Goal: Task Accomplishment & Management: Complete application form

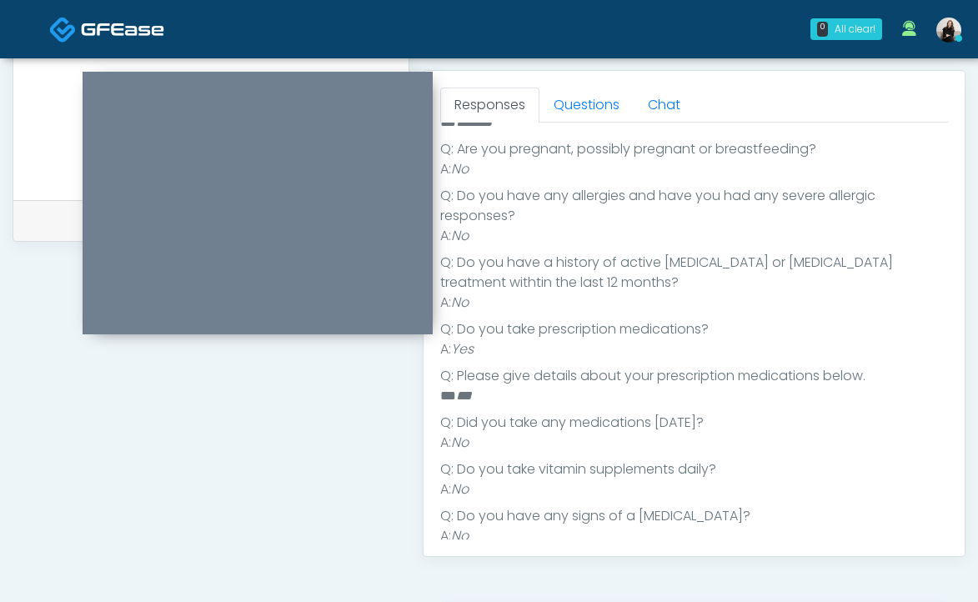
scroll to position [395, 0]
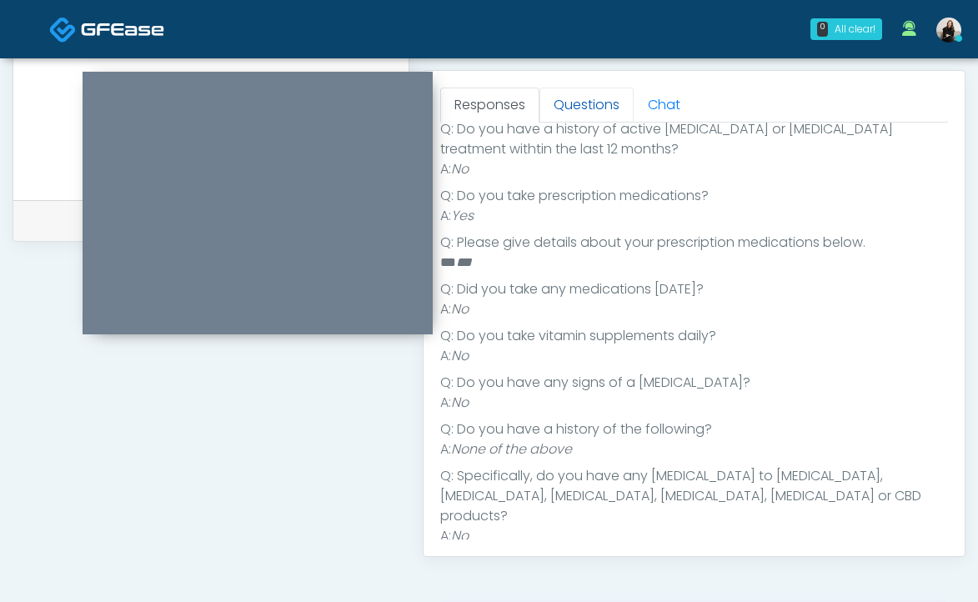
click at [576, 110] on link "Questions" at bounding box center [586, 105] width 94 height 35
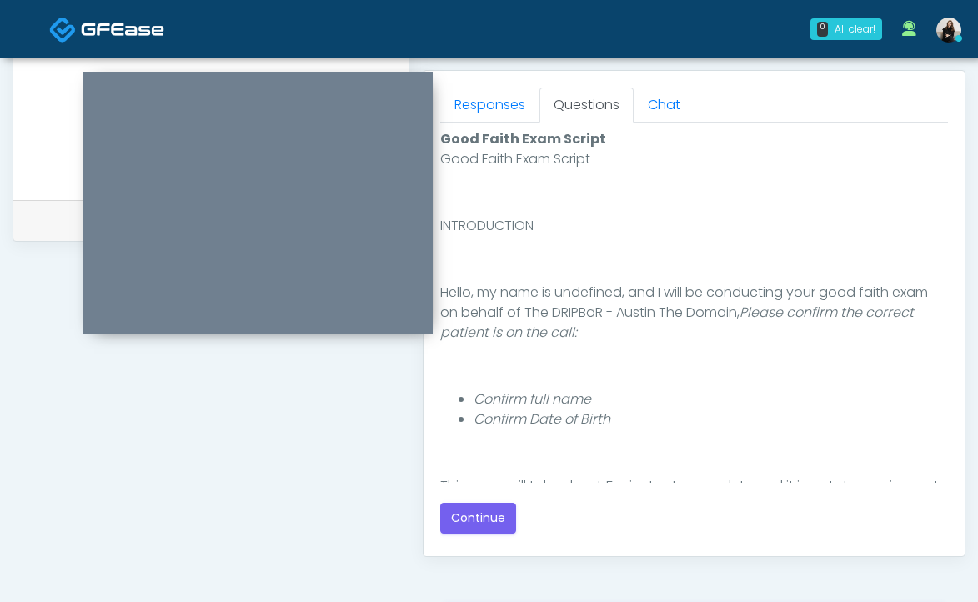
scroll to position [895, 0]
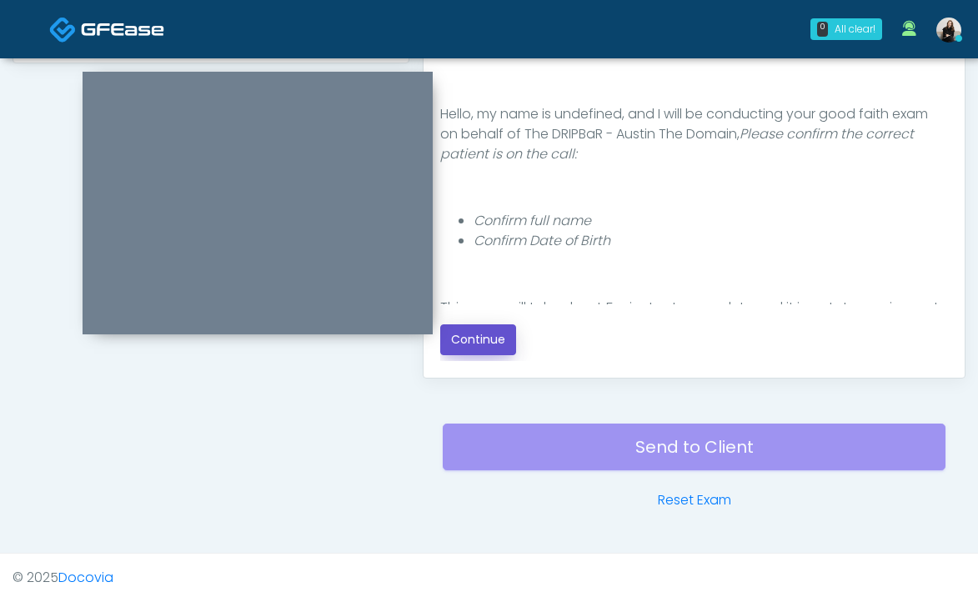
click at [465, 343] on button "Continue" at bounding box center [478, 339] width 76 height 31
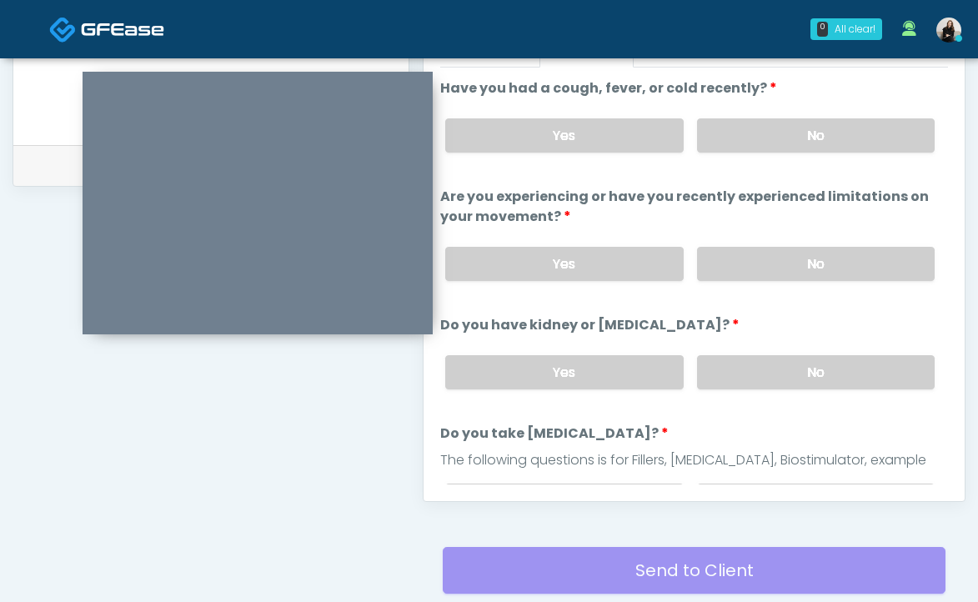
scroll to position [695, 0]
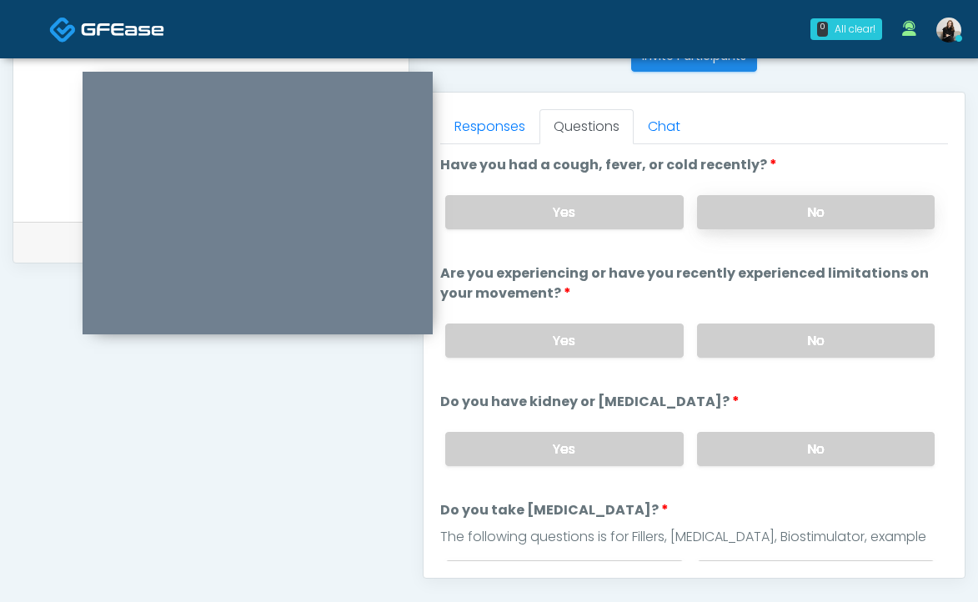
click at [728, 211] on label "No" at bounding box center [816, 212] width 238 height 34
click at [731, 322] on div "Yes No" at bounding box center [690, 340] width 516 height 61
click at [731, 329] on label "No" at bounding box center [816, 341] width 238 height 34
click at [728, 440] on label "No" at bounding box center [816, 449] width 238 height 34
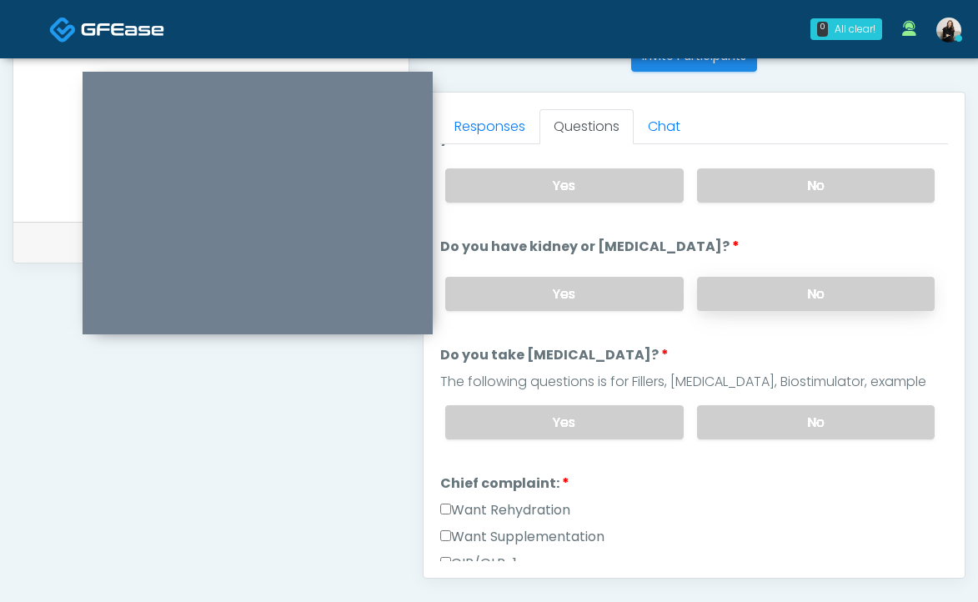
scroll to position [224, 0]
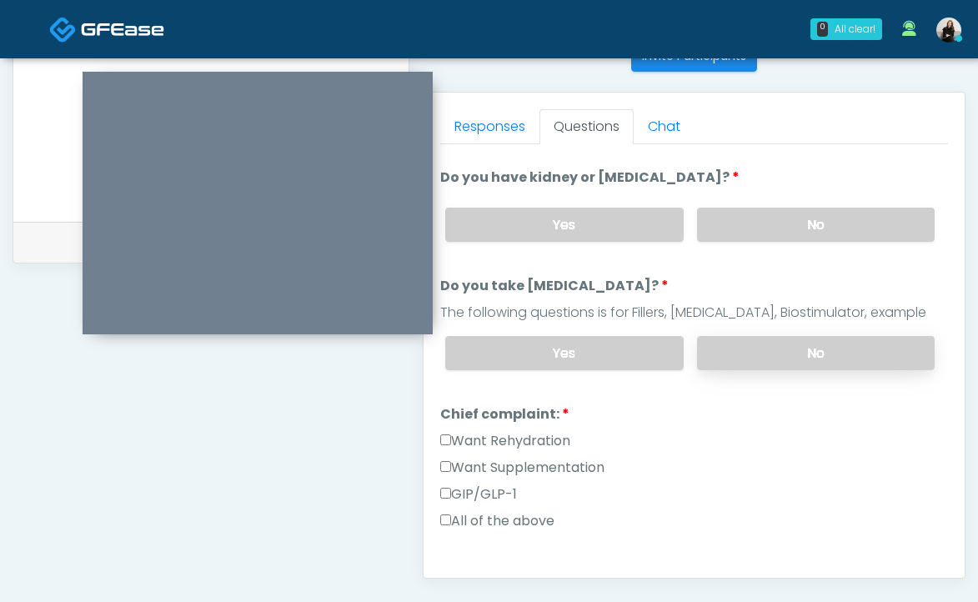
click at [735, 344] on label "No" at bounding box center [816, 353] width 238 height 34
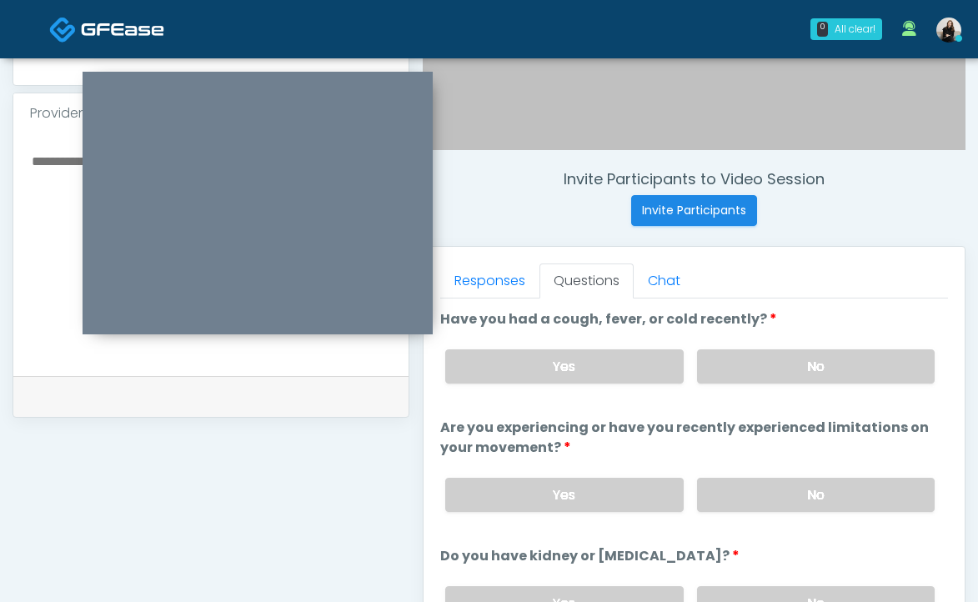
scroll to position [441, 0]
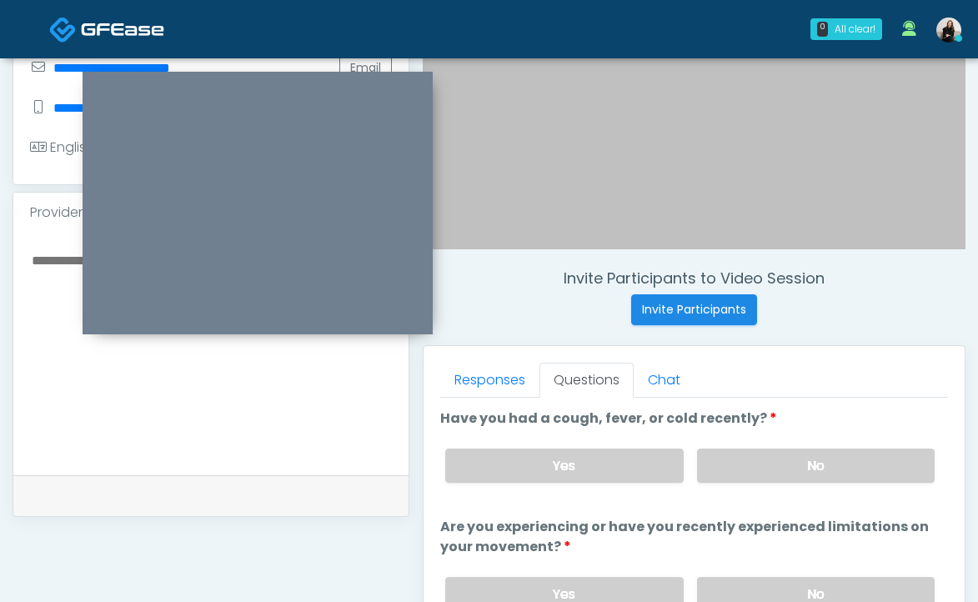
click at [243, 403] on textarea at bounding box center [211, 350] width 362 height 203
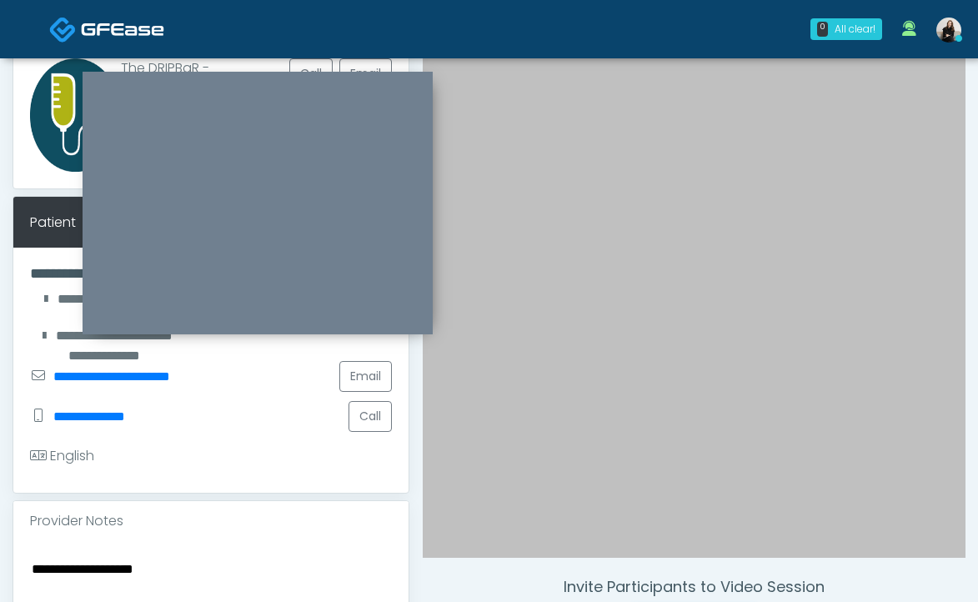
scroll to position [130, 0]
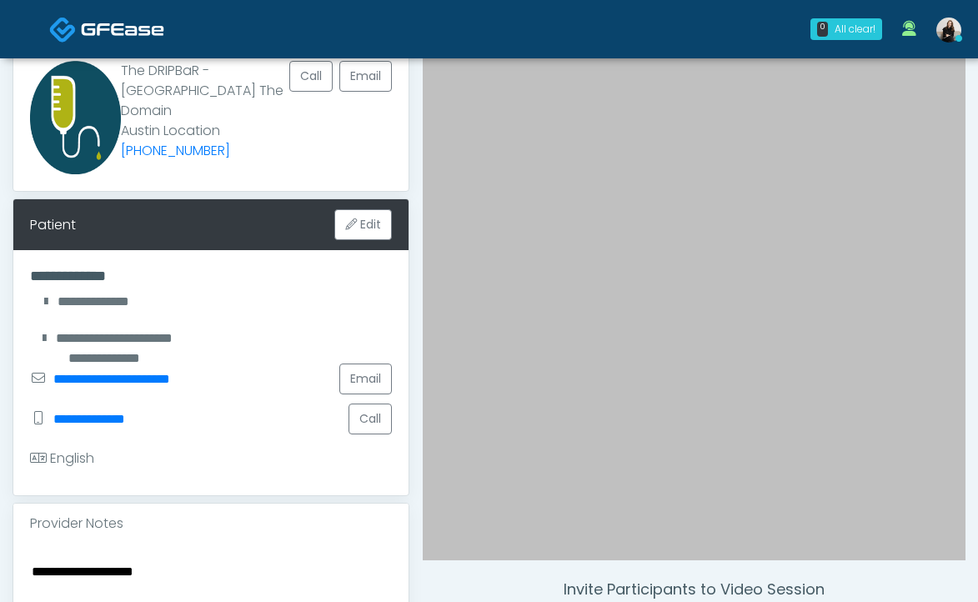
drag, startPoint x: 200, startPoint y: 549, endPoint x: 6, endPoint y: 539, distance: 194.5
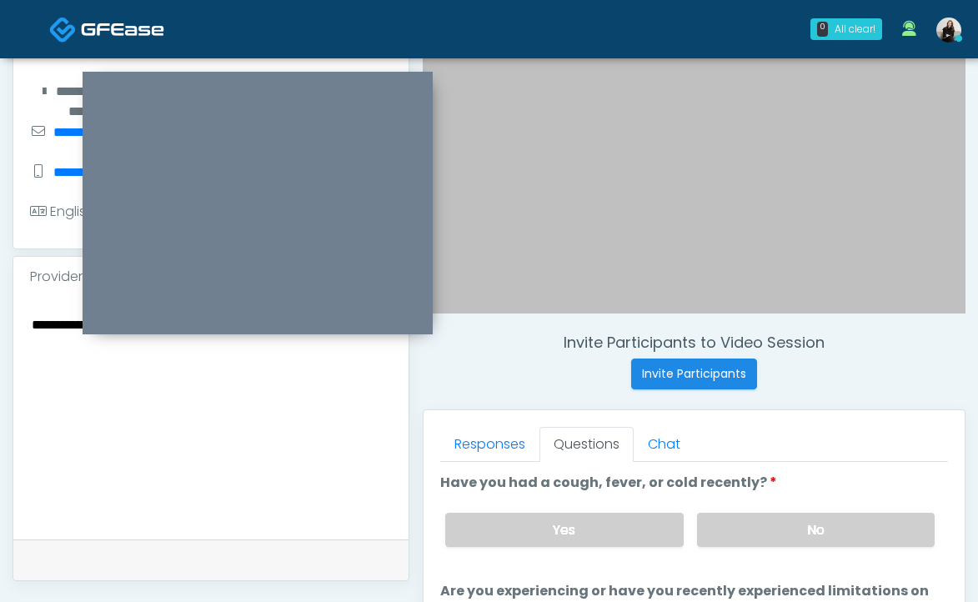
click at [236, 344] on textarea "**********" at bounding box center [211, 415] width 362 height 203
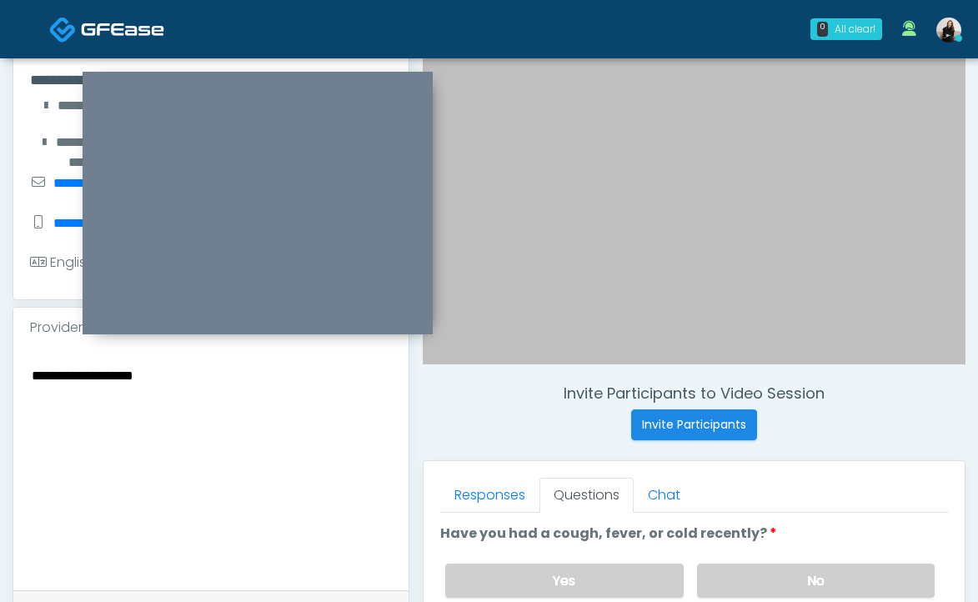
scroll to position [276, 0]
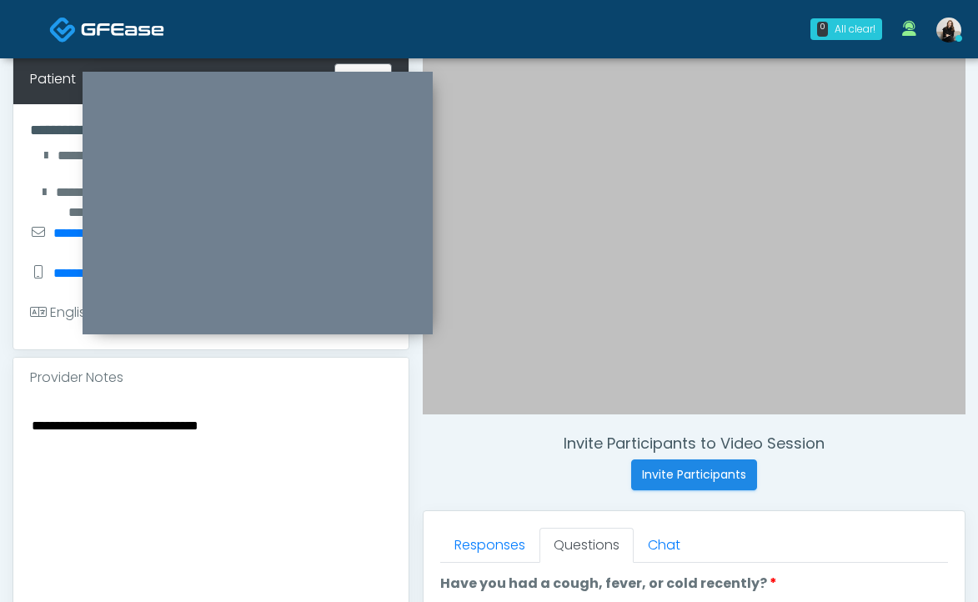
drag, startPoint x: 268, startPoint y: 409, endPoint x: -20, endPoint y: 404, distance: 287.7
click at [0, 404] on html "0 All clear! All clear! Lindsey Morgan AL AZ CA CT DC GA IL IN KS MA MD MN MO N…" at bounding box center [489, 472] width 978 height 1497
click at [143, 418] on textarea "**********" at bounding box center [211, 515] width 362 height 203
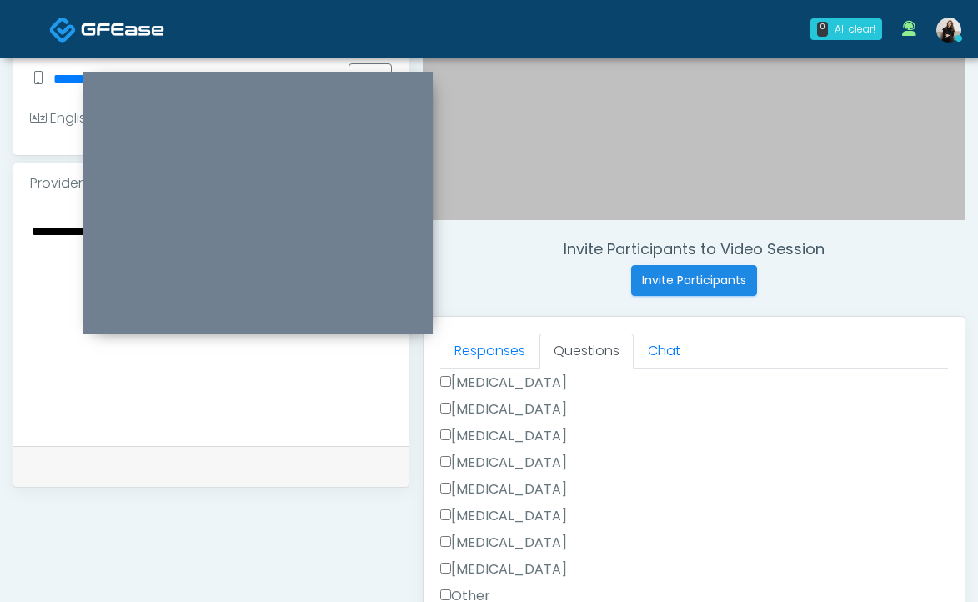
scroll to position [787, 0]
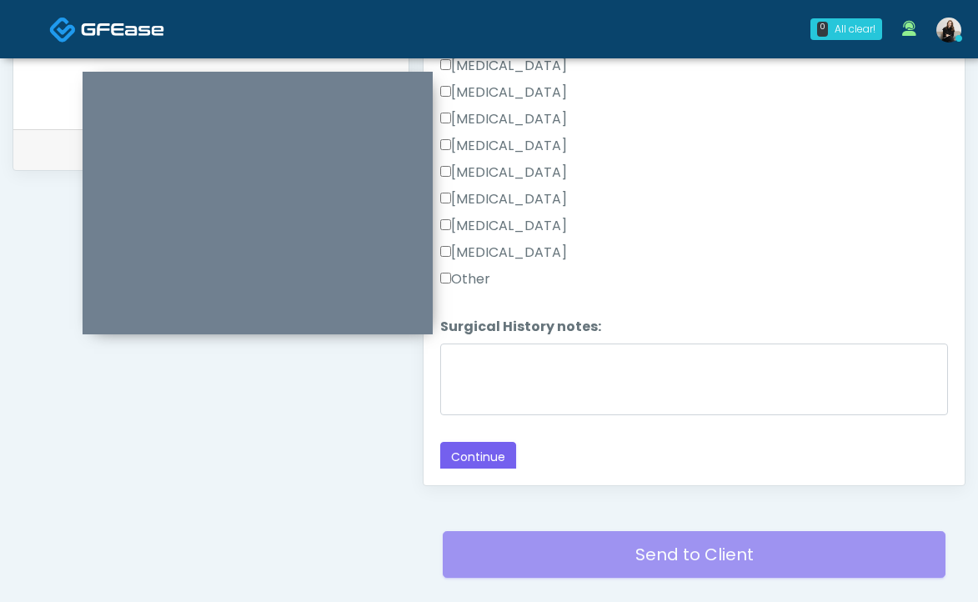
type textarea "**********"
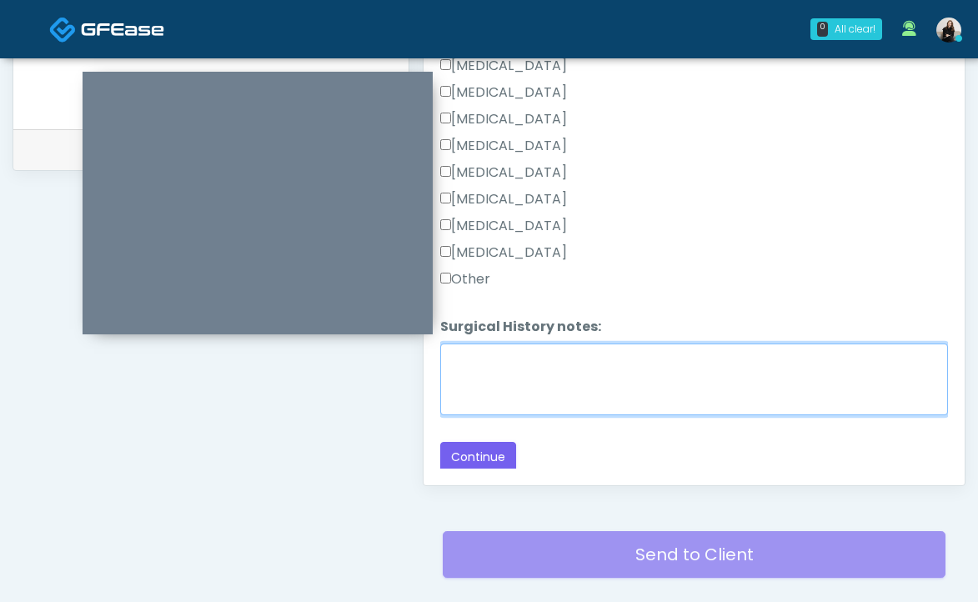
click at [641, 379] on textarea "Surgical History notes:" at bounding box center [694, 380] width 508 height 72
paste textarea "**********"
type textarea "**********"
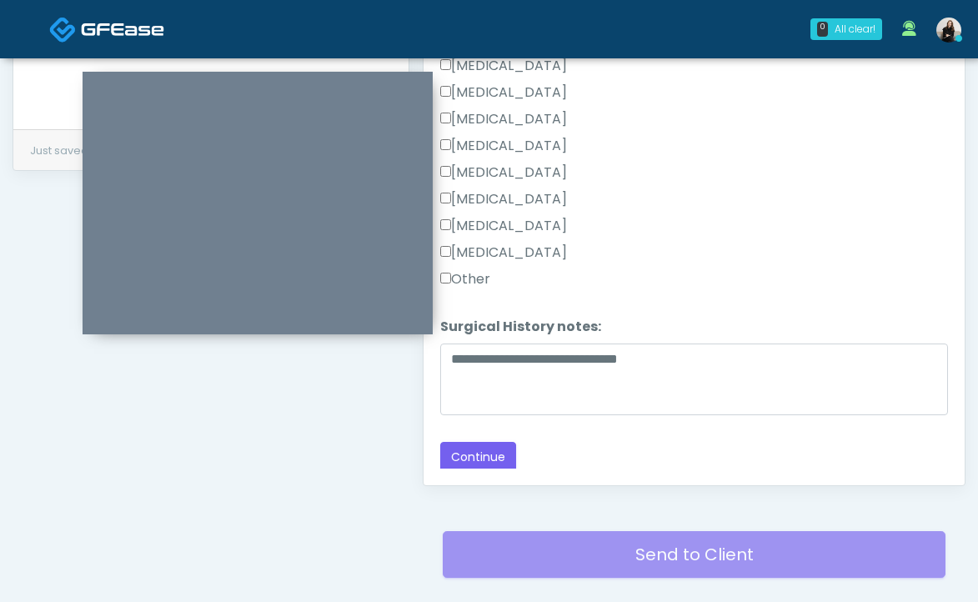
click at [474, 279] on label "Other" at bounding box center [465, 279] width 50 height 20
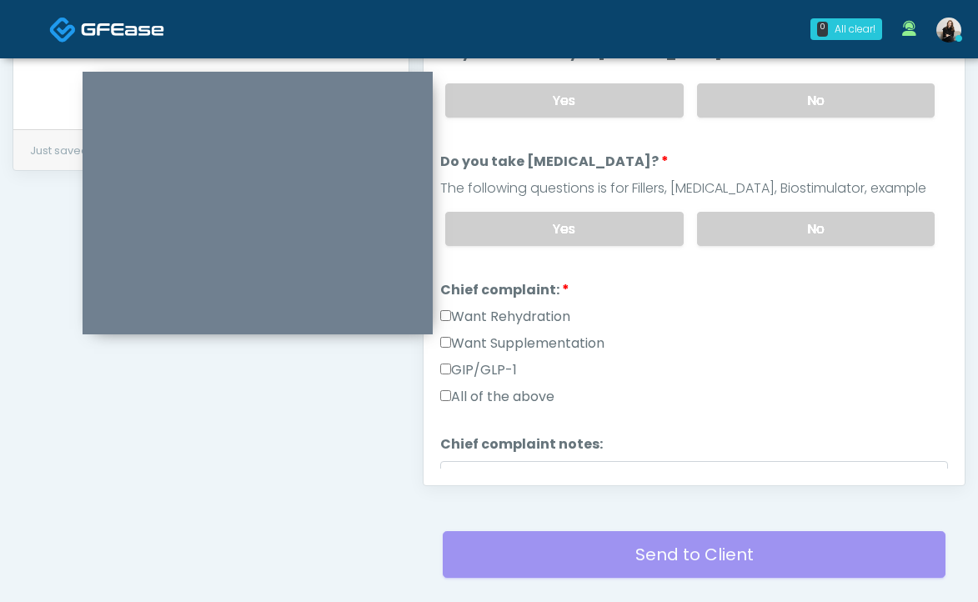
scroll to position [243, 0]
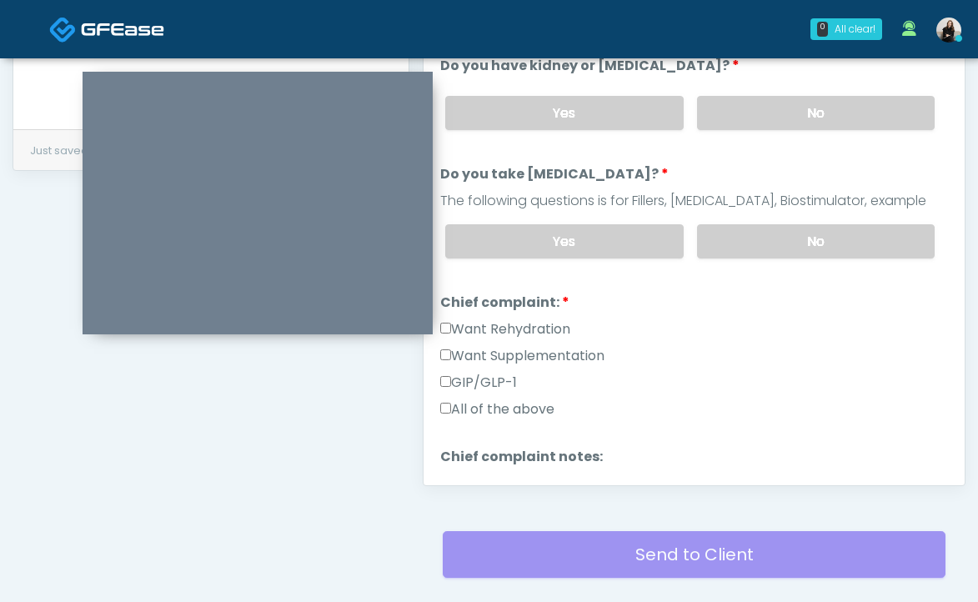
click at [477, 334] on label "Want Rehydration" at bounding box center [505, 329] width 130 height 20
click at [477, 346] on label "Want Supplementation" at bounding box center [522, 356] width 164 height 20
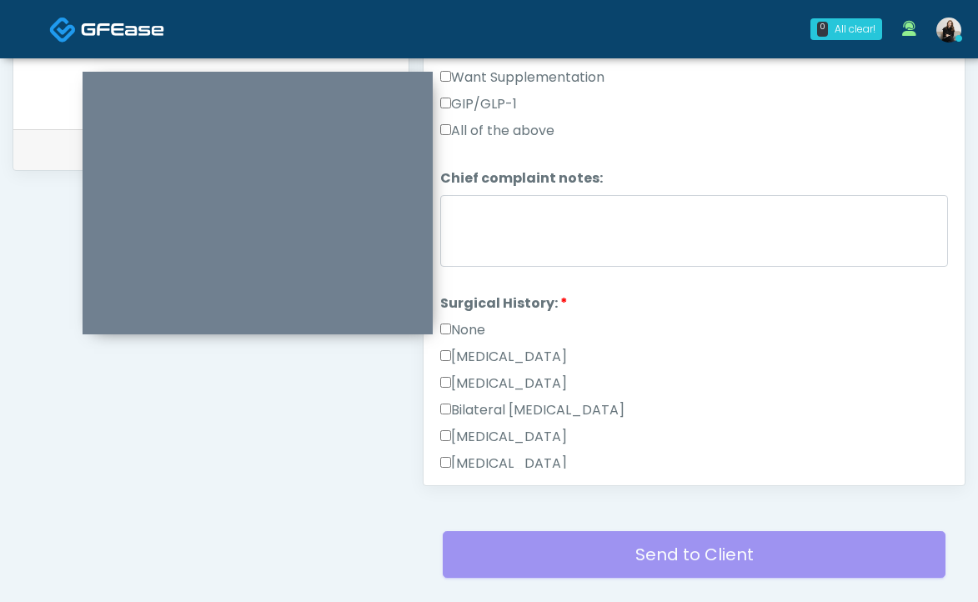
scroll to position [757, 0]
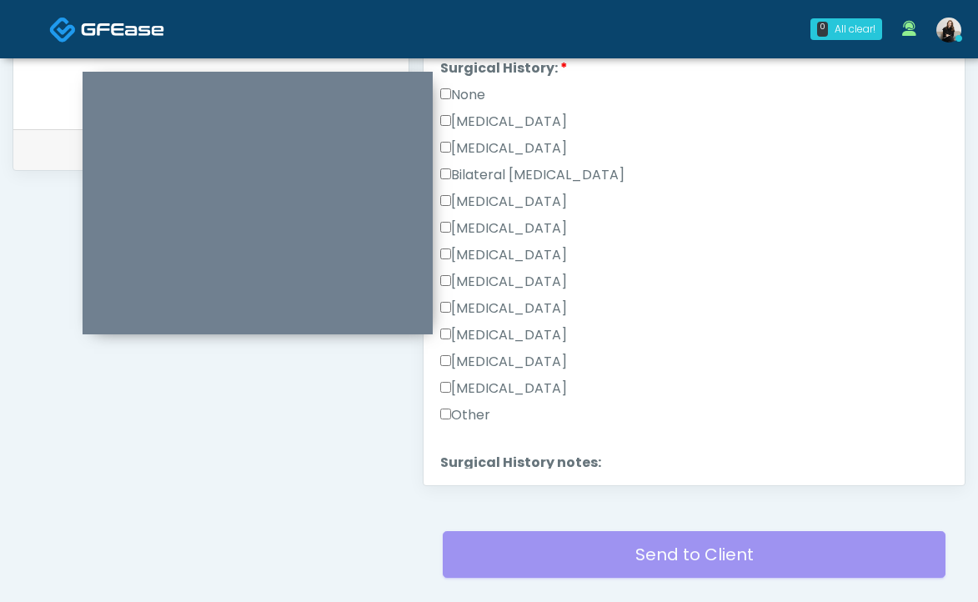
click at [480, 379] on label "[MEDICAL_DATA]" at bounding box center [503, 389] width 127 height 20
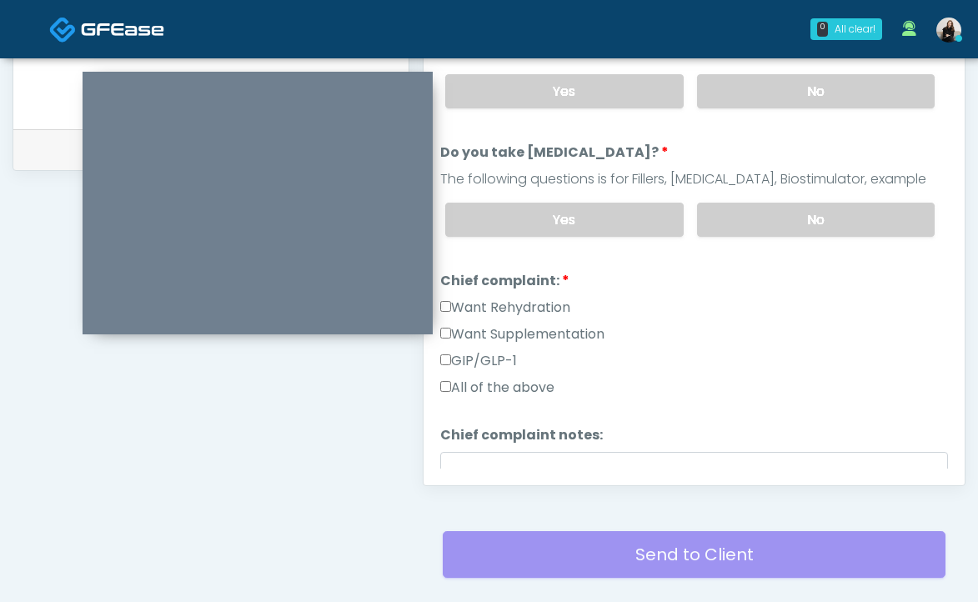
scroll to position [108, 0]
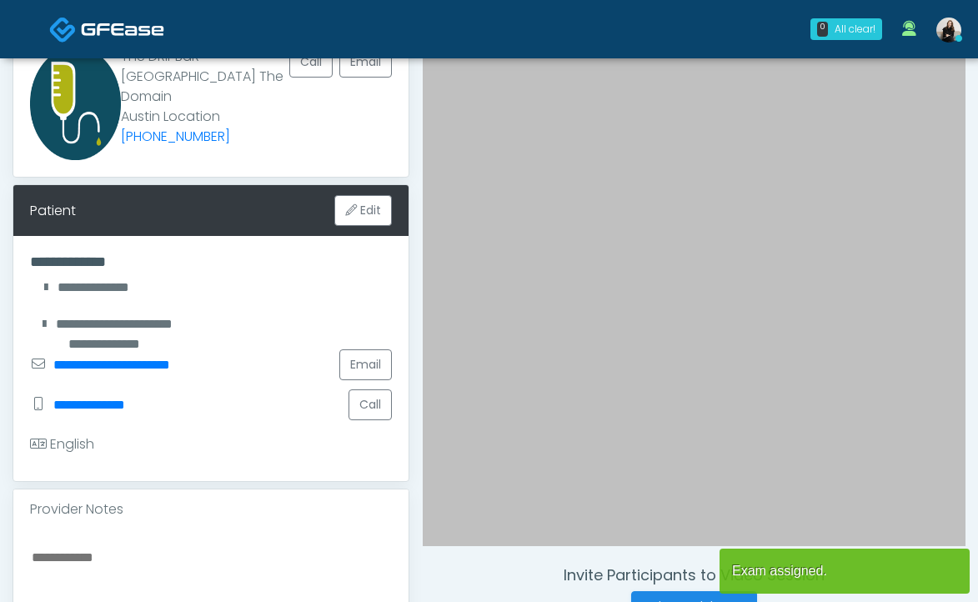
scroll to position [309, 0]
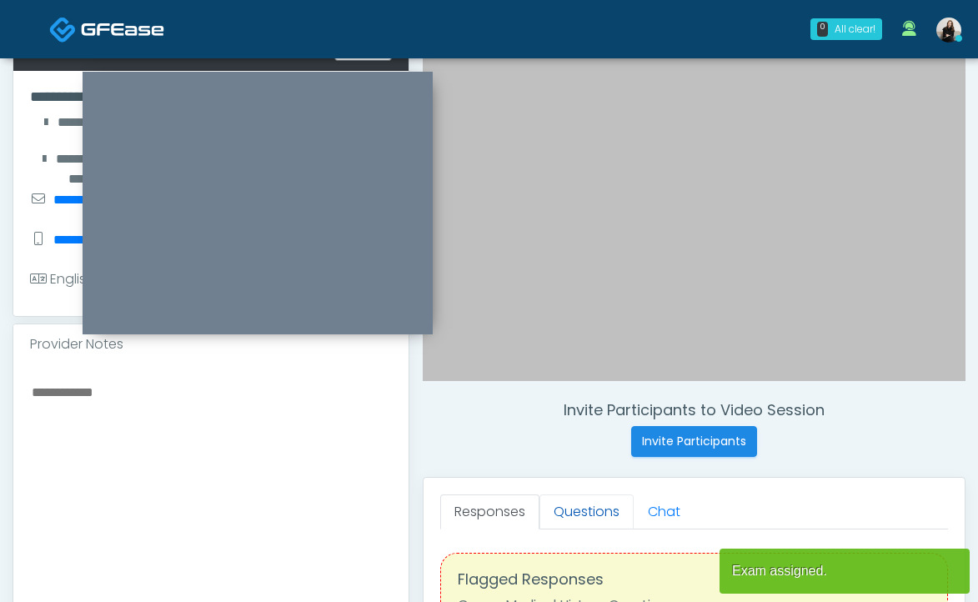
click at [606, 526] on link "Questions" at bounding box center [586, 511] width 94 height 35
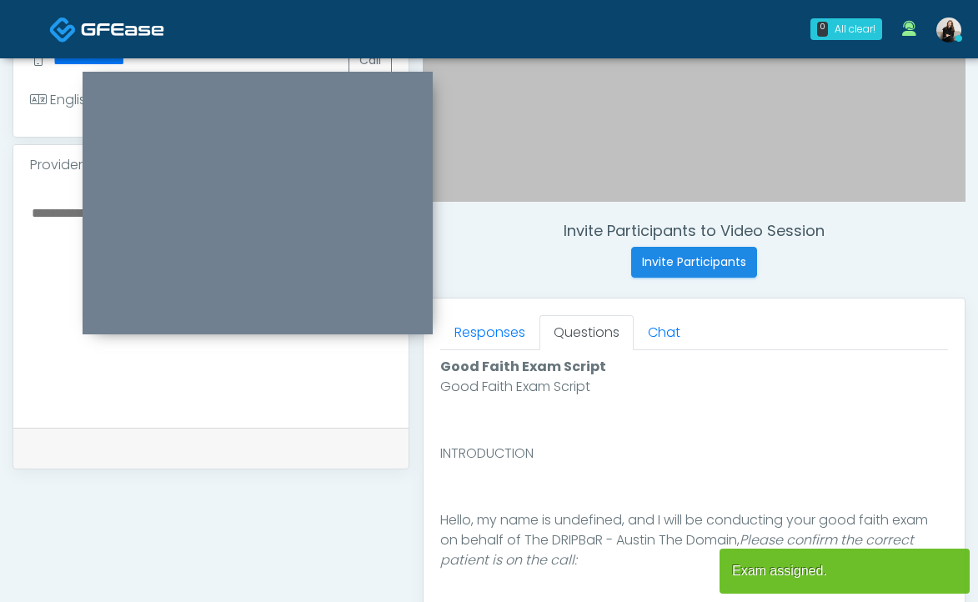
scroll to position [782, 0]
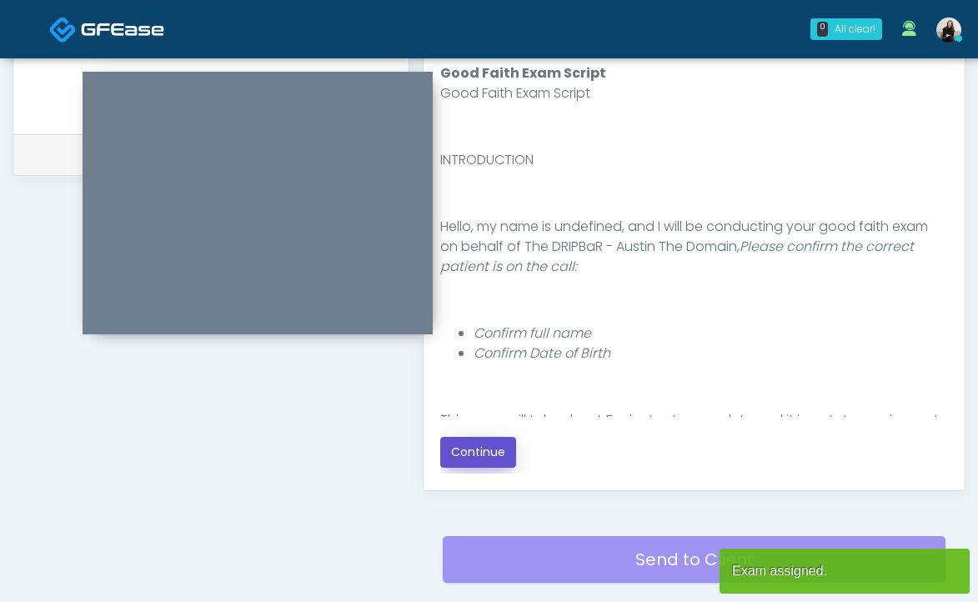
click at [475, 451] on button "Continue" at bounding box center [478, 452] width 76 height 31
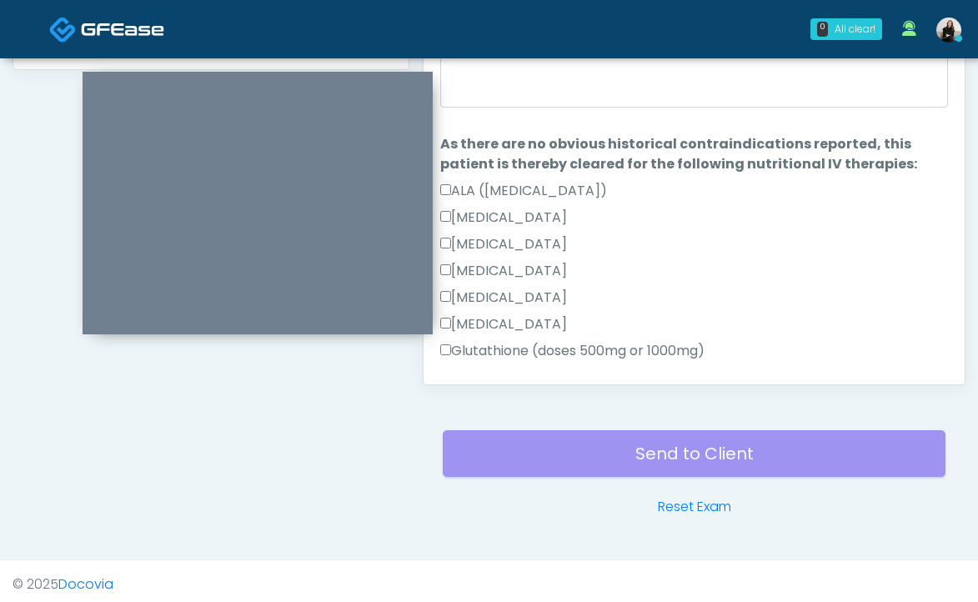
scroll to position [895, 0]
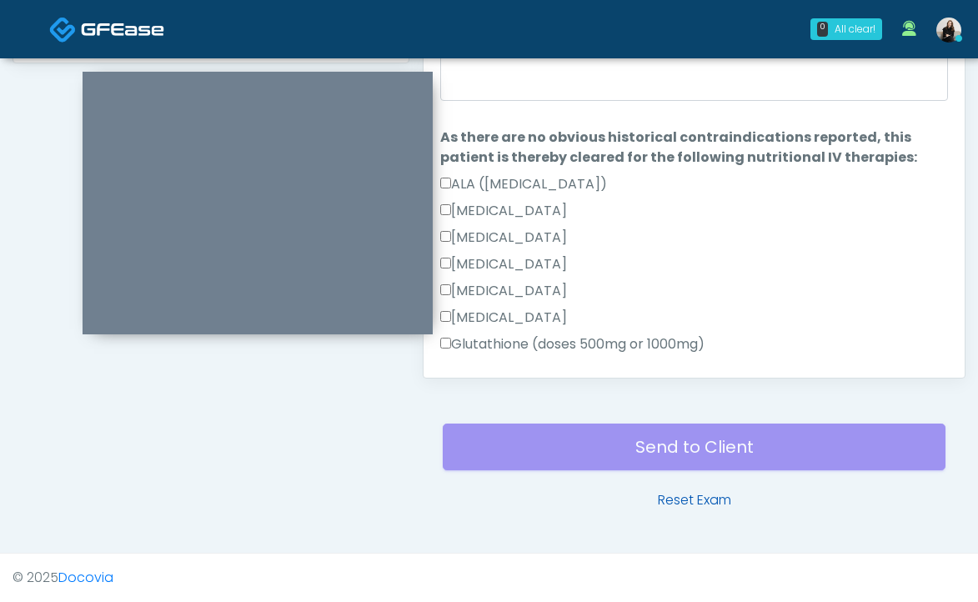
click at [678, 493] on link "Reset Exam" at bounding box center [694, 500] width 73 height 20
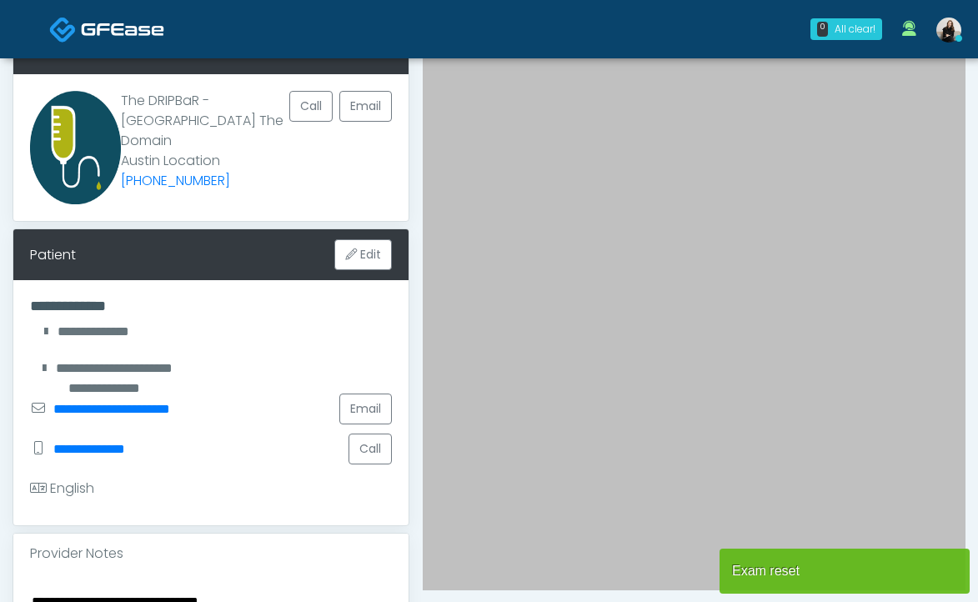
scroll to position [549, 0]
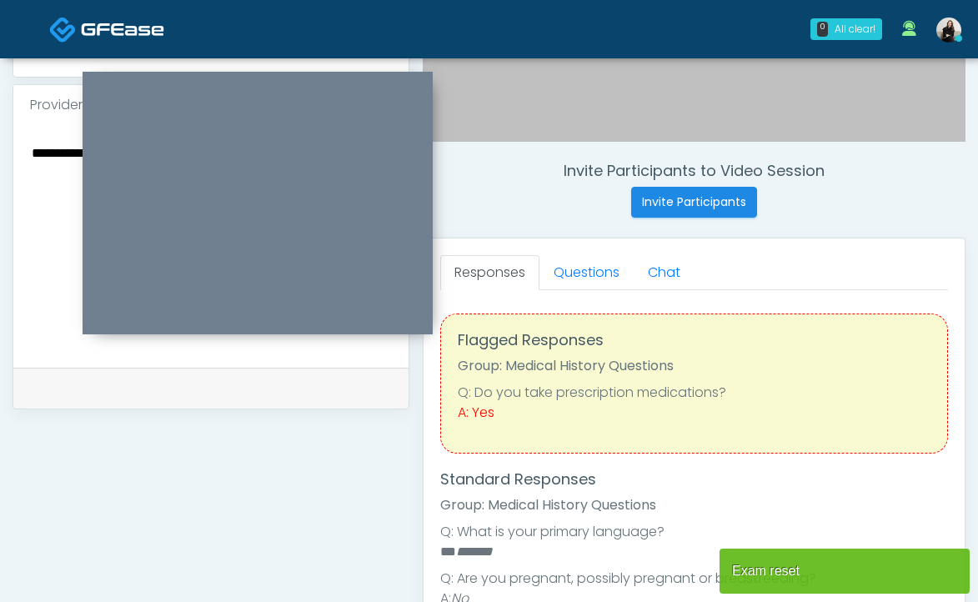
click at [588, 253] on div "Responses Questions Chat Good Faith Exam Script Good Faith Exam Script INTRODUC…" at bounding box center [694, 480] width 541 height 485
click at [588, 268] on link "Questions" at bounding box center [586, 272] width 94 height 35
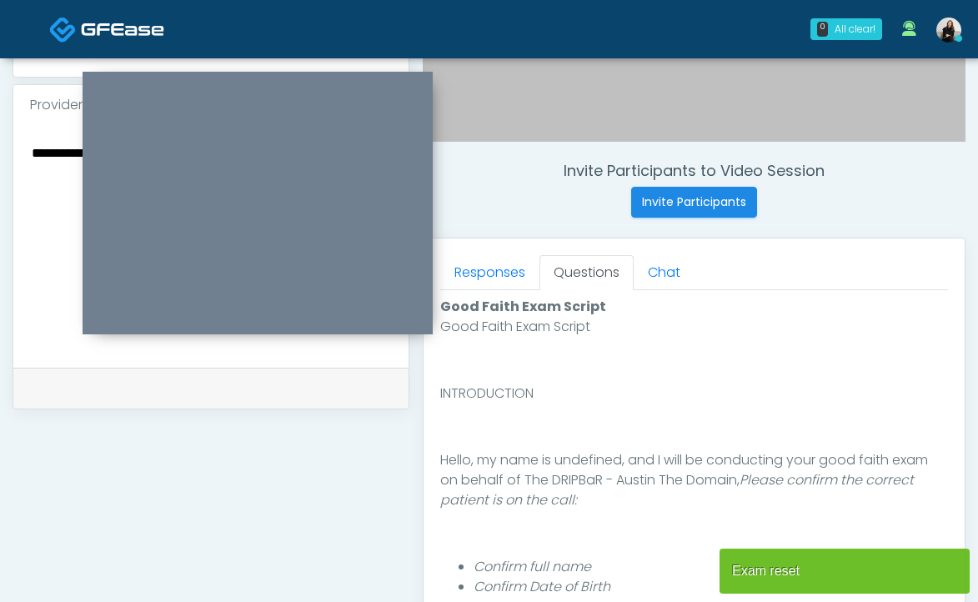
scroll to position [848, 0]
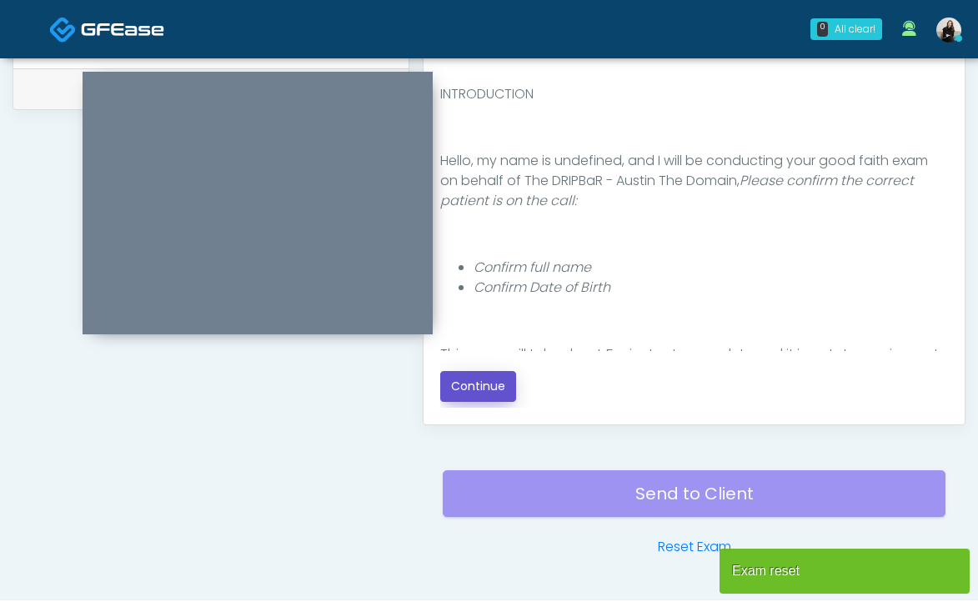
click at [503, 386] on button "Continue" at bounding box center [478, 386] width 76 height 31
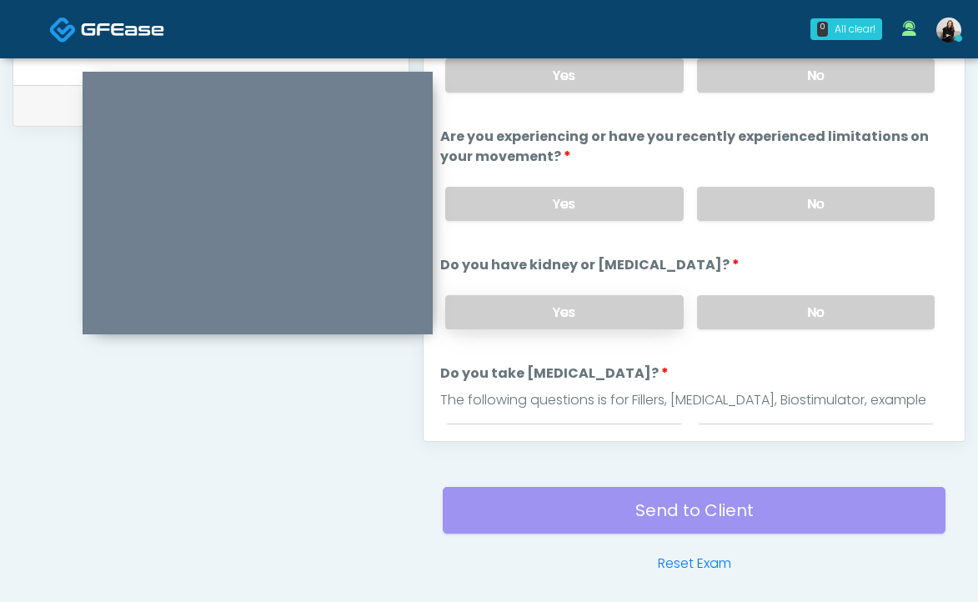
scroll to position [734, 0]
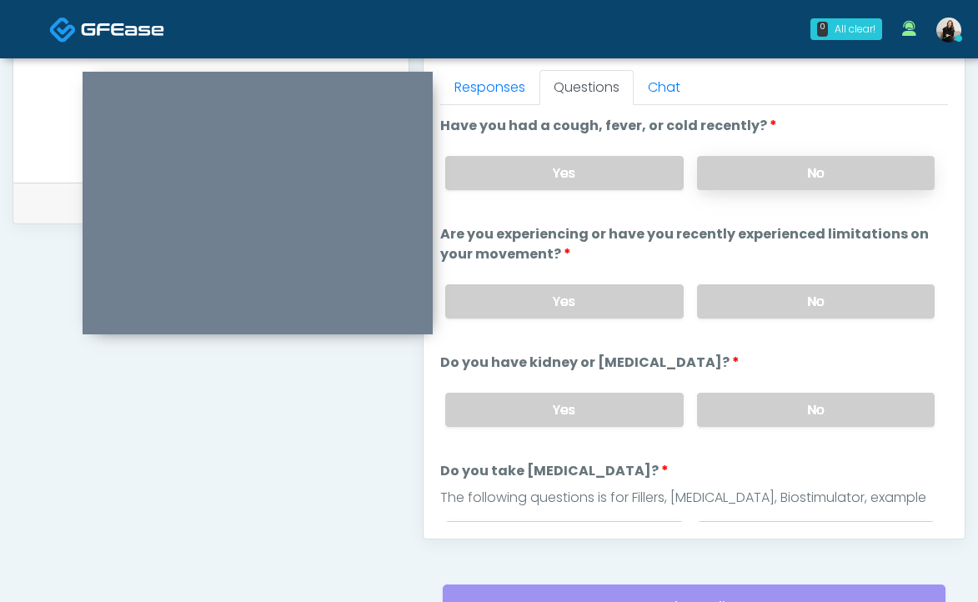
click at [790, 173] on label "No" at bounding box center [816, 173] width 238 height 34
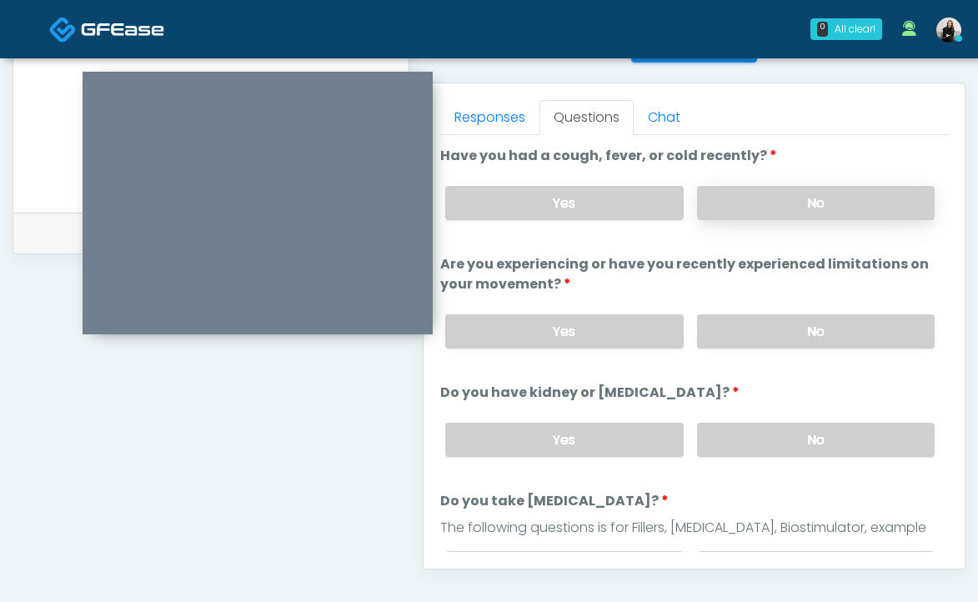
scroll to position [700, 0]
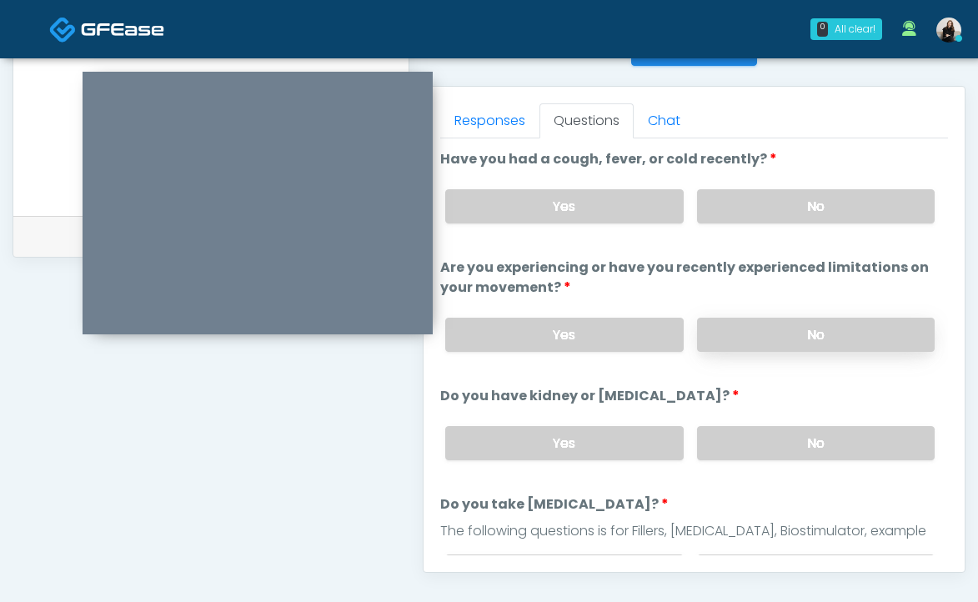
click at [790, 334] on label "No" at bounding box center [816, 335] width 238 height 34
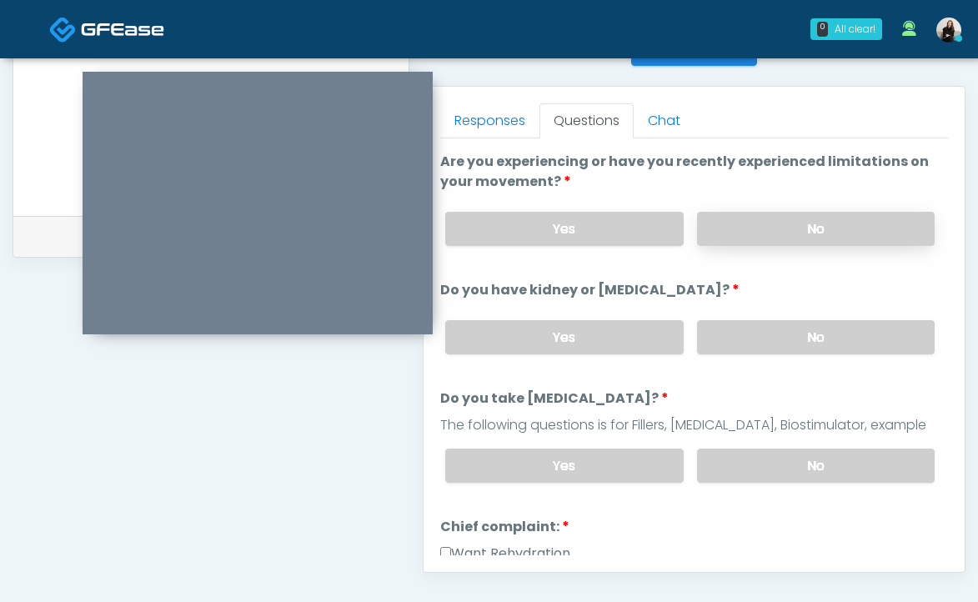
scroll to position [149, 0]
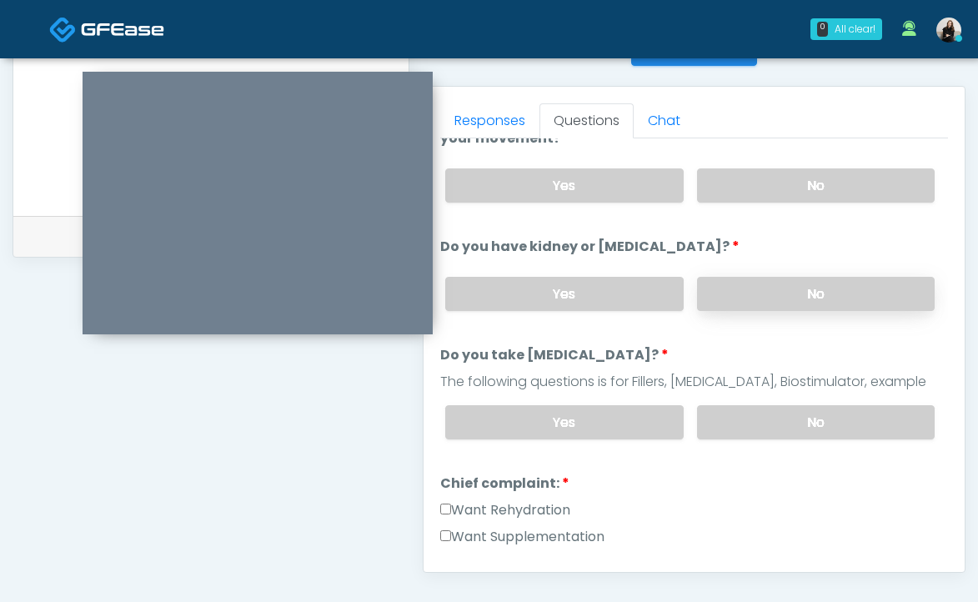
click at [767, 297] on label "No" at bounding box center [816, 294] width 238 height 34
click at [741, 415] on label "No" at bounding box center [816, 422] width 238 height 34
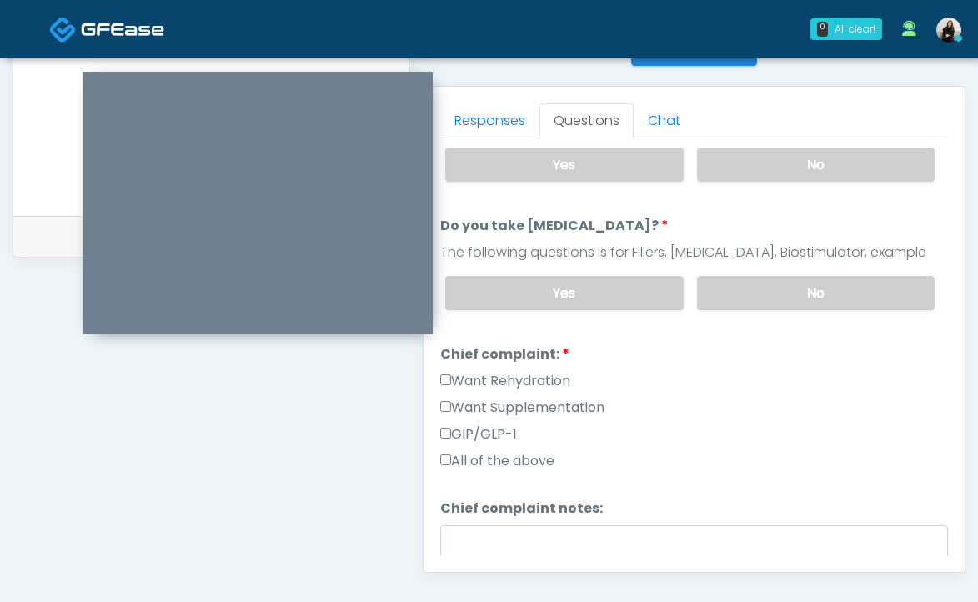
click at [570, 377] on label "Want Rehydration" at bounding box center [505, 381] width 130 height 20
click at [575, 398] on label "Want Supplementation" at bounding box center [522, 408] width 164 height 20
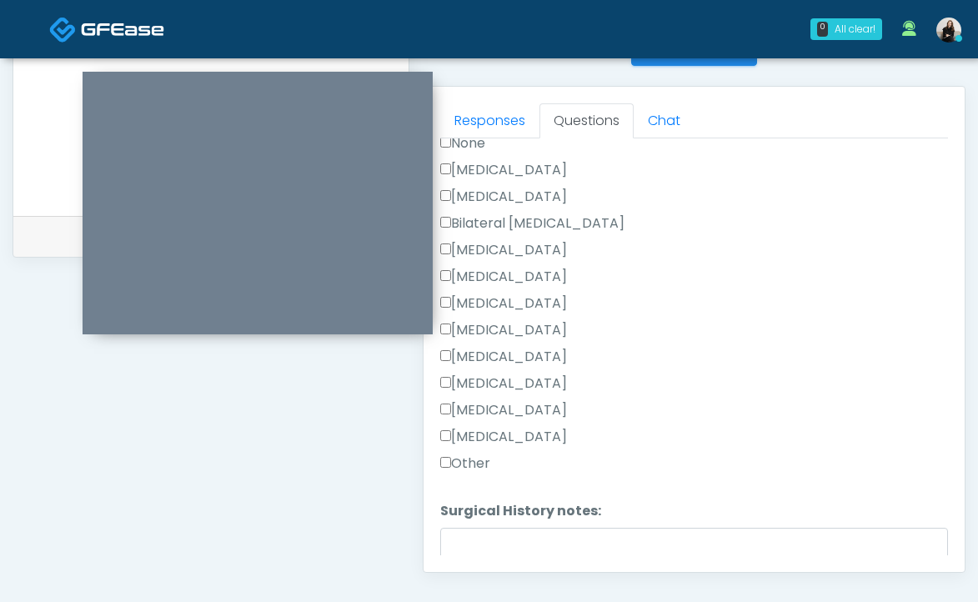
scroll to position [893, 0]
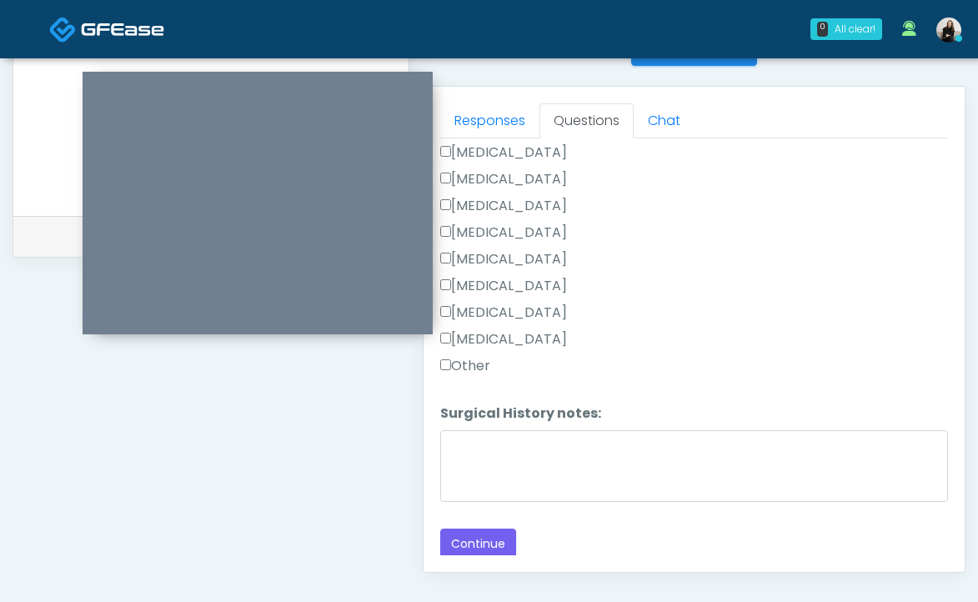
click at [468, 358] on label "Other" at bounding box center [465, 366] width 50 height 20
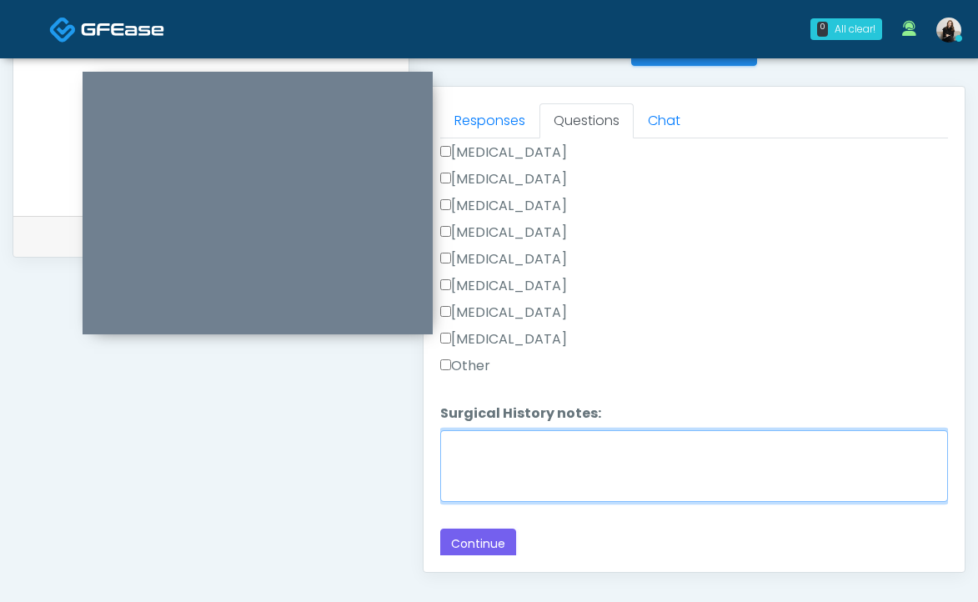
click at [476, 447] on textarea "Surgical History notes:" at bounding box center [694, 466] width 508 height 72
paste textarea "**********"
type textarea "**********"
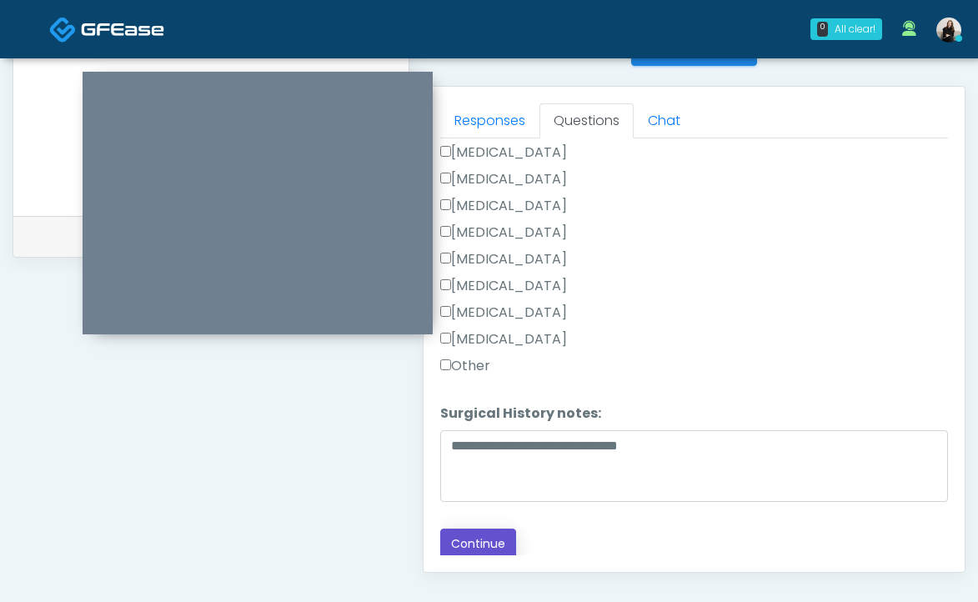
click at [486, 542] on button "Continue" at bounding box center [478, 544] width 76 height 31
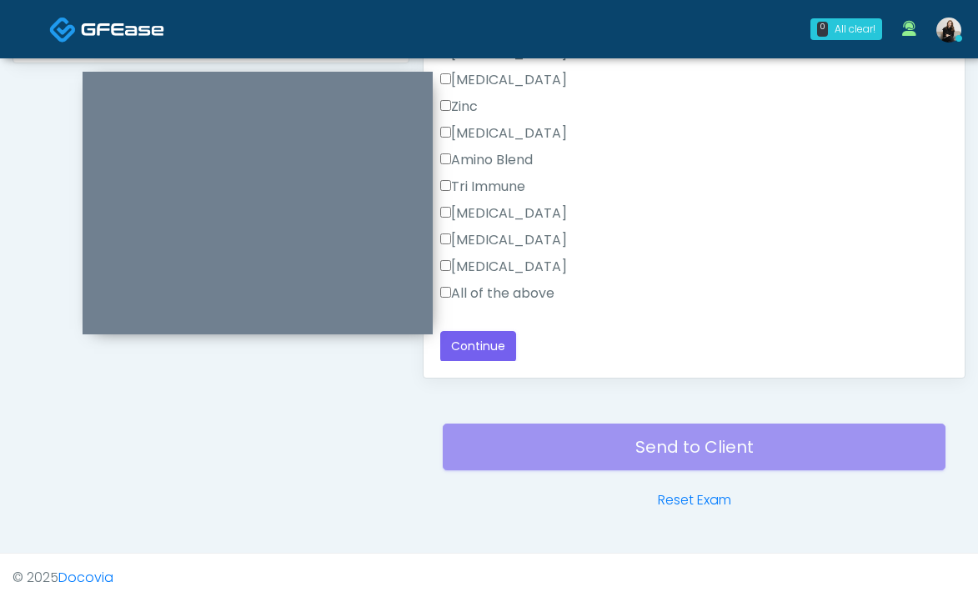
click at [544, 289] on label "All of the above" at bounding box center [497, 293] width 114 height 20
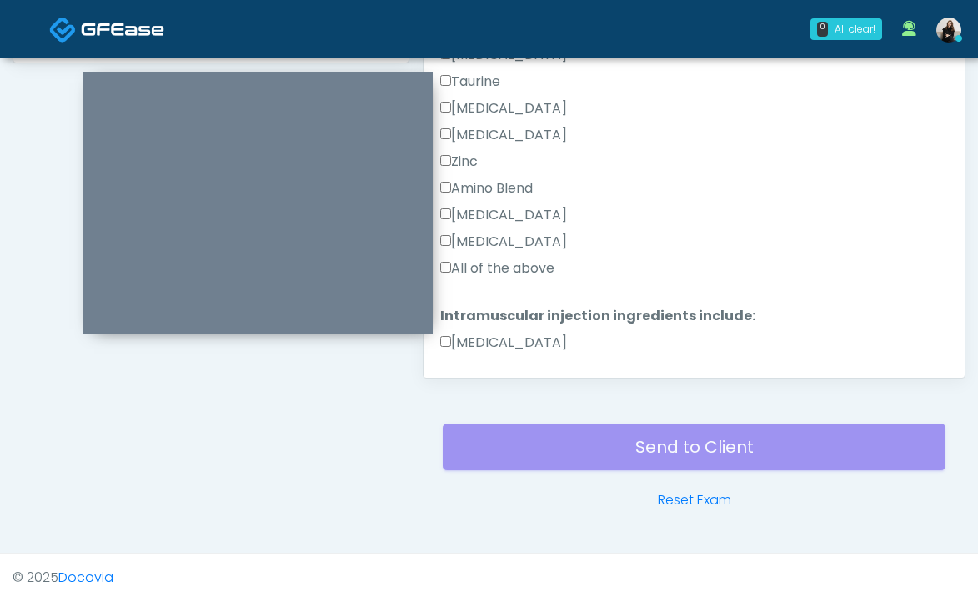
scroll to position [517, 0]
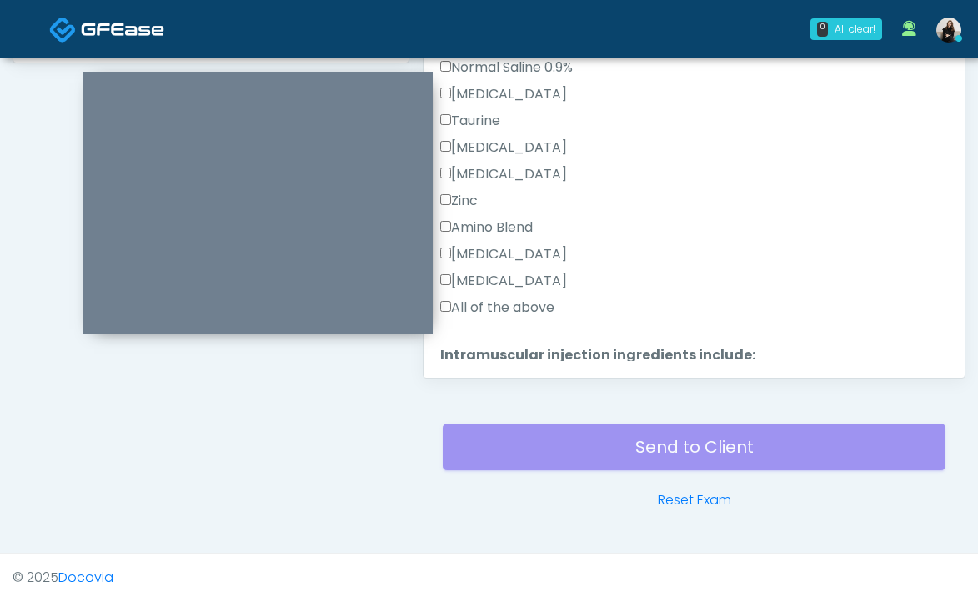
click at [521, 308] on label "All of the above" at bounding box center [497, 308] width 114 height 20
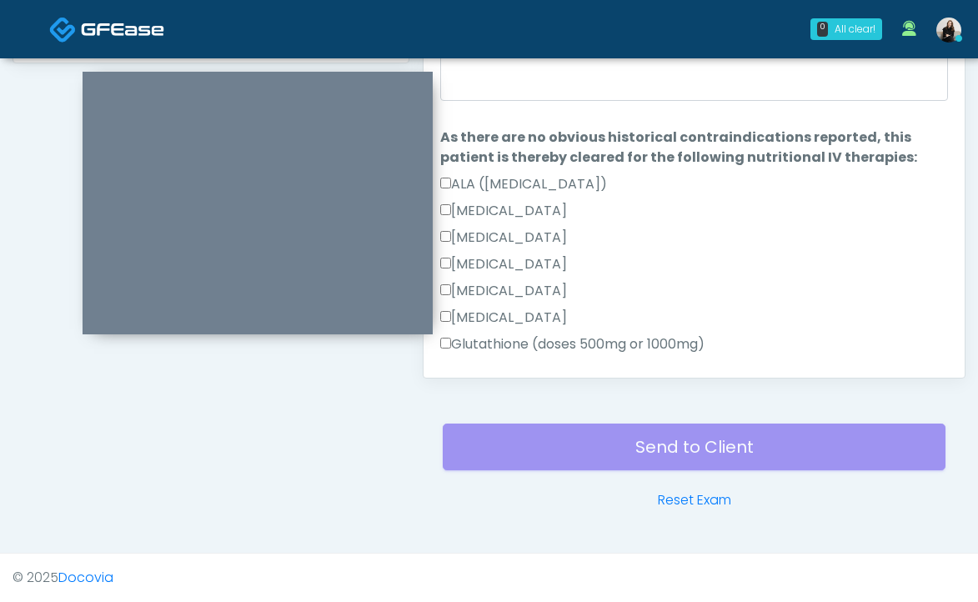
scroll to position [785, 0]
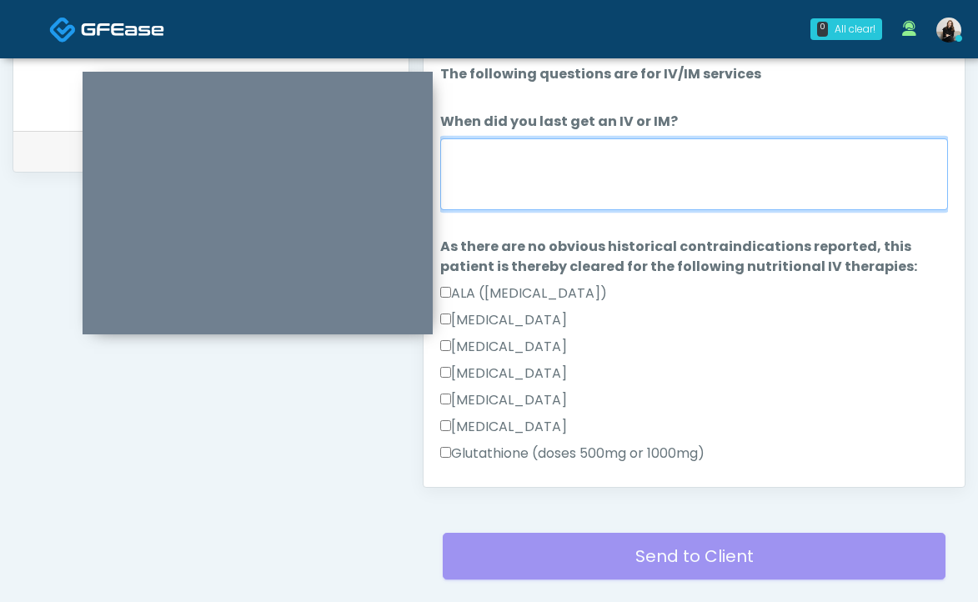
click at [537, 158] on textarea "When did you last get an IV or IM?" at bounding box center [694, 174] width 508 height 72
paste textarea "**********"
drag, startPoint x: 684, startPoint y: 158, endPoint x: 399, endPoint y: 175, distance: 284.9
click at [488, 149] on textarea "**********" at bounding box center [694, 174] width 508 height 72
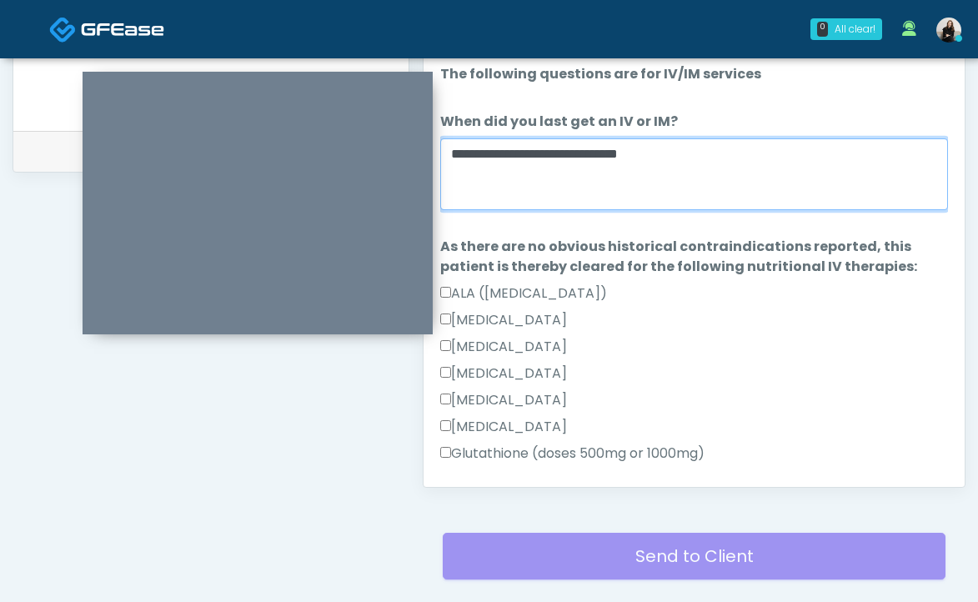
click at [488, 149] on textarea "**********" at bounding box center [694, 174] width 508 height 72
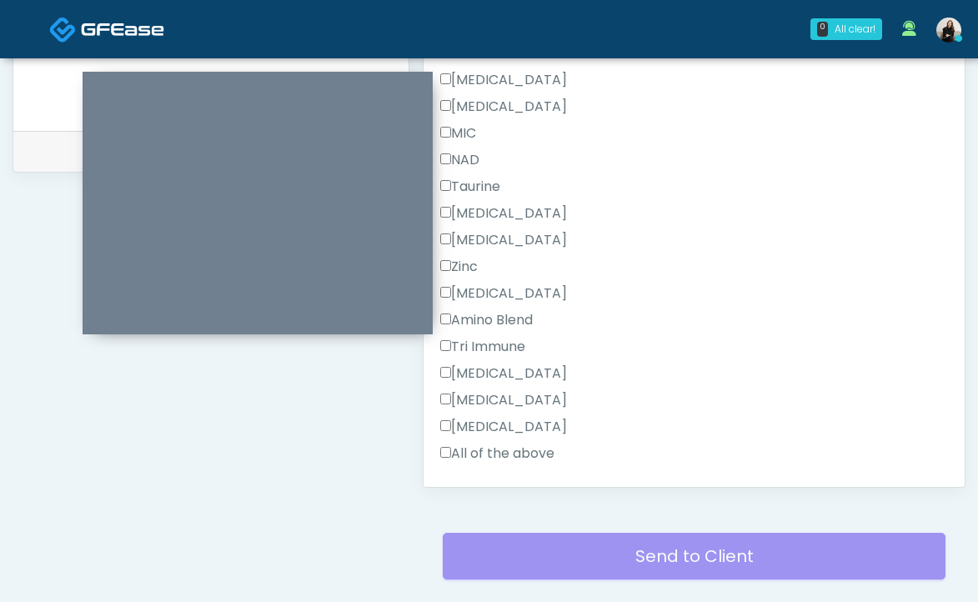
scroll to position [1112, 0]
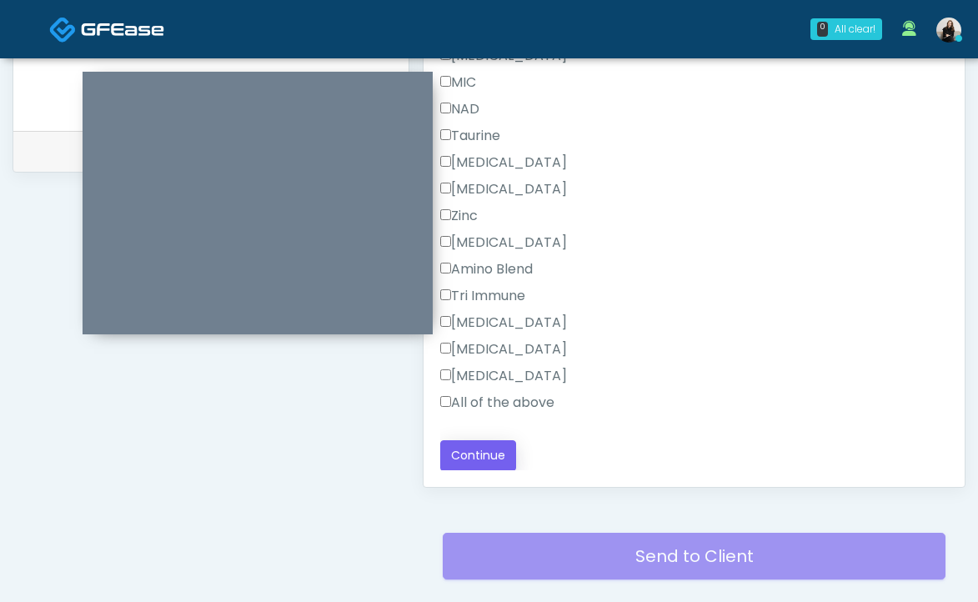
type textarea "******"
click at [483, 442] on button "Continue" at bounding box center [478, 455] width 76 height 31
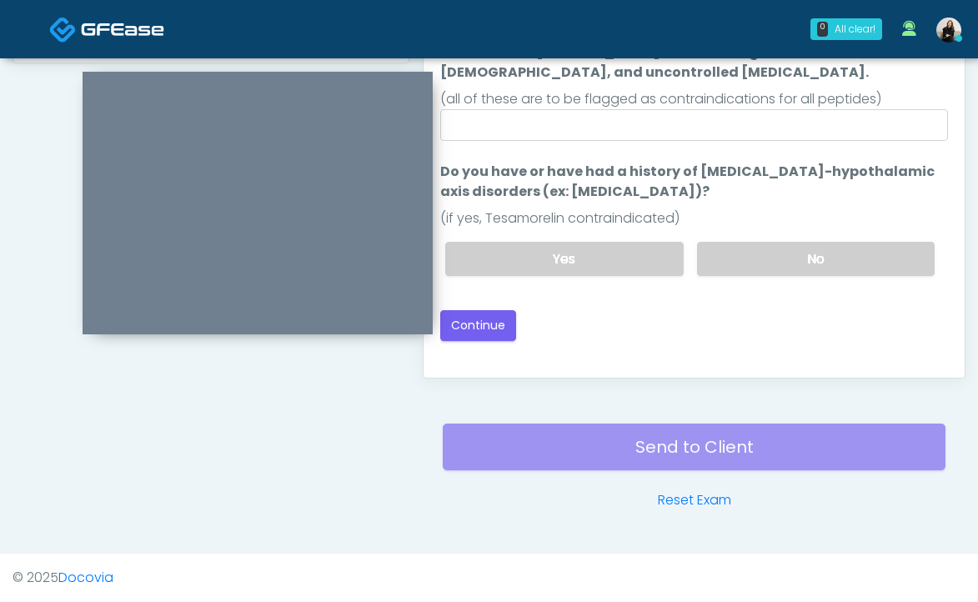
scroll to position [702, 0]
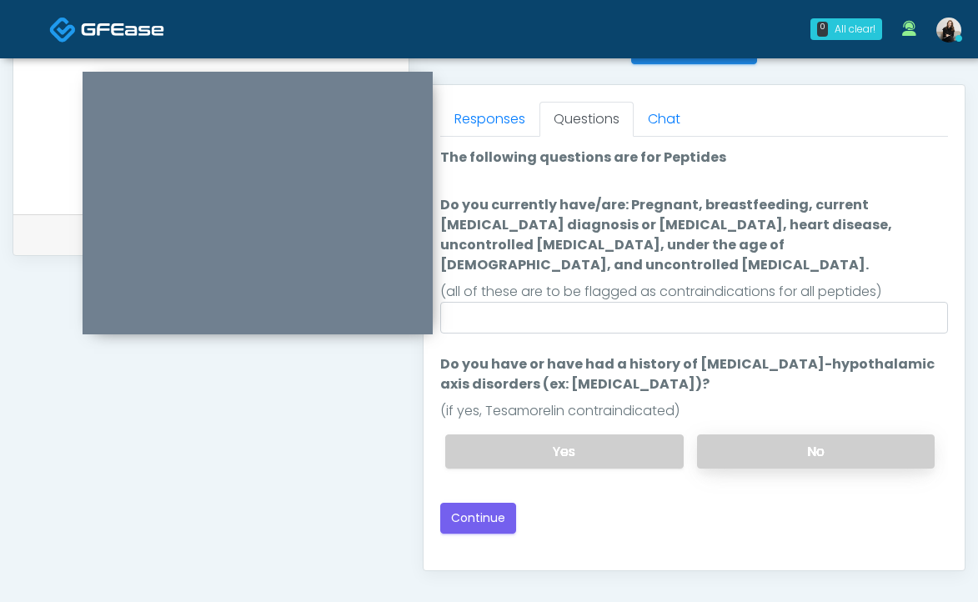
click at [733, 434] on label "No" at bounding box center [816, 451] width 238 height 34
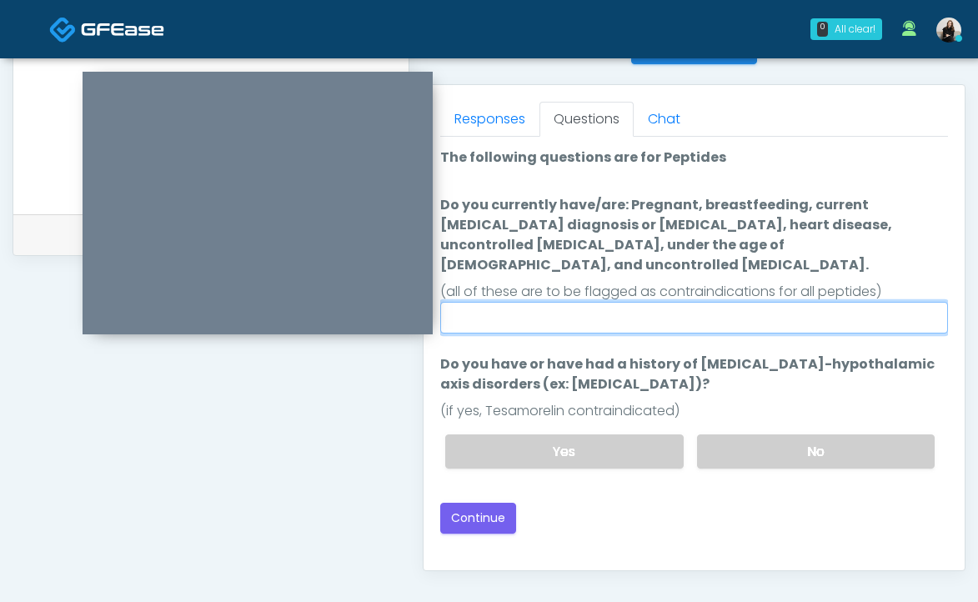
click at [751, 302] on input "Do you currently have/are: Pregnant, breastfeeding, current cancer diagnosis or…" at bounding box center [694, 318] width 508 height 32
type input "**"
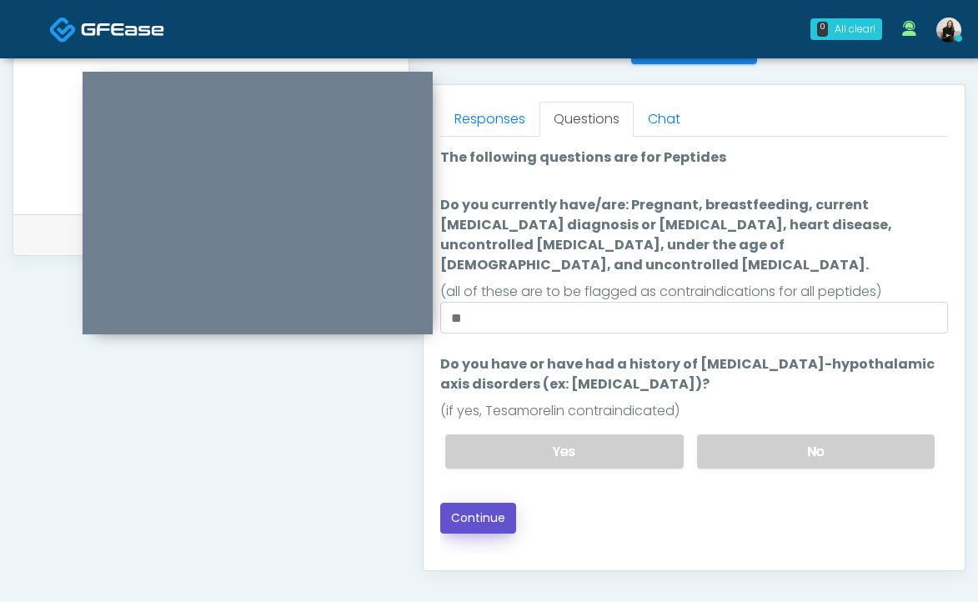
click at [456, 503] on button "Continue" at bounding box center [478, 518] width 76 height 31
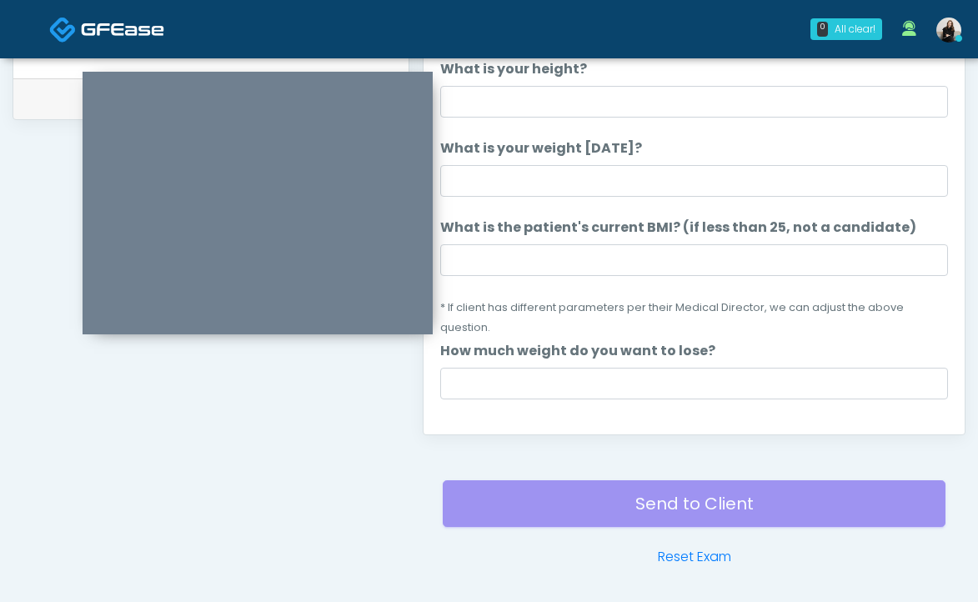
scroll to position [740, 0]
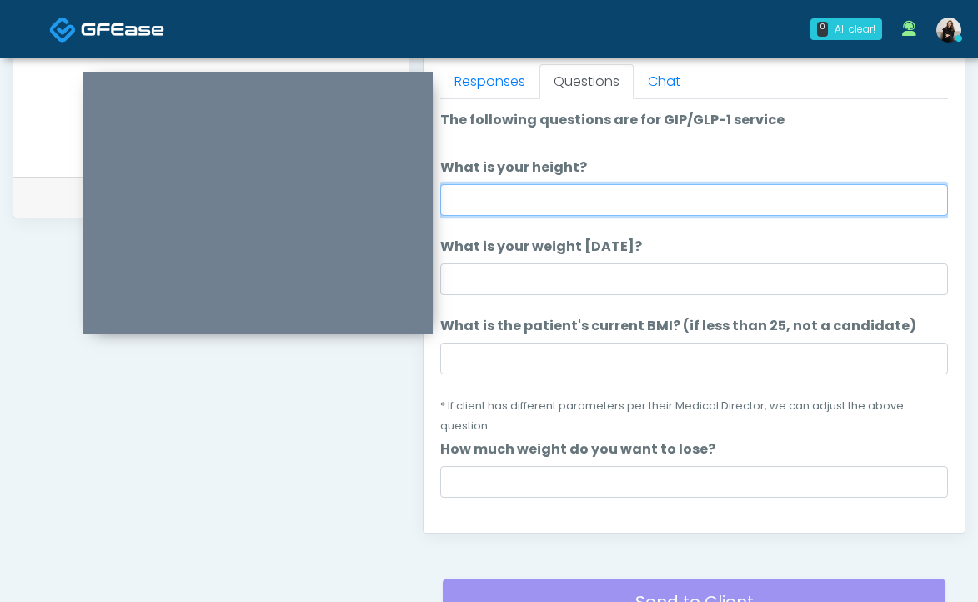
click at [558, 205] on input "What is your height?" at bounding box center [694, 200] width 508 height 32
click at [480, 202] on input "*******" at bounding box center [694, 200] width 508 height 32
type input "*******"
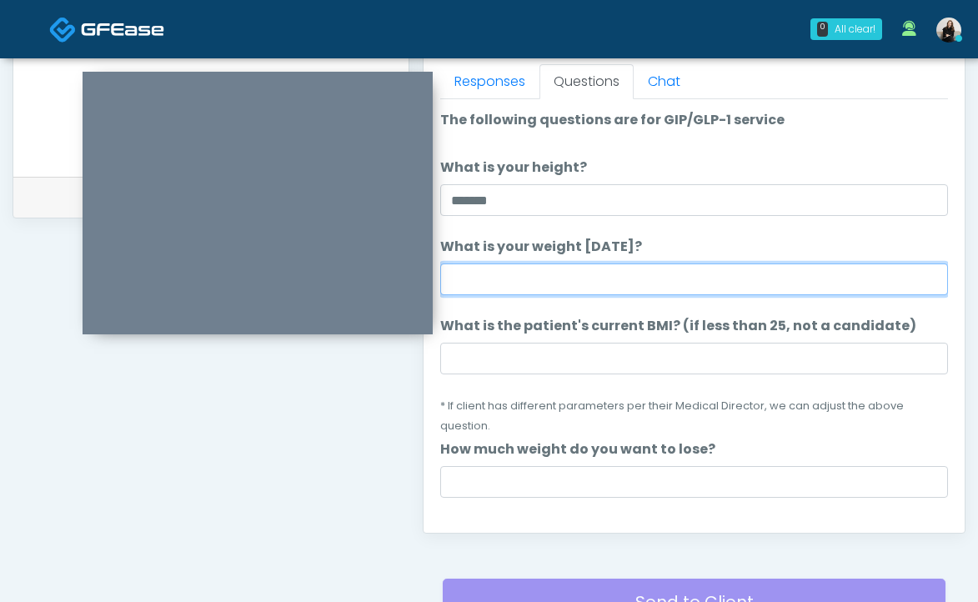
click at [473, 288] on input "What is your weight today?" at bounding box center [694, 279] width 508 height 32
type input "***"
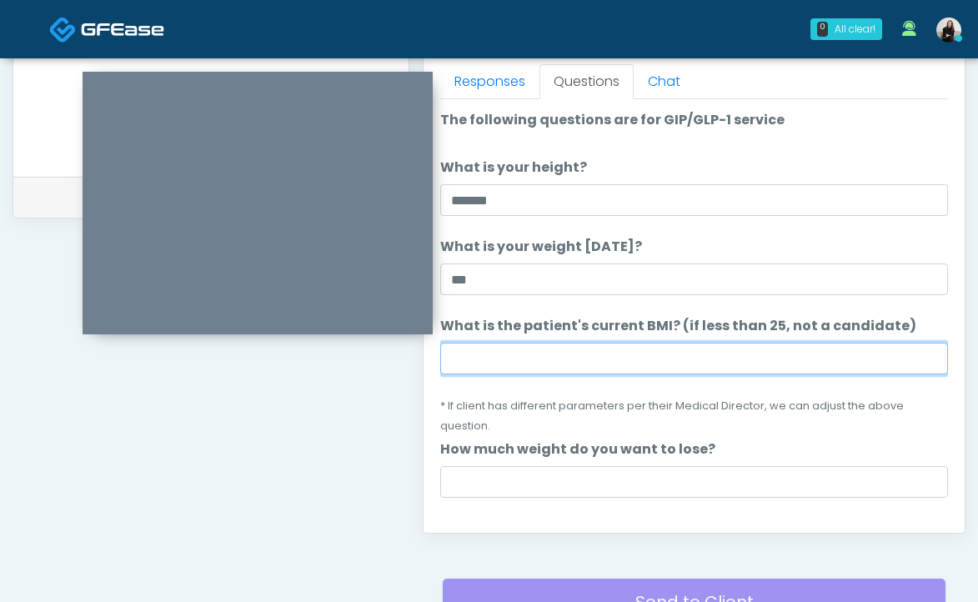
click at [514, 344] on input "What is the patient's current BMI? (if less than 25, not a candidate)" at bounding box center [694, 359] width 508 height 32
paste input "****"
type input "****"
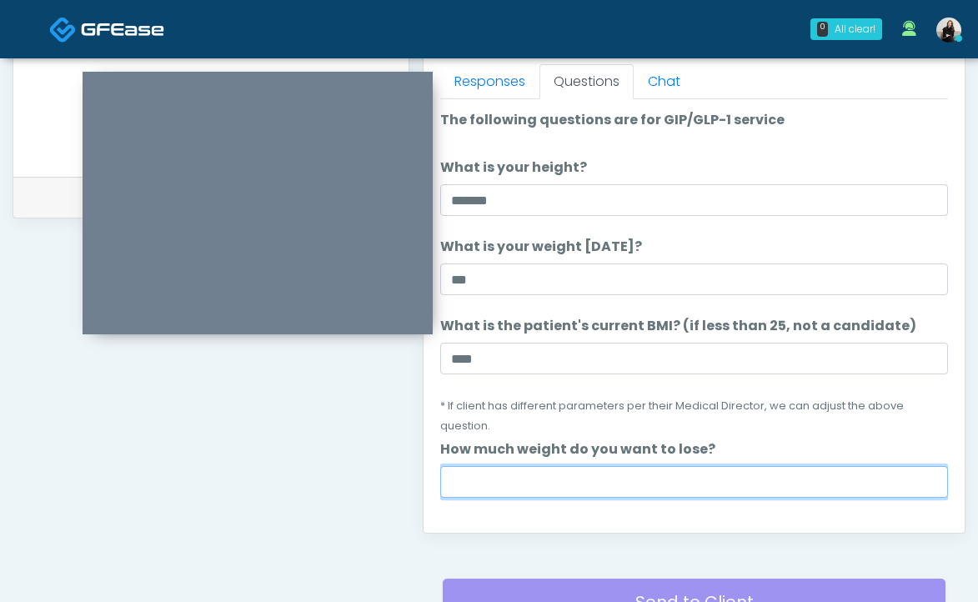
click at [570, 480] on input "How much weight do you want to lose?" at bounding box center [694, 482] width 508 height 32
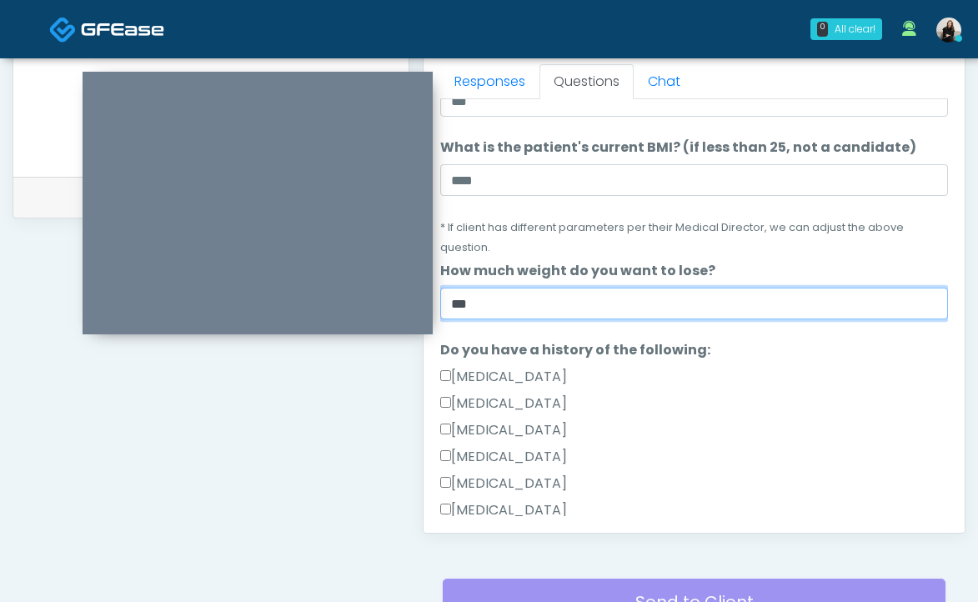
scroll to position [271, 0]
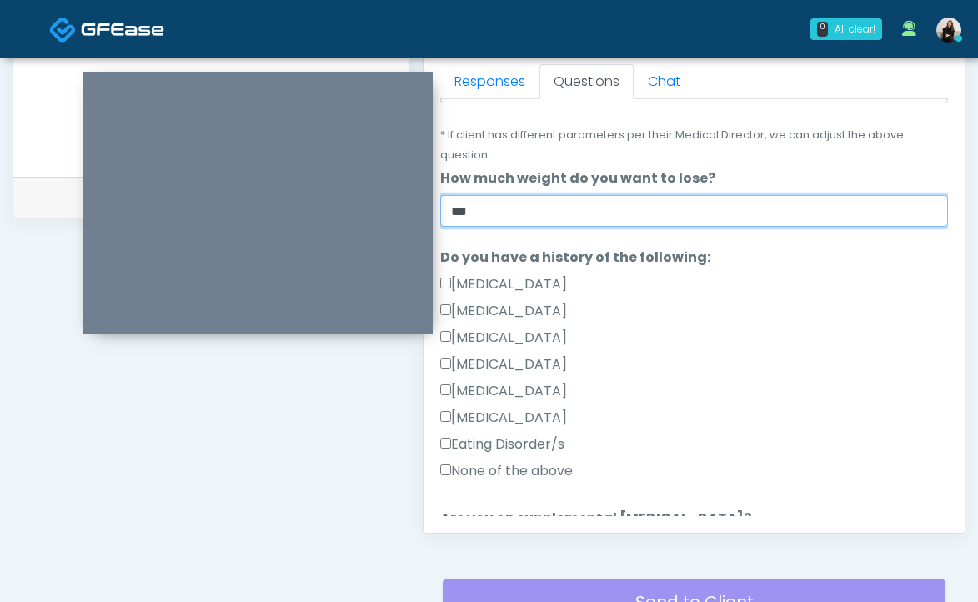
type input "***"
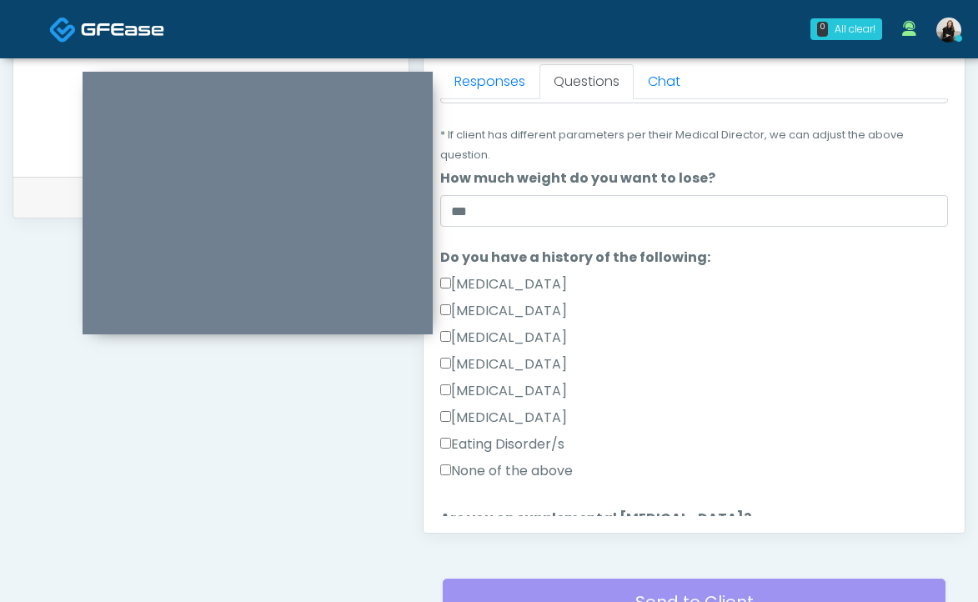
click at [534, 478] on label "None of the above" at bounding box center [506, 471] width 133 height 20
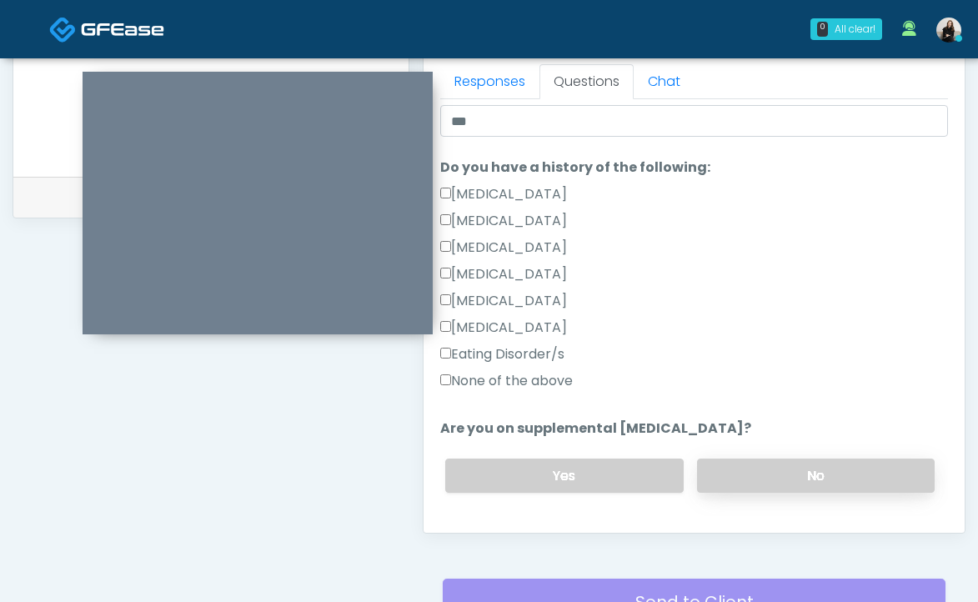
click at [736, 470] on label "No" at bounding box center [816, 476] width 238 height 34
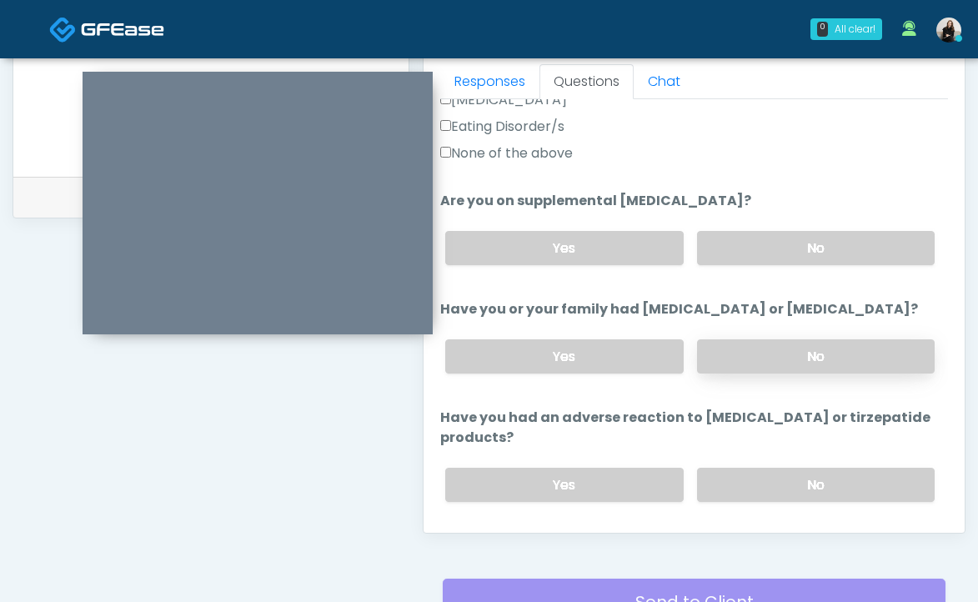
click at [749, 348] on label "No" at bounding box center [816, 356] width 238 height 34
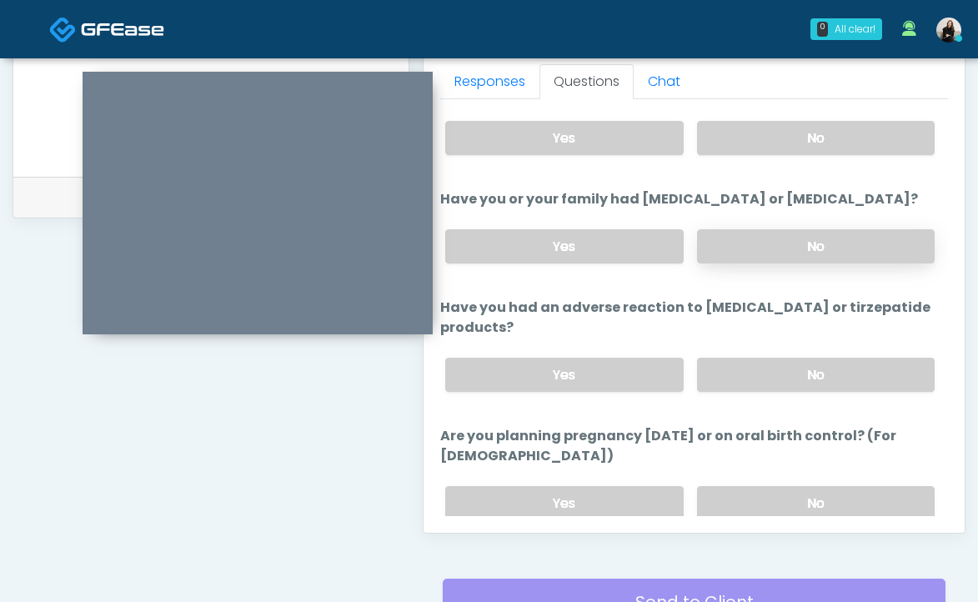
click at [749, 348] on div "Yes No" at bounding box center [690, 374] width 516 height 61
click at [749, 382] on label "No" at bounding box center [816, 375] width 238 height 34
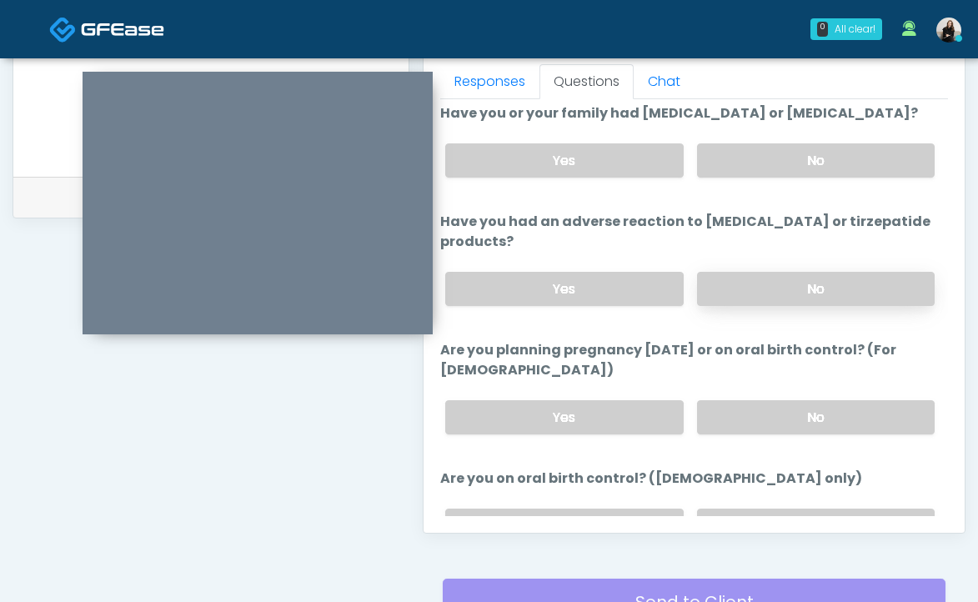
scroll to position [905, 0]
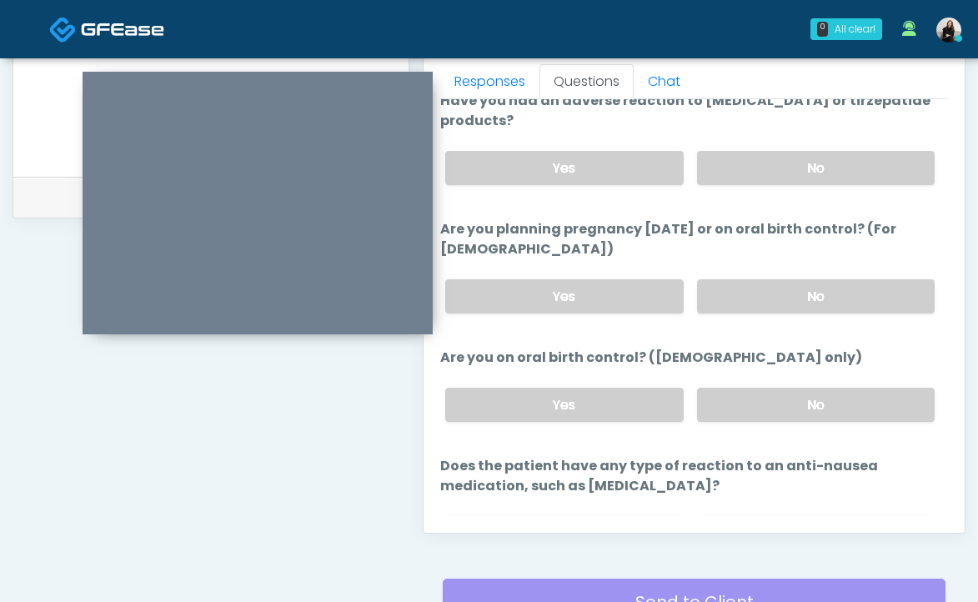
click at [740, 310] on div "Yes No" at bounding box center [690, 296] width 516 height 61
click at [720, 302] on label "No" at bounding box center [816, 296] width 238 height 34
click at [720, 430] on div "Yes No" at bounding box center [690, 404] width 516 height 61
click at [720, 397] on label "No" at bounding box center [816, 405] width 238 height 34
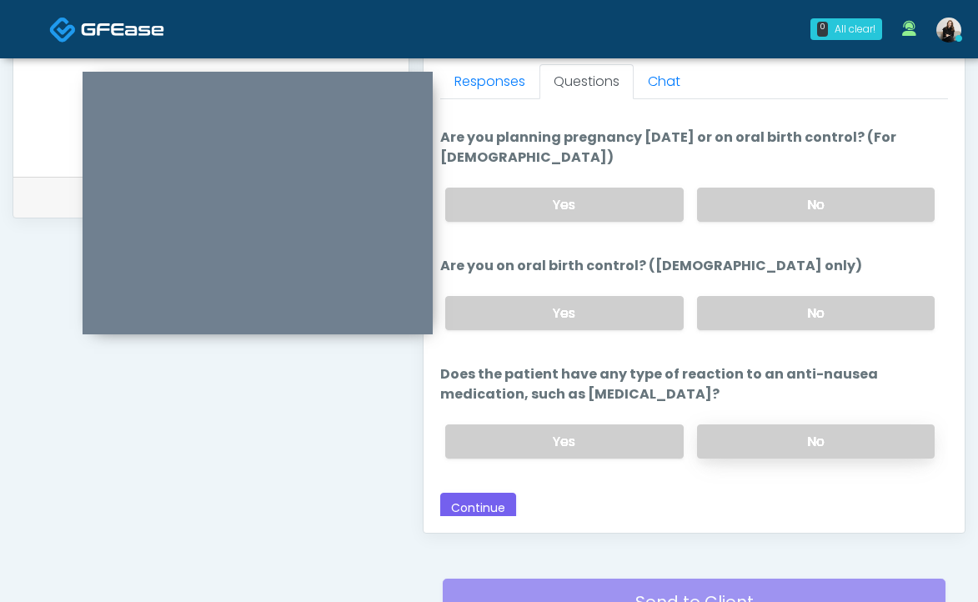
click at [720, 432] on label "No" at bounding box center [816, 441] width 238 height 34
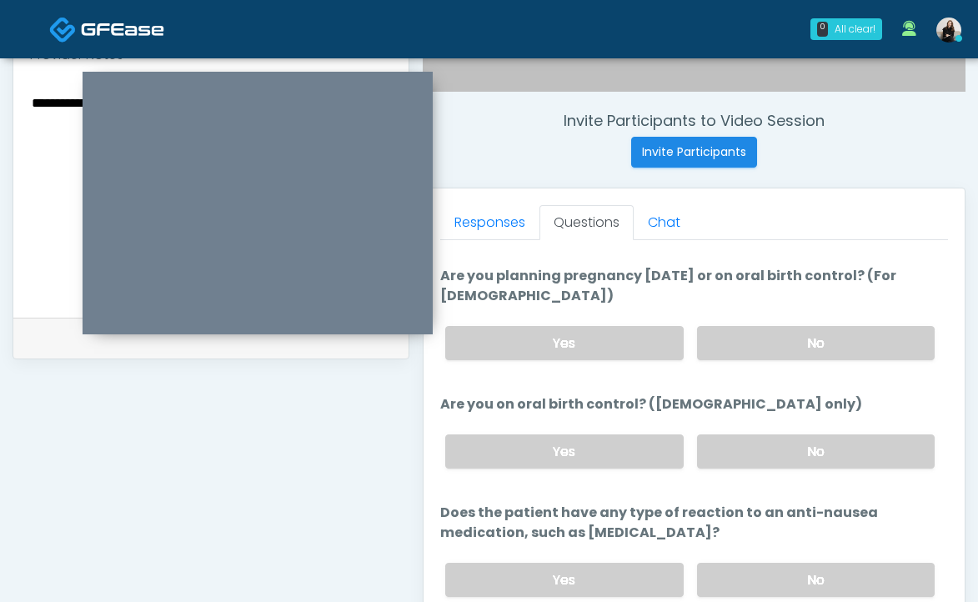
scroll to position [746, 0]
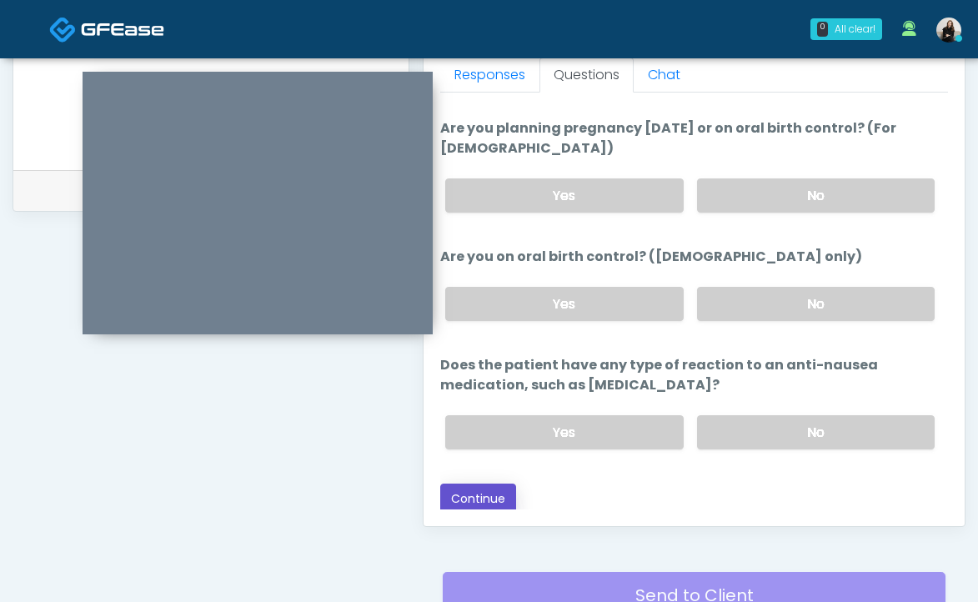
click at [492, 484] on button "Continue" at bounding box center [478, 499] width 76 height 31
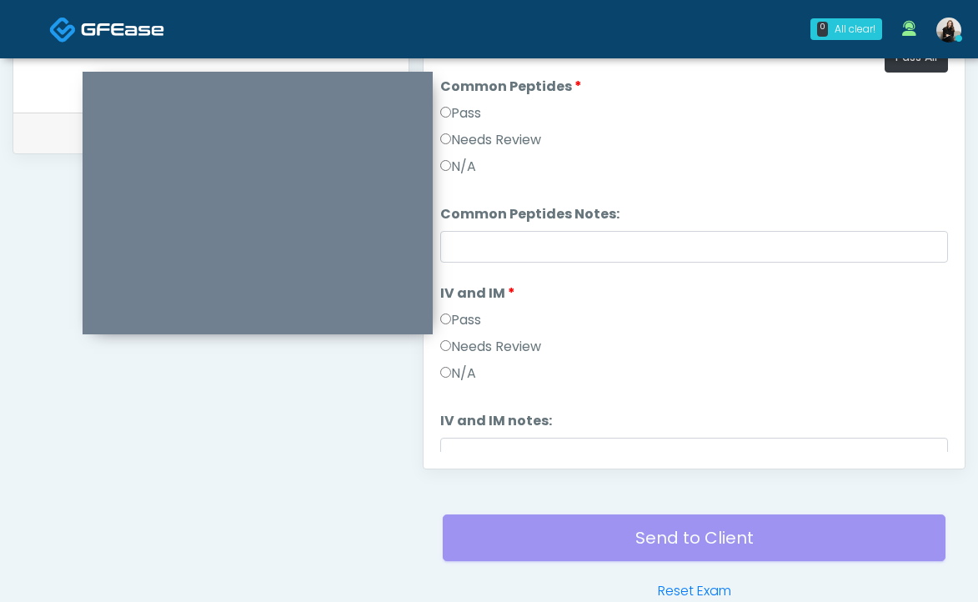
scroll to position [698, 0]
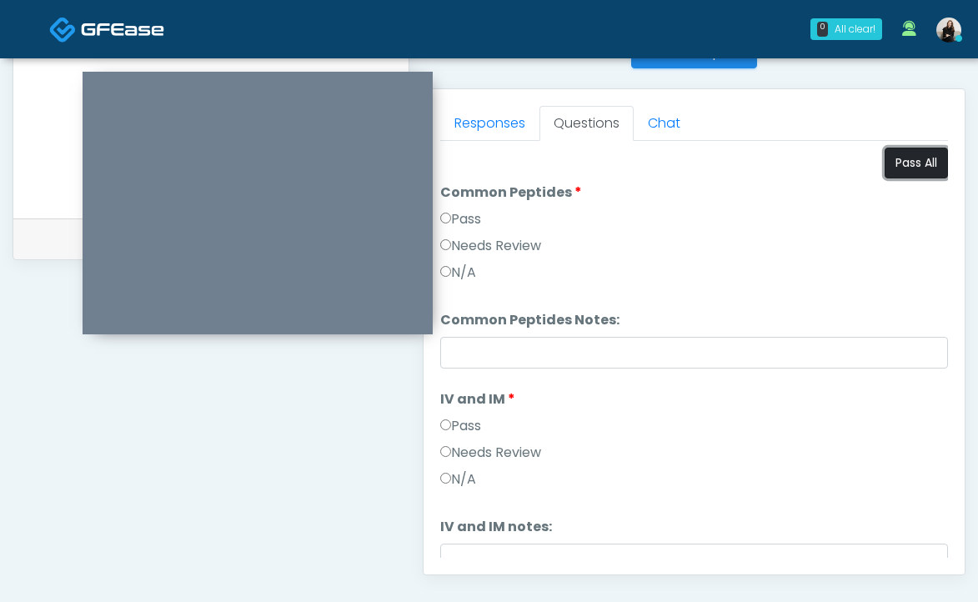
click at [888, 163] on button "Pass All" at bounding box center [916, 163] width 63 height 31
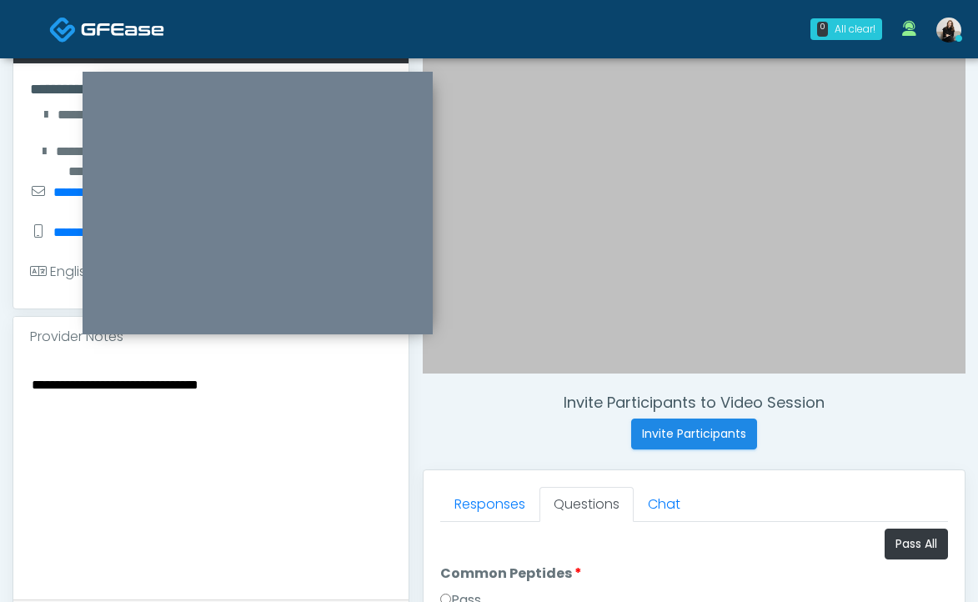
scroll to position [312, 0]
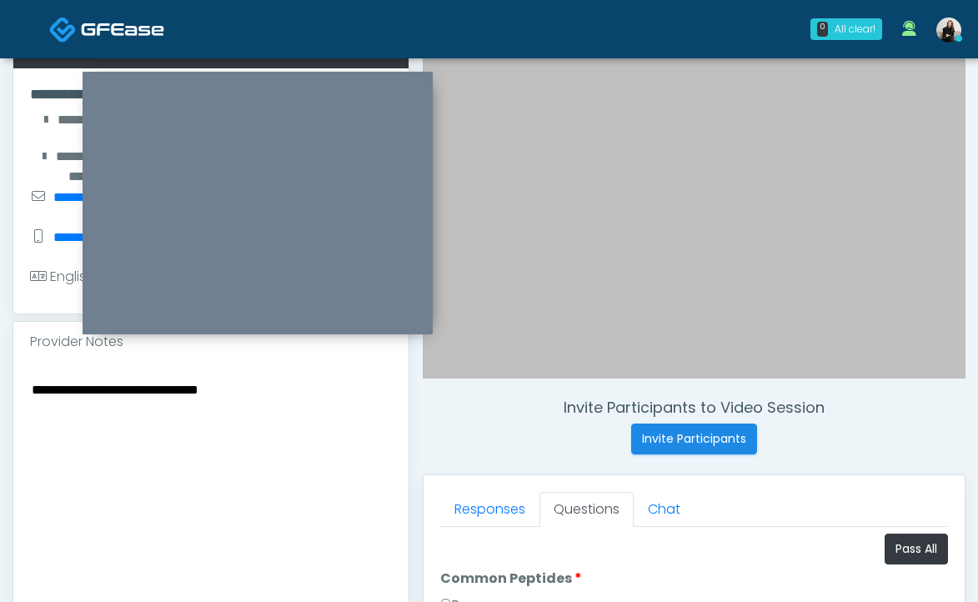
drag, startPoint x: 288, startPoint y: 384, endPoint x: -92, endPoint y: 351, distance: 381.6
click at [0, 351] on html "0 All clear! All clear! Lindsey Morgan AL AZ CA CT DC GA IL IN KS MA MD MN MO N…" at bounding box center [489, 436] width 978 height 1497
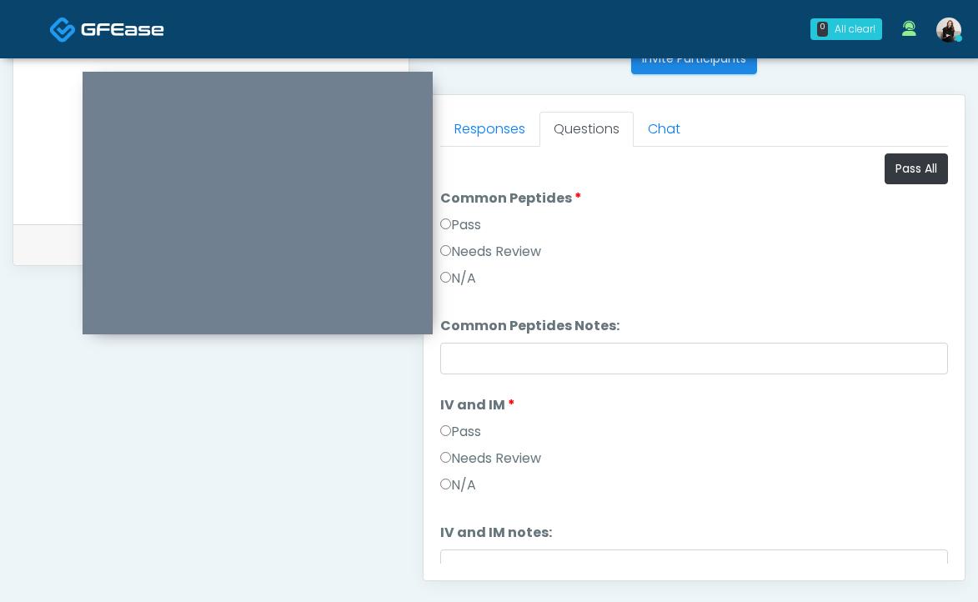
scroll to position [276, 0]
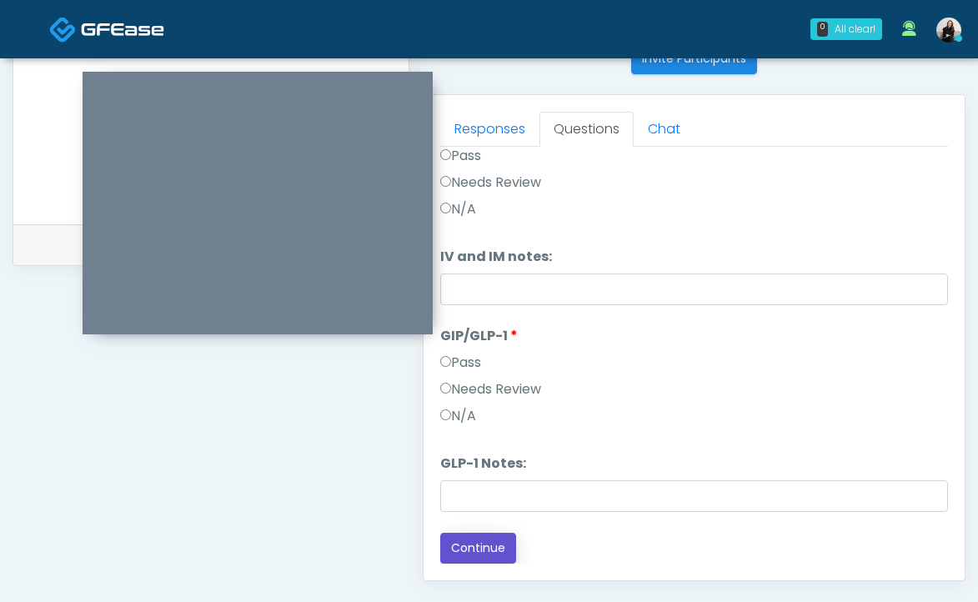
click at [464, 552] on button "Continue" at bounding box center [478, 548] width 76 height 31
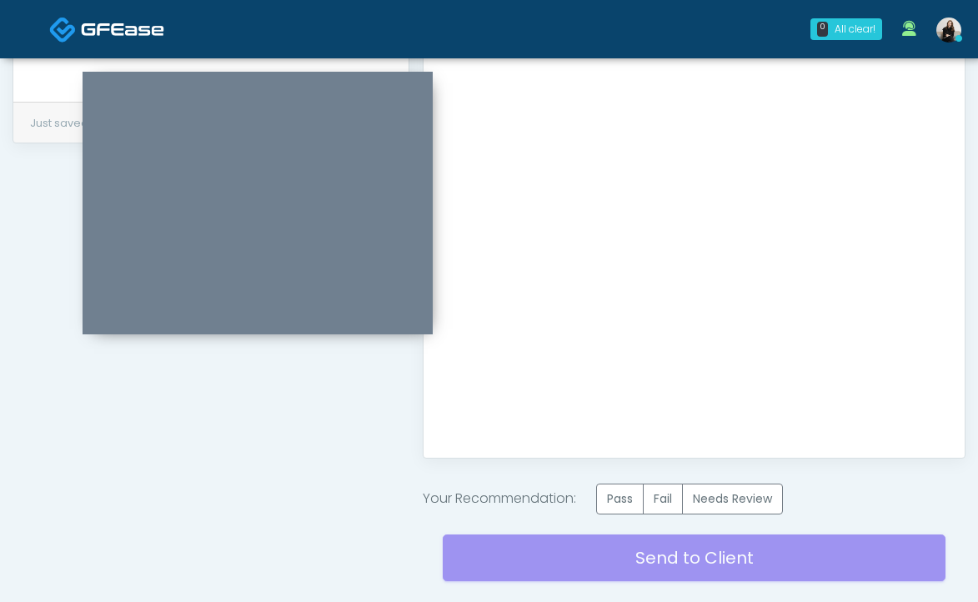
scroll to position [0, 0]
click at [635, 498] on label "Pass" at bounding box center [620, 499] width 48 height 31
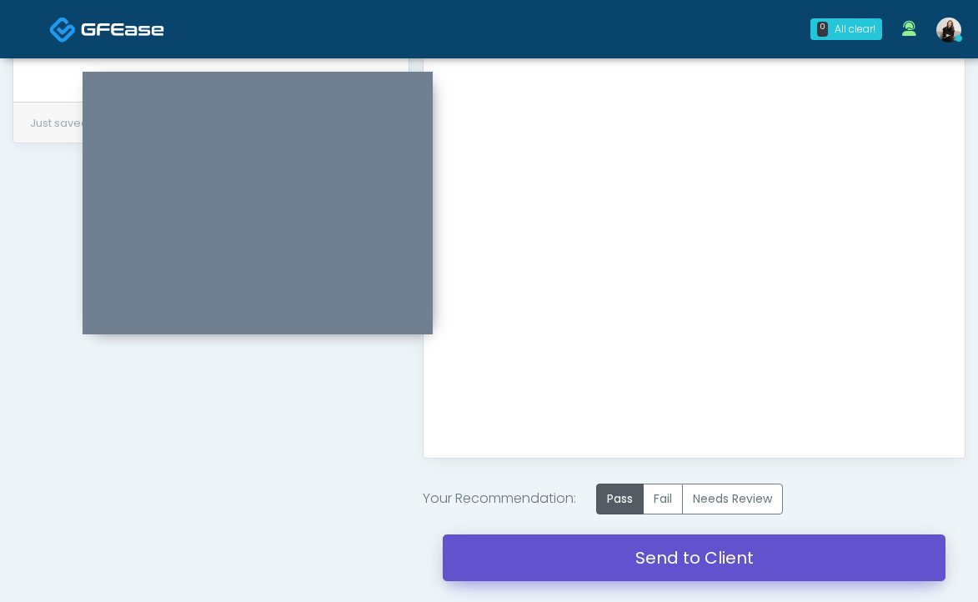
click at [635, 564] on link "Send to Client" at bounding box center [694, 557] width 503 height 47
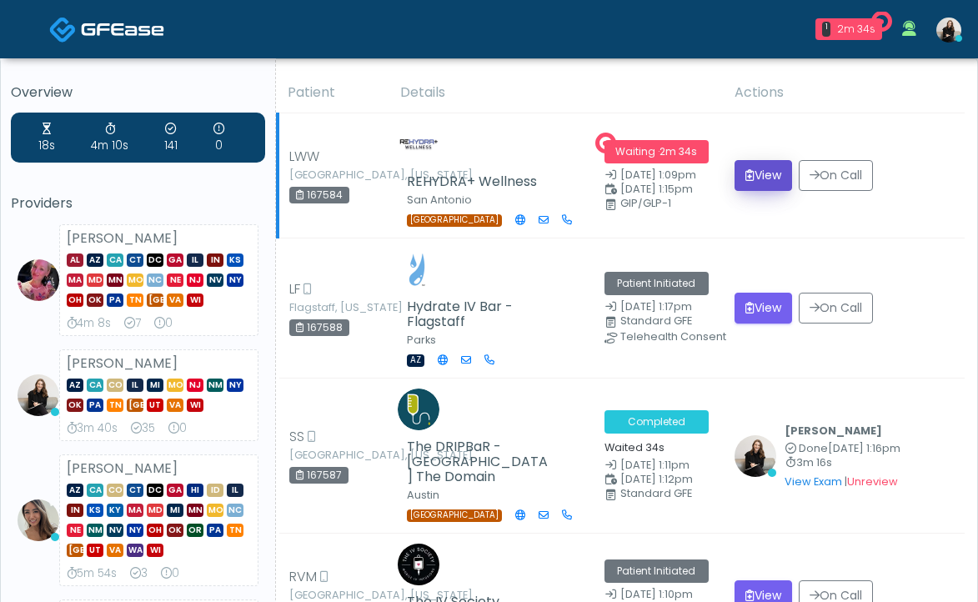
click at [775, 160] on button "View" at bounding box center [764, 175] width 58 height 31
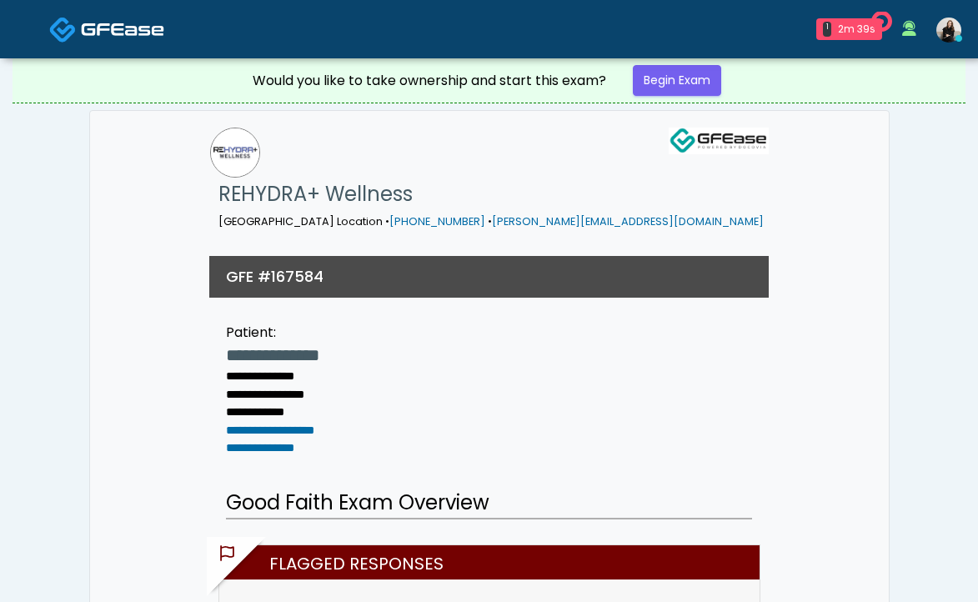
click at [118, 15] on link at bounding box center [106, 29] width 115 height 54
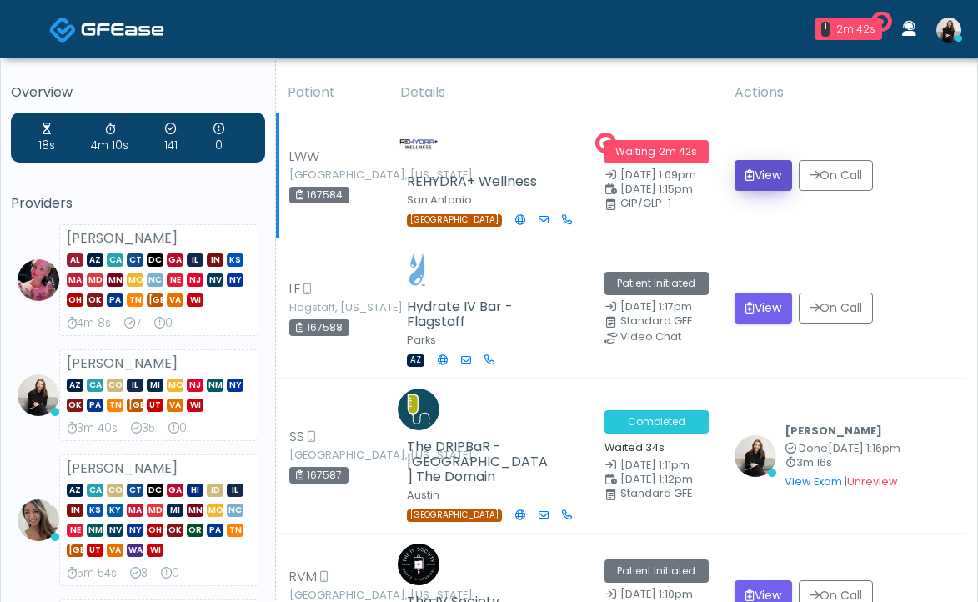
click at [752, 169] on icon "submit" at bounding box center [749, 175] width 9 height 12
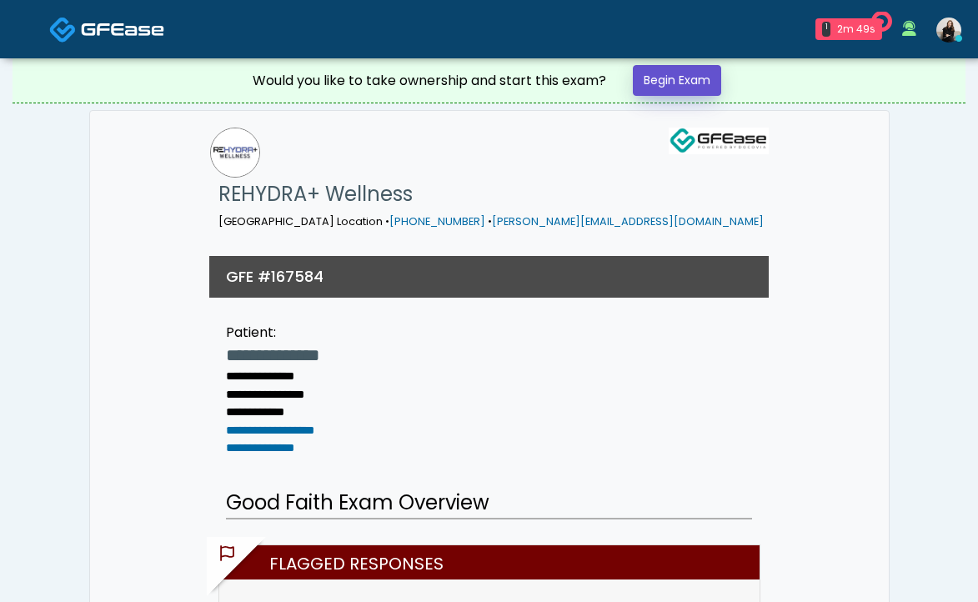
click at [680, 84] on link "Begin Exam" at bounding box center [677, 80] width 88 height 31
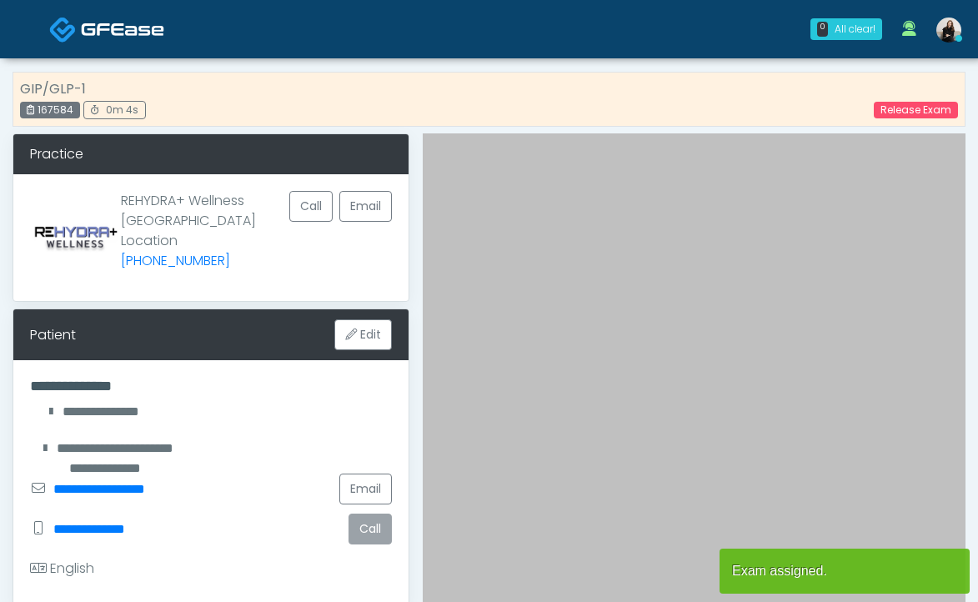
click at [359, 521] on button "Call" at bounding box center [370, 529] width 43 height 31
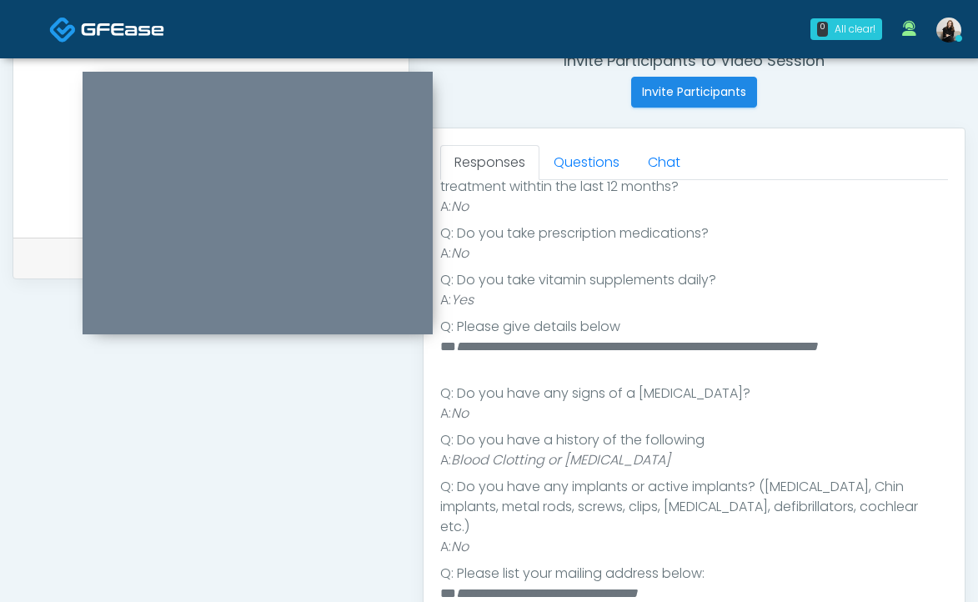
scroll to position [708, 0]
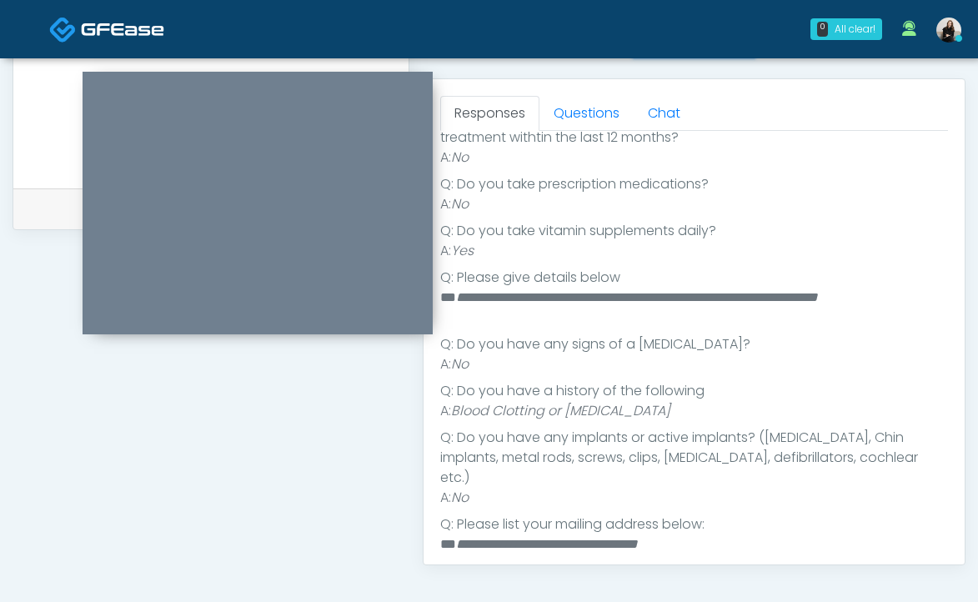
drag, startPoint x: 701, startPoint y: 407, endPoint x: 459, endPoint y: 407, distance: 242.6
click at [459, 407] on li "A: Blood Clotting or [MEDICAL_DATA]" at bounding box center [694, 411] width 508 height 20
copy em "Blood Clotting or [MEDICAL_DATA]"
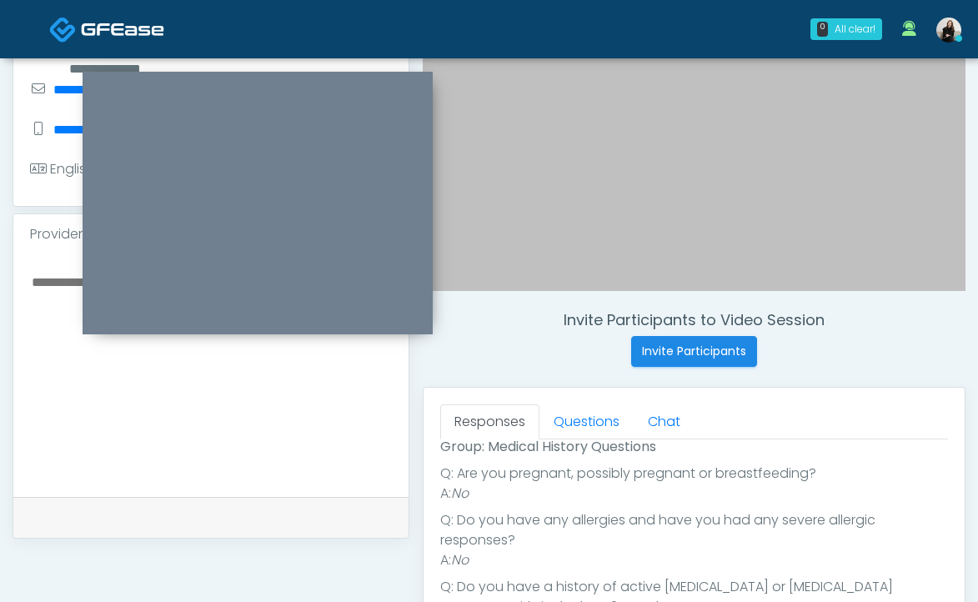
scroll to position [335, 0]
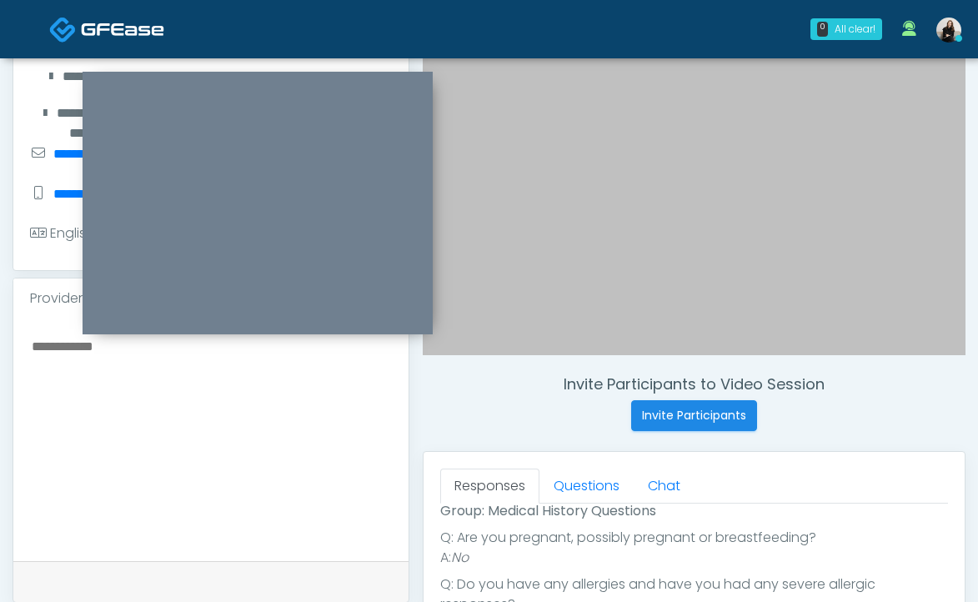
click at [331, 469] on textarea at bounding box center [211, 436] width 362 height 203
paste textarea "**********"
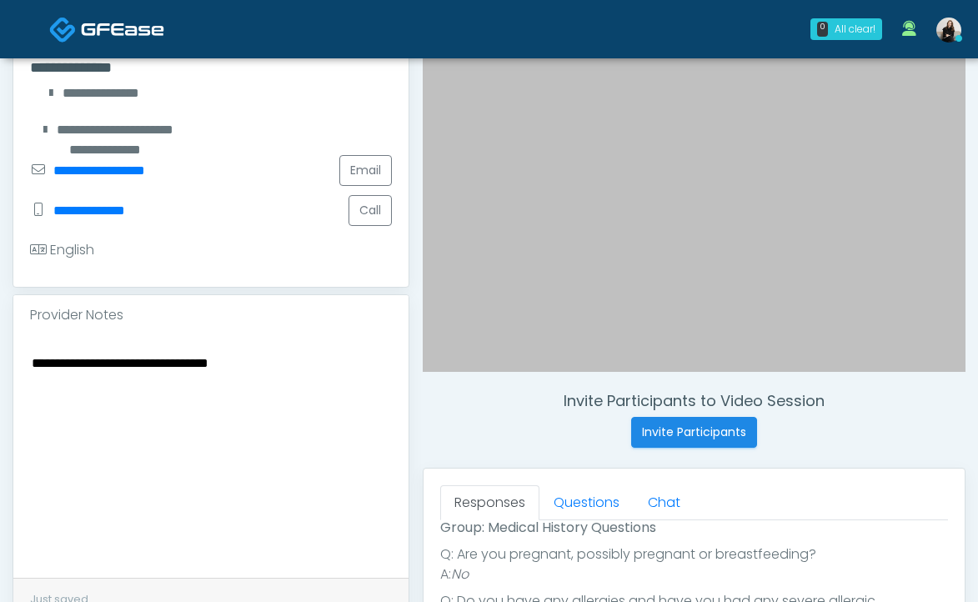
scroll to position [359, 0]
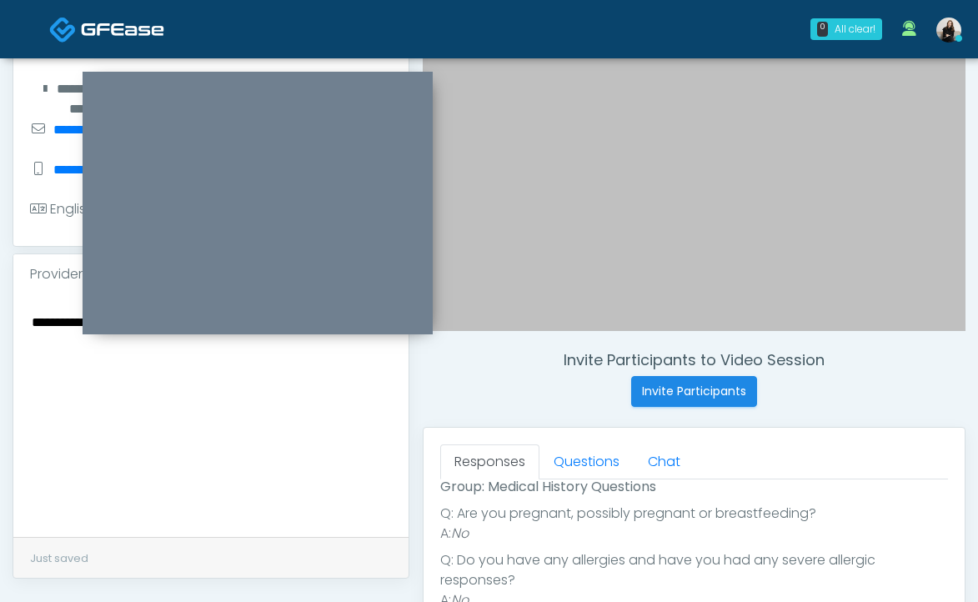
click at [227, 467] on textarea "**********" at bounding box center [211, 412] width 362 height 203
click at [112, 368] on textarea "**********" at bounding box center [211, 412] width 362 height 203
click at [351, 359] on textarea "**********" at bounding box center [211, 412] width 362 height 203
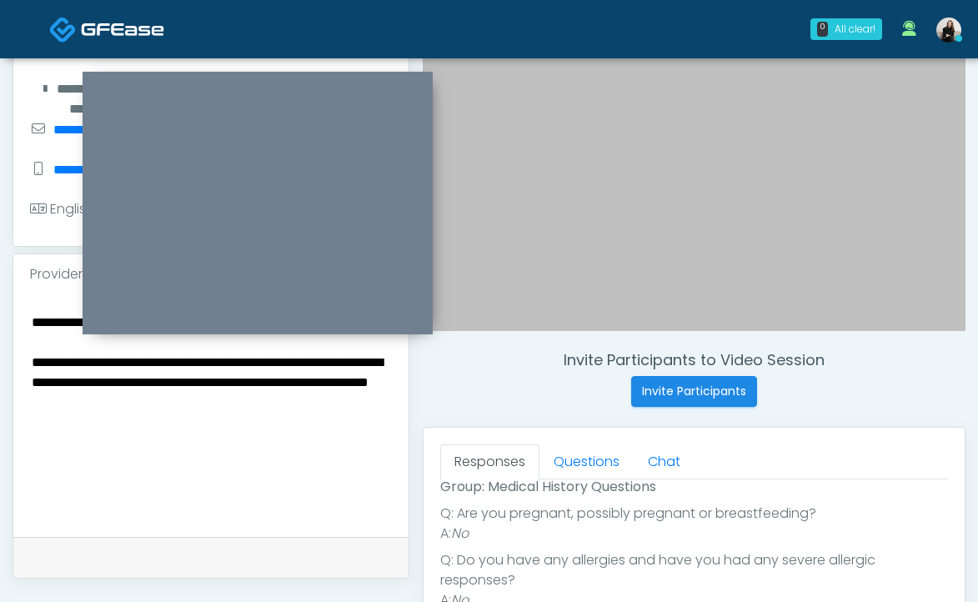
click at [135, 408] on textarea "**********" at bounding box center [211, 412] width 362 height 203
click at [157, 406] on textarea "**********" at bounding box center [211, 412] width 362 height 203
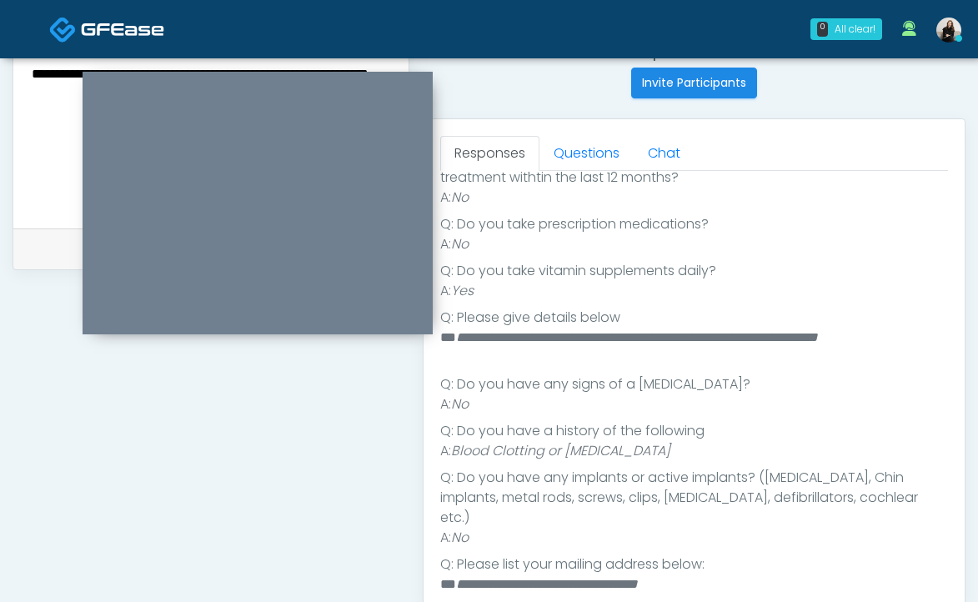
scroll to position [669, 0]
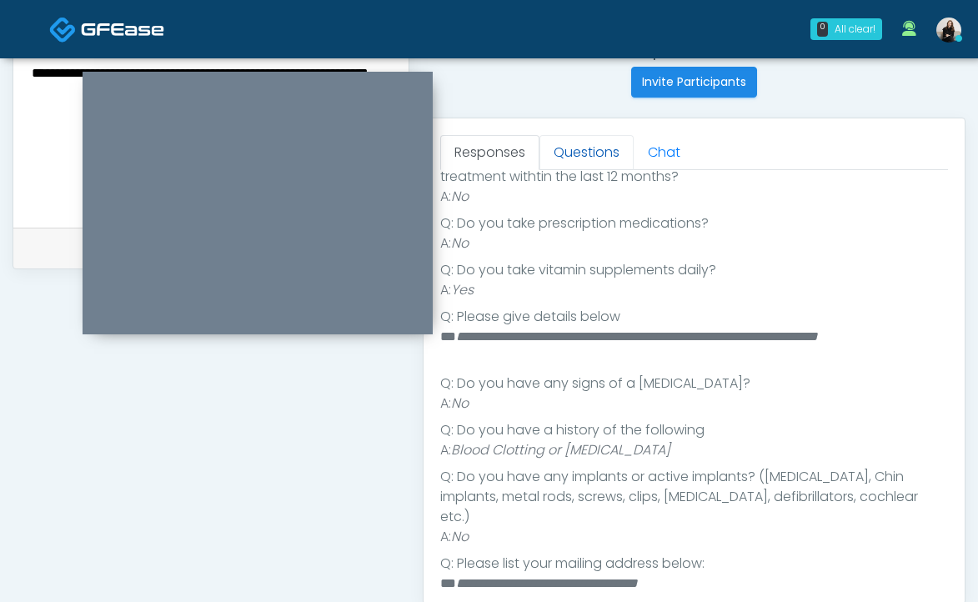
click at [590, 142] on link "Questions" at bounding box center [586, 152] width 94 height 35
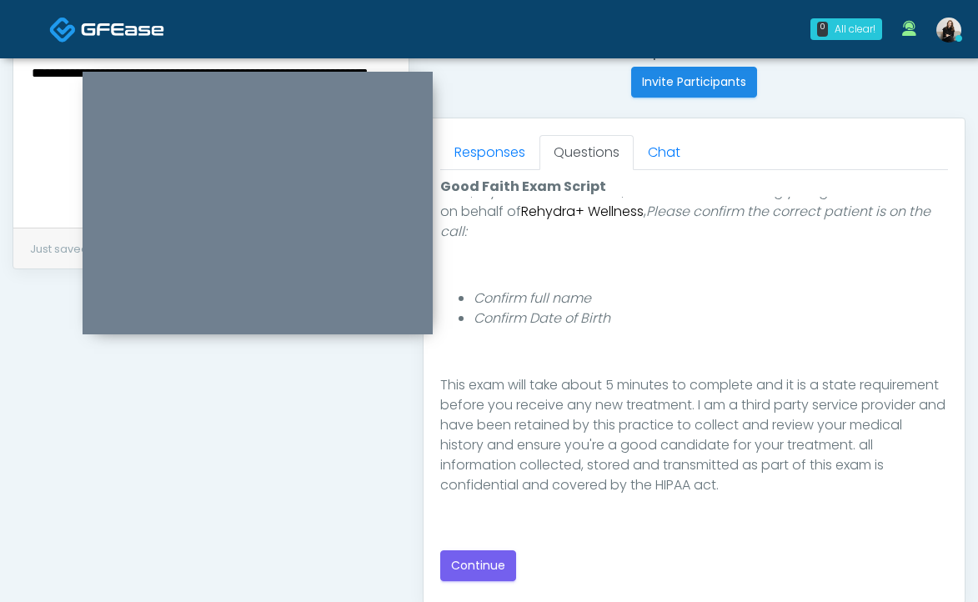
scroll to position [184, 0]
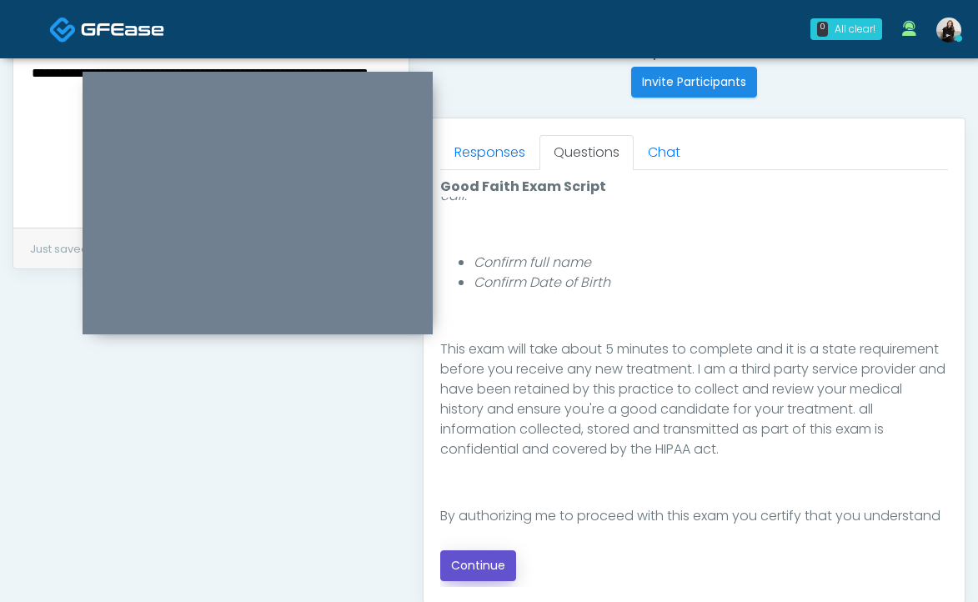
click at [484, 550] on button "Continue" at bounding box center [478, 565] width 76 height 31
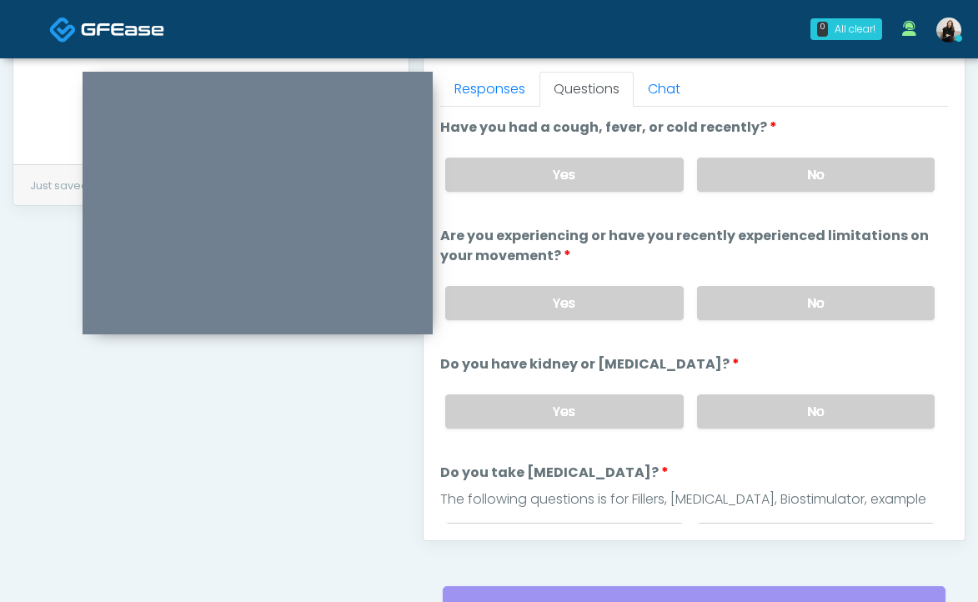
scroll to position [508, 0]
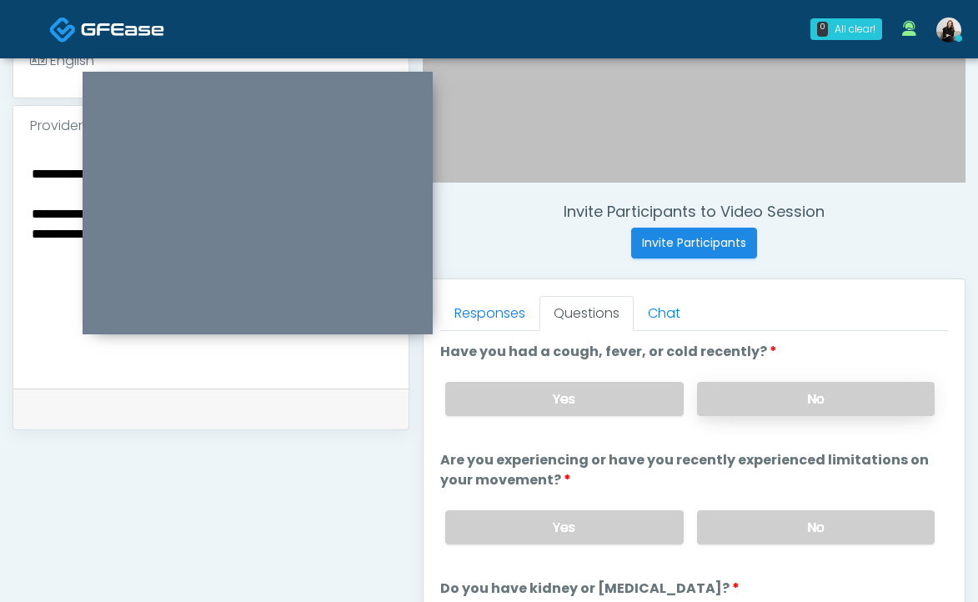
click at [703, 399] on label "No" at bounding box center [816, 399] width 238 height 34
click at [718, 534] on label "No" at bounding box center [816, 527] width 238 height 34
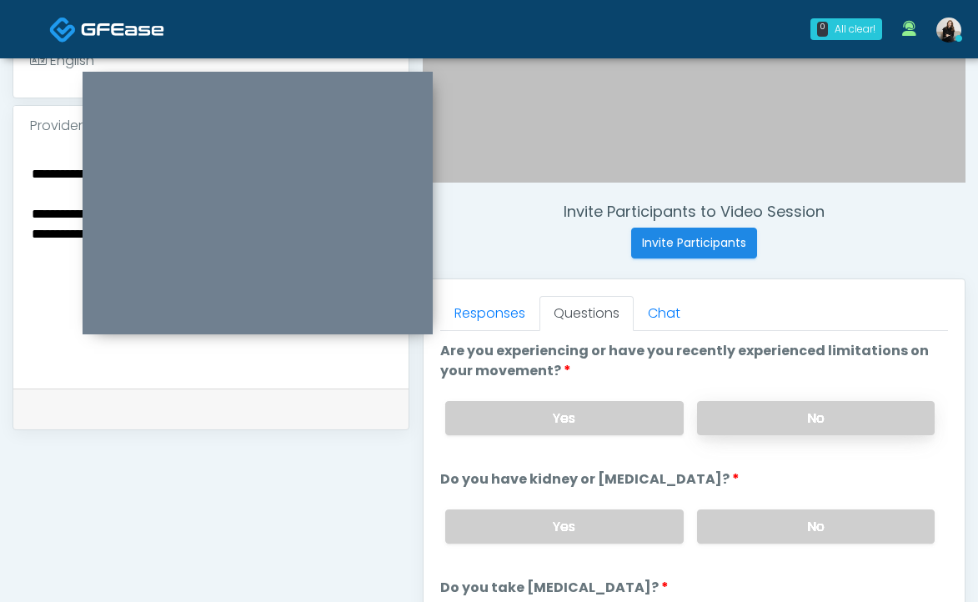
click at [718, 534] on label "No" at bounding box center [816, 526] width 238 height 34
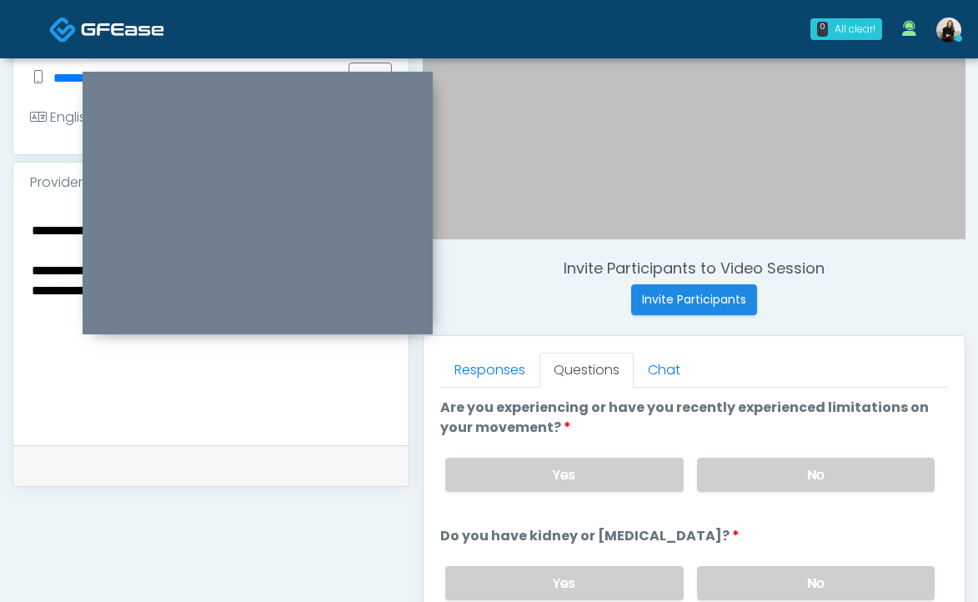
scroll to position [387, 0]
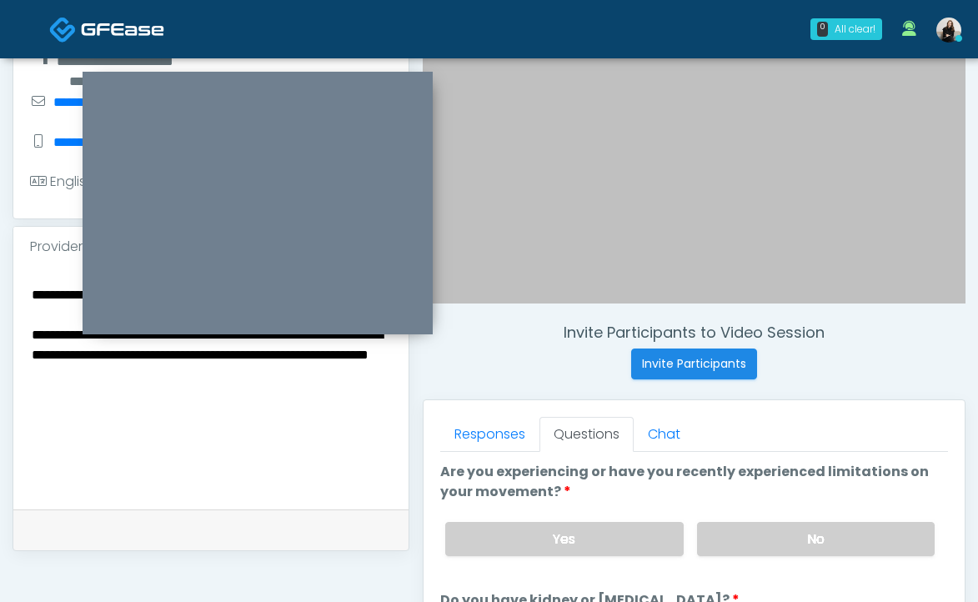
click at [287, 428] on textarea "**********" at bounding box center [211, 384] width 362 height 203
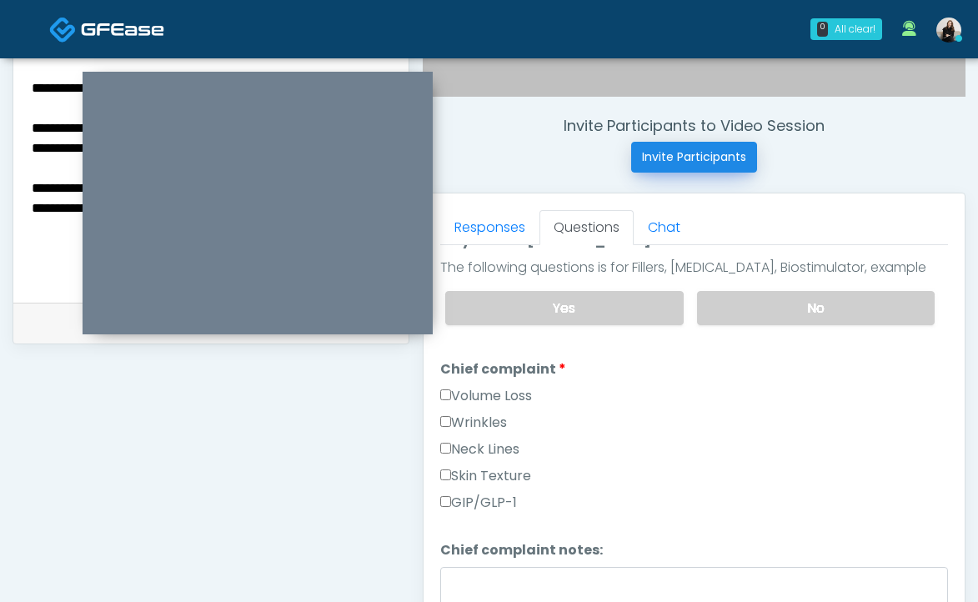
scroll to position [276, 0]
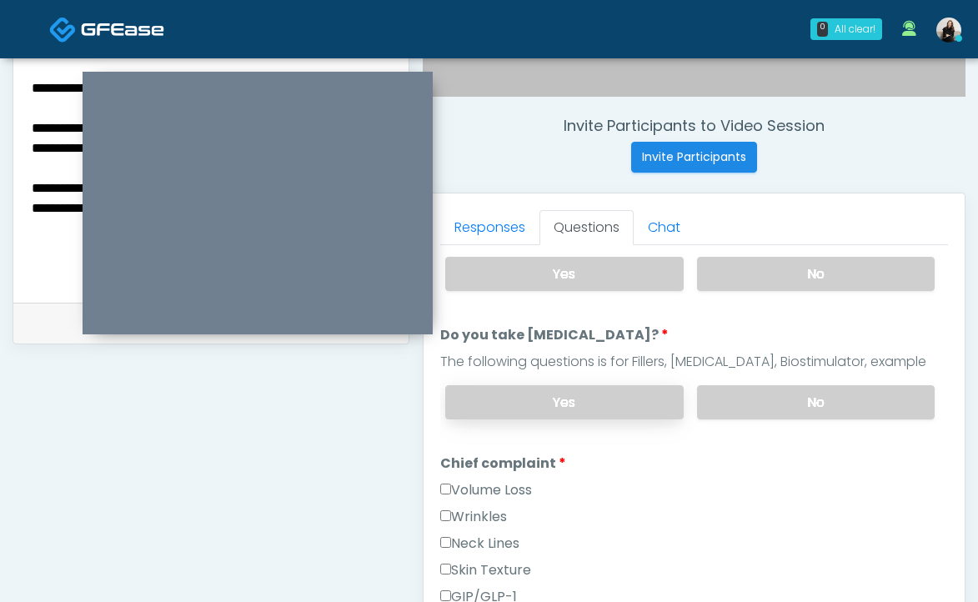
type textarea "**********"
click at [655, 401] on label "Yes" at bounding box center [564, 402] width 238 height 34
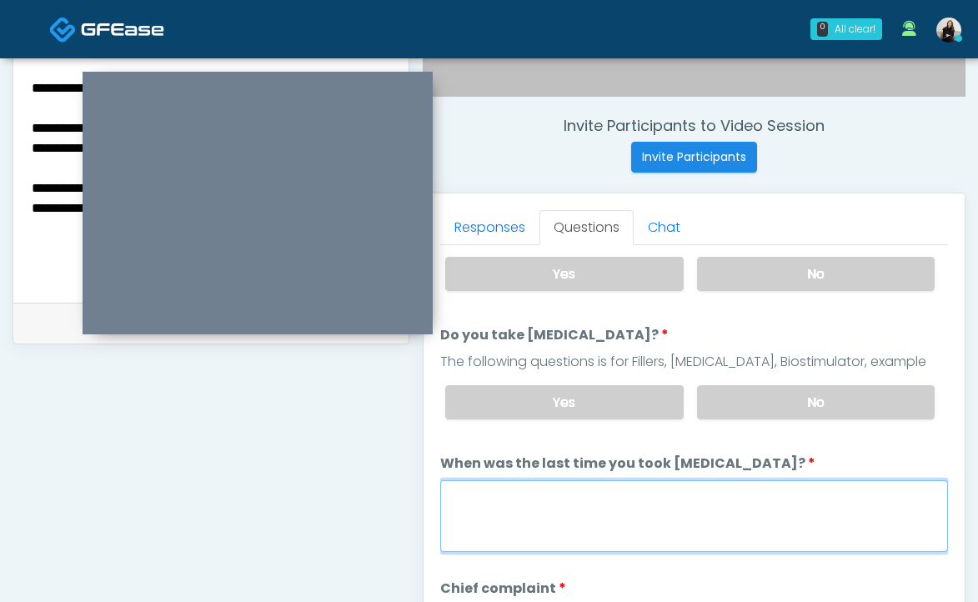
click at [607, 493] on textarea "When was the last time you took blood thinners?" at bounding box center [694, 516] width 508 height 72
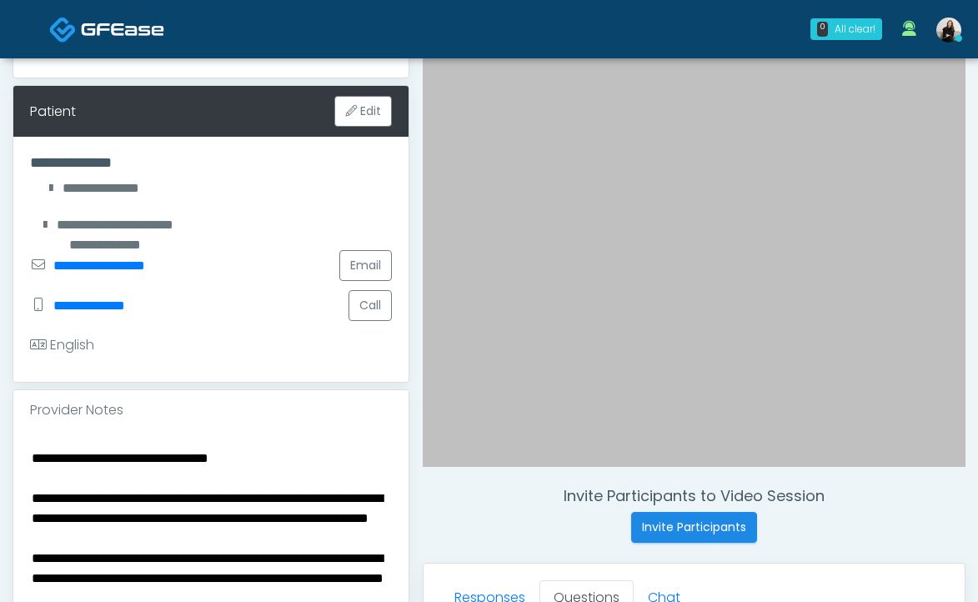
scroll to position [560, 0]
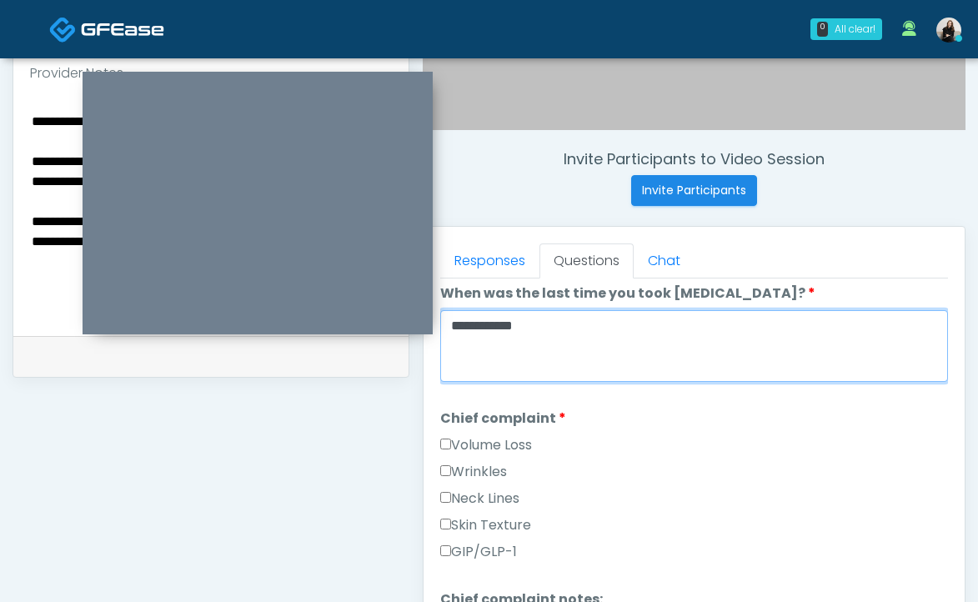
type textarea "**********"
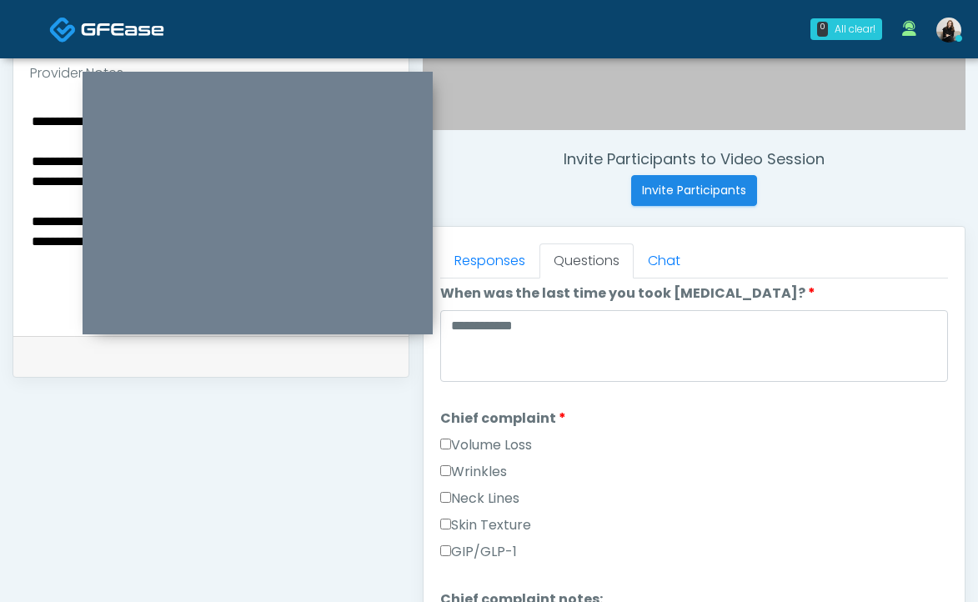
click at [487, 542] on label "GIP/GLP-1" at bounding box center [478, 552] width 77 height 20
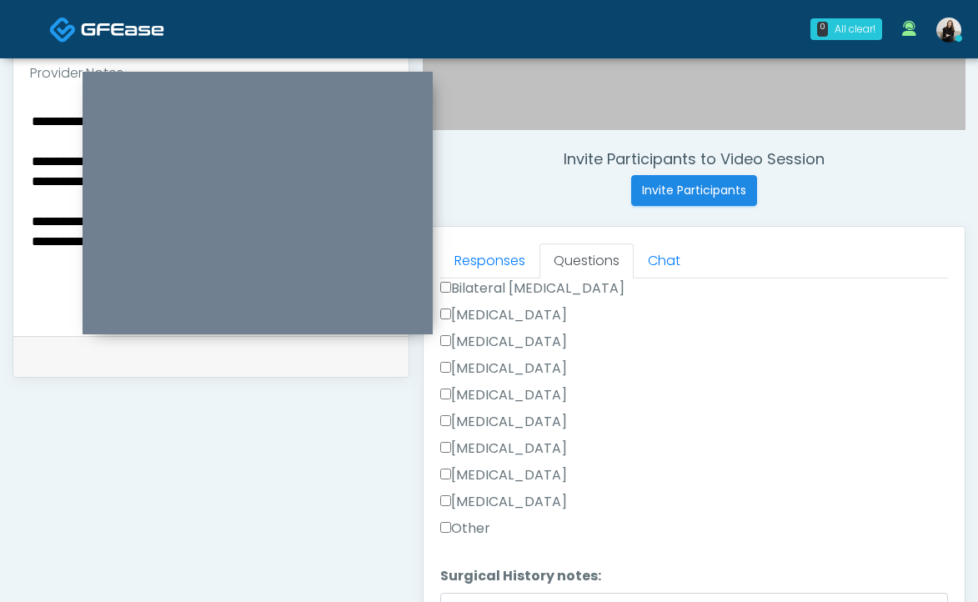
scroll to position [1021, 0]
click at [478, 521] on label "Other" at bounding box center [465, 529] width 50 height 20
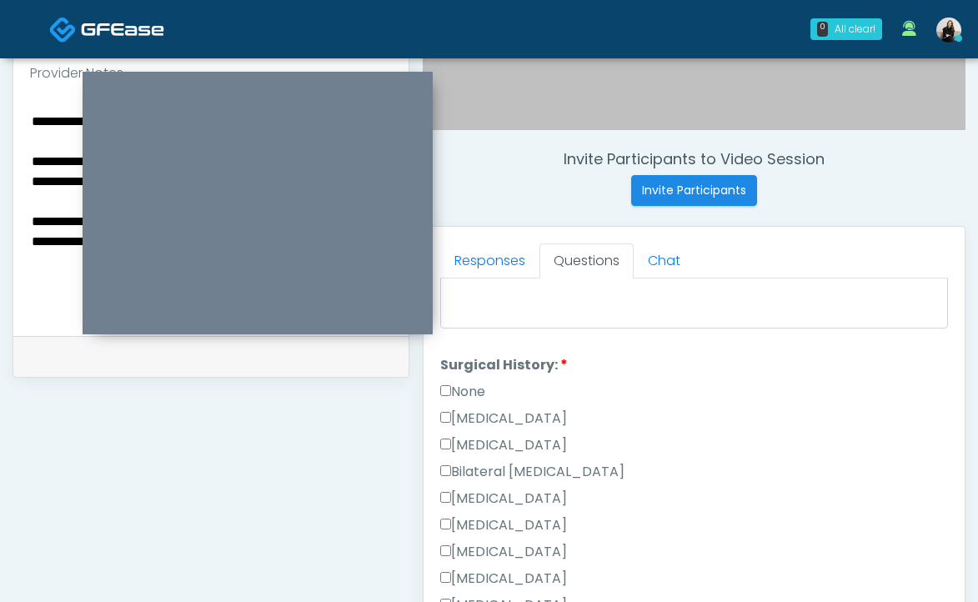
click at [475, 387] on label "None" at bounding box center [462, 392] width 45 height 20
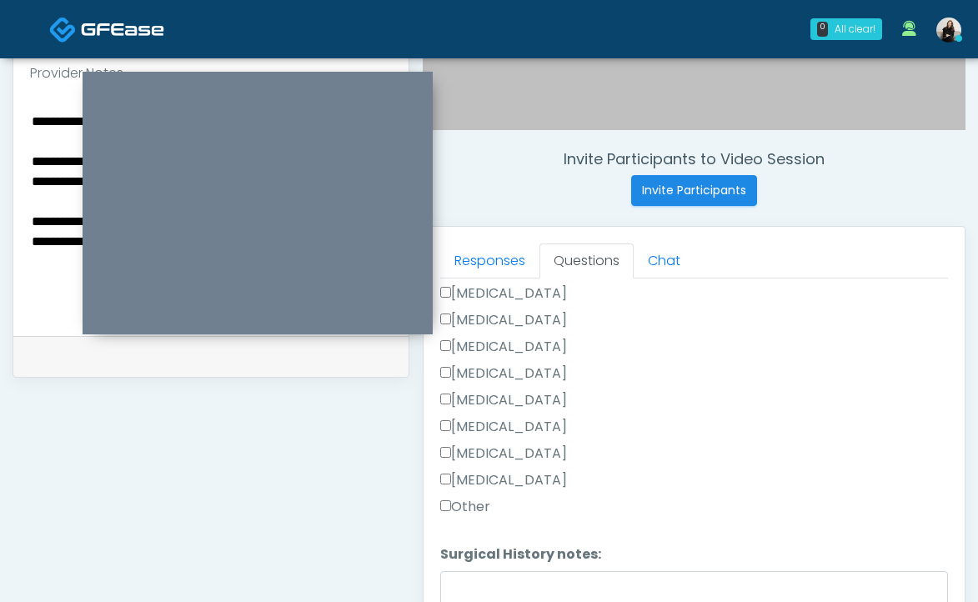
click at [464, 506] on label "Other" at bounding box center [465, 507] width 50 height 20
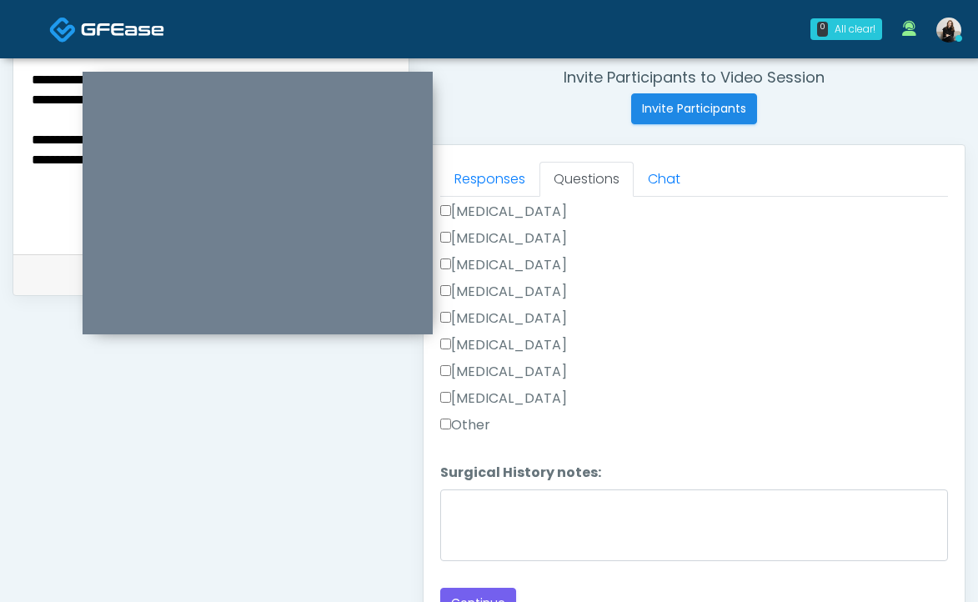
scroll to position [885, 0]
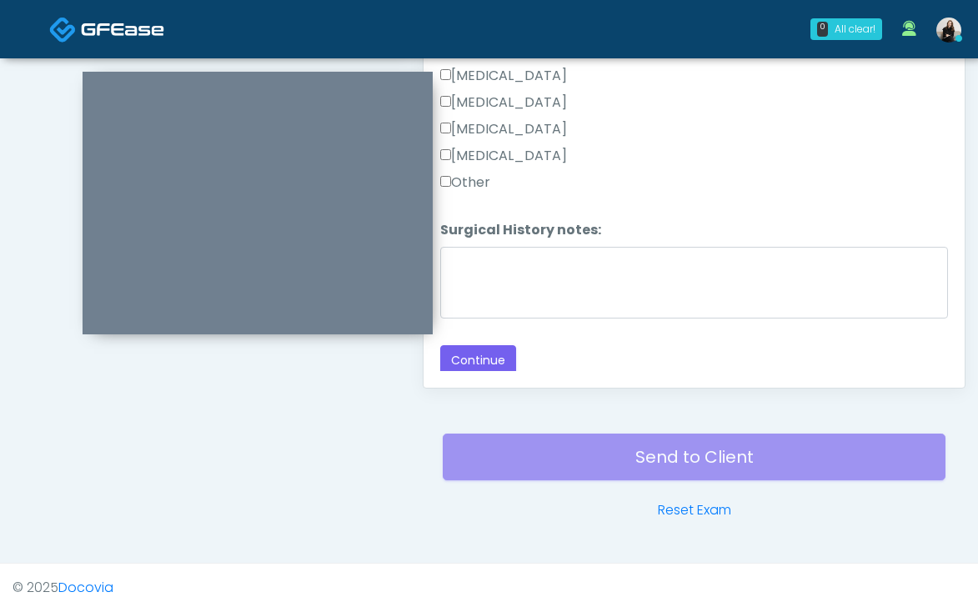
click at [460, 375] on div "Responses Questions Chat Good Faith Exam Script Good Faith Exam Script INTRODUC…" at bounding box center [694, 144] width 541 height 485
click at [460, 362] on button "Continue" at bounding box center [478, 360] width 76 height 31
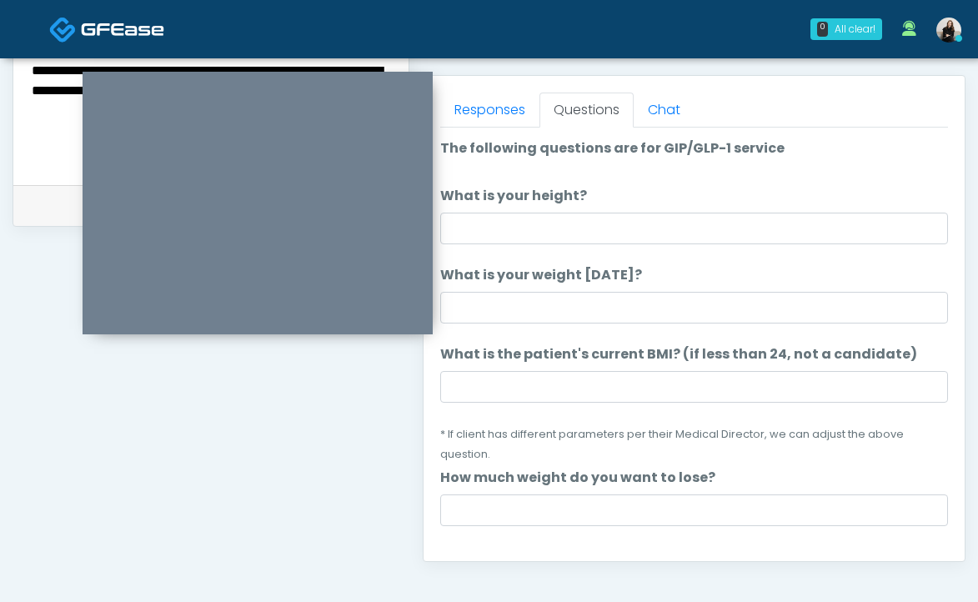
scroll to position [676, 0]
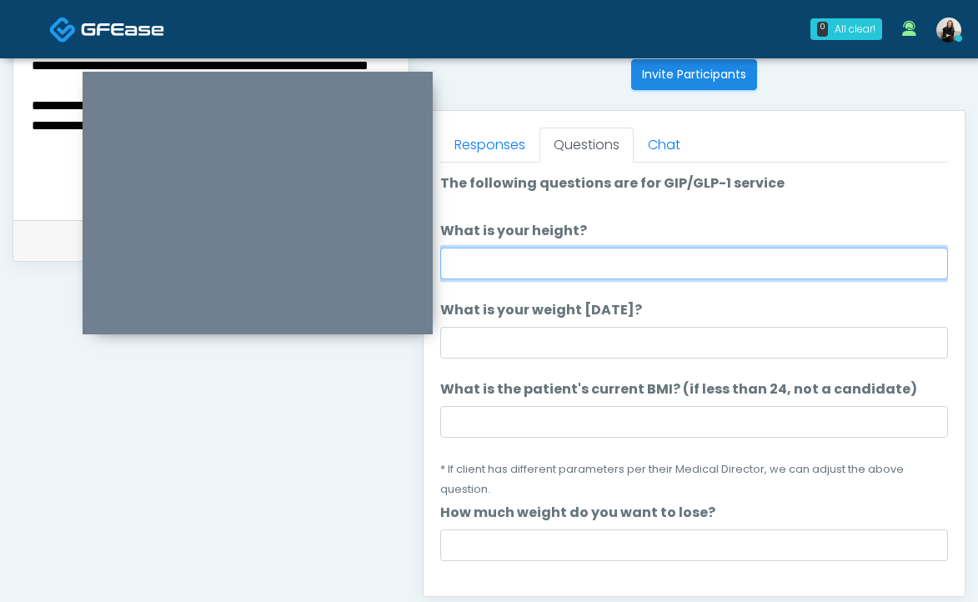
click at [507, 259] on input "What is your height?" at bounding box center [694, 264] width 508 height 32
click at [482, 262] on input "*********" at bounding box center [694, 264] width 508 height 32
type input "*********"
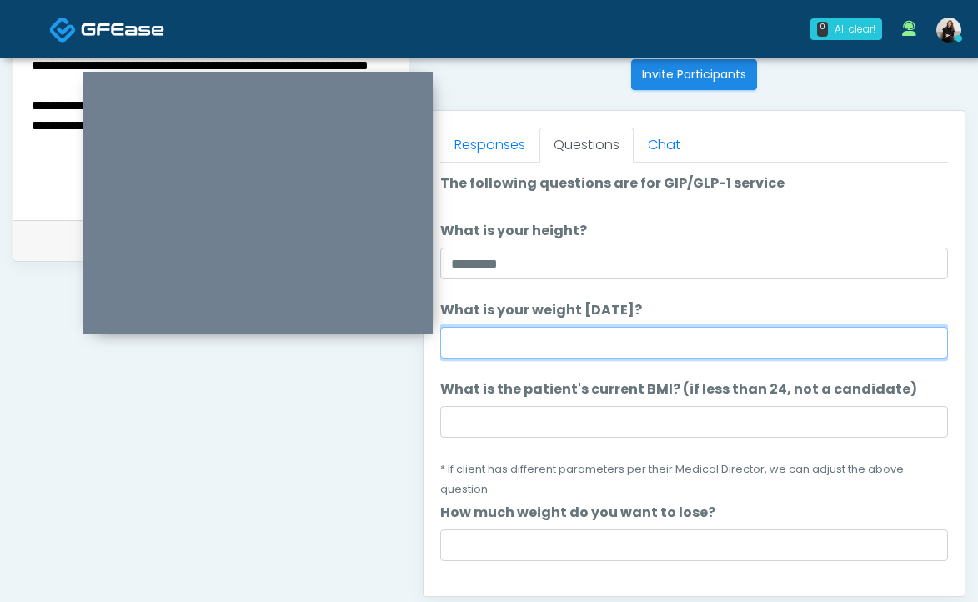
click at [481, 339] on input "What is your weight today?" at bounding box center [694, 343] width 508 height 32
type input "*"
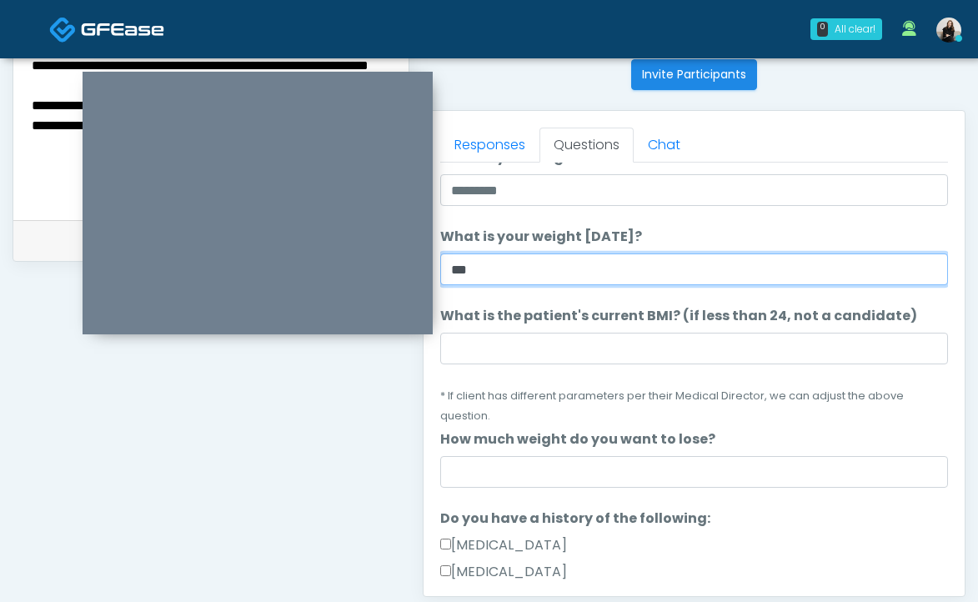
scroll to position [0, 0]
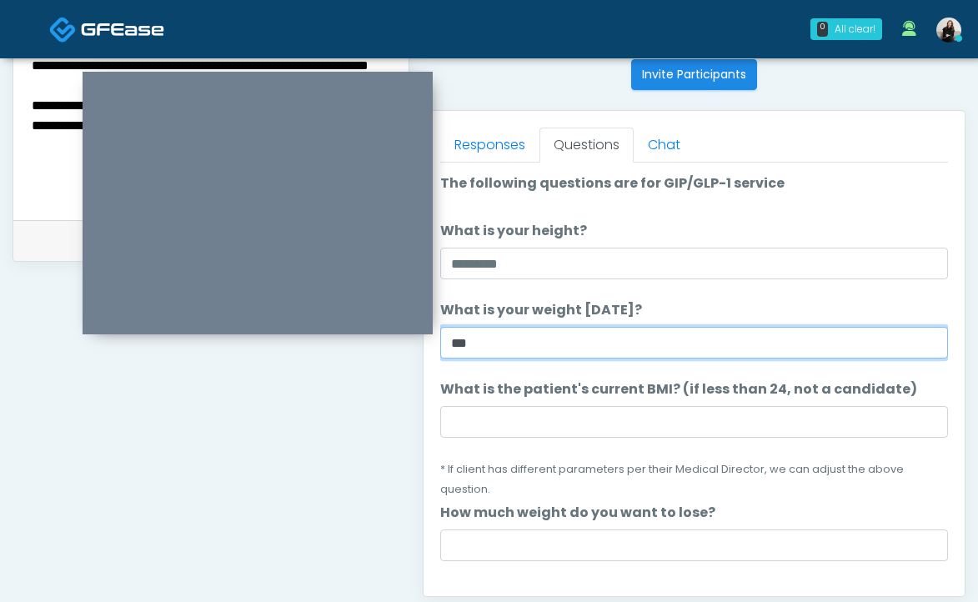
type input "***"
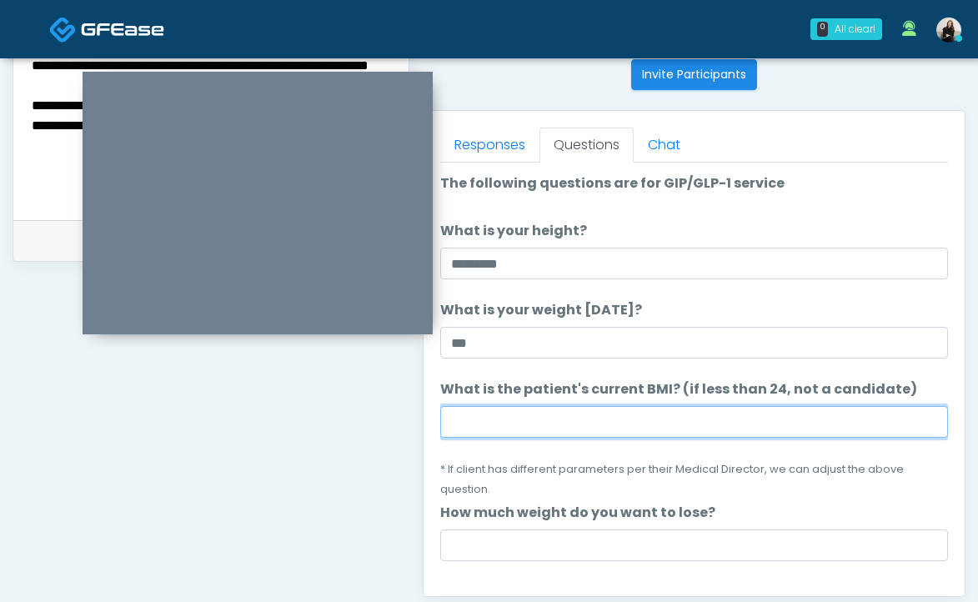
click at [513, 420] on input "What is the patient's current BMI? (if less than 24, not a candidate)" at bounding box center [694, 422] width 508 height 32
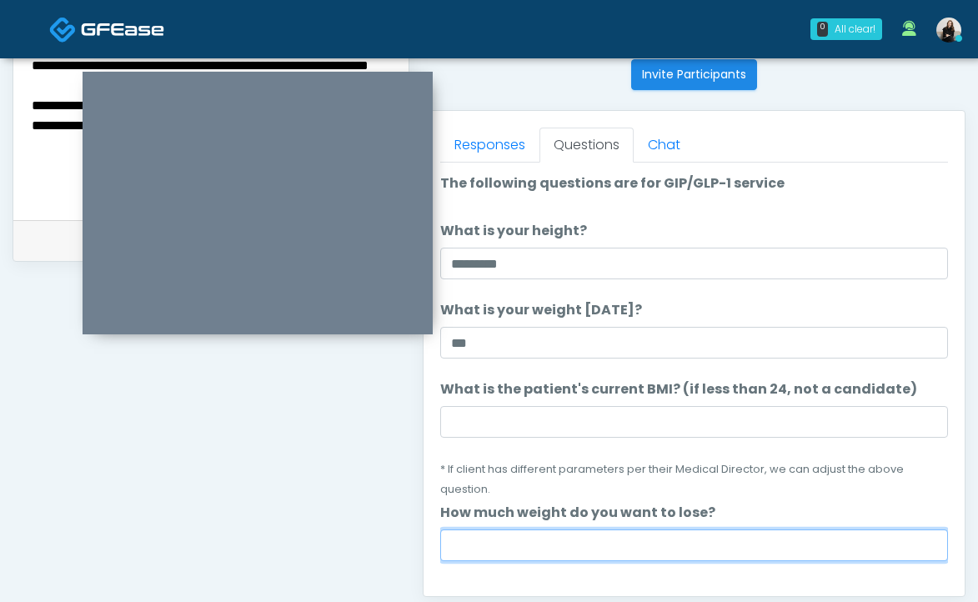
click at [481, 542] on input "How much weight do you want to lose?" at bounding box center [694, 545] width 508 height 32
type input "***"
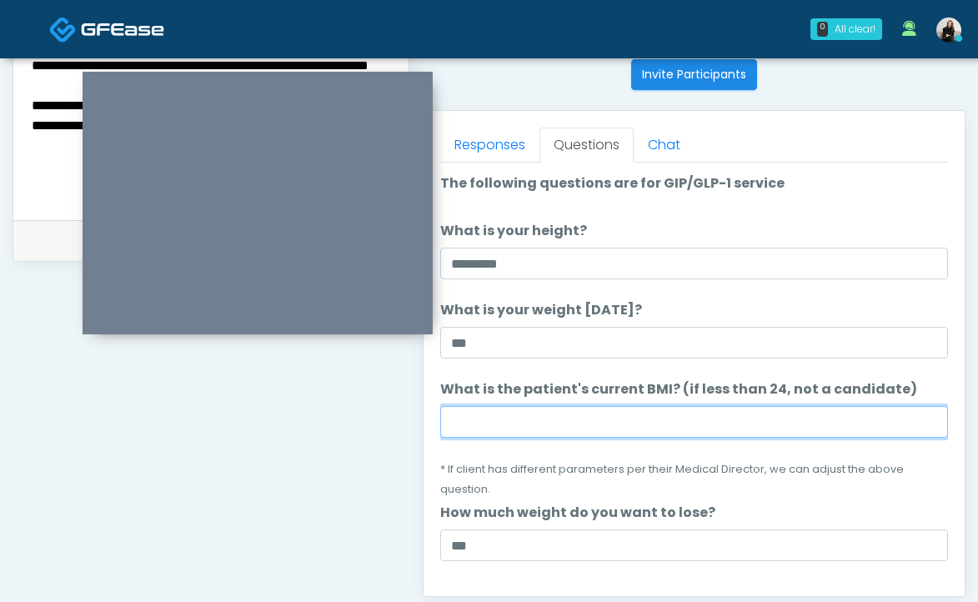
click at [530, 416] on input "What is the patient's current BMI? (if less than 24, not a candidate)" at bounding box center [694, 422] width 508 height 32
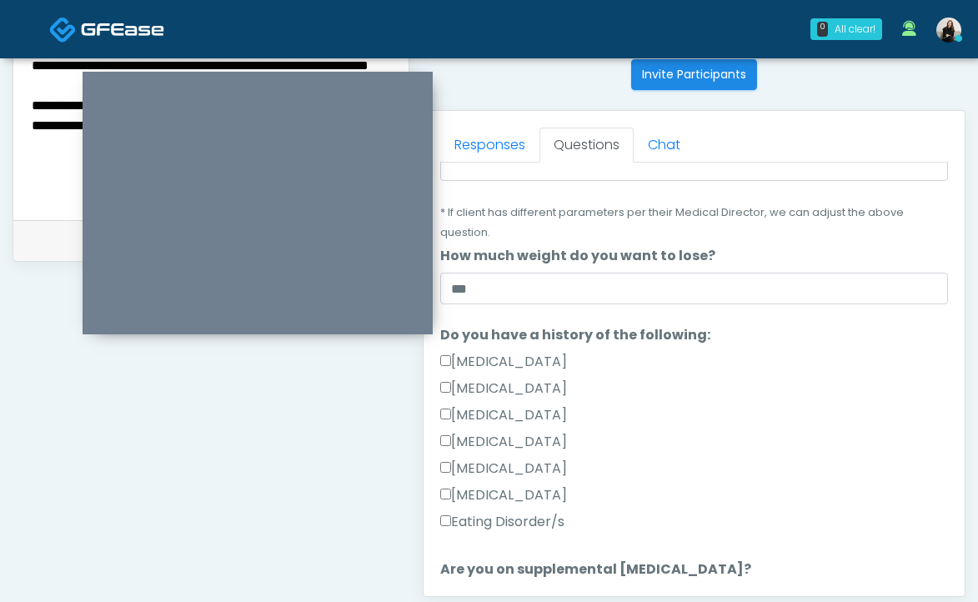
click at [720, 409] on div "Multiple Endocrine Neoplasia Syndrome" at bounding box center [694, 418] width 508 height 27
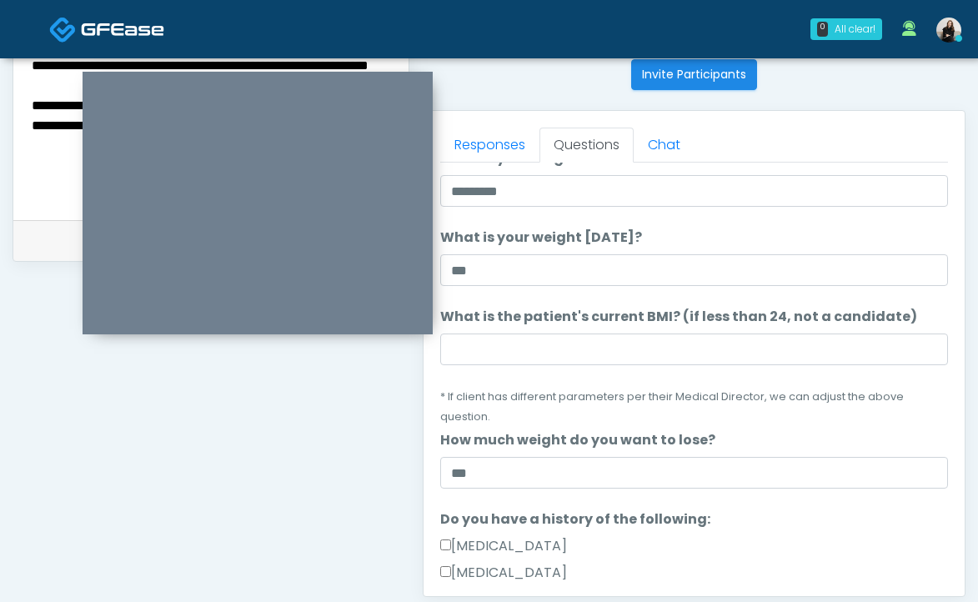
scroll to position [69, 0]
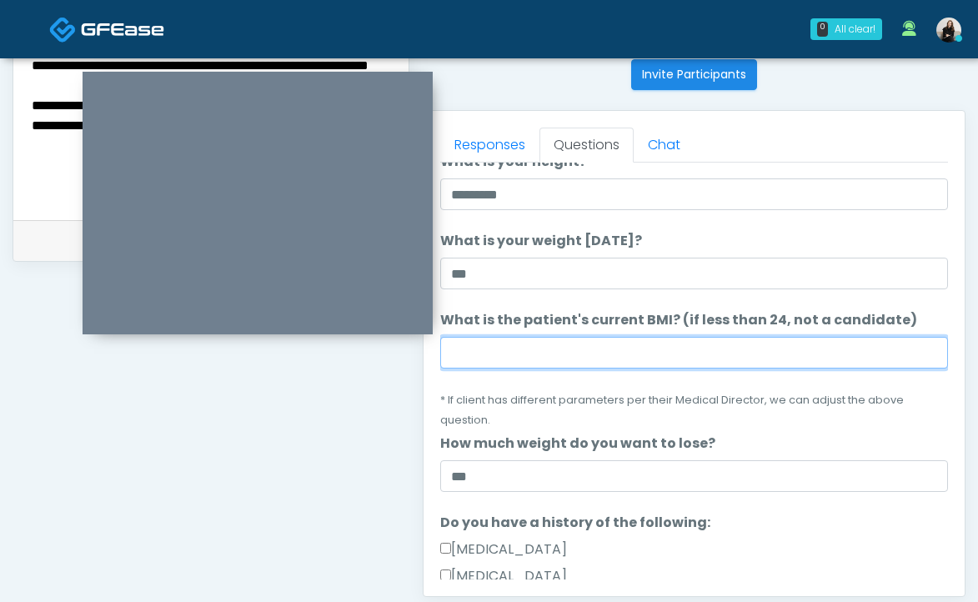
click at [557, 348] on input "What is the patient's current BMI? (if less than 24, not a candidate)" at bounding box center [694, 353] width 508 height 32
paste input "****"
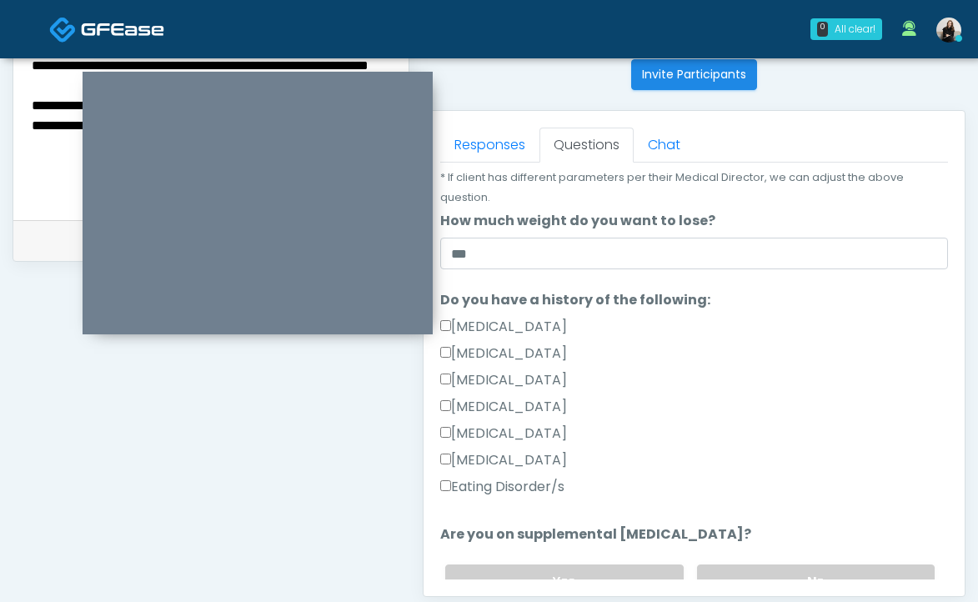
scroll to position [504, 0]
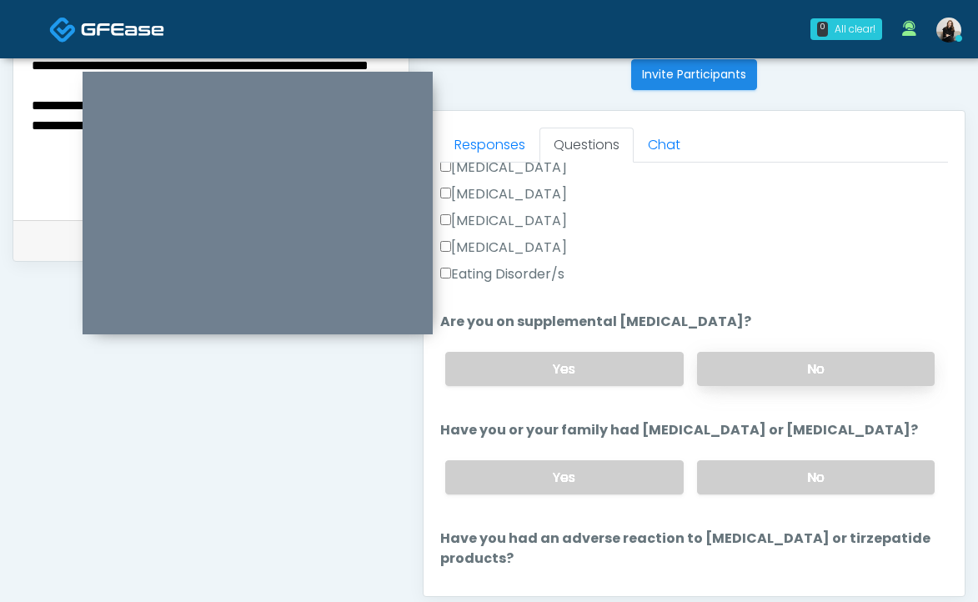
type input "****"
click at [730, 379] on label "No" at bounding box center [816, 369] width 238 height 34
click at [750, 479] on label "No" at bounding box center [816, 477] width 238 height 34
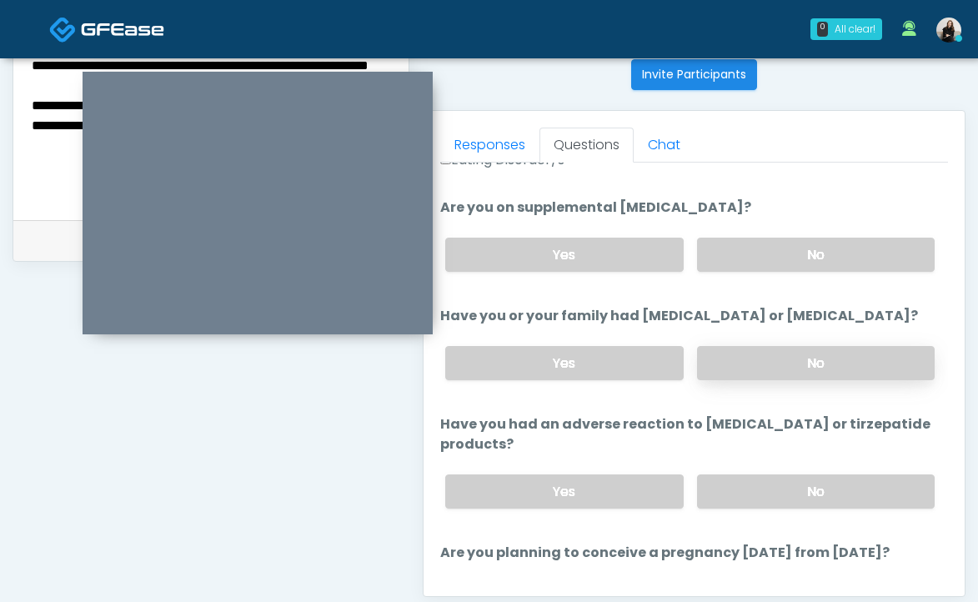
click at [750, 479] on label "No" at bounding box center [816, 491] width 238 height 34
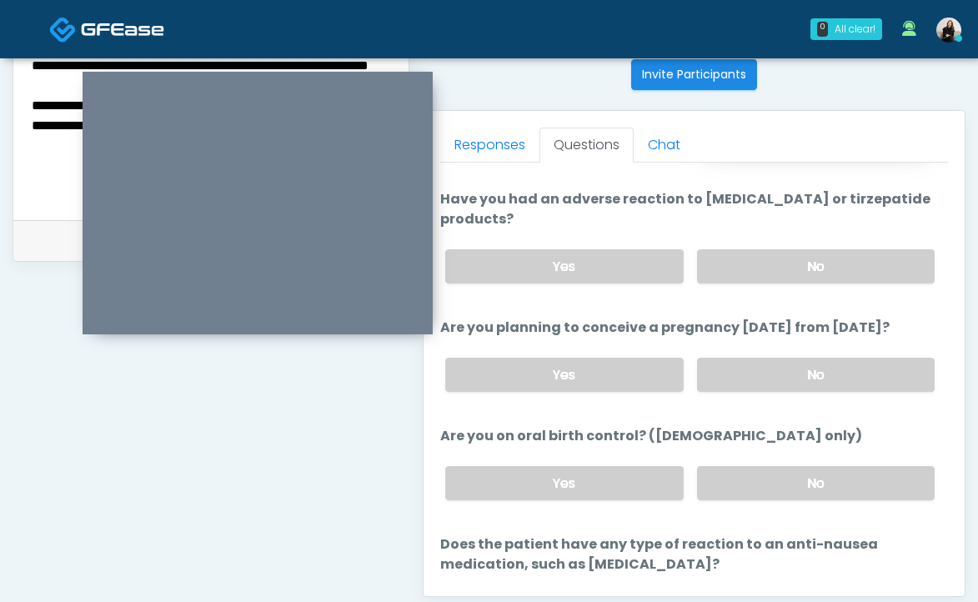
scroll to position [857, 0]
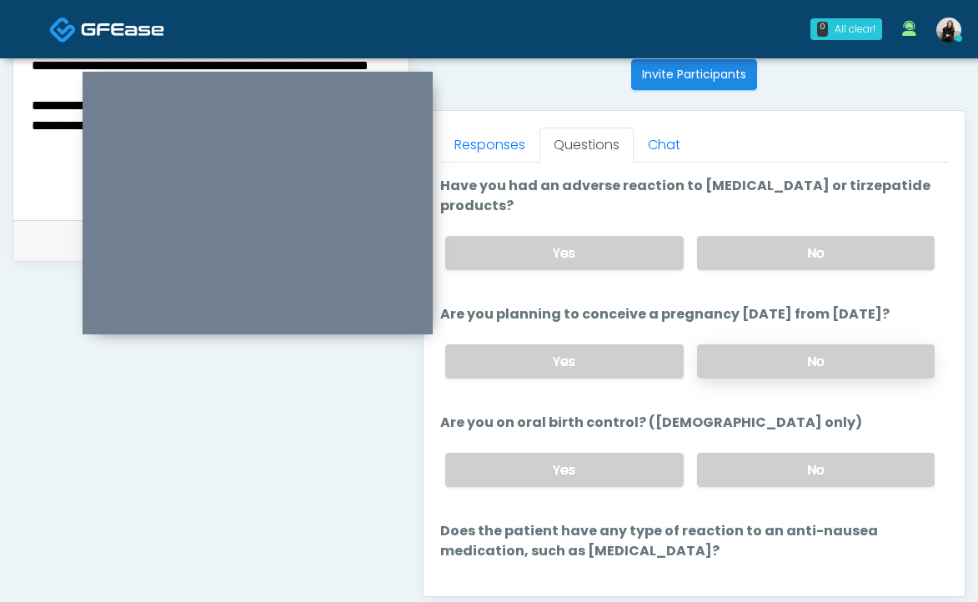
click at [746, 367] on label "No" at bounding box center [816, 361] width 238 height 34
click at [768, 469] on label "No" at bounding box center [816, 470] width 238 height 34
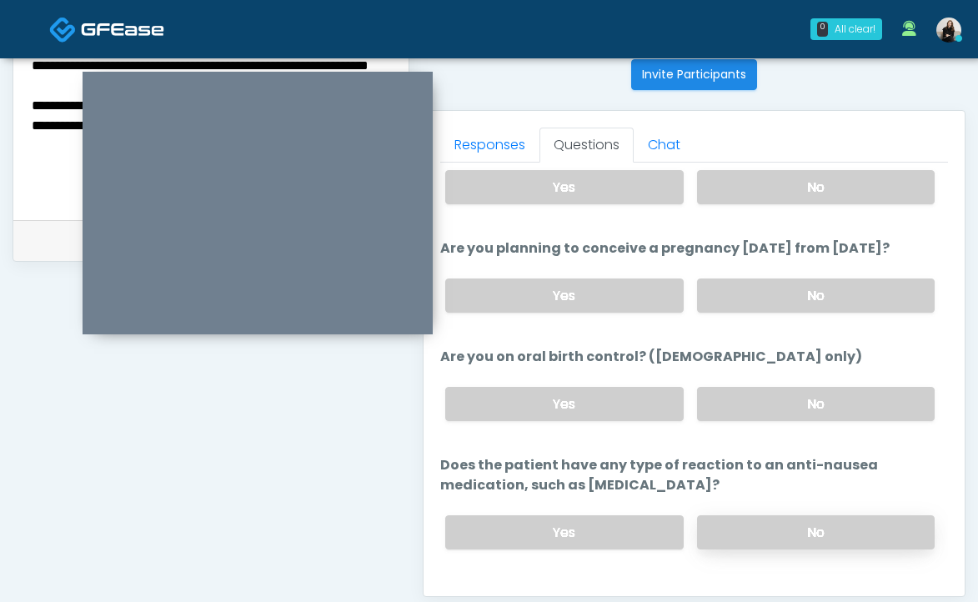
click at [748, 515] on label "No" at bounding box center [816, 532] width 238 height 34
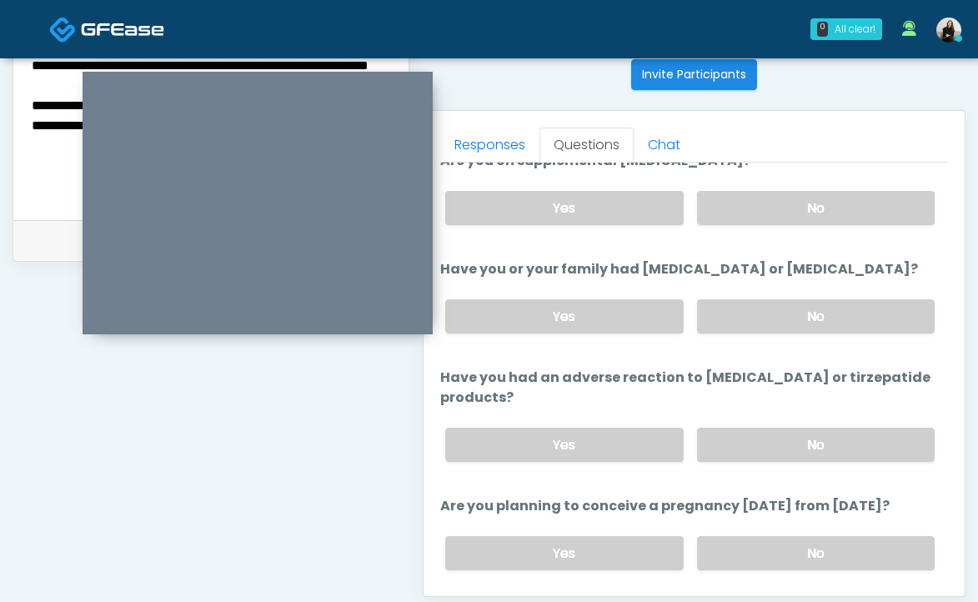
scroll to position [953, 0]
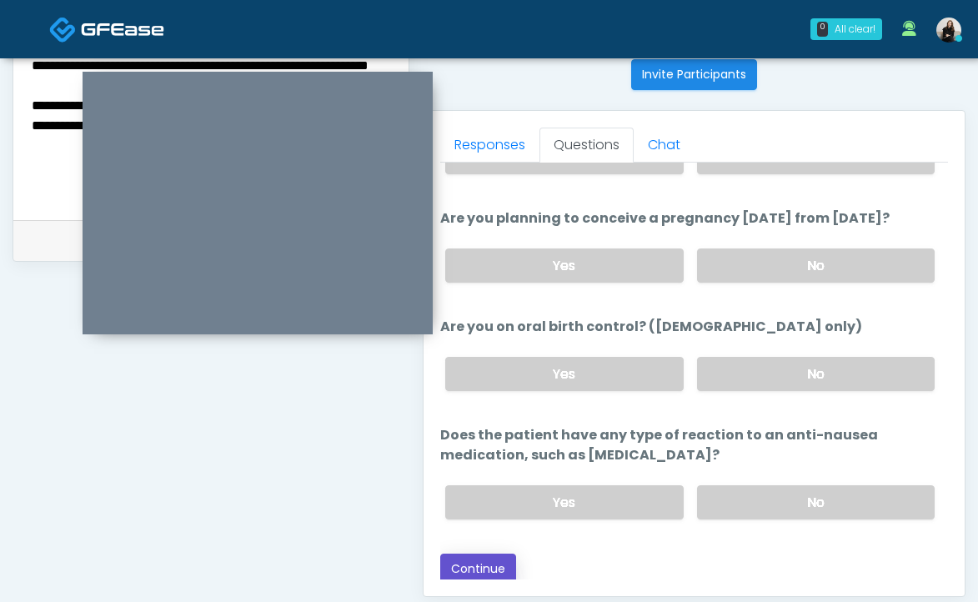
click at [487, 576] on button "Continue" at bounding box center [478, 569] width 76 height 31
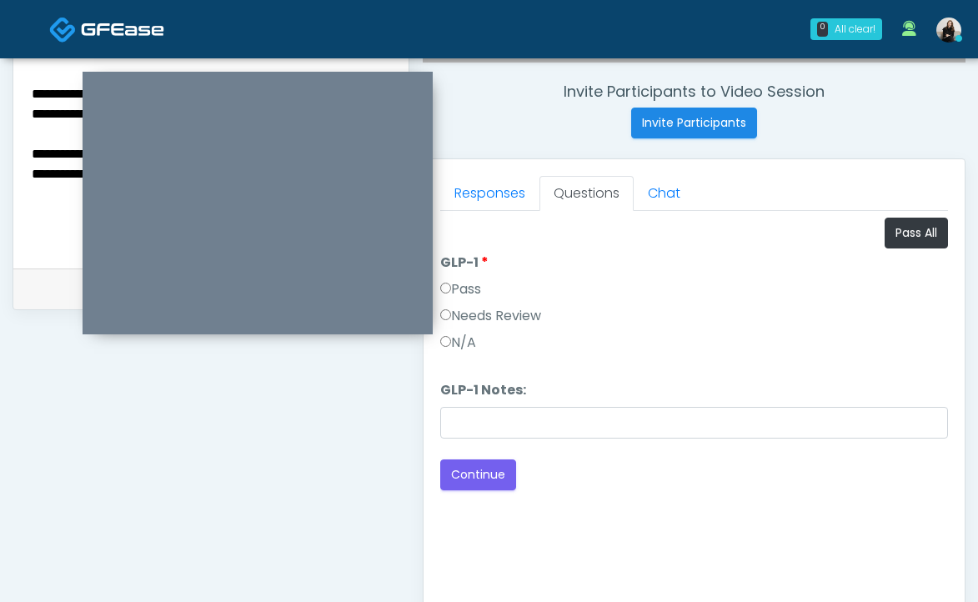
scroll to position [520, 0]
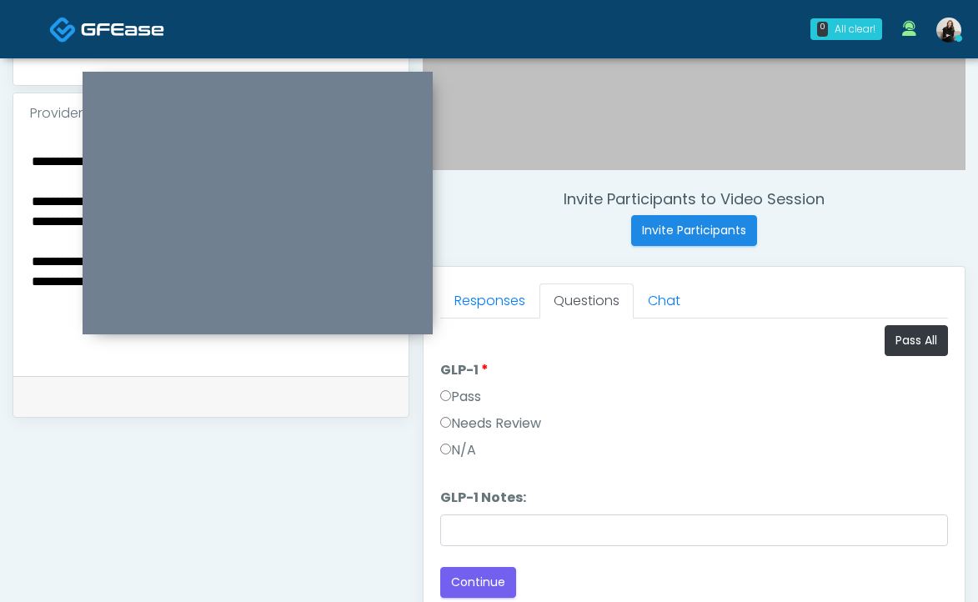
click at [460, 394] on label "Pass" at bounding box center [460, 397] width 41 height 20
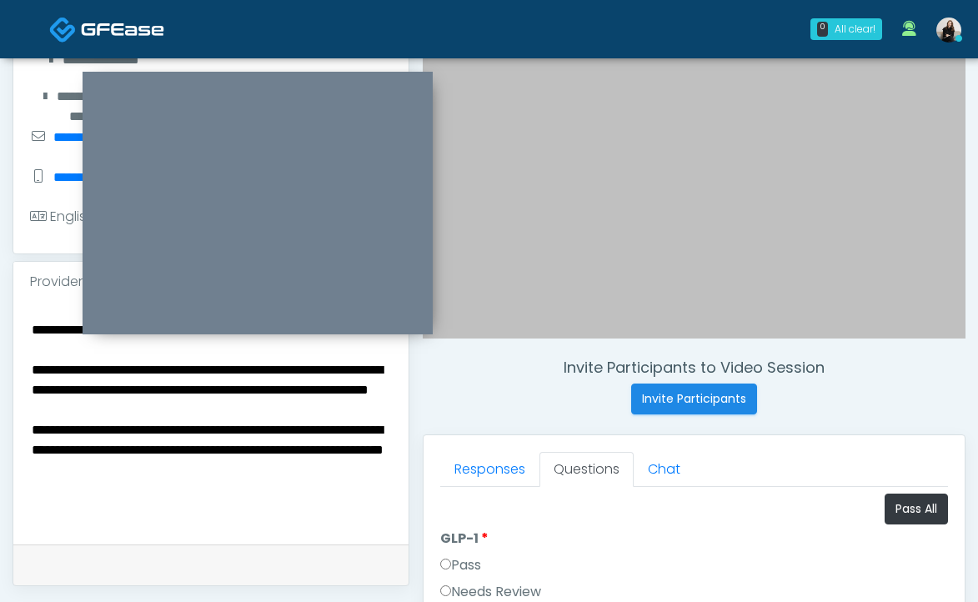
scroll to position [310, 0]
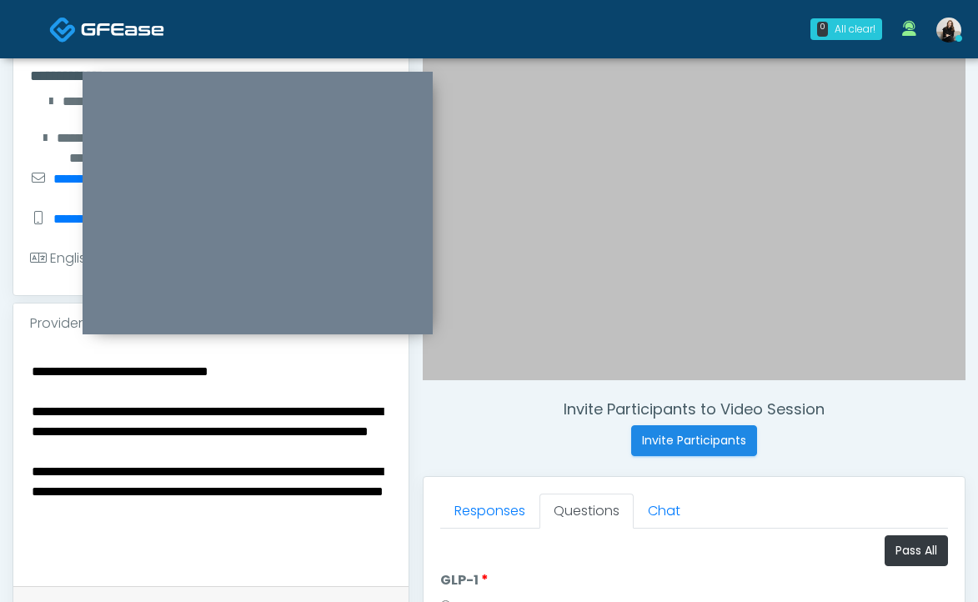
click at [202, 406] on textarea "**********" at bounding box center [211, 461] width 362 height 203
click at [31, 410] on textarea "**********" at bounding box center [211, 461] width 362 height 203
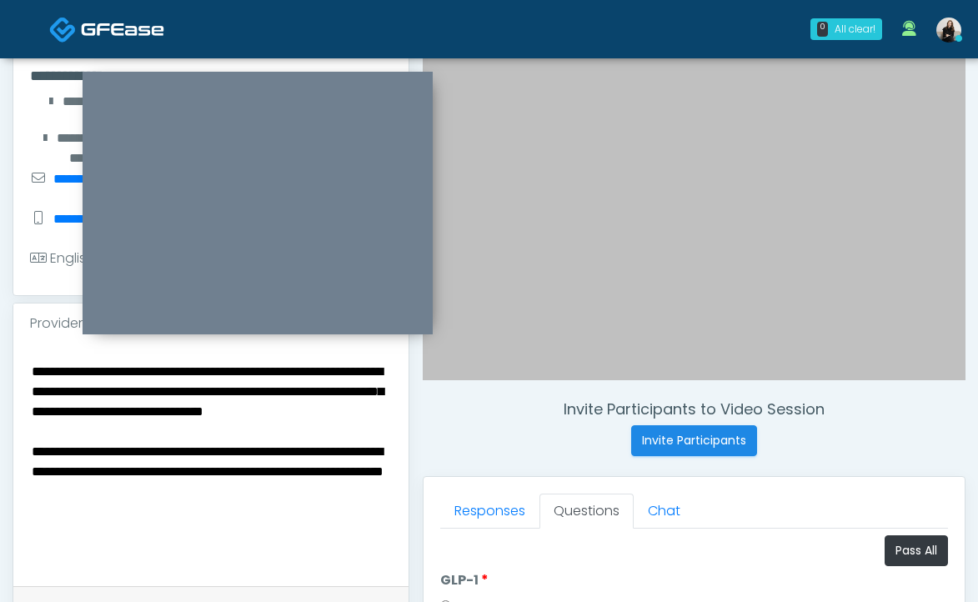
click at [144, 395] on textarea "**********" at bounding box center [211, 461] width 362 height 203
click at [188, 408] on textarea "**********" at bounding box center [211, 461] width 362 height 203
click at [323, 434] on textarea "**********" at bounding box center [211, 461] width 362 height 203
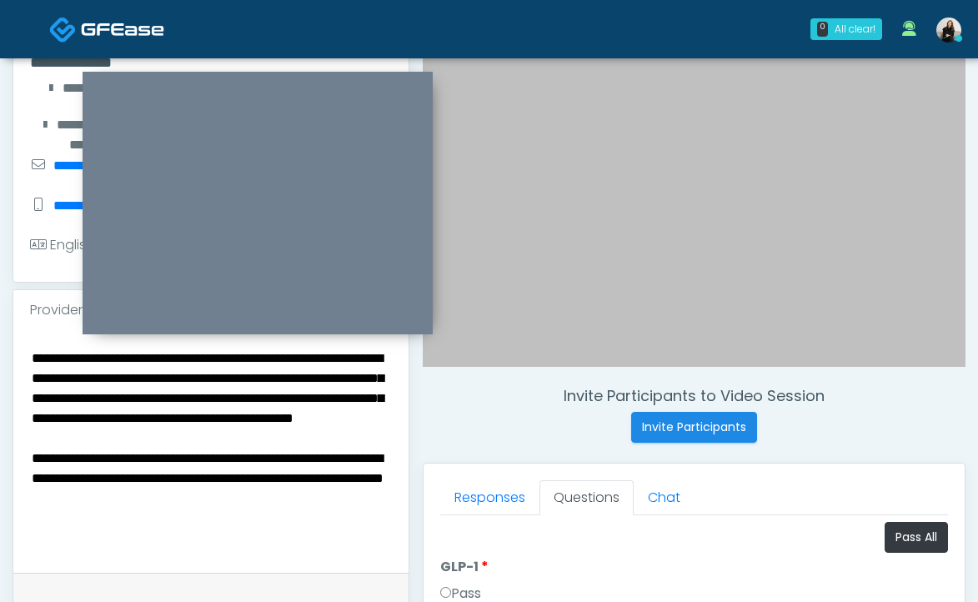
scroll to position [329, 0]
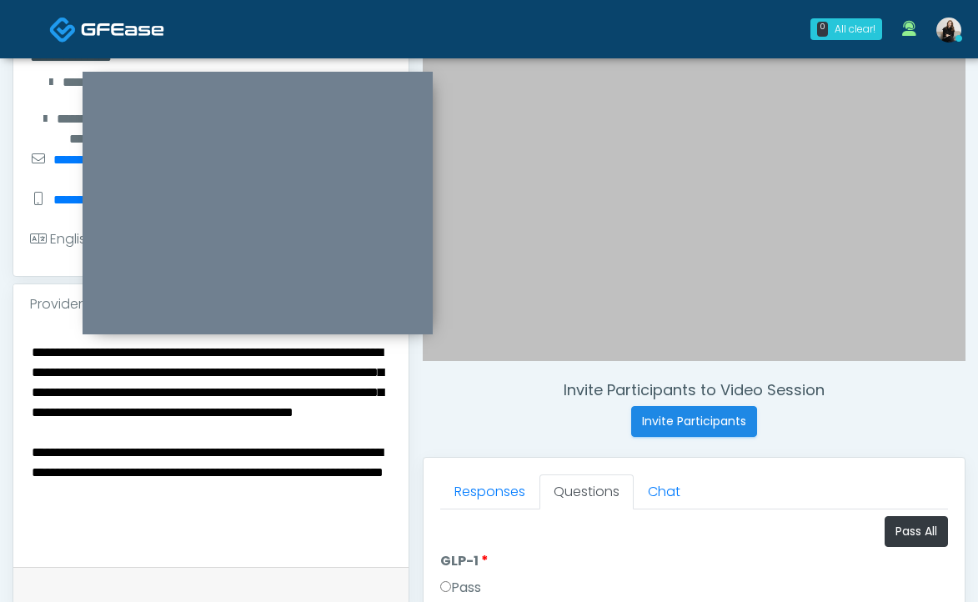
click at [172, 509] on textarea "**********" at bounding box center [211, 442] width 362 height 203
click at [36, 487] on textarea "**********" at bounding box center [211, 442] width 362 height 203
click at [35, 488] on textarea "**********" at bounding box center [211, 442] width 362 height 203
drag, startPoint x: 148, startPoint y: 489, endPoint x: 11, endPoint y: 489, distance: 137.6
click at [11, 489] on div "**********" at bounding box center [489, 423] width 978 height 1388
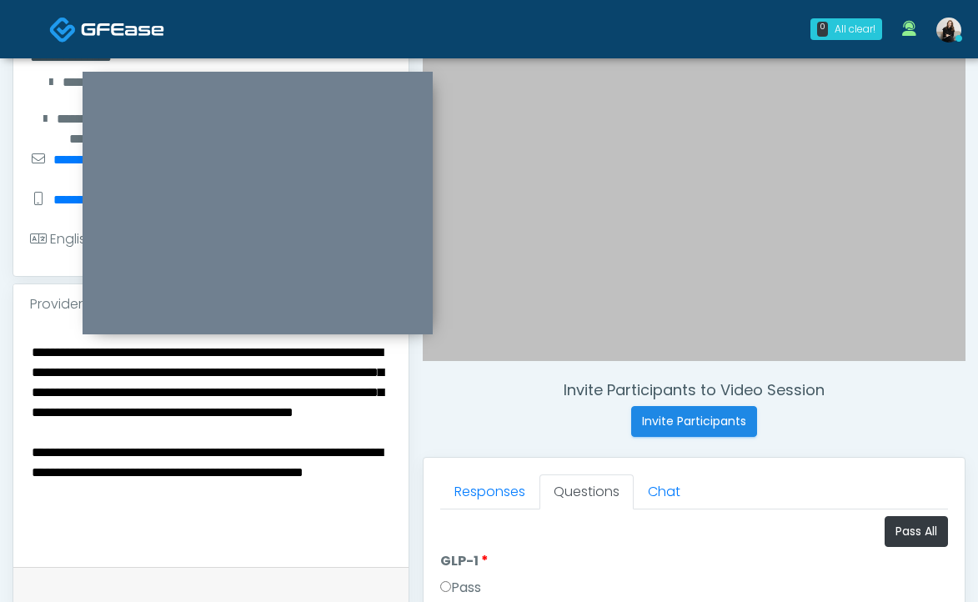
click at [32, 488] on textarea "**********" at bounding box center [211, 442] width 362 height 203
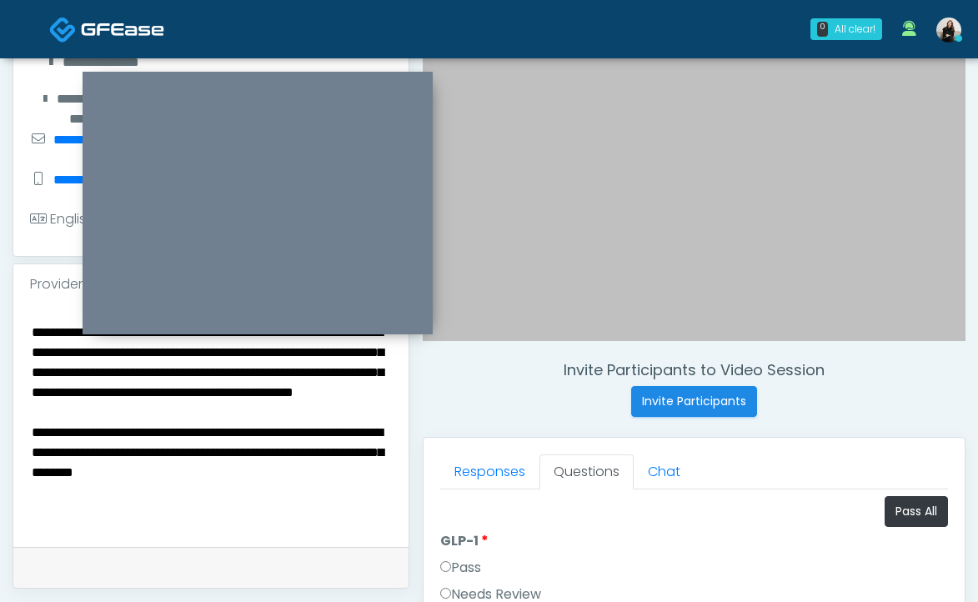
scroll to position [350, 0]
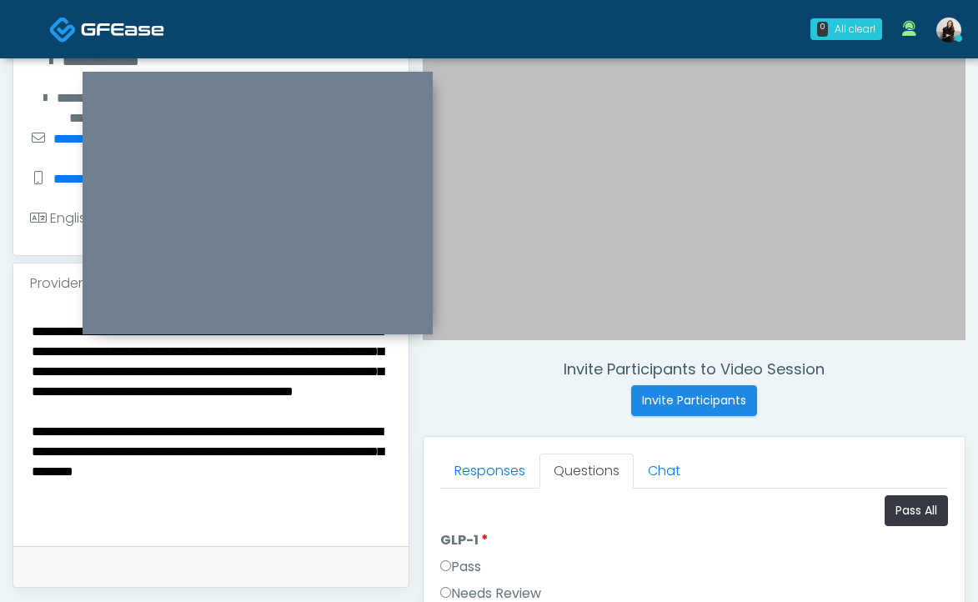
drag, startPoint x: 307, startPoint y: 513, endPoint x: 127, endPoint y: 517, distance: 180.1
click at [127, 517] on textarea "**********" at bounding box center [211, 421] width 362 height 203
drag, startPoint x: 349, startPoint y: 517, endPoint x: 132, endPoint y: 504, distance: 218.0
click at [132, 504] on textarea "**********" at bounding box center [211, 421] width 362 height 203
click at [265, 485] on textarea "**********" at bounding box center [211, 421] width 362 height 203
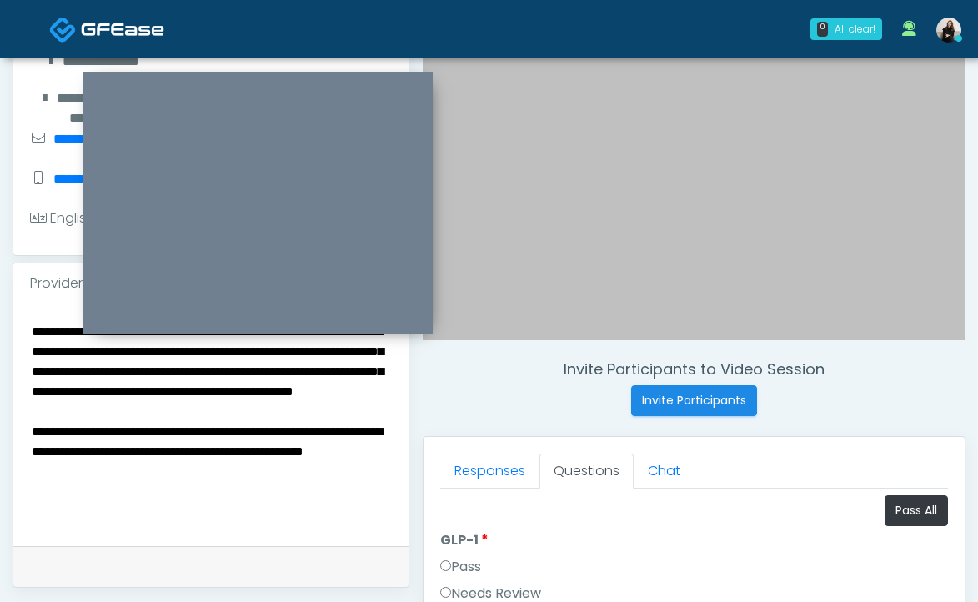
click at [273, 508] on textarea "**********" at bounding box center [211, 421] width 362 height 203
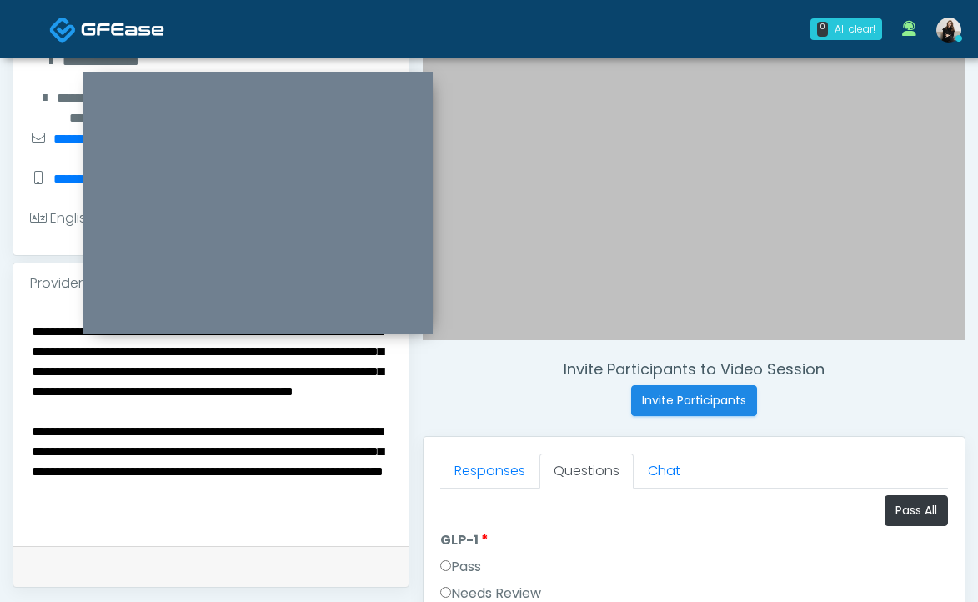
click at [296, 484] on textarea "**********" at bounding box center [211, 421] width 362 height 203
click at [300, 488] on textarea "**********" at bounding box center [211, 421] width 362 height 203
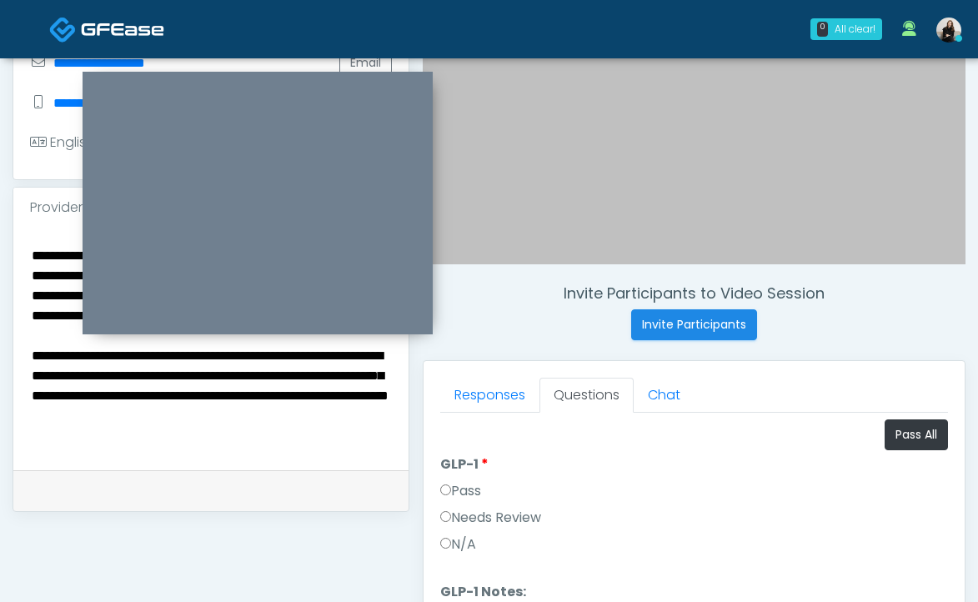
scroll to position [571, 0]
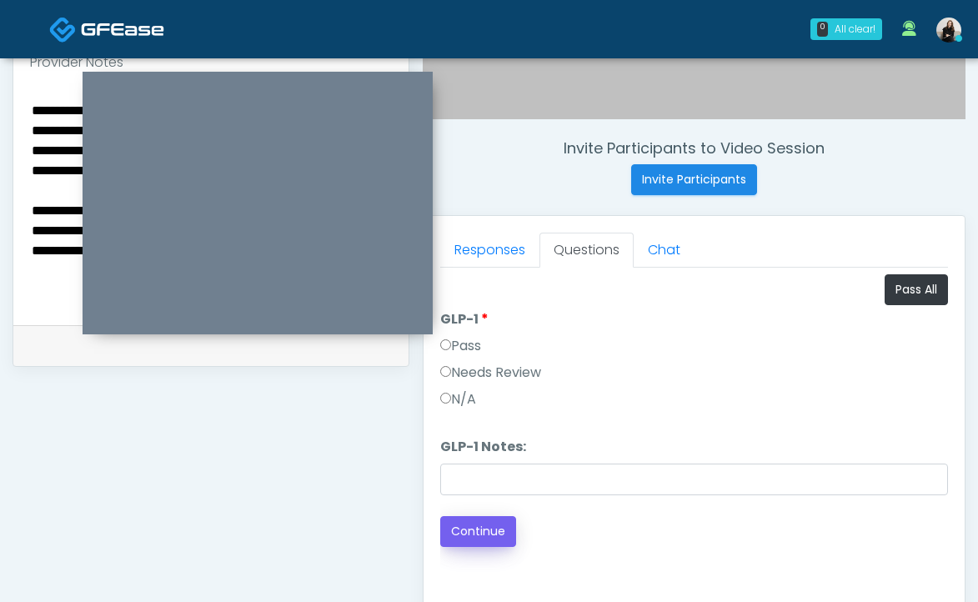
type textarea "**********"
click at [488, 526] on button "Continue" at bounding box center [478, 531] width 76 height 31
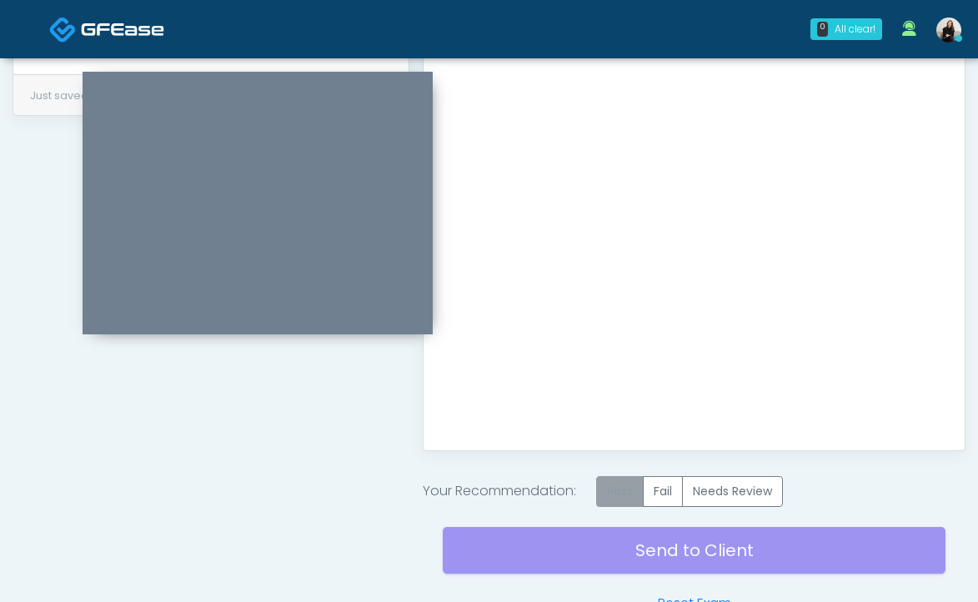
click at [635, 491] on label "Pass" at bounding box center [620, 491] width 48 height 31
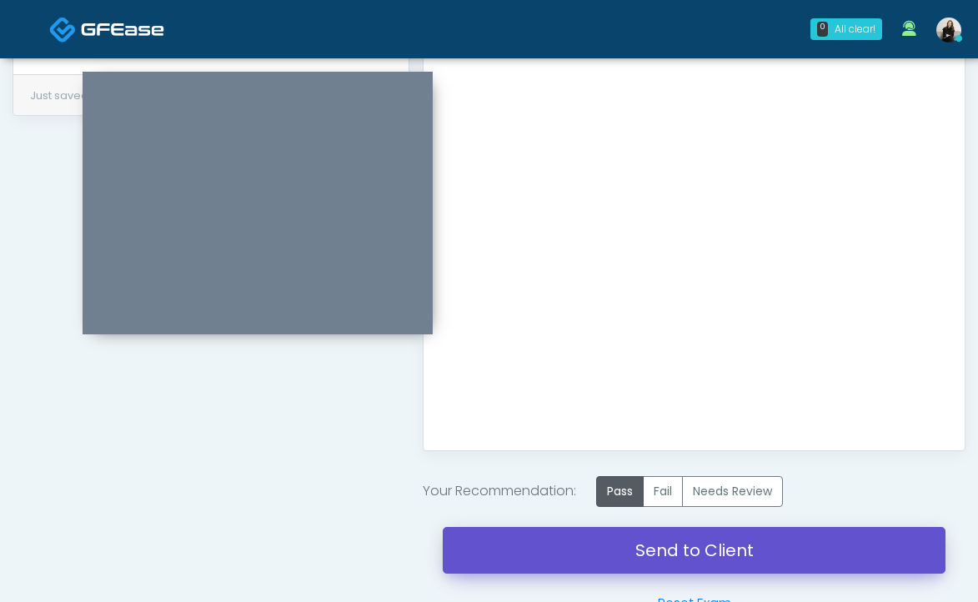
click at [625, 546] on link "Send to Client" at bounding box center [694, 550] width 503 height 47
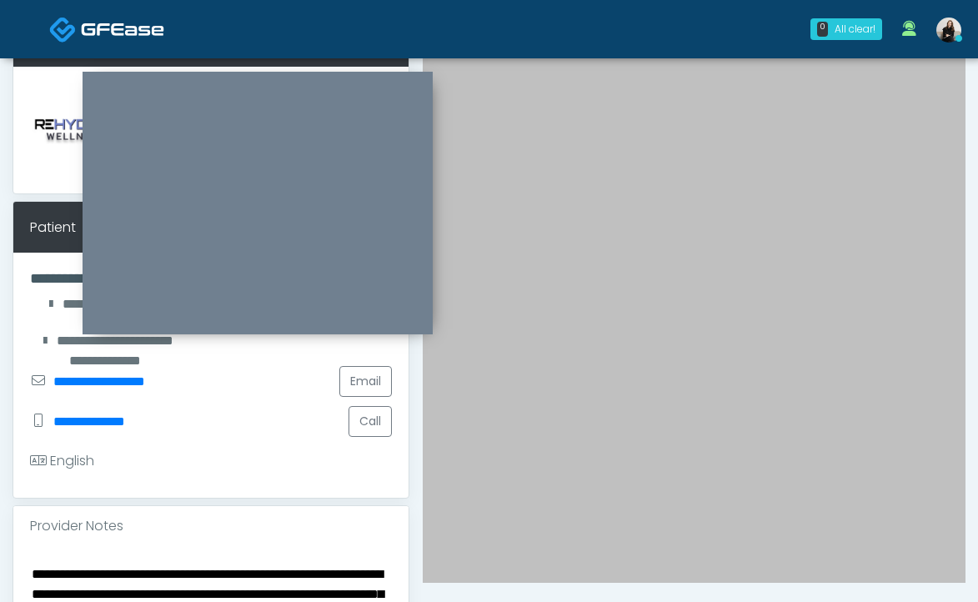
scroll to position [0, 0]
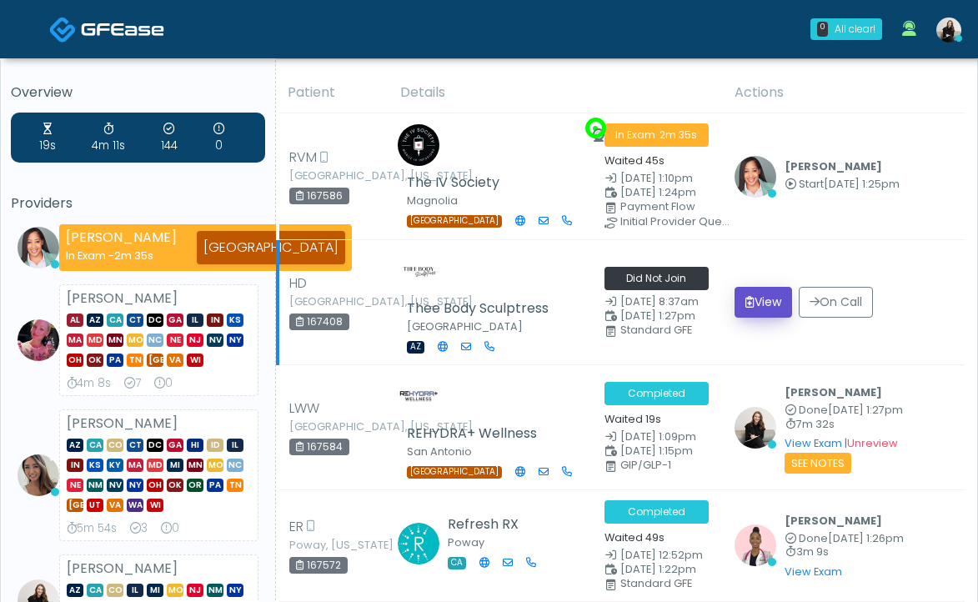
click at [790, 310] on button "View" at bounding box center [764, 302] width 58 height 31
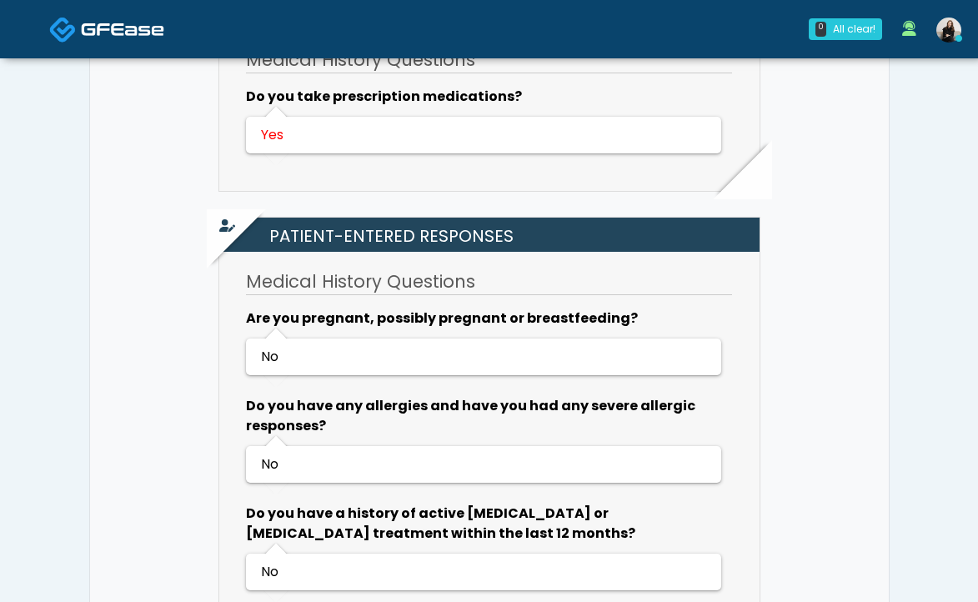
scroll to position [748, 0]
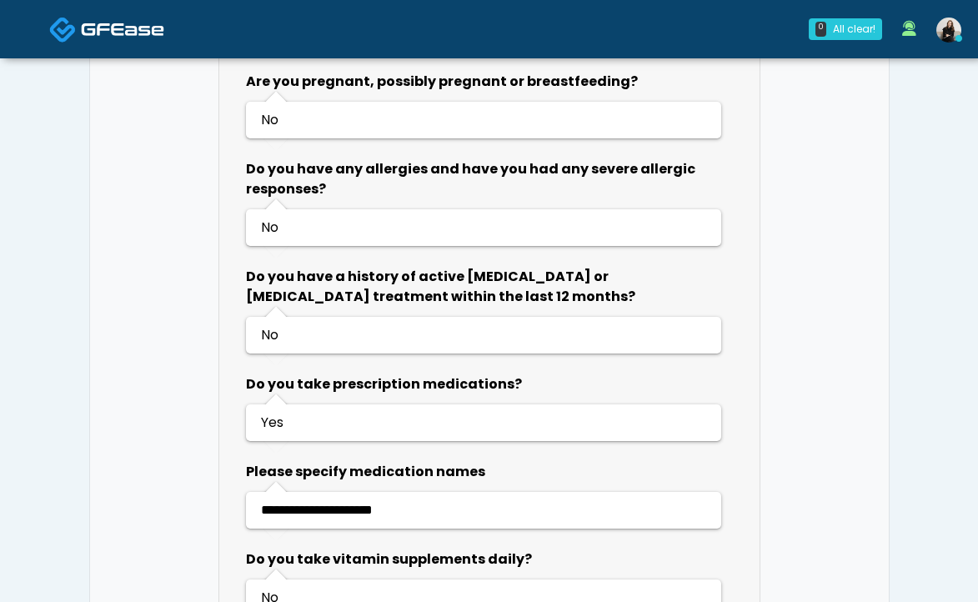
click at [104, 19] on span at bounding box center [122, 28] width 83 height 23
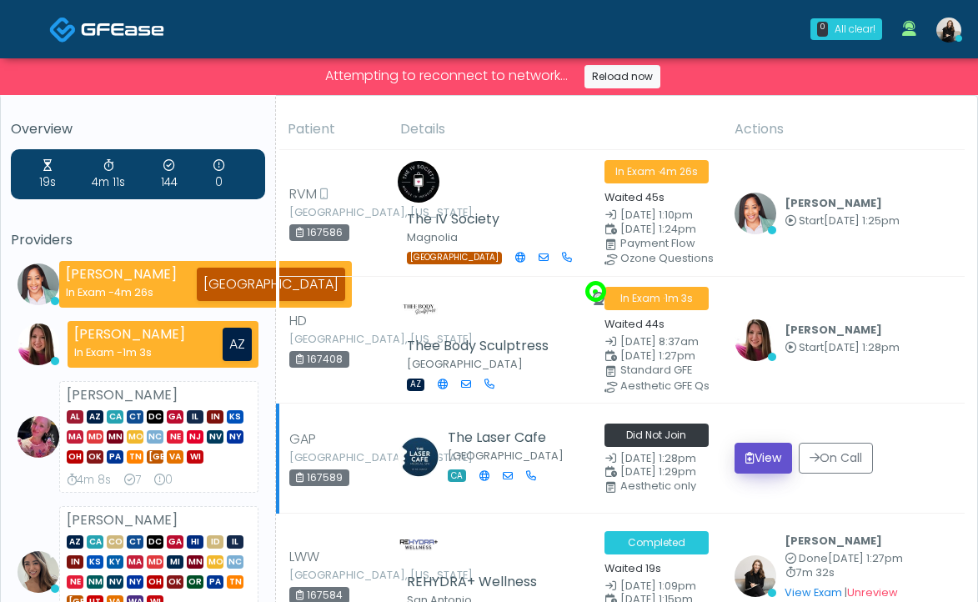
click at [764, 448] on button "View" at bounding box center [764, 458] width 58 height 31
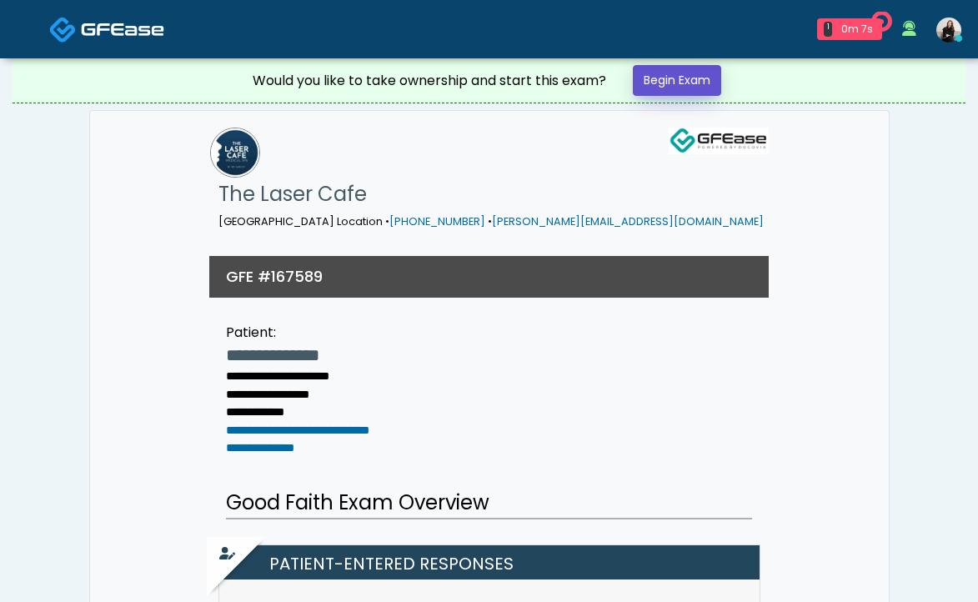
click at [678, 86] on link "Begin Exam" at bounding box center [677, 80] width 88 height 31
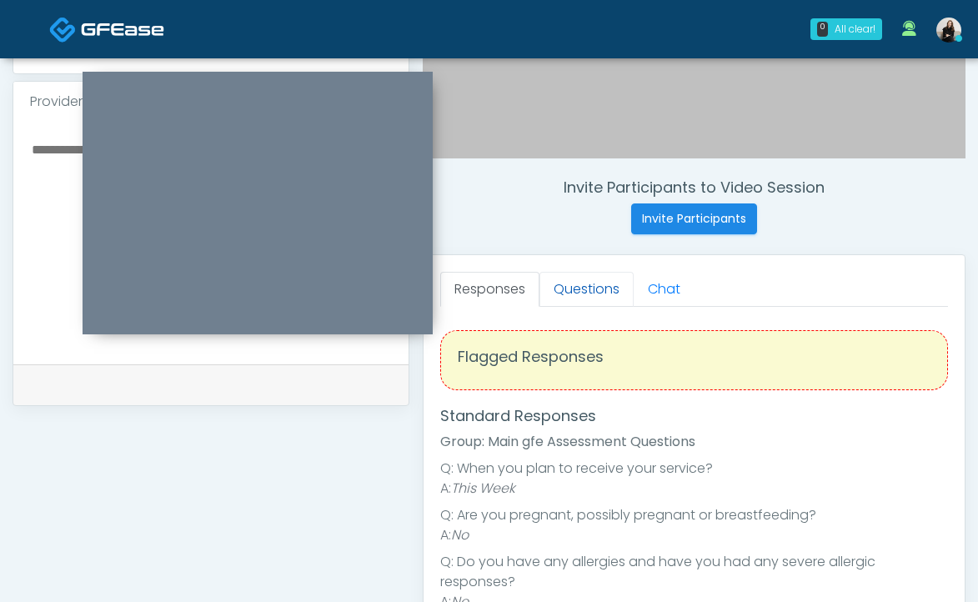
click at [600, 288] on link "Questions" at bounding box center [586, 289] width 94 height 35
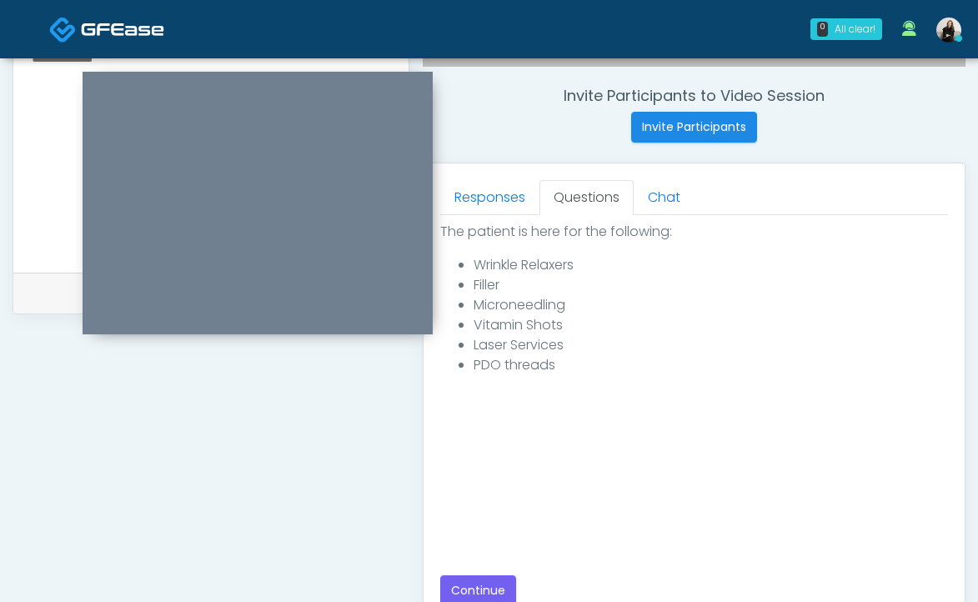
scroll to position [895, 0]
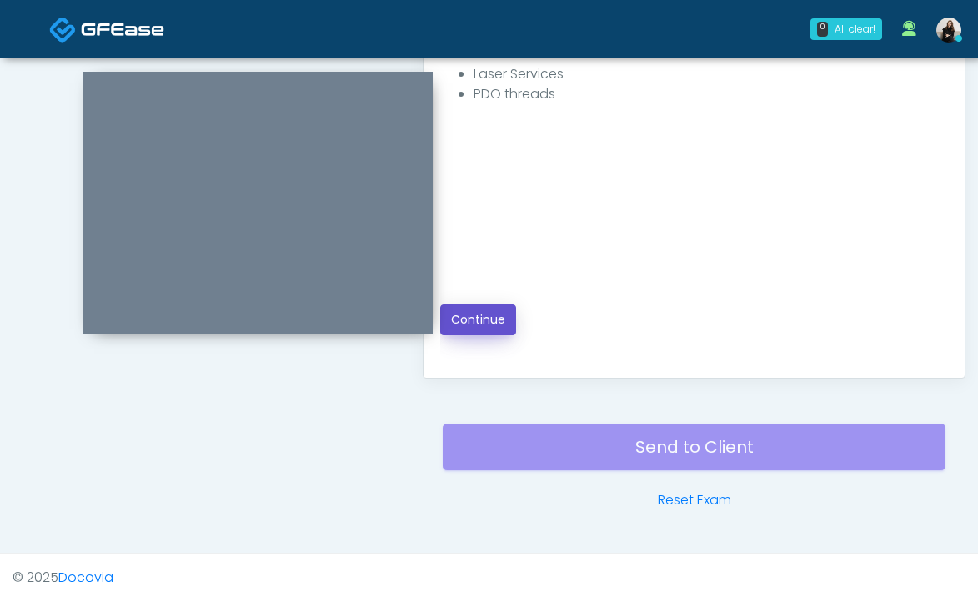
click at [480, 313] on button "Continue" at bounding box center [478, 319] width 76 height 31
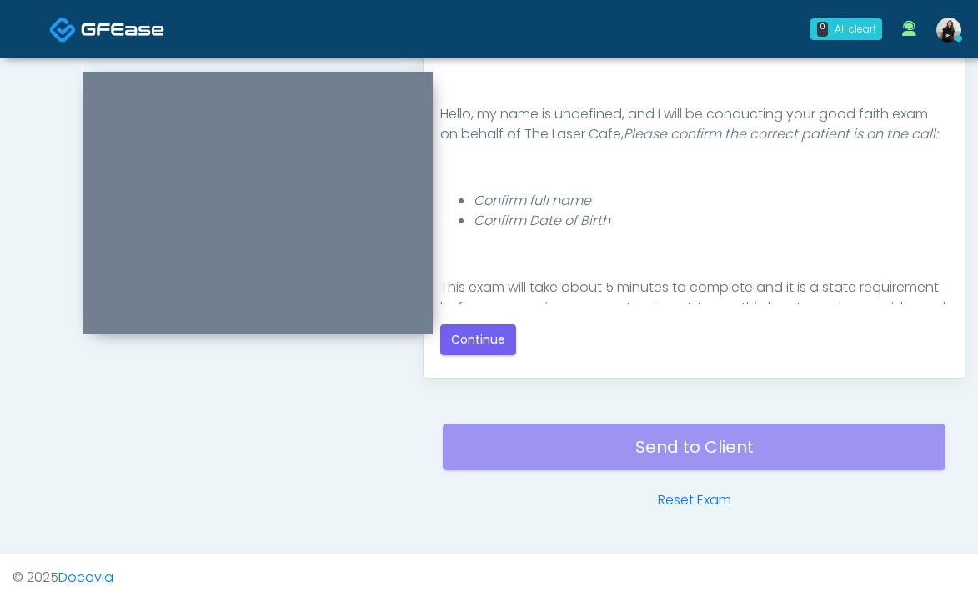
scroll to position [722, 0]
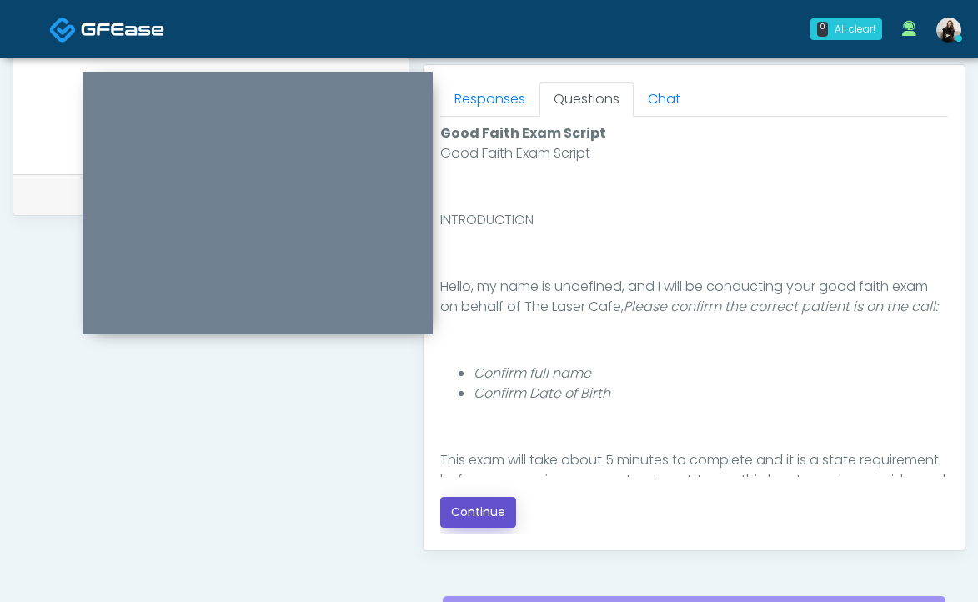
click at [490, 503] on button "Continue" at bounding box center [478, 512] width 76 height 31
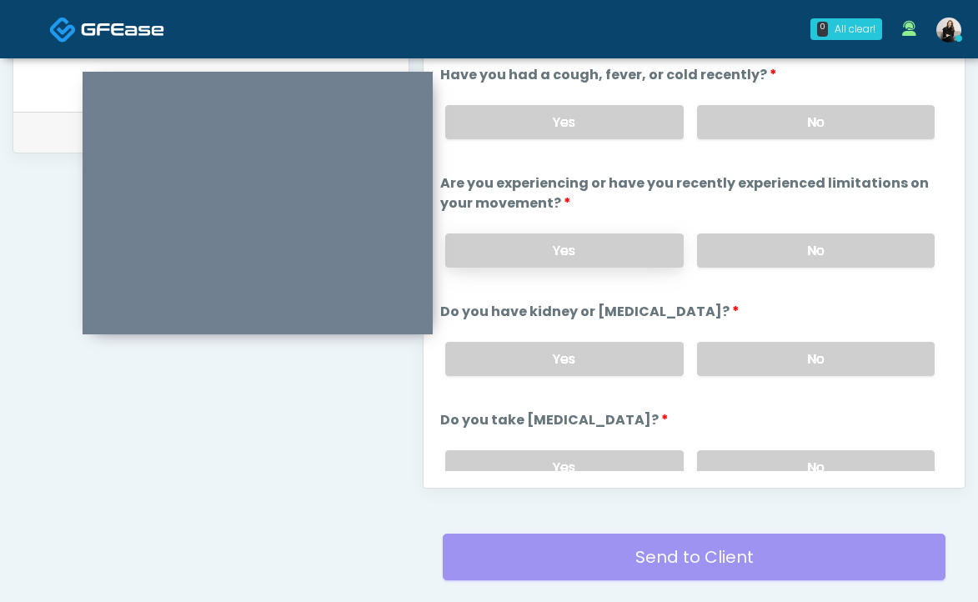
scroll to position [714, 0]
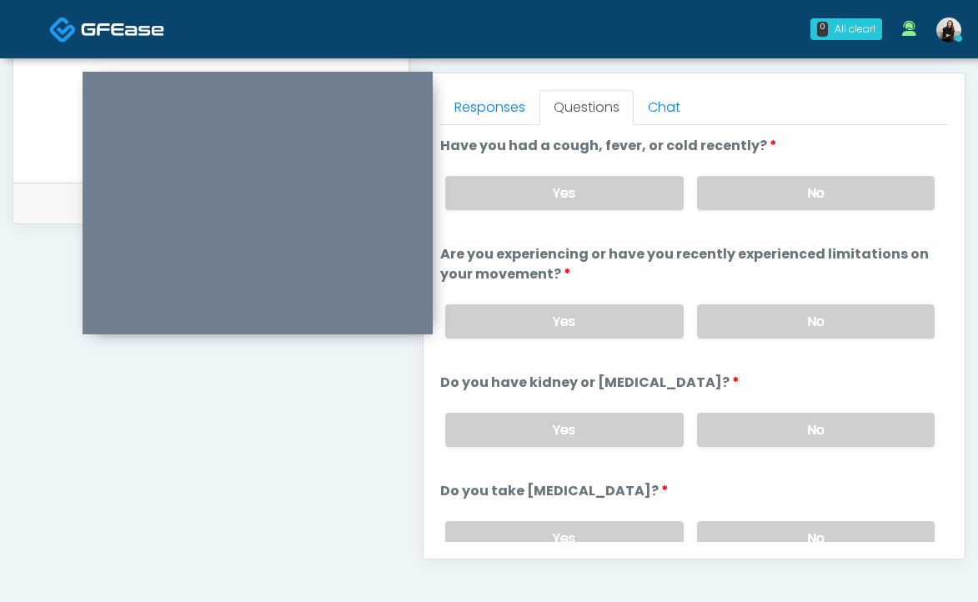
click at [782, 211] on div "Yes No" at bounding box center [690, 193] width 516 height 61
click at [782, 197] on label "No" at bounding box center [816, 193] width 238 height 34
click at [766, 308] on label "No" at bounding box center [816, 321] width 238 height 34
click at [735, 414] on label "No" at bounding box center [816, 430] width 238 height 34
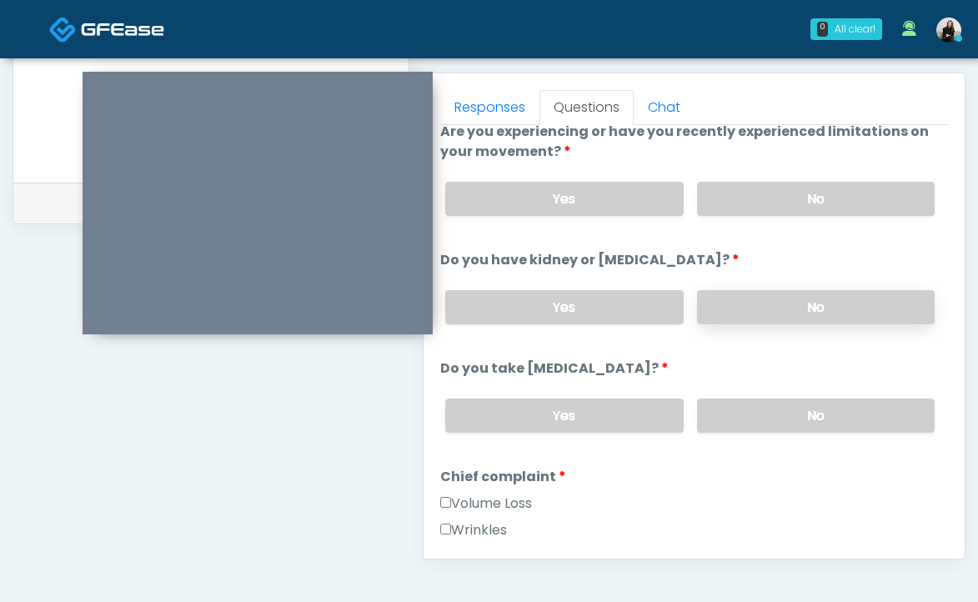
click at [735, 414] on label "No" at bounding box center [816, 416] width 238 height 34
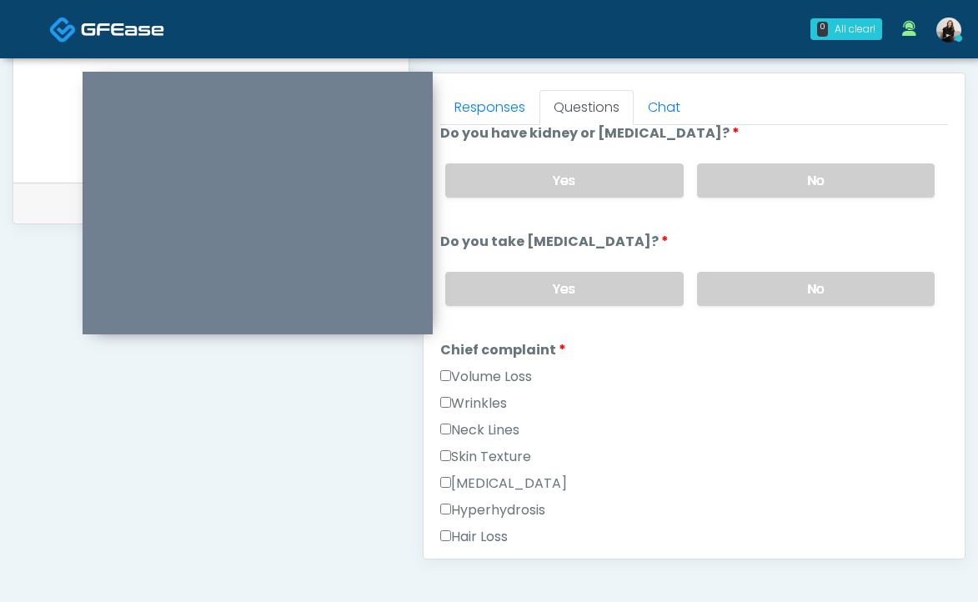
scroll to position [252, 0]
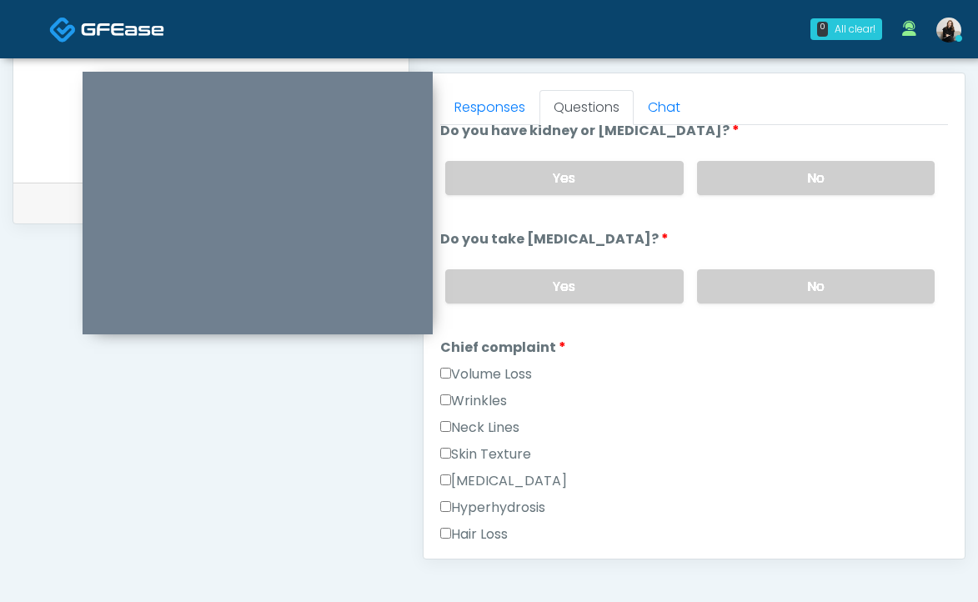
click at [489, 399] on label "Wrinkles" at bounding box center [473, 401] width 67 height 20
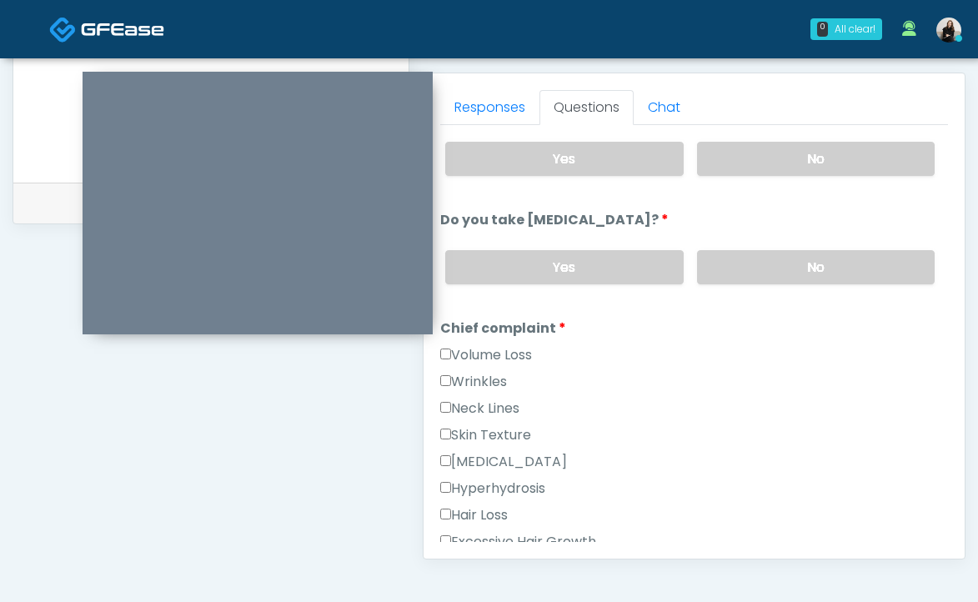
scroll to position [278, 0]
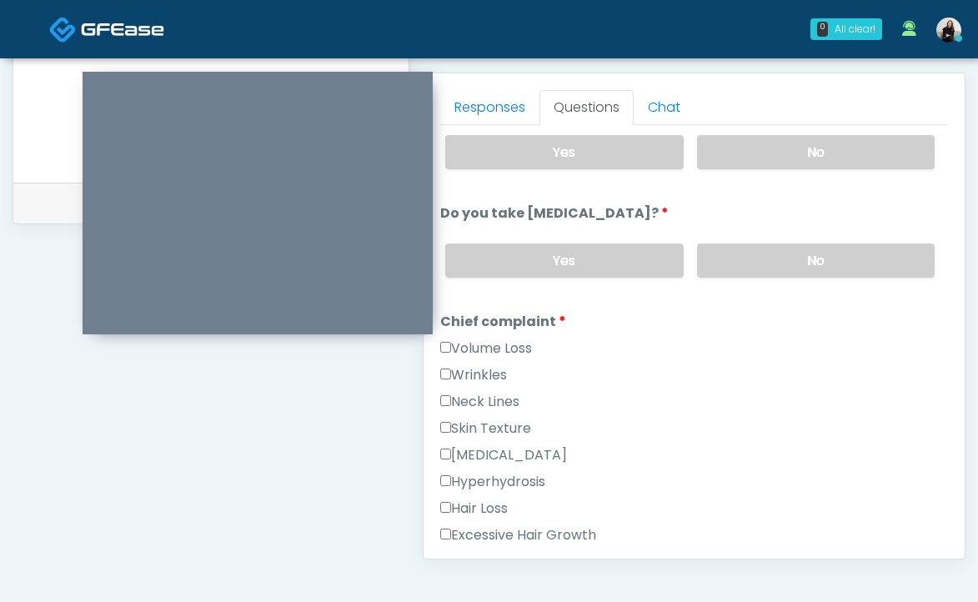
click at [489, 367] on label "Wrinkles" at bounding box center [473, 375] width 67 height 20
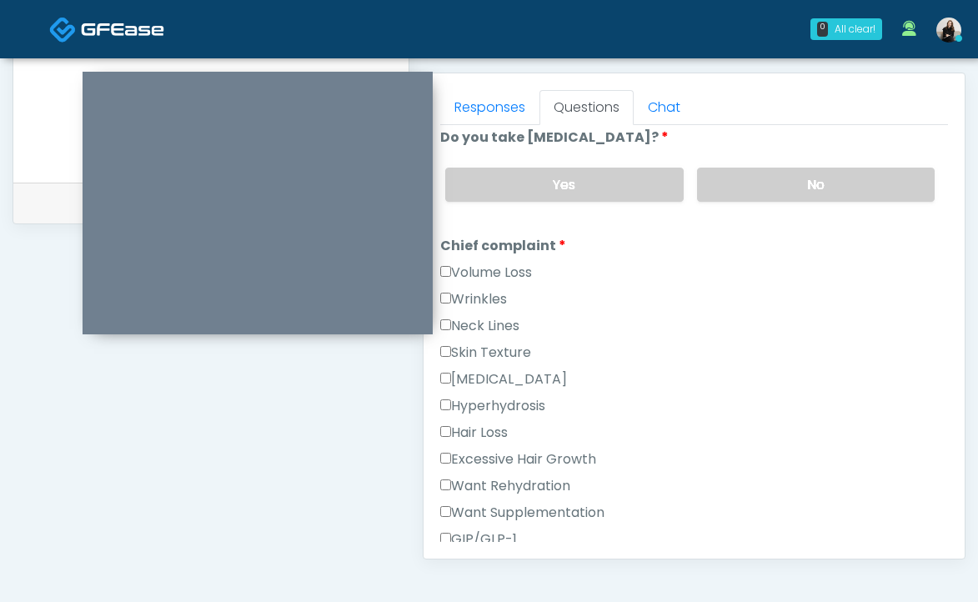
scroll to position [475, 0]
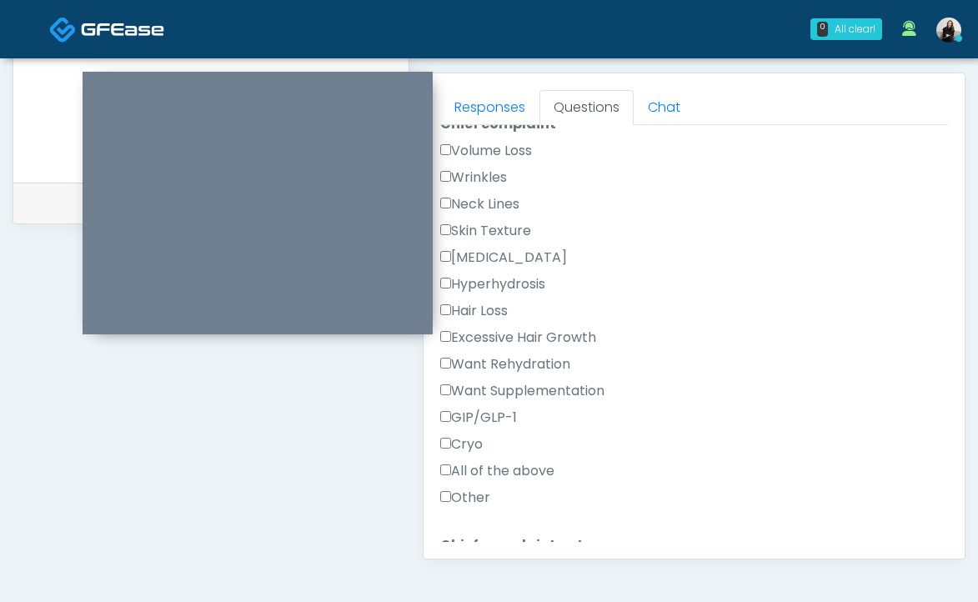
click at [488, 329] on label "Excessive Hair Growth" at bounding box center [518, 338] width 156 height 20
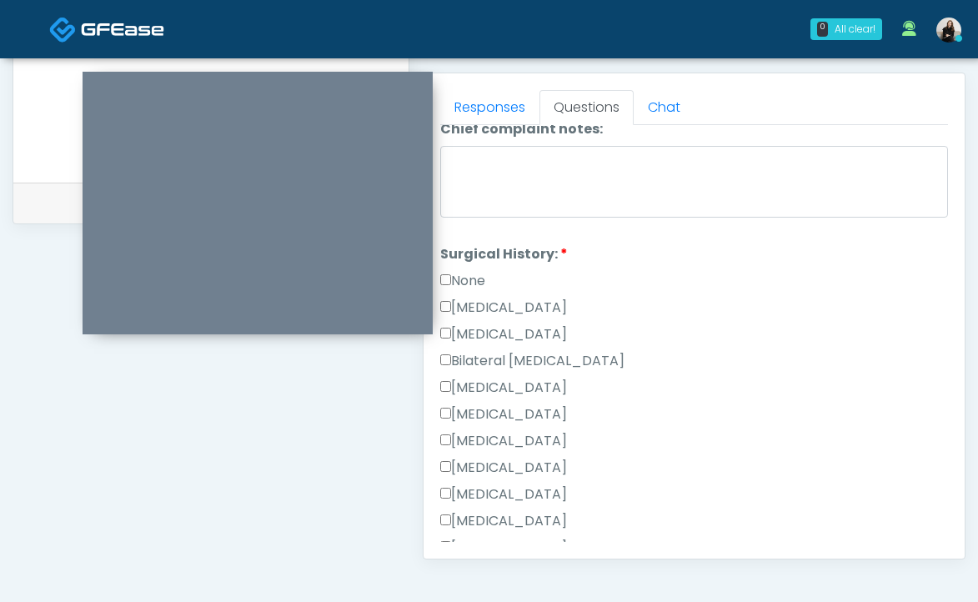
scroll to position [945, 0]
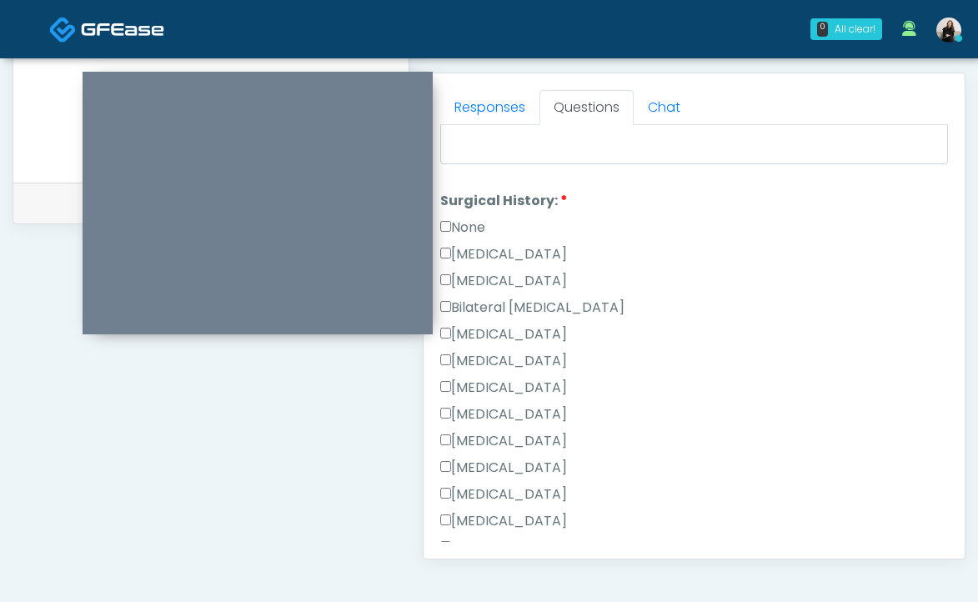
click at [479, 227] on label "None" at bounding box center [462, 228] width 45 height 20
click at [476, 224] on label "None" at bounding box center [462, 228] width 45 height 20
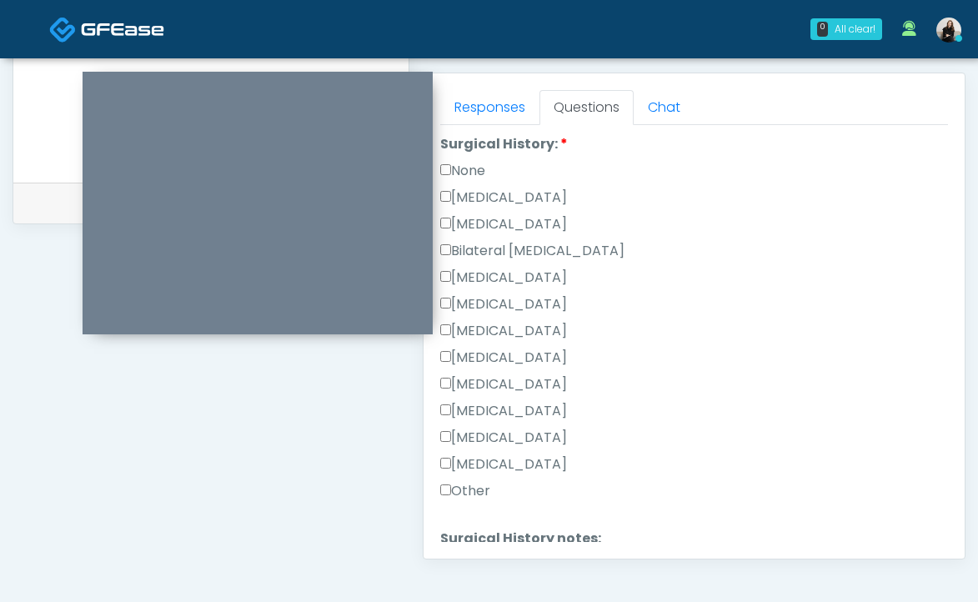
click at [482, 326] on label "Rhinoplasty" at bounding box center [503, 331] width 127 height 20
click at [484, 476] on div "Tonsillectomy" at bounding box center [694, 467] width 508 height 27
click at [474, 488] on label "Other" at bounding box center [465, 491] width 50 height 20
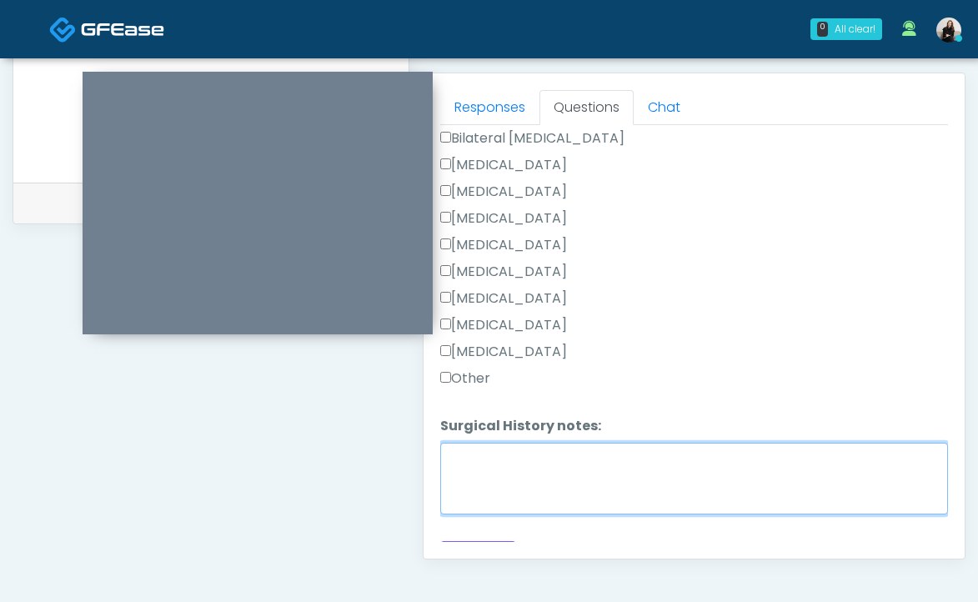
click at [474, 488] on textarea "Surgical History notes:" at bounding box center [694, 479] width 508 height 72
type textarea "**********"
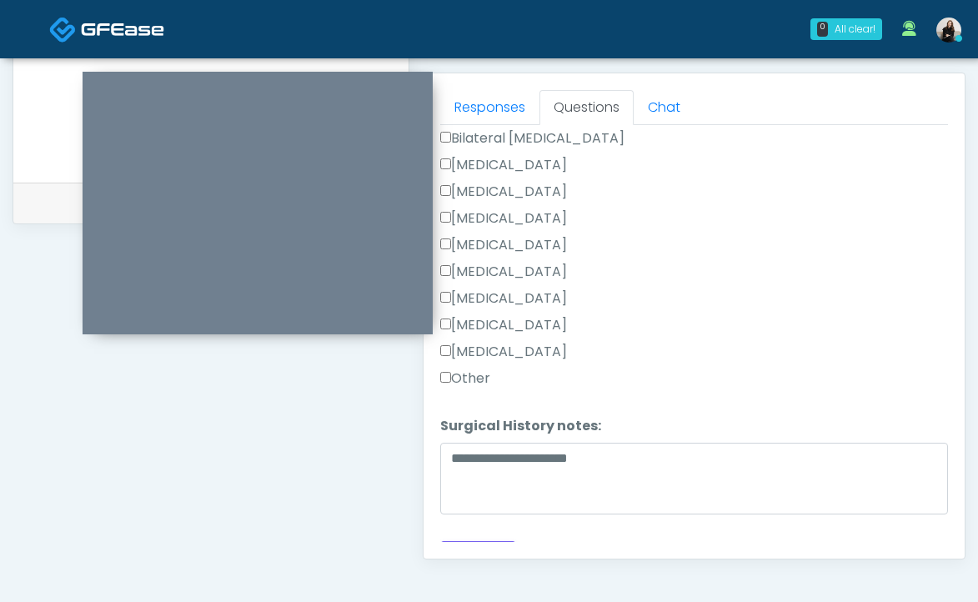
click at [510, 218] on label "Rhinoplasty" at bounding box center [503, 218] width 127 height 20
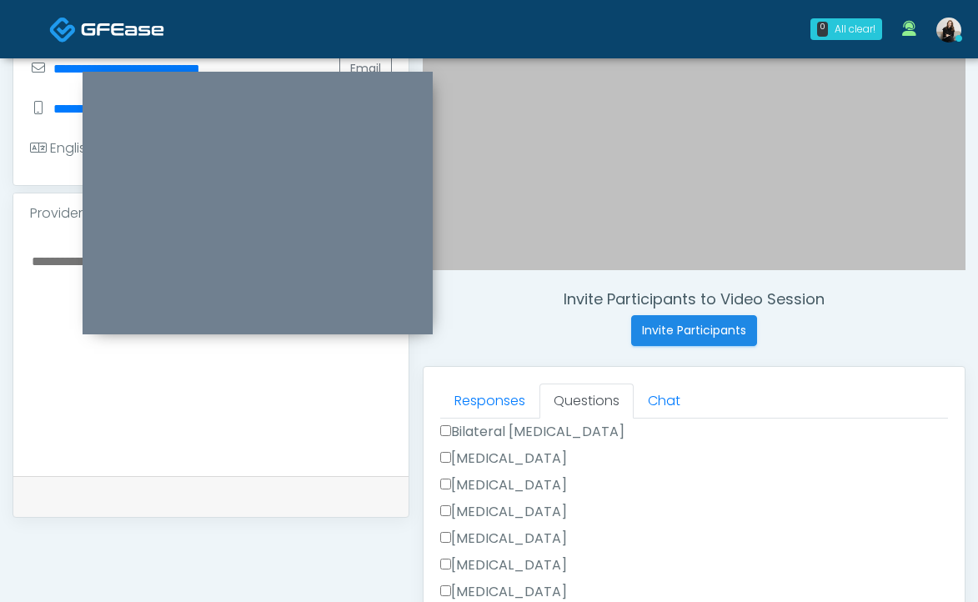
scroll to position [372, 0]
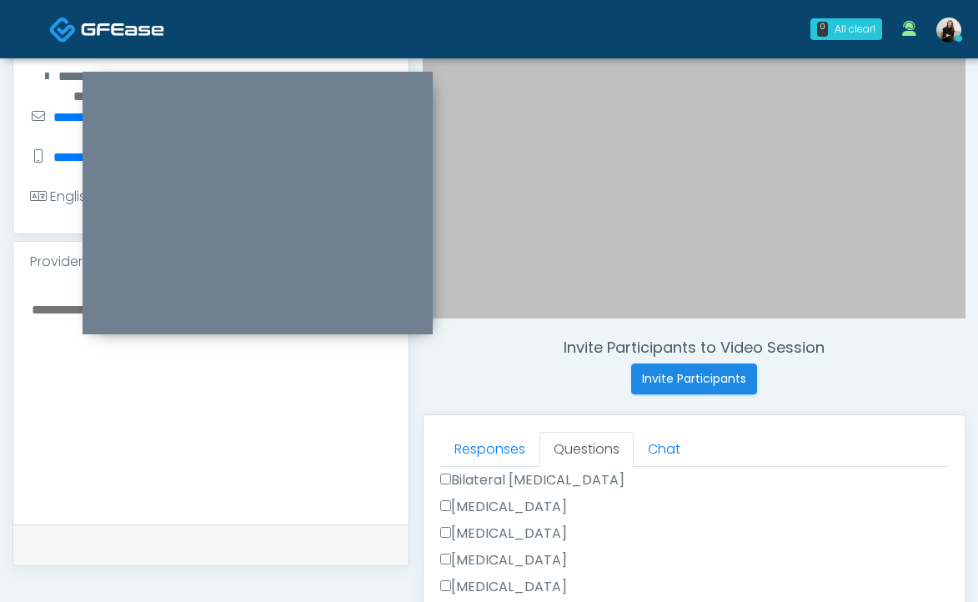
click at [300, 472] on textarea at bounding box center [211, 399] width 362 height 203
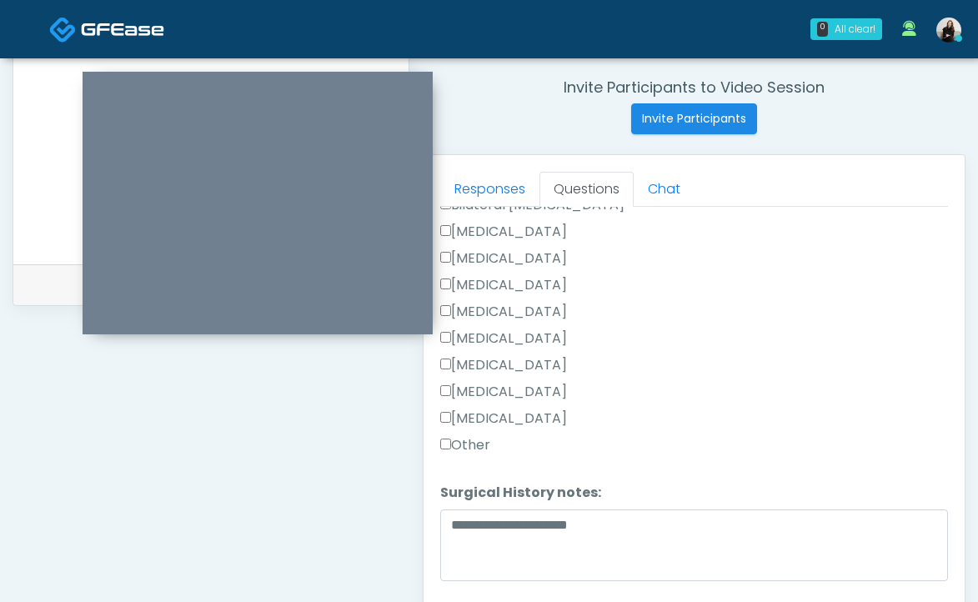
scroll to position [1130, 0]
type textarea "**********"
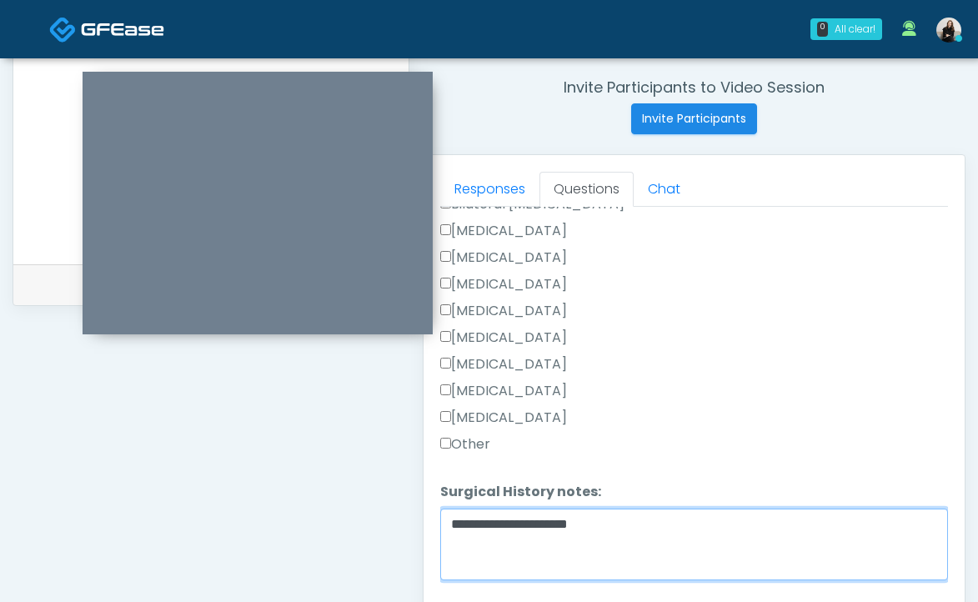
click at [715, 531] on textarea "**********" at bounding box center [694, 545] width 508 height 72
click at [685, 515] on textarea "**********" at bounding box center [694, 545] width 508 height 72
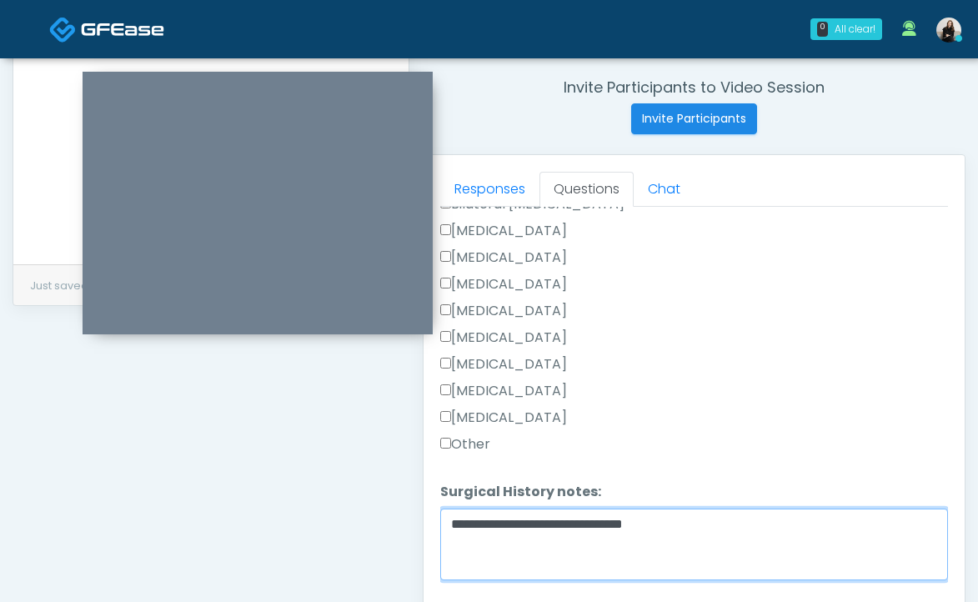
click at [685, 515] on textarea "**********" at bounding box center [694, 545] width 508 height 72
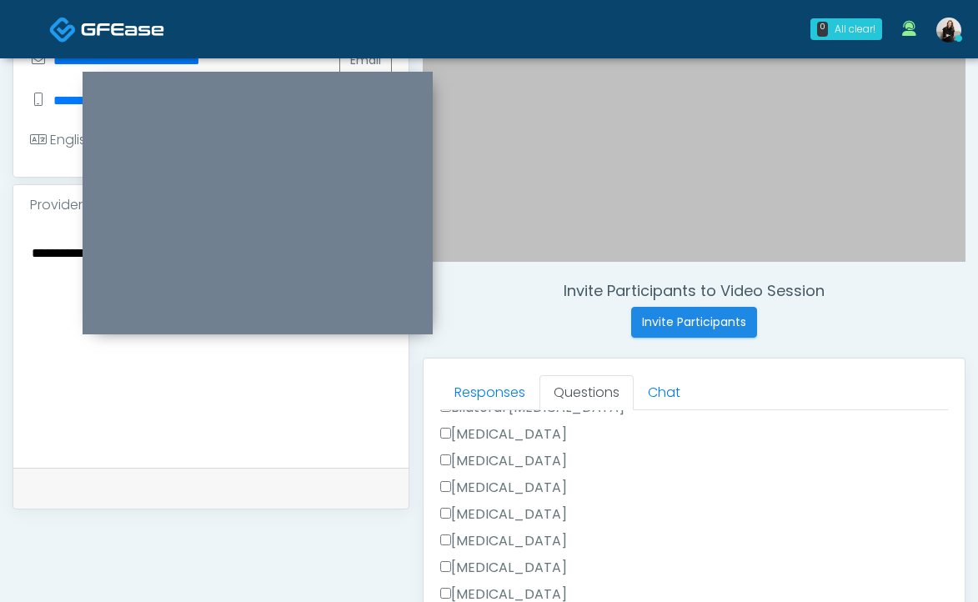
type textarea "**********"
click at [283, 433] on textarea "**********" at bounding box center [211, 343] width 362 height 203
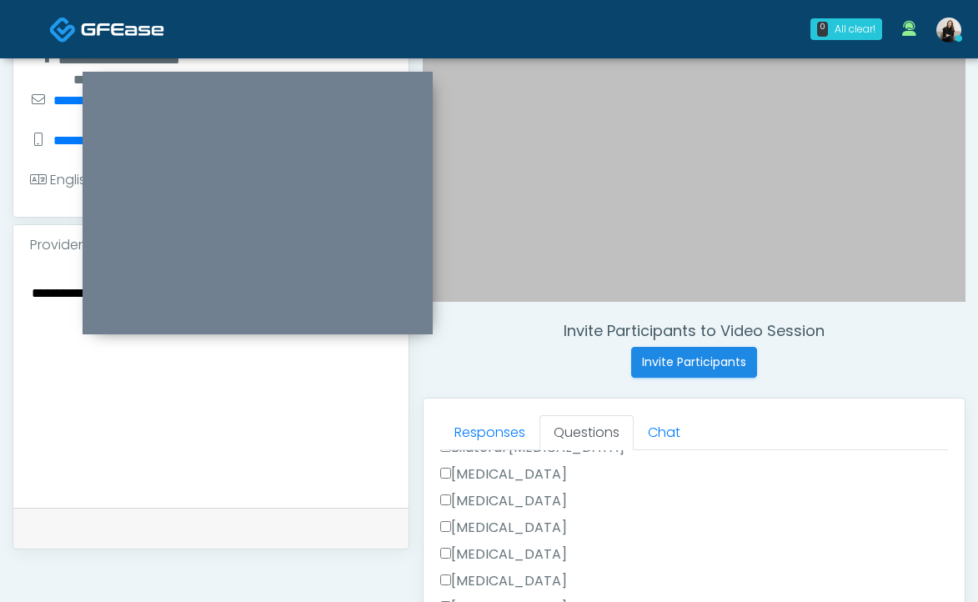
scroll to position [390, 0]
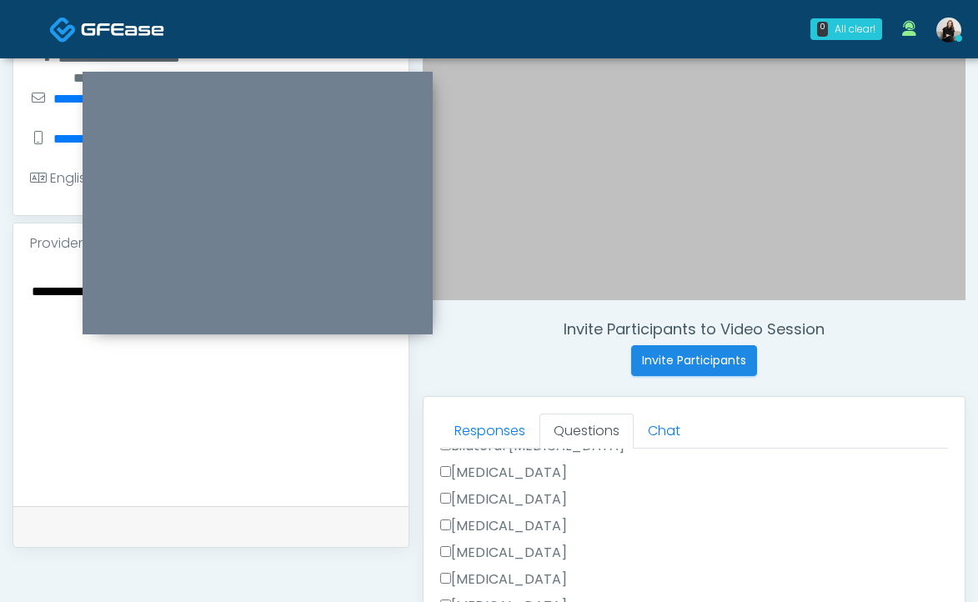
click at [283, 433] on textarea "**********" at bounding box center [211, 381] width 362 height 203
click at [156, 463] on textarea "**********" at bounding box center [211, 381] width 362 height 203
paste textarea "**********"
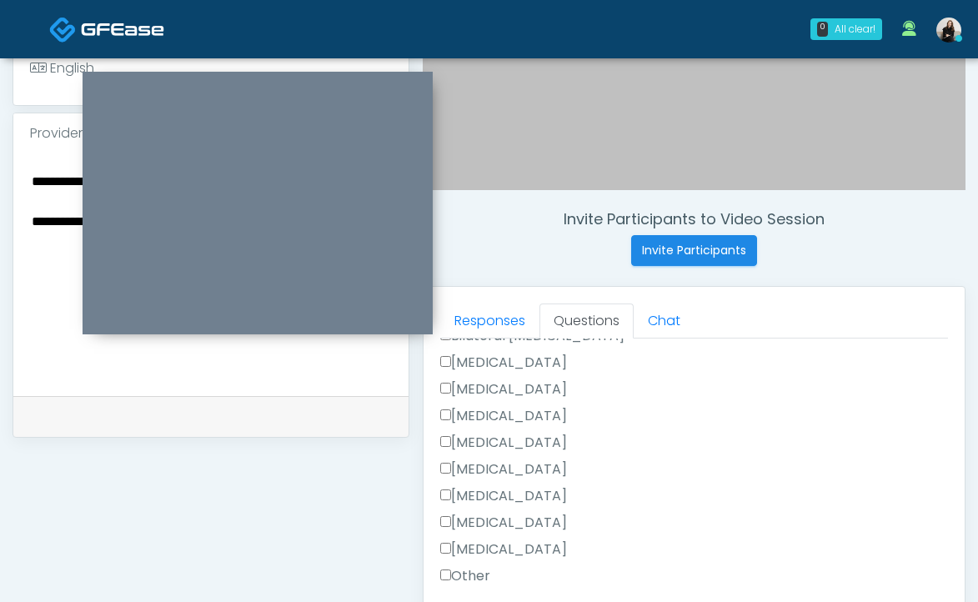
scroll to position [746, 0]
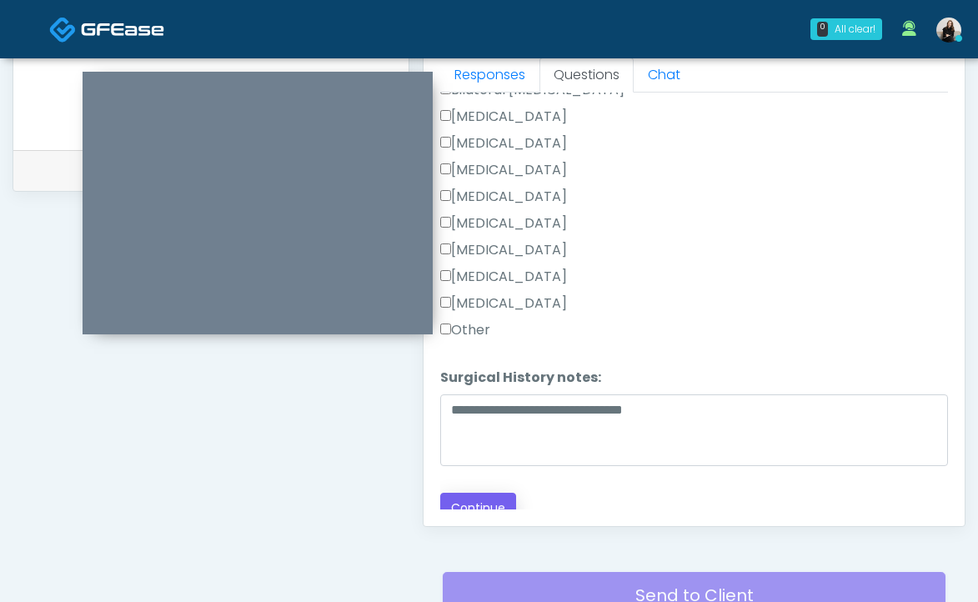
type textarea "**********"
click at [483, 493] on button "Continue" at bounding box center [478, 508] width 76 height 31
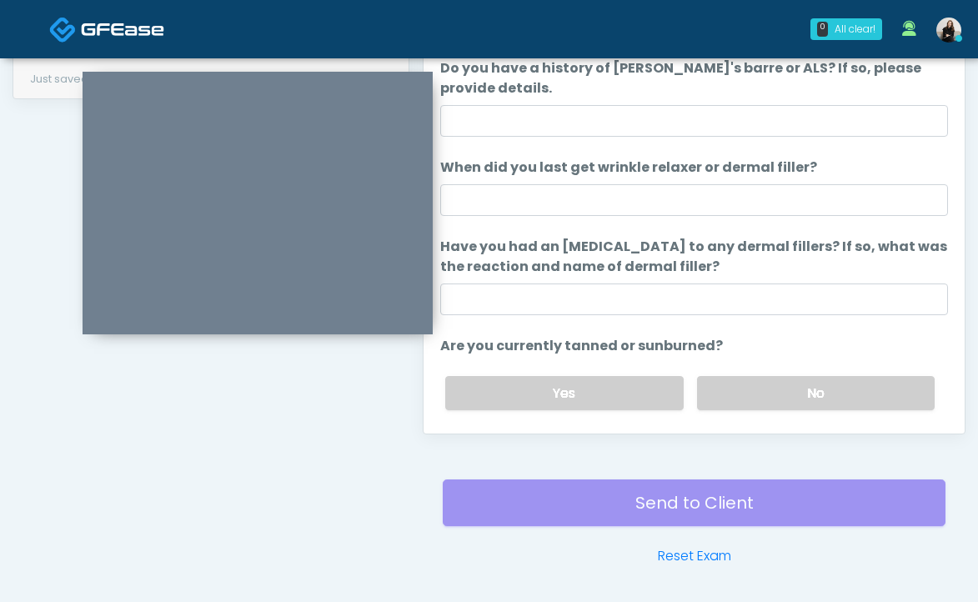
scroll to position [760, 0]
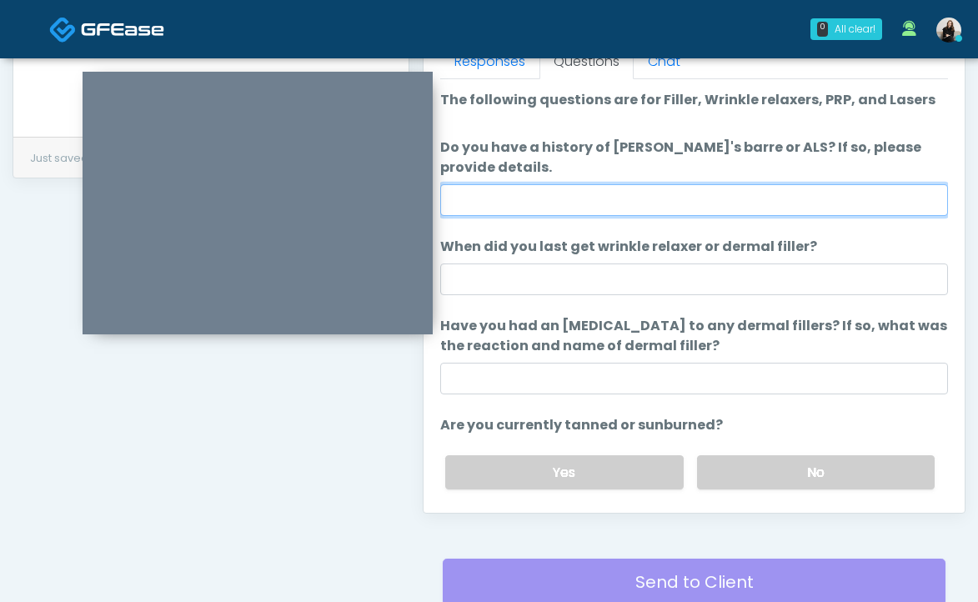
click at [580, 205] on input "Do you have a history of Guillain's barre or ALS? If so, please provide details." at bounding box center [694, 200] width 508 height 32
type input "**"
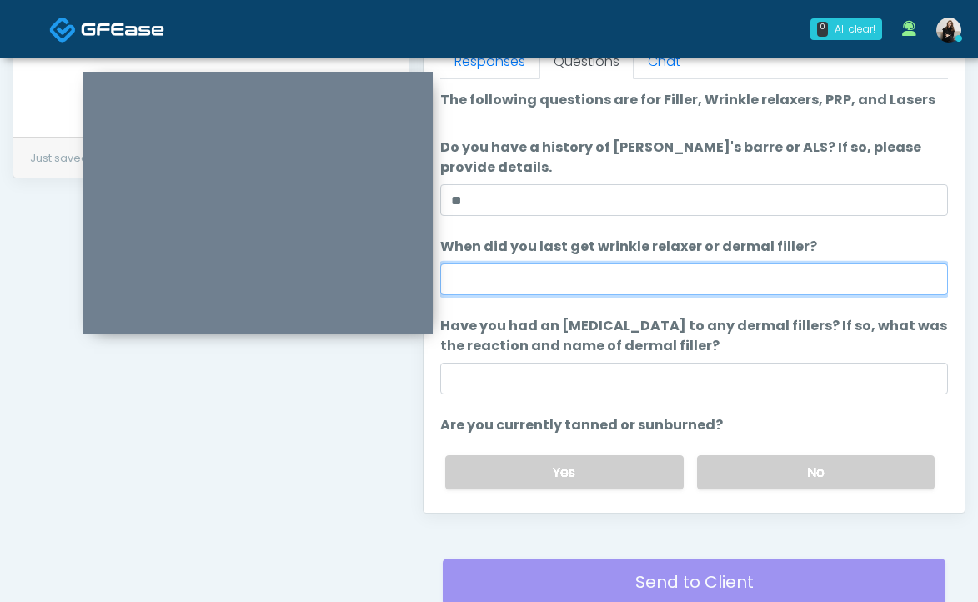
click at [560, 284] on input "When did you last get wrinkle relaxer or dermal filler?" at bounding box center [694, 279] width 508 height 32
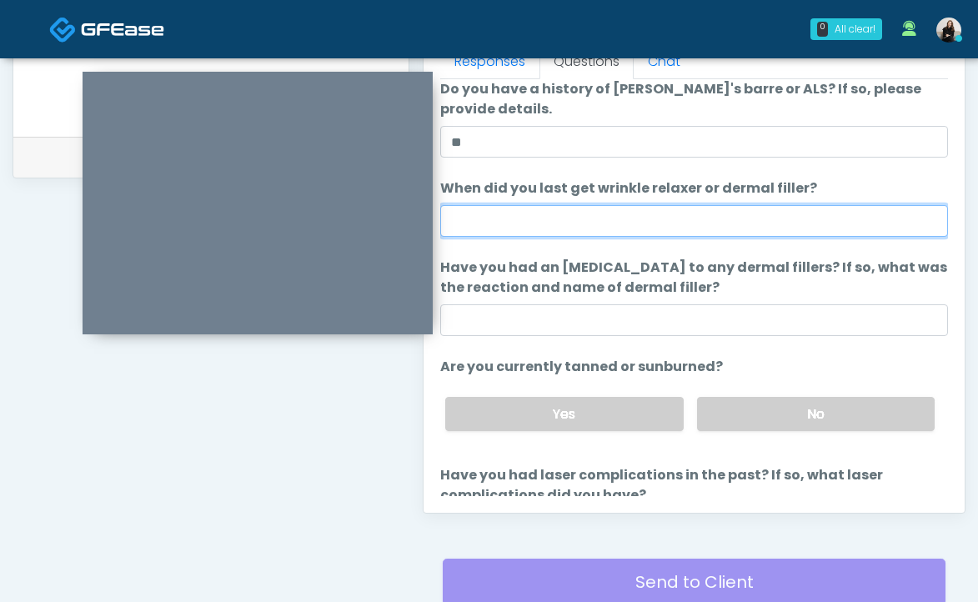
scroll to position [133, 0]
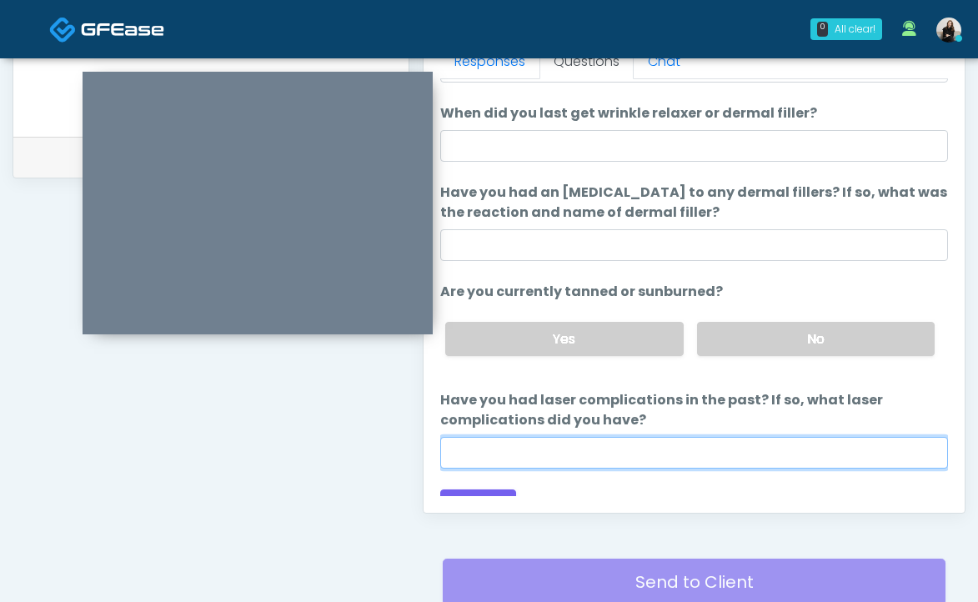
click at [750, 449] on input "Have you had laser complications in the past? If so, what laser complications d…" at bounding box center [694, 453] width 508 height 32
type input "**"
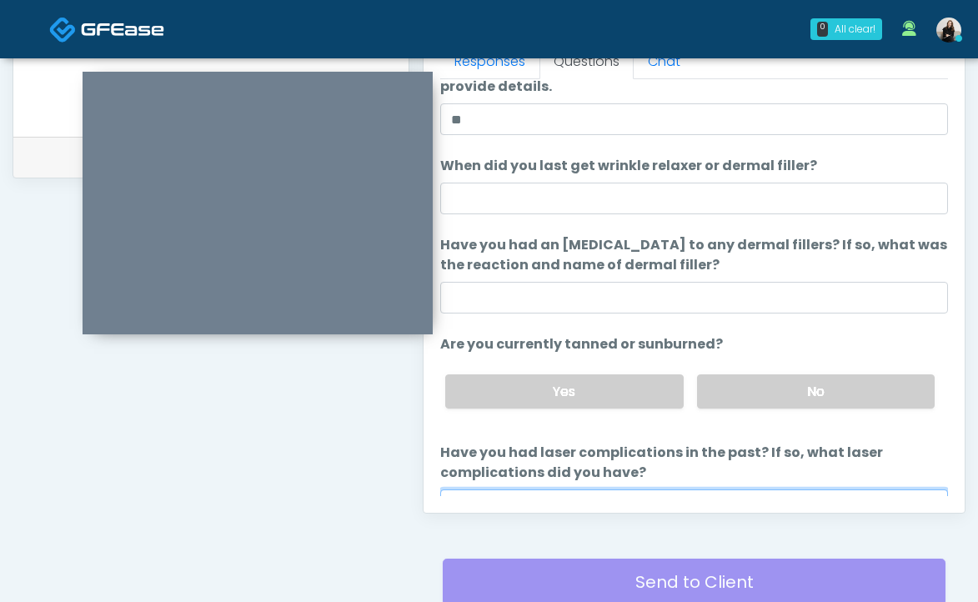
scroll to position [61, 0]
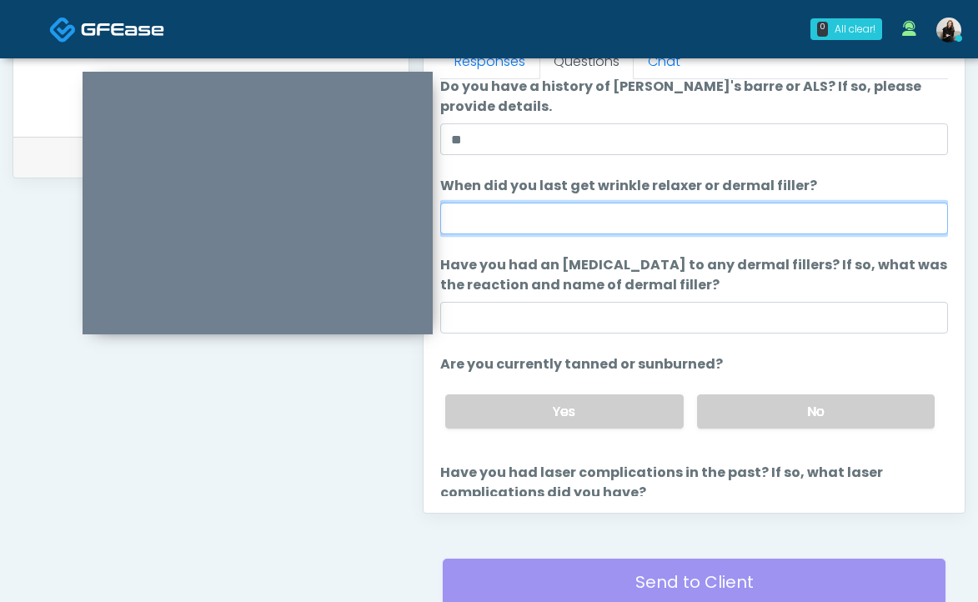
click at [583, 218] on input "When did you last get wrinkle relaxer or dermal filler?" at bounding box center [694, 219] width 508 height 32
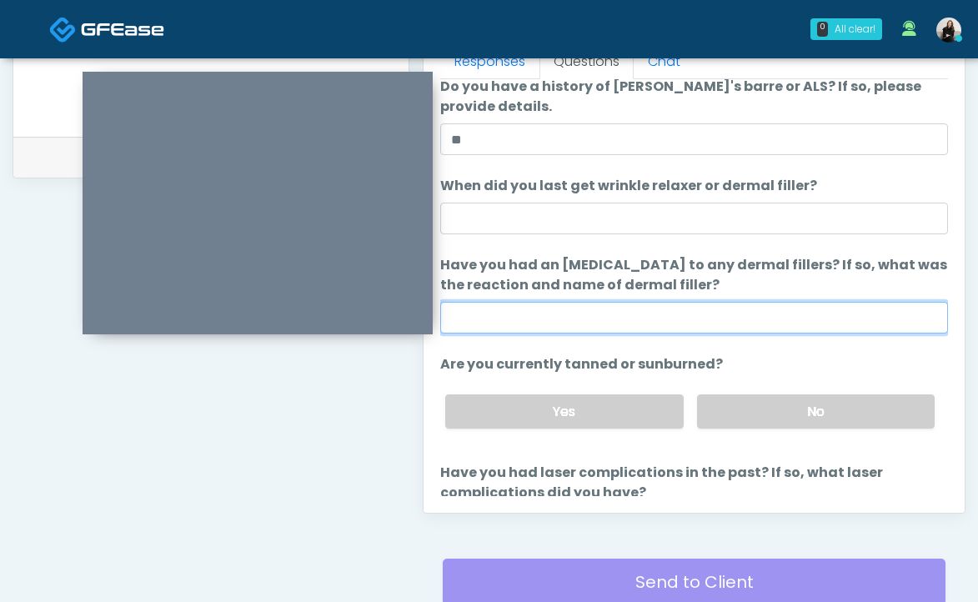
click at [684, 316] on input "Have you had an allergic response to any dermal fillers? If so, what was the re…" at bounding box center [694, 318] width 508 height 32
type input "**"
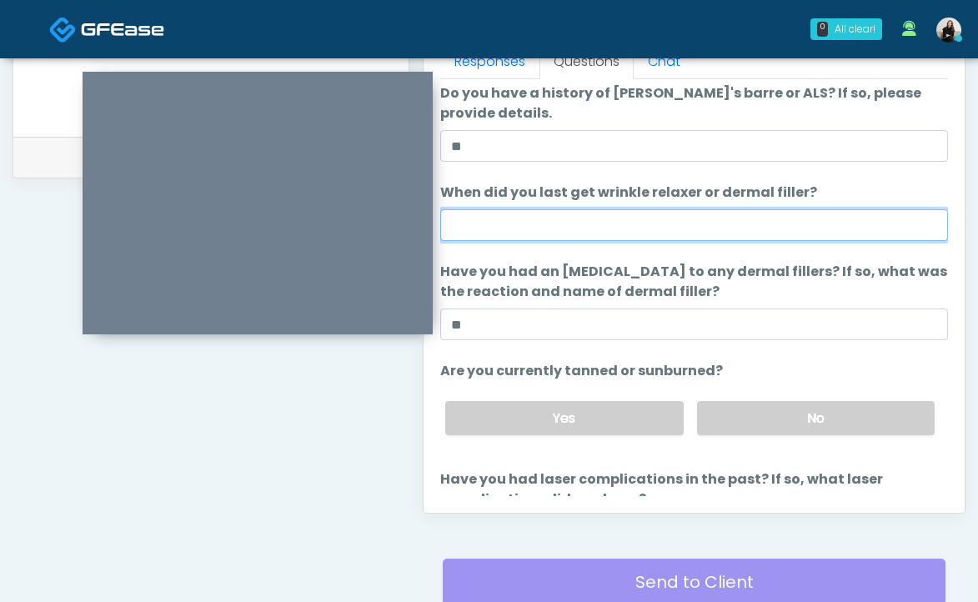
click at [625, 223] on input "When did you last get wrinkle relaxer or dermal filler?" at bounding box center [694, 225] width 508 height 32
drag, startPoint x: 549, startPoint y: 236, endPoint x: 415, endPoint y: 223, distance: 134.0
click at [409, 128] on div "Invite Participants to Video Session Invite Participants Responses Questions Ch…" at bounding box center [687, 10] width 556 height 1272
type input "**********"
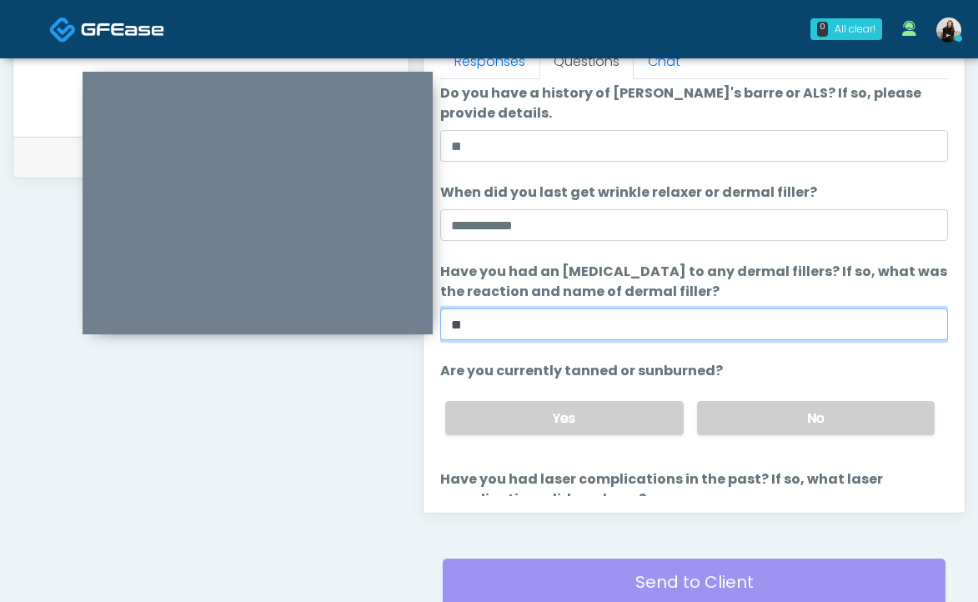
drag, startPoint x: 477, startPoint y: 325, endPoint x: 425, endPoint y: 325, distance: 51.7
click at [409, 233] on div "Invite Participants to Video Session Invite Participants Responses Questions Ch…" at bounding box center [687, 10] width 556 height 1272
type input "*****"
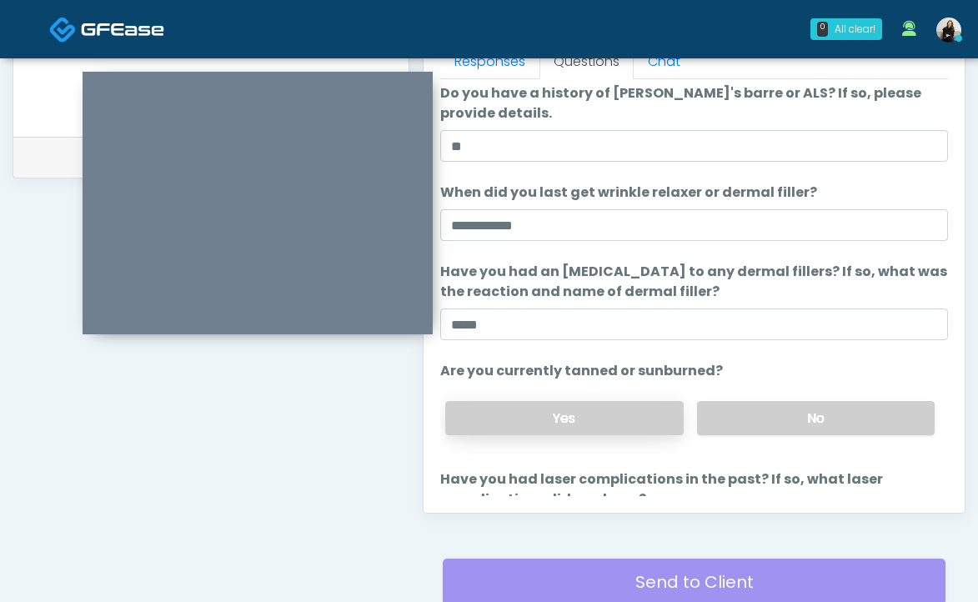
click at [564, 413] on label "Yes" at bounding box center [564, 418] width 238 height 34
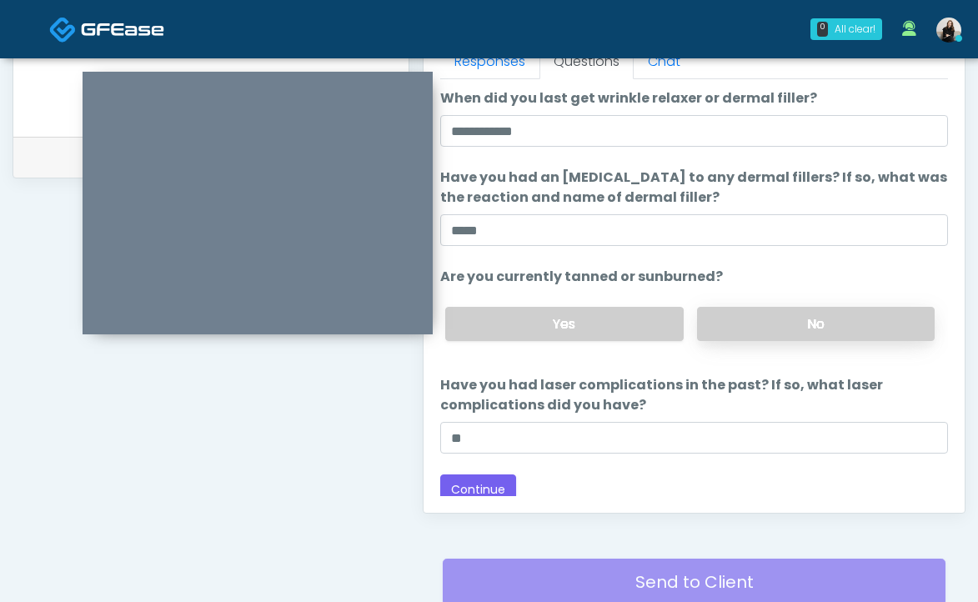
click at [756, 331] on label "No" at bounding box center [816, 324] width 238 height 34
click at [479, 482] on button "Continue" at bounding box center [478, 489] width 76 height 31
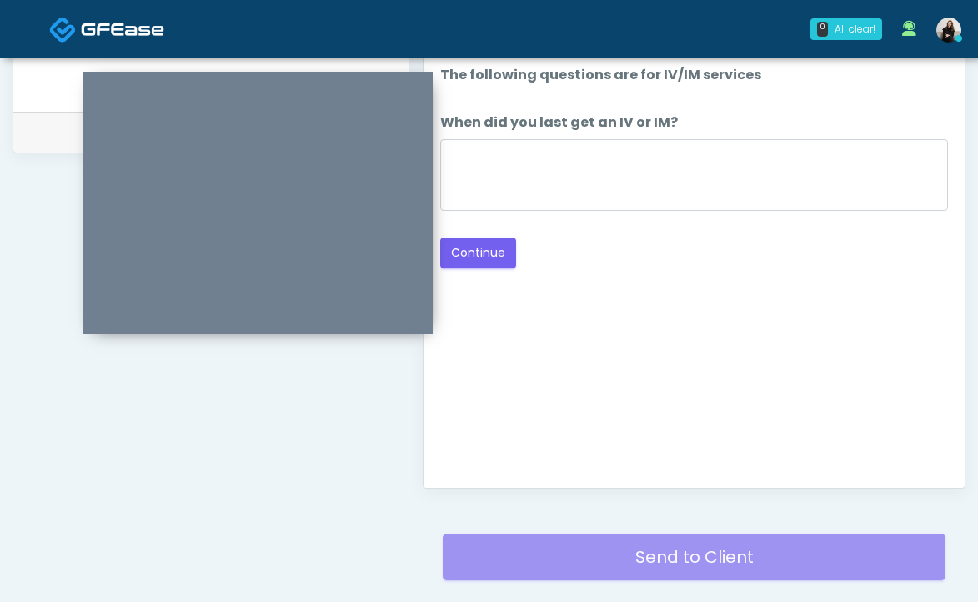
scroll to position [664, 0]
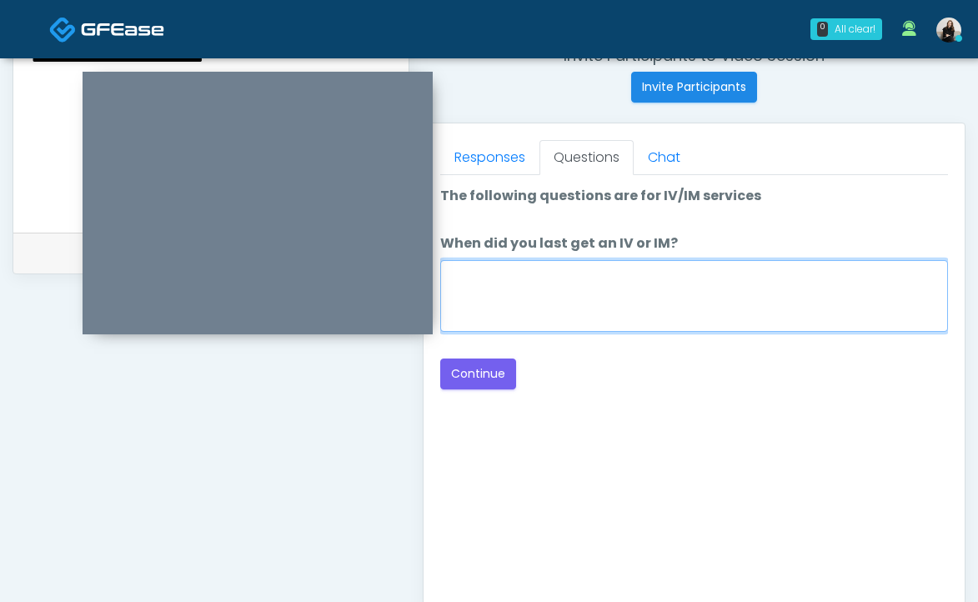
click at [561, 282] on textarea "When did you last get an IV or IM?" at bounding box center [694, 296] width 508 height 72
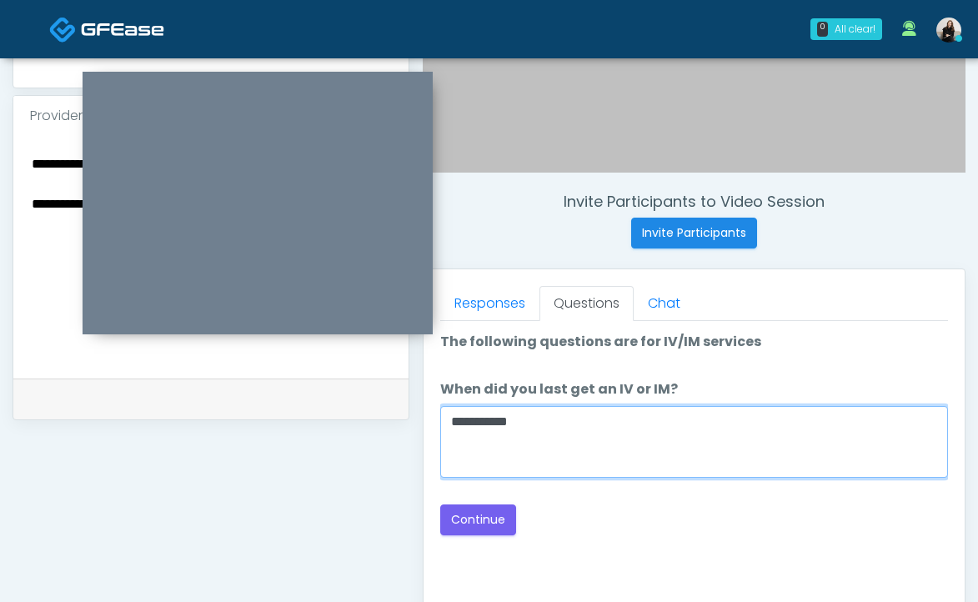
scroll to position [546, 0]
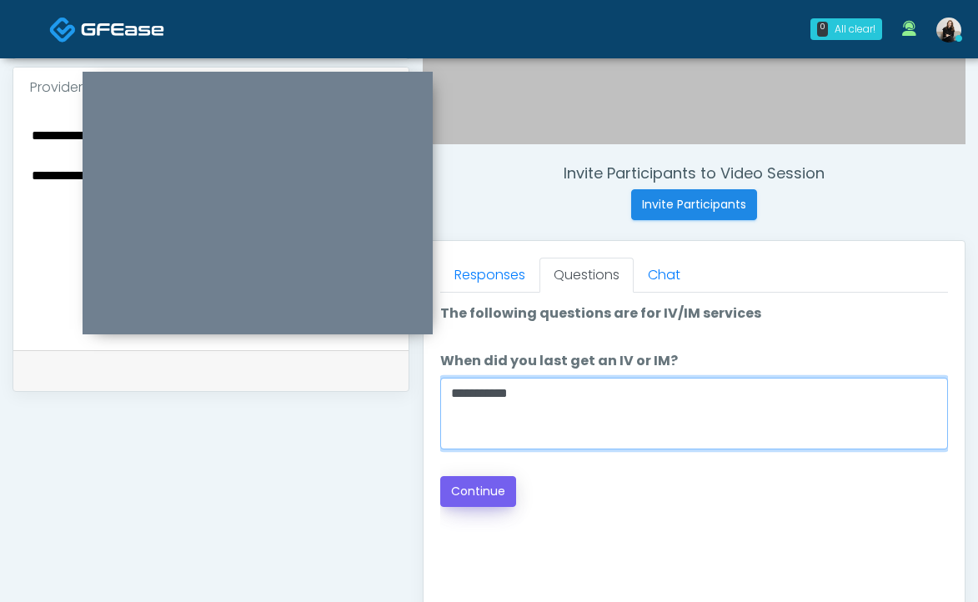
type textarea "**********"
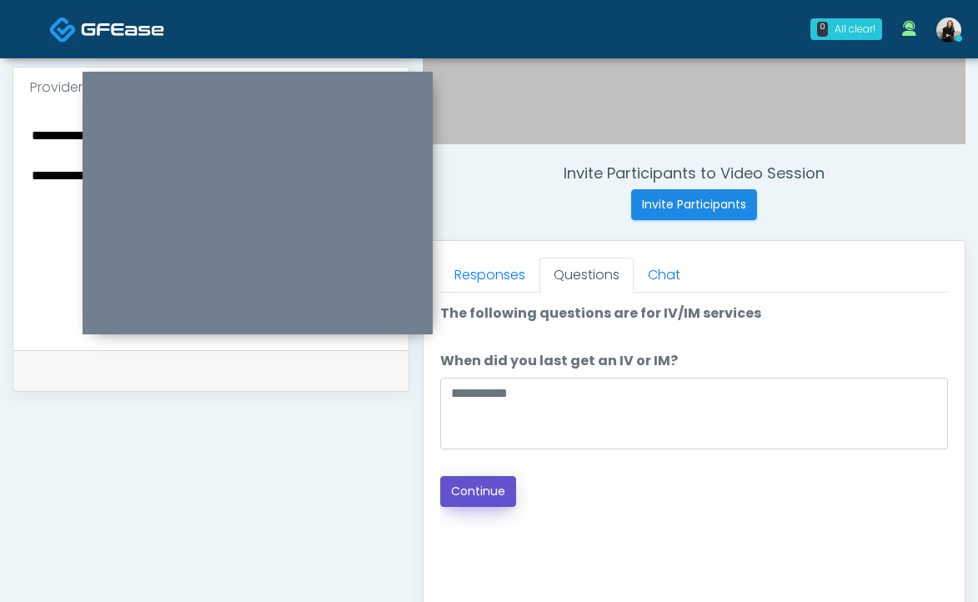
click at [498, 492] on button "Continue" at bounding box center [478, 491] width 76 height 31
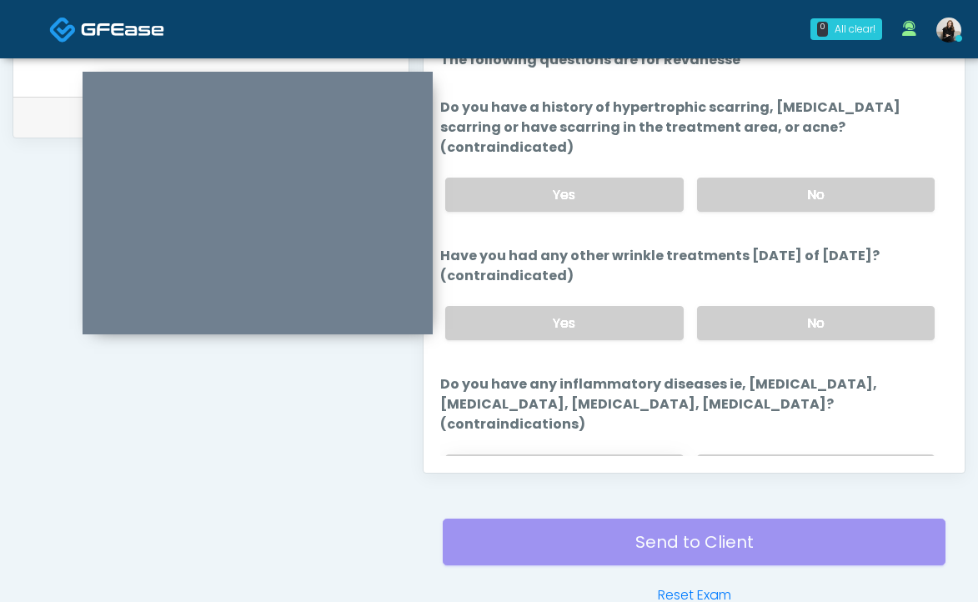
scroll to position [696, 0]
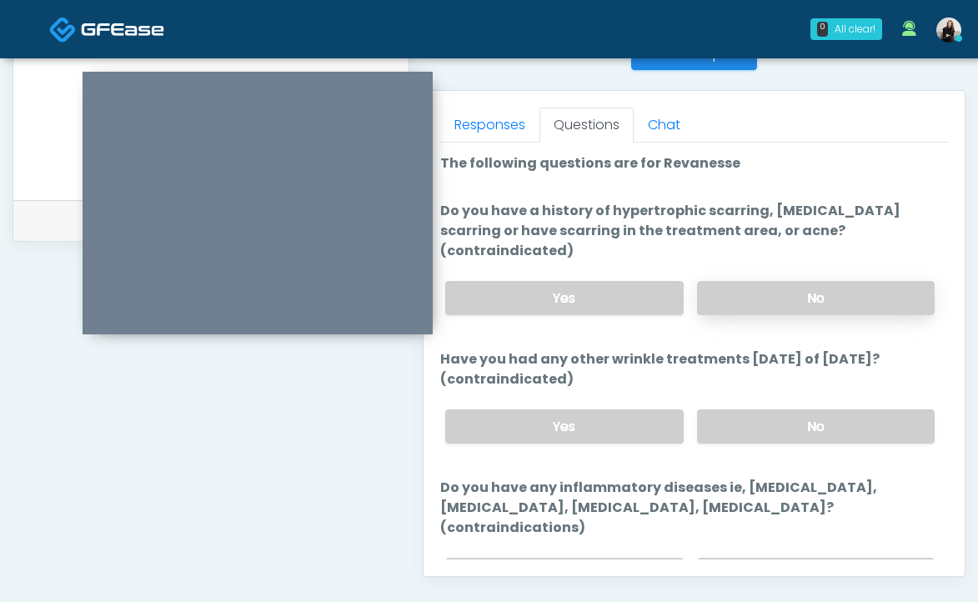
click at [727, 281] on label "No" at bounding box center [816, 298] width 238 height 34
click at [734, 409] on label "No" at bounding box center [816, 426] width 238 height 34
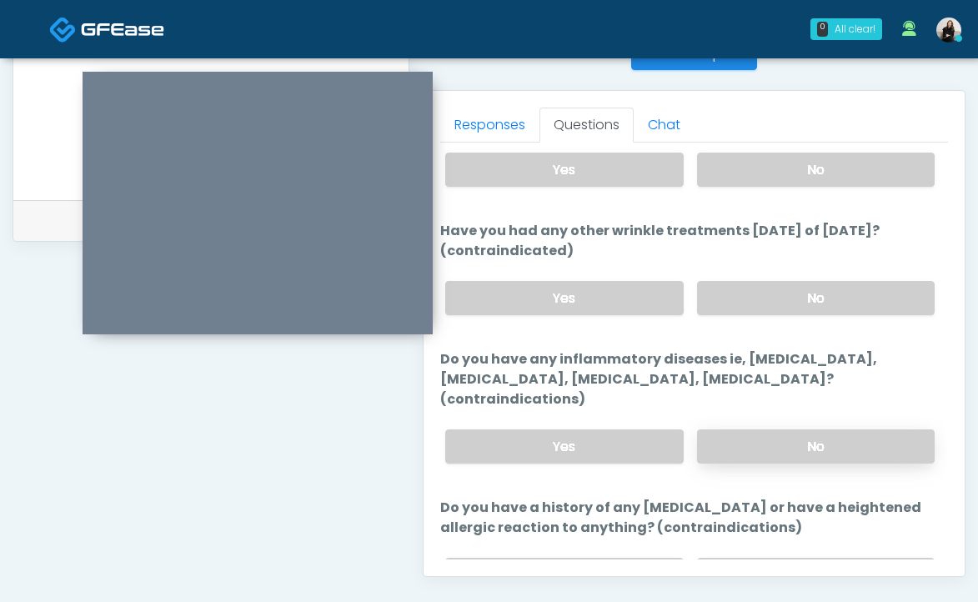
click at [733, 429] on label "No" at bounding box center [816, 446] width 238 height 34
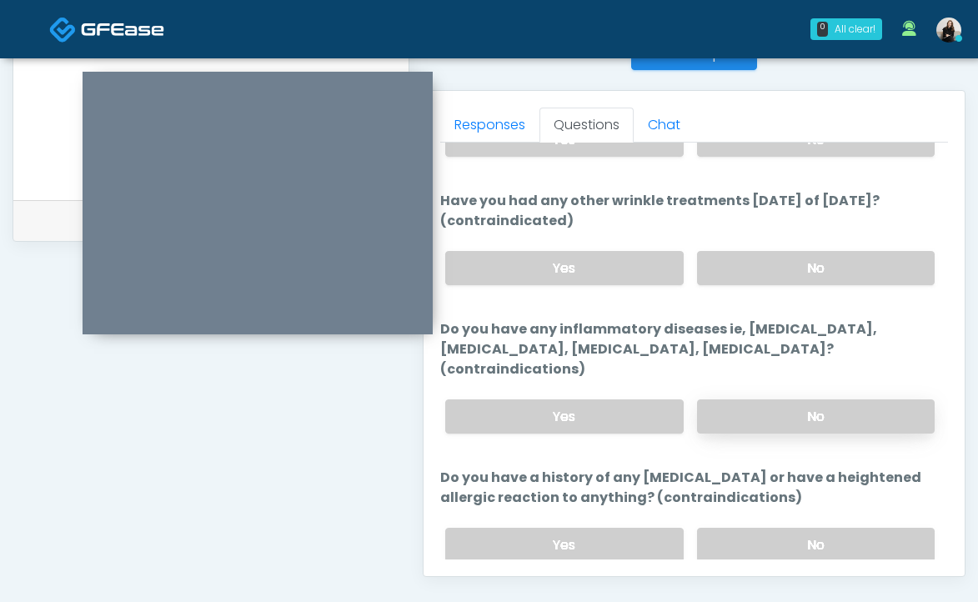
scroll to position [170, 0]
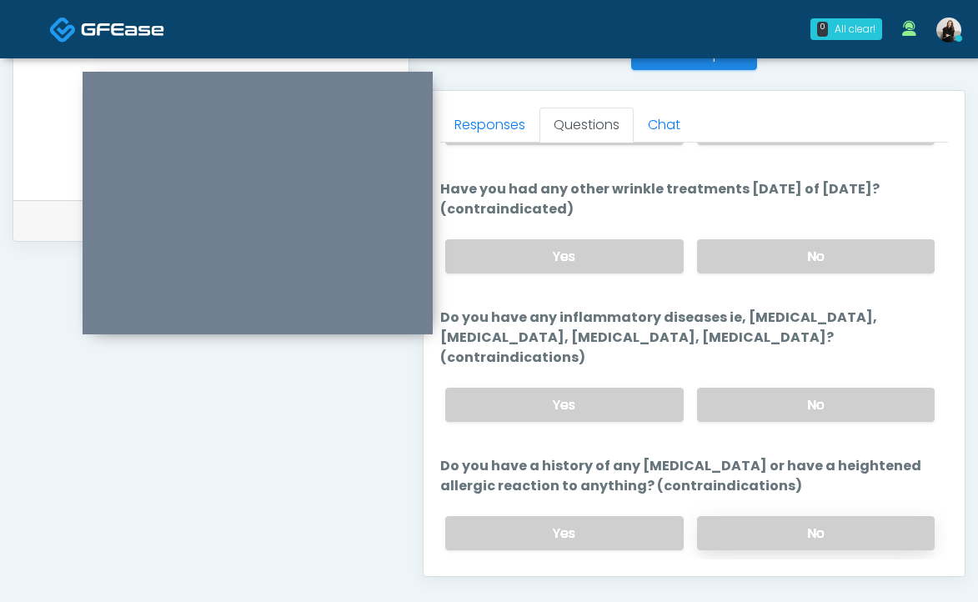
click at [718, 516] on label "No" at bounding box center [816, 533] width 238 height 34
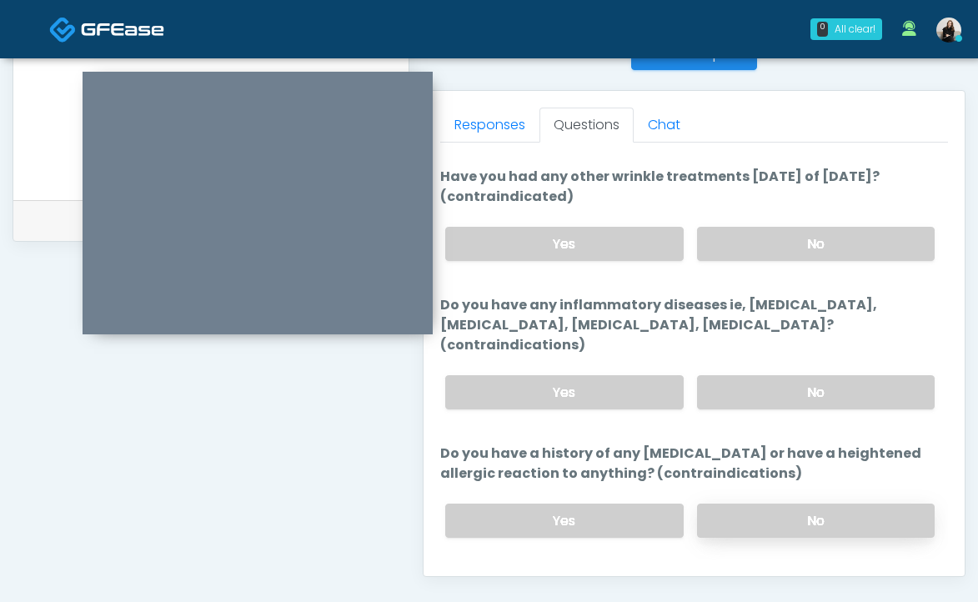
scroll to position [181, 0]
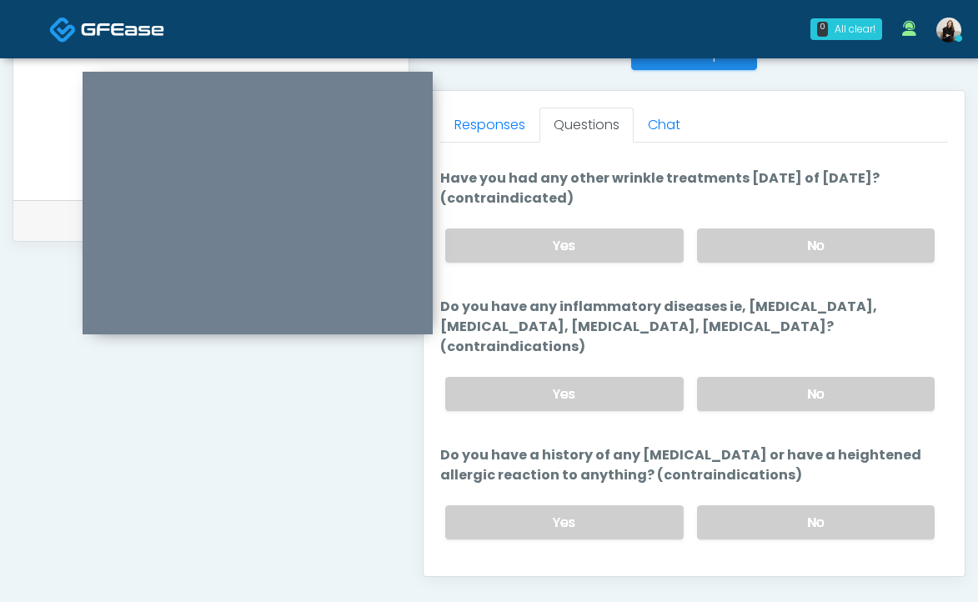
click at [503, 574] on button "Continue" at bounding box center [478, 589] width 76 height 31
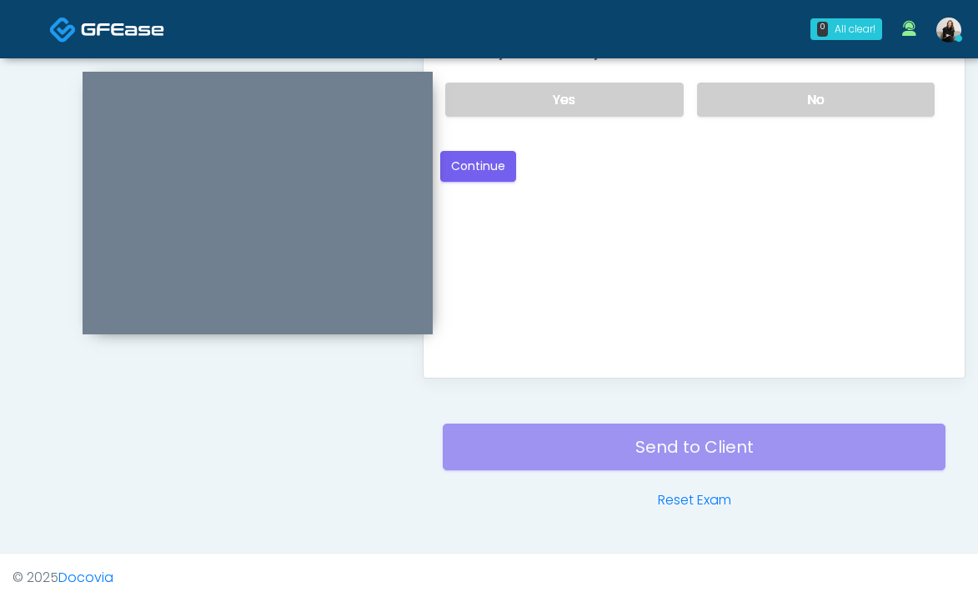
scroll to position [656, 0]
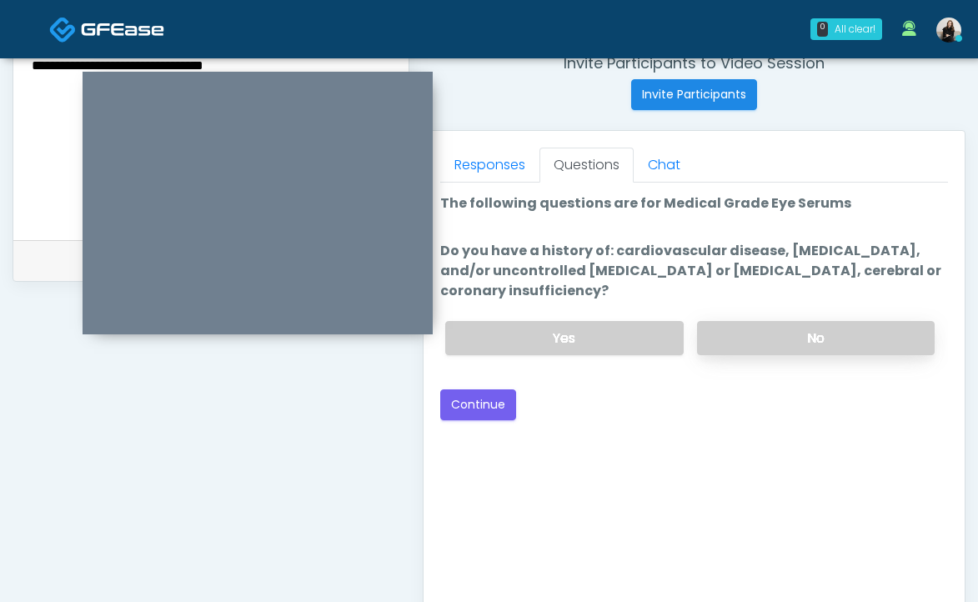
click at [776, 331] on label "No" at bounding box center [816, 338] width 238 height 34
click at [498, 396] on button "Continue" at bounding box center [478, 404] width 76 height 31
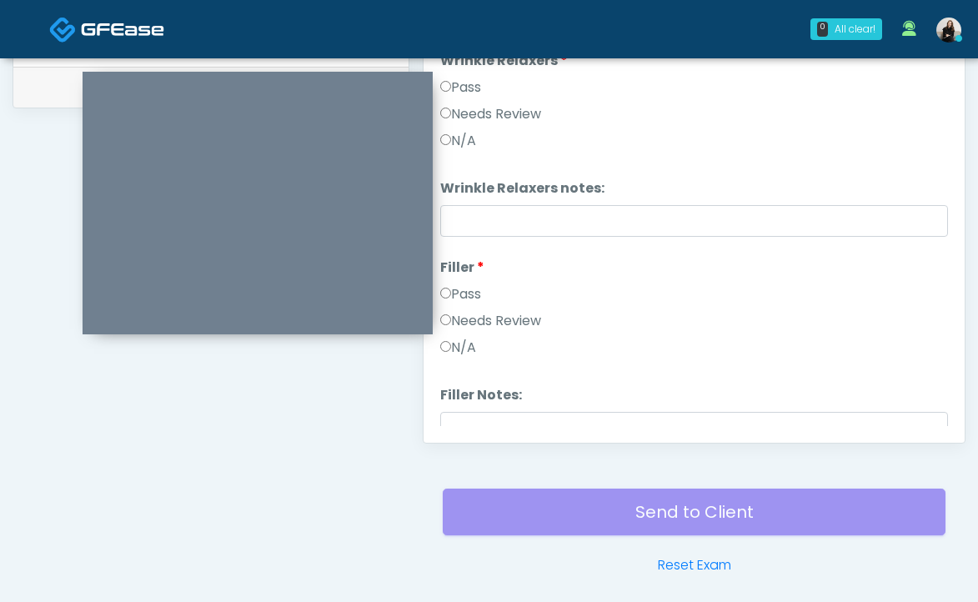
scroll to position [616, 0]
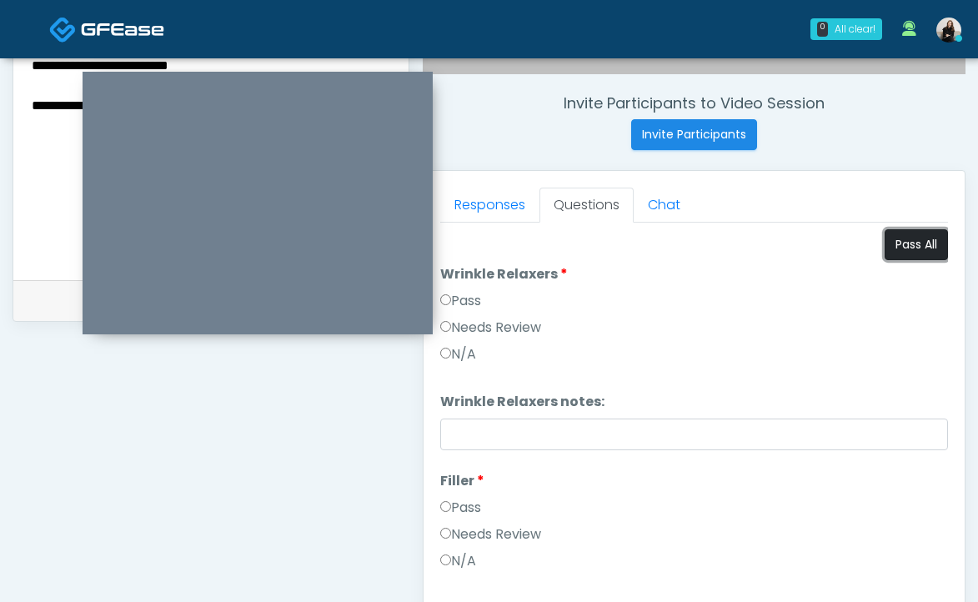
click at [927, 254] on button "Pass All" at bounding box center [916, 244] width 63 height 31
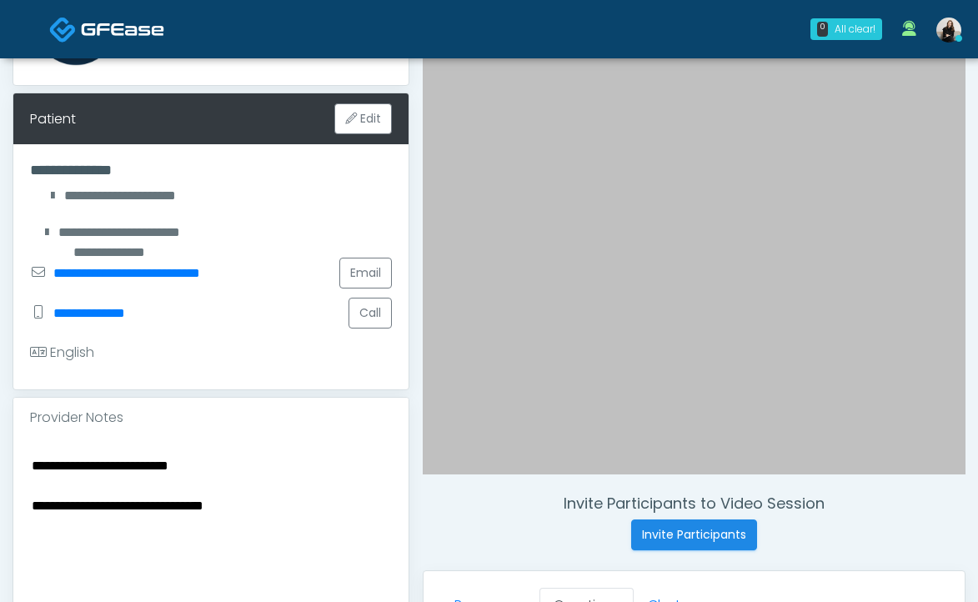
scroll to position [287, 0]
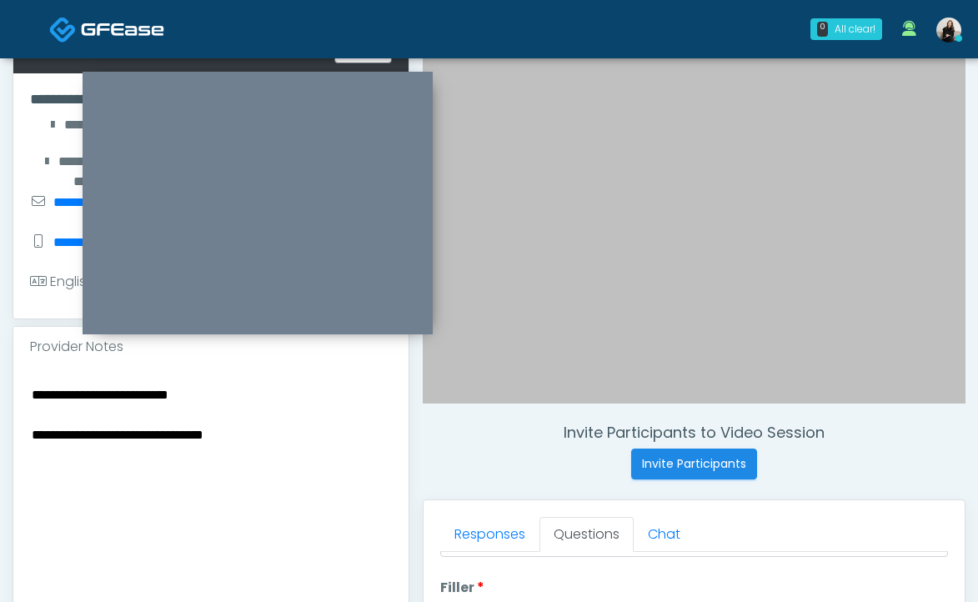
click at [30, 433] on textarea "**********" at bounding box center [211, 485] width 362 height 203
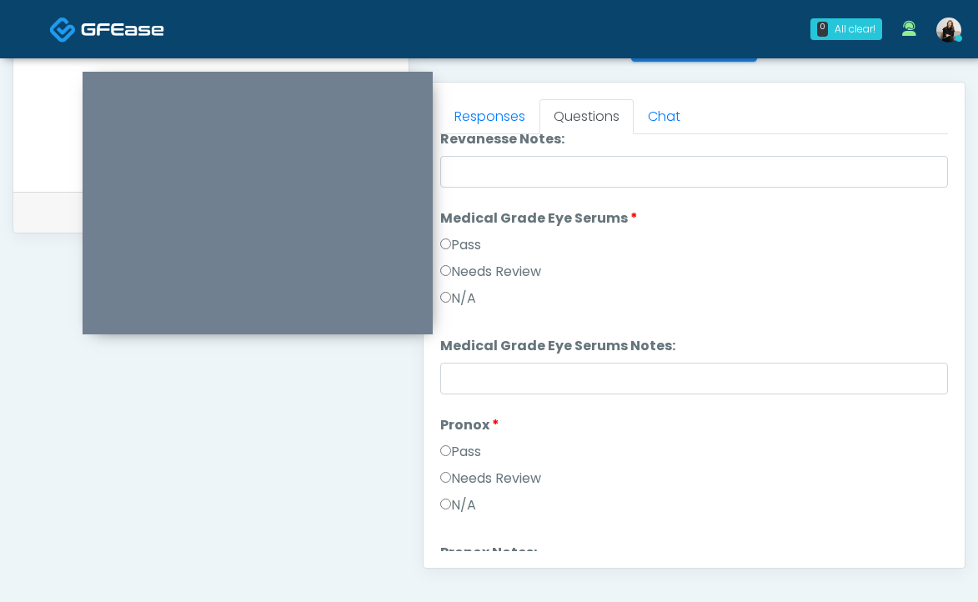
scroll to position [1310, 0]
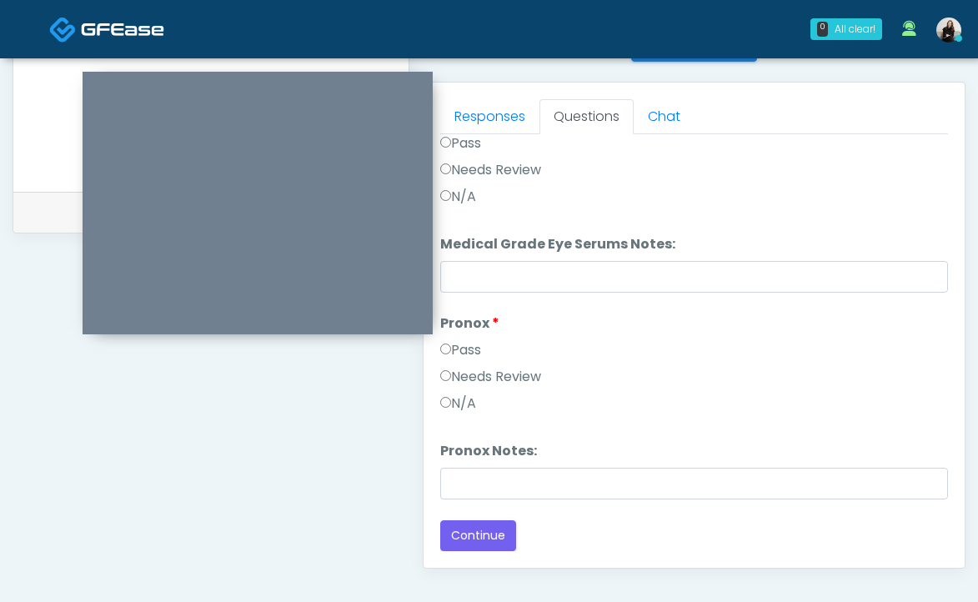
type textarea "**********"
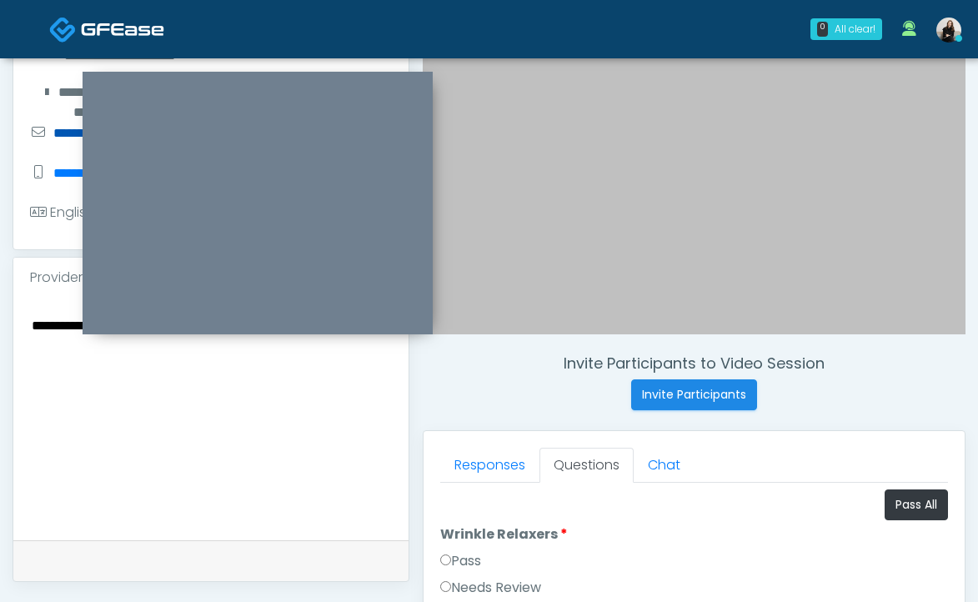
scroll to position [290, 0]
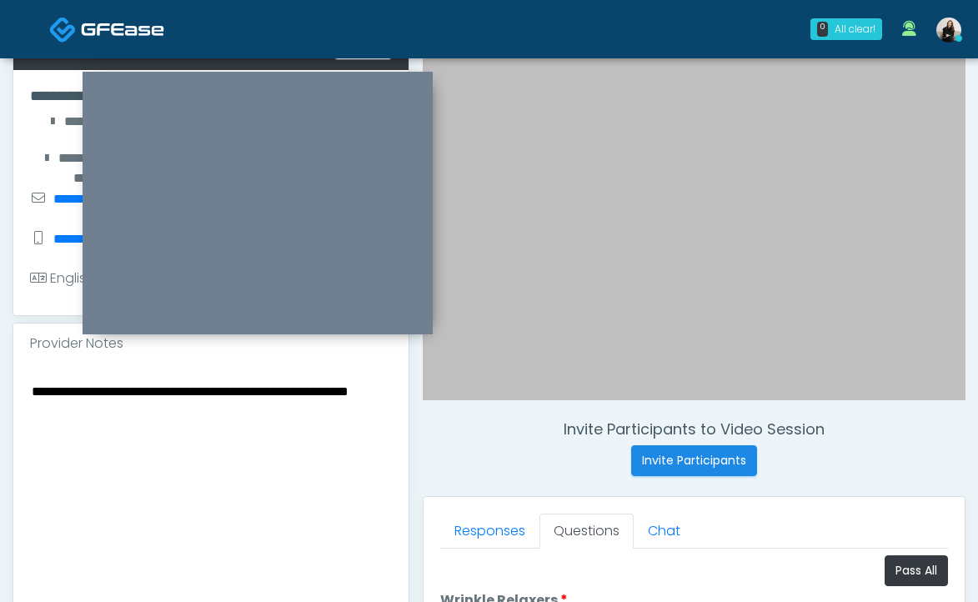
drag, startPoint x: 208, startPoint y: 417, endPoint x: 10, endPoint y: 358, distance: 207.1
click at [10, 358] on div "**********" at bounding box center [489, 462] width 978 height 1388
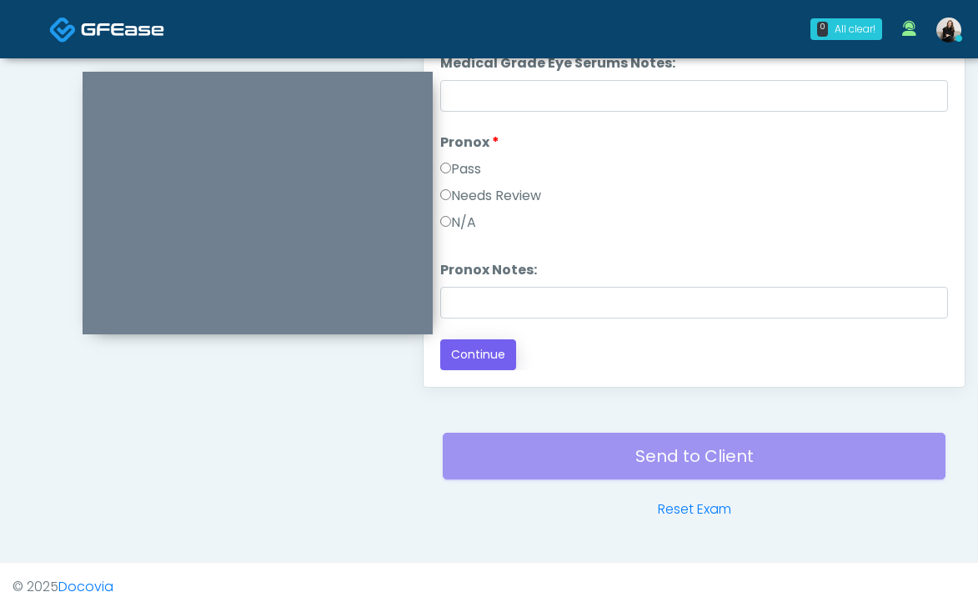
scroll to position [895, 0]
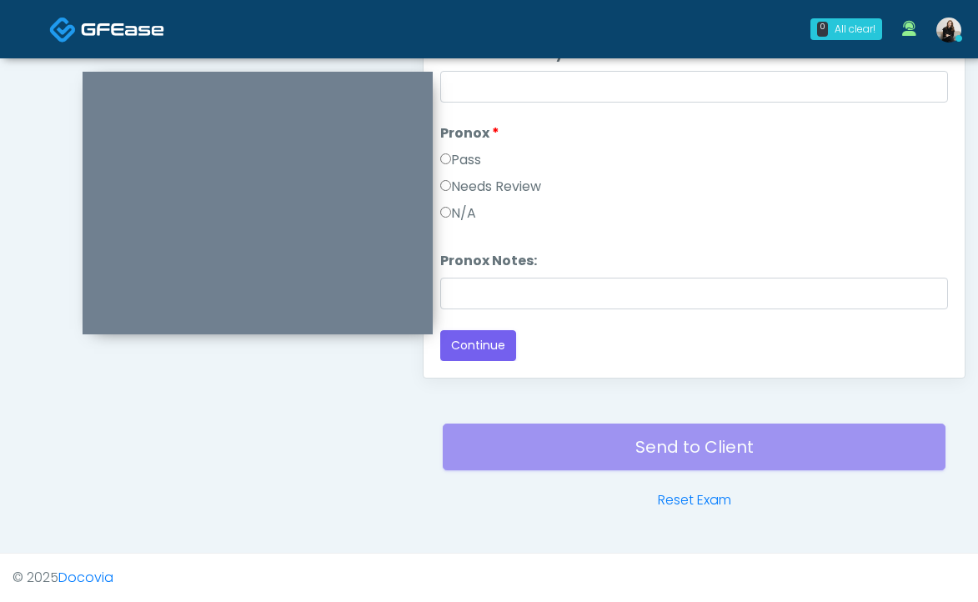
click at [488, 340] on button "Continue" at bounding box center [478, 345] width 76 height 31
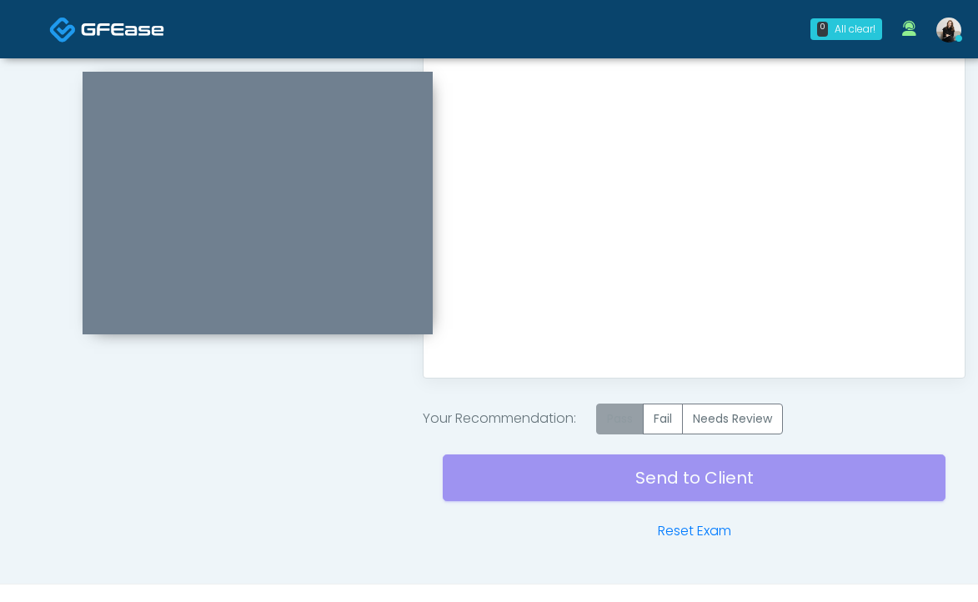
click at [615, 410] on label "Pass" at bounding box center [620, 419] width 48 height 31
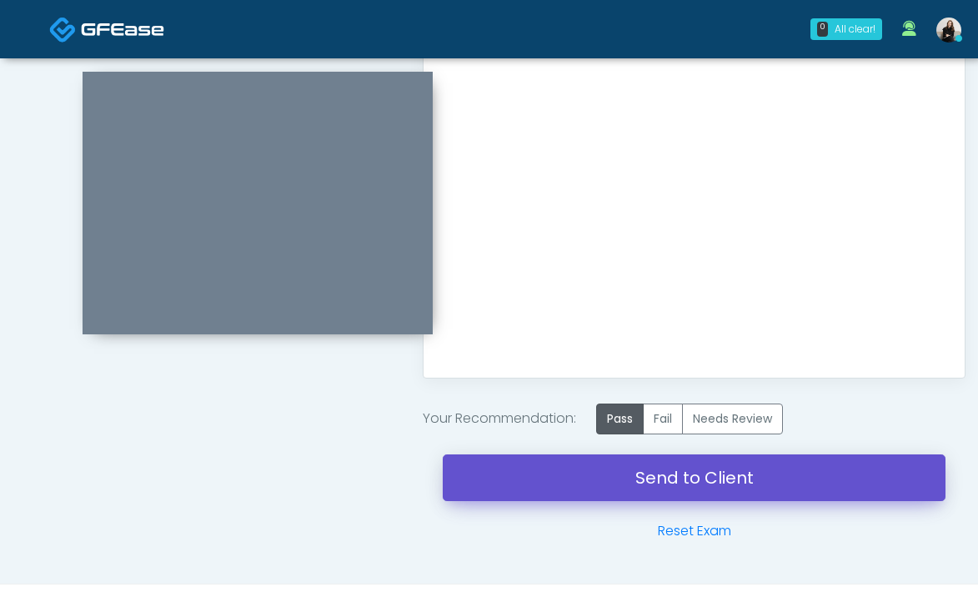
click at [615, 475] on link "Send to Client" at bounding box center [694, 477] width 503 height 47
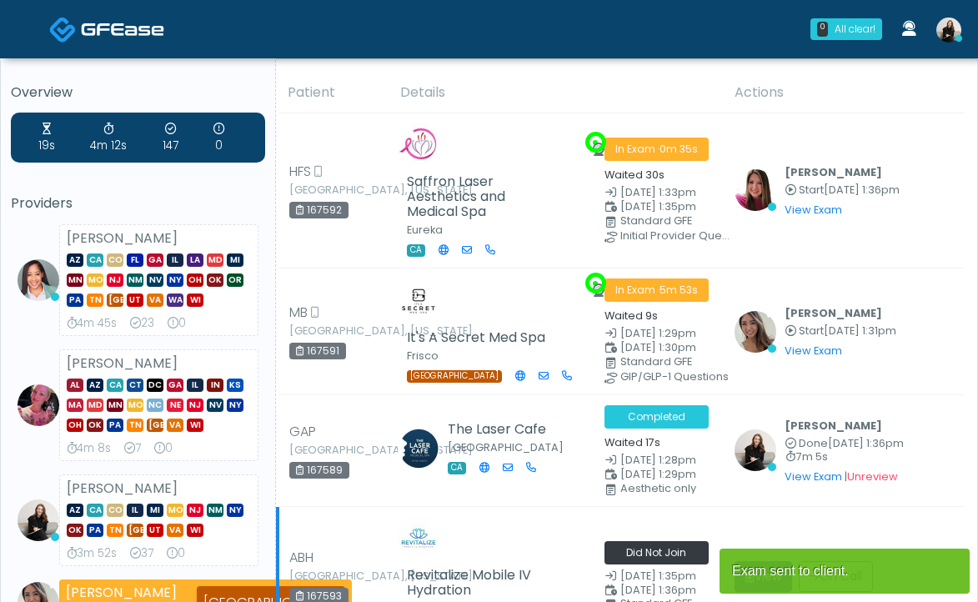
scroll to position [282, 0]
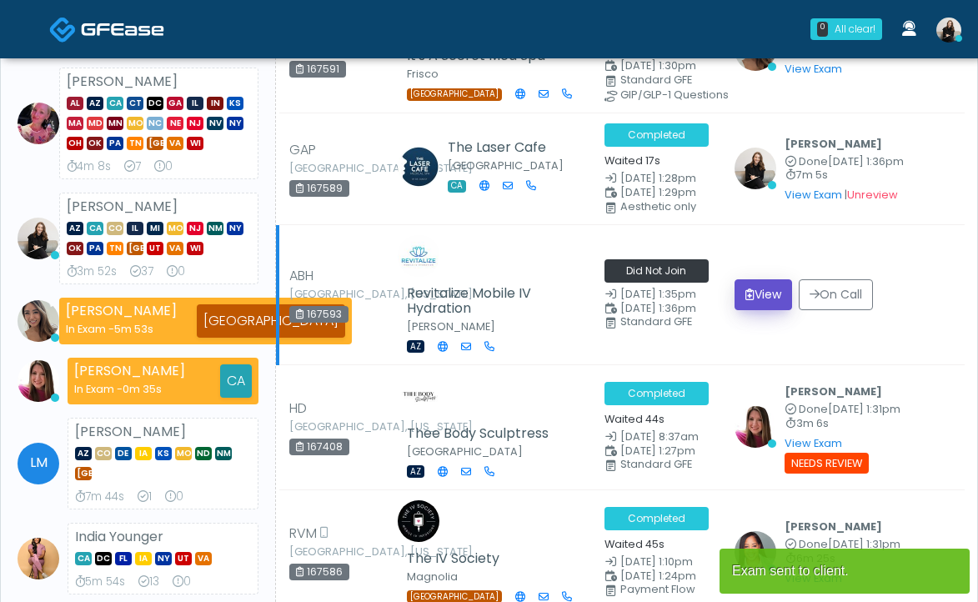
click at [759, 290] on button "View" at bounding box center [764, 294] width 58 height 31
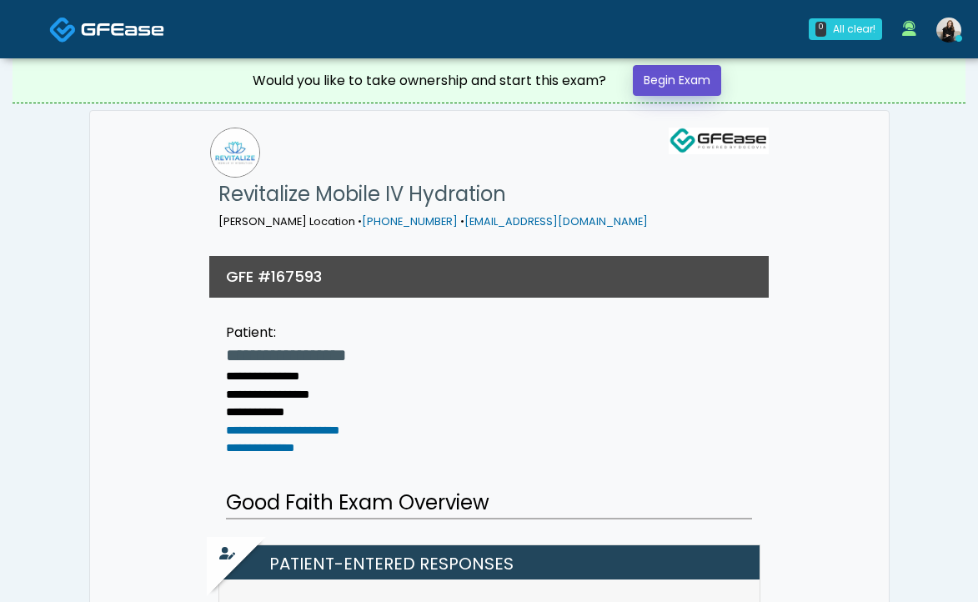
click at [689, 67] on link "Begin Exam" at bounding box center [677, 80] width 88 height 31
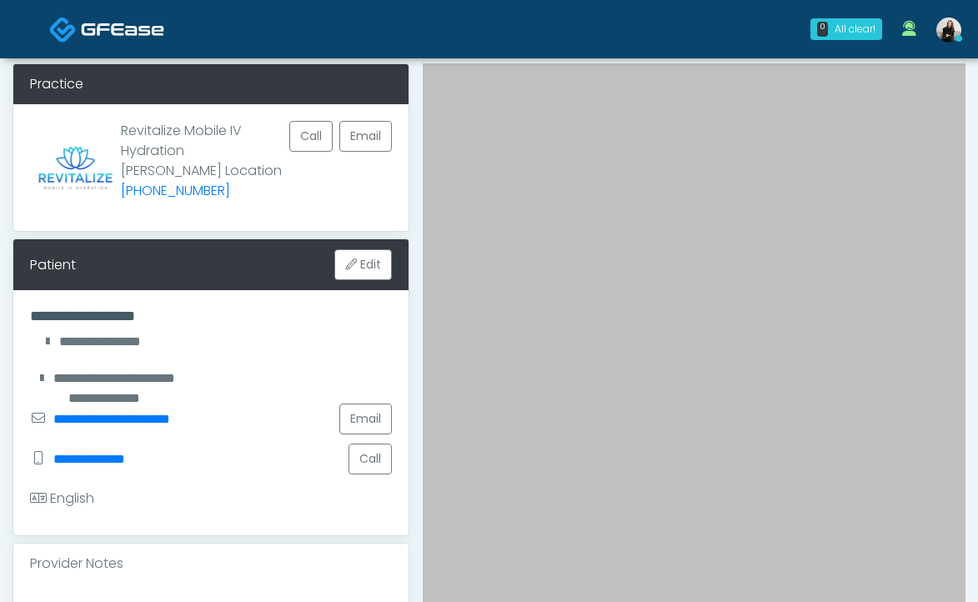
scroll to position [65, 0]
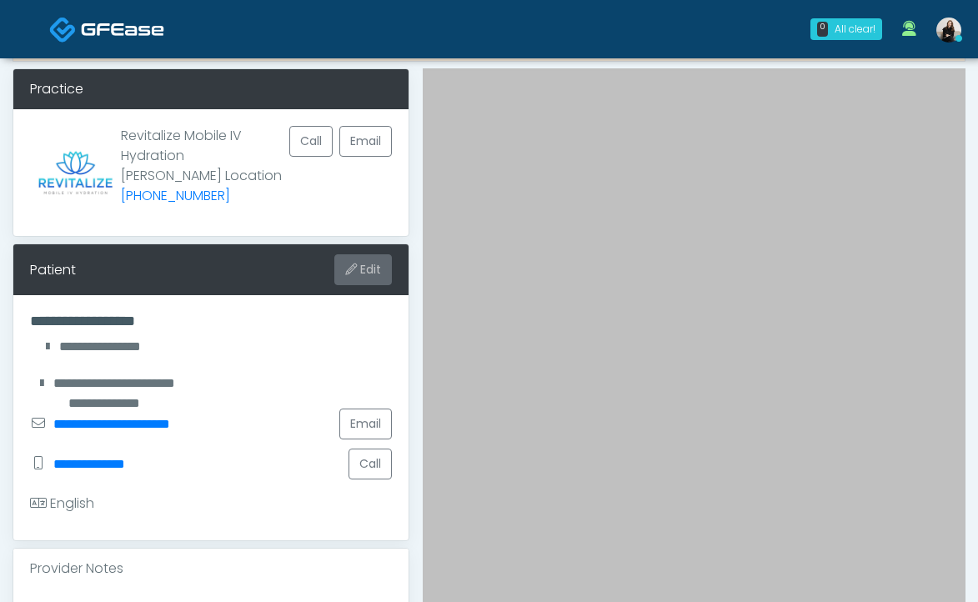
click at [368, 268] on button "Edit" at bounding box center [363, 269] width 58 height 31
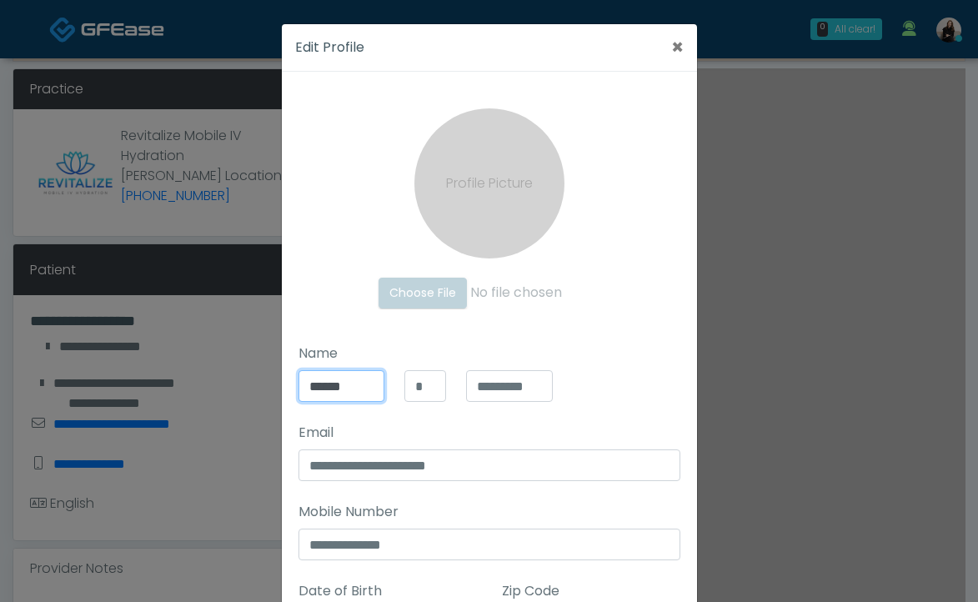
drag, startPoint x: 362, startPoint y: 393, endPoint x: 278, endPoint y: 389, distance: 84.3
click at [278, 389] on div "**********" at bounding box center [489, 301] width 978 height 602
type input "*****"
click at [523, 379] on input "*********" at bounding box center [509, 386] width 87 height 32
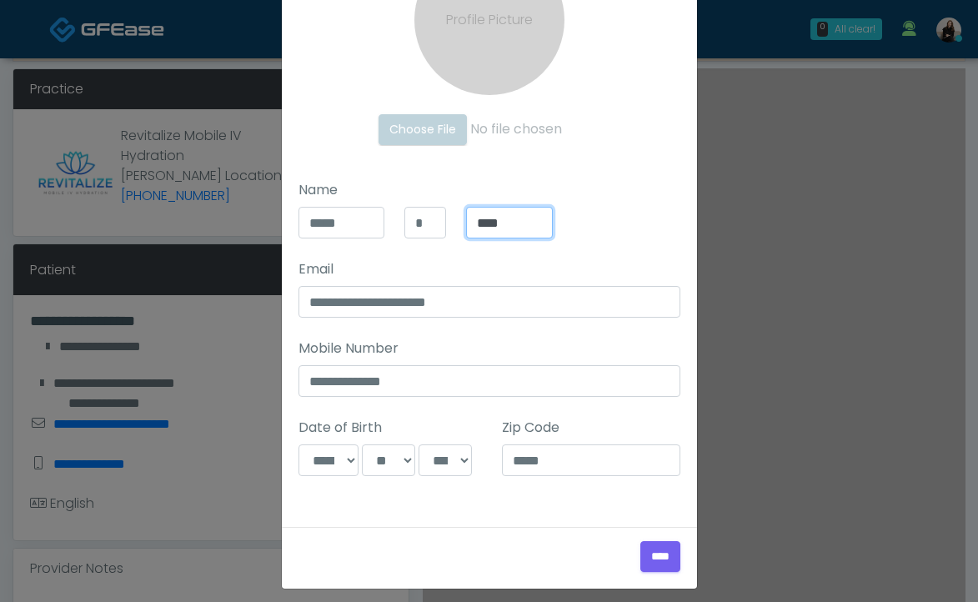
scroll to position [174, 0]
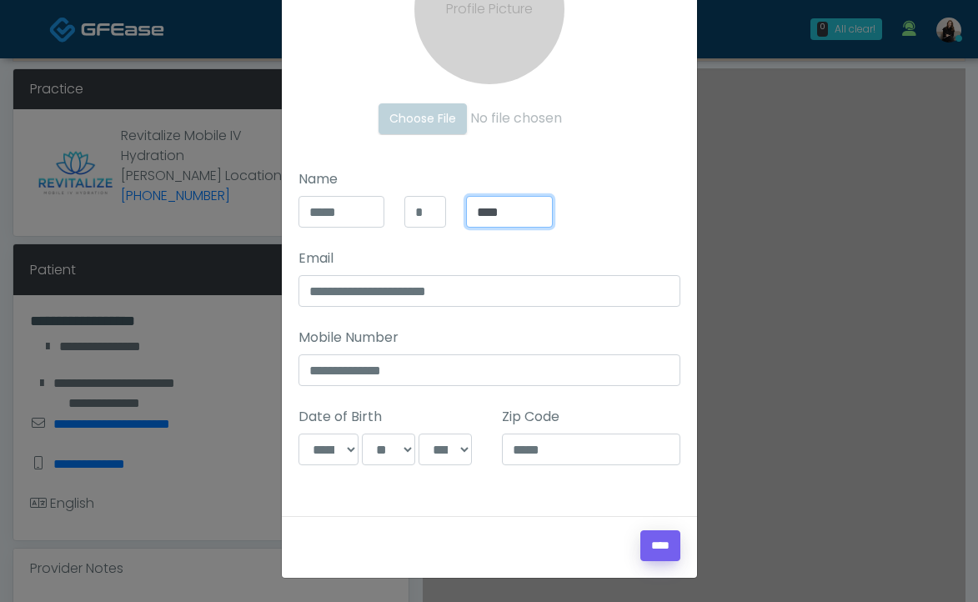
type input "****"
click at [665, 546] on input "****" at bounding box center [660, 545] width 40 height 31
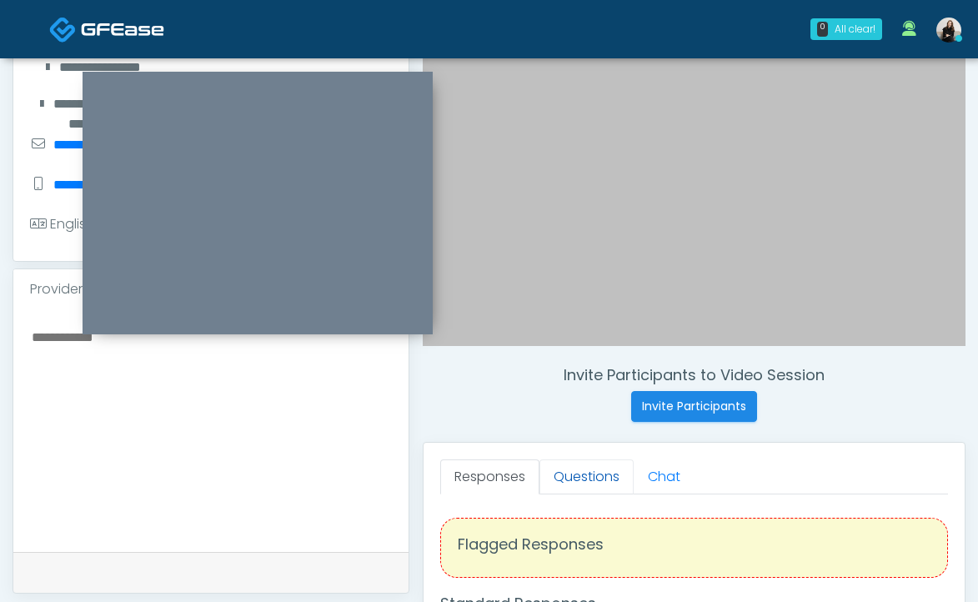
click at [604, 487] on link "Questions" at bounding box center [586, 476] width 94 height 35
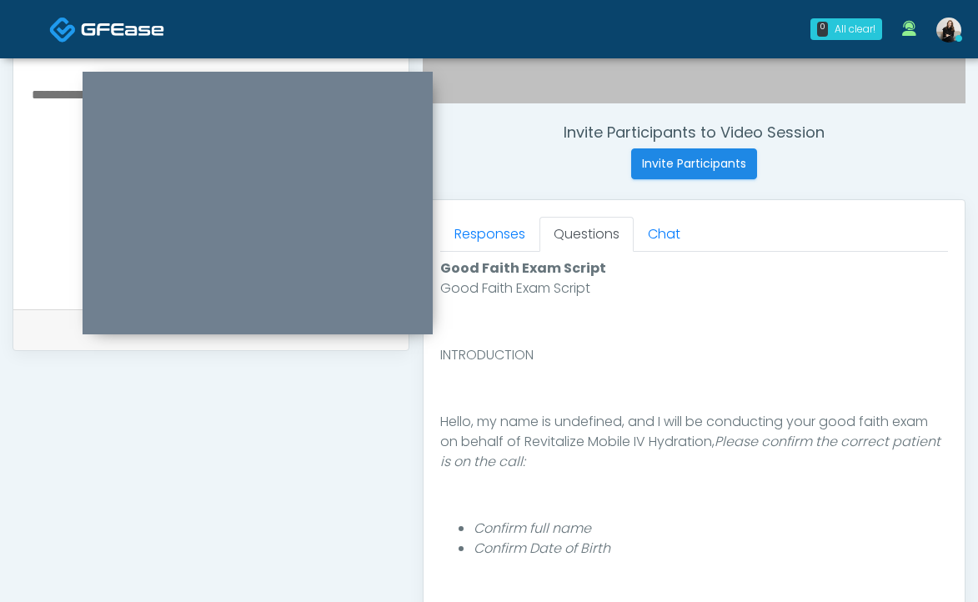
scroll to position [895, 0]
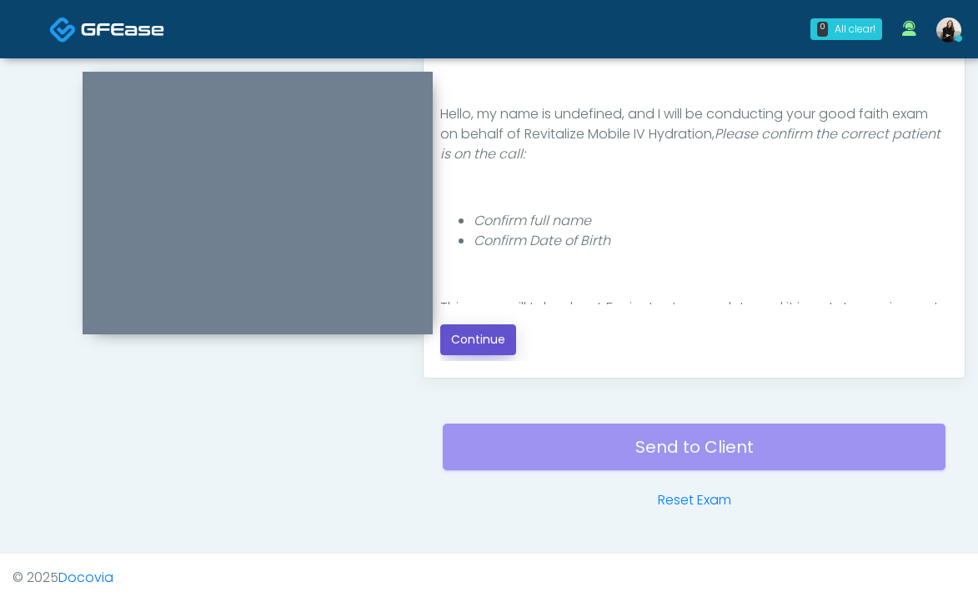
click at [499, 340] on button "Continue" at bounding box center [478, 339] width 76 height 31
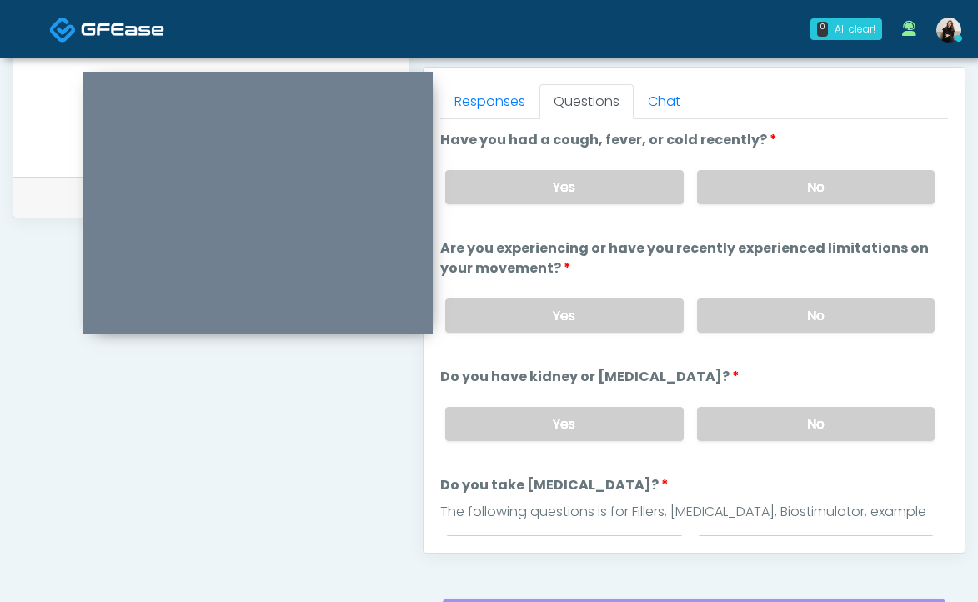
scroll to position [685, 0]
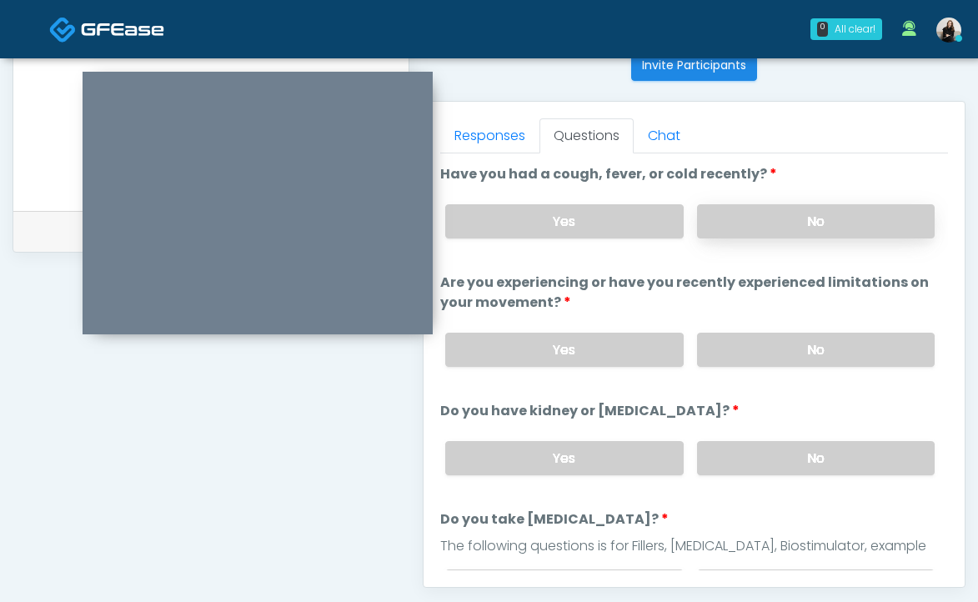
click at [761, 227] on label "No" at bounding box center [816, 221] width 238 height 34
click at [725, 366] on div "Yes No" at bounding box center [690, 349] width 516 height 61
click at [730, 361] on label "No" at bounding box center [816, 350] width 238 height 34
click at [760, 464] on label "No" at bounding box center [816, 458] width 238 height 34
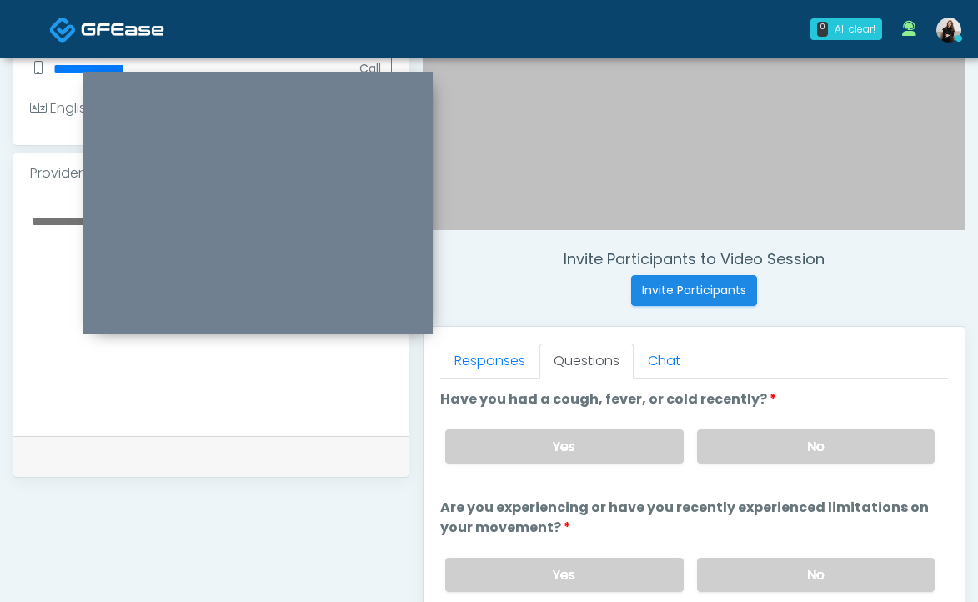
scroll to position [391, 0]
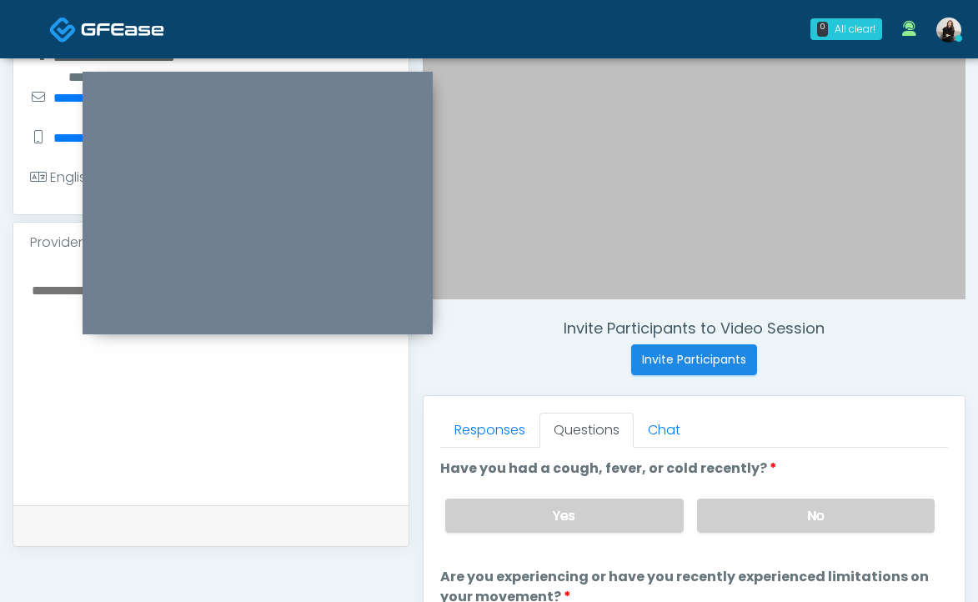
click at [249, 446] on textarea at bounding box center [211, 380] width 362 height 203
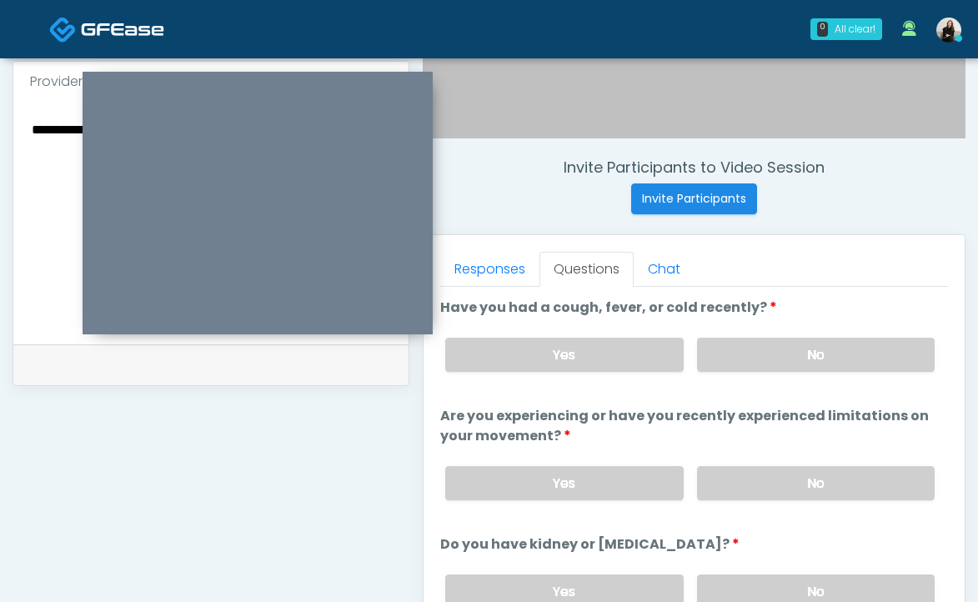
scroll to position [575, 0]
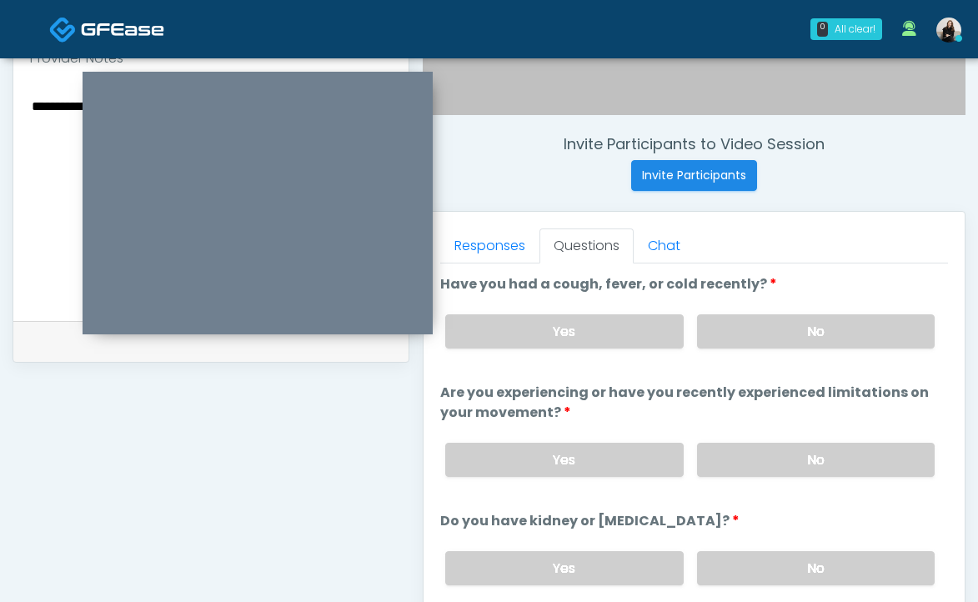
type textarea "**********"
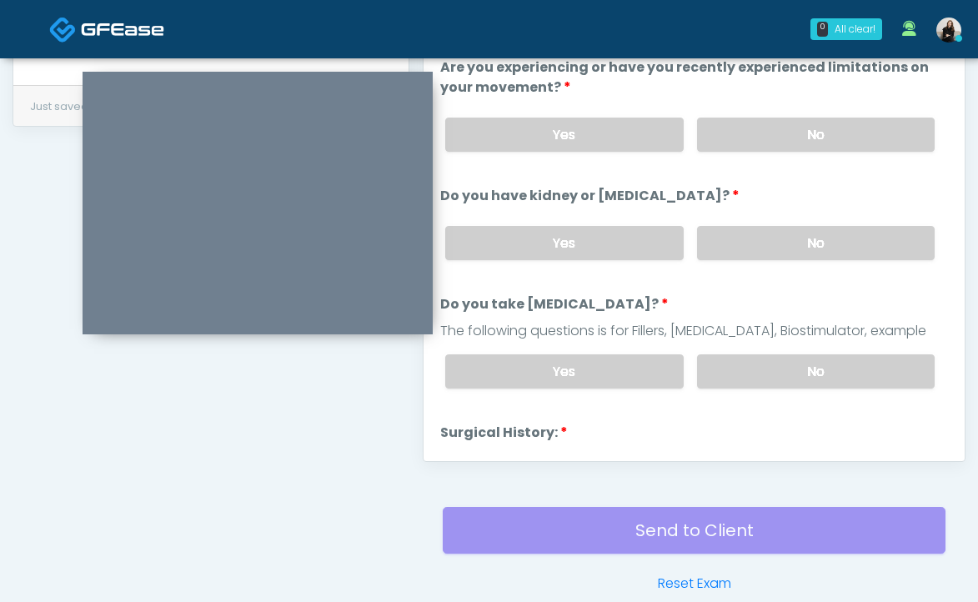
scroll to position [169, 0]
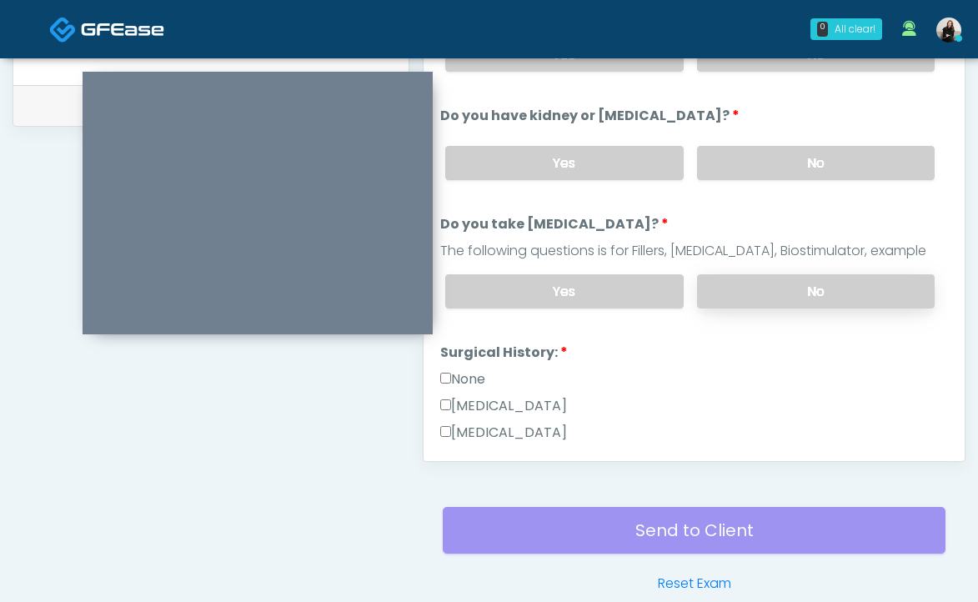
click at [796, 293] on label "No" at bounding box center [816, 291] width 238 height 34
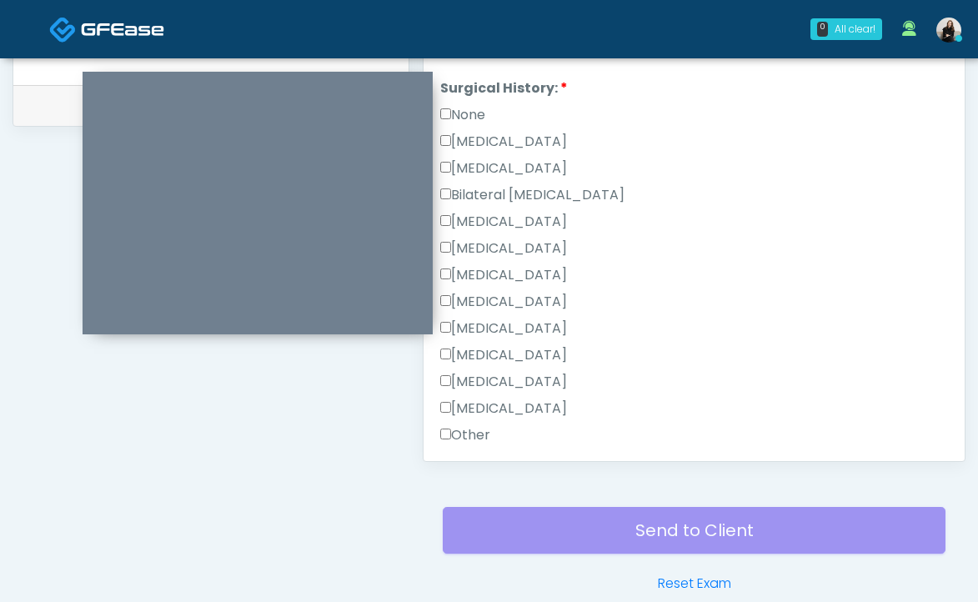
scroll to position [429, 0]
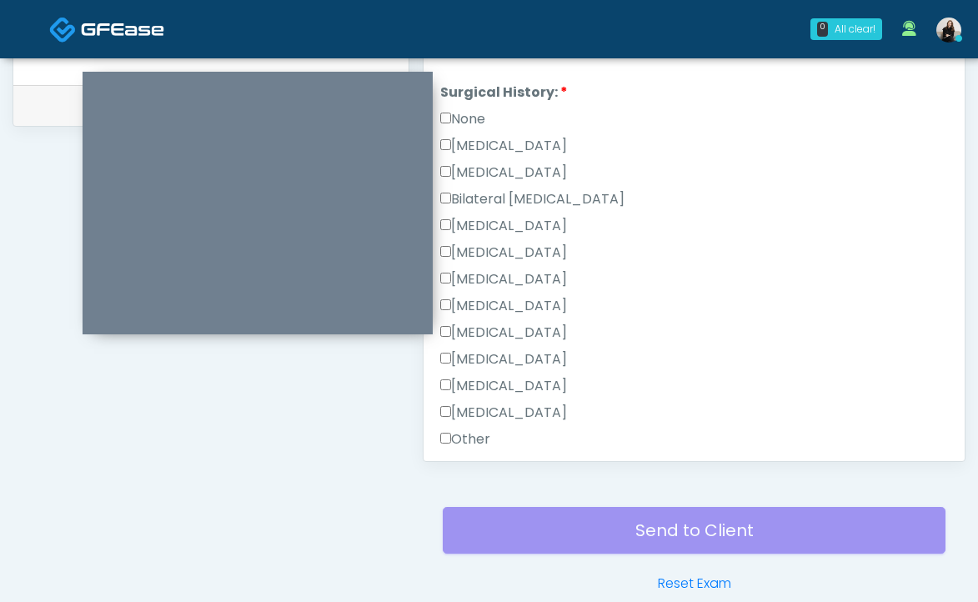
click at [468, 434] on label "Other" at bounding box center [465, 439] width 50 height 20
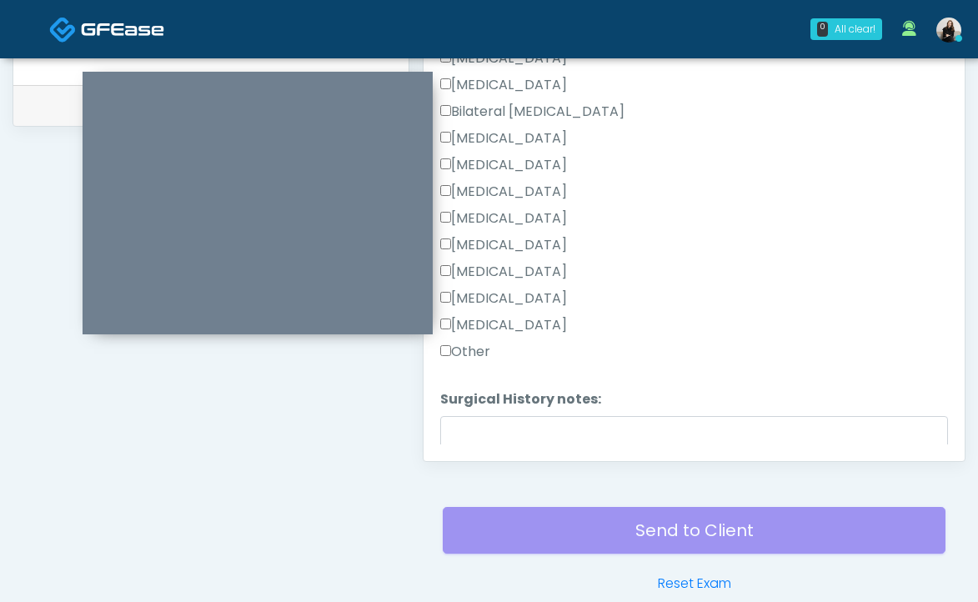
scroll to position [614, 0]
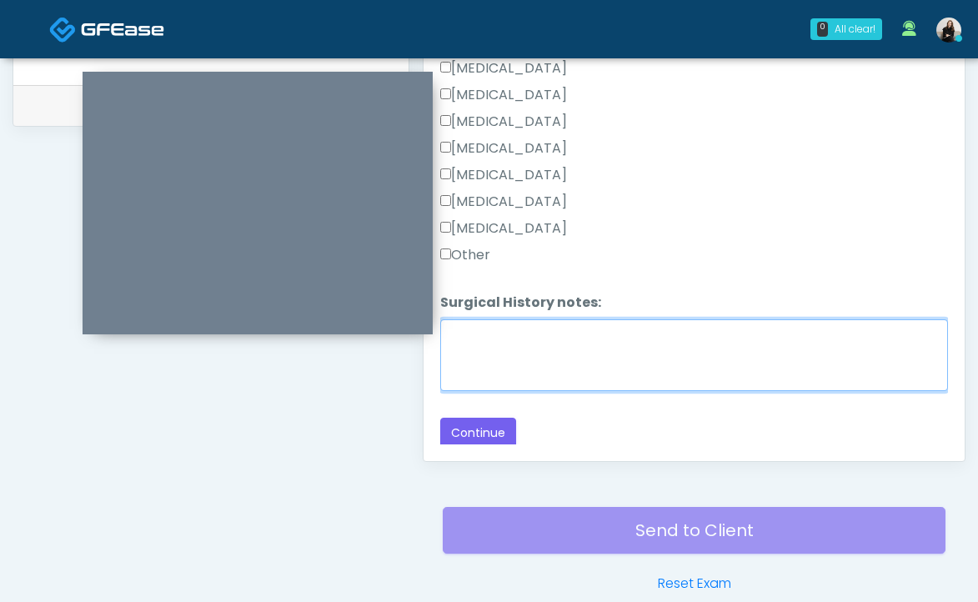
click at [486, 379] on textarea "Surgical History notes:" at bounding box center [694, 355] width 508 height 72
click at [449, 337] on textarea "**********" at bounding box center [694, 355] width 508 height 72
type textarea "**********"
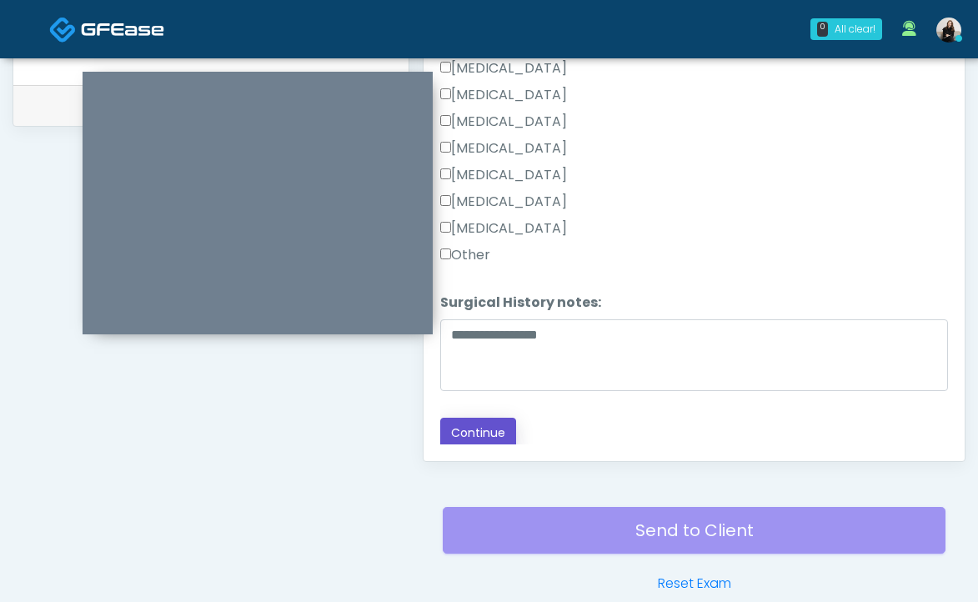
click at [484, 429] on button "Continue" at bounding box center [478, 433] width 76 height 31
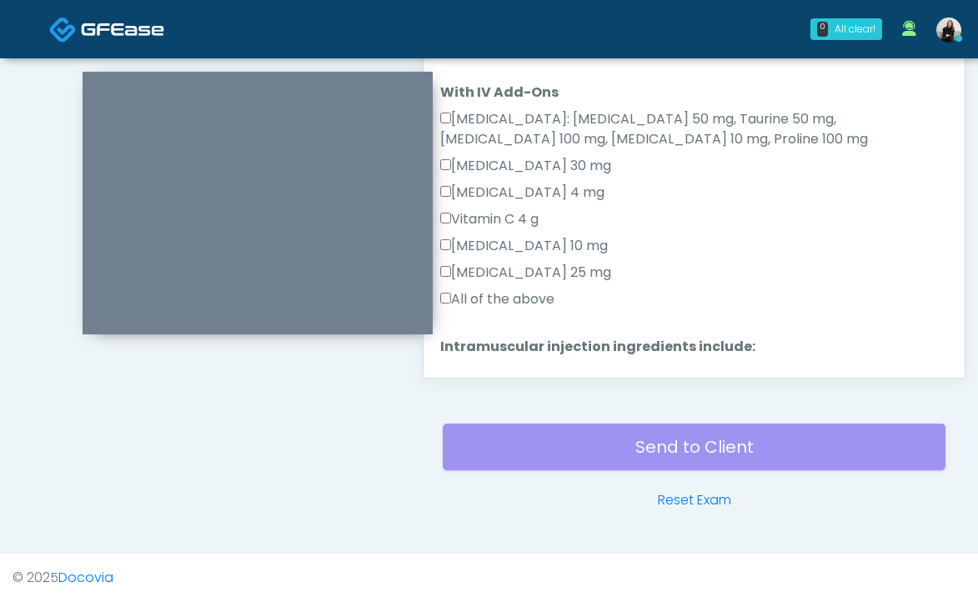
scroll to position [934, 0]
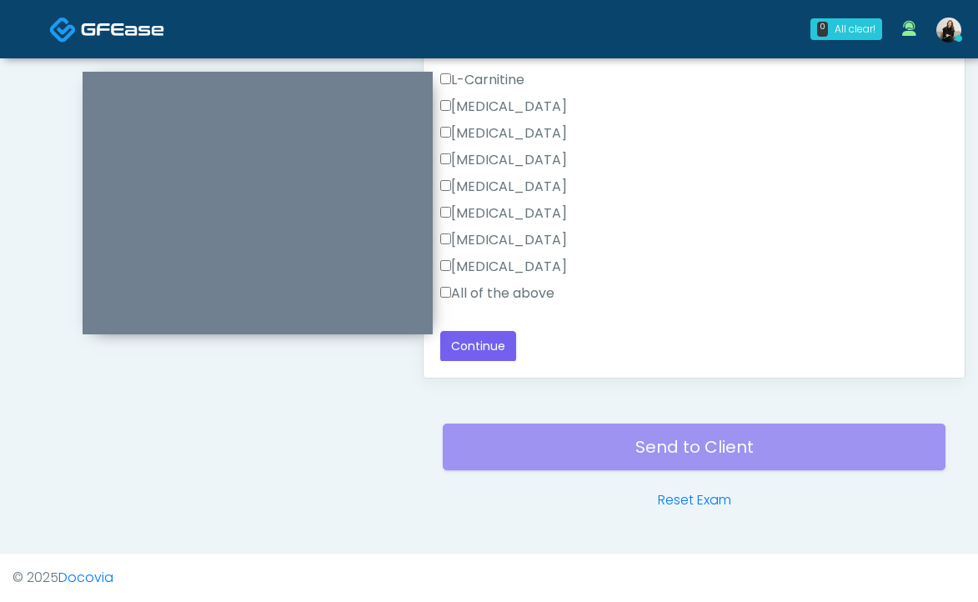
click at [508, 301] on label "All of the above" at bounding box center [497, 293] width 114 height 20
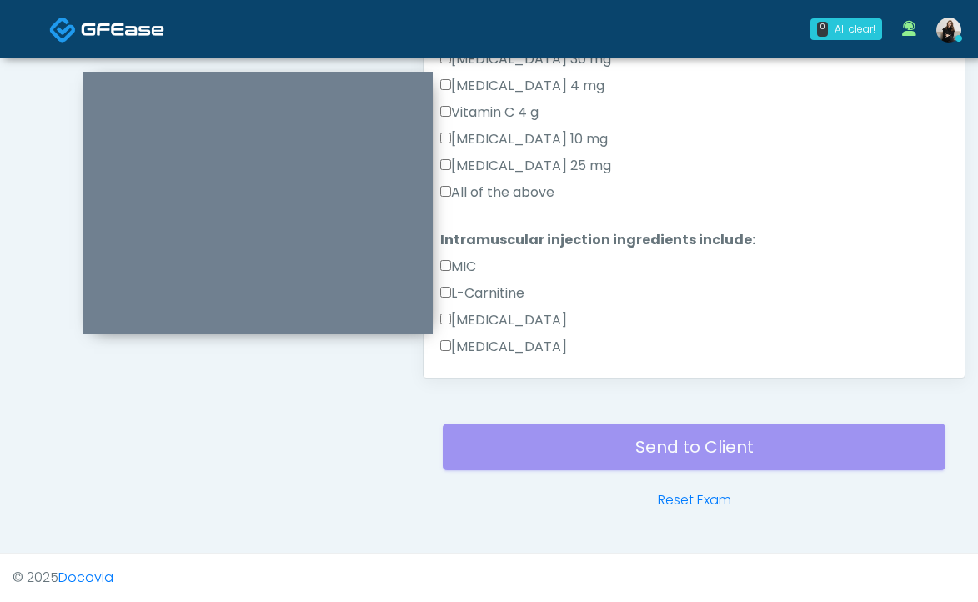
click at [509, 194] on label "All of the above" at bounding box center [497, 193] width 114 height 20
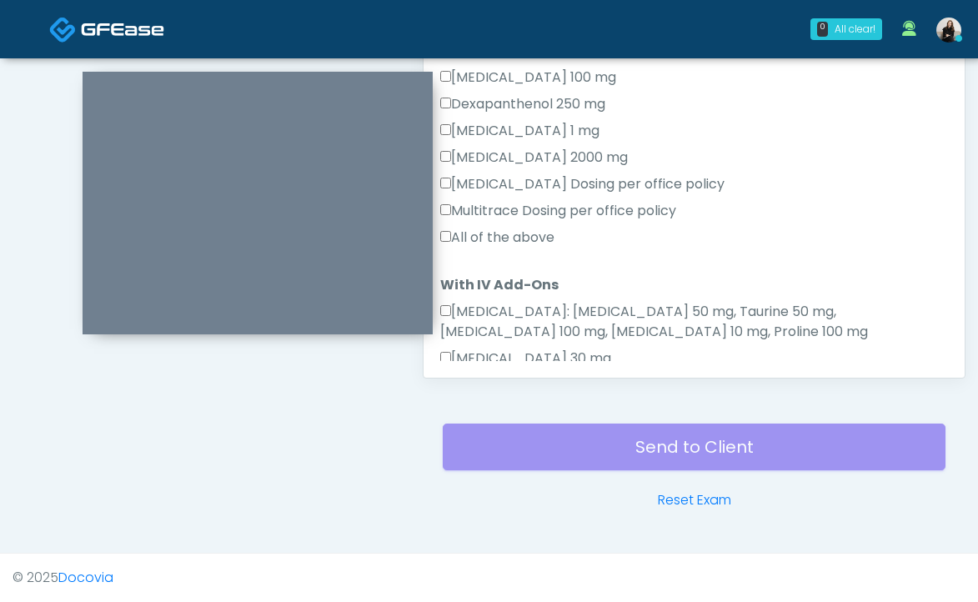
click at [500, 234] on label "All of the above" at bounding box center [497, 238] width 114 height 20
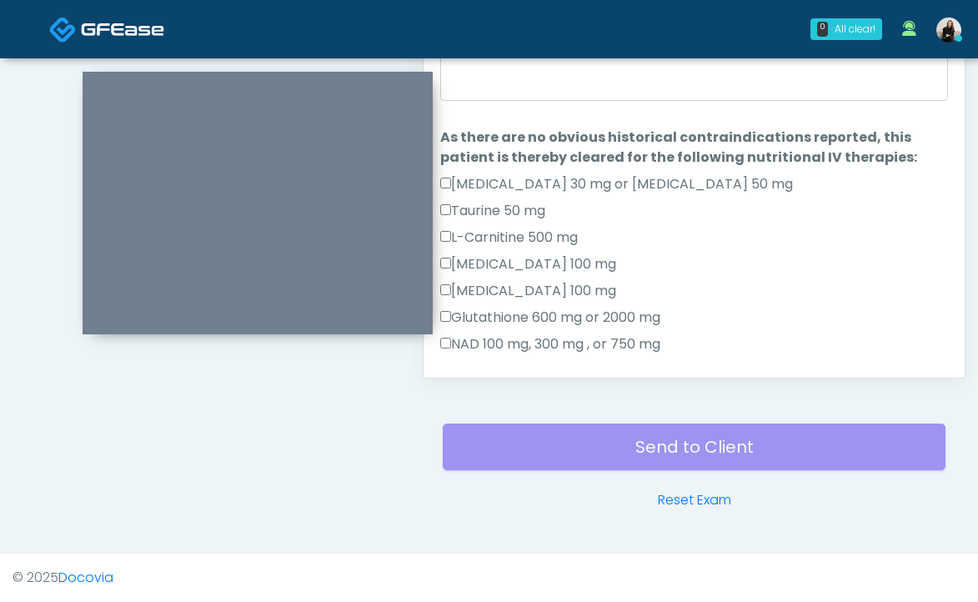
scroll to position [825, 0]
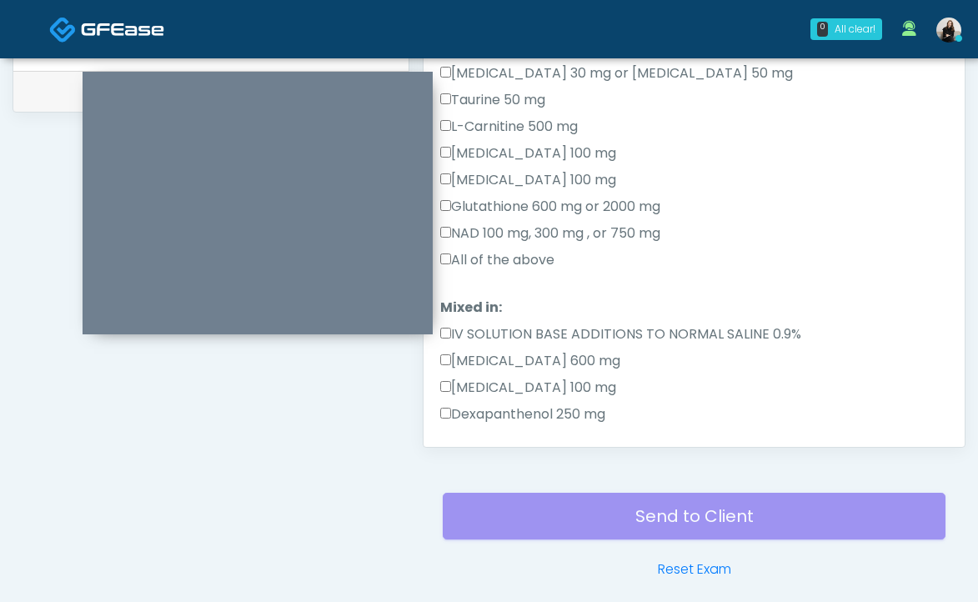
click at [494, 252] on label "All of the above" at bounding box center [497, 260] width 114 height 20
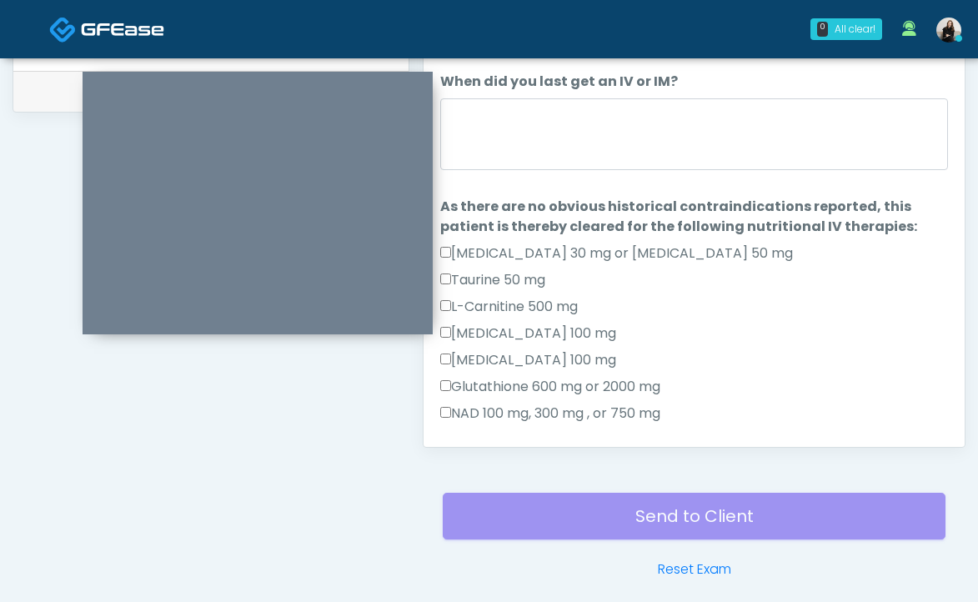
scroll to position [750, 0]
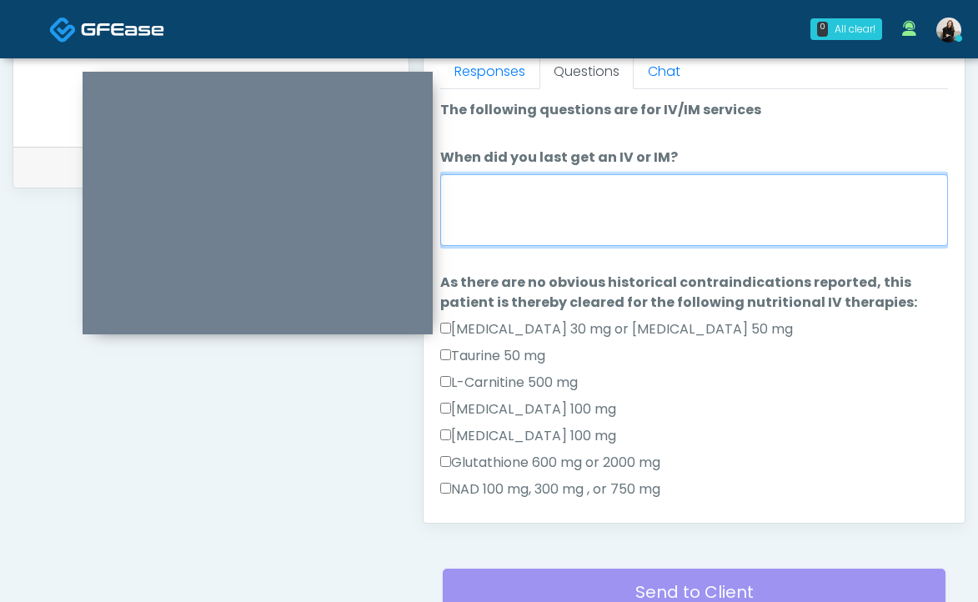
click at [504, 238] on textarea "When did you last get an IV or IM?" at bounding box center [694, 210] width 508 height 72
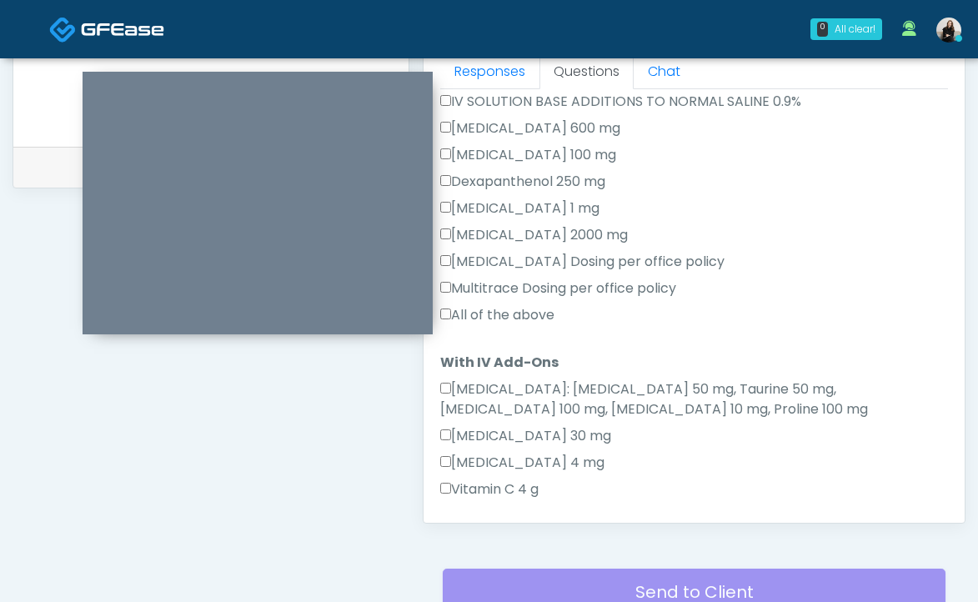
scroll to position [934, 0]
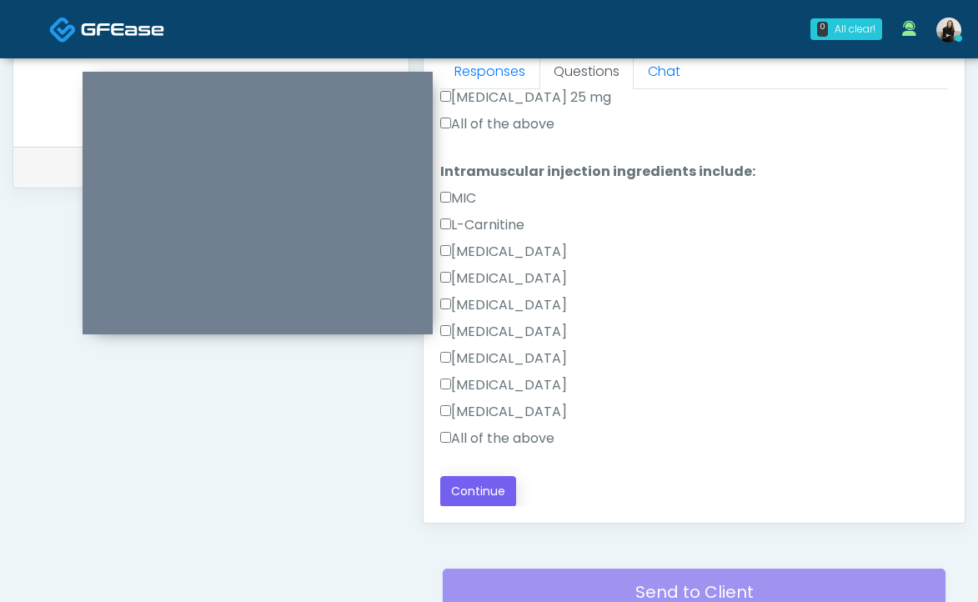
type textarea "**********"
click at [473, 499] on button "Continue" at bounding box center [478, 491] width 76 height 31
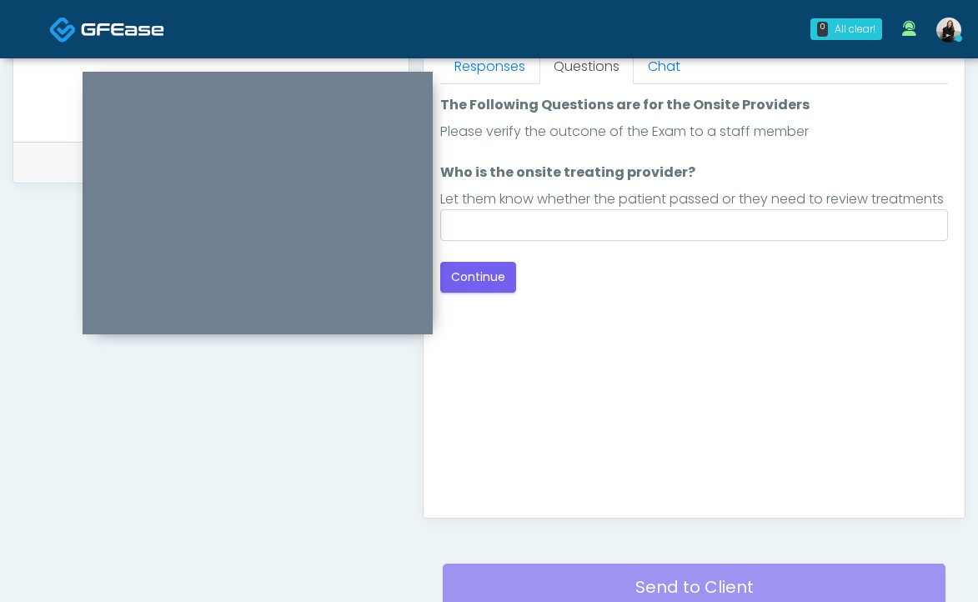
scroll to position [750, 0]
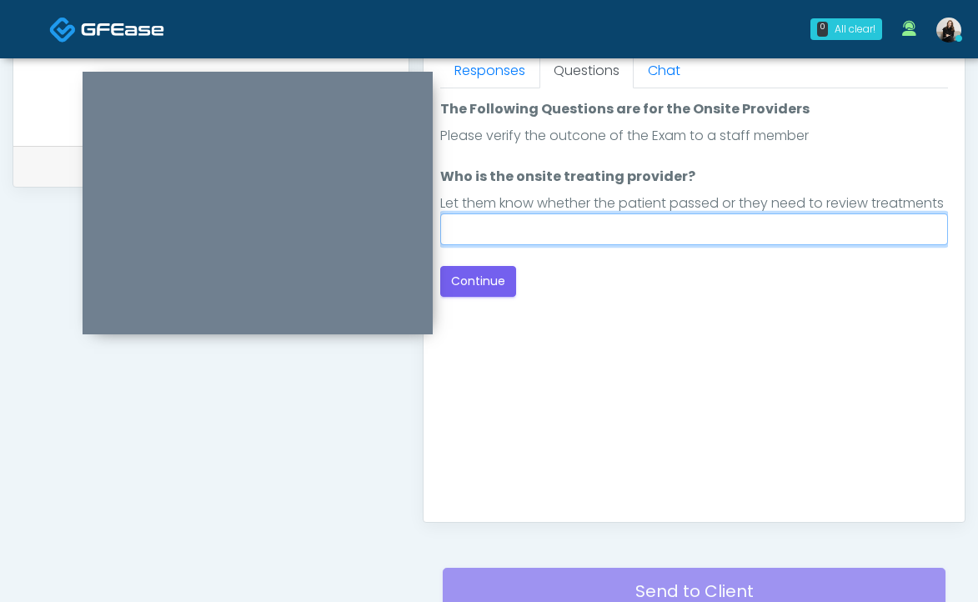
click at [869, 245] on input "Who is the onsite treating provider?" at bounding box center [694, 229] width 508 height 32
type input "********"
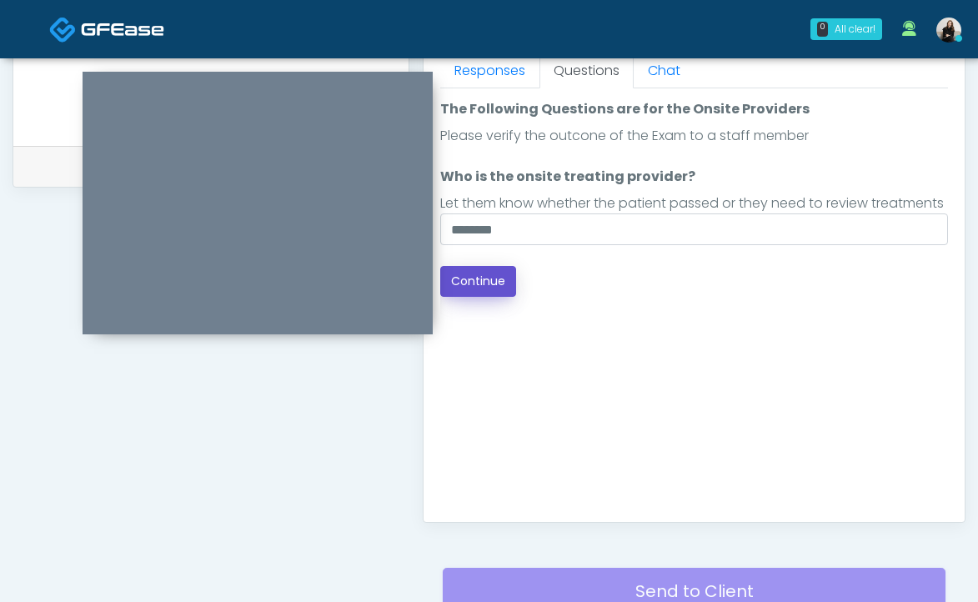
click at [470, 297] on button "Continue" at bounding box center [478, 281] width 76 height 31
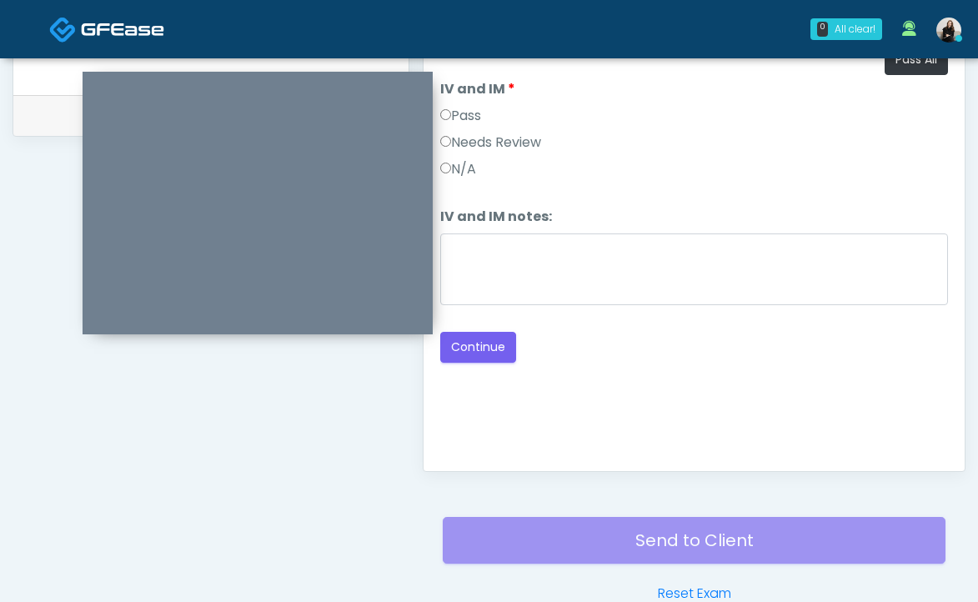
scroll to position [752, 0]
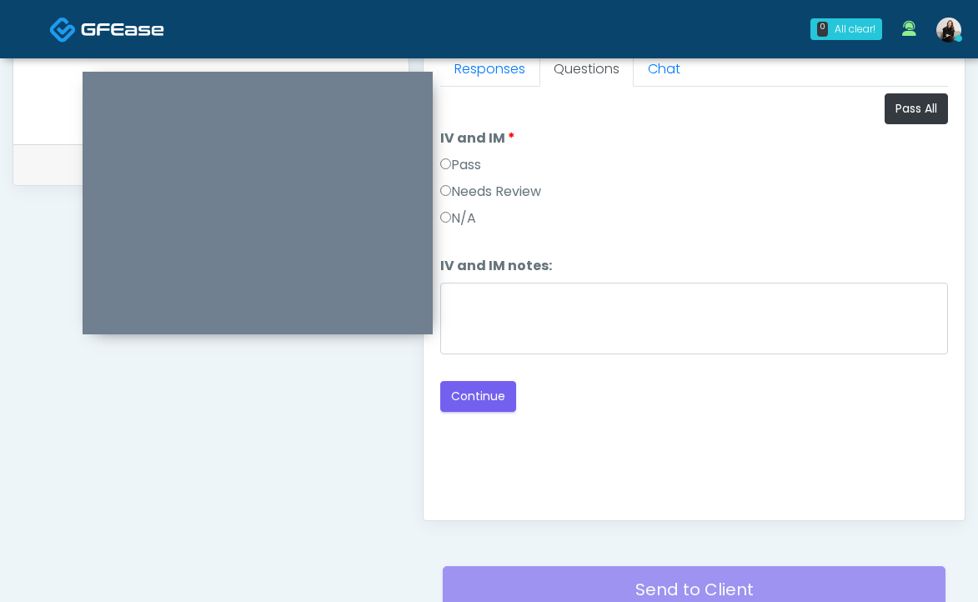
click at [474, 169] on label "Pass" at bounding box center [460, 165] width 41 height 20
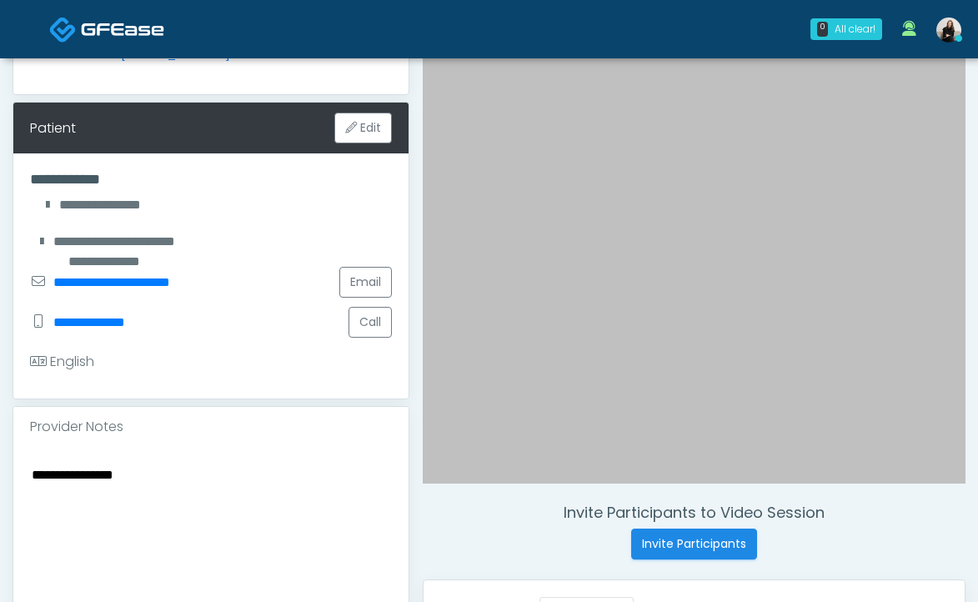
scroll to position [577, 0]
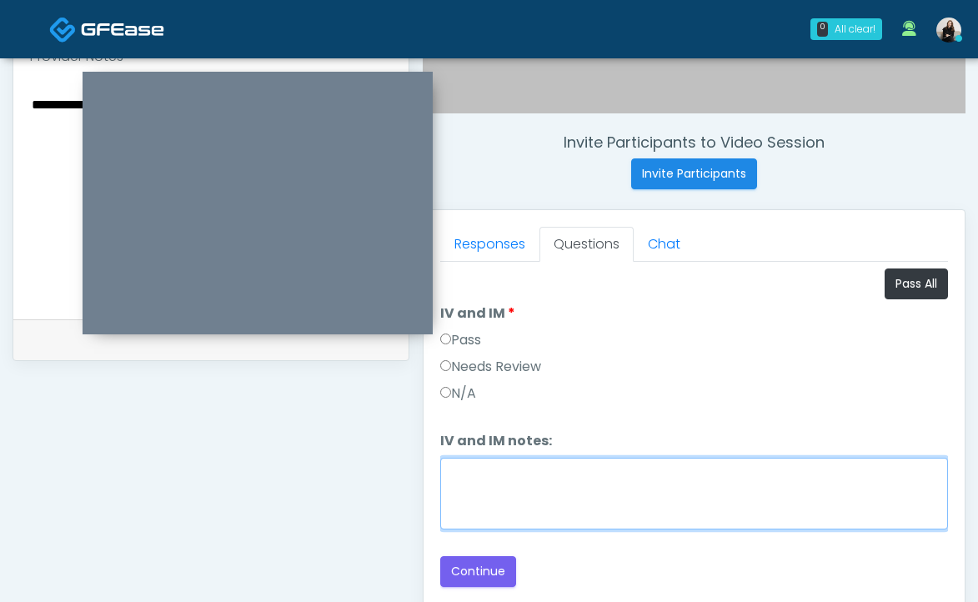
click at [608, 469] on textarea "IV and IM notes:" at bounding box center [694, 494] width 508 height 72
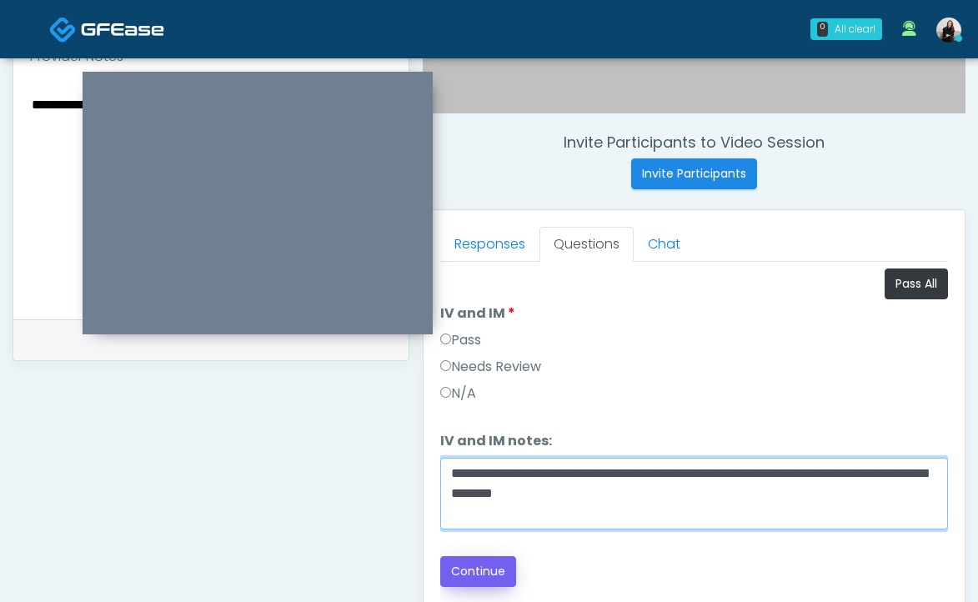
type textarea "**********"
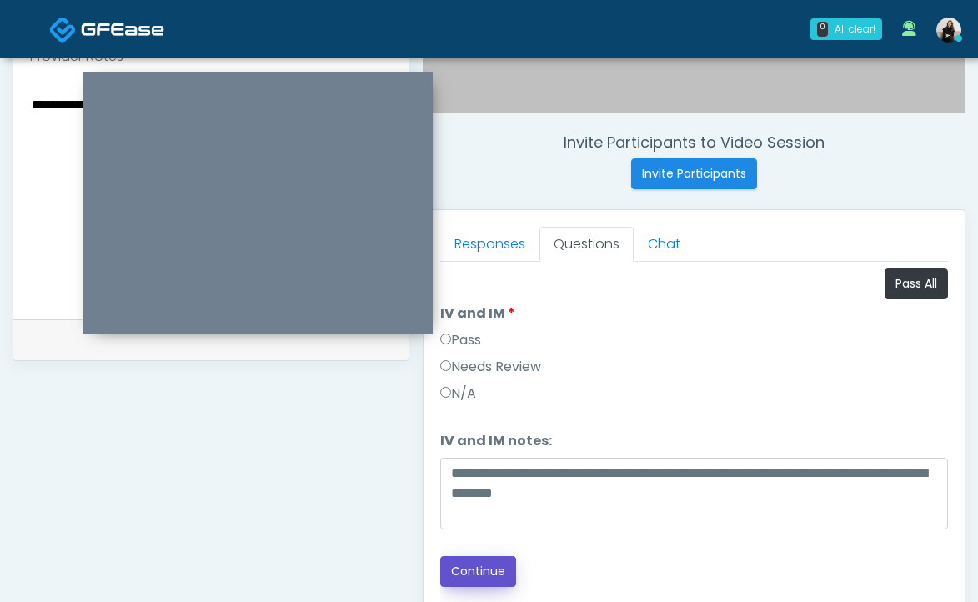
click at [460, 572] on button "Continue" at bounding box center [478, 571] width 76 height 31
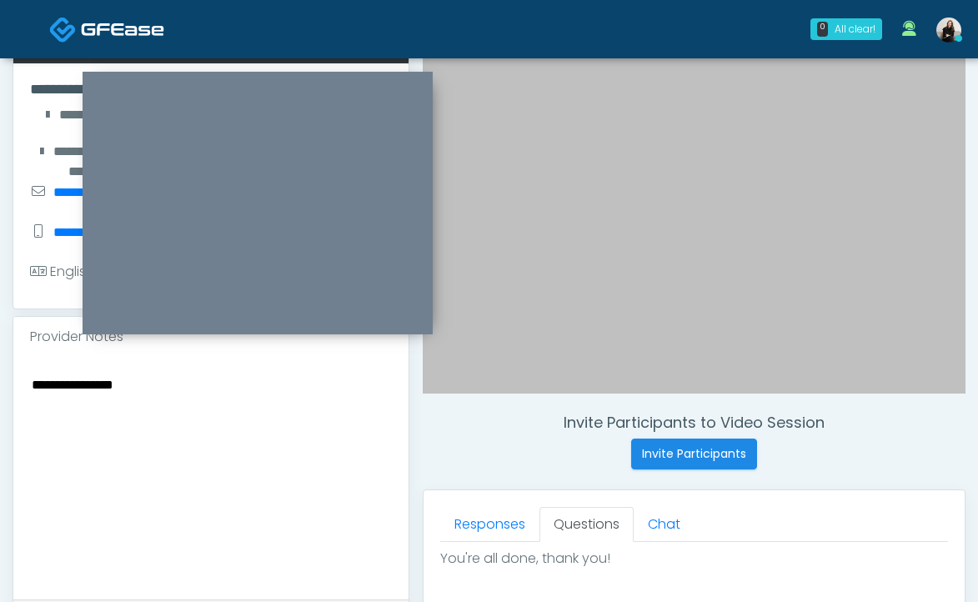
scroll to position [762, 0]
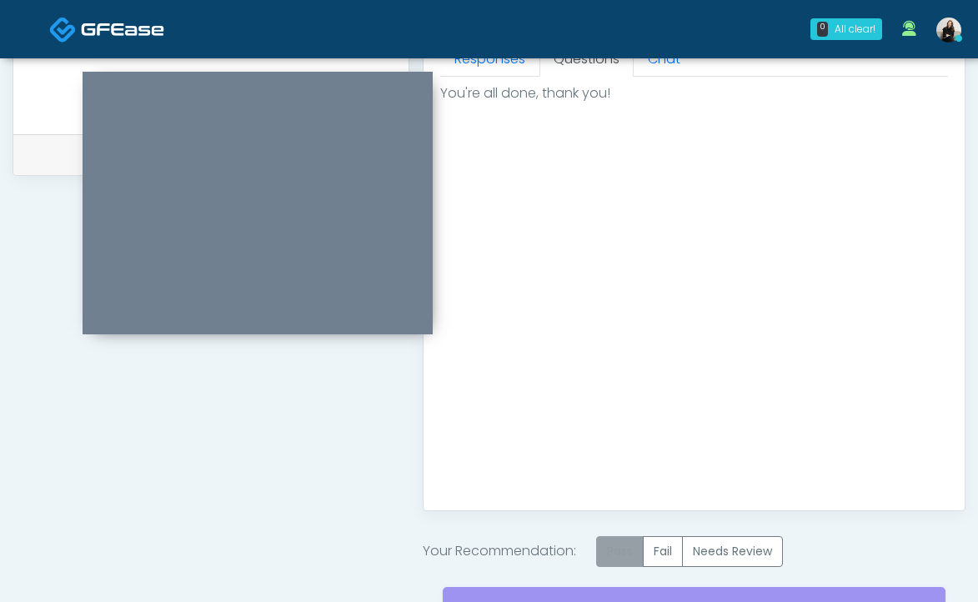
click at [628, 542] on label "Pass" at bounding box center [620, 551] width 48 height 31
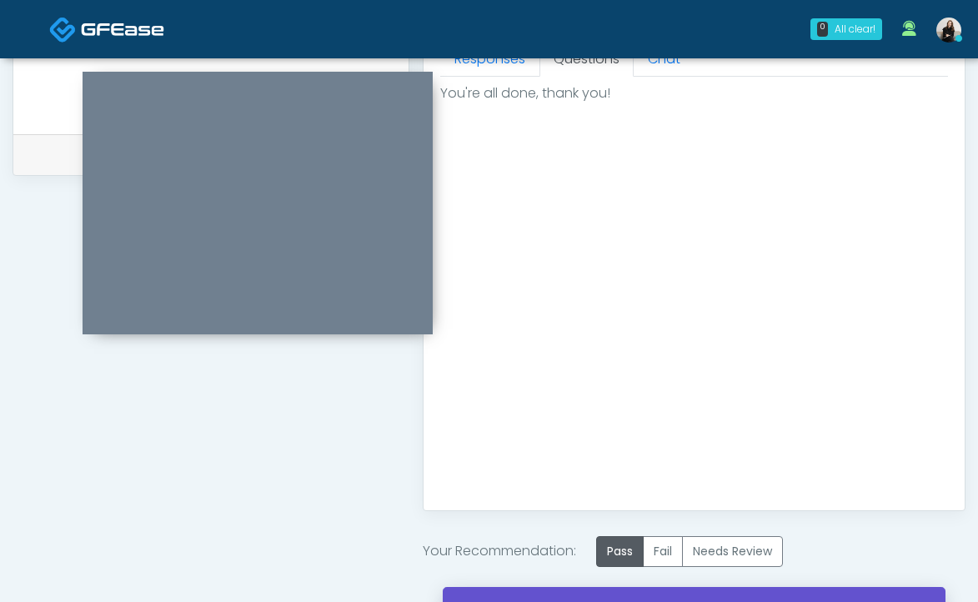
click at [627, 597] on link "Send to Client" at bounding box center [694, 610] width 503 height 47
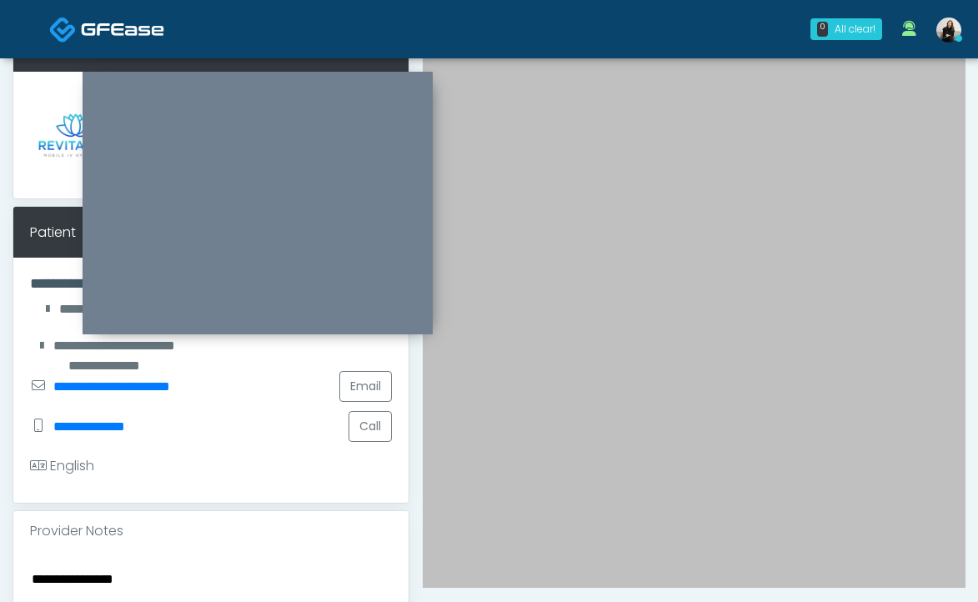
scroll to position [0, 0]
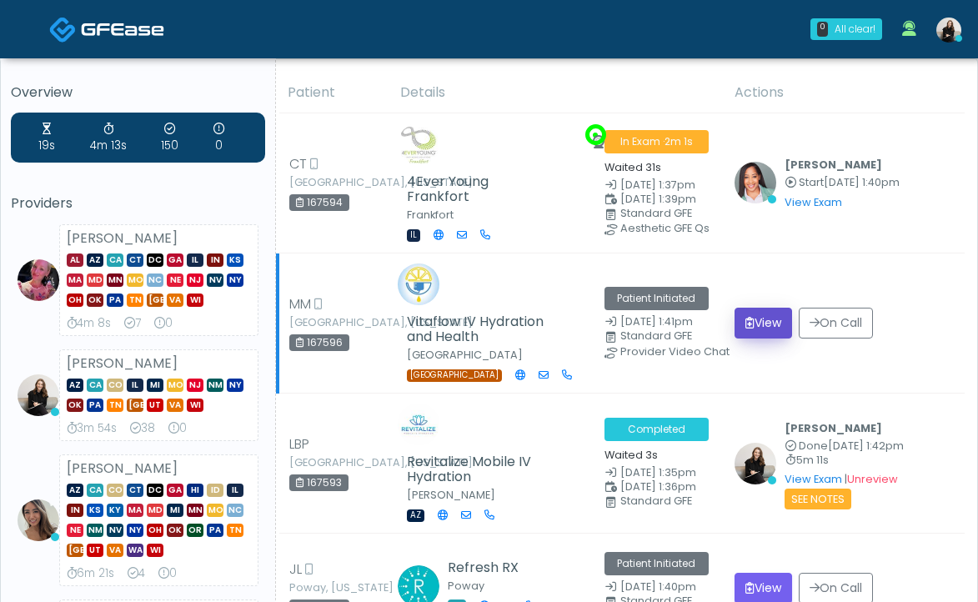
click at [776, 308] on button "View" at bounding box center [764, 323] width 58 height 31
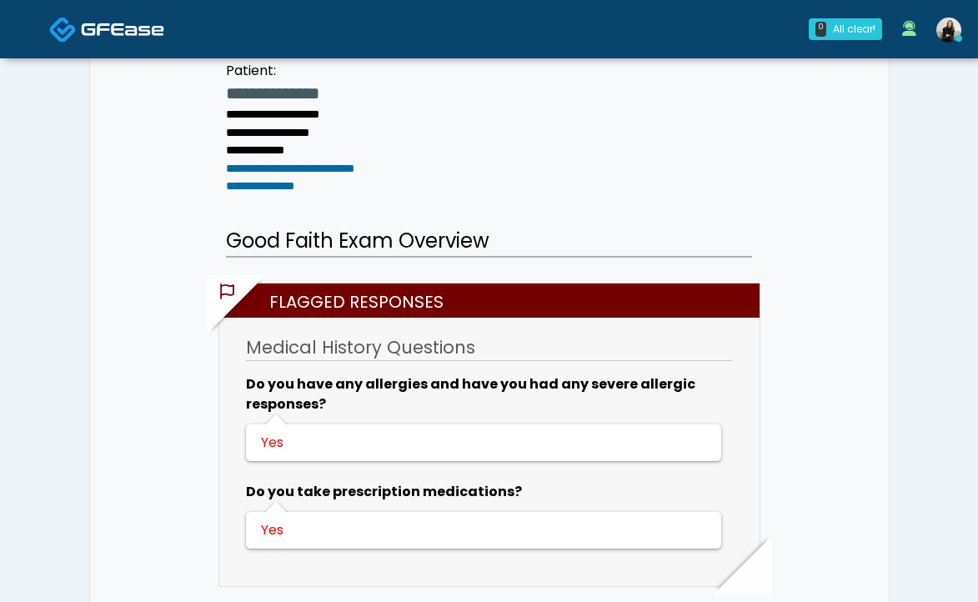
click at [91, 30] on img at bounding box center [122, 29] width 83 height 17
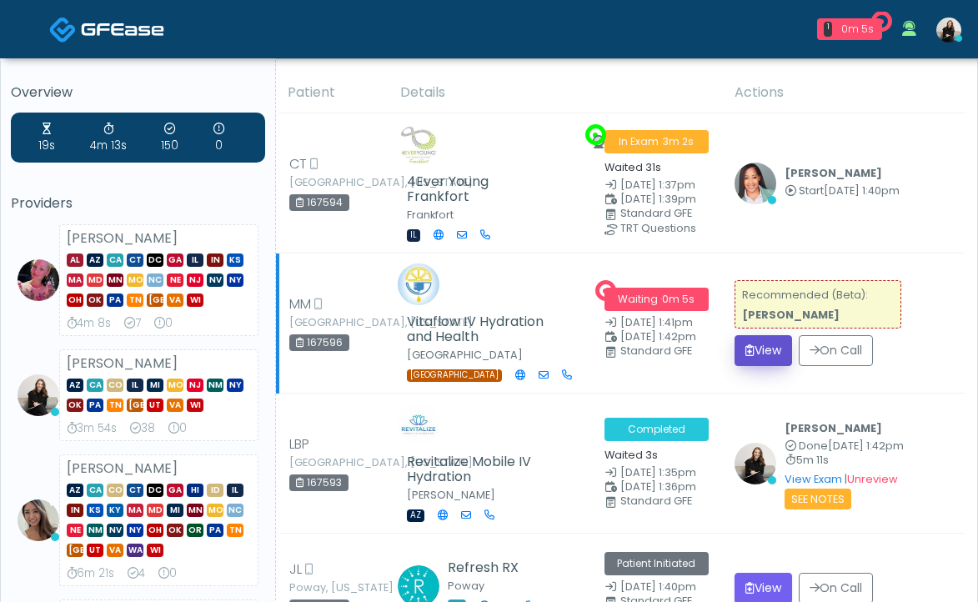
click at [757, 338] on button "View" at bounding box center [764, 350] width 58 height 31
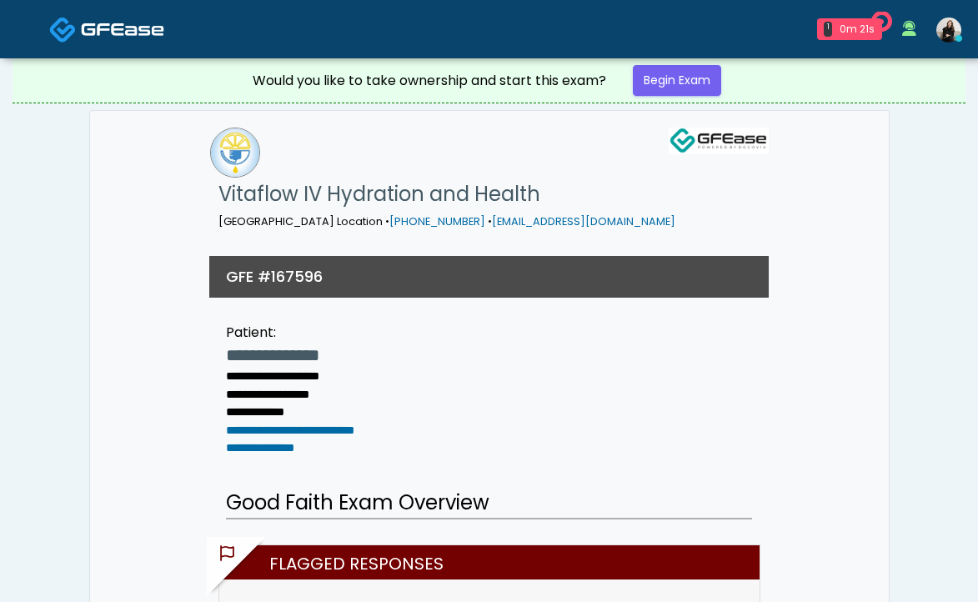
click at [29, 46] on div at bounding box center [107, 29] width 200 height 55
click at [77, 31] on link at bounding box center [106, 29] width 115 height 54
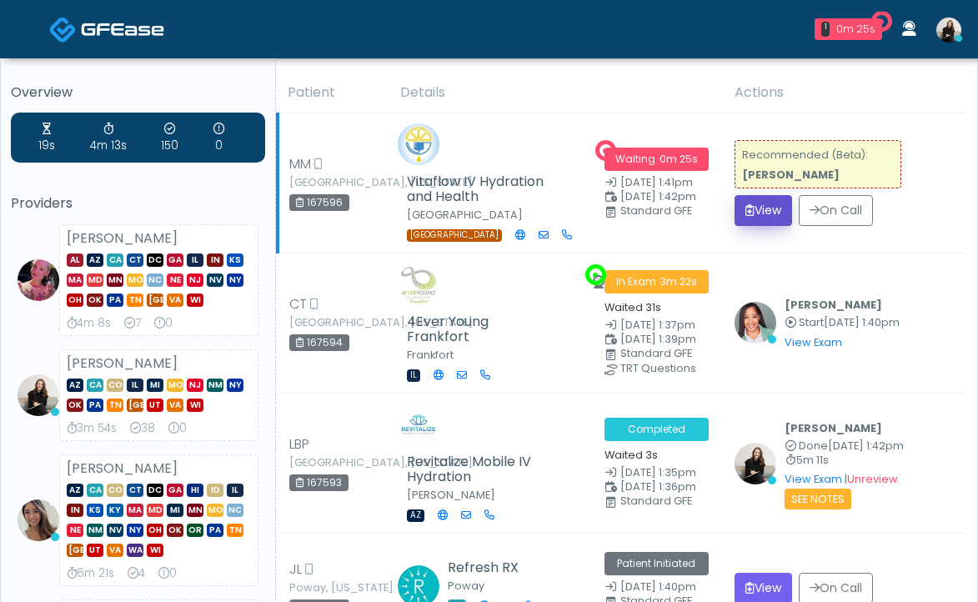
click at [765, 208] on button "View" at bounding box center [764, 210] width 58 height 31
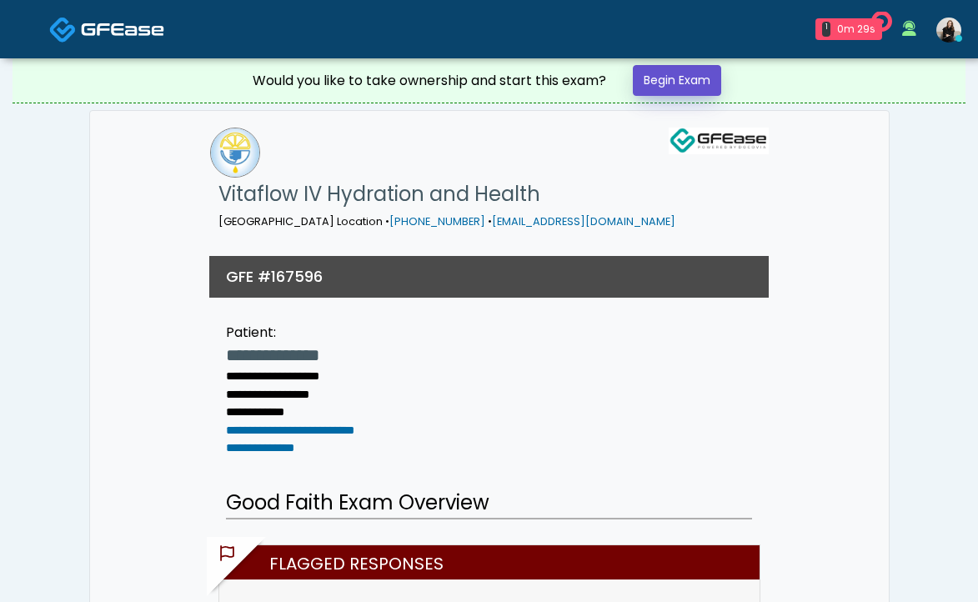
click at [705, 83] on link "Begin Exam" at bounding box center [677, 80] width 88 height 31
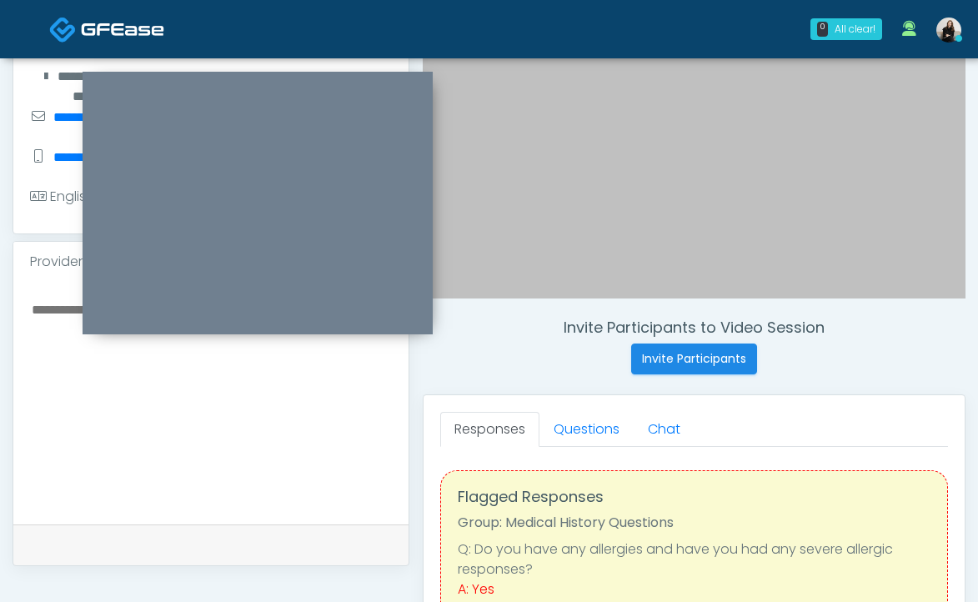
scroll to position [530, 0]
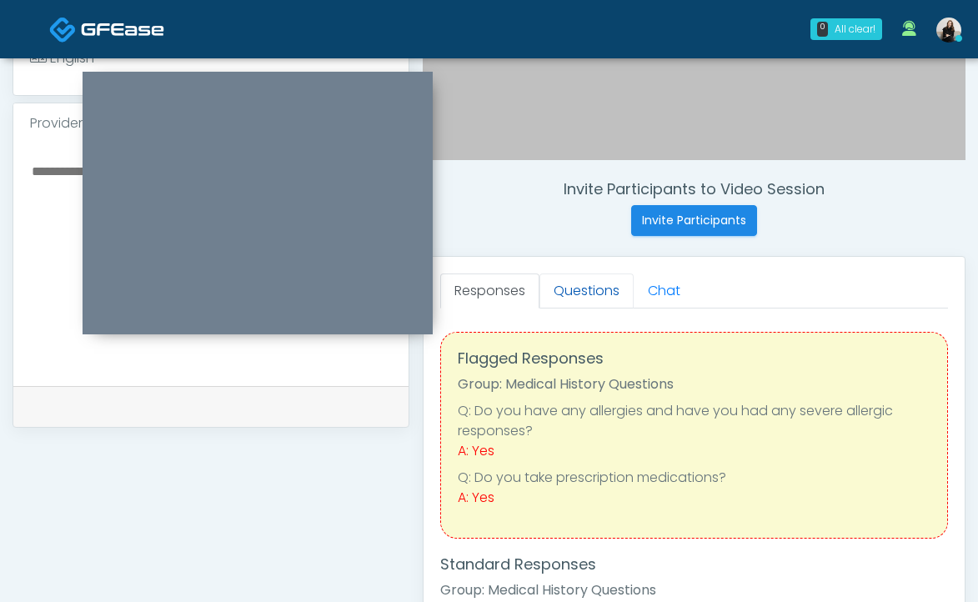
click at [604, 283] on link "Questions" at bounding box center [586, 290] width 94 height 35
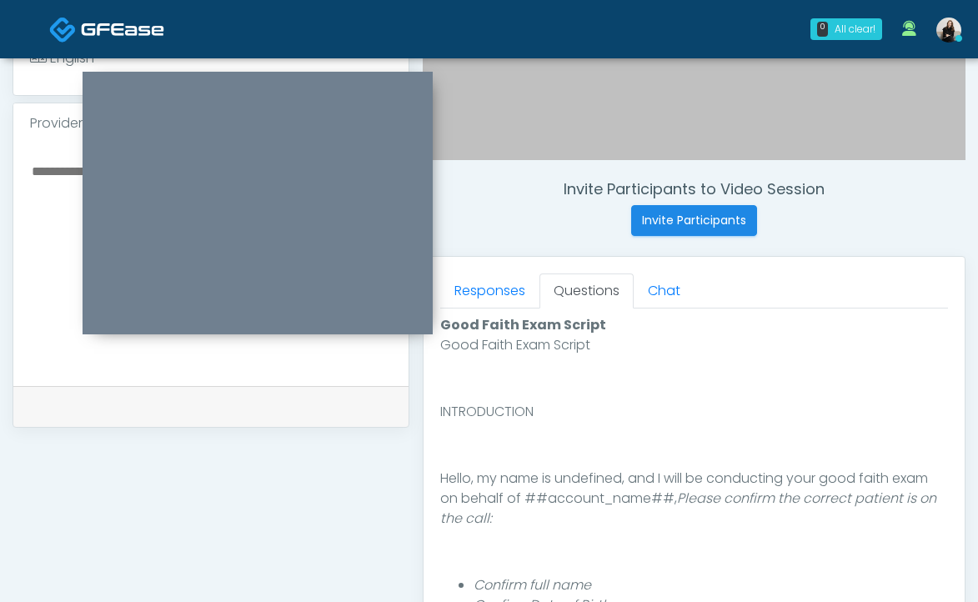
scroll to position [895, 0]
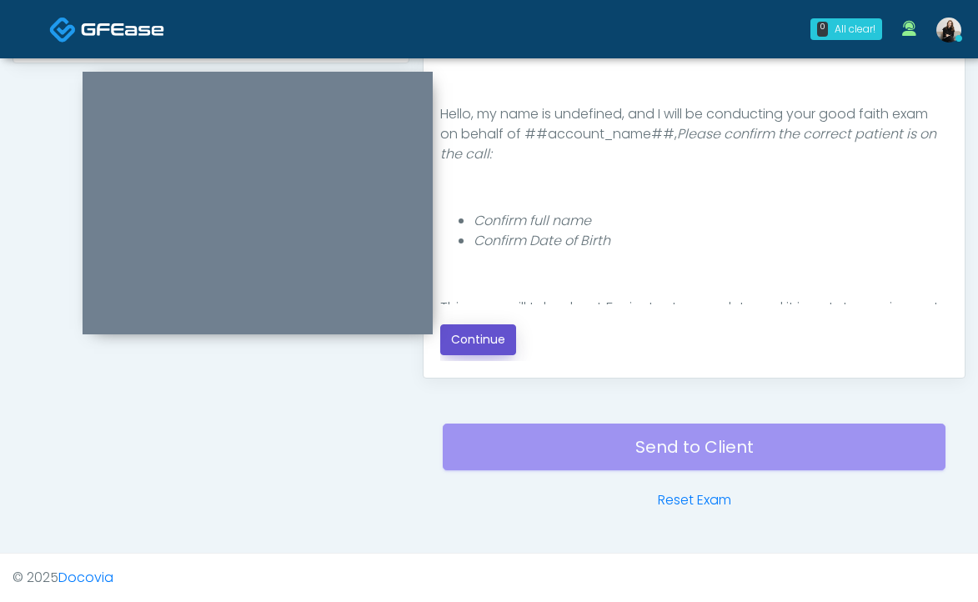
click at [499, 324] on button "Continue" at bounding box center [478, 339] width 76 height 31
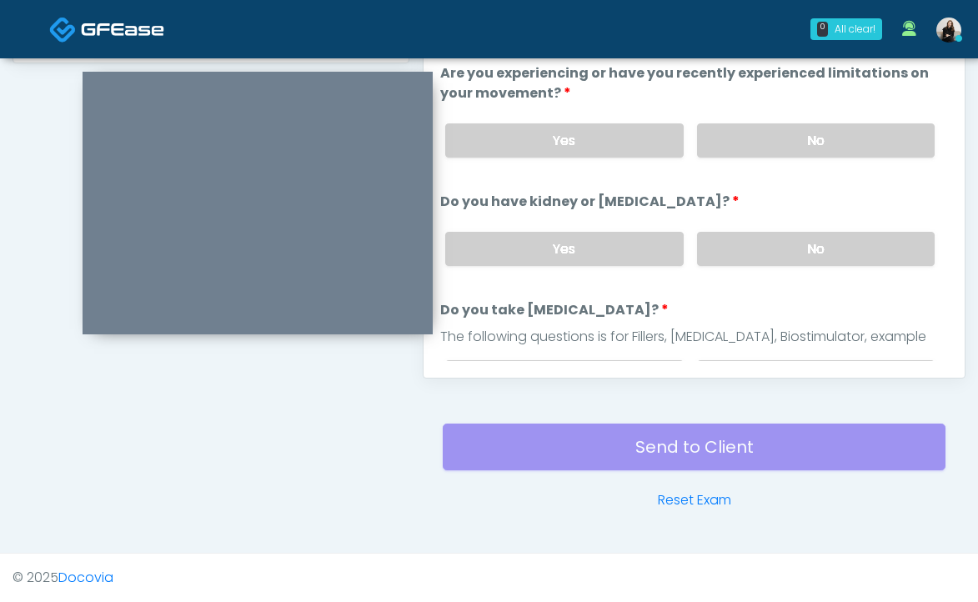
scroll to position [758, 0]
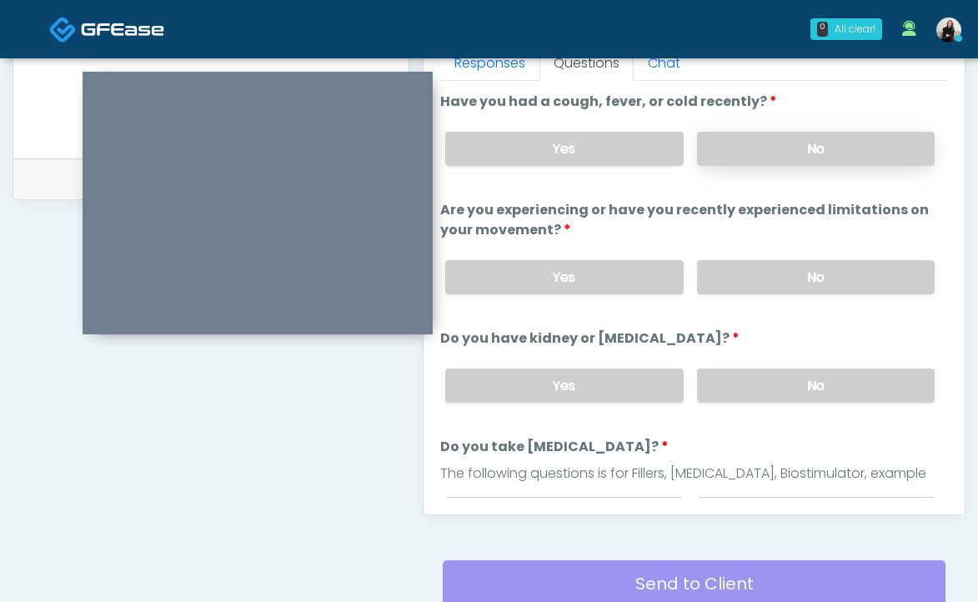
click at [754, 150] on label "No" at bounding box center [816, 149] width 238 height 34
click at [751, 266] on label "No" at bounding box center [816, 277] width 238 height 34
click at [748, 379] on label "No" at bounding box center [816, 386] width 238 height 34
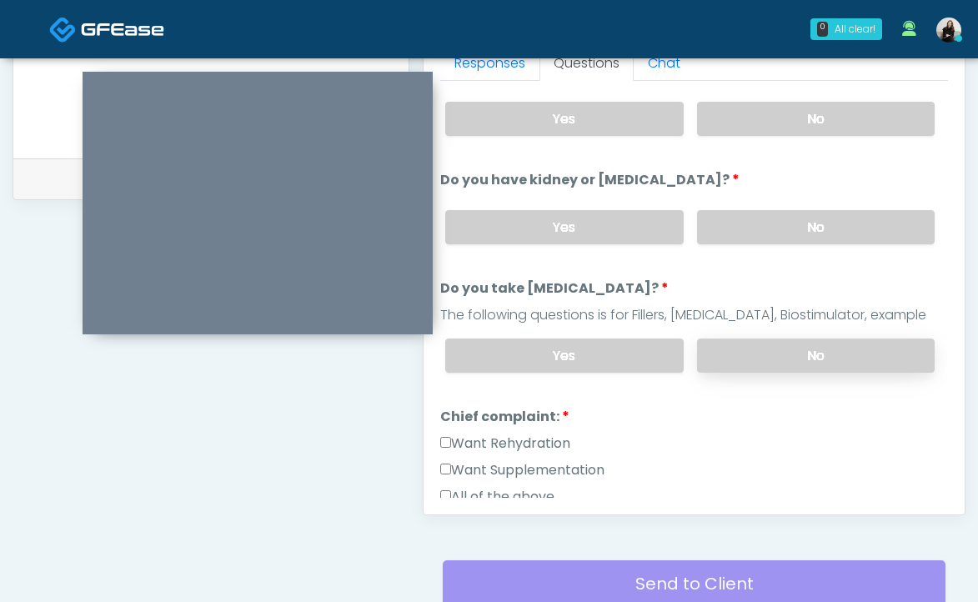
click at [747, 359] on label "No" at bounding box center [816, 356] width 238 height 34
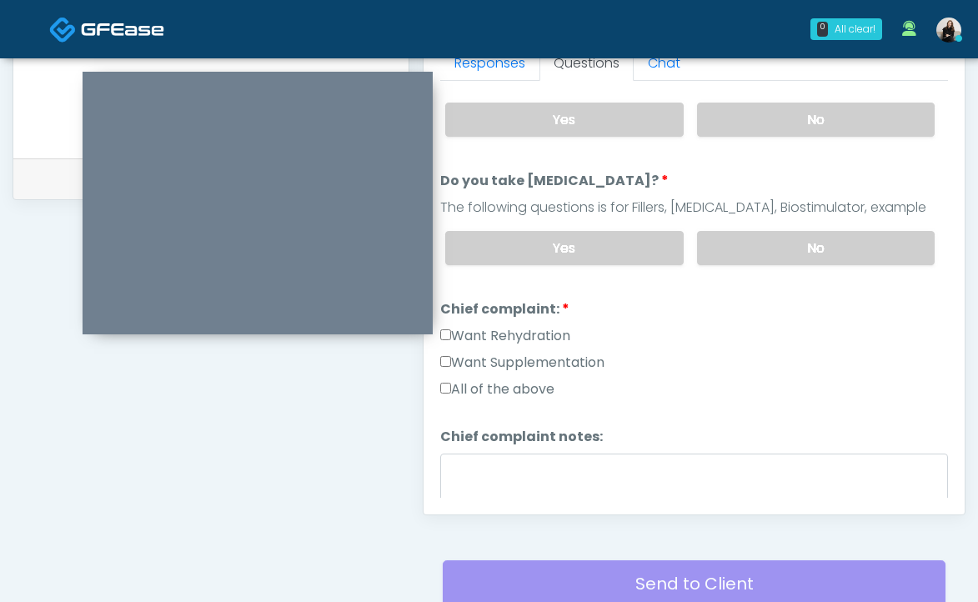
click at [539, 338] on label "Want Rehydration" at bounding box center [505, 336] width 130 height 20
click at [539, 363] on label "Want Supplementation" at bounding box center [522, 363] width 164 height 20
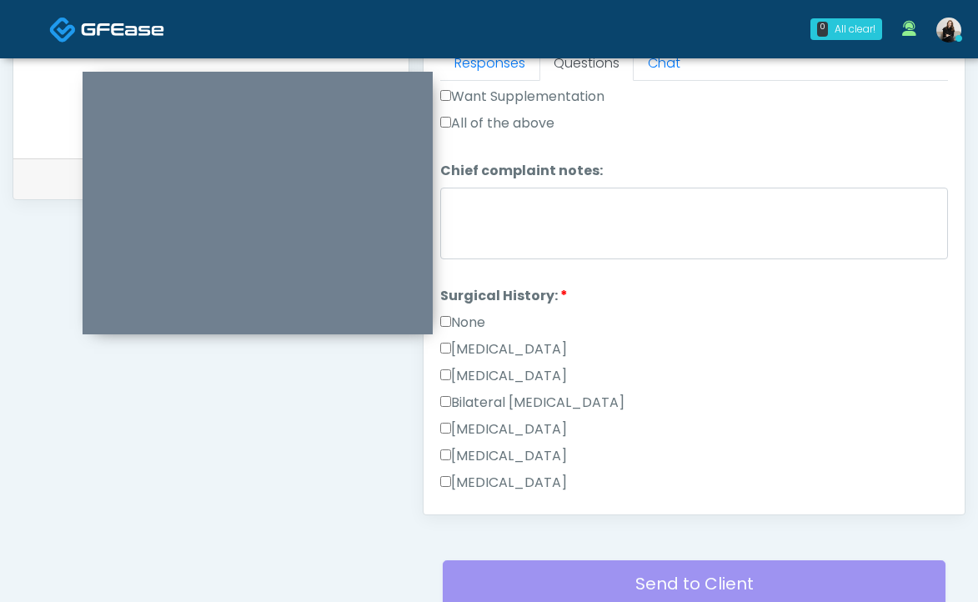
scroll to position [554, 0]
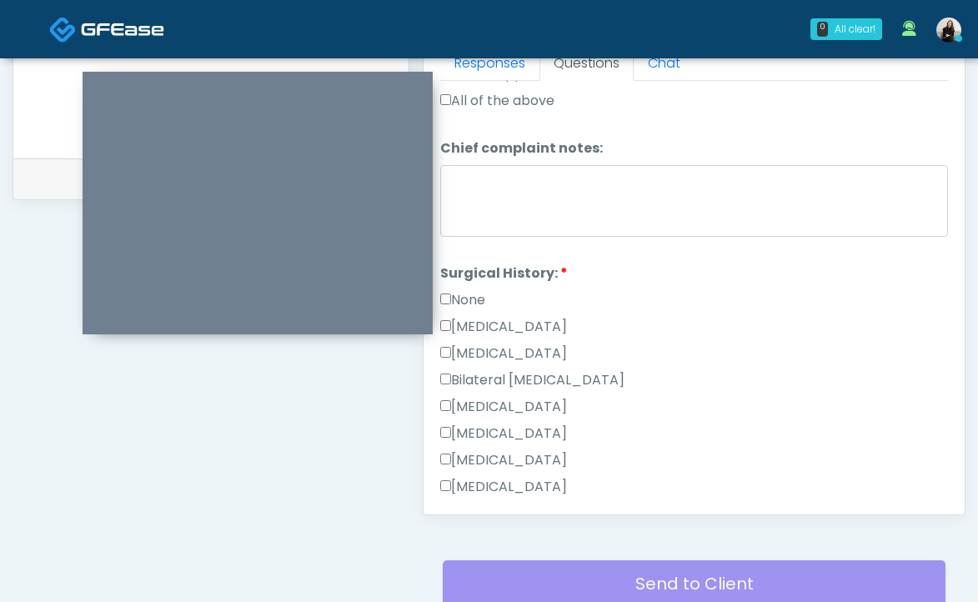
click at [465, 290] on label "None" at bounding box center [462, 300] width 45 height 20
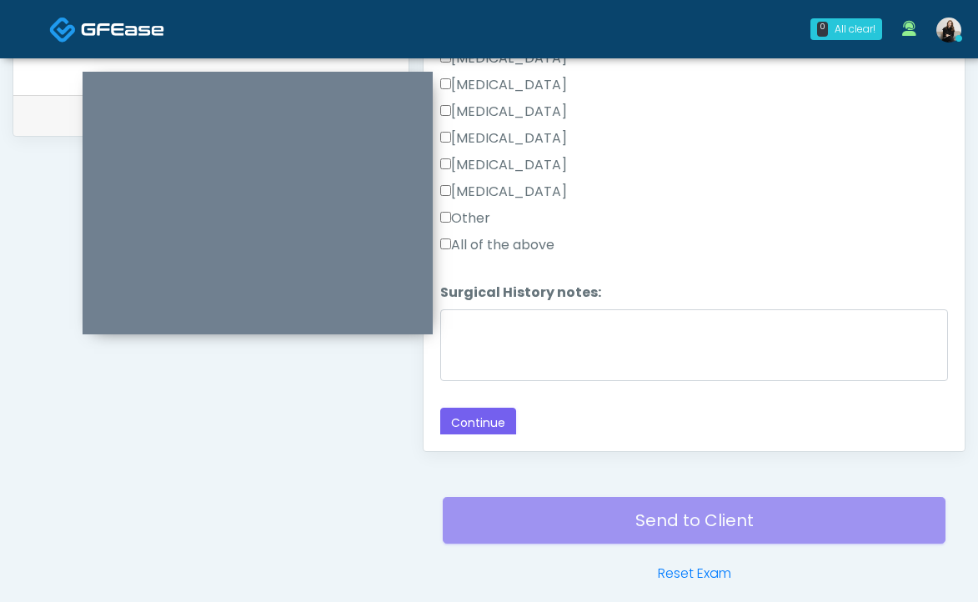
scroll to position [865, 0]
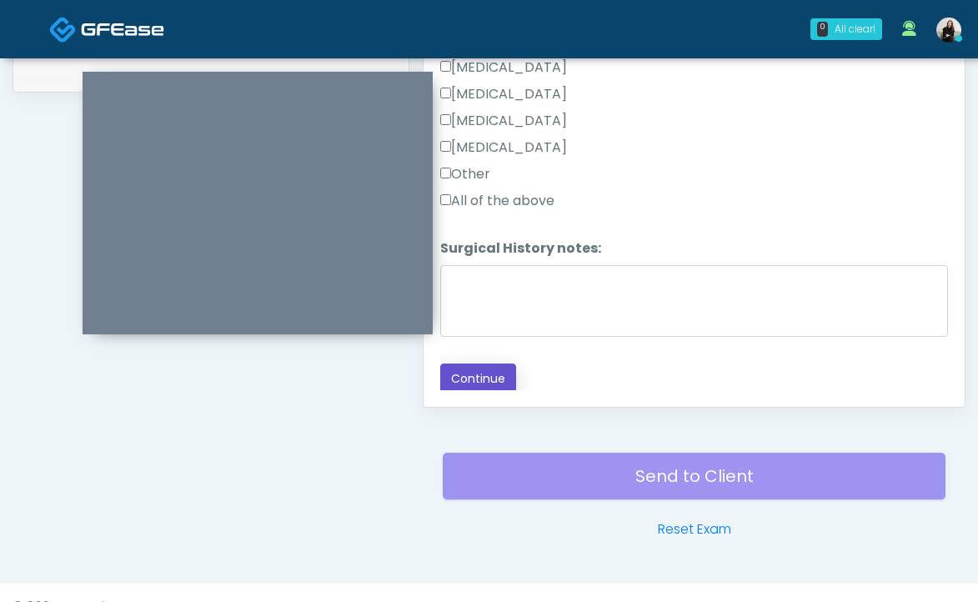
click at [484, 379] on button "Continue" at bounding box center [478, 379] width 76 height 31
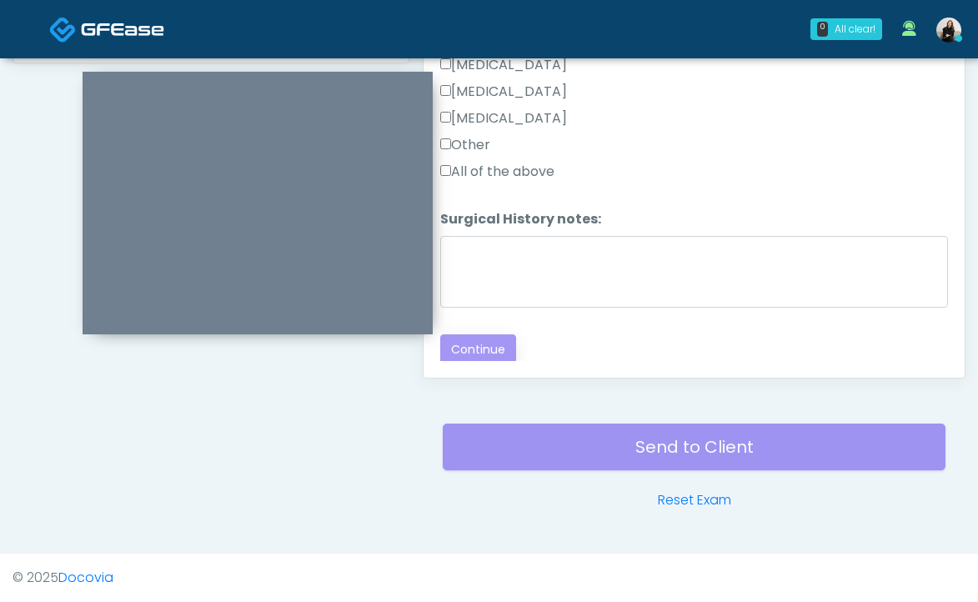
scroll to position [712, 0]
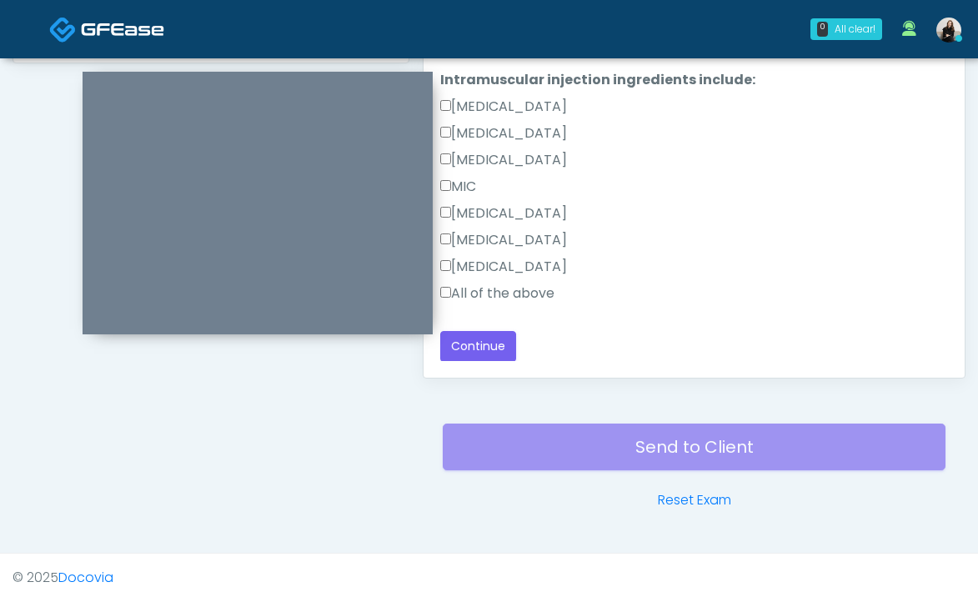
click at [493, 292] on label "All of the above" at bounding box center [497, 293] width 114 height 20
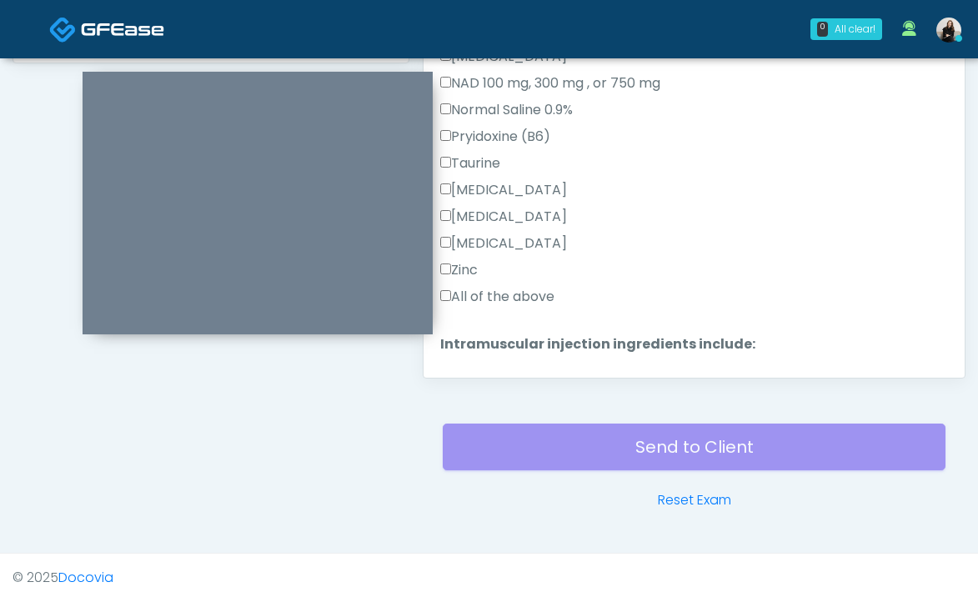
scroll to position [409, 0]
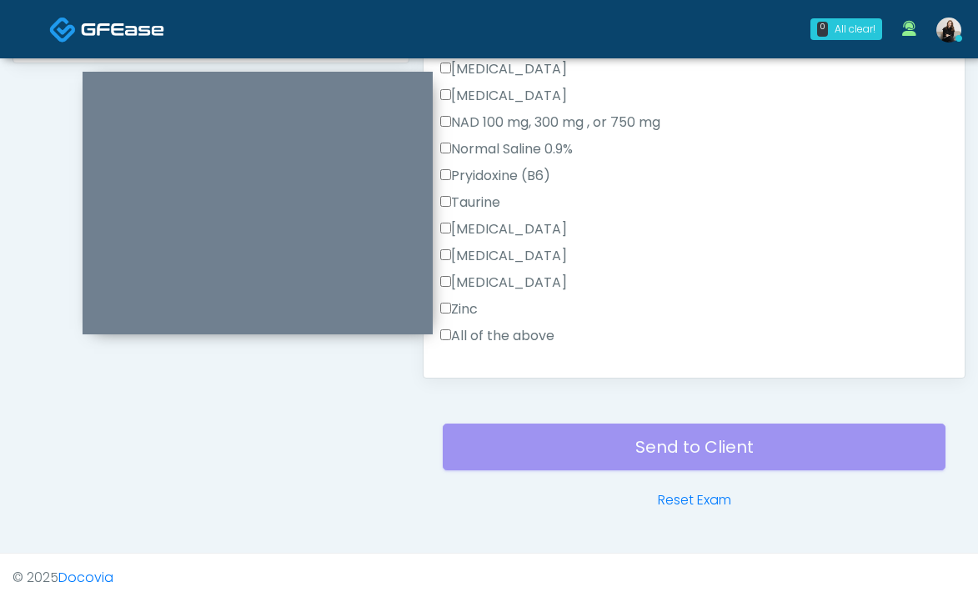
click at [487, 333] on label "All of the above" at bounding box center [497, 336] width 114 height 20
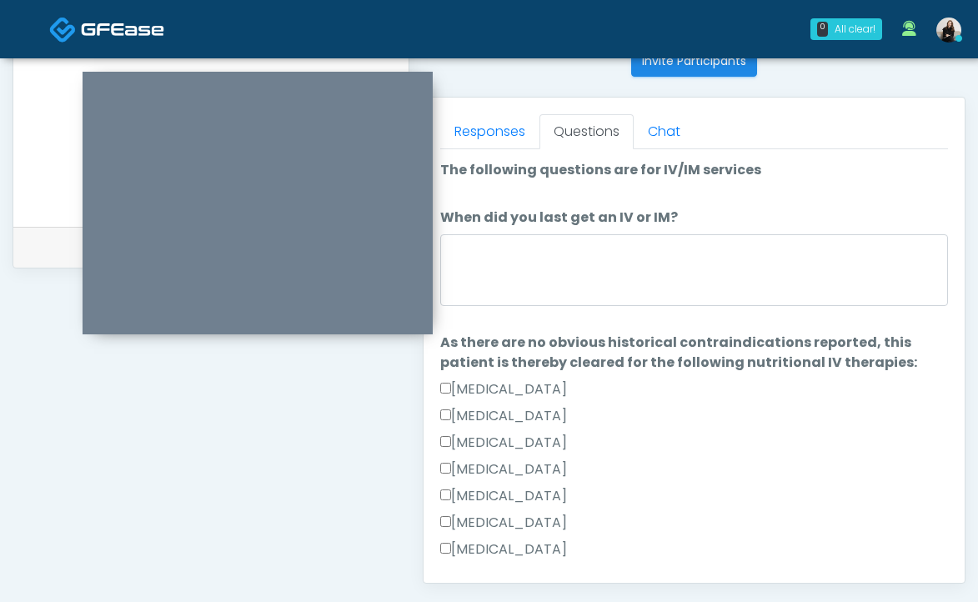
scroll to position [686, 0]
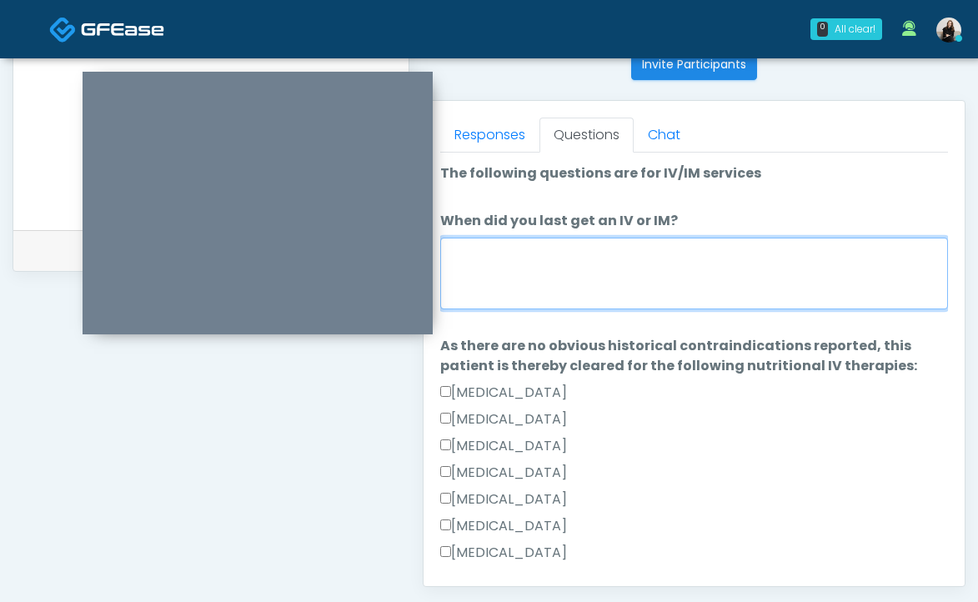
click at [521, 288] on textarea "When did you last get an IV or IM?" at bounding box center [694, 274] width 508 height 72
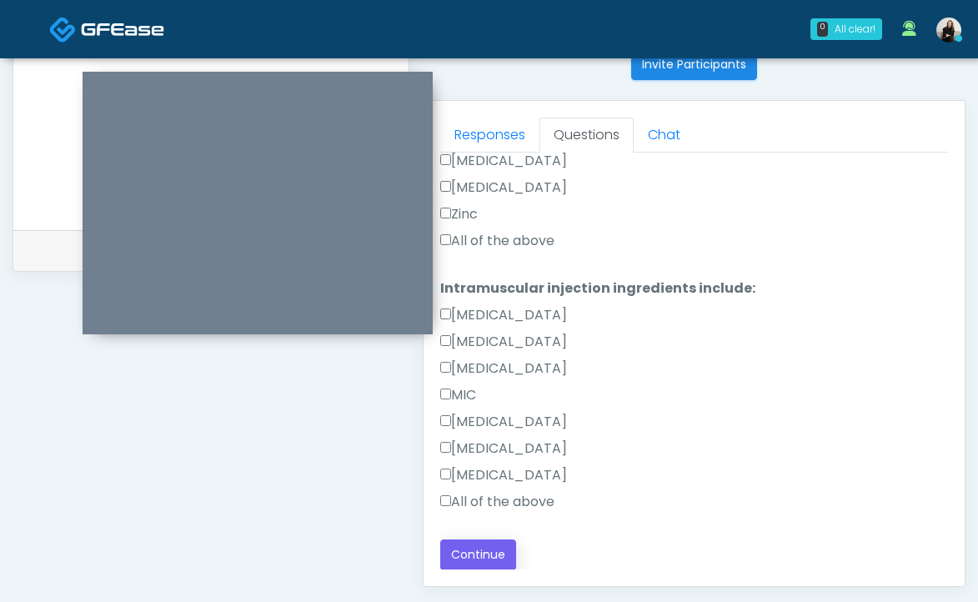
type textarea "**********"
click at [503, 543] on button "Continue" at bounding box center [478, 554] width 76 height 31
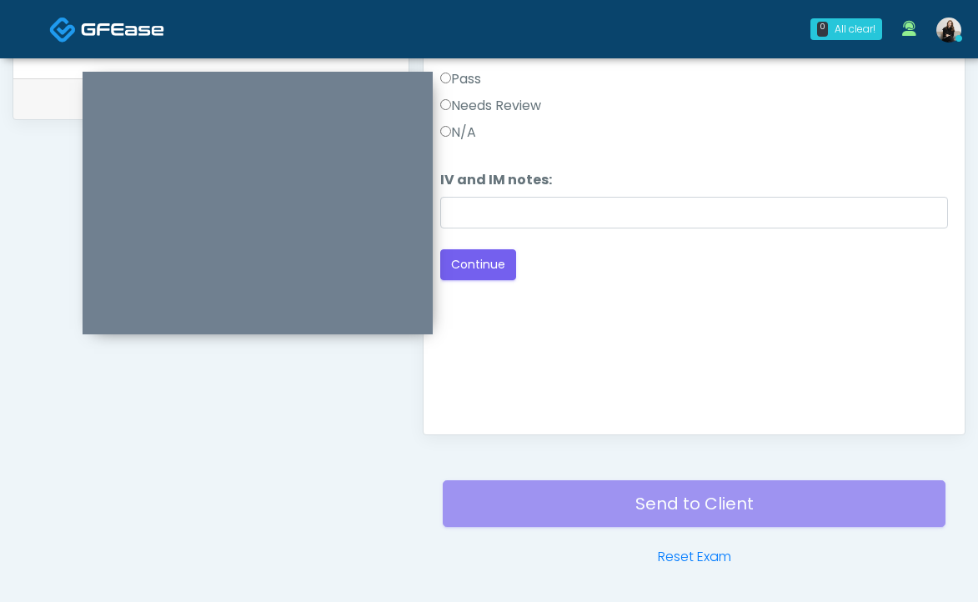
scroll to position [767, 0]
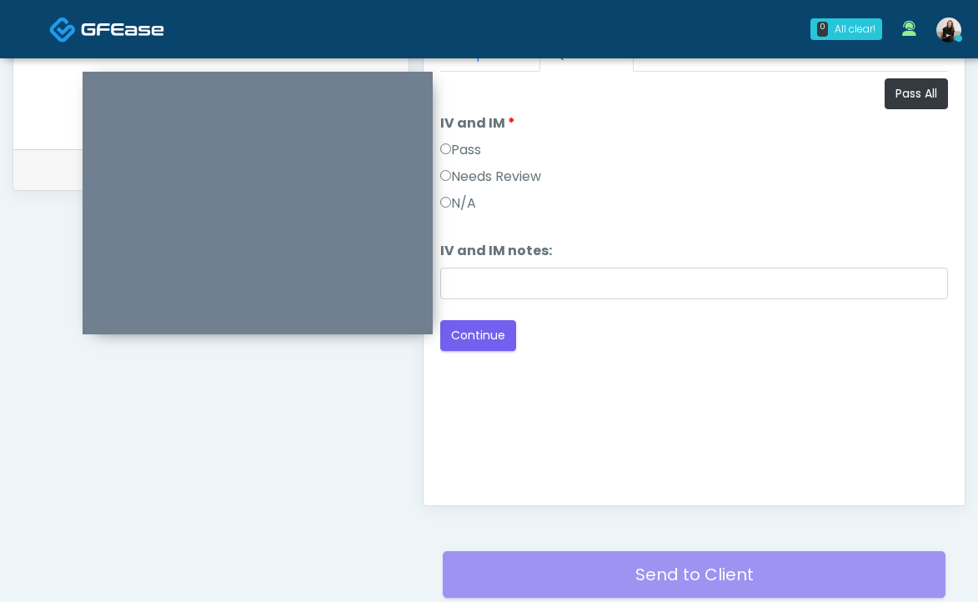
click at [478, 152] on label "Pass" at bounding box center [460, 150] width 41 height 20
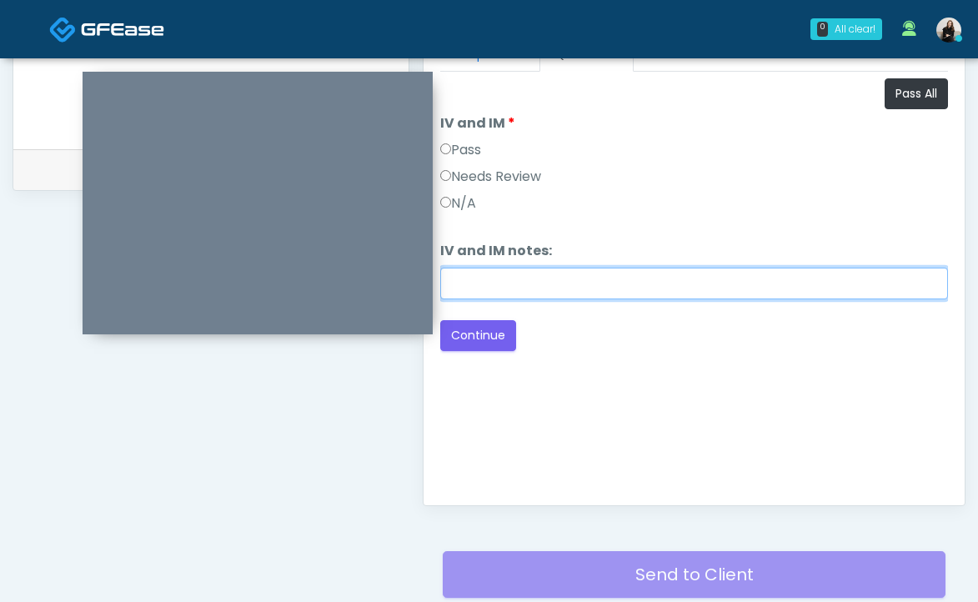
click at [494, 286] on input "IV and IM notes:" at bounding box center [694, 284] width 508 height 32
type input "*"
type input "****"
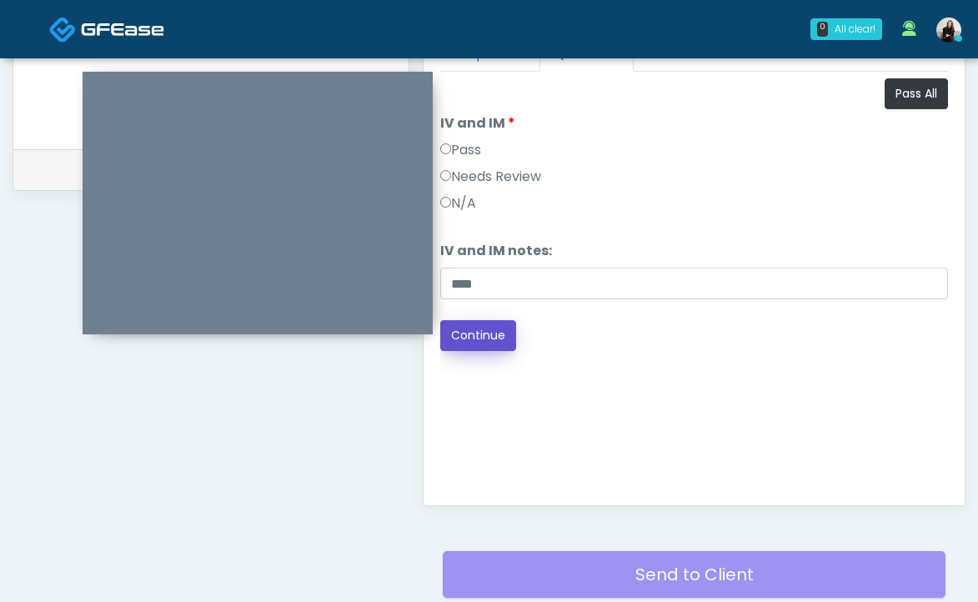
click at [494, 339] on button "Continue" at bounding box center [478, 335] width 76 height 31
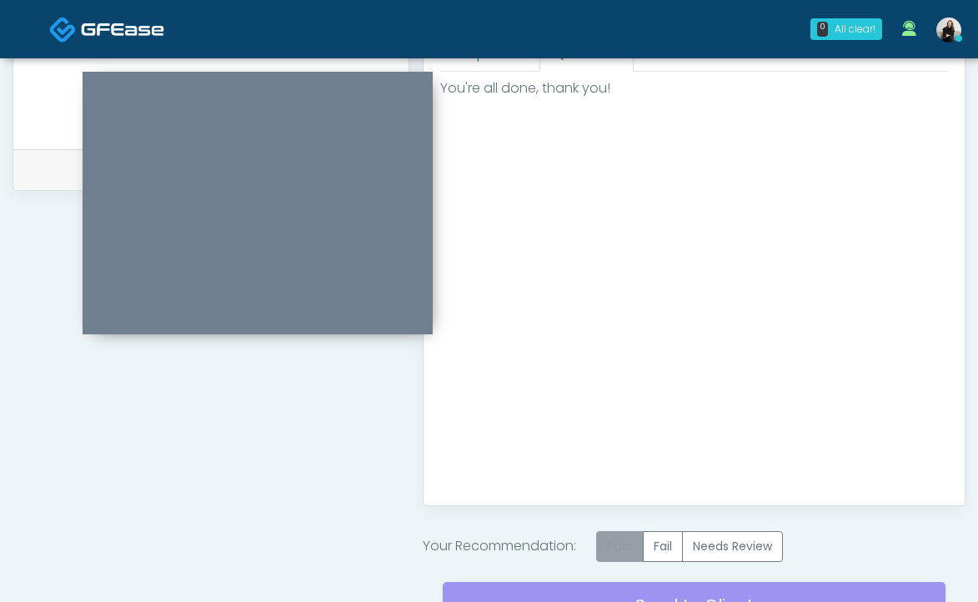
click at [622, 539] on label "Pass" at bounding box center [620, 546] width 48 height 31
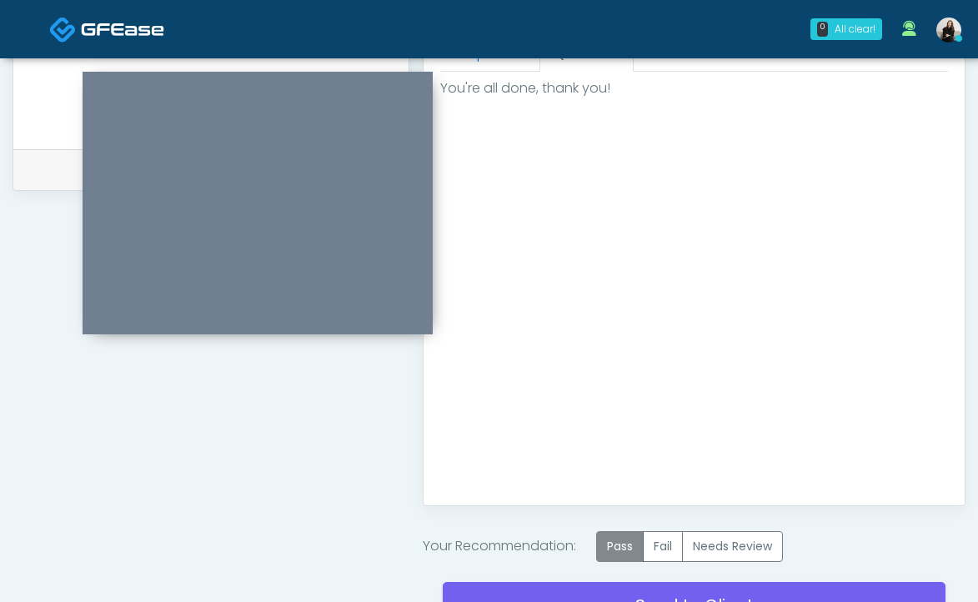
scroll to position [813, 0]
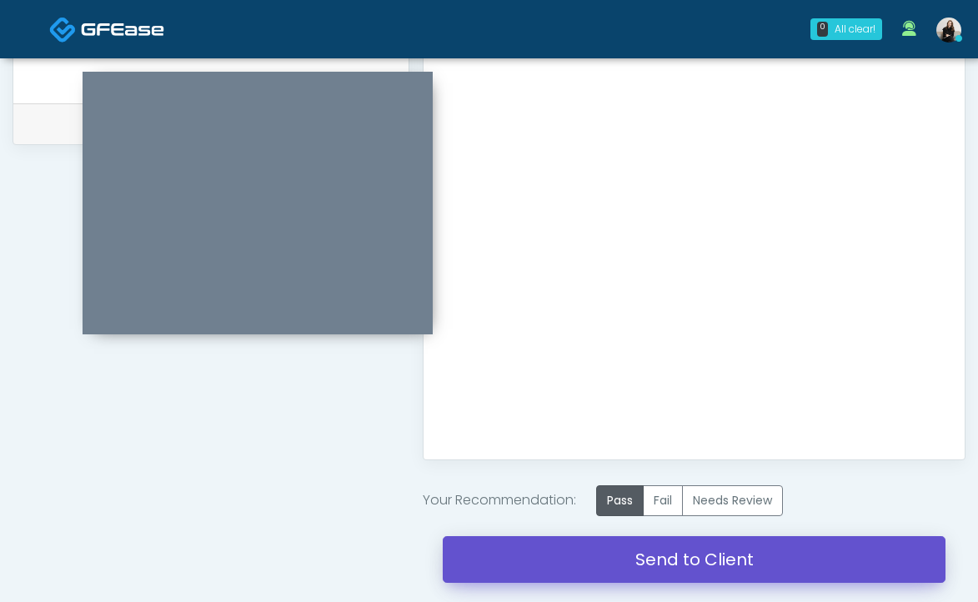
click at [619, 550] on link "Send to Client" at bounding box center [694, 559] width 503 height 47
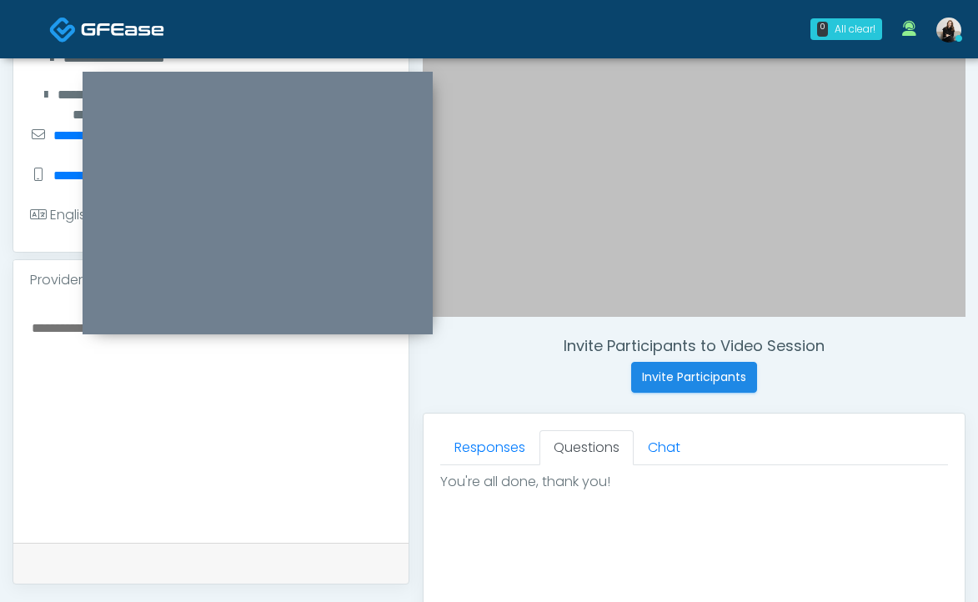
scroll to position [85, 0]
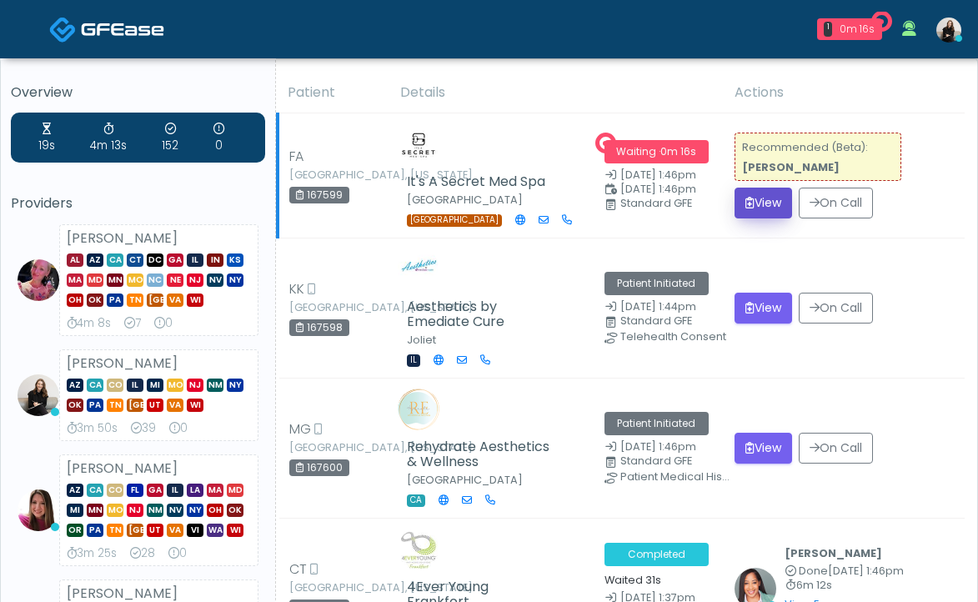
click at [756, 208] on button "View" at bounding box center [764, 203] width 58 height 31
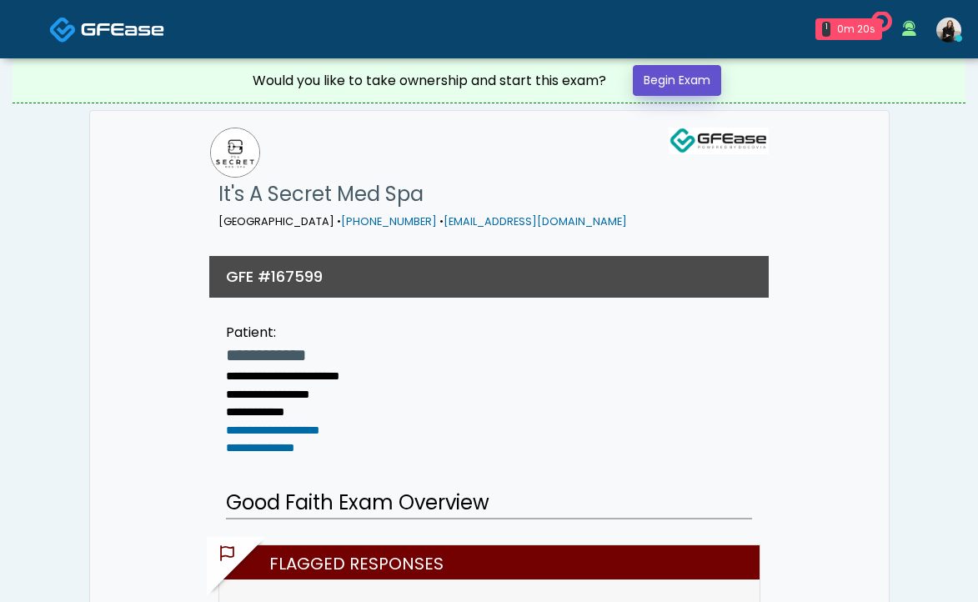
click at [701, 79] on link "Begin Exam" at bounding box center [677, 80] width 88 height 31
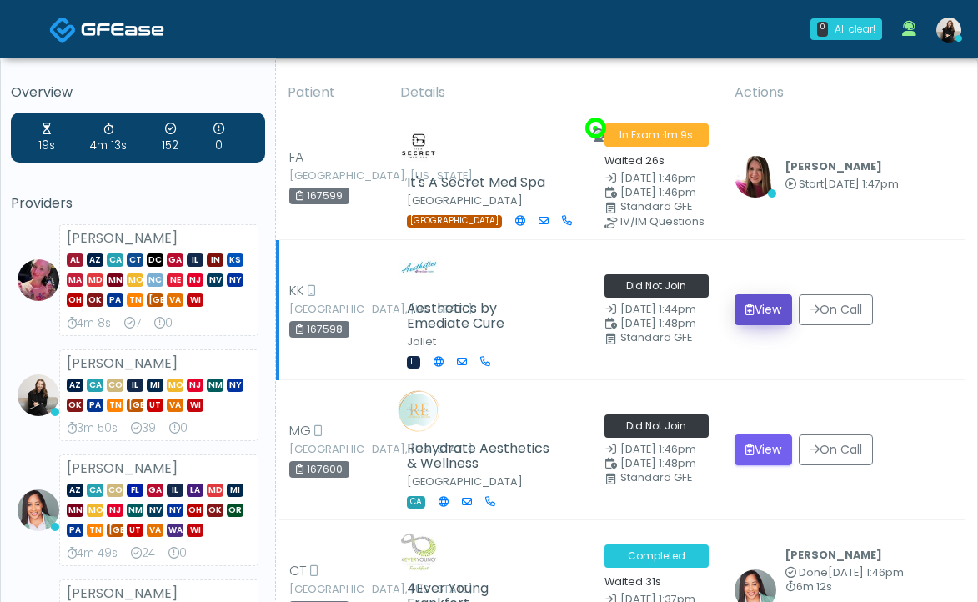
click at [761, 314] on button "View" at bounding box center [764, 309] width 58 height 31
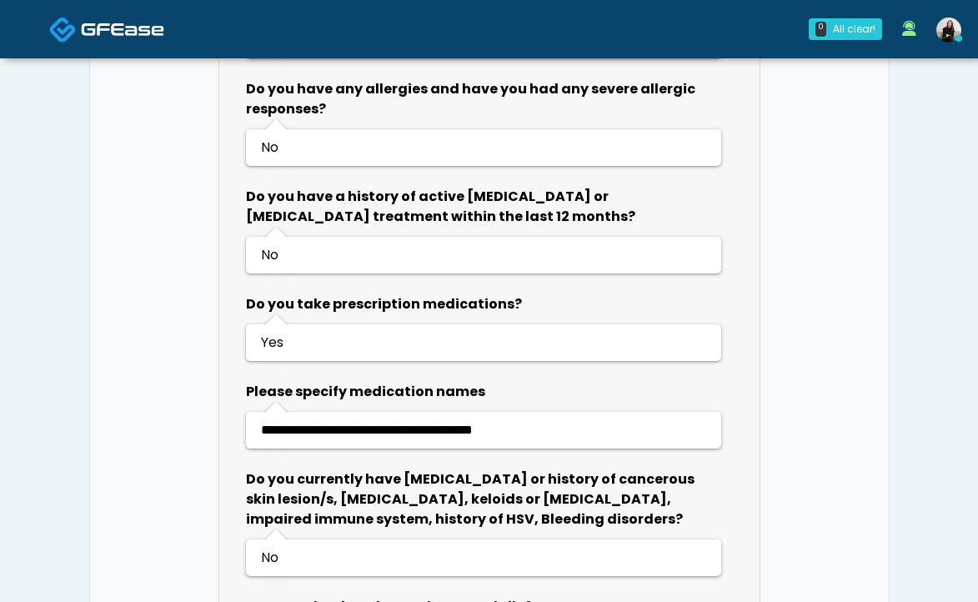
scroll to position [1287, 0]
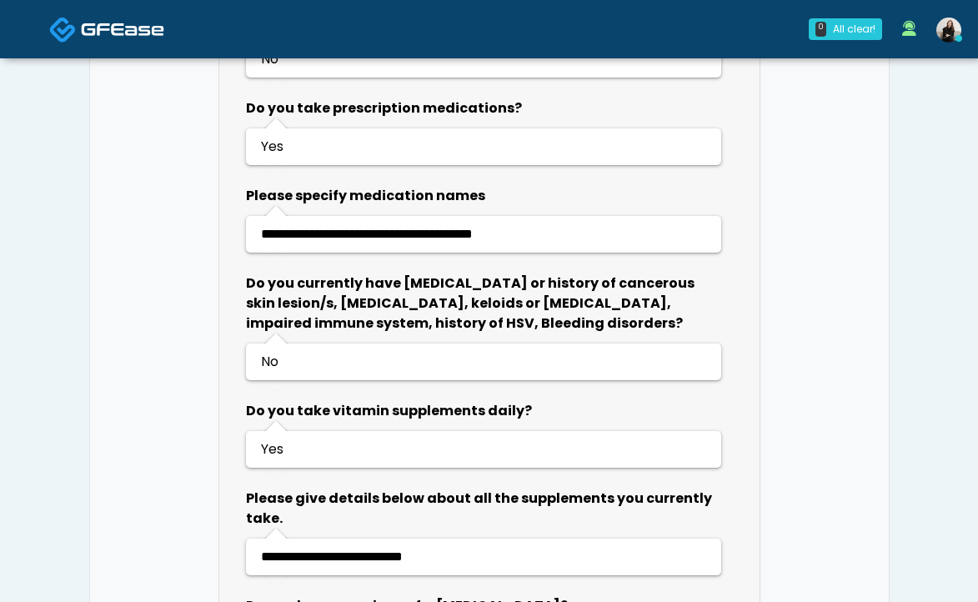
click at [127, 34] on img at bounding box center [122, 29] width 83 height 17
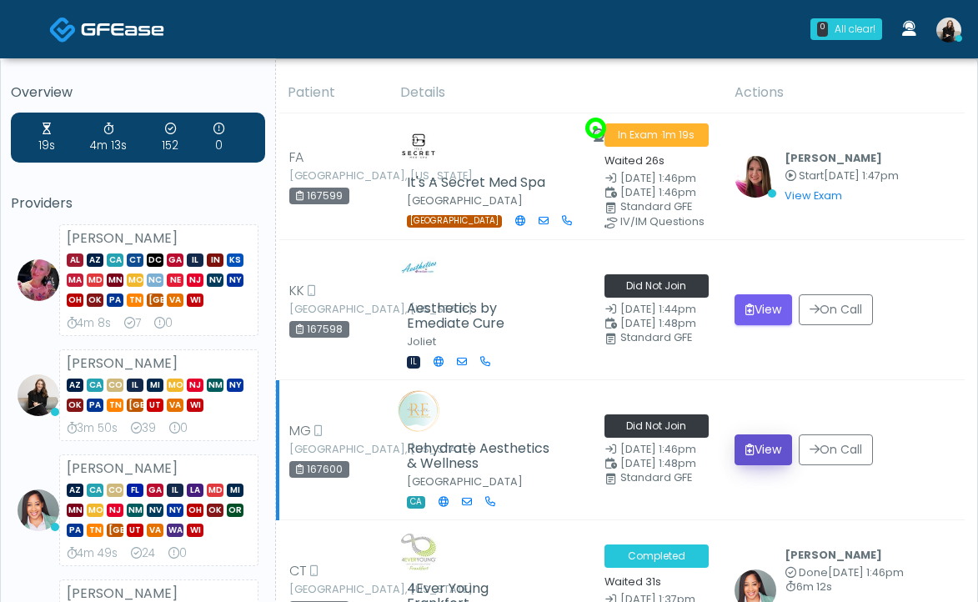
click at [759, 450] on button "View" at bounding box center [764, 449] width 58 height 31
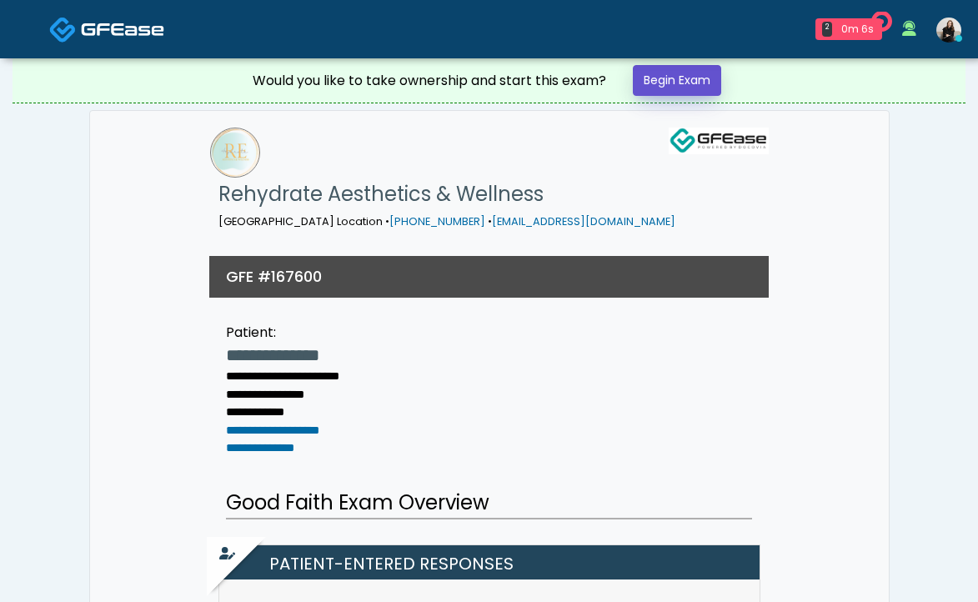
click at [705, 90] on link "Begin Exam" at bounding box center [677, 80] width 88 height 31
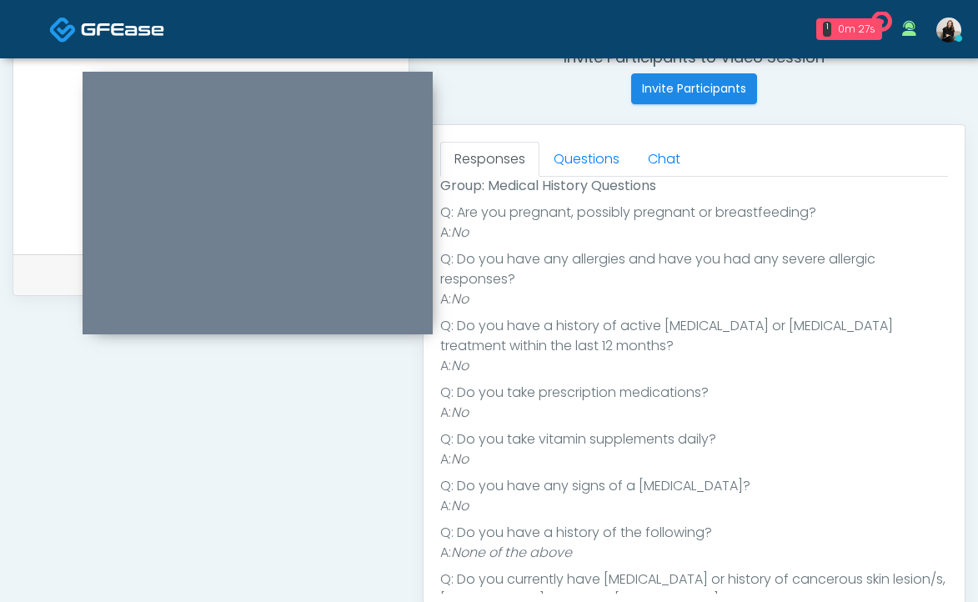
scroll to position [309, 0]
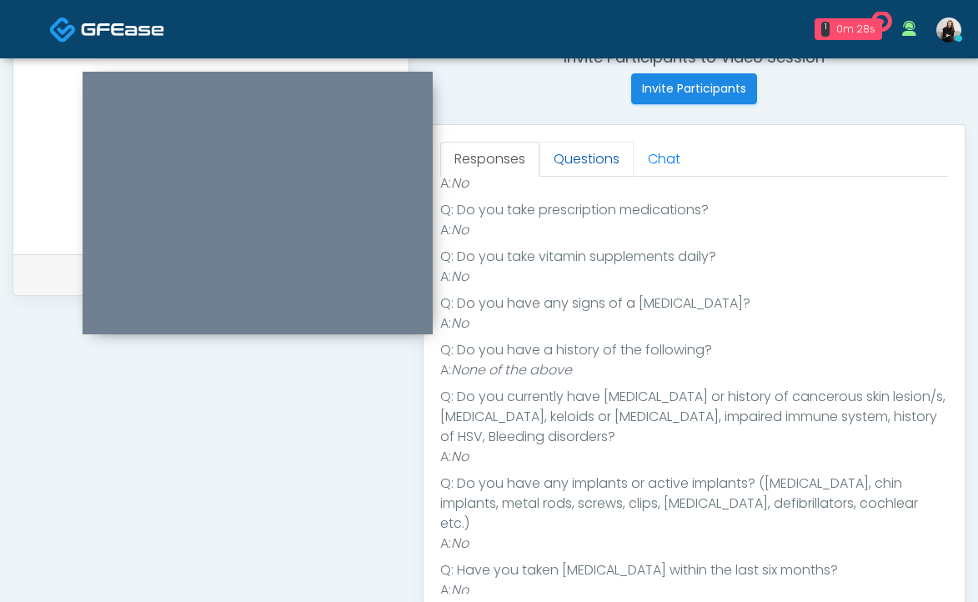
click at [591, 159] on link "Questions" at bounding box center [586, 159] width 94 height 35
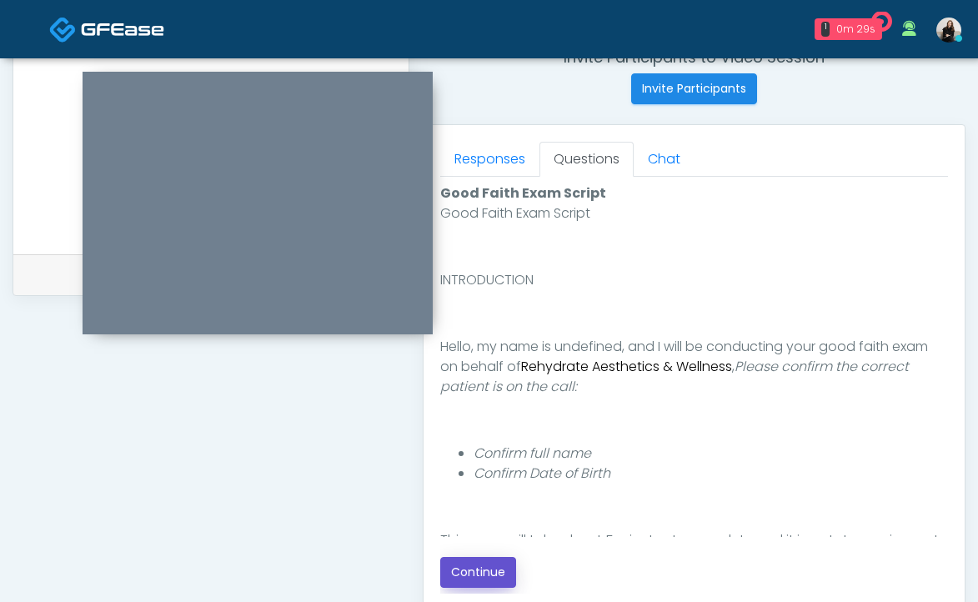
click at [477, 580] on button "Continue" at bounding box center [478, 572] width 76 height 31
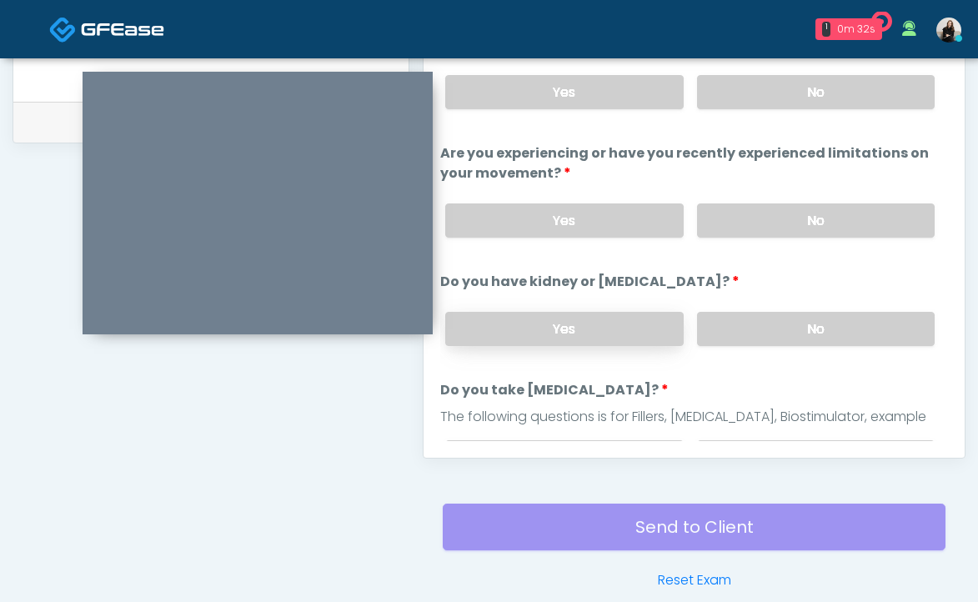
scroll to position [672, 0]
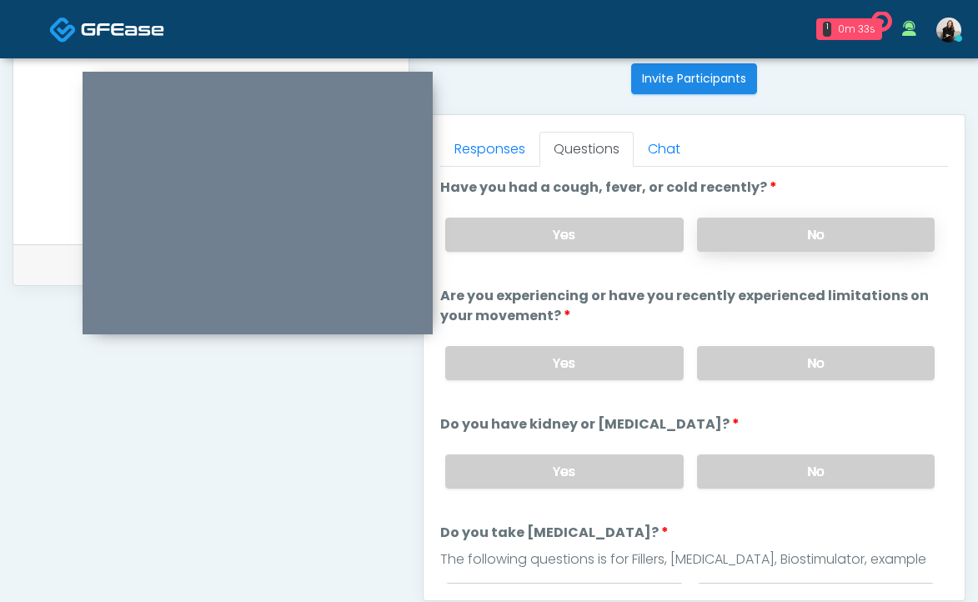
click at [720, 223] on label "No" at bounding box center [816, 235] width 238 height 34
click at [750, 366] on label "No" at bounding box center [816, 363] width 238 height 34
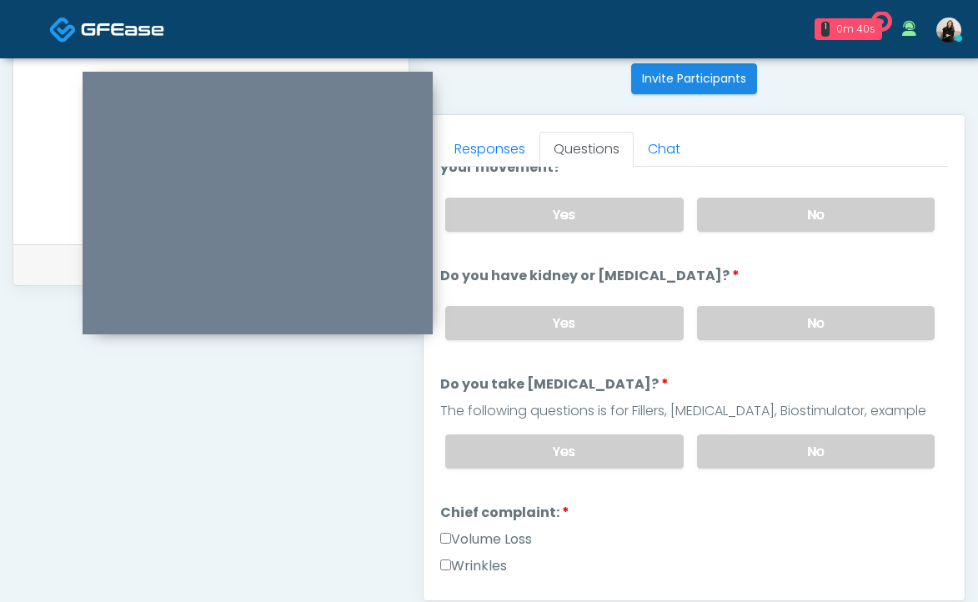
scroll to position [187, 0]
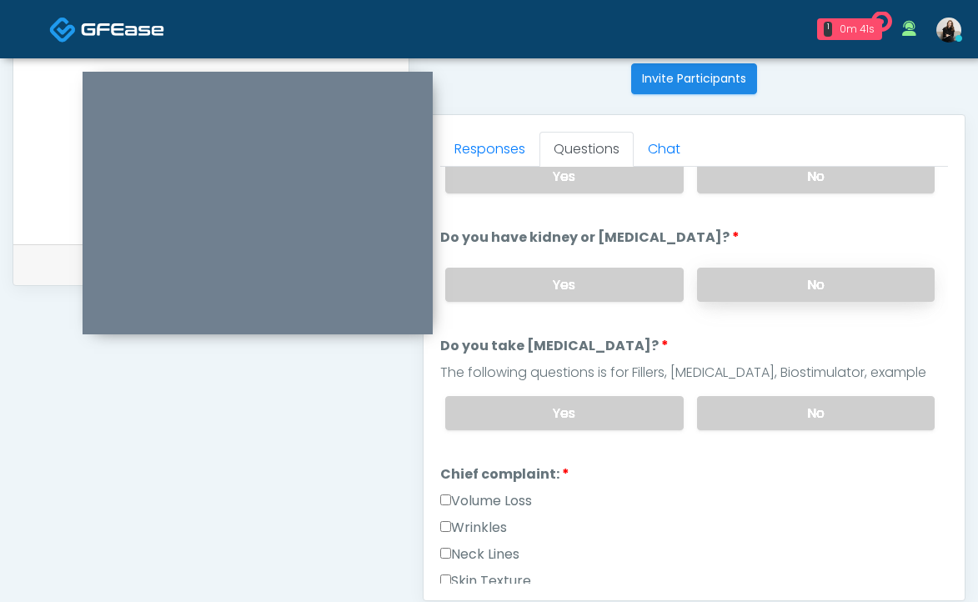
click at [758, 298] on label "No" at bounding box center [816, 285] width 238 height 34
click at [729, 404] on label "No" at bounding box center [816, 413] width 238 height 34
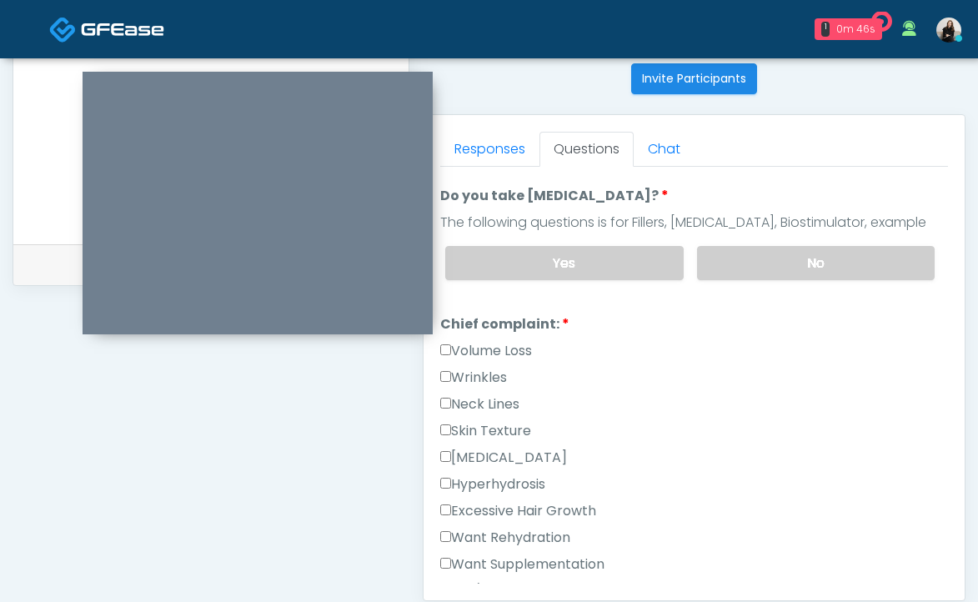
click at [496, 374] on label "Wrinkles" at bounding box center [473, 378] width 67 height 20
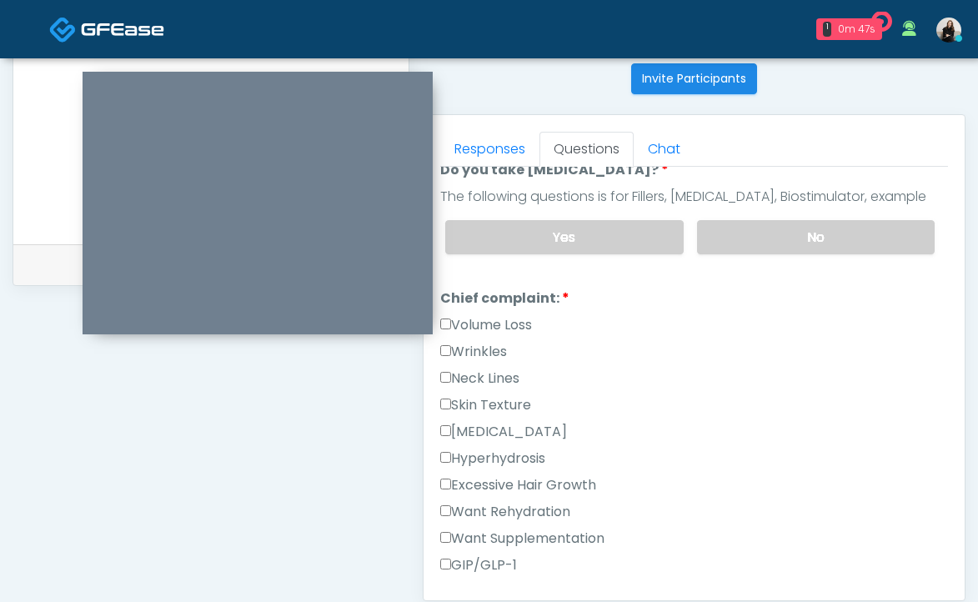
scroll to position [367, 0]
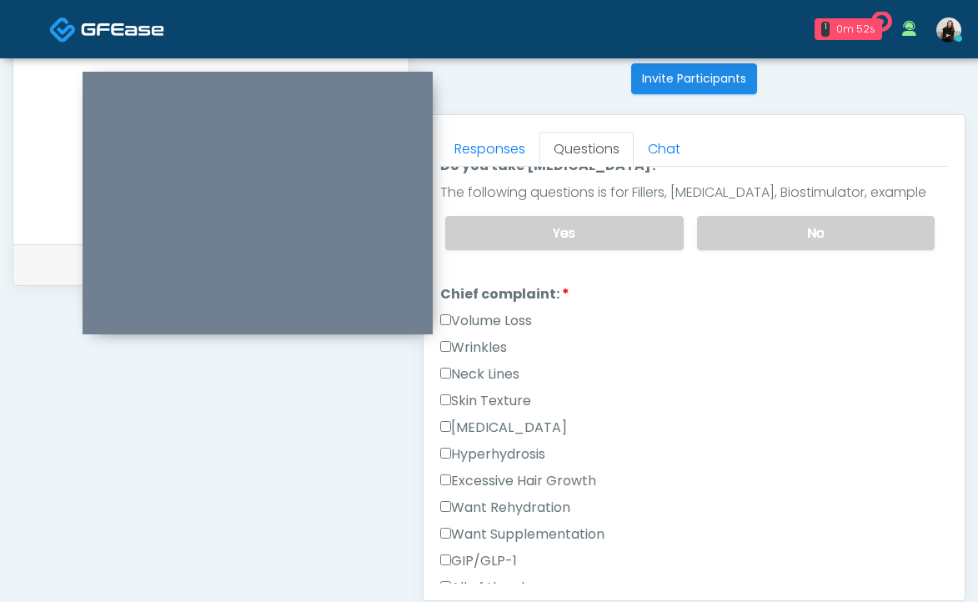
click at [492, 341] on label "Wrinkles" at bounding box center [473, 348] width 67 height 20
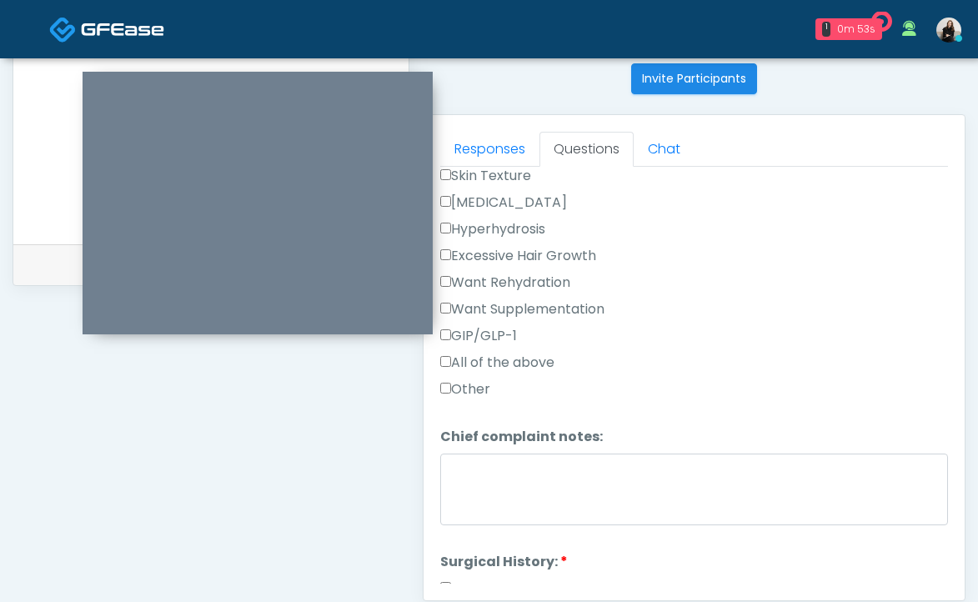
click at [494, 336] on label "GIP/GLP-1" at bounding box center [478, 336] width 77 height 20
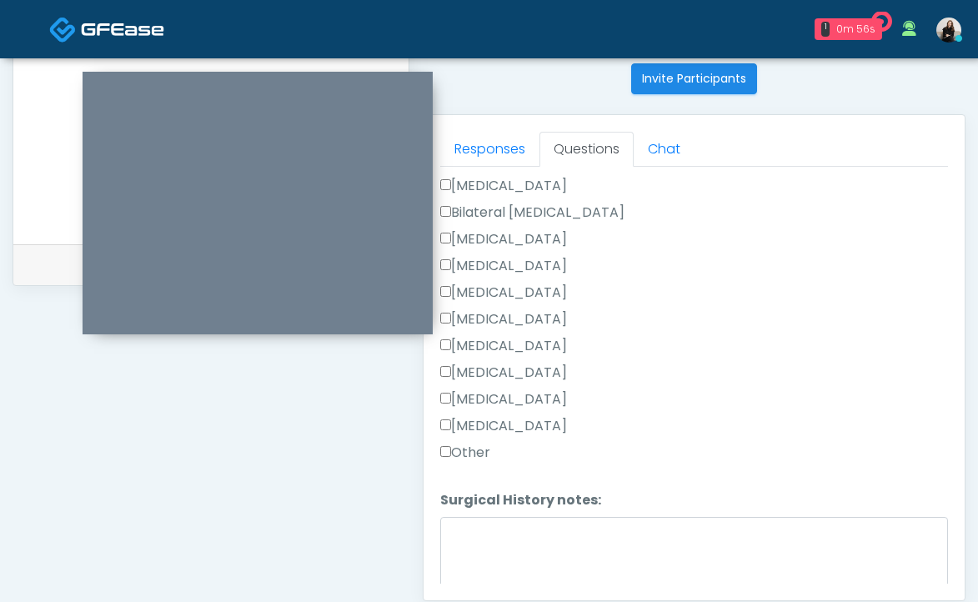
scroll to position [1101, 0]
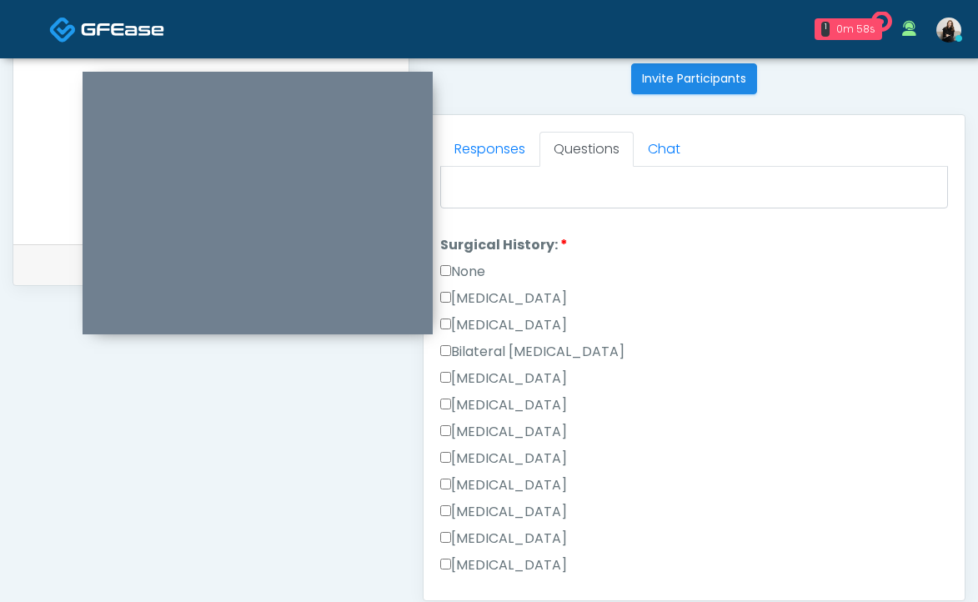
click at [474, 268] on label "None" at bounding box center [462, 272] width 45 height 20
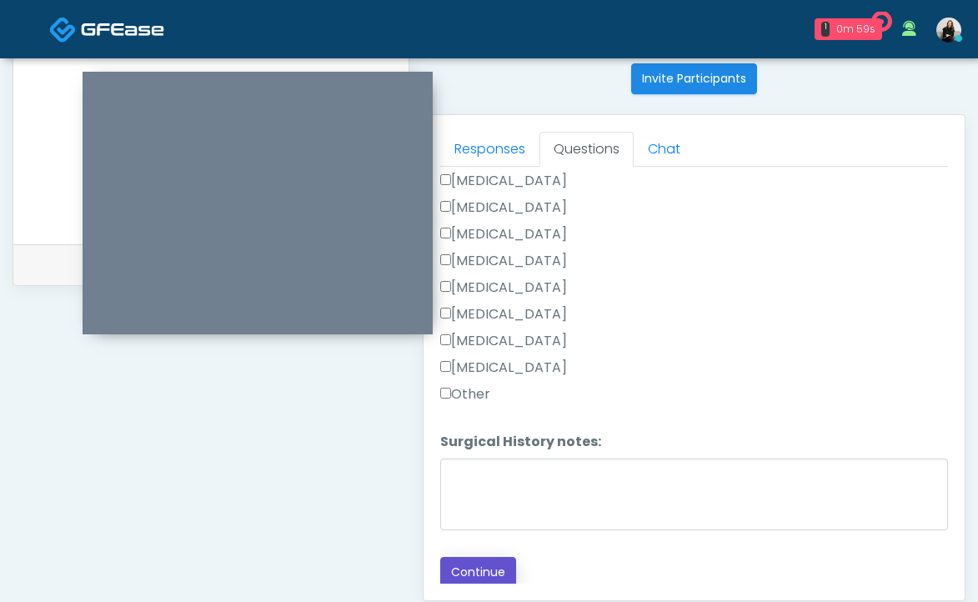
click at [457, 558] on button "Continue" at bounding box center [478, 572] width 76 height 31
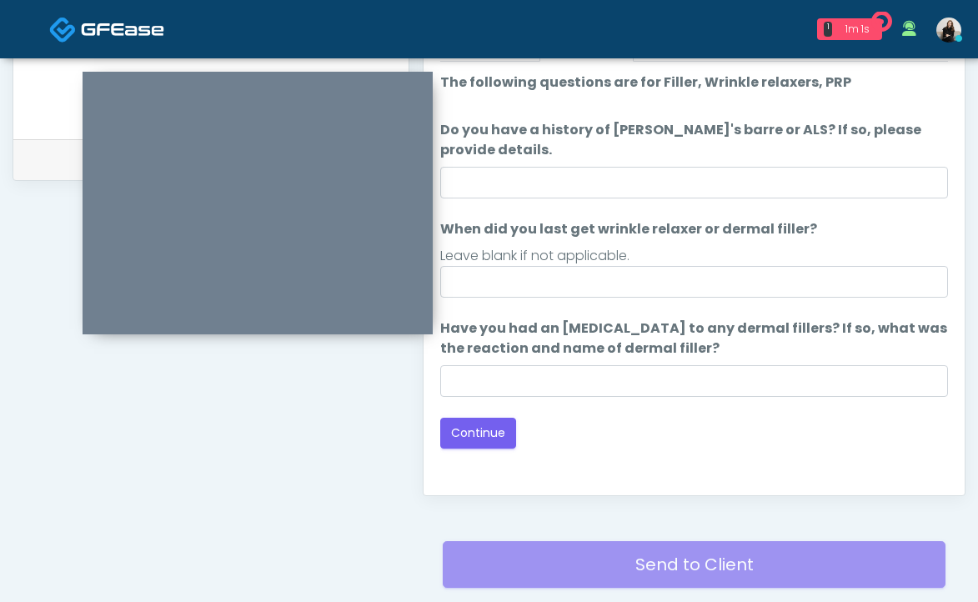
scroll to position [715, 0]
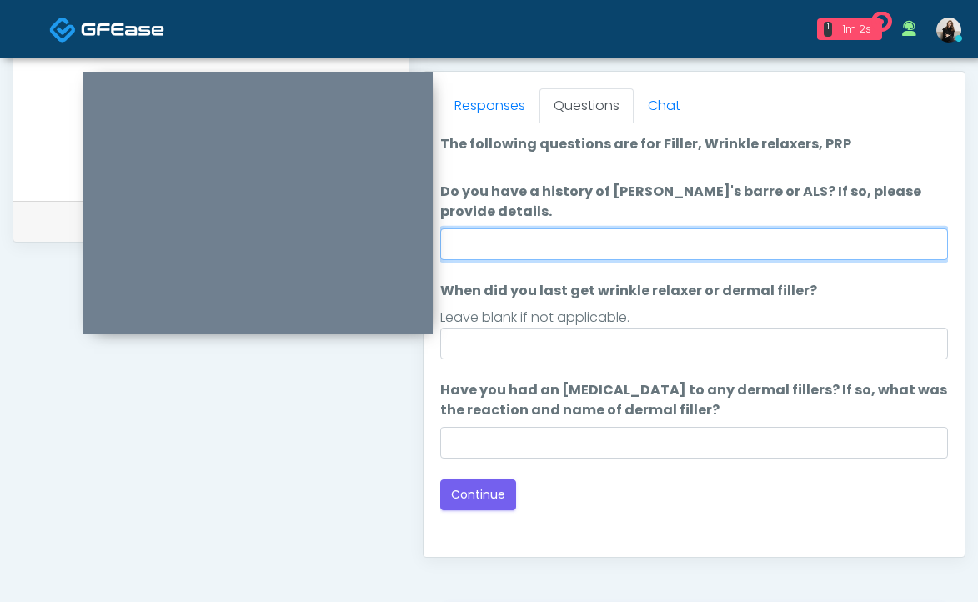
click at [633, 248] on input "Do you have a history of [PERSON_NAME]'s barre or ALS? If so, please provide de…" at bounding box center [694, 244] width 508 height 32
type input "**"
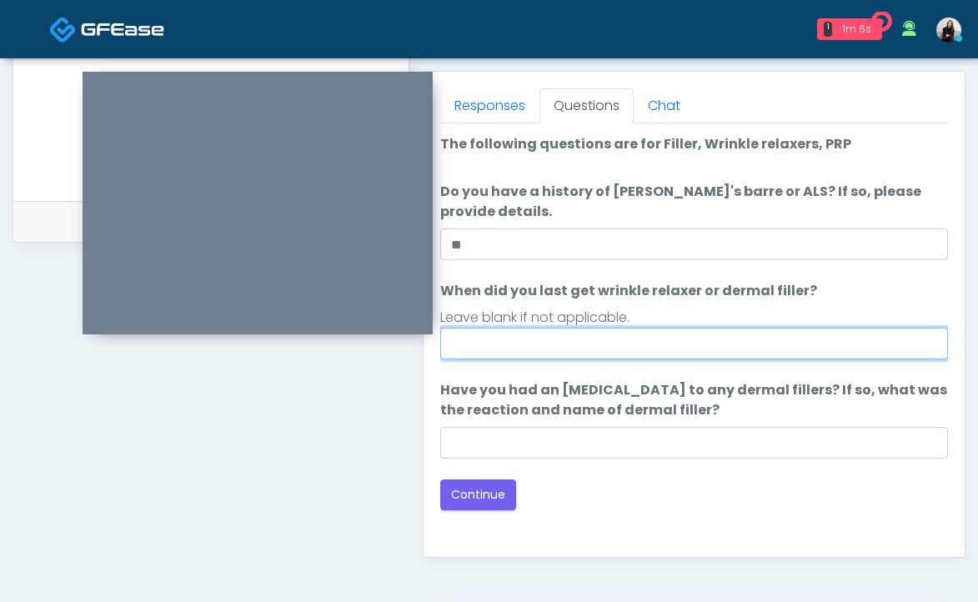
click at [582, 346] on input "When did you last get wrinkle relaxer or dermal filler?" at bounding box center [694, 344] width 508 height 32
type input "*****"
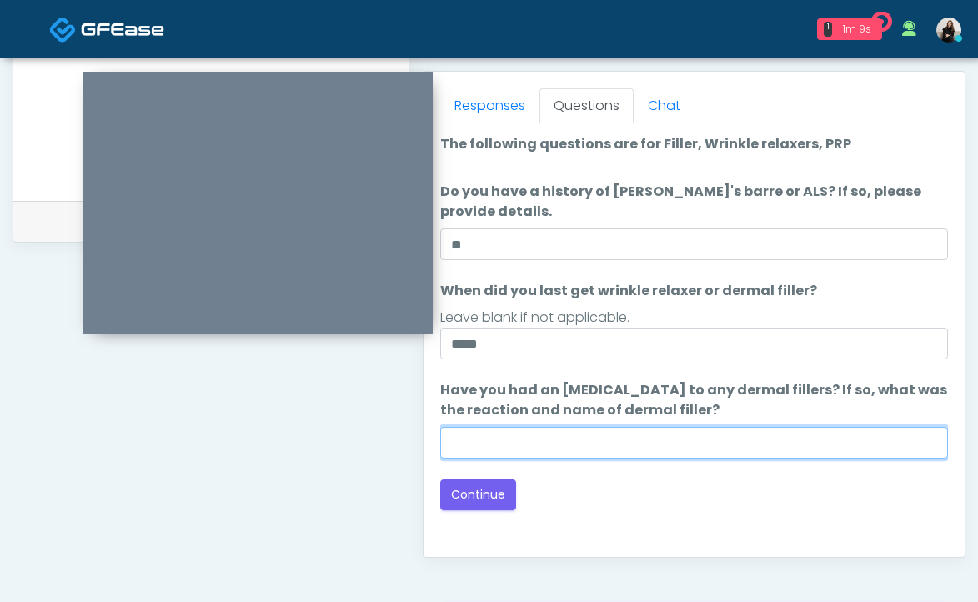
click at [554, 437] on input "Have you had an [MEDICAL_DATA] to any dermal fillers? If so, what was the react…" at bounding box center [694, 443] width 508 height 32
type input "**"
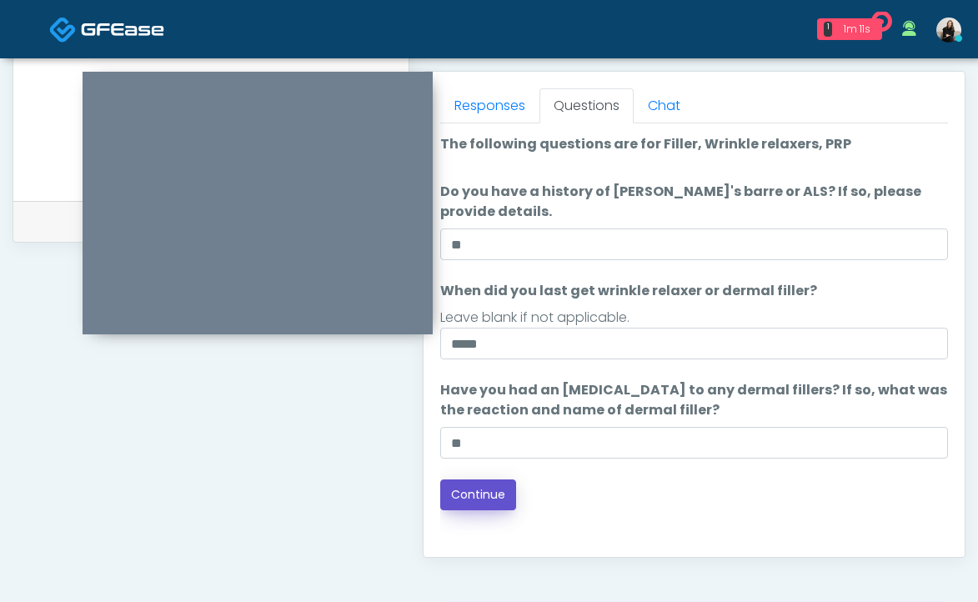
click at [503, 504] on button "Continue" at bounding box center [478, 494] width 76 height 31
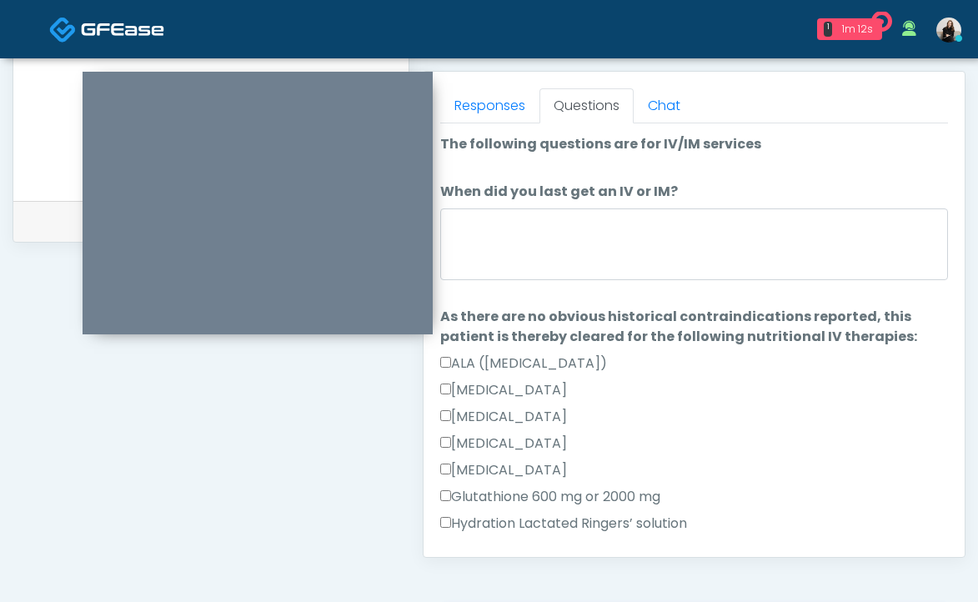
scroll to position [895, 0]
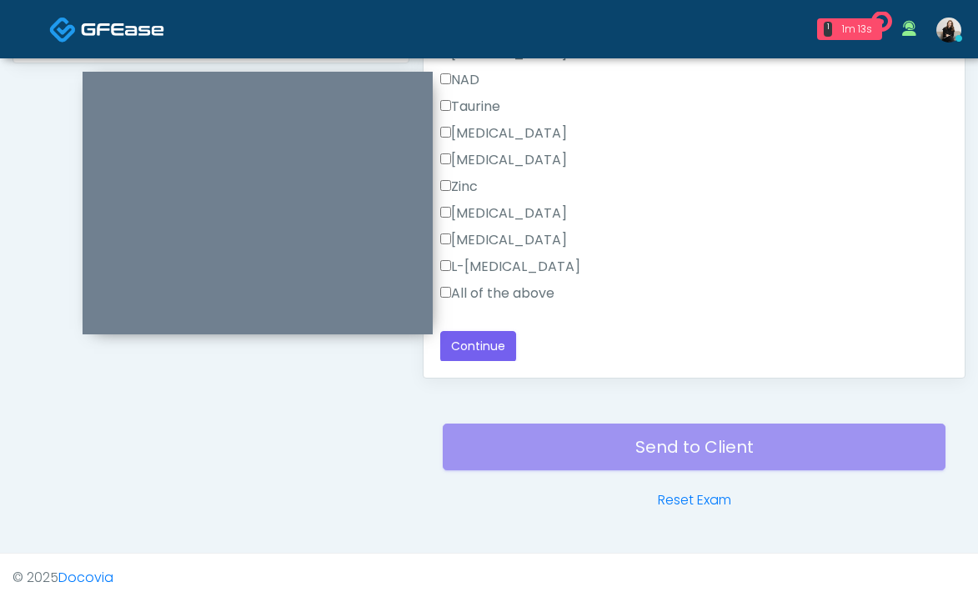
click at [510, 286] on label "All of the above" at bounding box center [497, 293] width 114 height 20
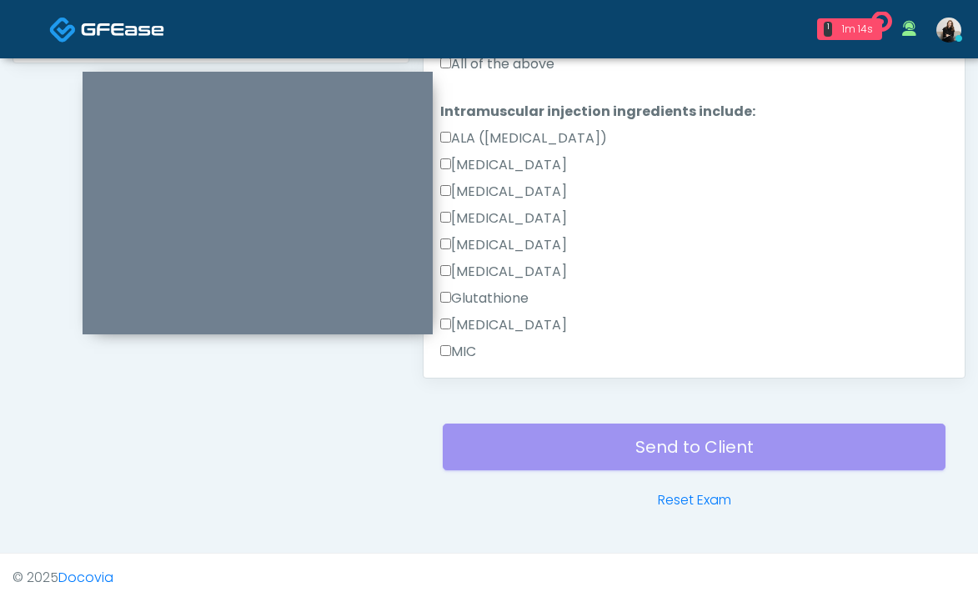
scroll to position [569, 0]
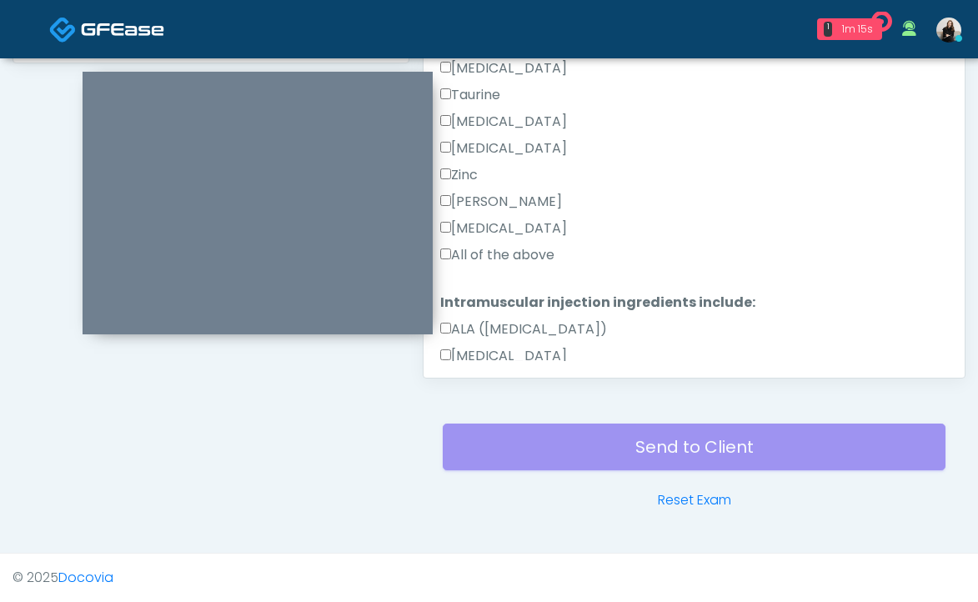
click at [508, 256] on label "All of the above" at bounding box center [497, 255] width 114 height 20
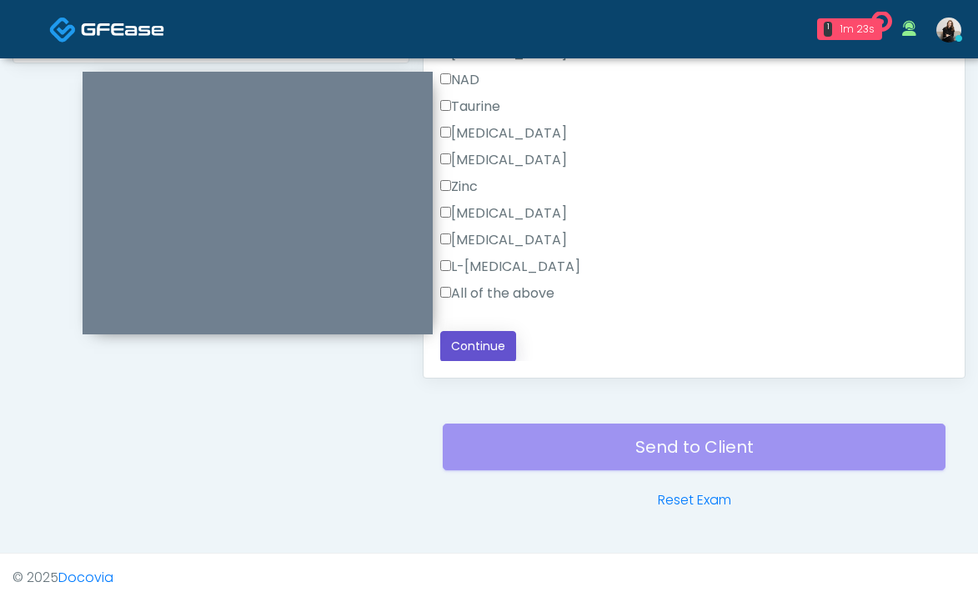
click at [467, 336] on button "Continue" at bounding box center [478, 346] width 76 height 31
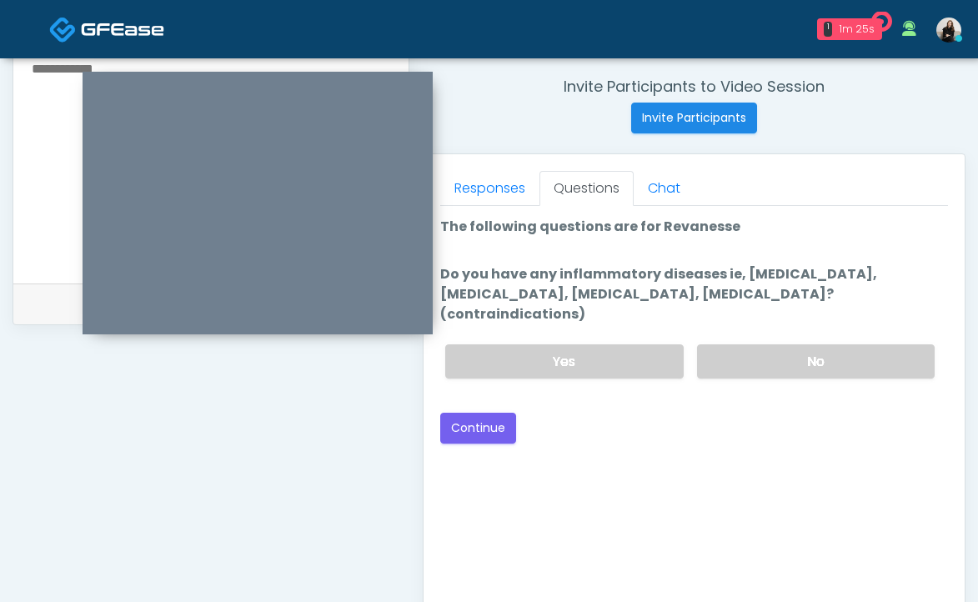
scroll to position [620, 0]
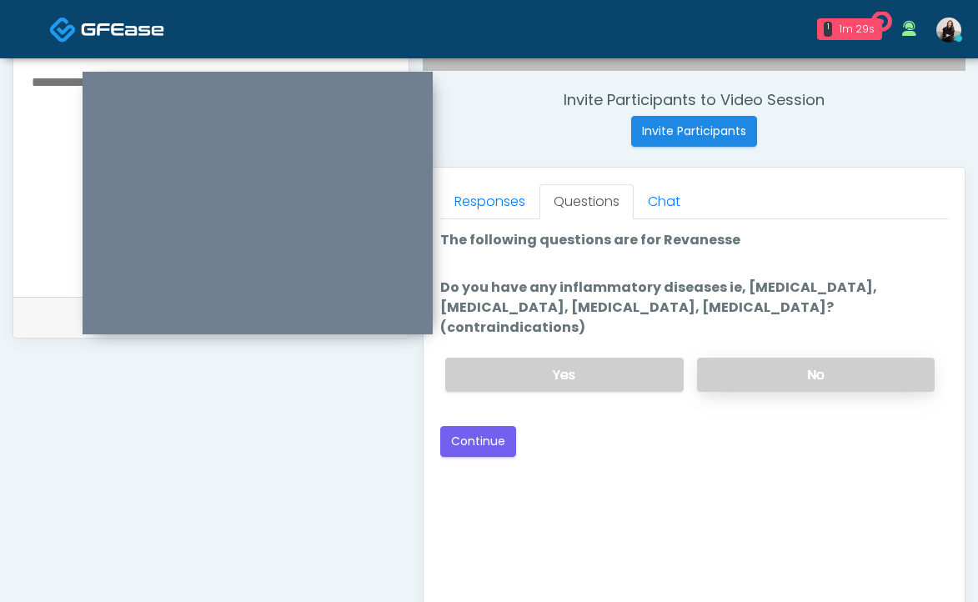
click at [778, 358] on label "No" at bounding box center [816, 375] width 238 height 34
click at [490, 426] on button "Continue" at bounding box center [478, 441] width 76 height 31
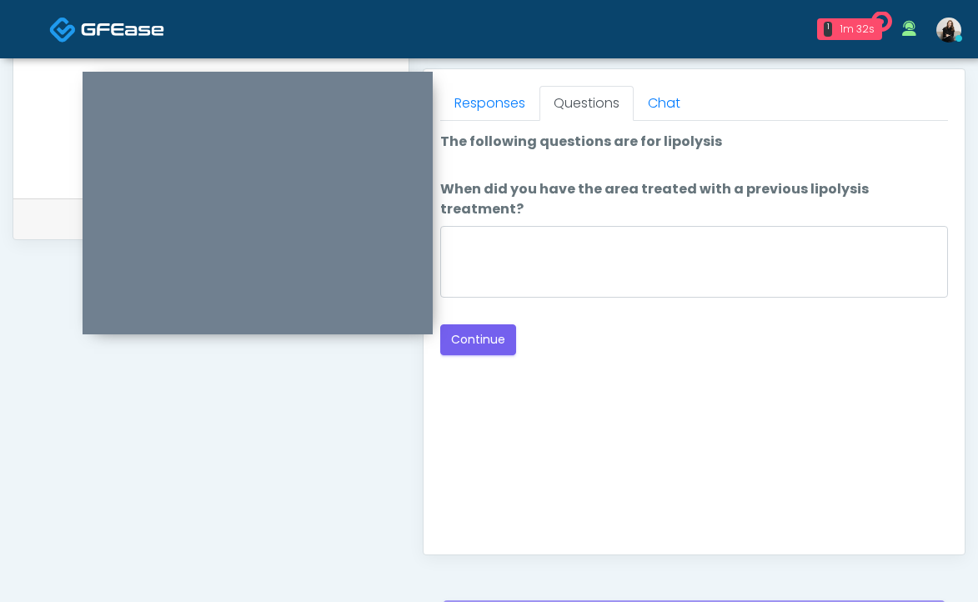
scroll to position [716, 0]
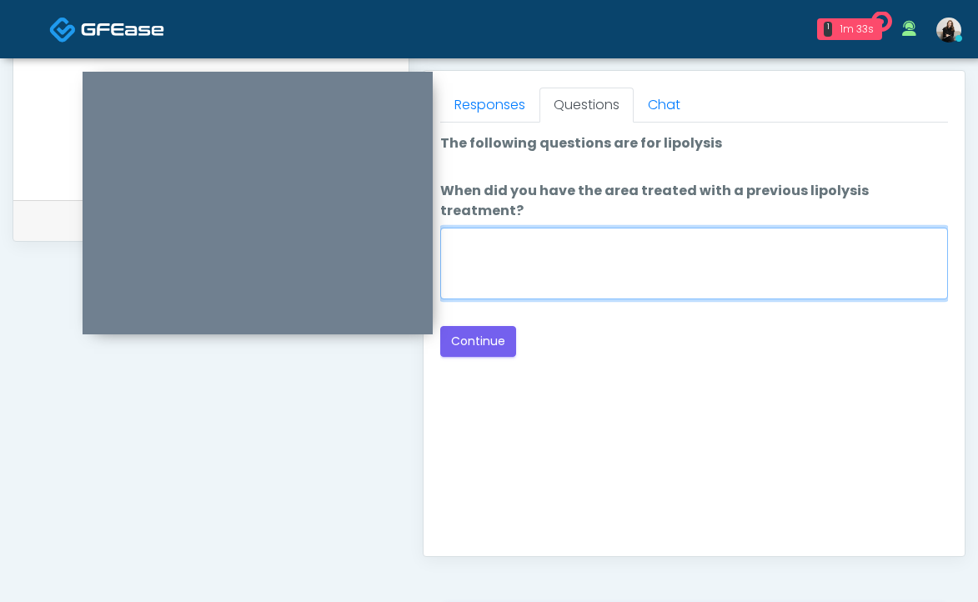
click at [720, 260] on textarea "When did you have the area treated with a previous lipolysis treatment?" at bounding box center [694, 264] width 508 height 72
type textarea "*****"
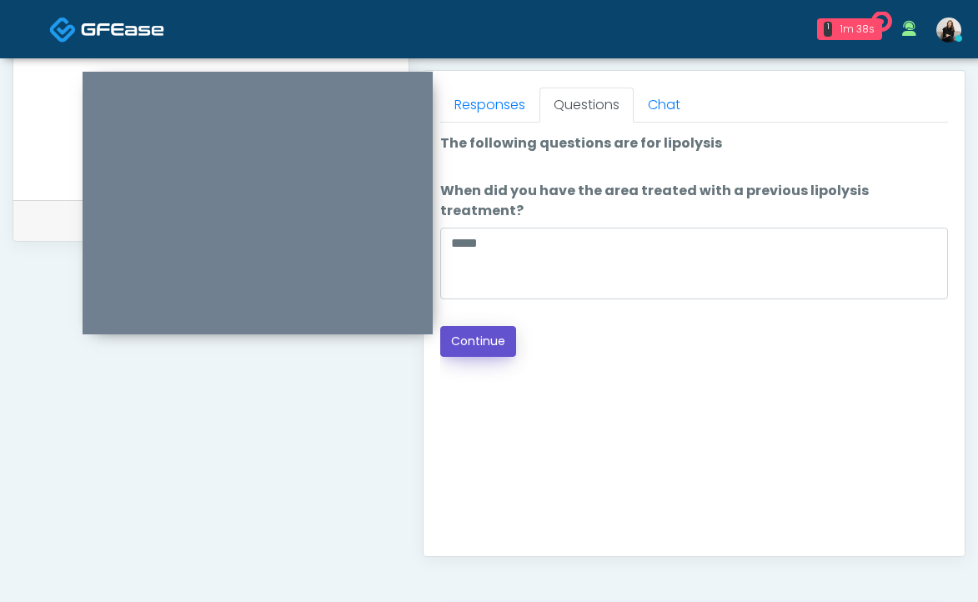
click at [480, 328] on button "Continue" at bounding box center [478, 341] width 76 height 31
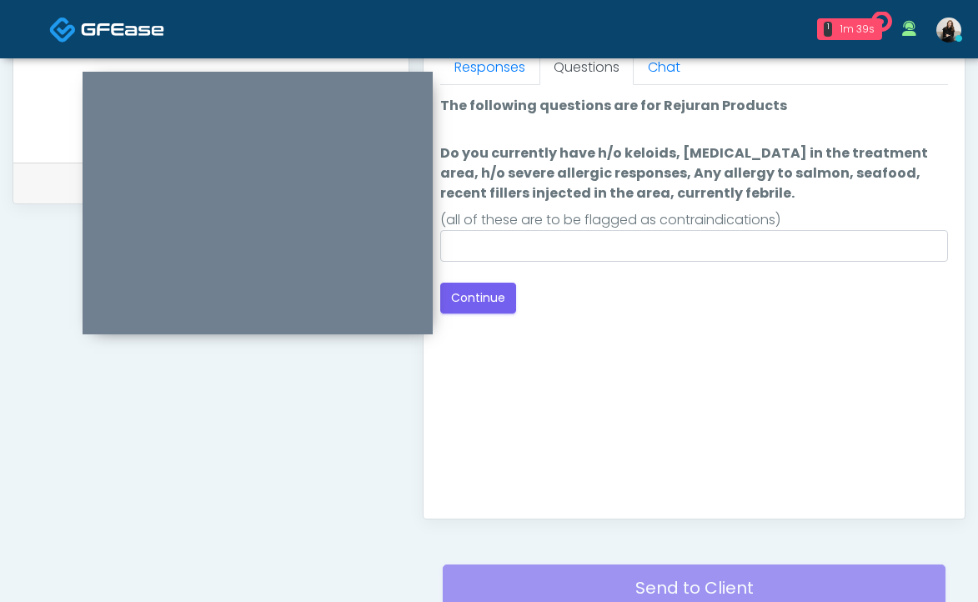
scroll to position [752, 0]
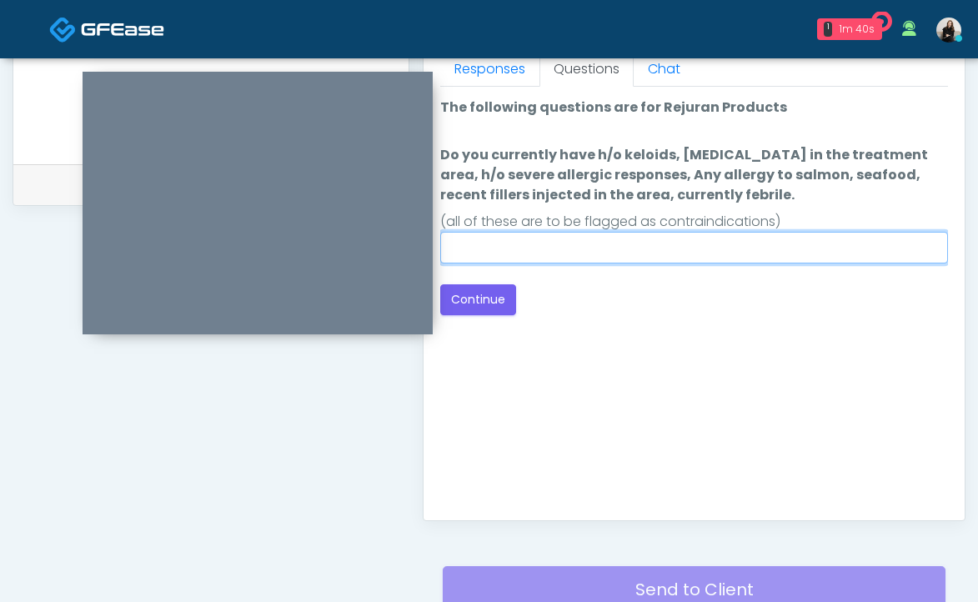
click at [603, 260] on input "Do you currently have h/o keloids, skin infection in the treatment area, h/o se…" at bounding box center [694, 248] width 508 height 32
type input "**"
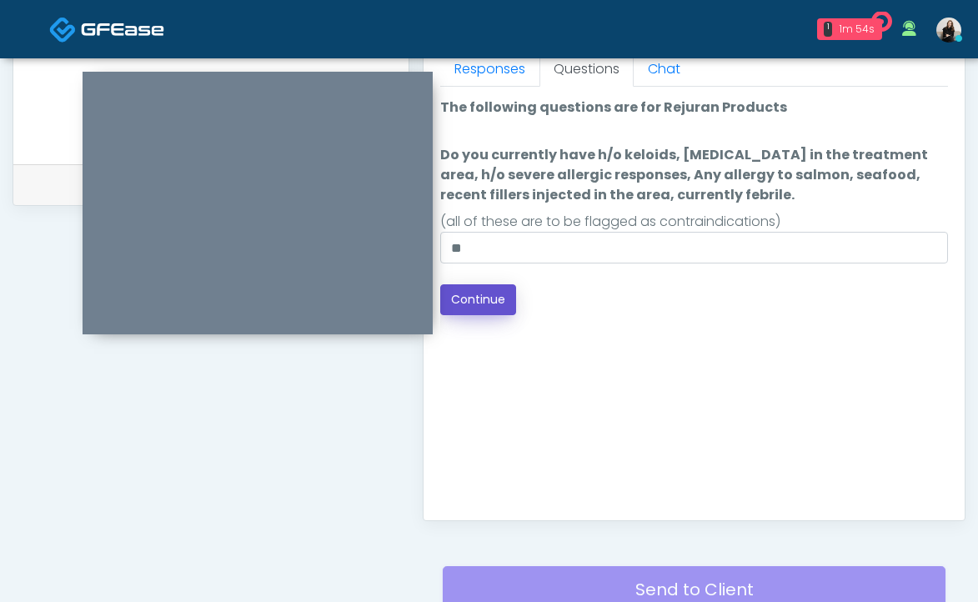
click at [479, 303] on button "Continue" at bounding box center [478, 299] width 76 height 31
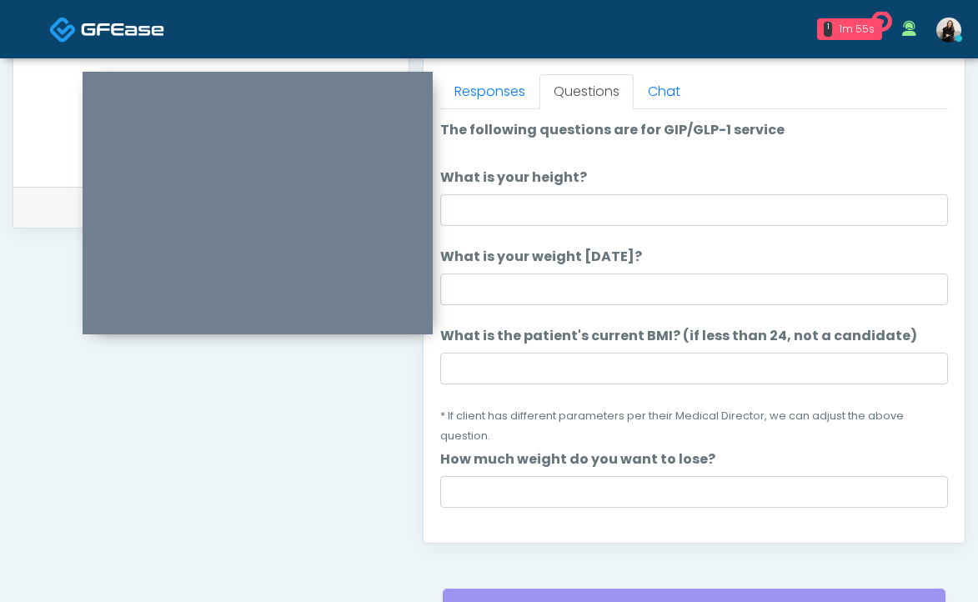
scroll to position [725, 0]
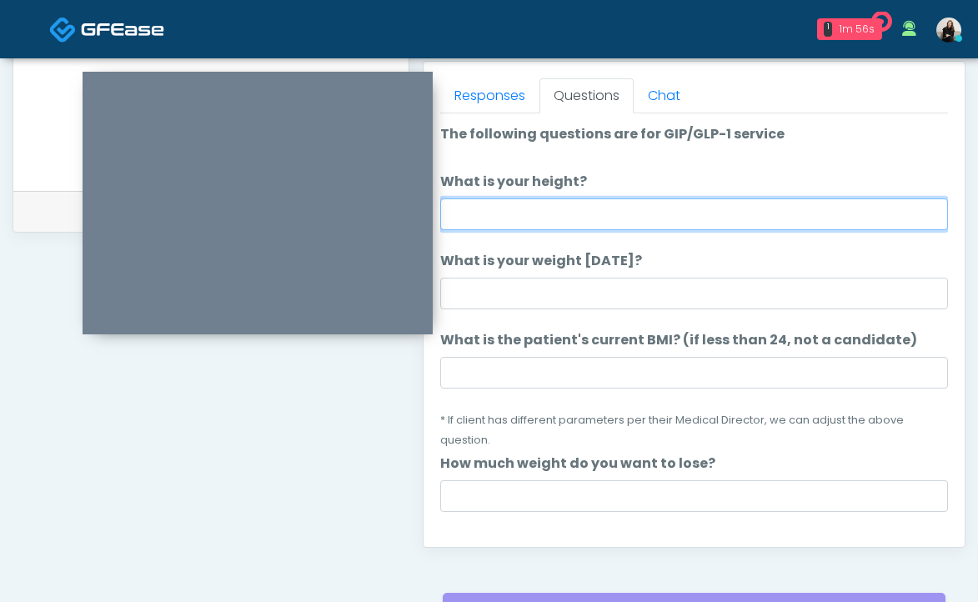
click at [498, 228] on input "What is your height?" at bounding box center [694, 214] width 508 height 32
type input "***"
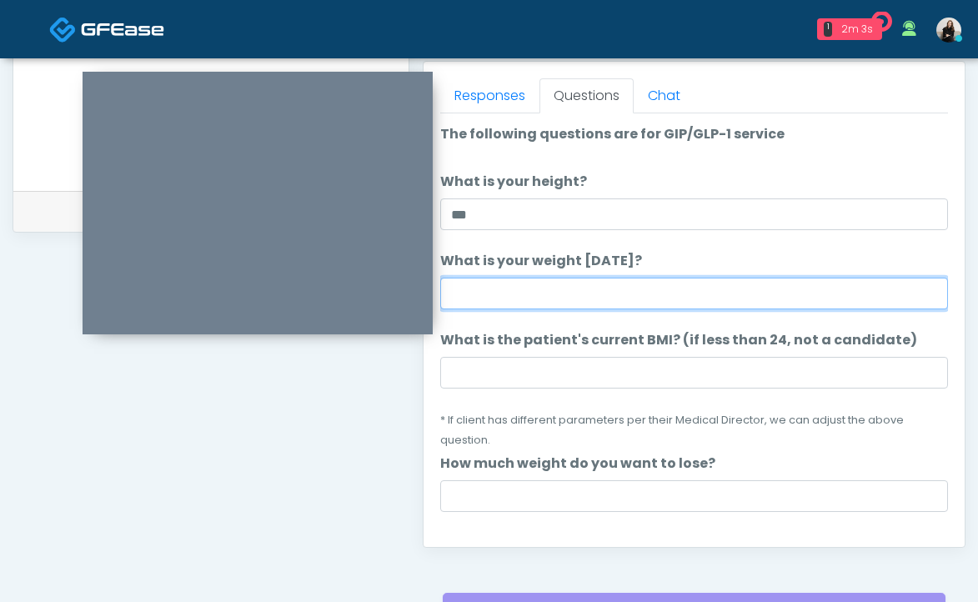
click at [499, 292] on input "What is your weight today?" at bounding box center [694, 294] width 508 height 32
type input "***"
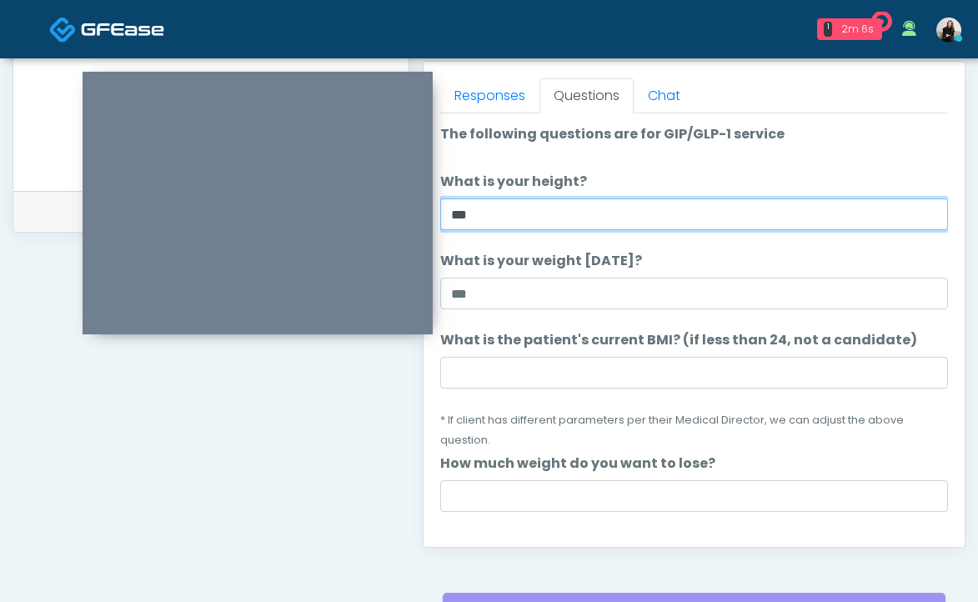
click at [593, 208] on input "***" at bounding box center [694, 214] width 508 height 32
type input "*"
type input "******"
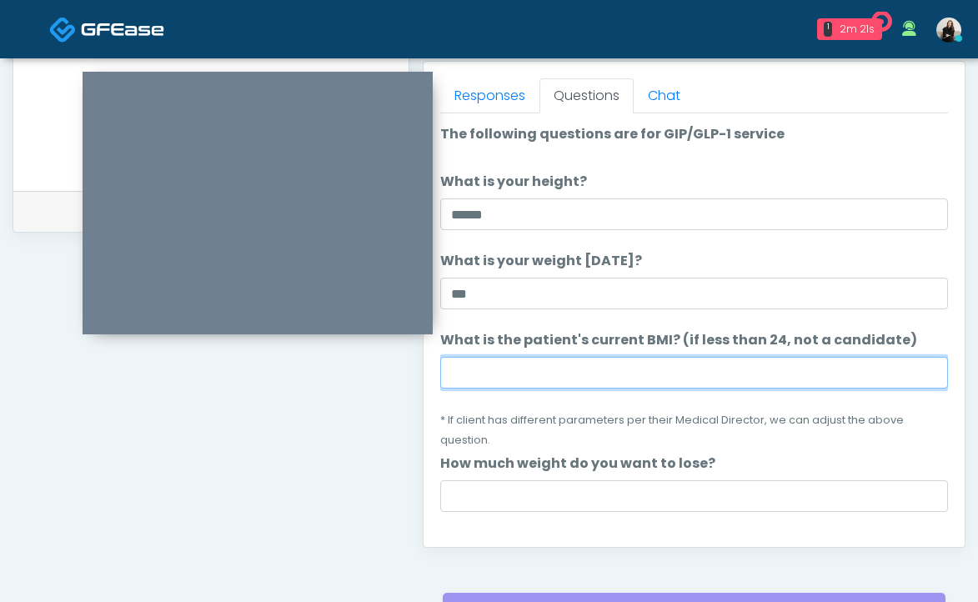
click at [526, 364] on input "What is the patient's current BMI? (if less than 24, not a candidate)" at bounding box center [694, 373] width 508 height 32
paste input "****"
type input "****"
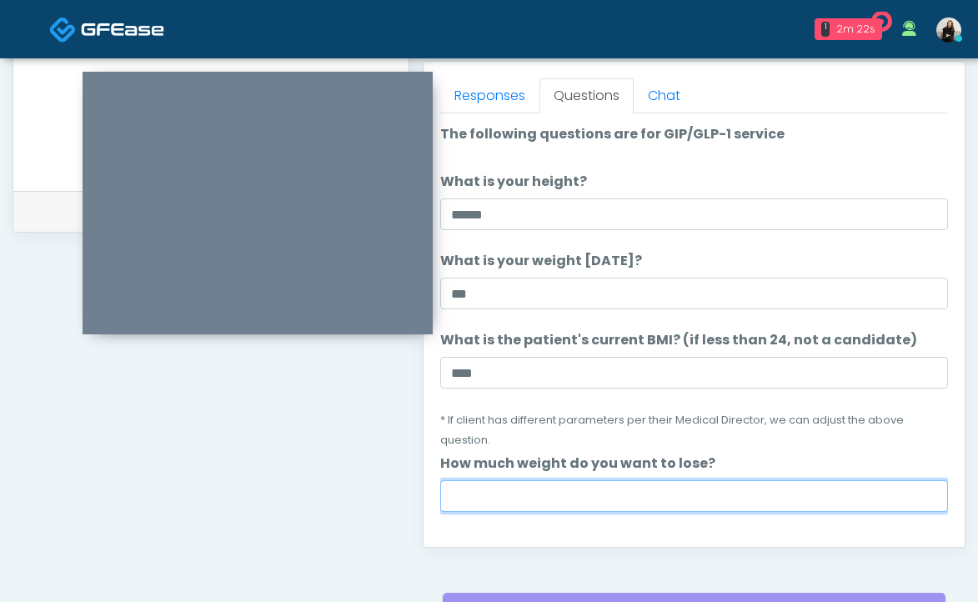
click at [549, 489] on input "How much weight do you want to lose?" at bounding box center [694, 496] width 508 height 32
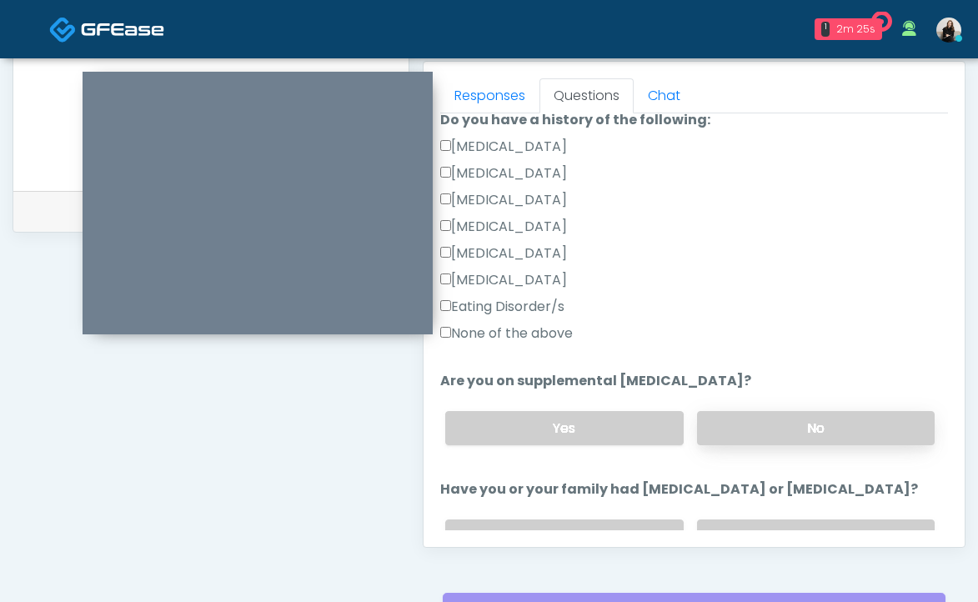
type input "**"
click at [829, 420] on label "No" at bounding box center [816, 428] width 238 height 34
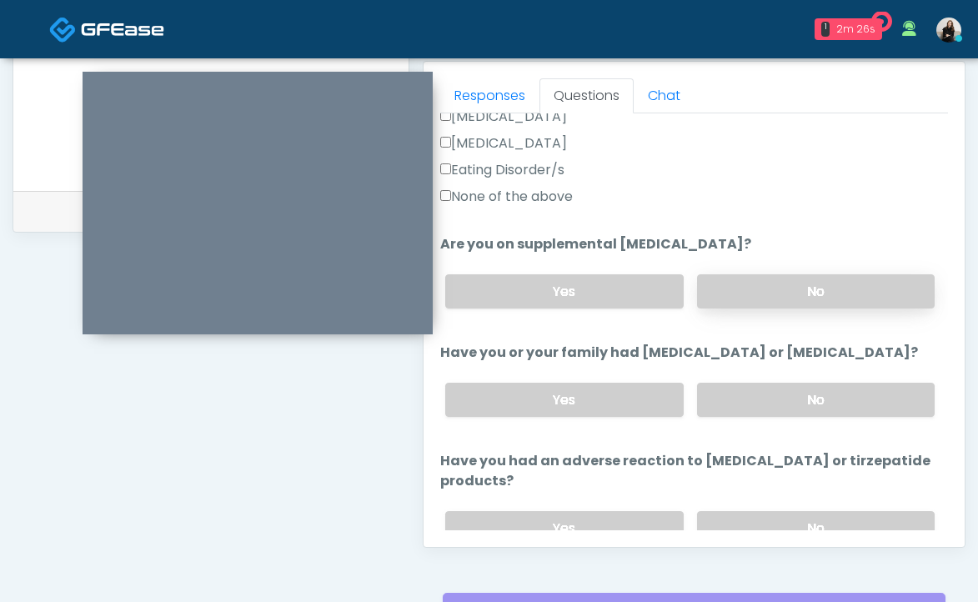
click at [829, 420] on div "Yes No" at bounding box center [690, 399] width 516 height 61
click at [829, 404] on label "No" at bounding box center [816, 400] width 238 height 34
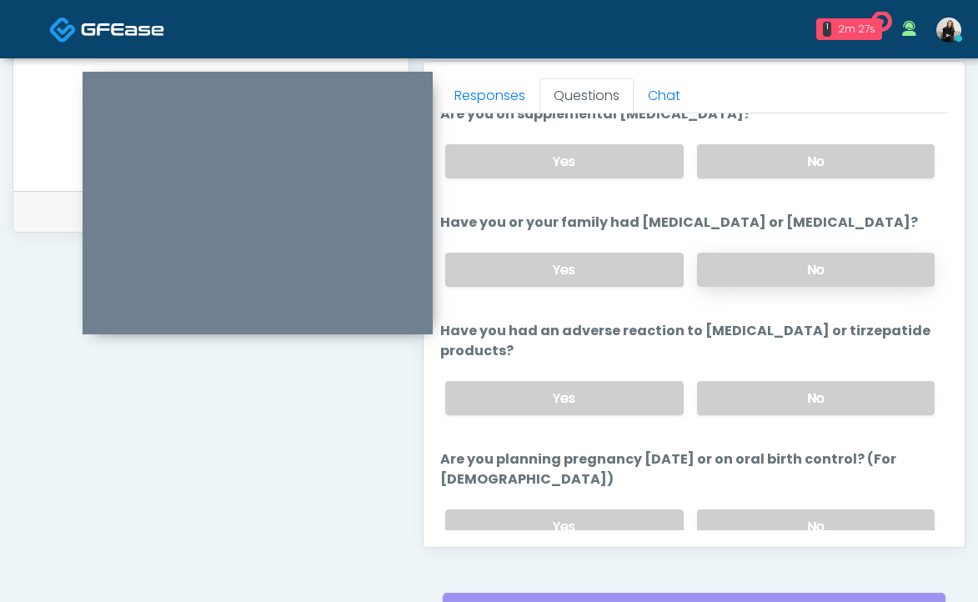
click at [829, 404] on label "No" at bounding box center [816, 398] width 238 height 34
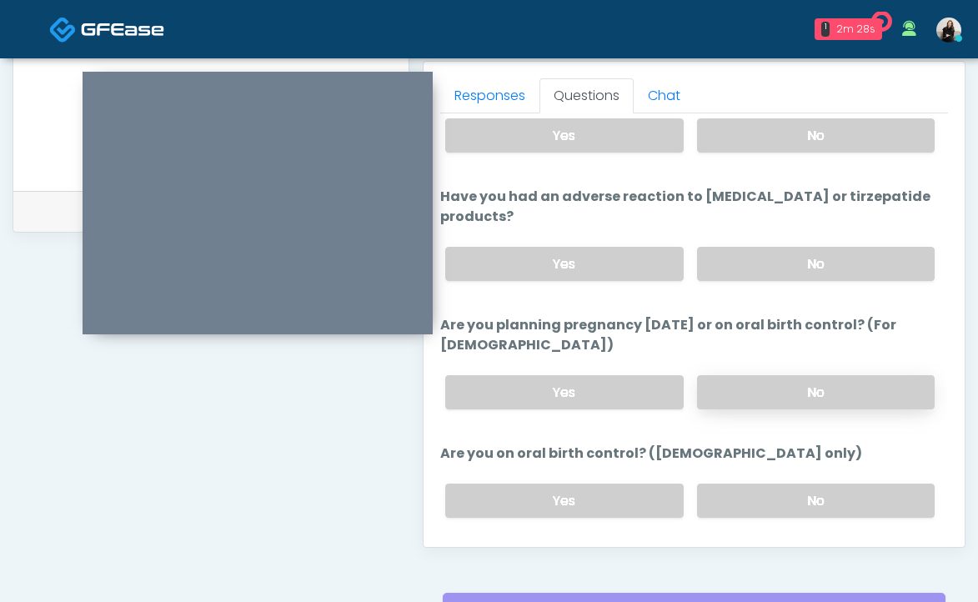
click at [828, 401] on label "No" at bounding box center [816, 392] width 238 height 34
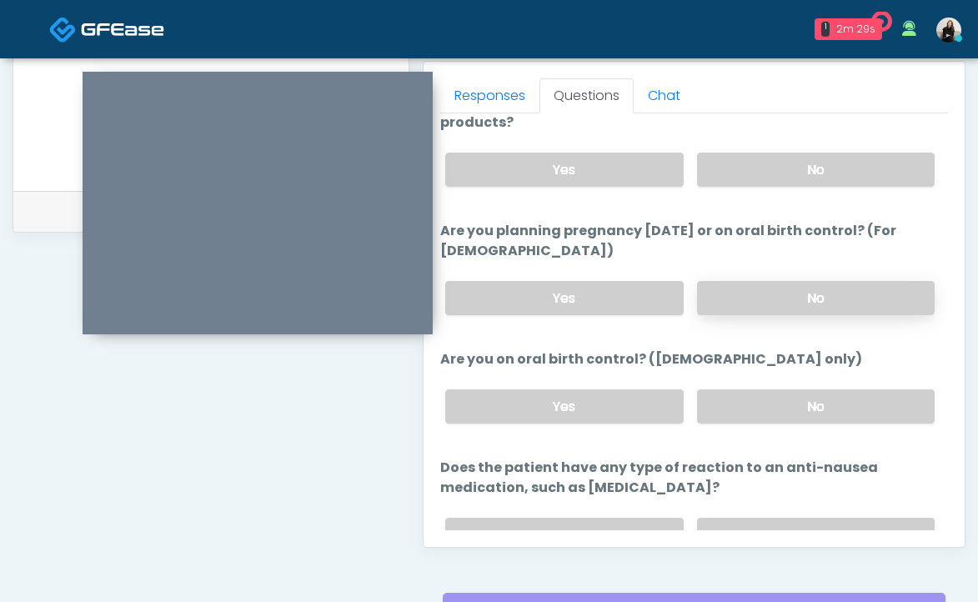
click at [828, 401] on label "No" at bounding box center [816, 406] width 238 height 34
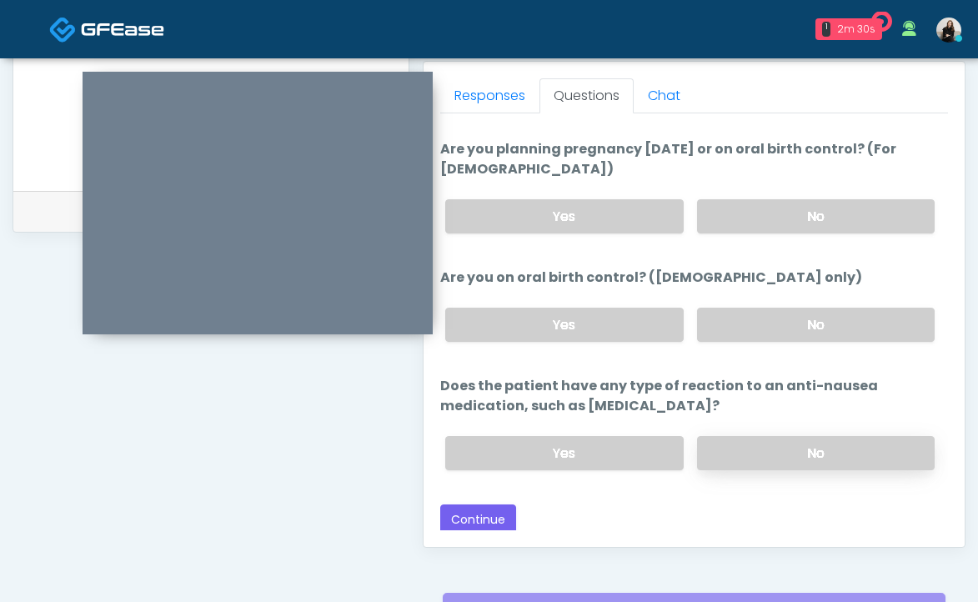
click at [819, 437] on label "No" at bounding box center [816, 453] width 238 height 34
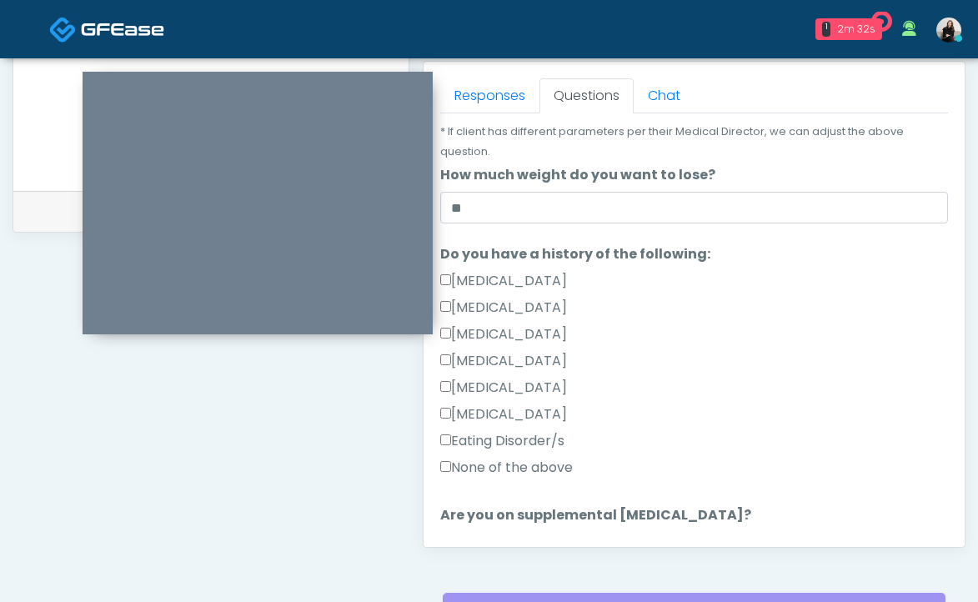
scroll to position [286, 0]
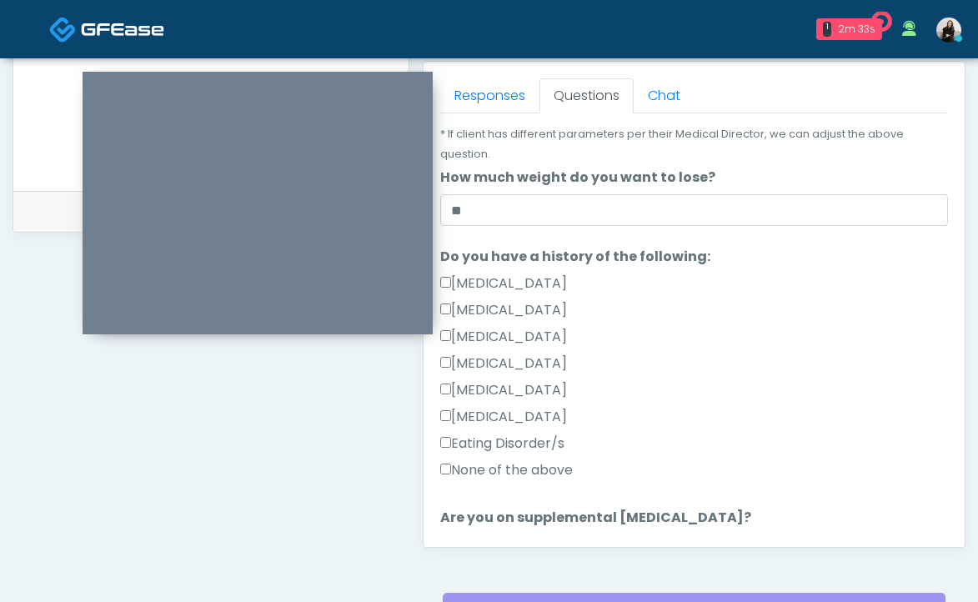
click at [557, 467] on label "None of the above" at bounding box center [506, 470] width 133 height 20
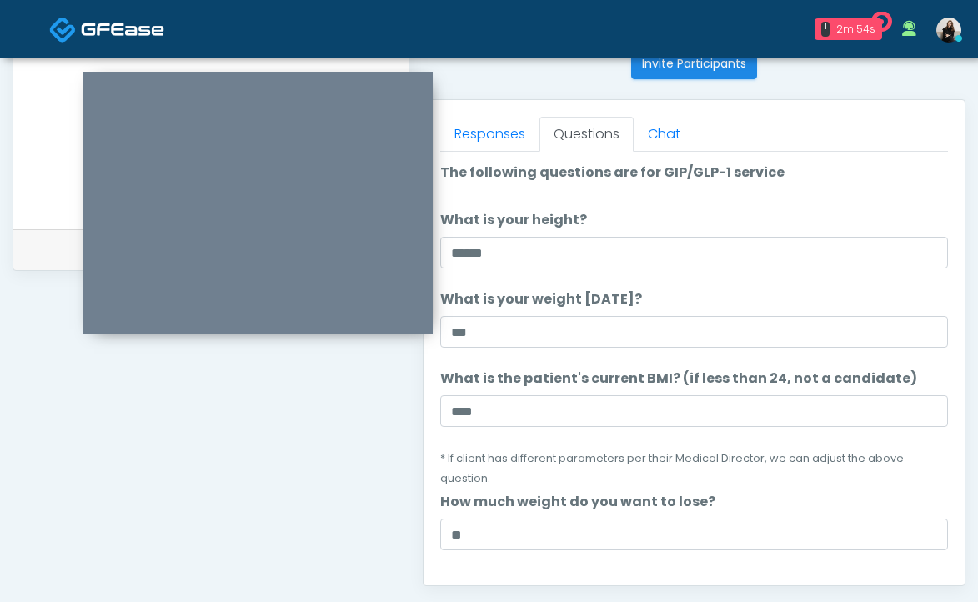
scroll to position [1000, 0]
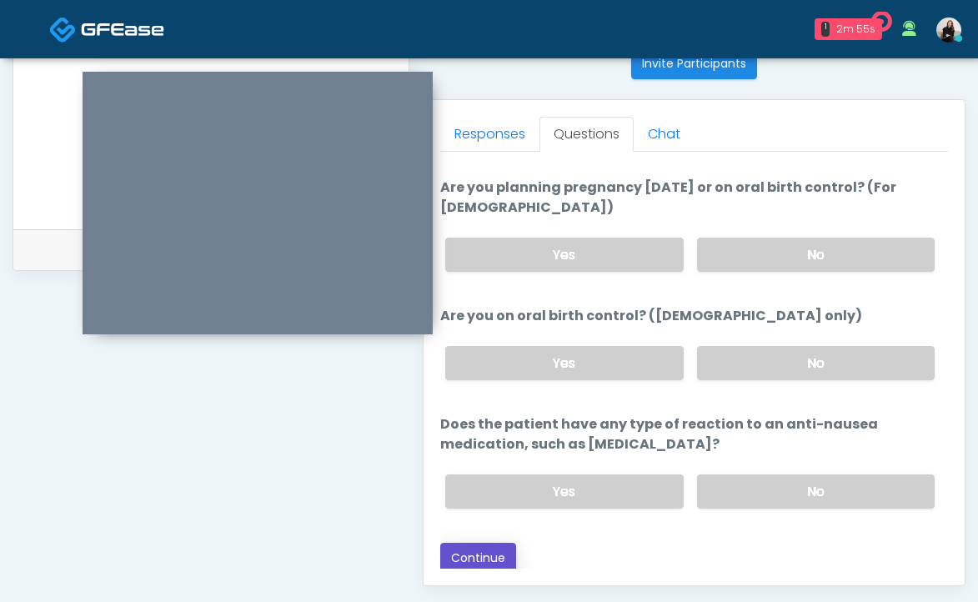
click at [470, 549] on button "Continue" at bounding box center [478, 558] width 76 height 31
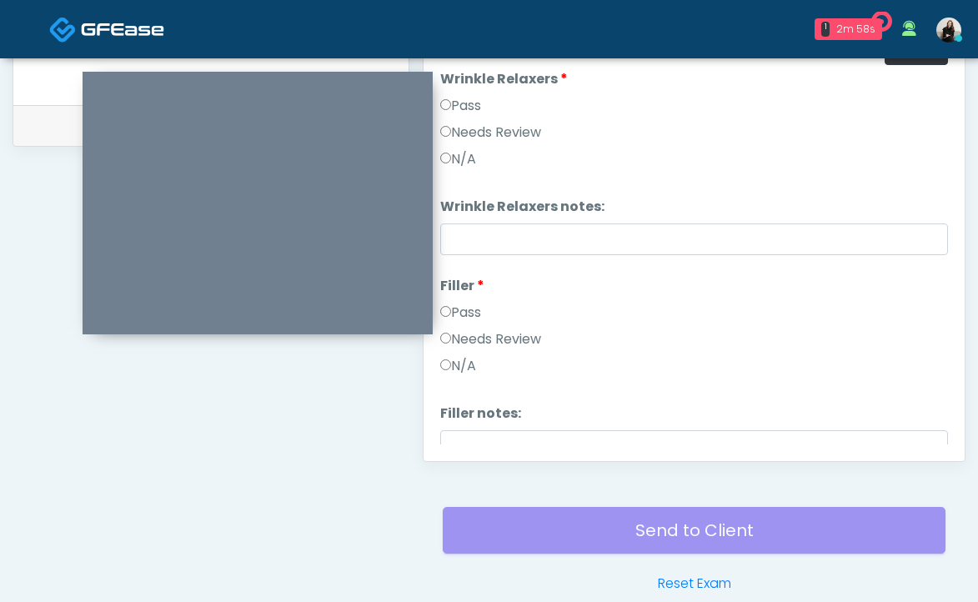
scroll to position [659, 0]
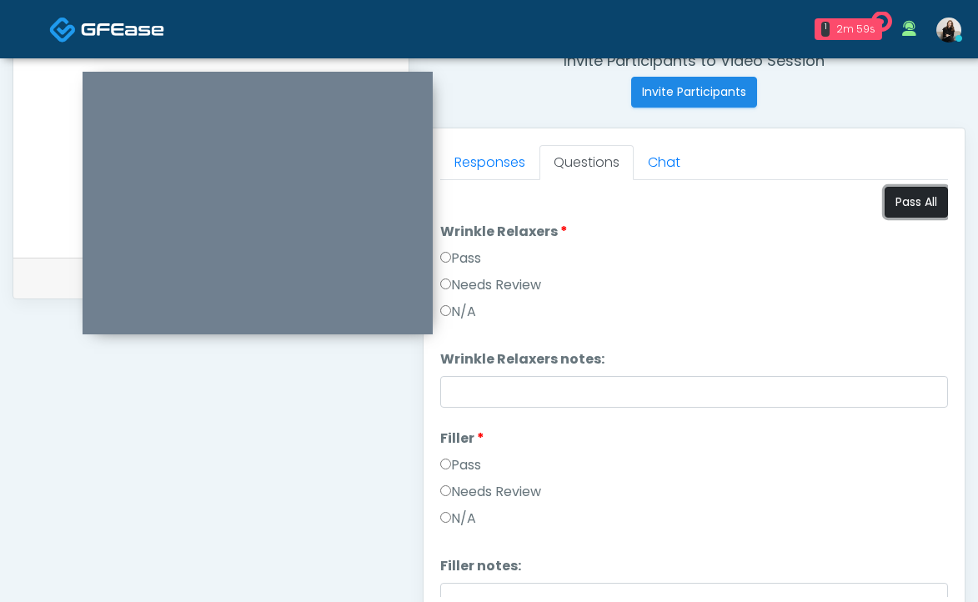
click at [913, 205] on button "Pass All" at bounding box center [916, 202] width 63 height 31
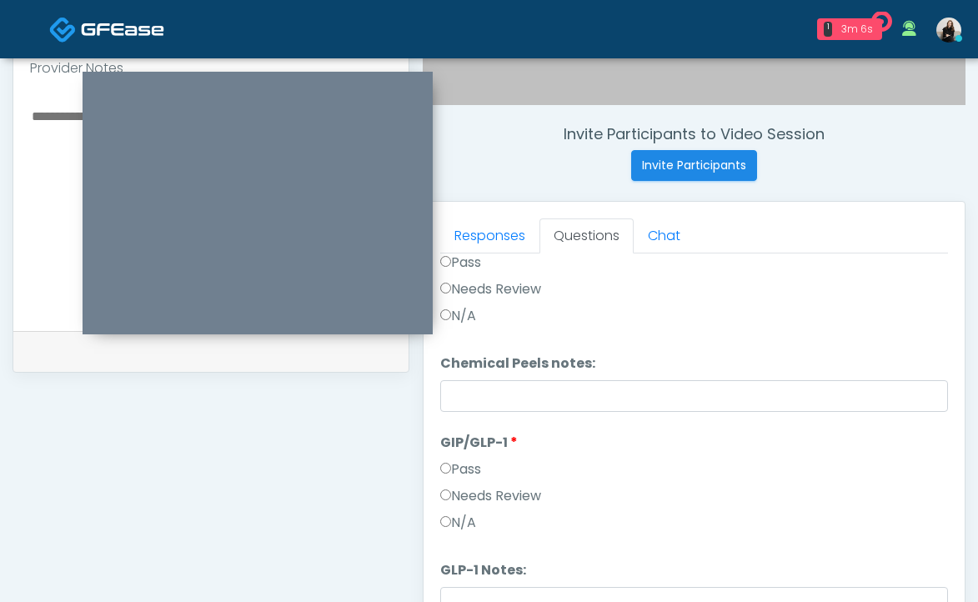
scroll to position [706, 0]
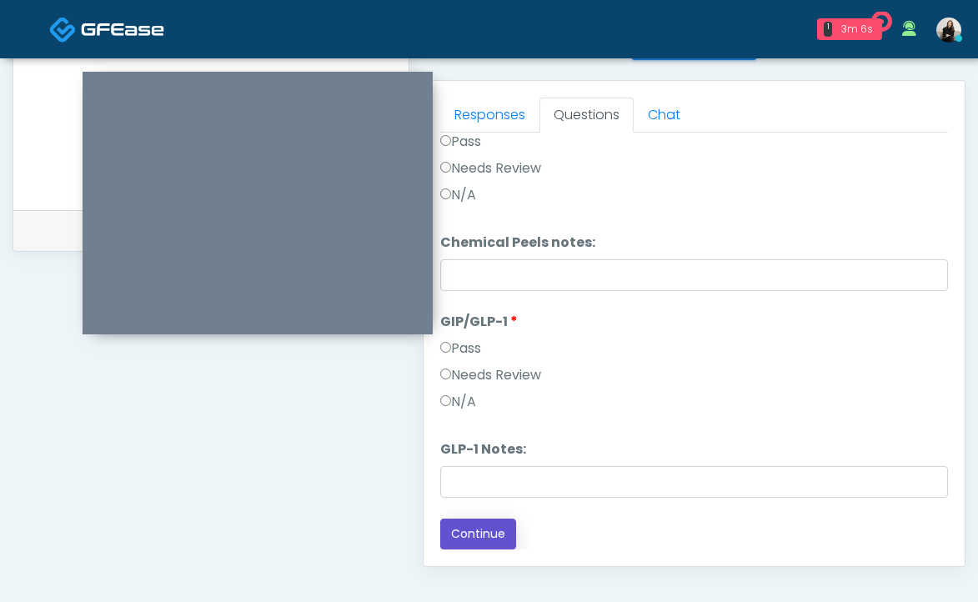
click at [481, 523] on button "Continue" at bounding box center [478, 534] width 76 height 31
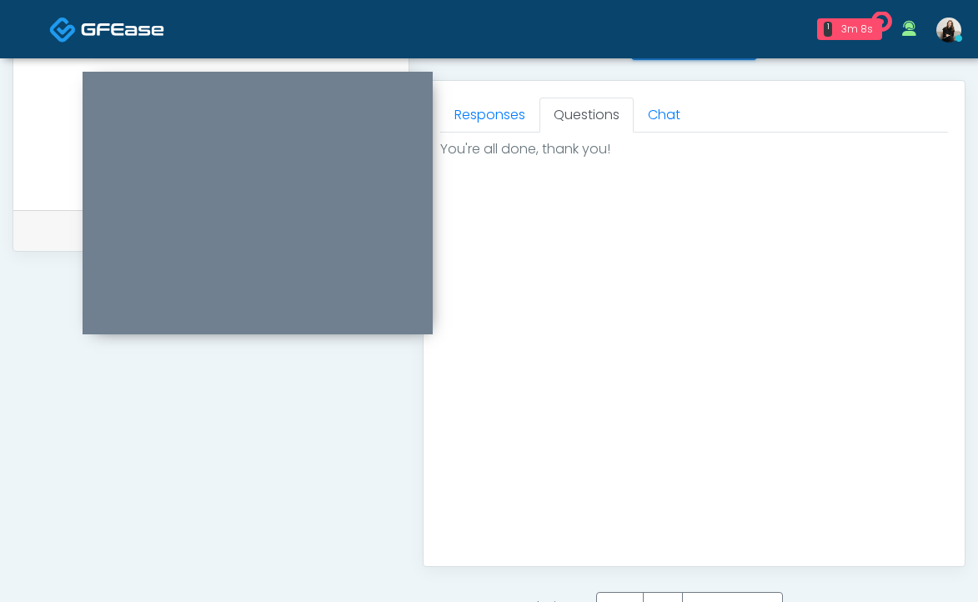
scroll to position [775, 0]
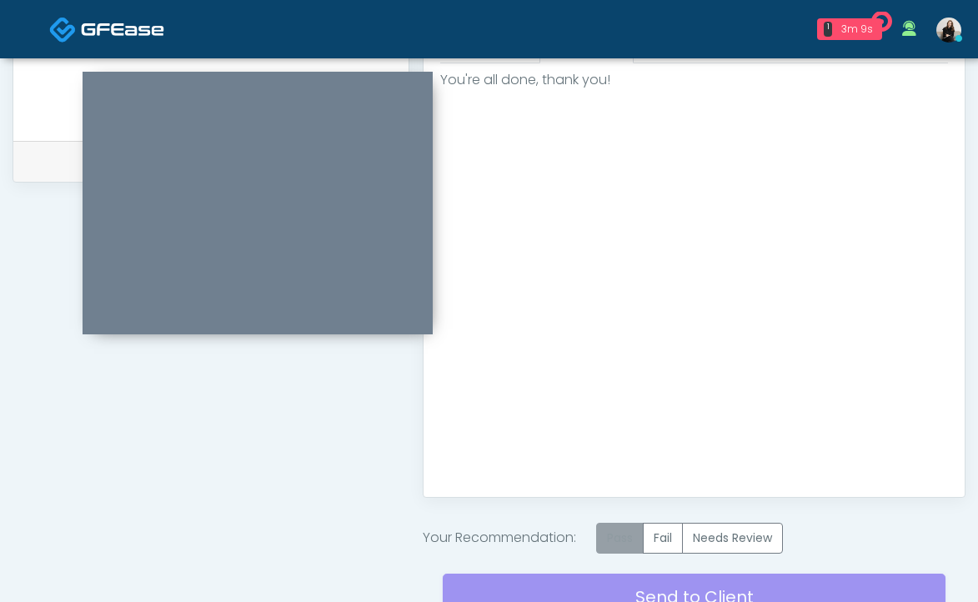
click at [622, 534] on label "Pass" at bounding box center [620, 538] width 48 height 31
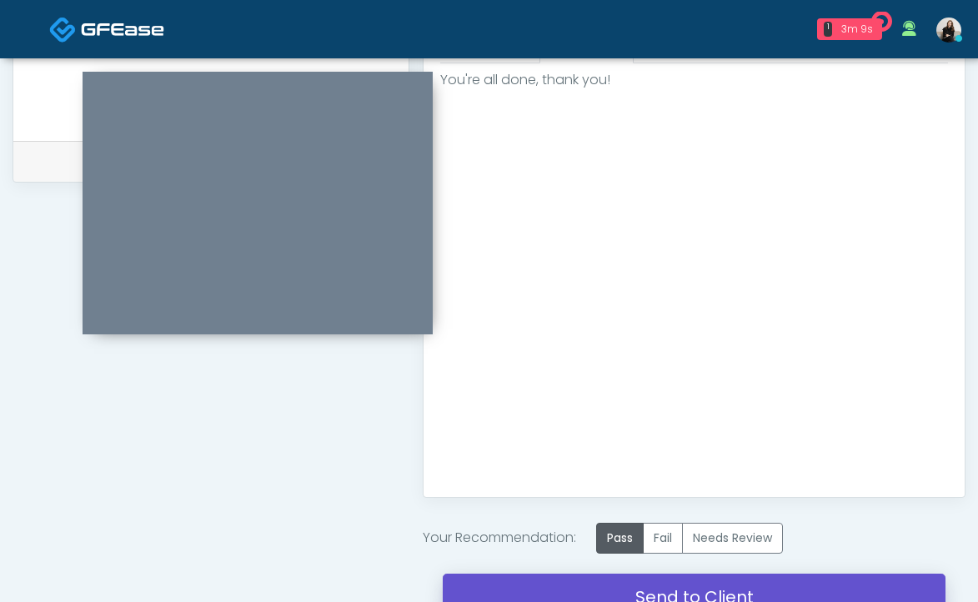
click at [620, 580] on link "Send to Client" at bounding box center [694, 597] width 503 height 47
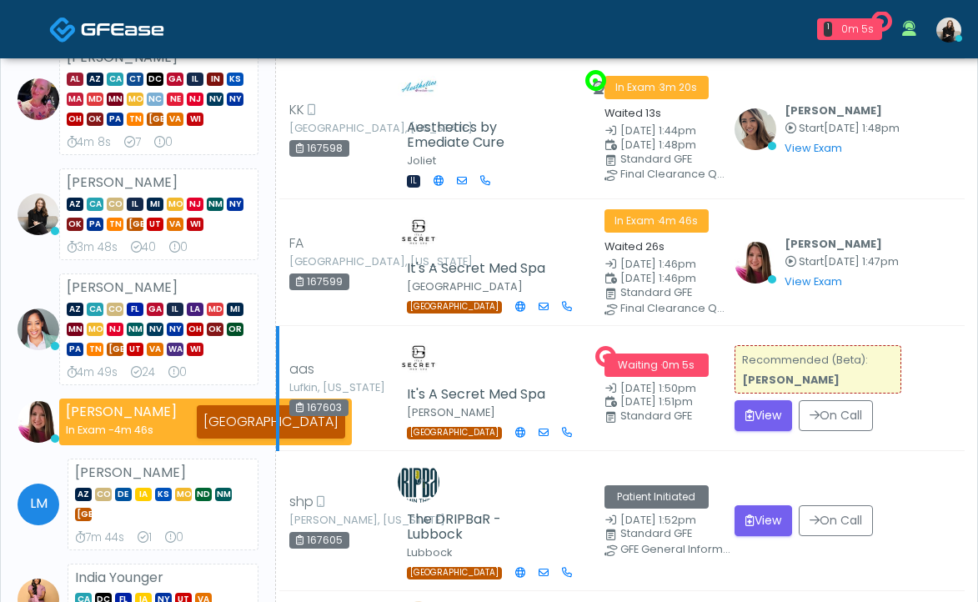
scroll to position [227, 0]
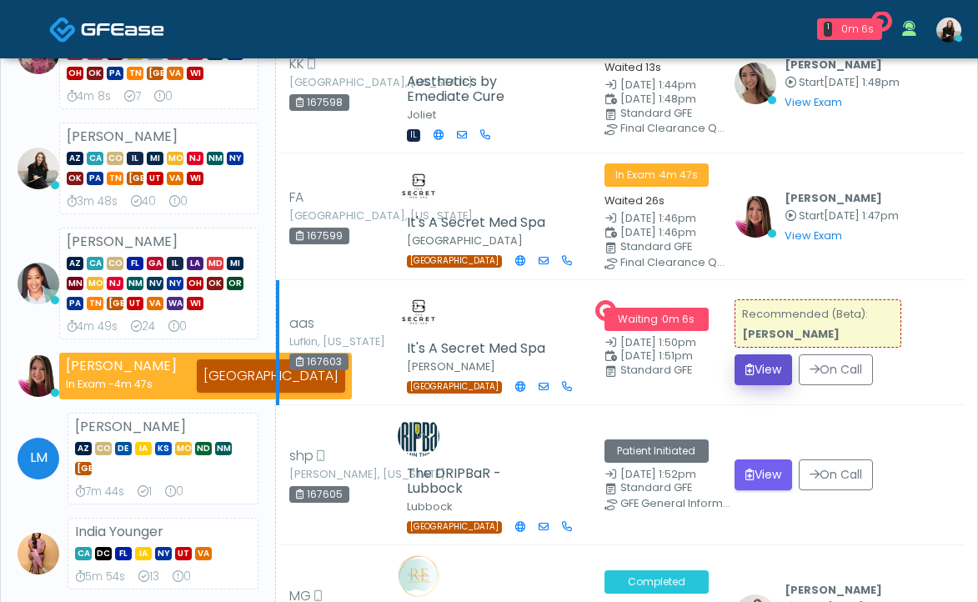
click at [757, 368] on button "View" at bounding box center [764, 369] width 58 height 31
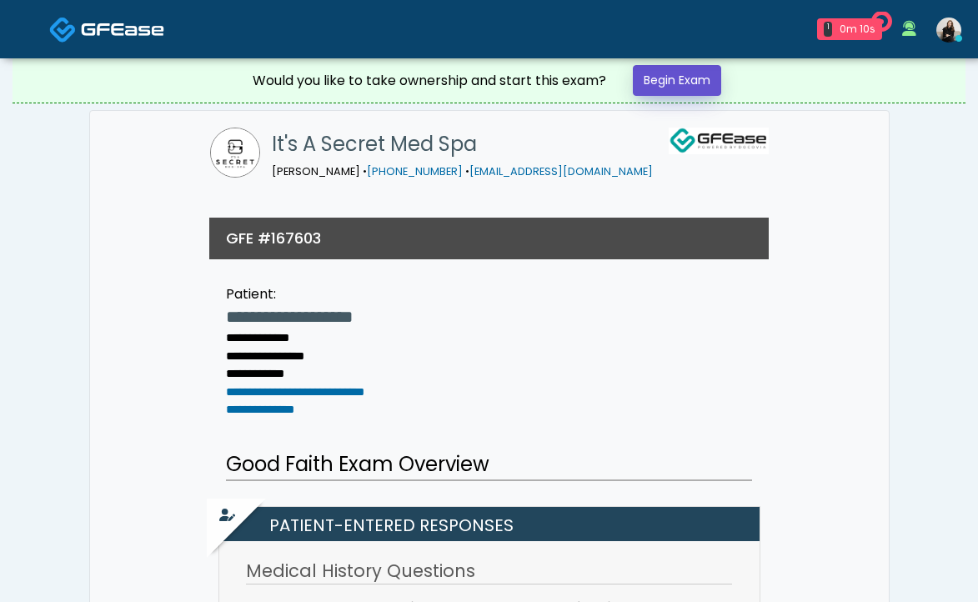
click at [690, 87] on link "Begin Exam" at bounding box center [677, 80] width 88 height 31
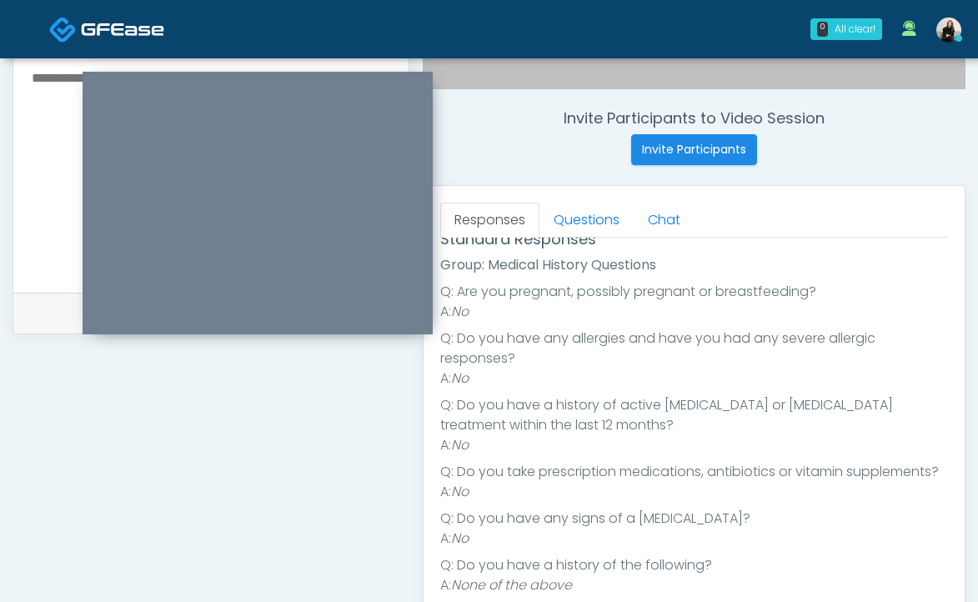
scroll to position [262, 0]
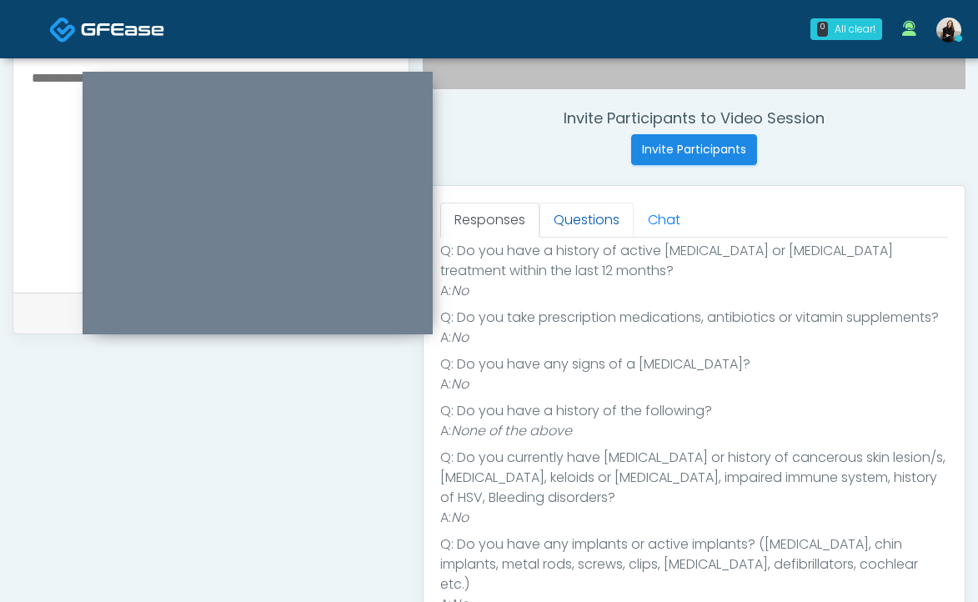
click at [578, 221] on link "Questions" at bounding box center [586, 220] width 94 height 35
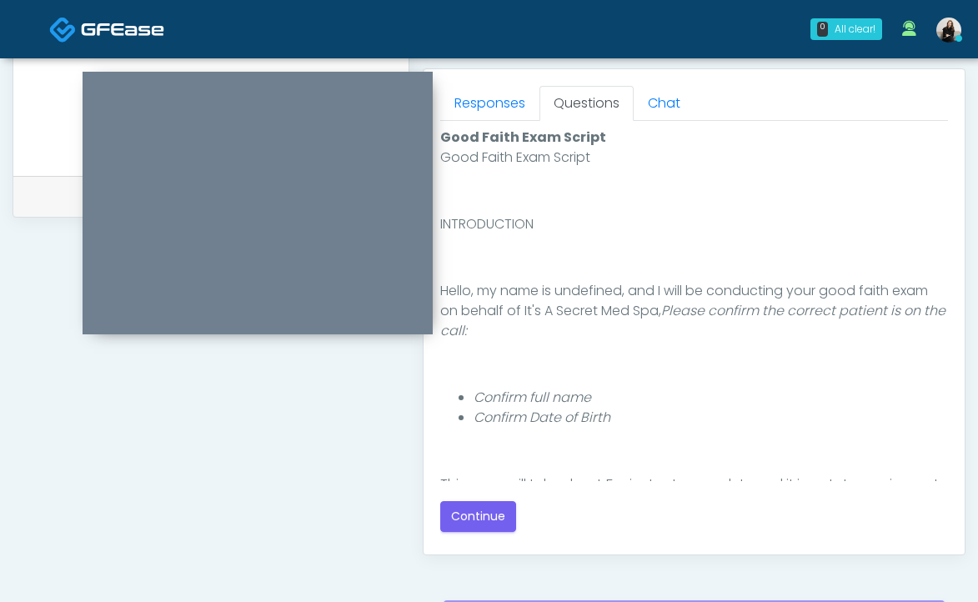
scroll to position [860, 0]
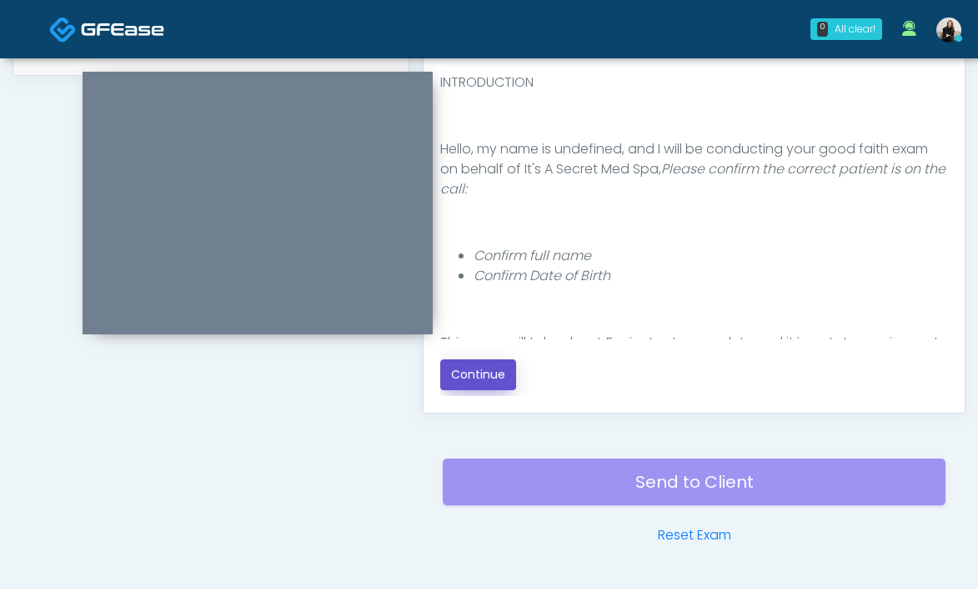
click at [484, 373] on button "Continue" at bounding box center [478, 374] width 76 height 31
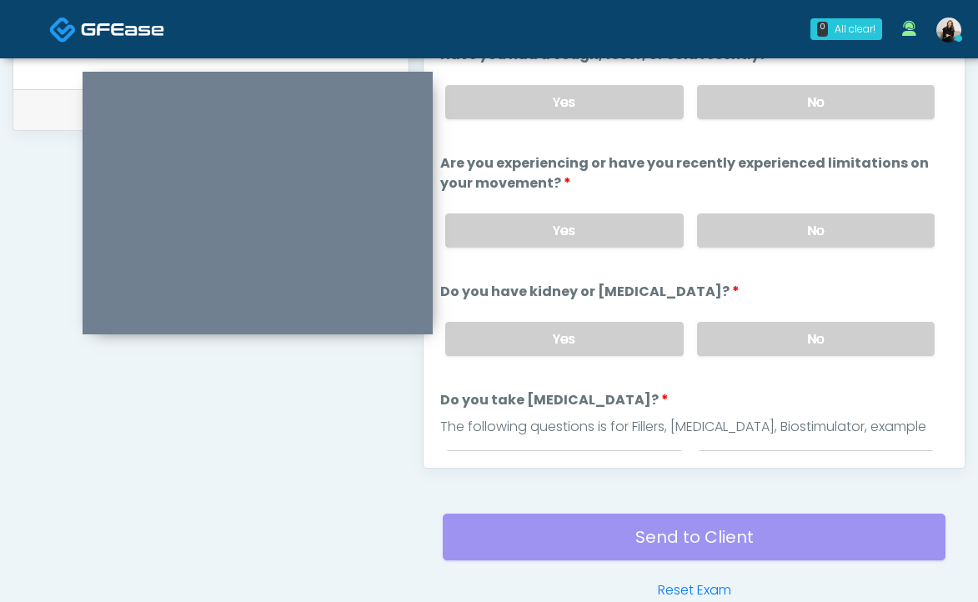
scroll to position [746, 0]
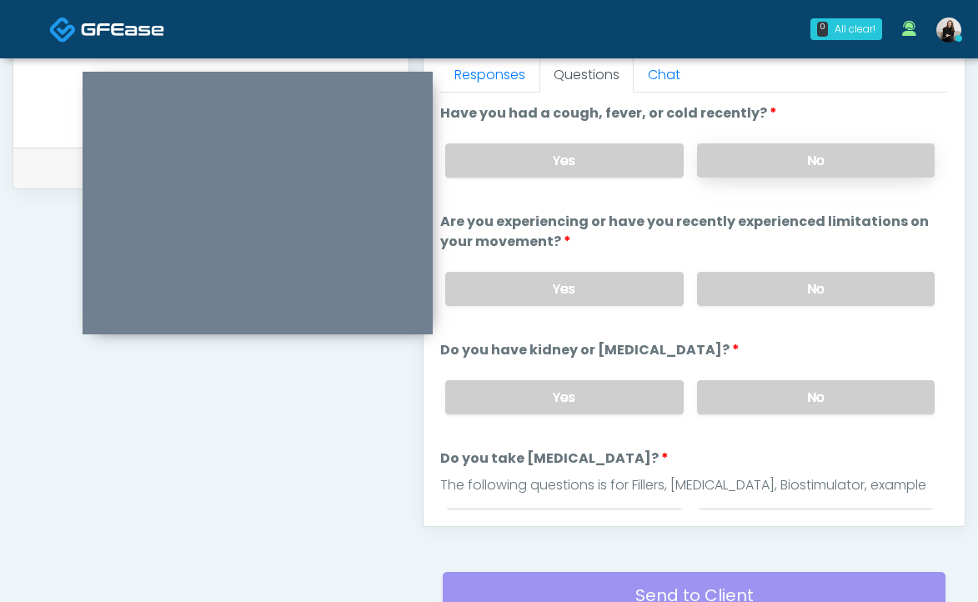
click at [772, 168] on label "No" at bounding box center [816, 160] width 238 height 34
click at [772, 293] on label "No" at bounding box center [816, 289] width 238 height 34
click at [765, 390] on label "No" at bounding box center [816, 397] width 238 height 34
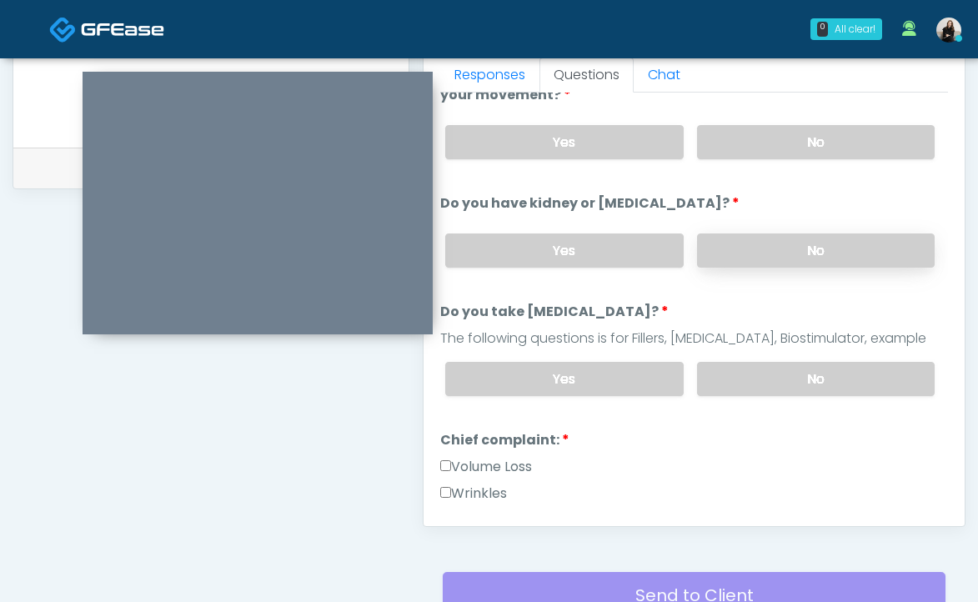
click at [765, 390] on label "No" at bounding box center [816, 379] width 238 height 34
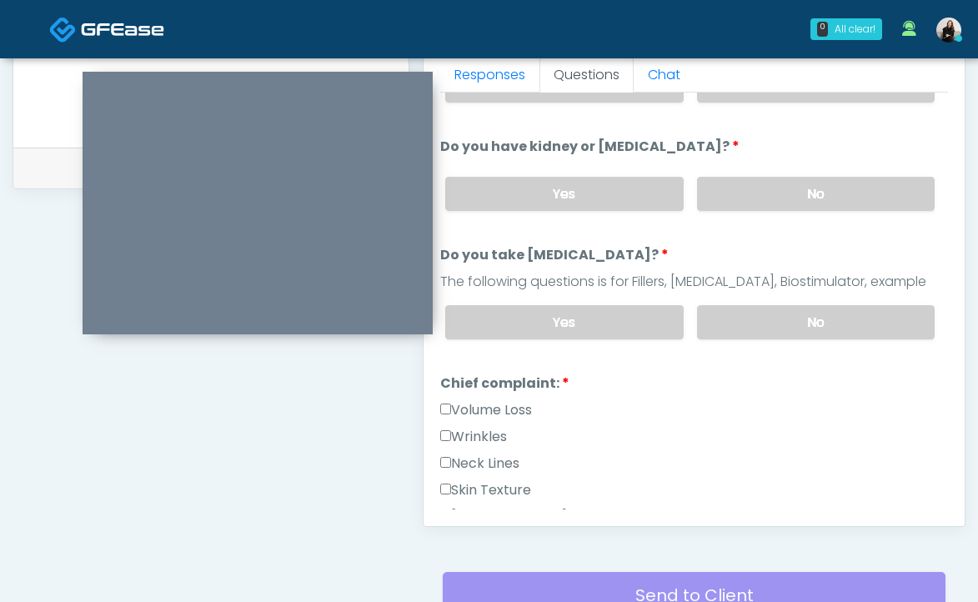
scroll to position [252, 0]
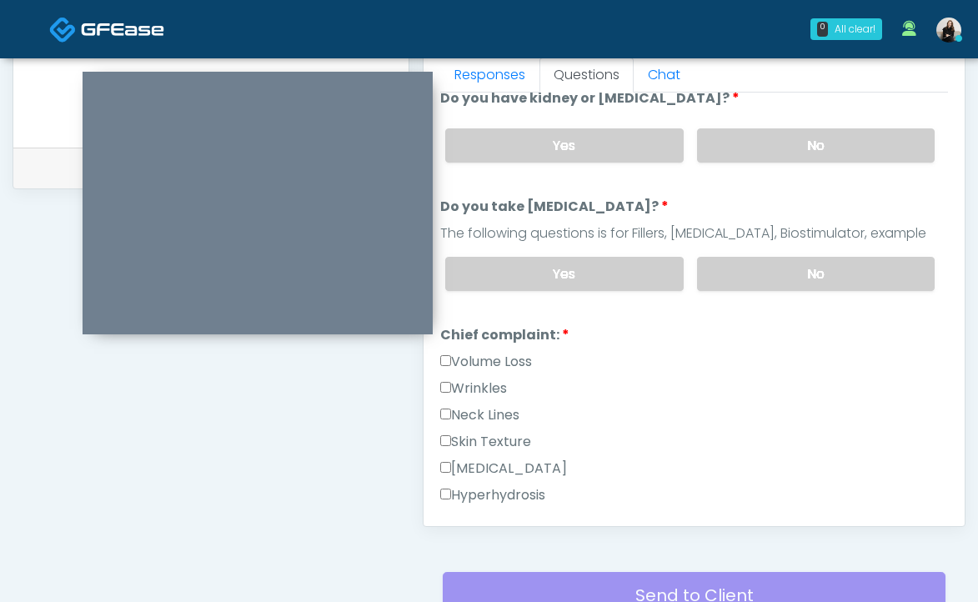
click at [486, 379] on label "Wrinkles" at bounding box center [473, 389] width 67 height 20
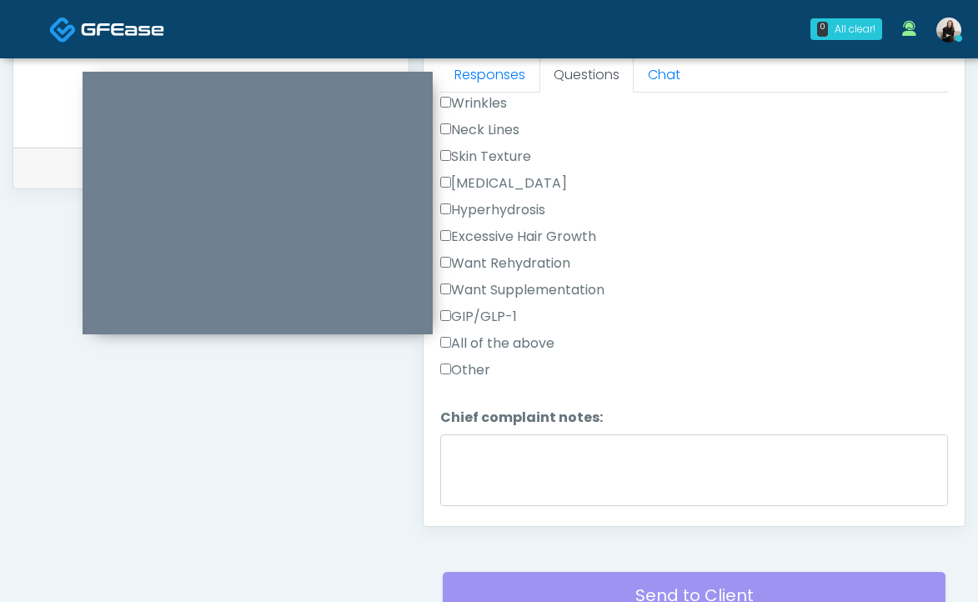
scroll to position [786, 0]
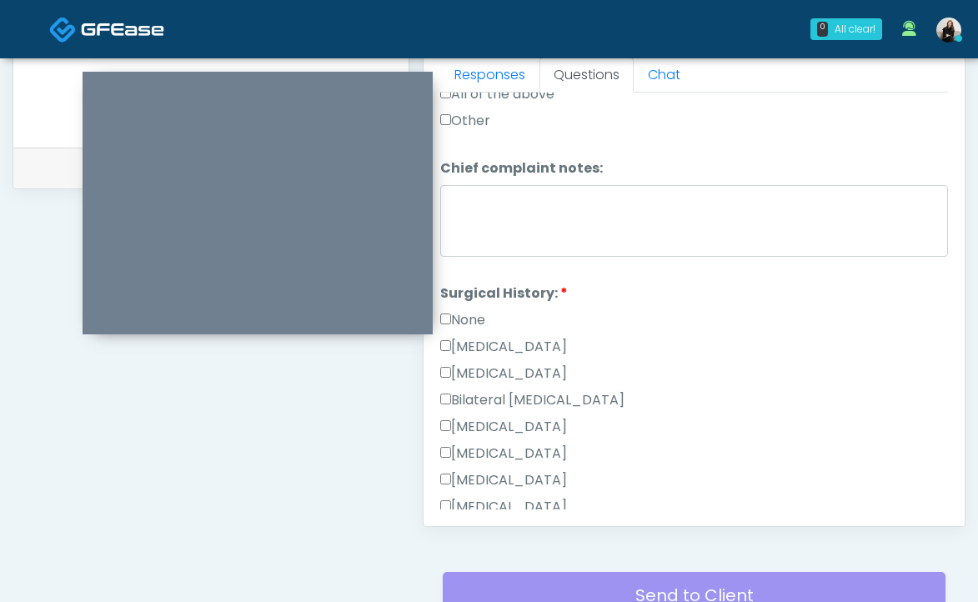
click at [472, 317] on label "None" at bounding box center [462, 320] width 45 height 20
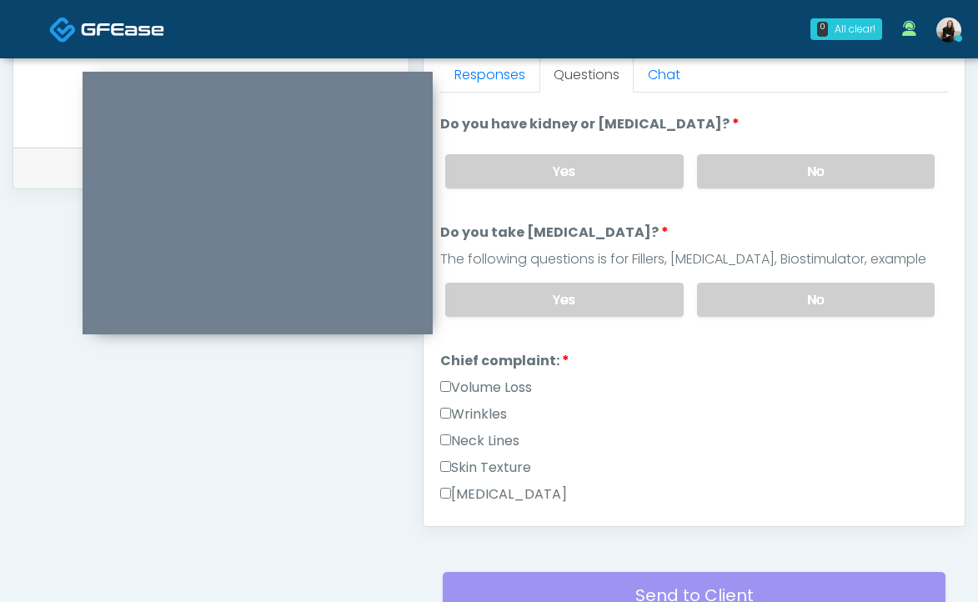
scroll to position [410, 0]
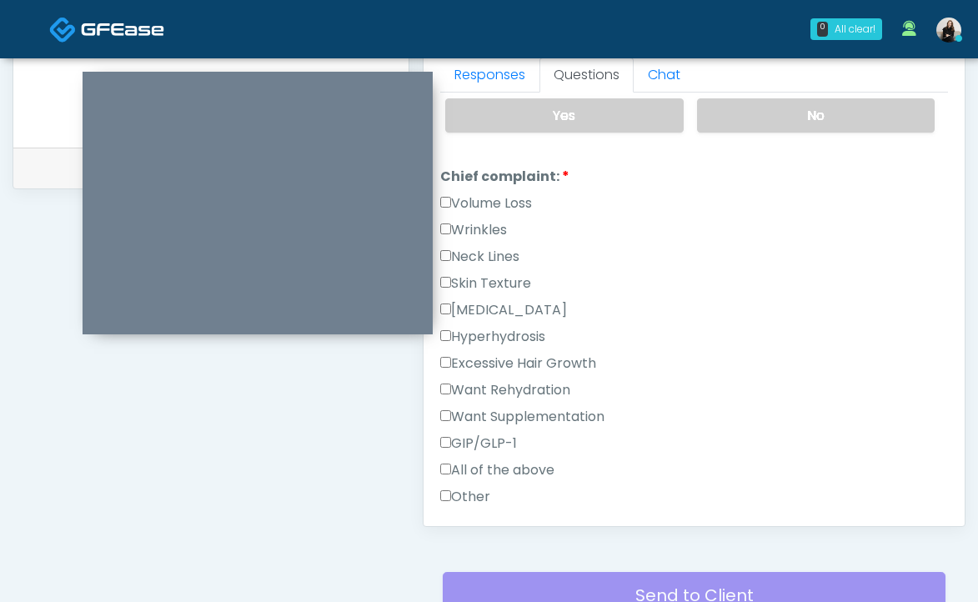
click at [491, 204] on label "Volume Loss" at bounding box center [486, 203] width 92 height 20
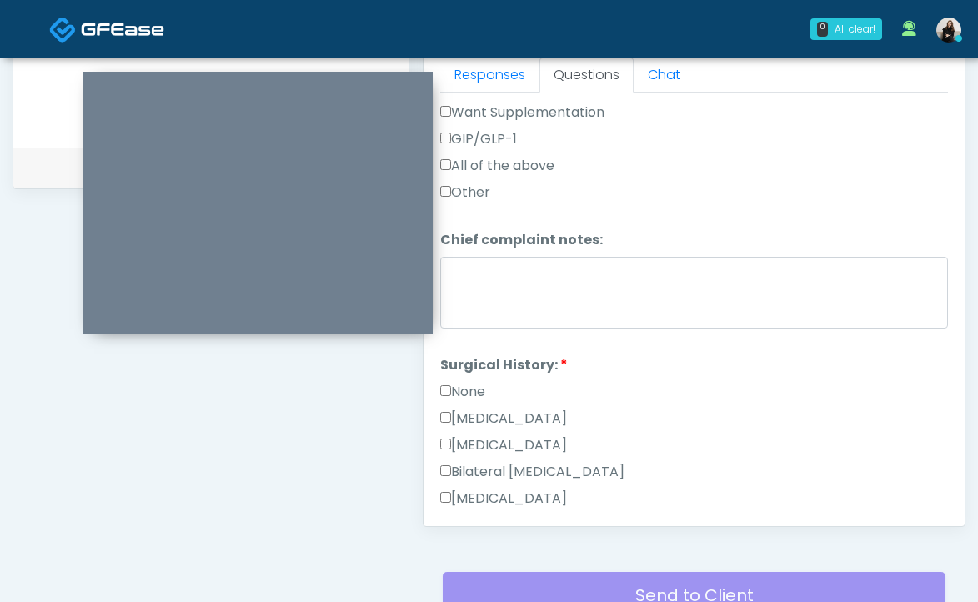
scroll to position [1106, 0]
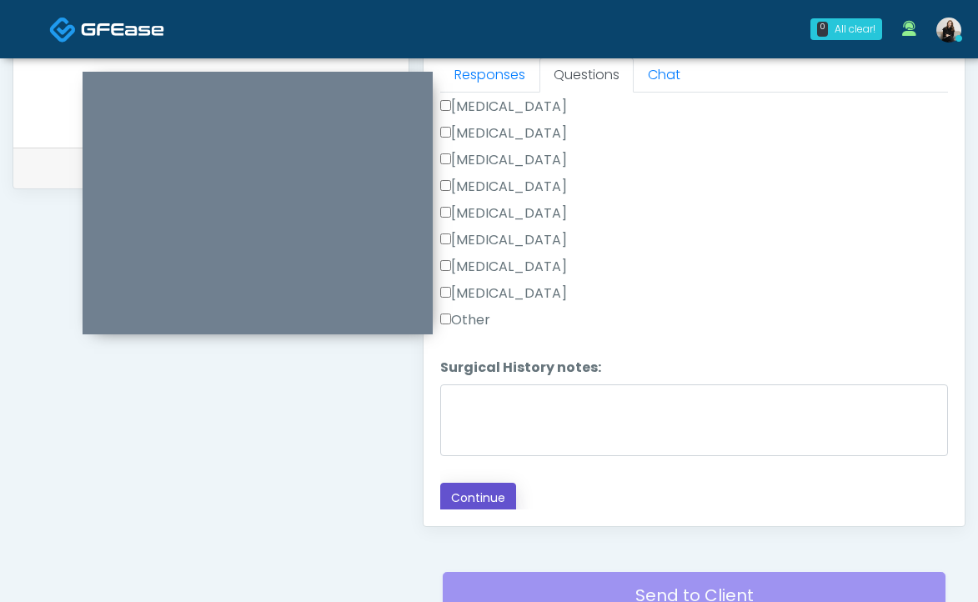
click at [464, 504] on button "Continue" at bounding box center [478, 498] width 76 height 31
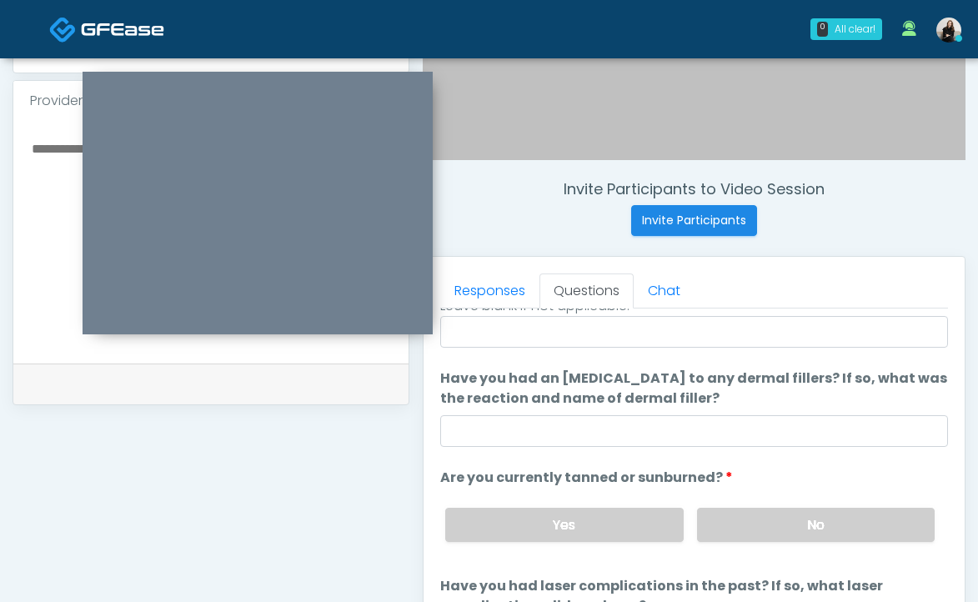
scroll to position [0, 0]
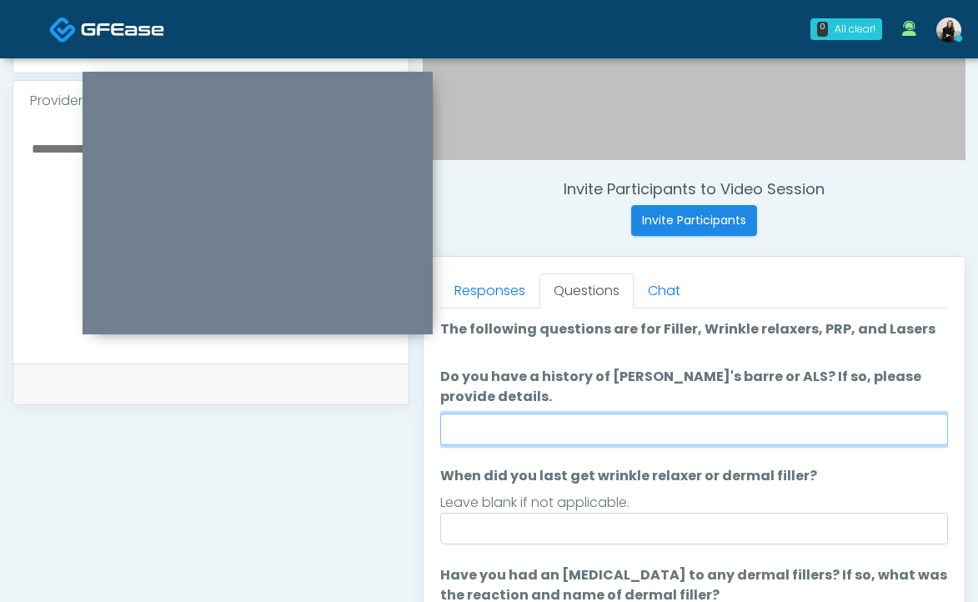
click at [564, 432] on input "Do you have a history of Guillain's barre or ALS? If so, please provide details." at bounding box center [694, 430] width 508 height 32
type input "**"
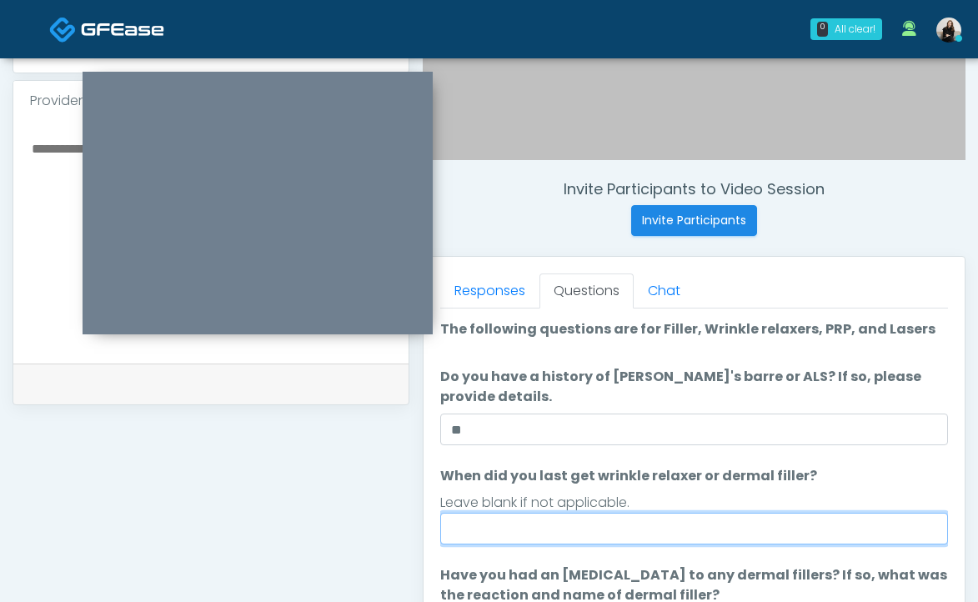
click at [524, 528] on input "When did you last get wrinkle relaxer or dermal filler?" at bounding box center [694, 529] width 508 height 32
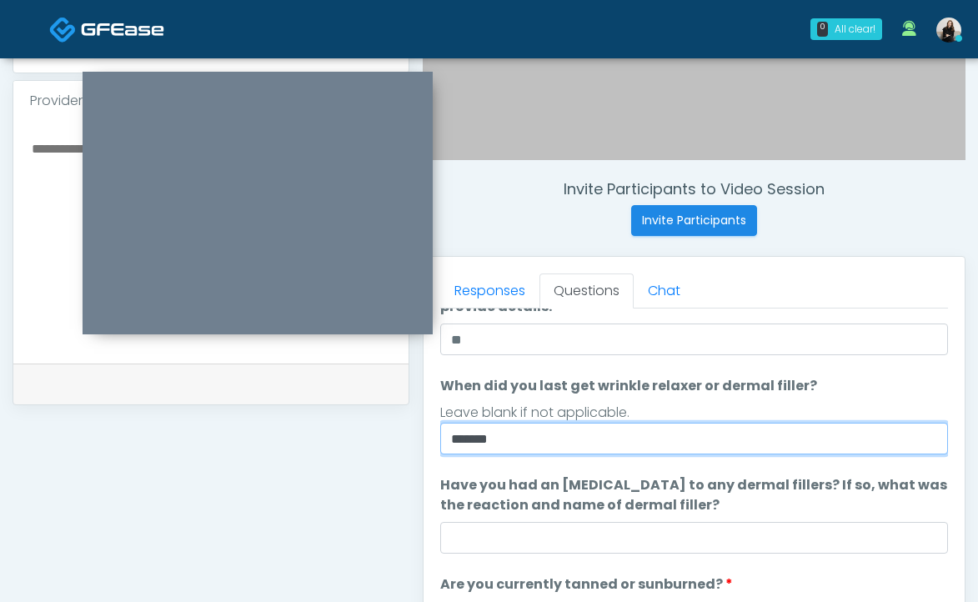
scroll to position [197, 0]
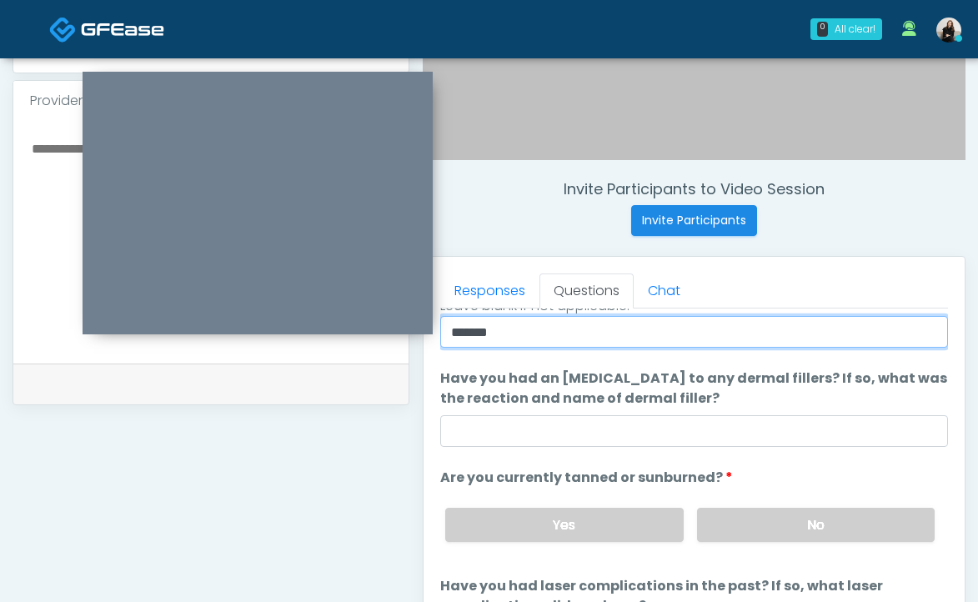
drag, startPoint x: 525, startPoint y: 329, endPoint x: 431, endPoint y: 329, distance: 94.2
click at [409, 238] on div "Invite Participants to Video Session Invite Participants Responses Questions Ch…" at bounding box center [687, 239] width 556 height 1272
type input "********"
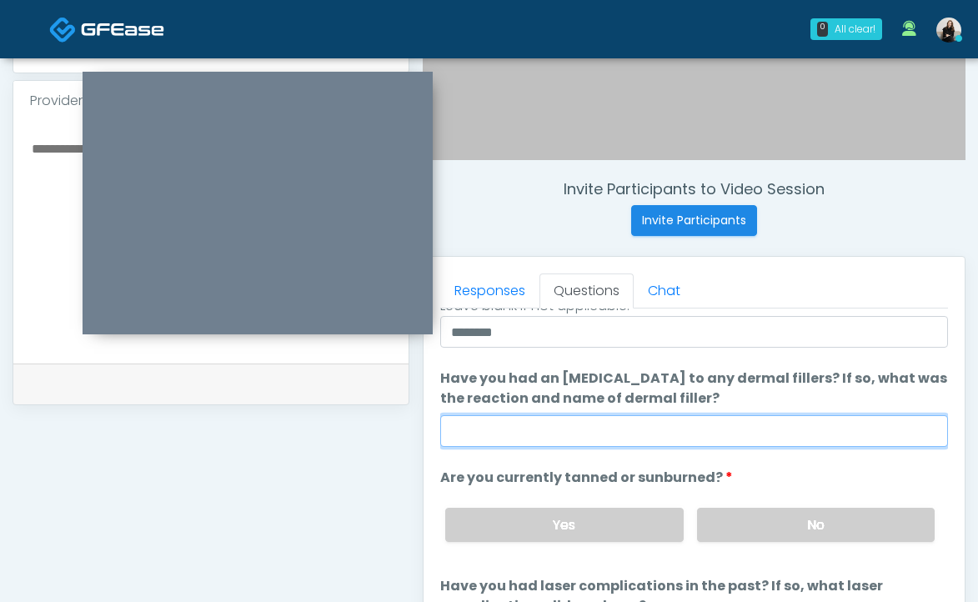
click at [480, 429] on input "Have you had an allergic response to any dermal fillers? If so, what was the re…" at bounding box center [694, 431] width 508 height 32
drag, startPoint x: 522, startPoint y: 424, endPoint x: 344, endPoint y: 413, distance: 178.8
click at [344, 413] on div "**********" at bounding box center [489, 239] width 953 height 1272
type input "**"
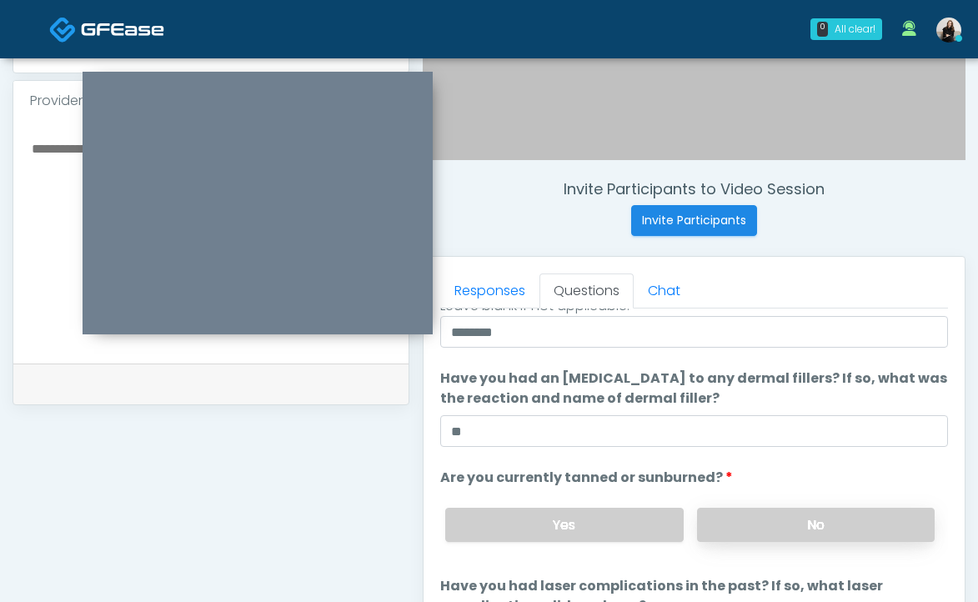
click at [749, 527] on label "No" at bounding box center [816, 525] width 238 height 34
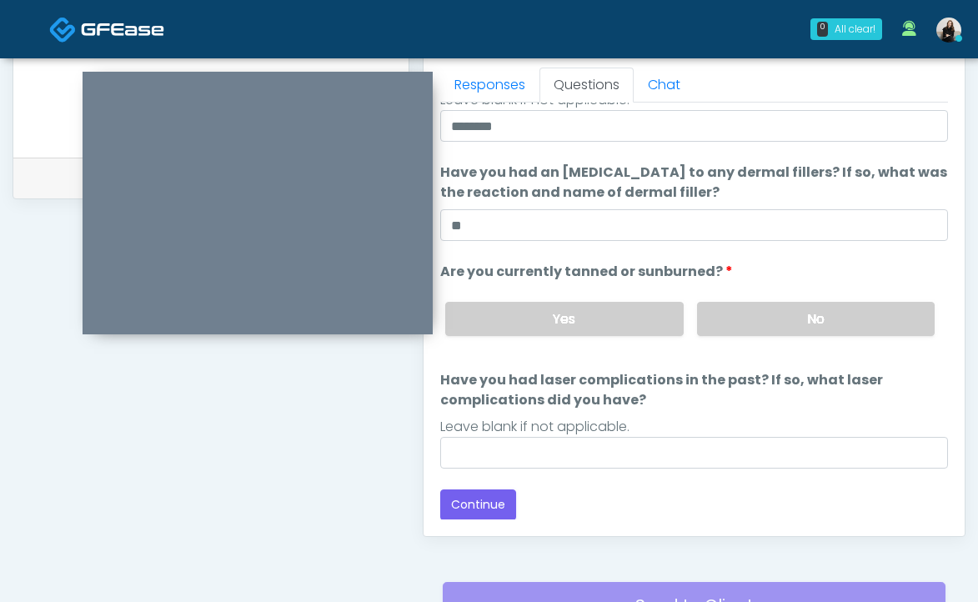
scroll to position [759, 0]
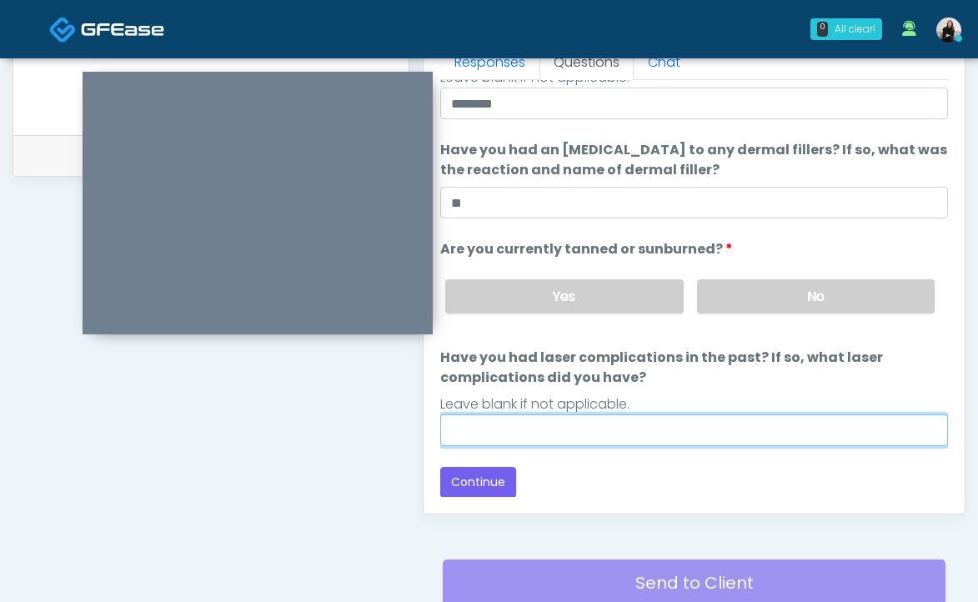
click at [638, 431] on input "Have you had laser complications in the past? If so, what laser complications d…" at bounding box center [694, 430] width 508 height 32
type input "**"
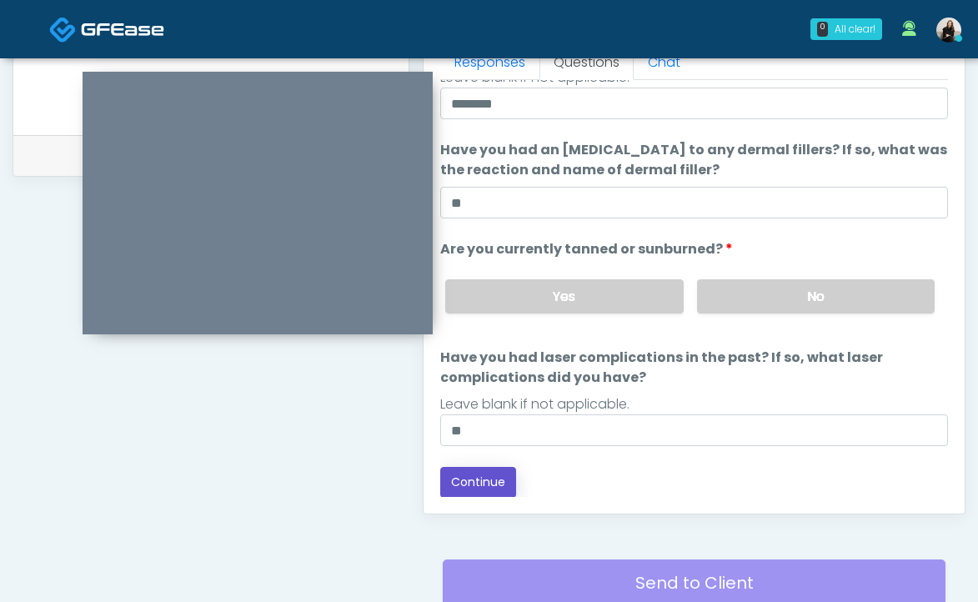
click at [463, 484] on button "Continue" at bounding box center [478, 482] width 76 height 31
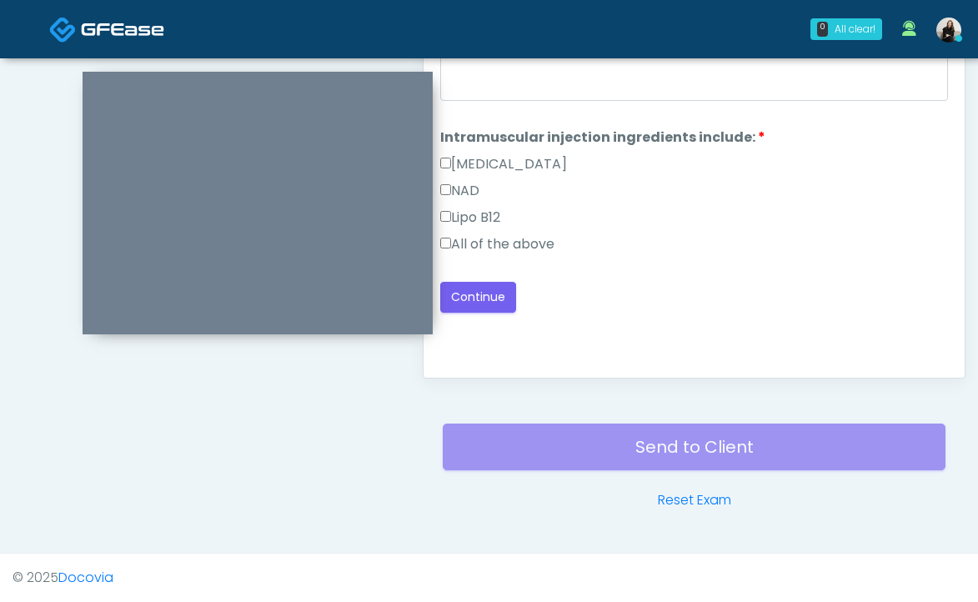
scroll to position [862, 0]
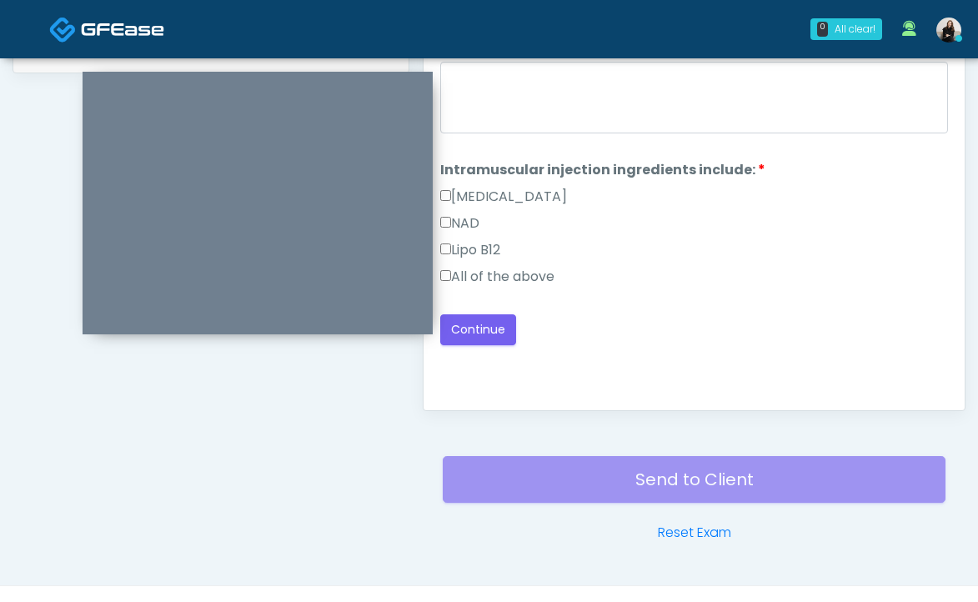
click at [524, 289] on div "All of the above" at bounding box center [694, 280] width 508 height 27
click at [517, 275] on label "All of the above" at bounding box center [497, 277] width 114 height 20
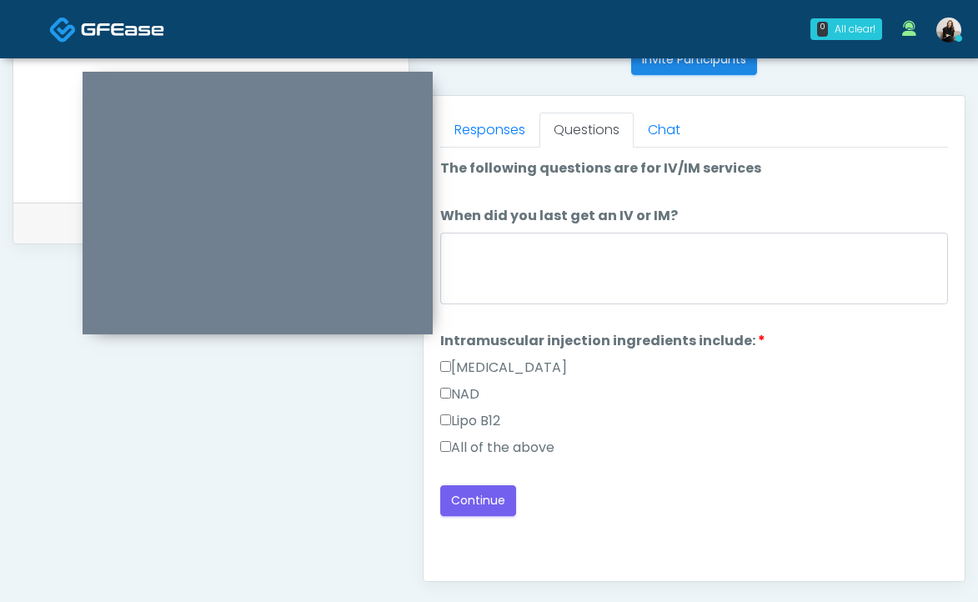
scroll to position [680, 0]
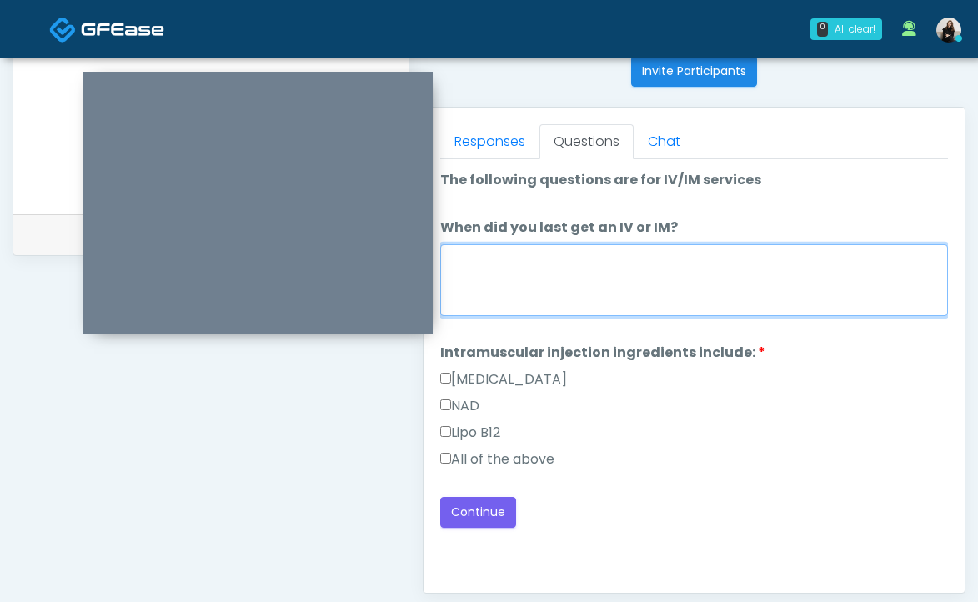
click at [517, 275] on textarea "When did you last get an IV or IM?" at bounding box center [694, 280] width 508 height 72
type textarea "**********"
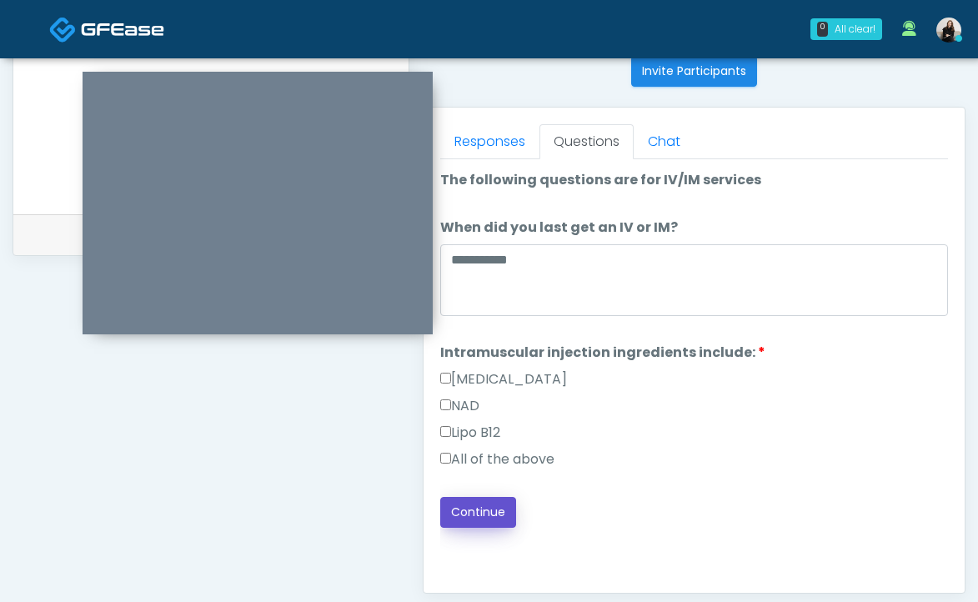
click at [480, 509] on button "Continue" at bounding box center [478, 512] width 76 height 31
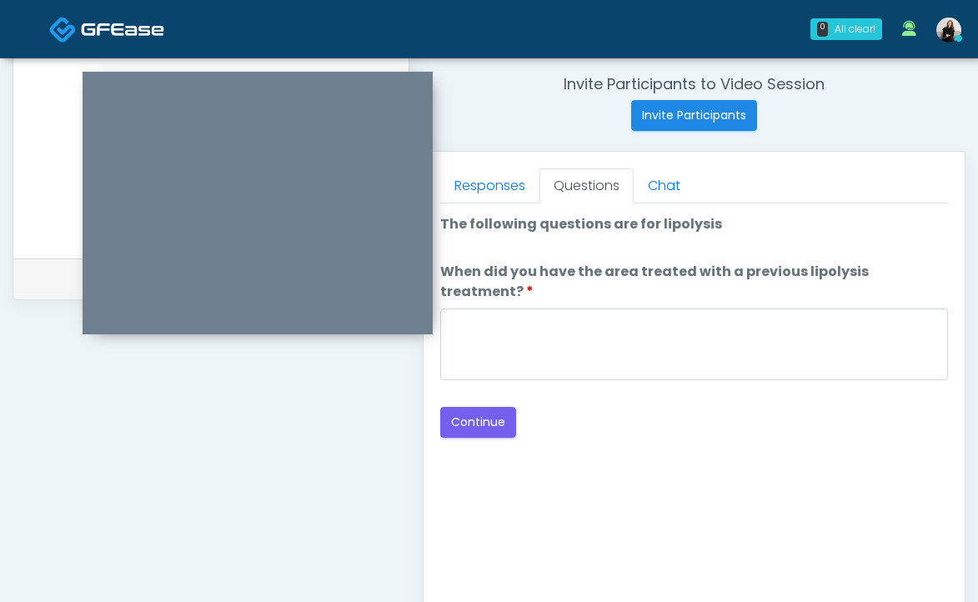
scroll to position [610, 0]
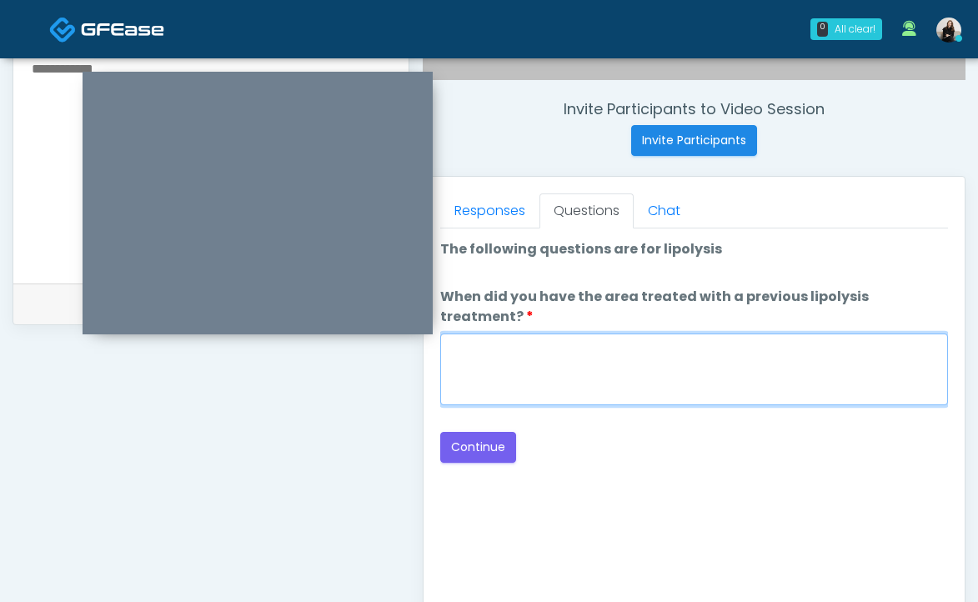
click at [608, 358] on textarea "When did you have the area treated with a previous lipolysis treatment?" at bounding box center [694, 370] width 508 height 72
type textarea "*****"
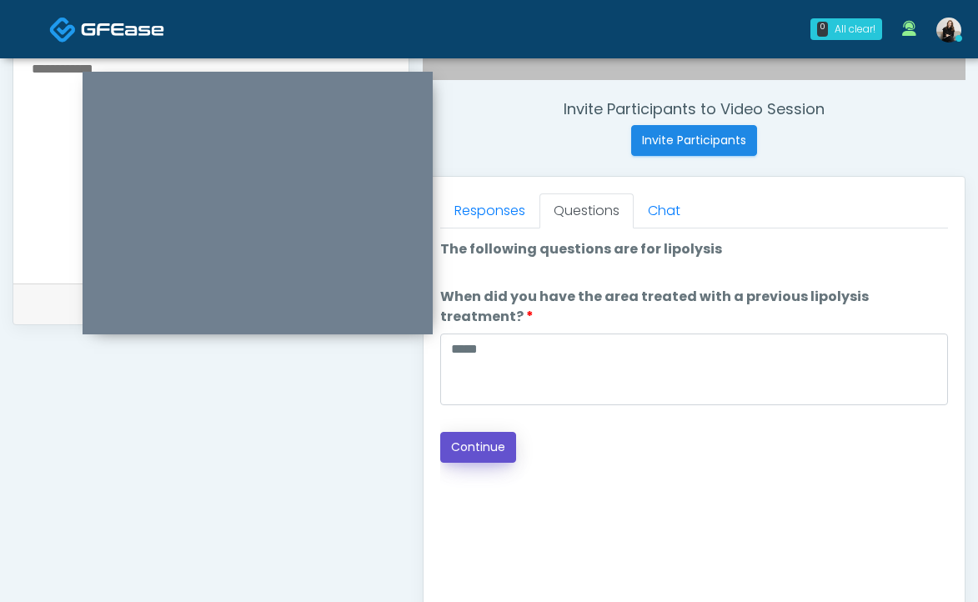
click at [469, 432] on button "Continue" at bounding box center [478, 447] width 76 height 31
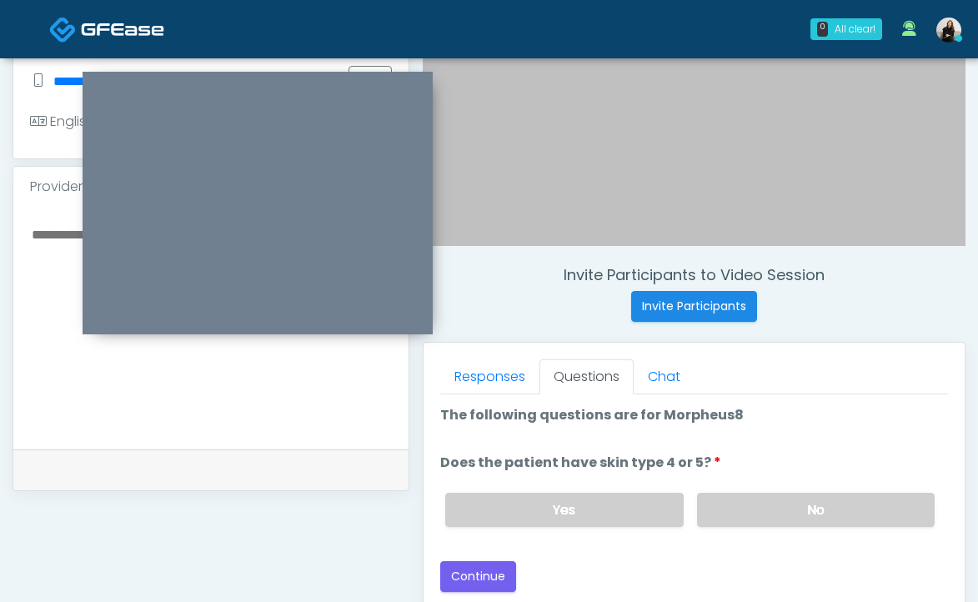
scroll to position [514, 0]
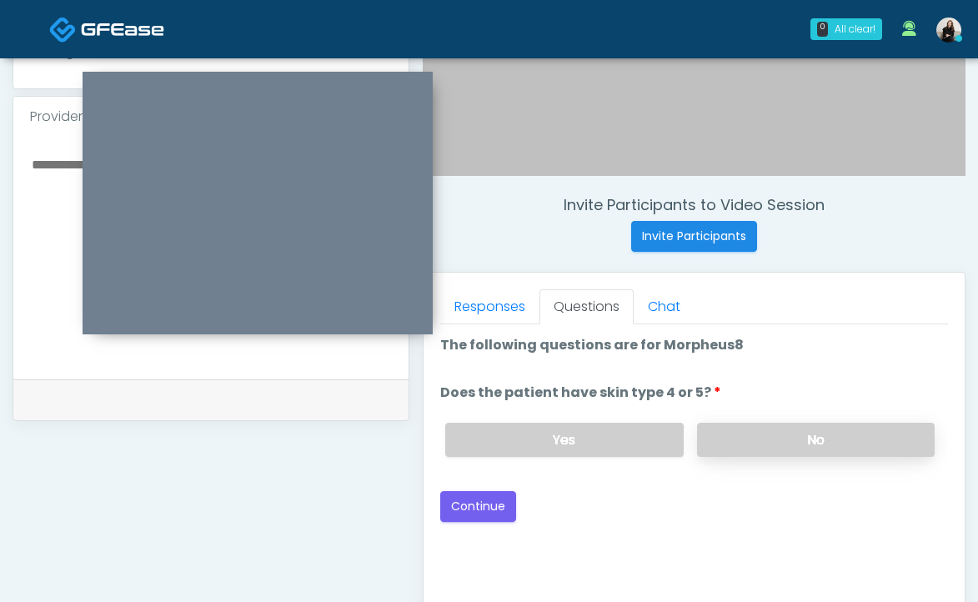
click at [840, 427] on label "No" at bounding box center [816, 440] width 238 height 34
click at [485, 488] on div "Loading... Connecting to your agent... Please wait while we prepare your person…" at bounding box center [694, 428] width 508 height 187
click at [485, 503] on button "Continue" at bounding box center [478, 506] width 76 height 31
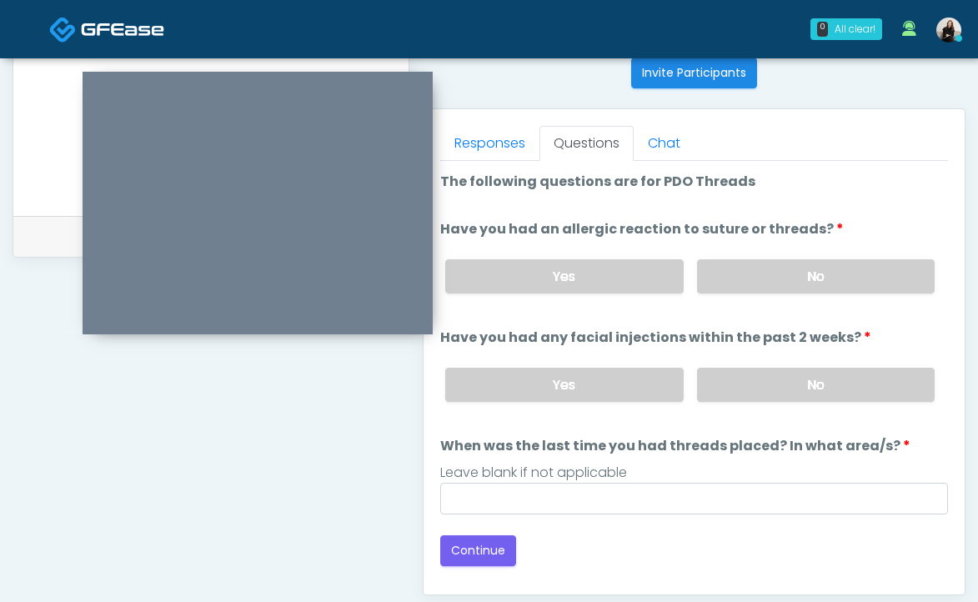
scroll to position [577, 0]
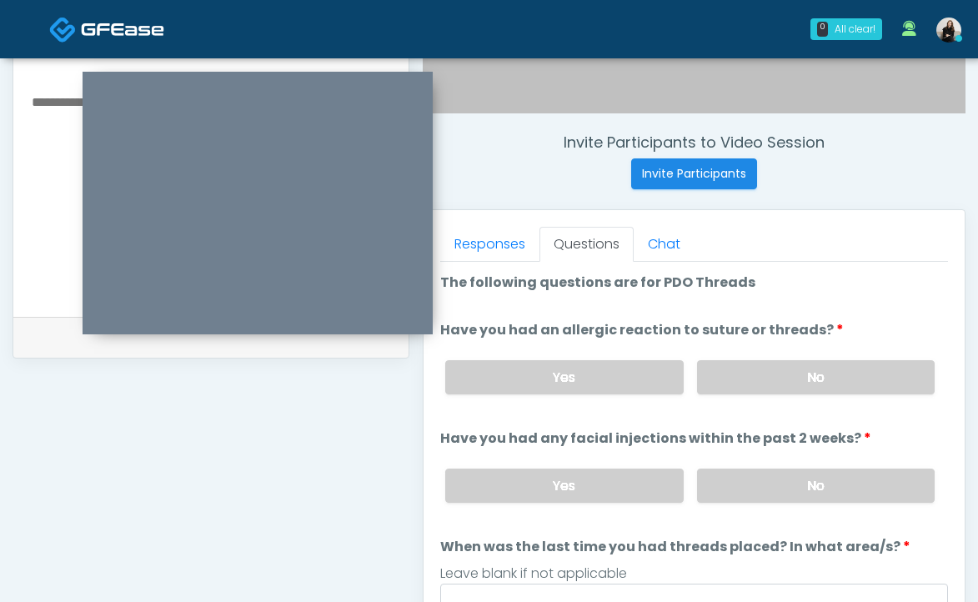
click at [750, 345] on li "Have you had an allergic reaction to suture or threads? Have you had an allergi…" at bounding box center [694, 364] width 508 height 88
click at [750, 370] on label "No" at bounding box center [816, 377] width 238 height 34
click at [750, 505] on div "Yes No" at bounding box center [690, 485] width 516 height 61
click at [750, 484] on label "No" at bounding box center [816, 486] width 238 height 34
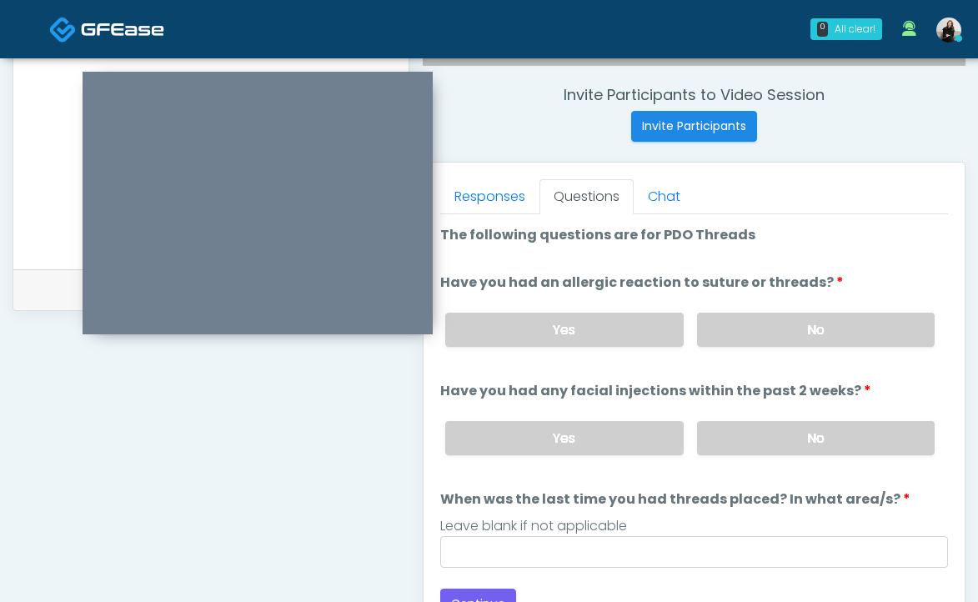
scroll to position [700, 0]
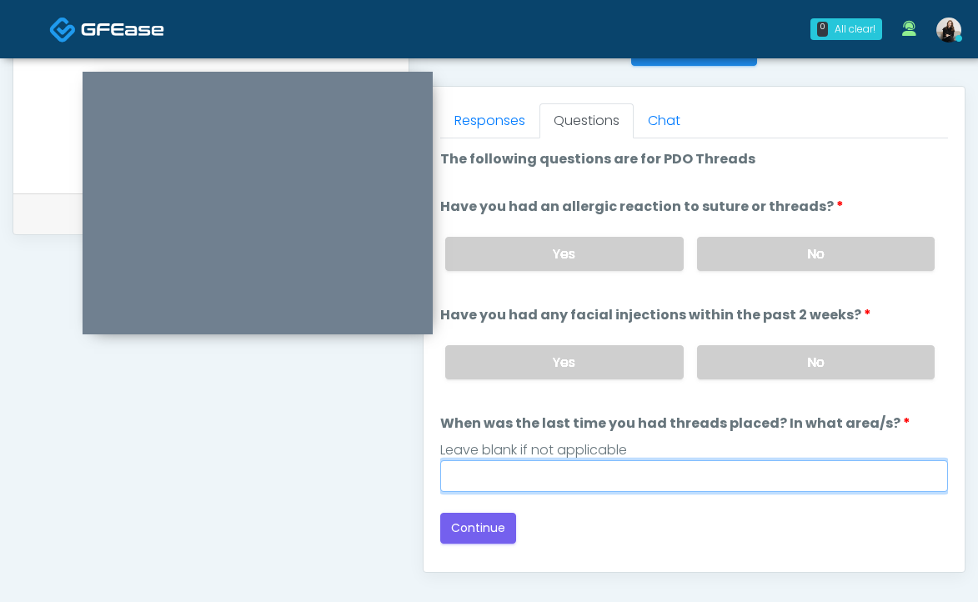
click at [719, 463] on input "When was the last time you had threads placed? In what area/s?" at bounding box center [694, 476] width 508 height 32
type input "*********"
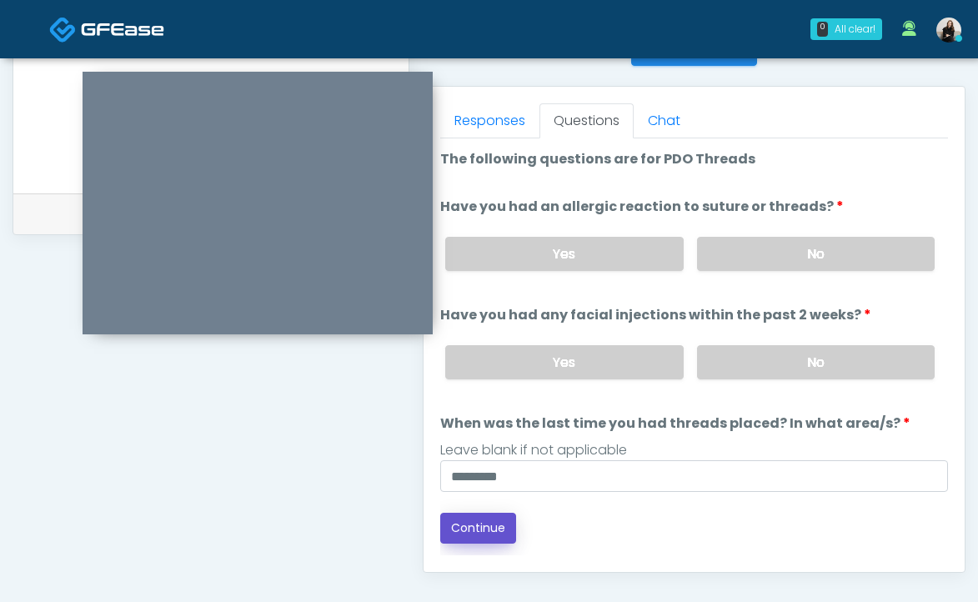
click at [497, 527] on button "Continue" at bounding box center [478, 528] width 76 height 31
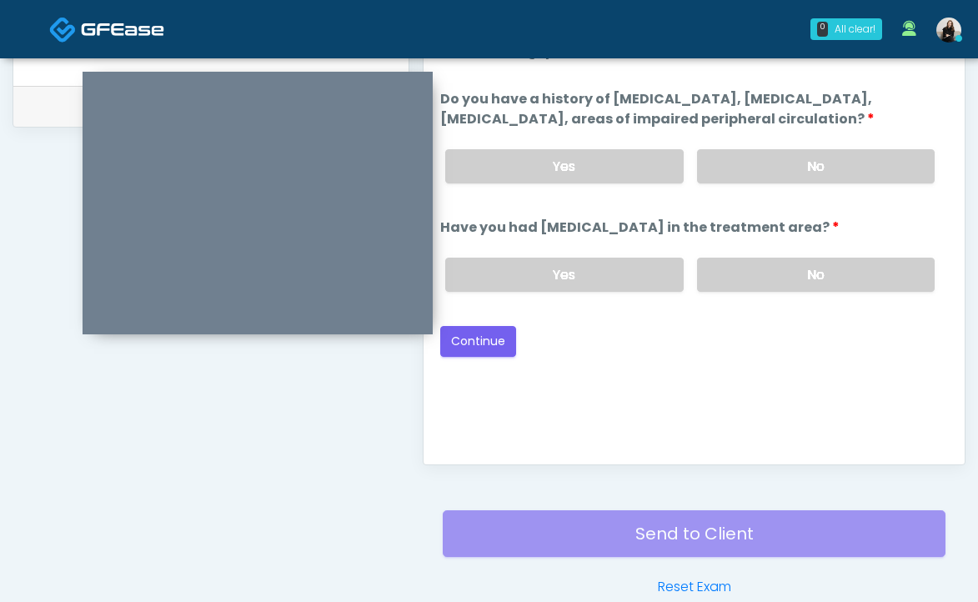
scroll to position [751, 0]
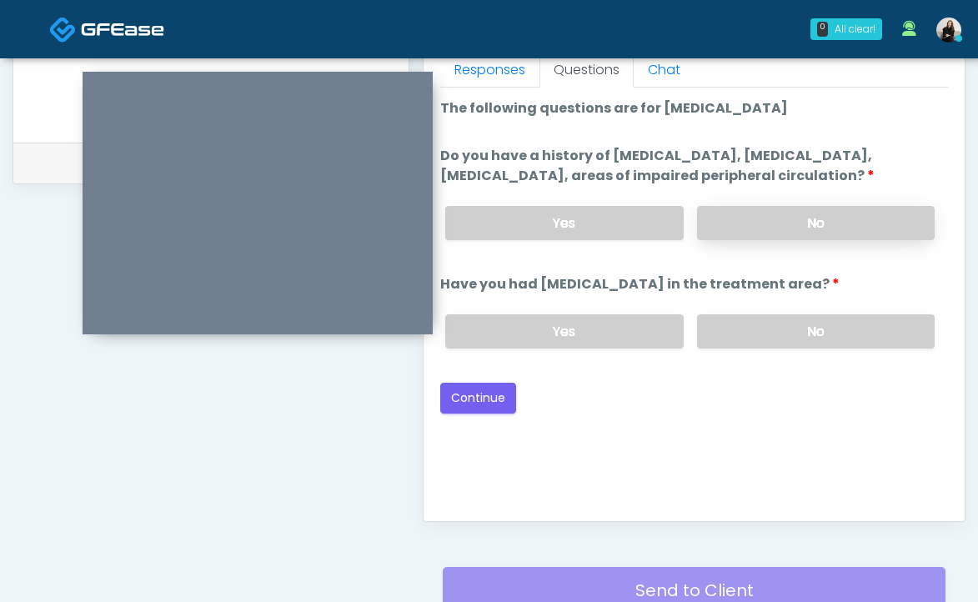
click at [761, 240] on label "No" at bounding box center [816, 223] width 238 height 34
click at [760, 349] on label "No" at bounding box center [816, 331] width 238 height 34
click at [495, 404] on button "Continue" at bounding box center [478, 398] width 76 height 31
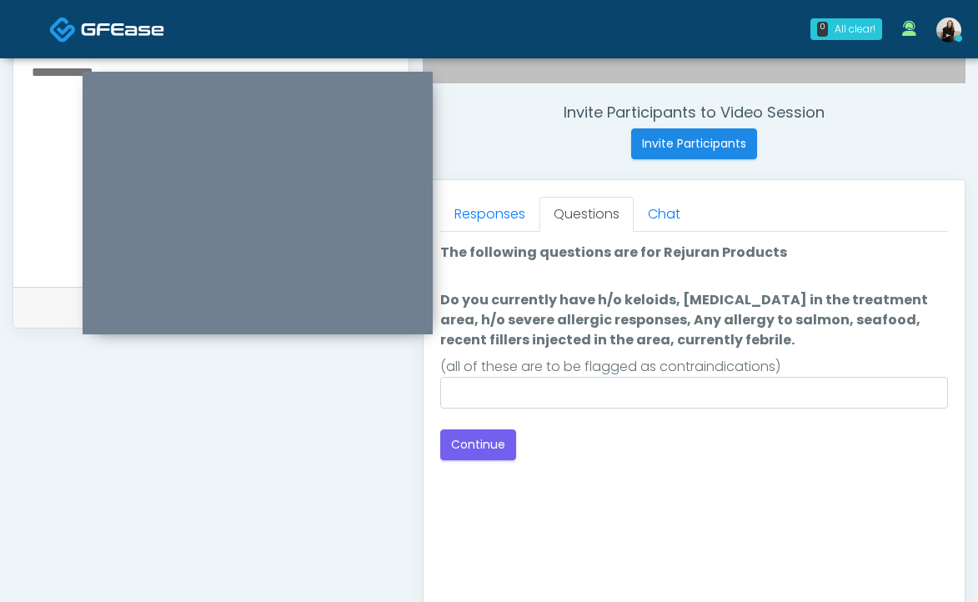
scroll to position [591, 0]
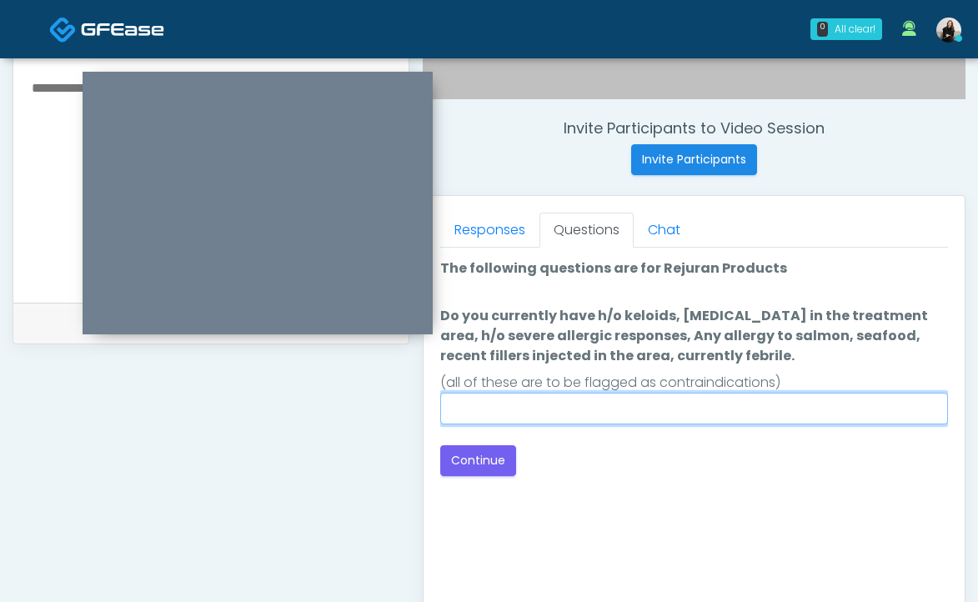
click at [490, 424] on input "Do you currently have h/o keloids, skin infection in the treatment area, h/o se…" at bounding box center [694, 409] width 508 height 32
type input "**"
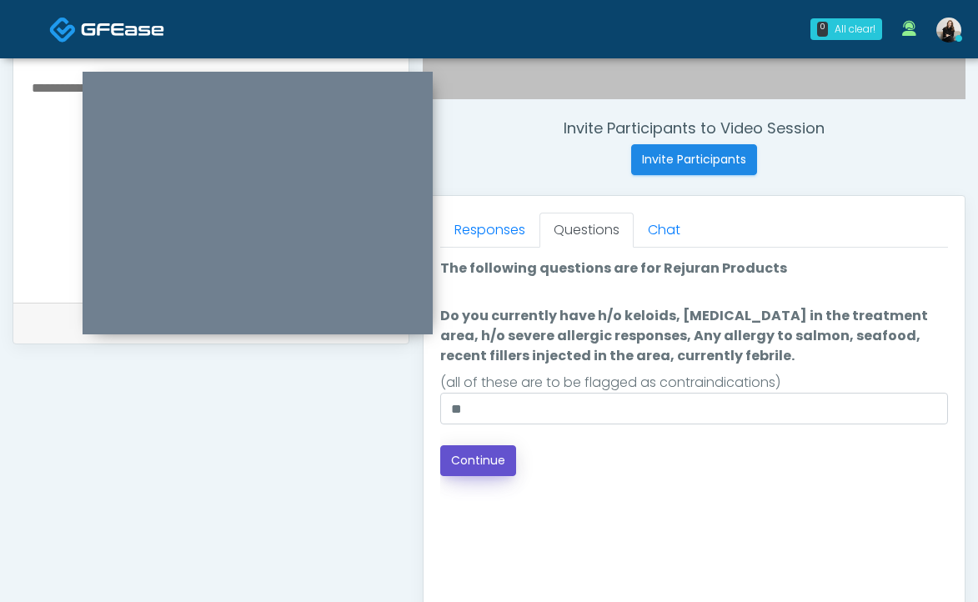
click at [499, 454] on button "Continue" at bounding box center [478, 460] width 76 height 31
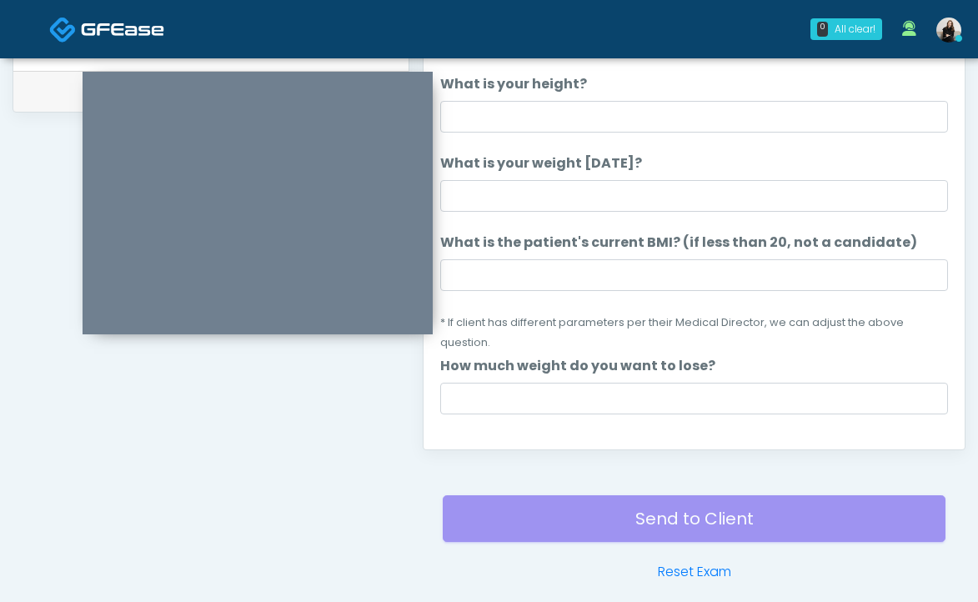
scroll to position [742, 0]
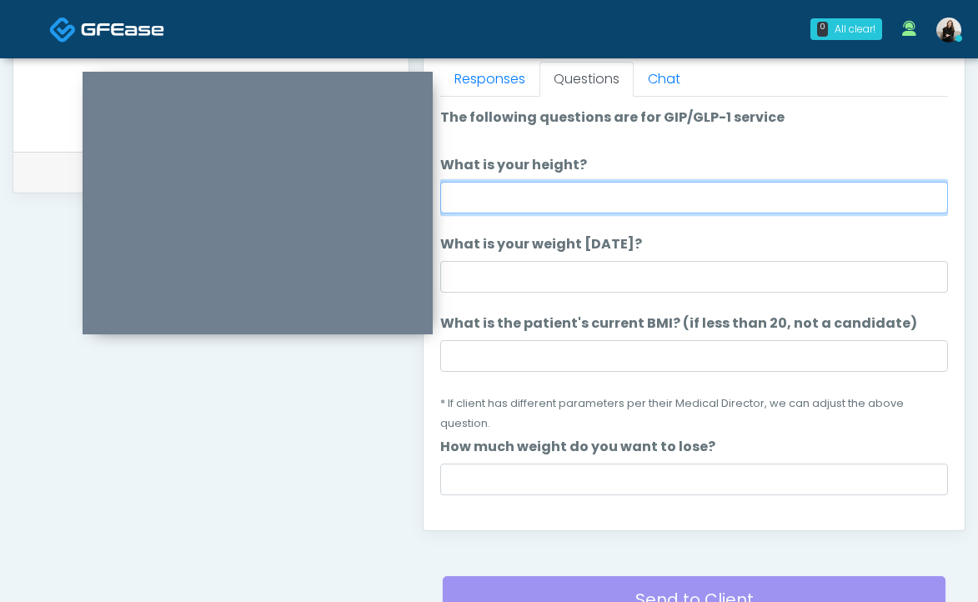
click at [482, 199] on input "What is your height?" at bounding box center [694, 198] width 508 height 32
type input "******"
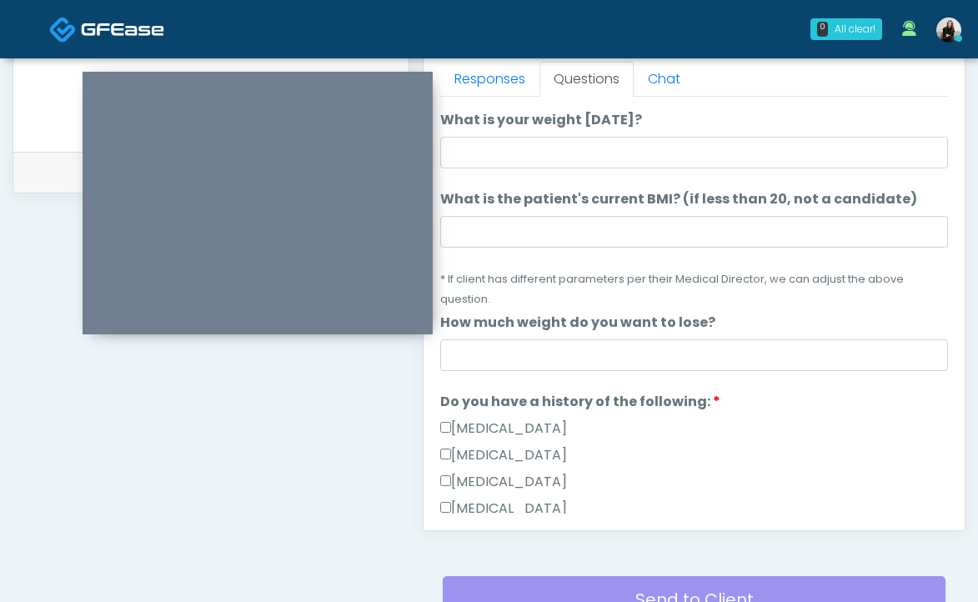
scroll to position [0, 0]
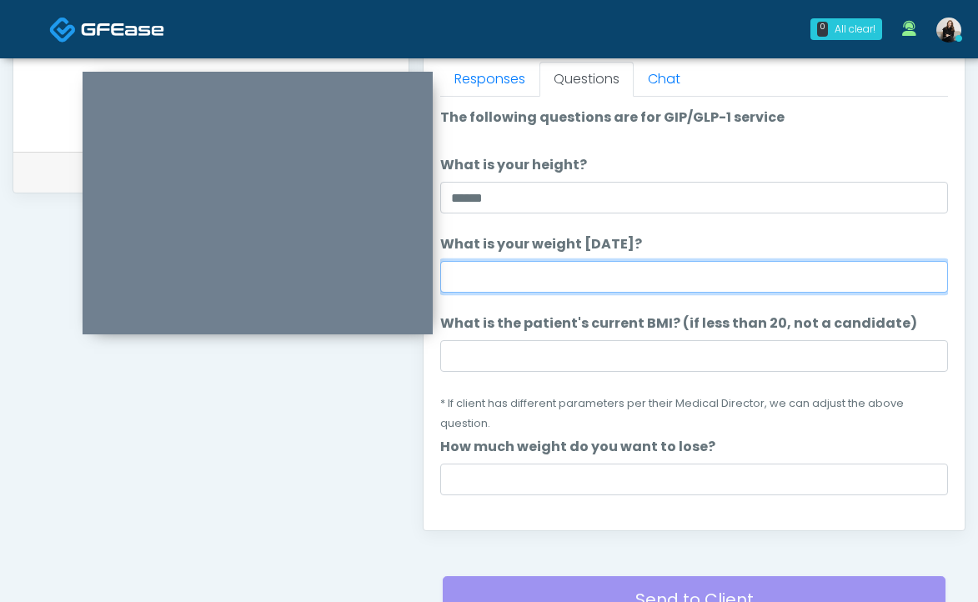
click at [585, 285] on input "What is your weight [DATE]?" at bounding box center [694, 277] width 508 height 32
type input "***"
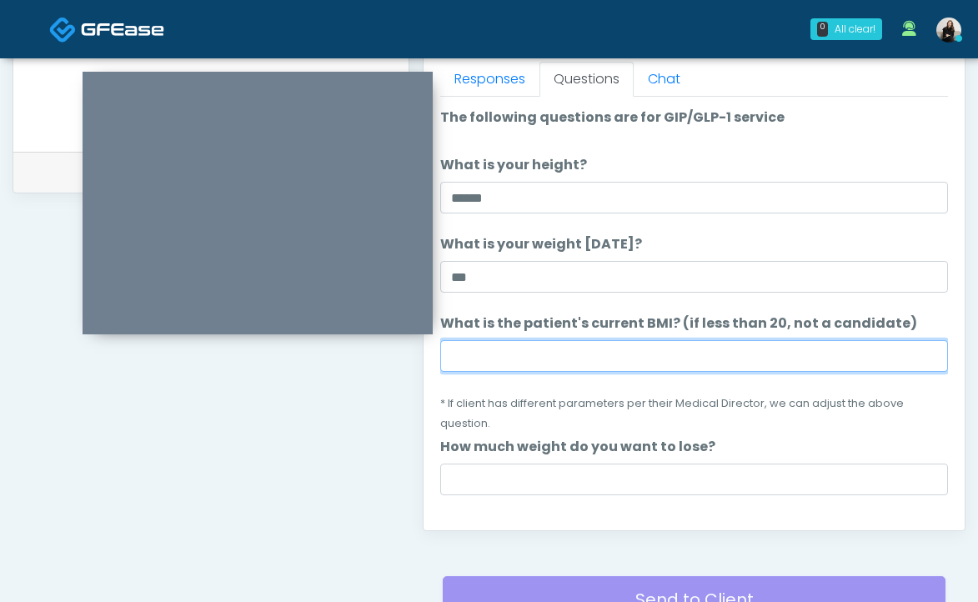
click at [507, 344] on input "What is the patient's current BMI? (if less than 20, not a candidate)" at bounding box center [694, 356] width 508 height 32
paste input "****"
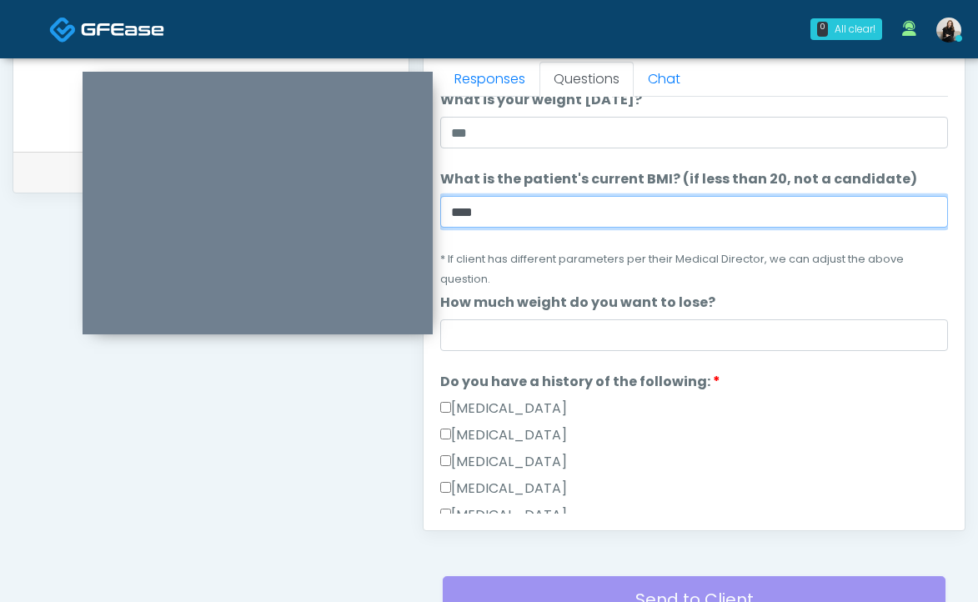
scroll to position [156, 0]
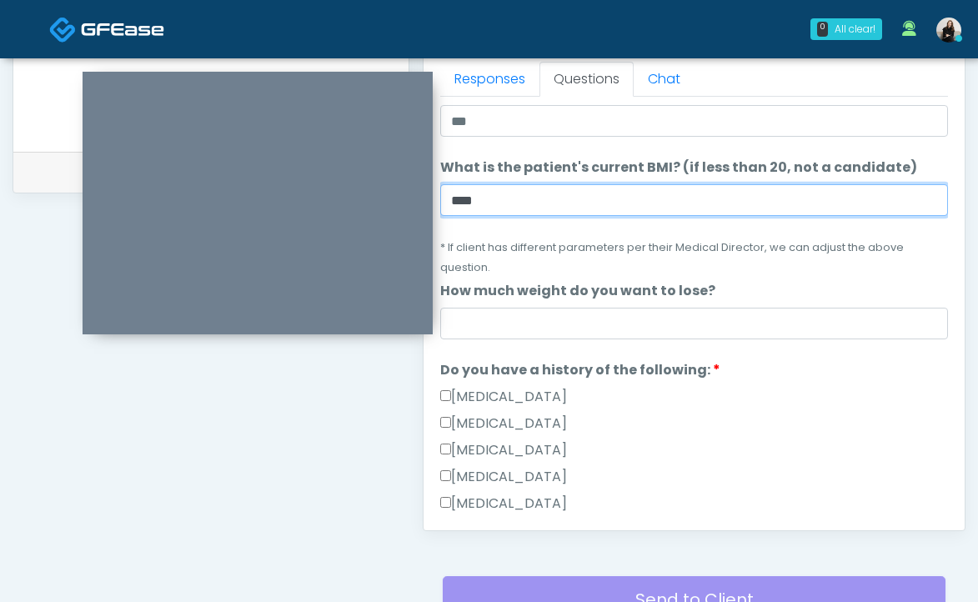
type input "****"
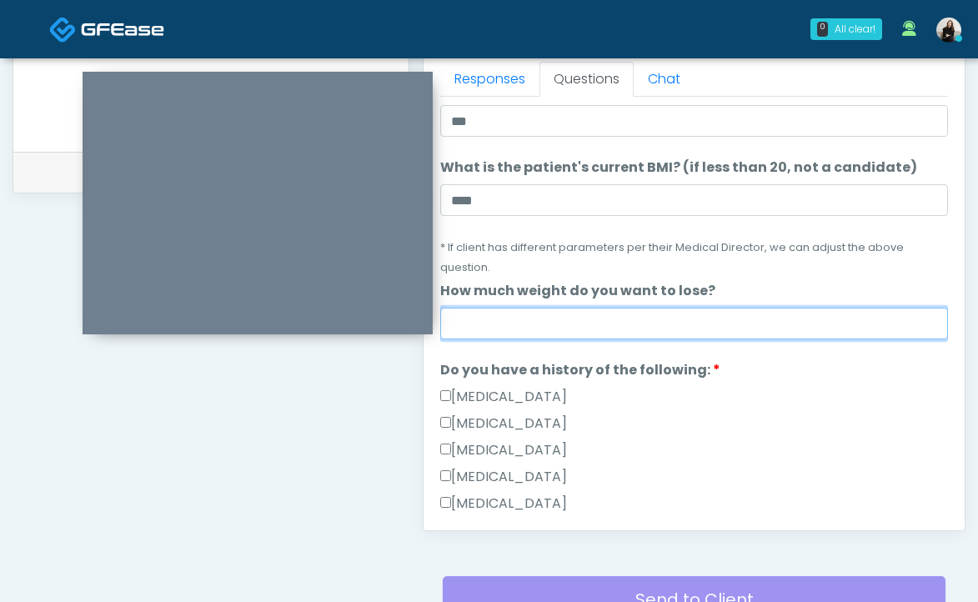
click at [505, 313] on input "How much weight do you want to lose?" at bounding box center [694, 324] width 508 height 32
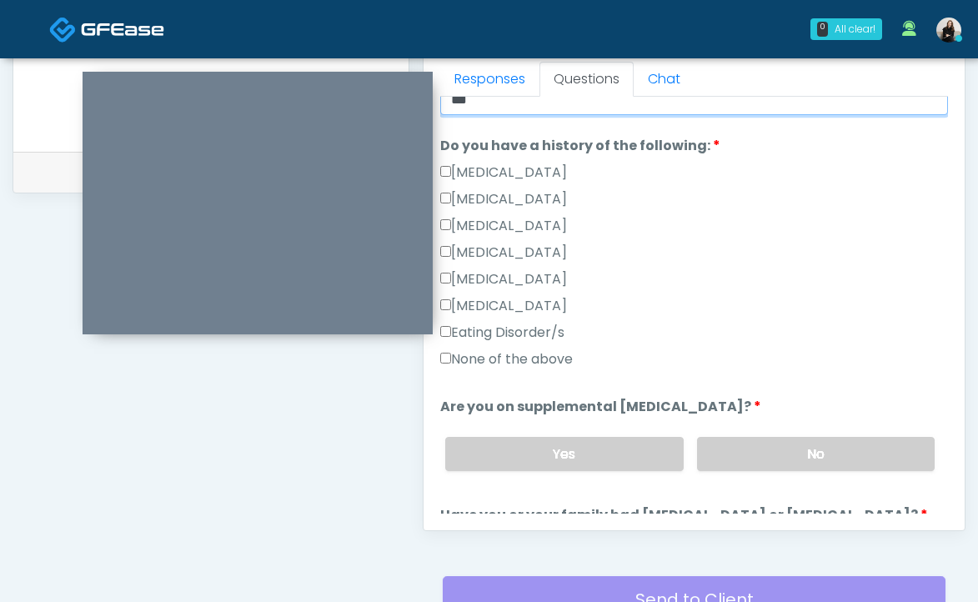
scroll to position [389, 0]
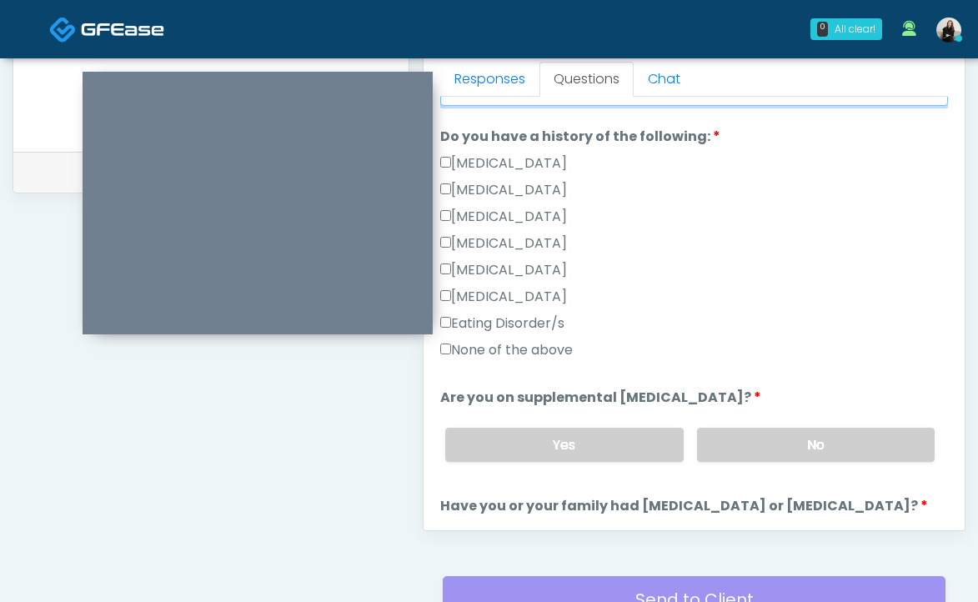
type input "***"
click at [471, 348] on label "None of the above" at bounding box center [506, 350] width 133 height 20
click at [789, 469] on div "Yes No" at bounding box center [690, 444] width 516 height 61
click at [789, 454] on label "No" at bounding box center [816, 445] width 238 height 34
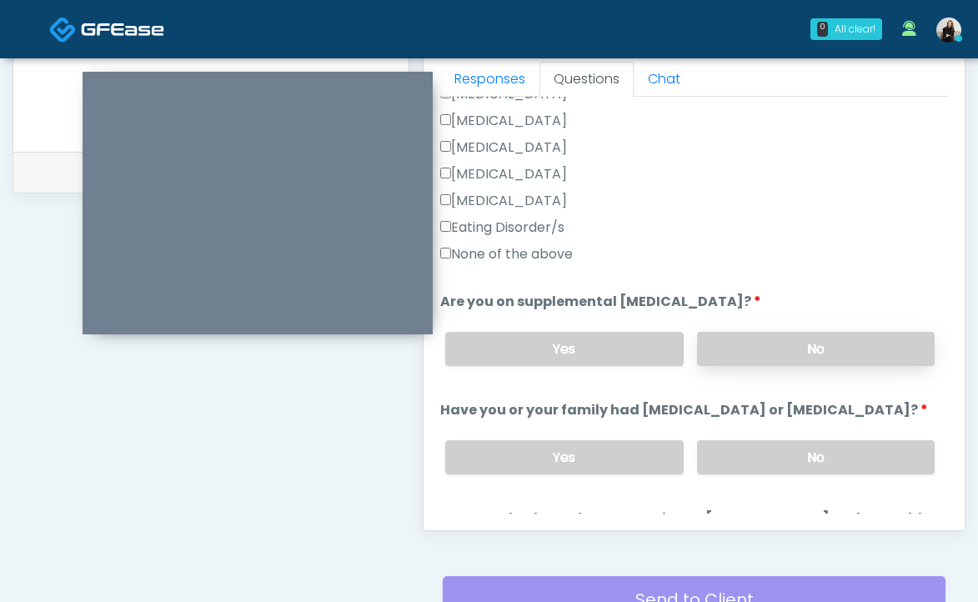
click at [789, 454] on div "Yes No" at bounding box center [690, 457] width 516 height 61
click at [789, 474] on label "No" at bounding box center [816, 457] width 238 height 34
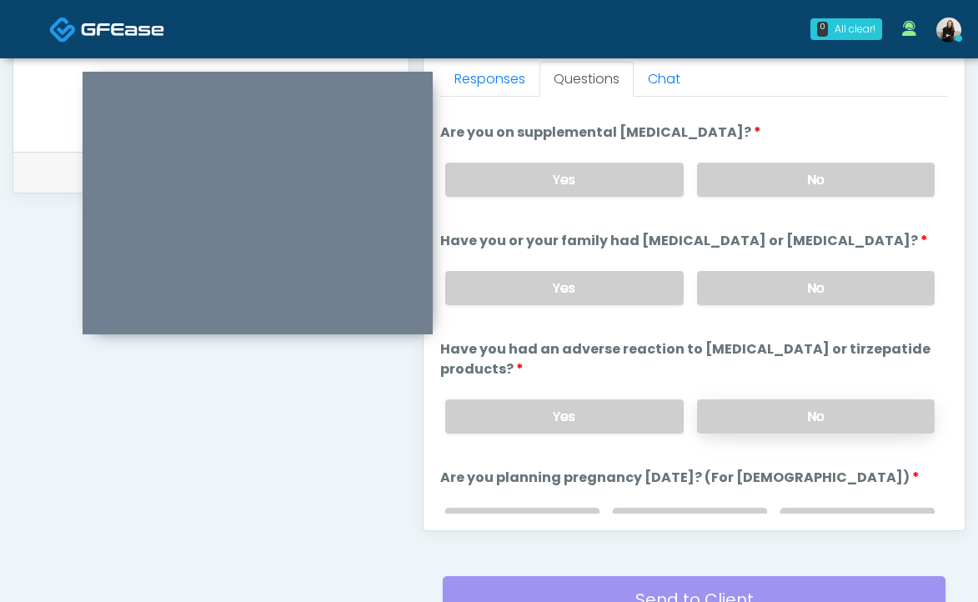
click at [779, 417] on label "No" at bounding box center [816, 416] width 238 height 34
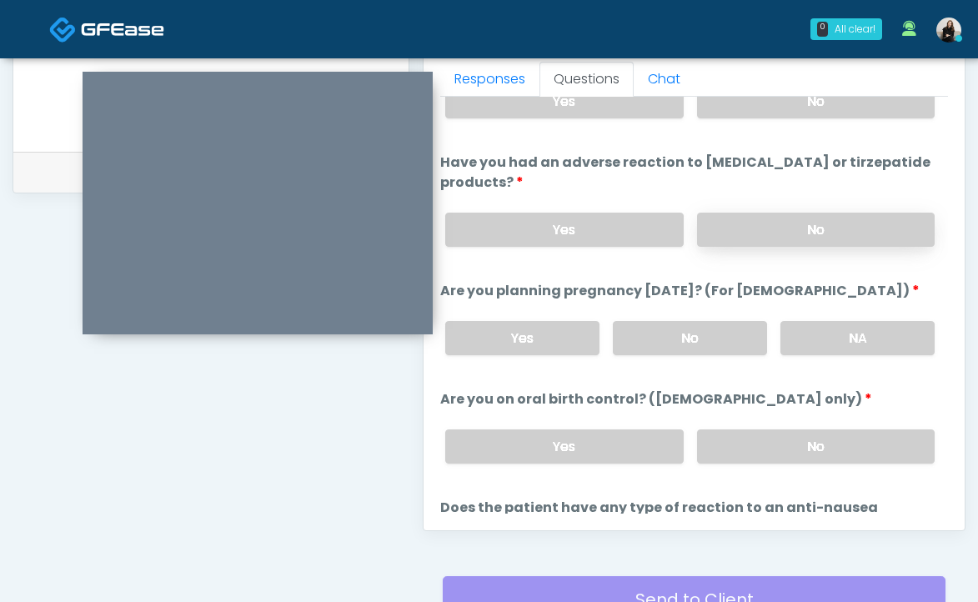
scroll to position [876, 0]
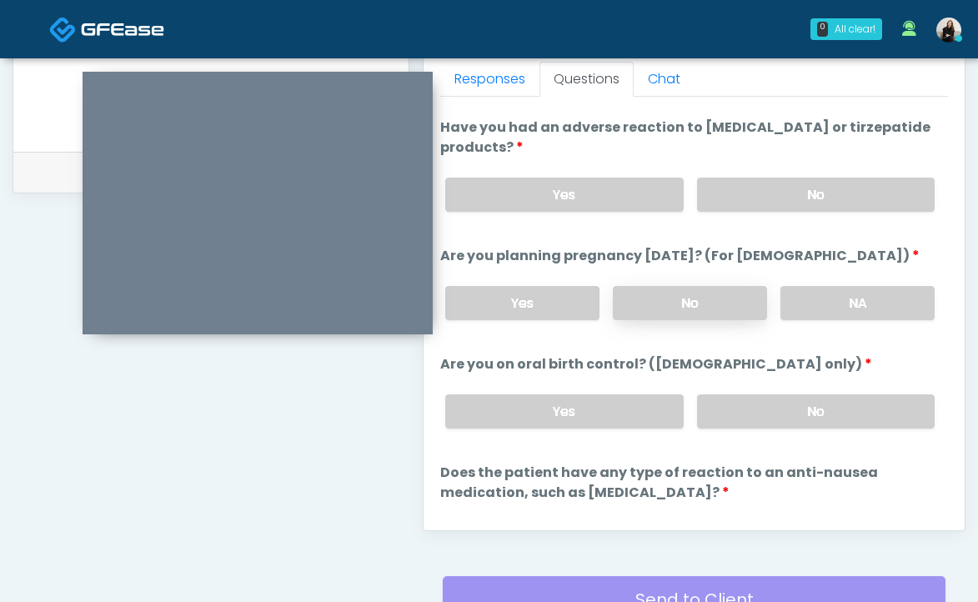
click at [740, 316] on label "No" at bounding box center [690, 303] width 154 height 34
click at [780, 424] on label "No" at bounding box center [816, 411] width 238 height 34
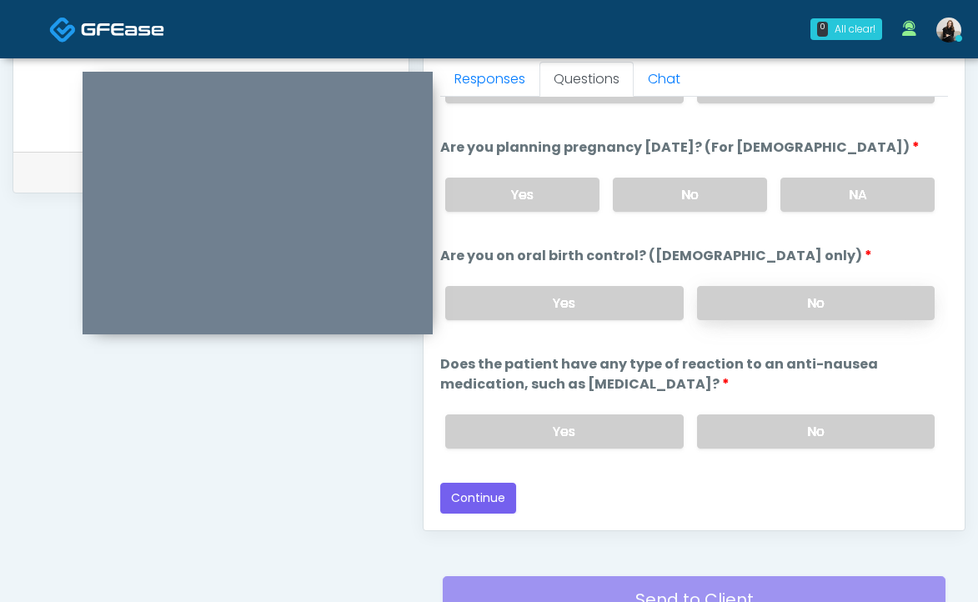
click at [780, 424] on label "No" at bounding box center [816, 431] width 238 height 34
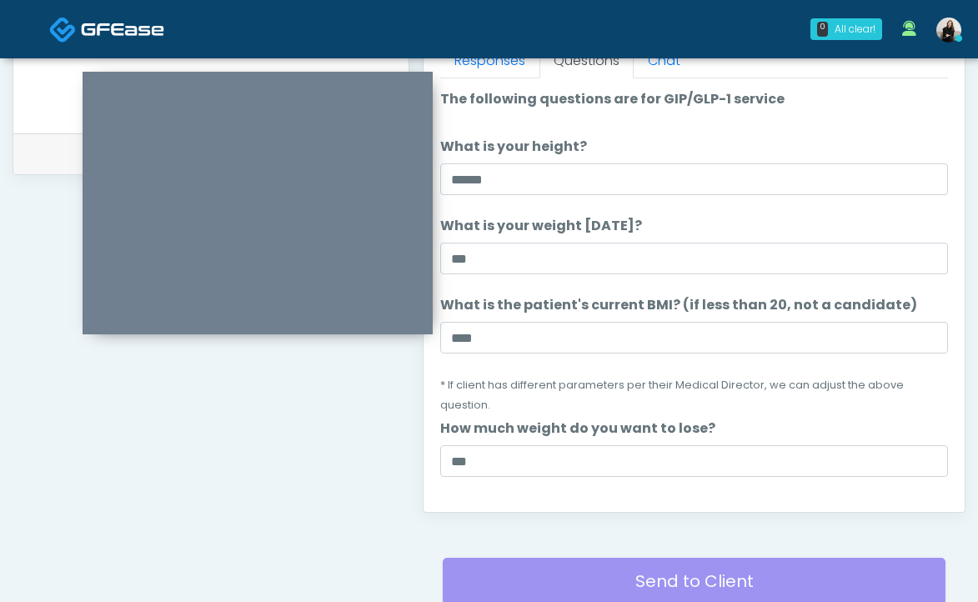
scroll to position [1000, 0]
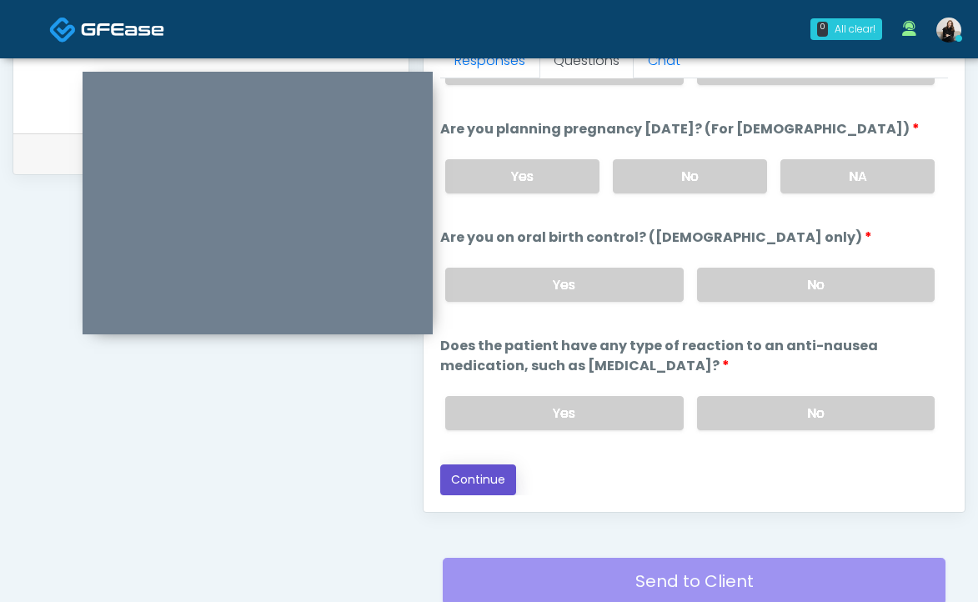
click at [500, 479] on button "Continue" at bounding box center [478, 479] width 76 height 31
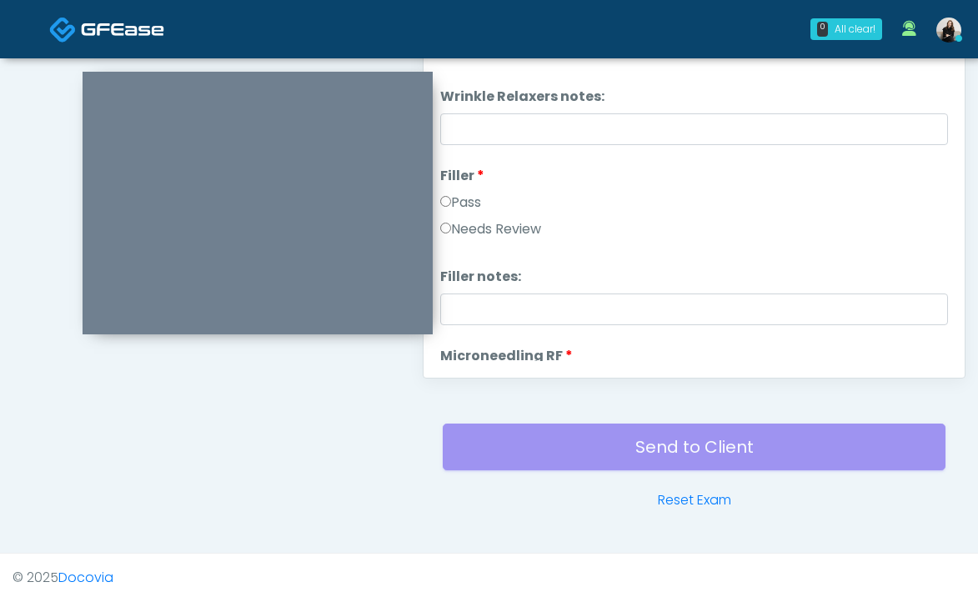
scroll to position [672, 0]
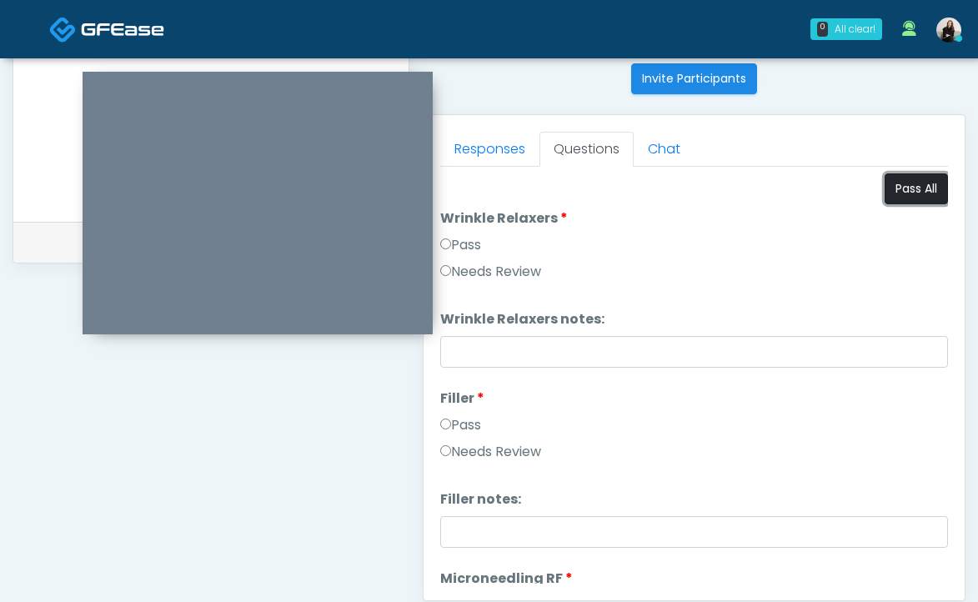
click at [918, 191] on button "Pass All" at bounding box center [916, 188] width 63 height 31
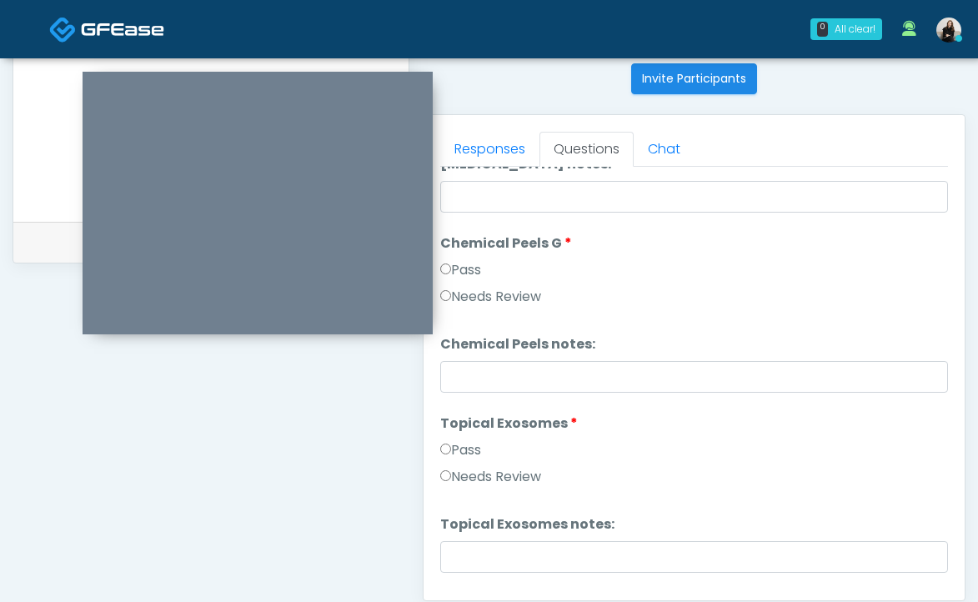
scroll to position [3284, 0]
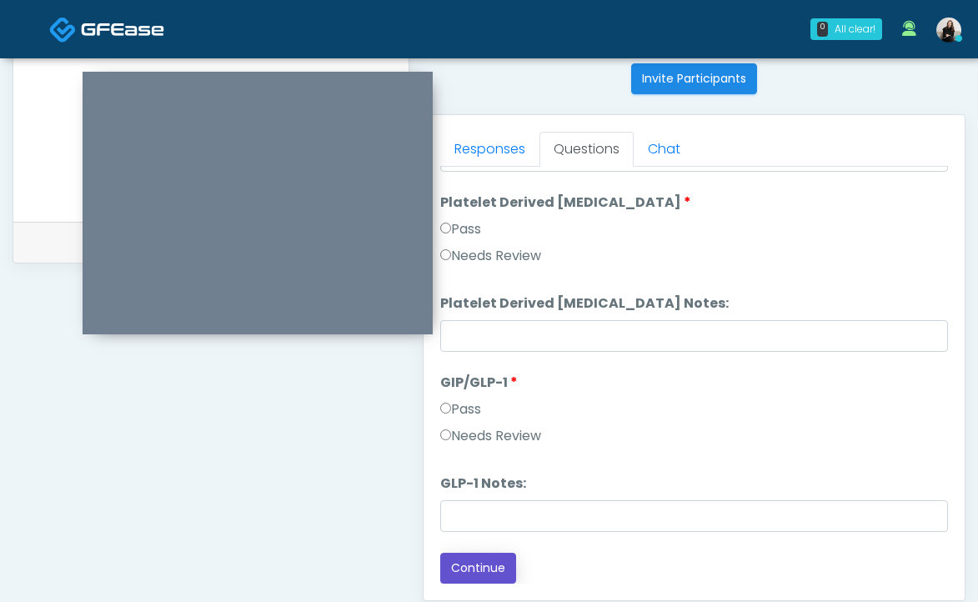
click at [485, 559] on button "Continue" at bounding box center [478, 568] width 76 height 31
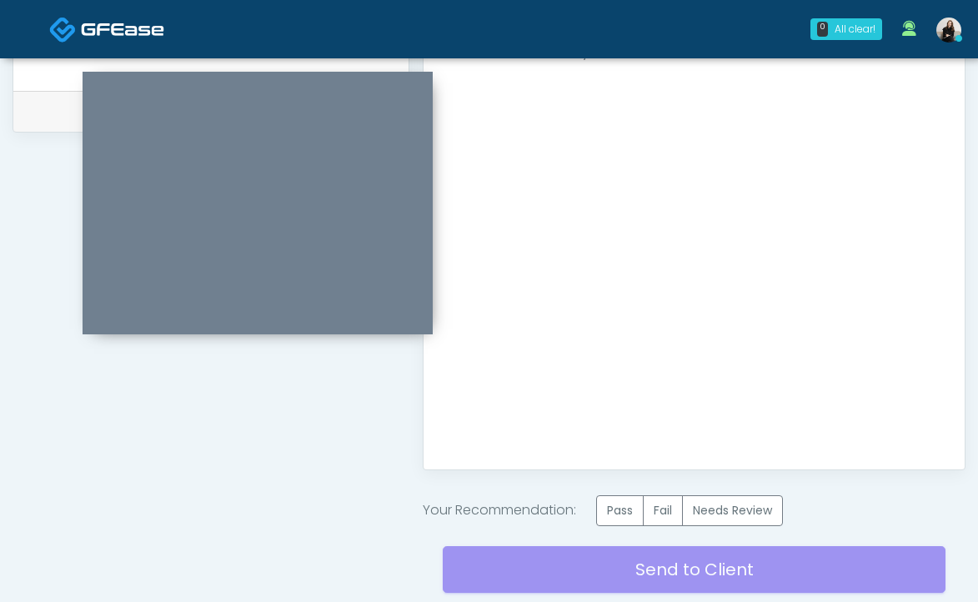
scroll to position [841, 0]
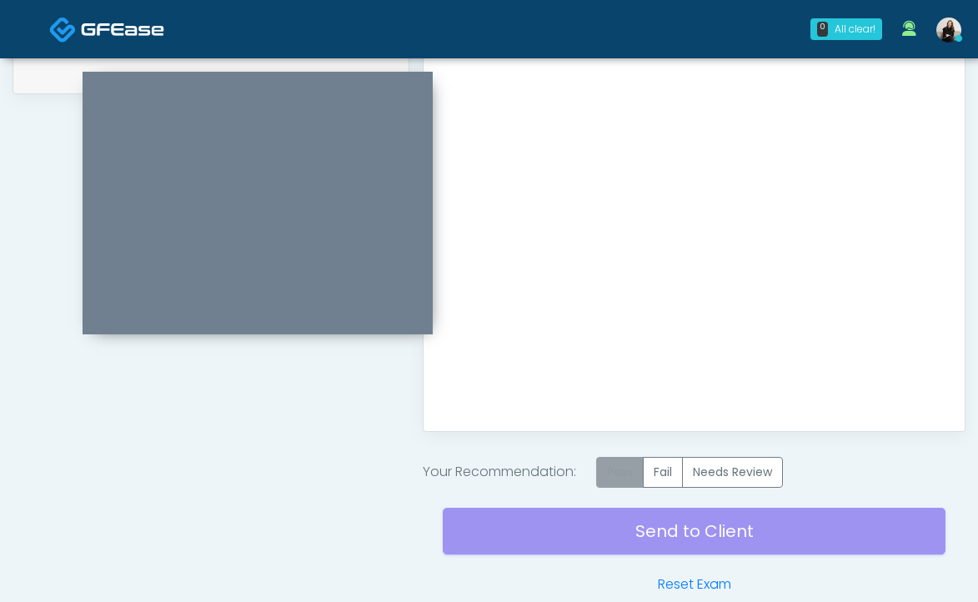
click at [624, 476] on label "Pass" at bounding box center [620, 472] width 48 height 31
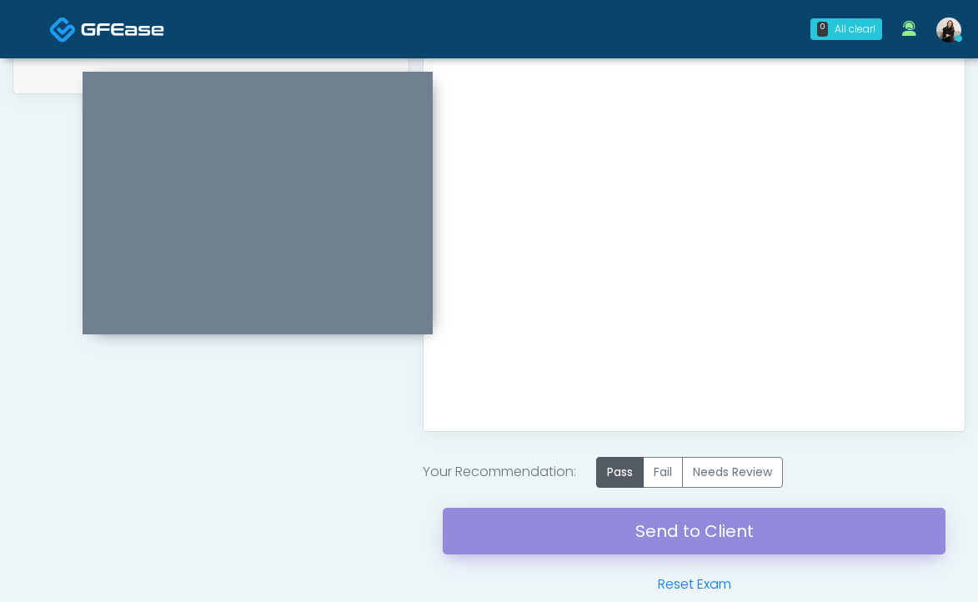
click at [611, 531] on link "Send to Client" at bounding box center [694, 531] width 503 height 47
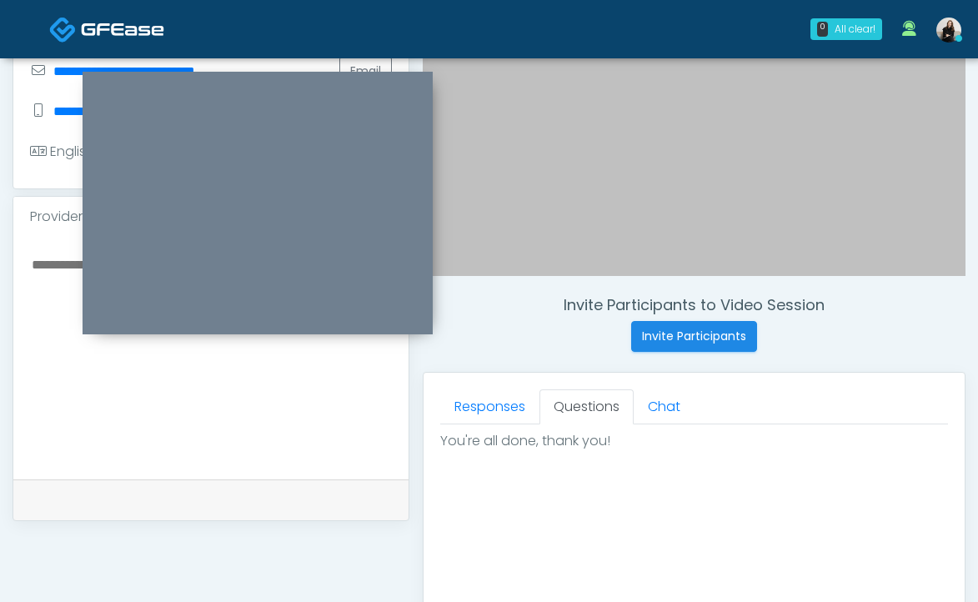
scroll to position [409, 0]
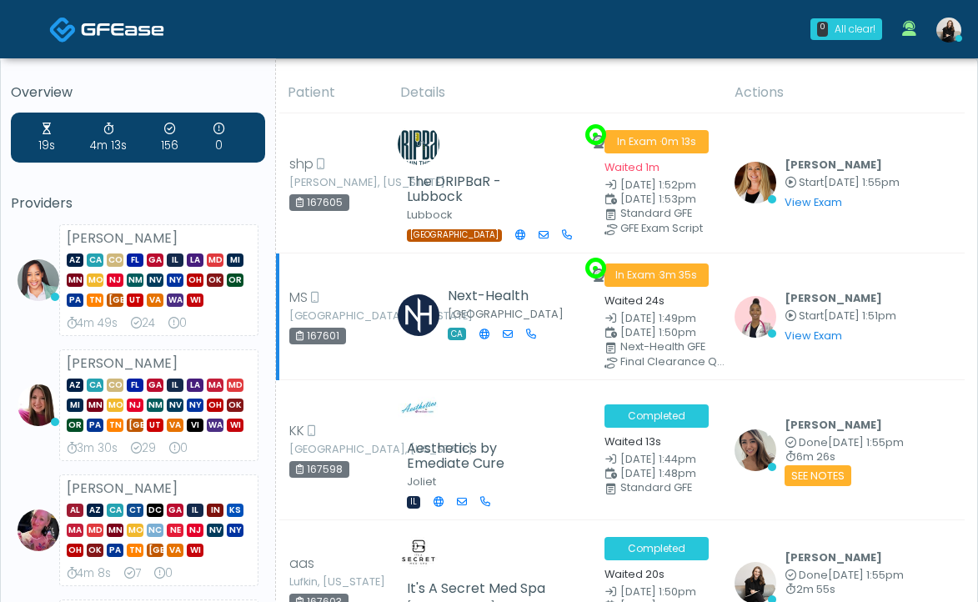
scroll to position [5, 0]
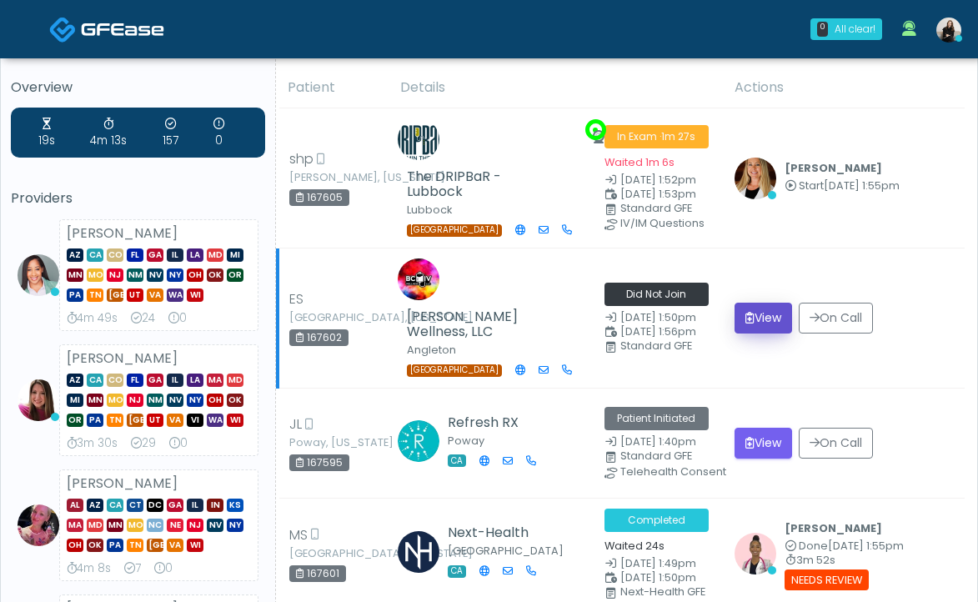
click at [772, 303] on button "View" at bounding box center [764, 318] width 58 height 31
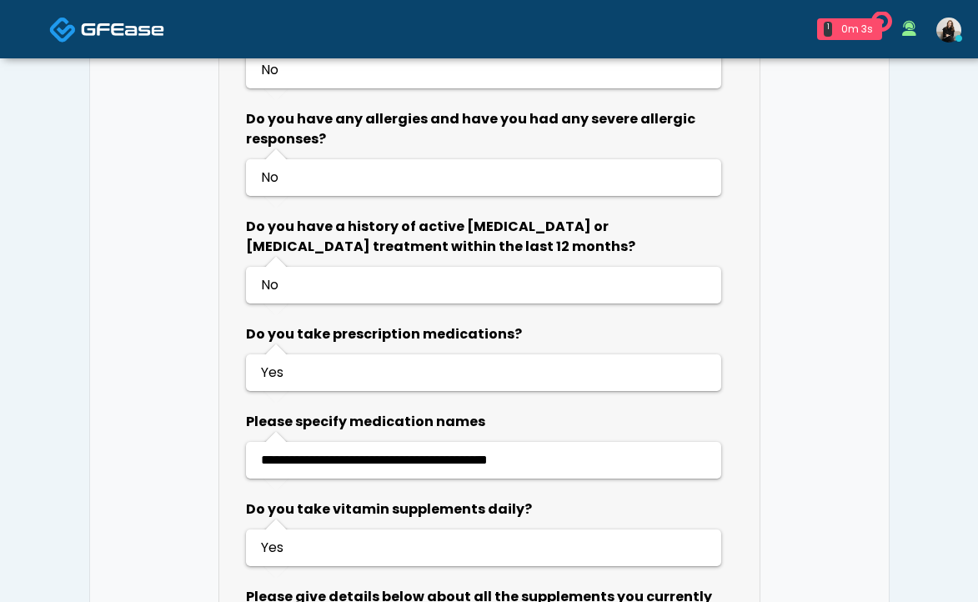
scroll to position [1151, 0]
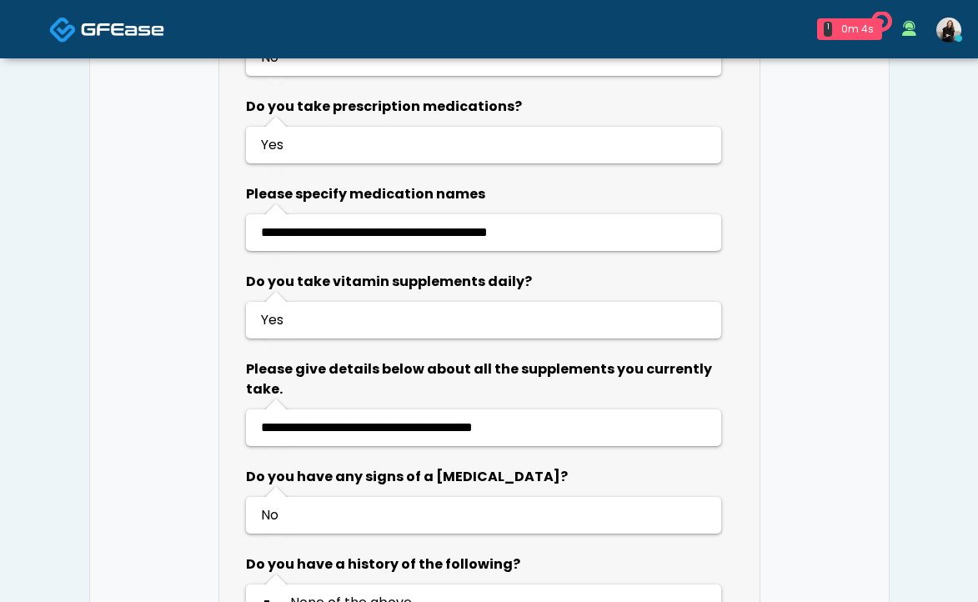
click at [130, 29] on img at bounding box center [122, 29] width 83 height 17
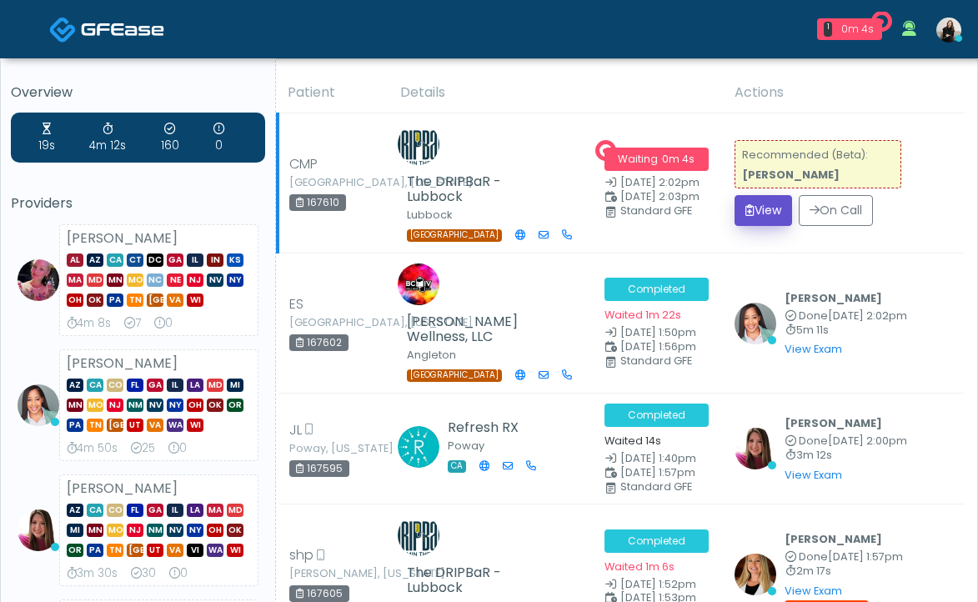
click at [780, 208] on button "View" at bounding box center [764, 210] width 58 height 31
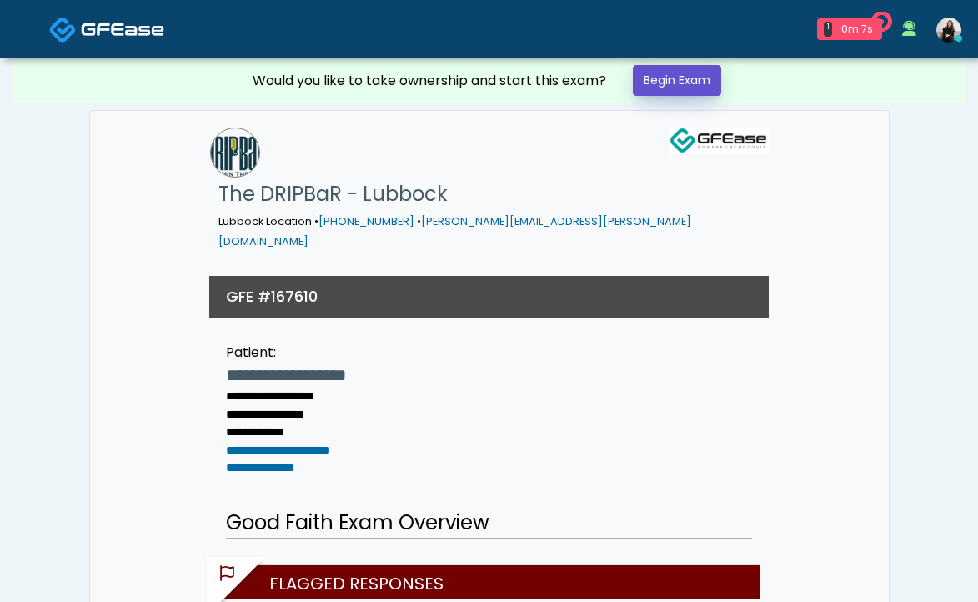
click at [694, 78] on link "Begin Exam" at bounding box center [677, 80] width 88 height 31
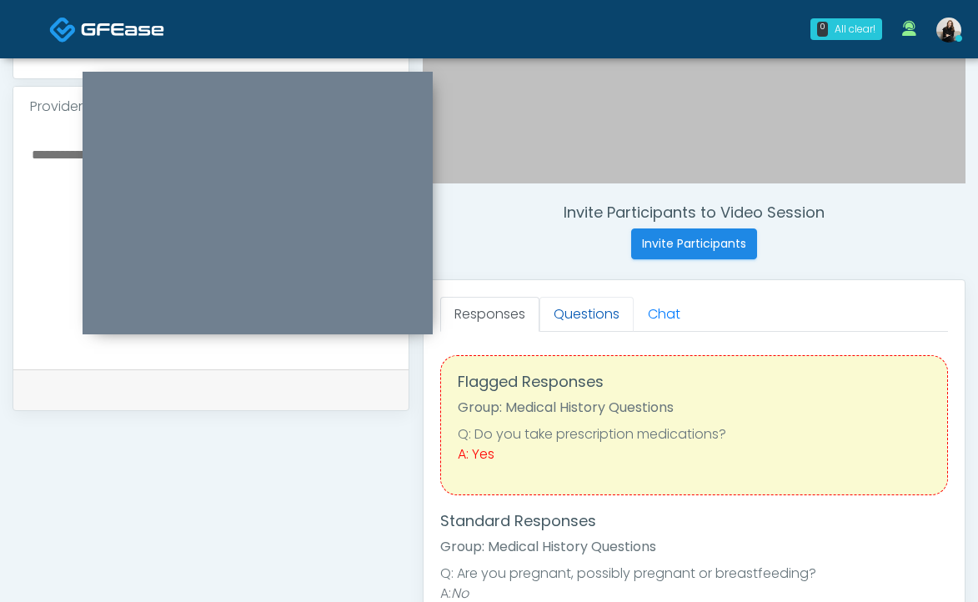
click at [585, 312] on link "Questions" at bounding box center [586, 314] width 94 height 35
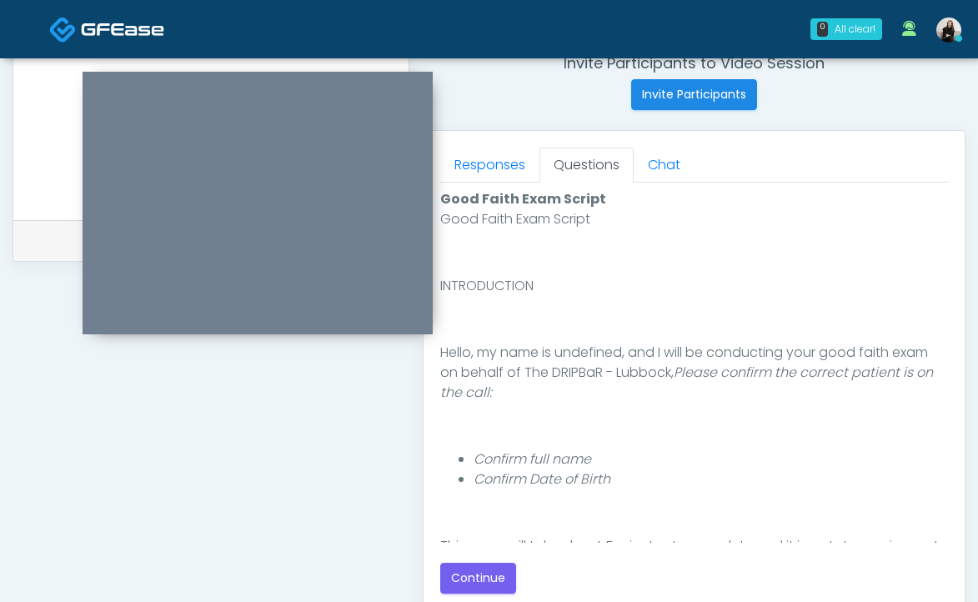
scroll to position [819, 0]
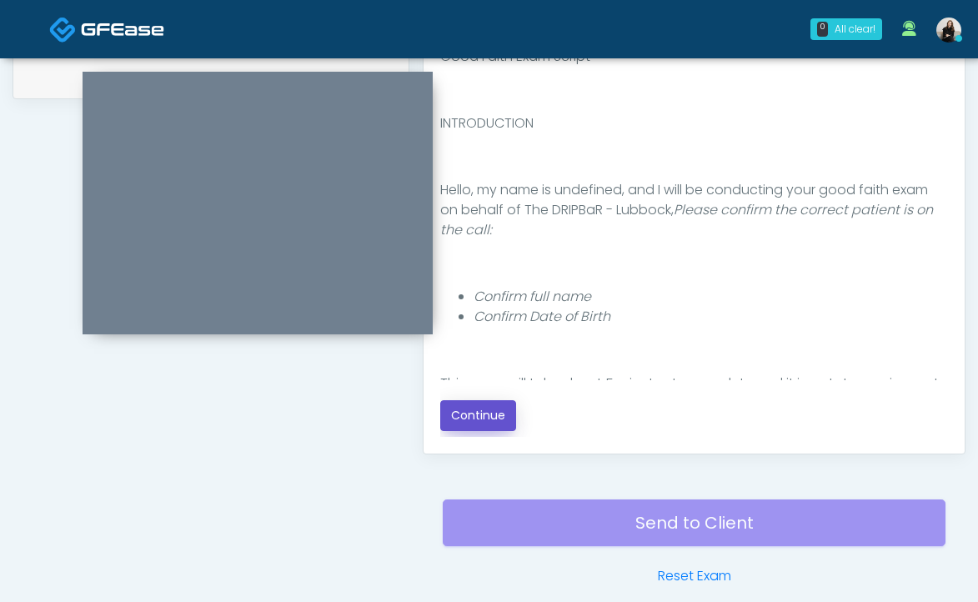
click at [486, 424] on button "Continue" at bounding box center [478, 415] width 76 height 31
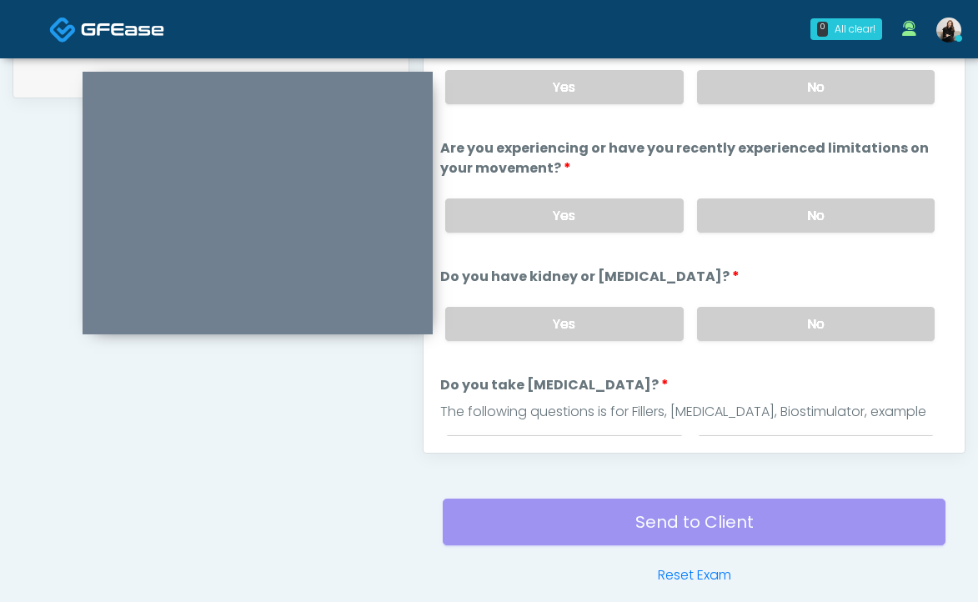
scroll to position [750, 0]
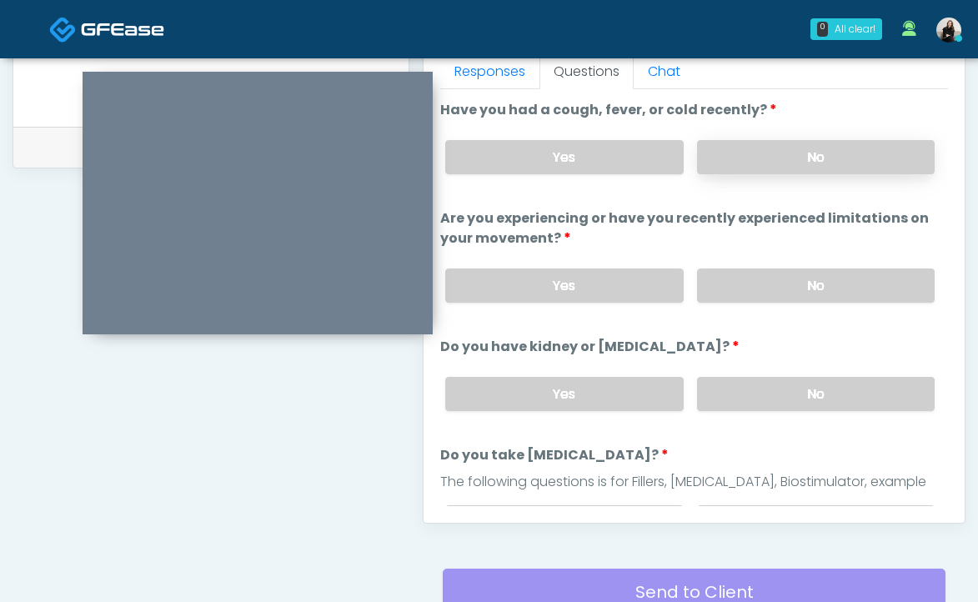
click at [794, 170] on label "No" at bounding box center [816, 157] width 238 height 34
click at [778, 292] on label "No" at bounding box center [816, 285] width 238 height 34
click at [770, 390] on label "No" at bounding box center [816, 394] width 238 height 34
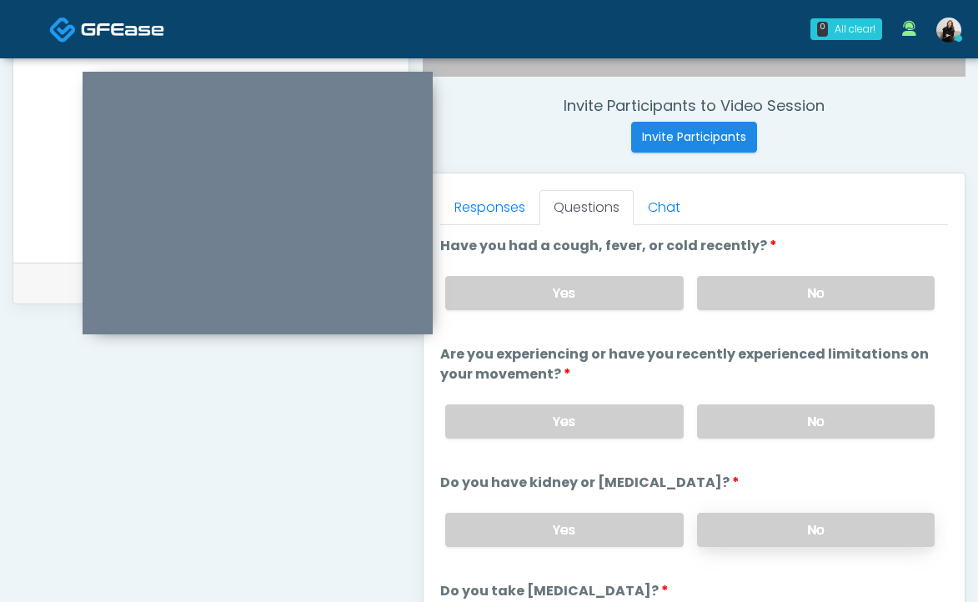
scroll to position [613, 0]
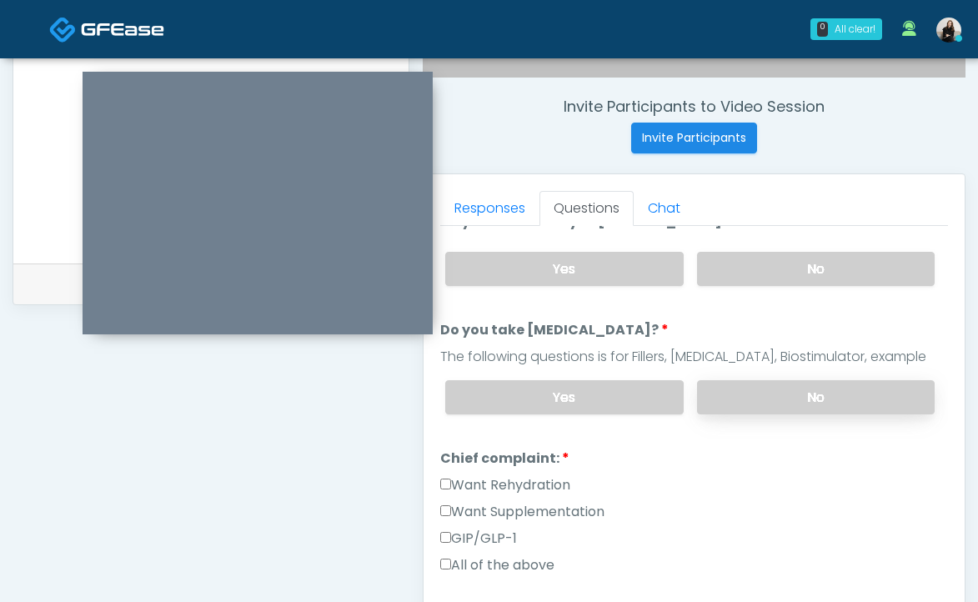
click at [761, 397] on label "No" at bounding box center [816, 397] width 238 height 34
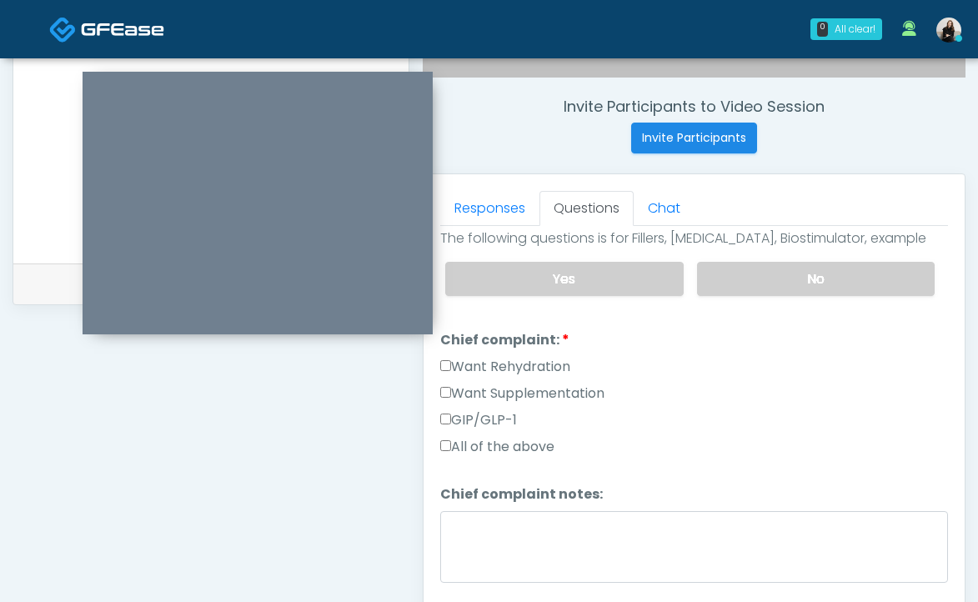
scroll to position [409, 0]
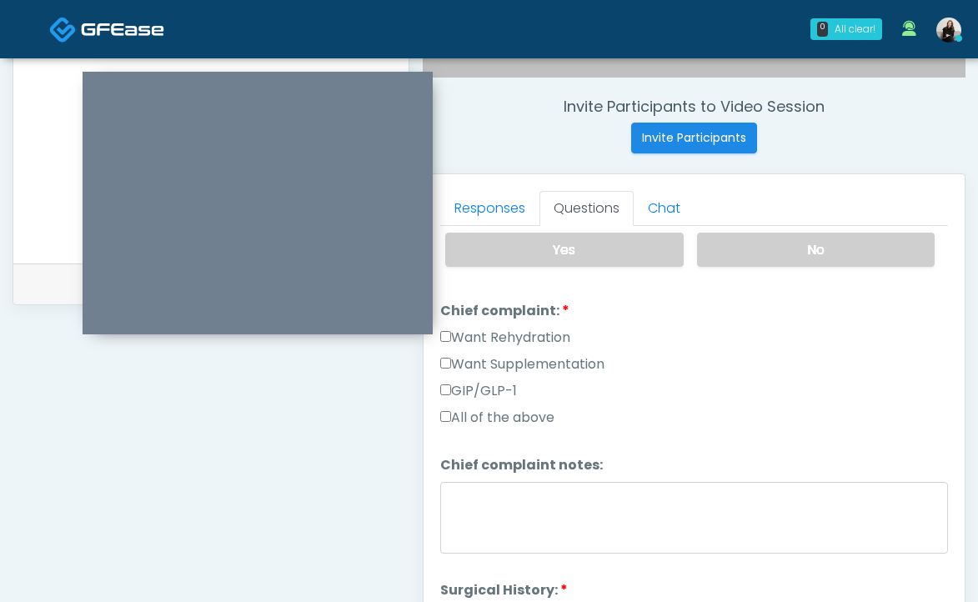
click at [522, 337] on label "Want Rehydration" at bounding box center [505, 338] width 130 height 20
click at [519, 364] on label "Want Supplementation" at bounding box center [522, 364] width 164 height 20
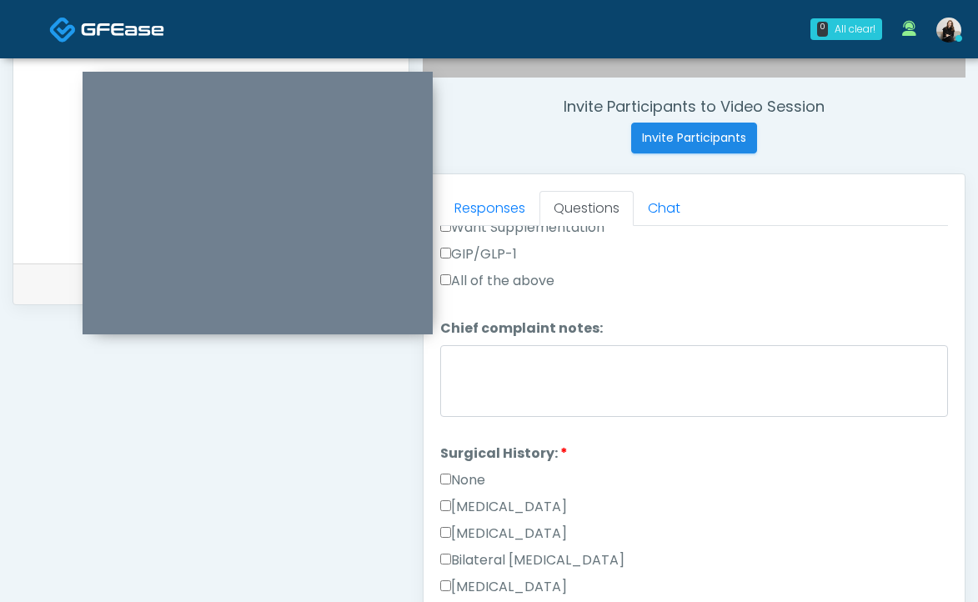
scroll to position [666, 0]
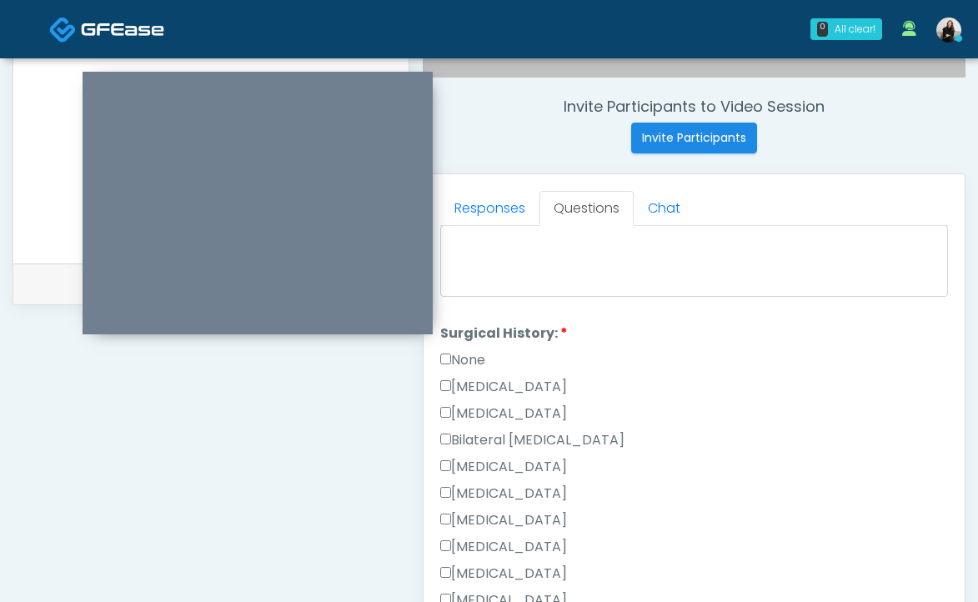
click at [460, 345] on li "Surgical History: Surgical History: None [MEDICAL_DATA] [MEDICAL_DATA] Bilatera…" at bounding box center [694, 511] width 508 height 374
click at [462, 359] on label "None" at bounding box center [462, 360] width 45 height 20
click at [478, 354] on label "None" at bounding box center [462, 360] width 45 height 20
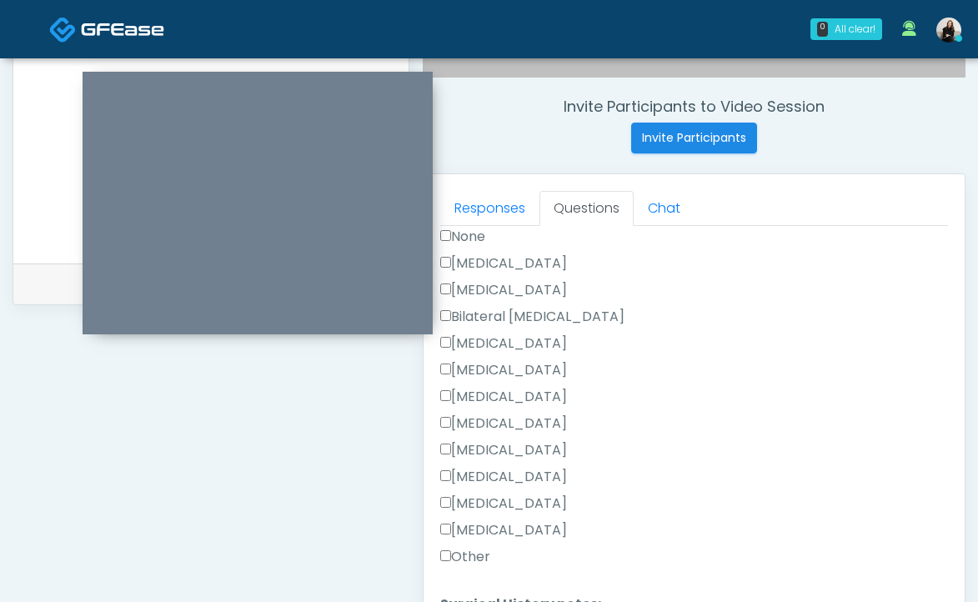
scroll to position [861, 0]
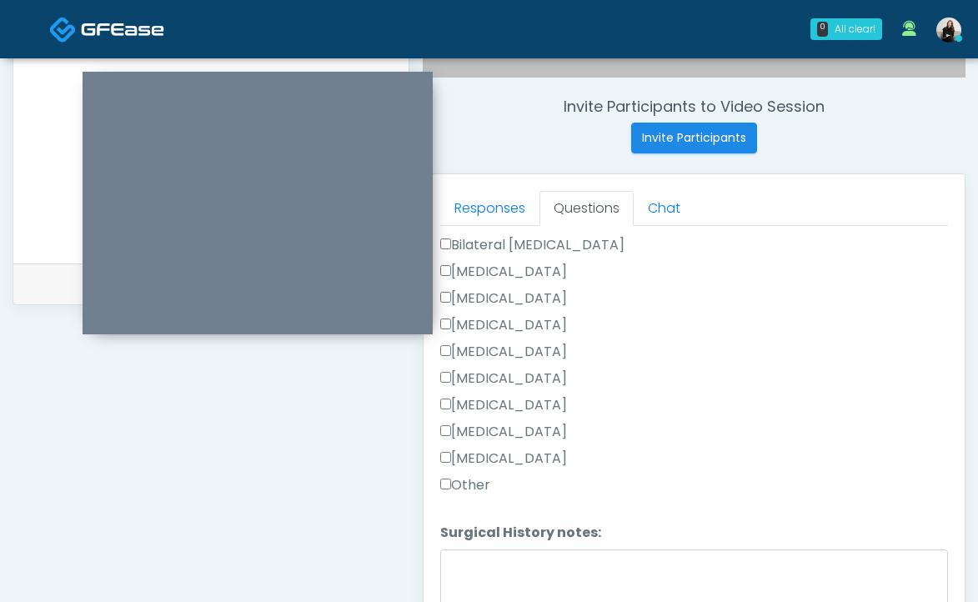
click at [469, 483] on label "Other" at bounding box center [465, 485] width 50 height 20
click at [482, 554] on textarea "Surgical History notes:" at bounding box center [694, 585] width 508 height 72
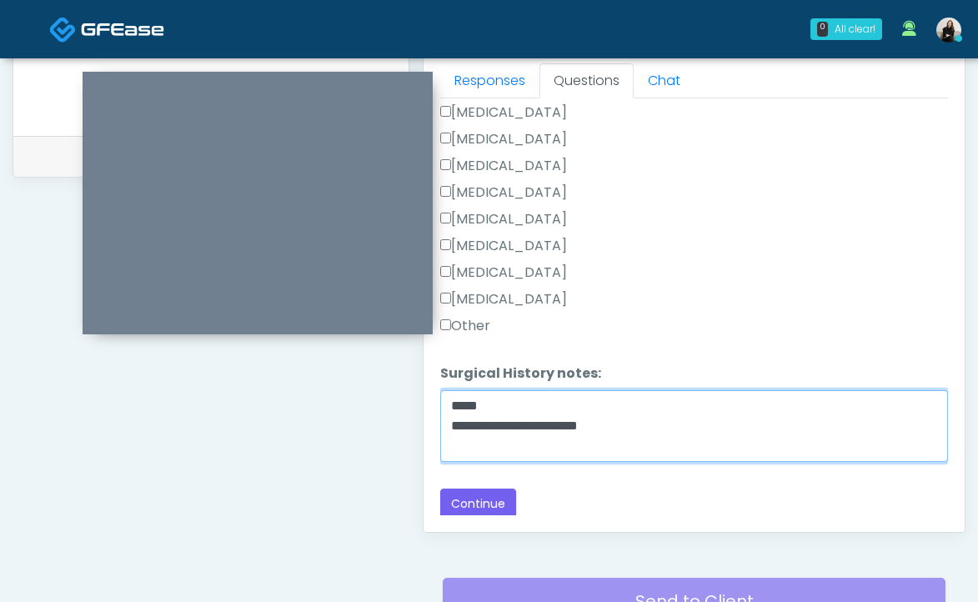
scroll to position [750, 0]
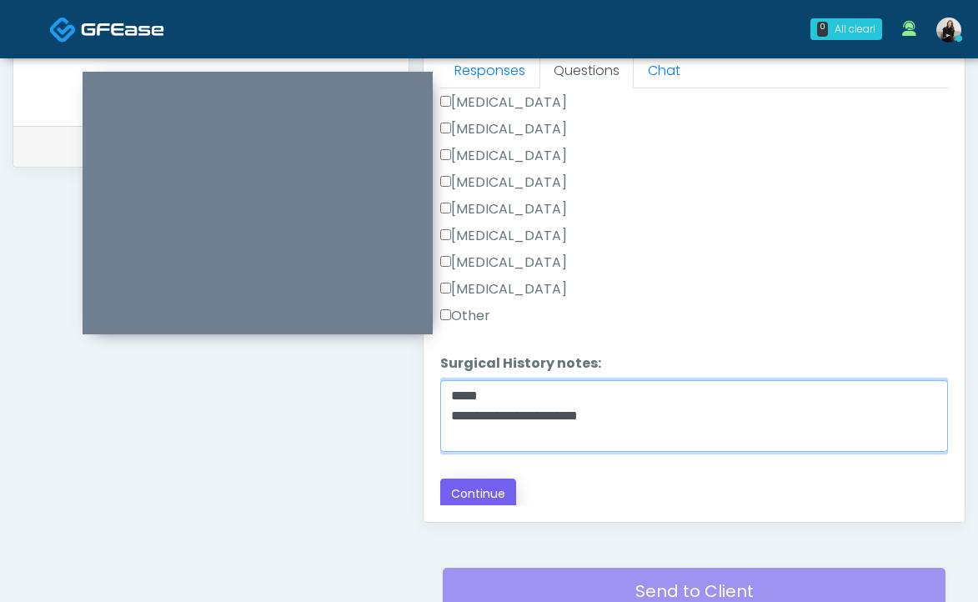
type textarea "**********"
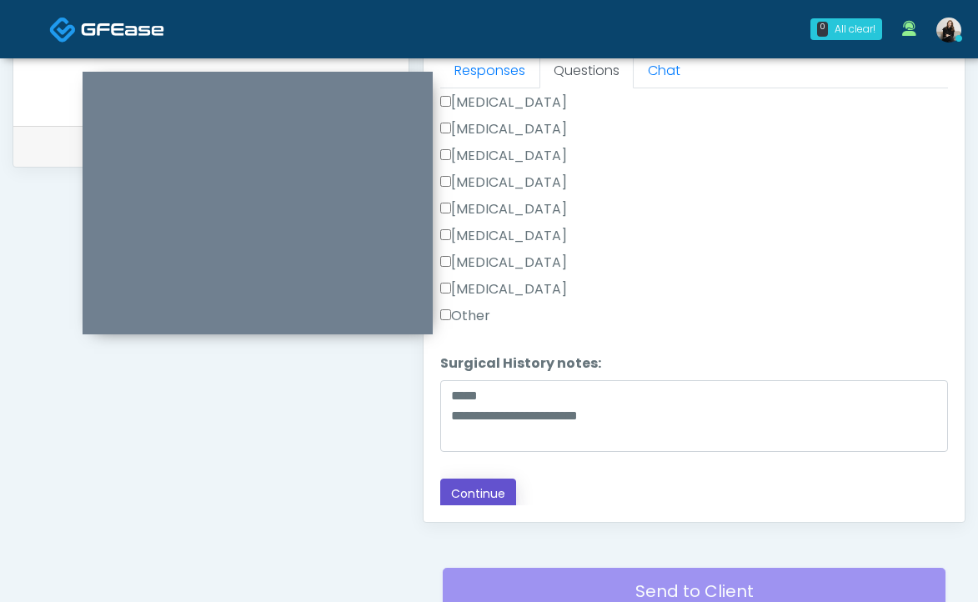
click at [479, 499] on button "Continue" at bounding box center [478, 494] width 76 height 31
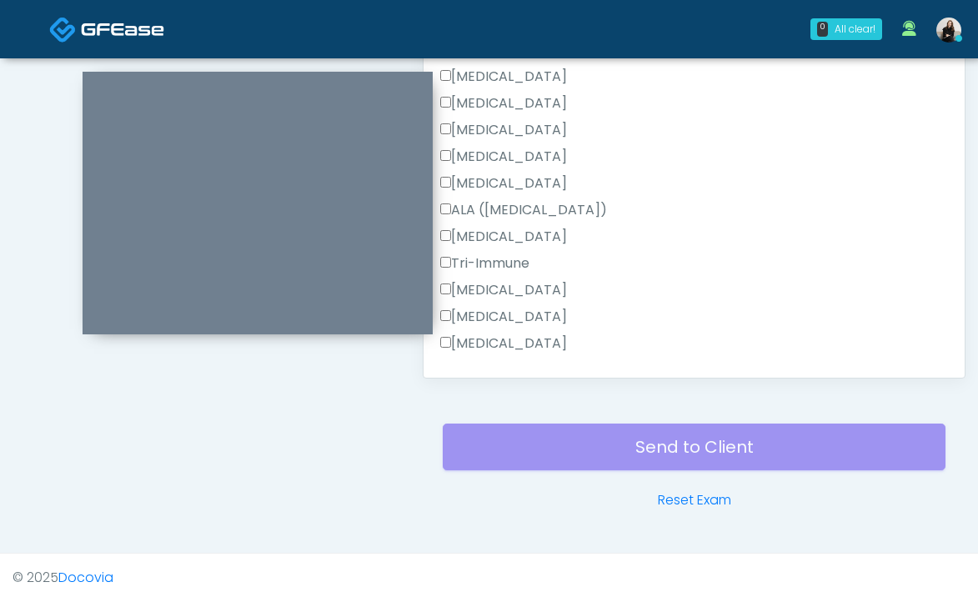
scroll to position [1459, 0]
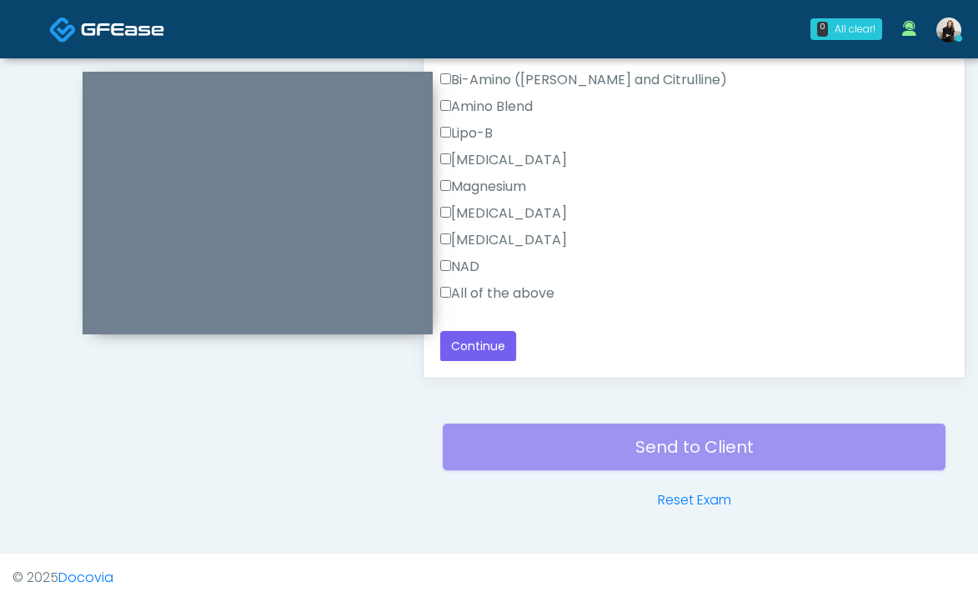
click at [524, 283] on label "All of the above" at bounding box center [497, 293] width 114 height 20
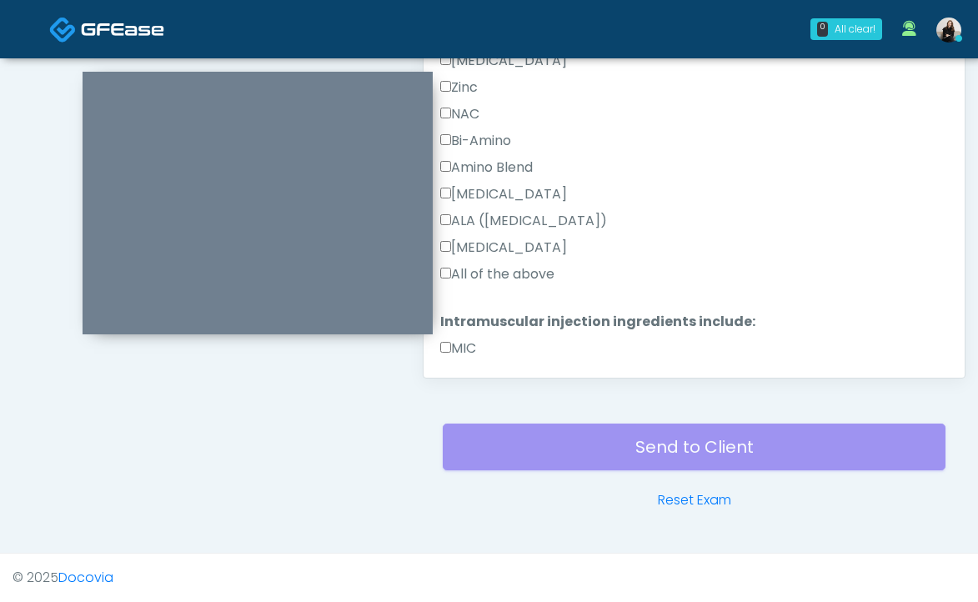
click at [524, 282] on label "All of the above" at bounding box center [497, 274] width 114 height 20
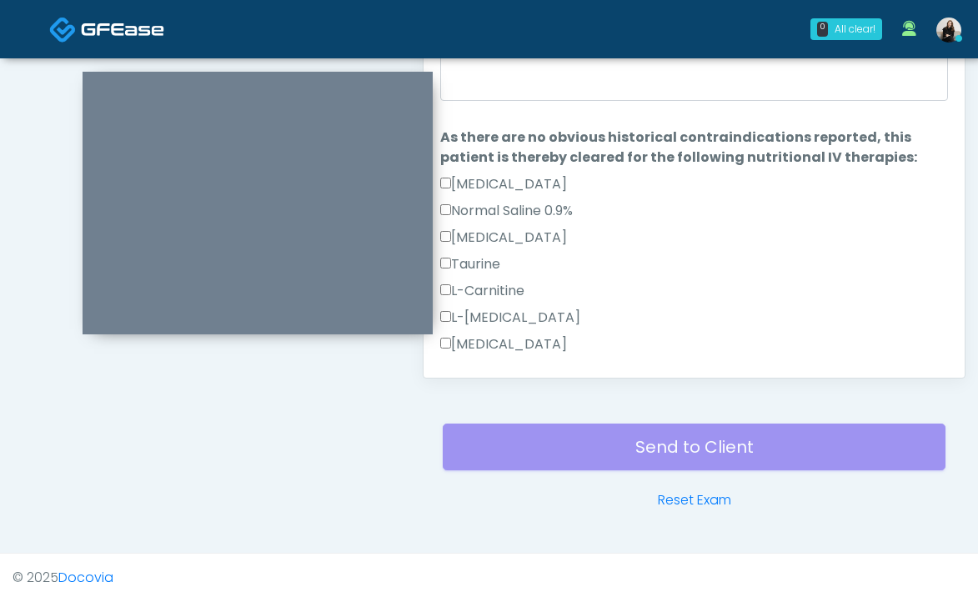
scroll to position [731, 0]
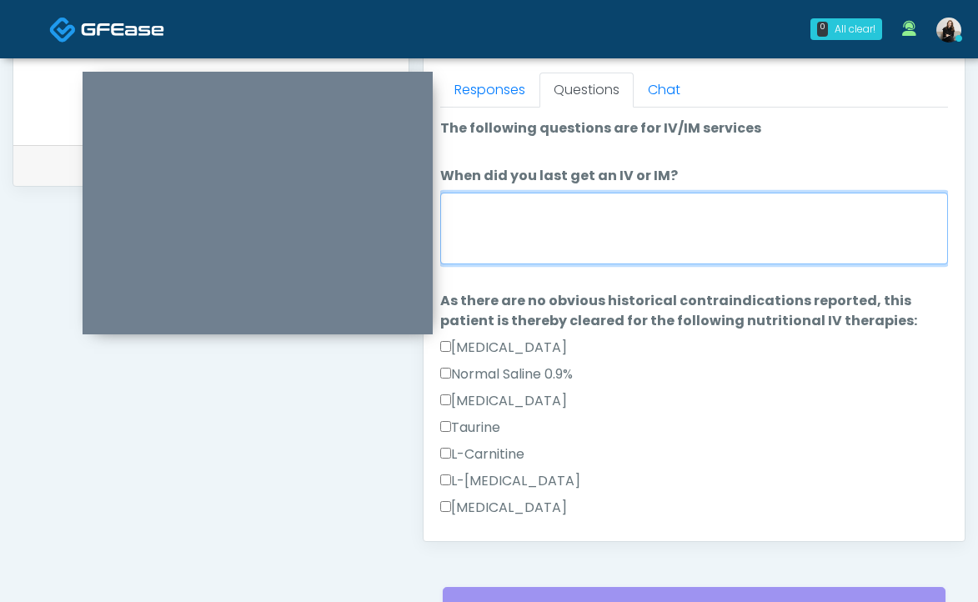
click at [532, 234] on textarea "When did you last get an IV or IM?" at bounding box center [694, 229] width 508 height 72
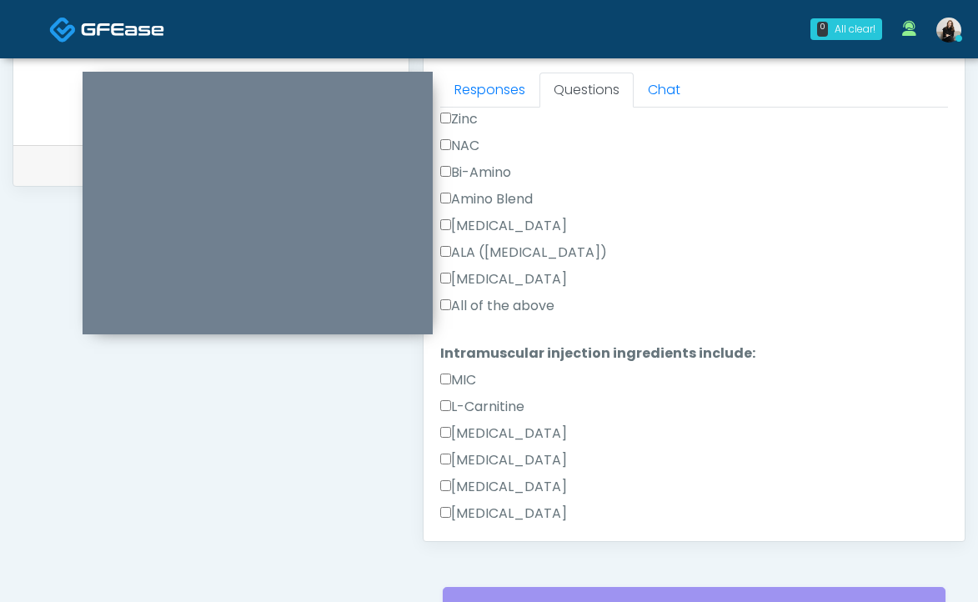
scroll to position [0, 0]
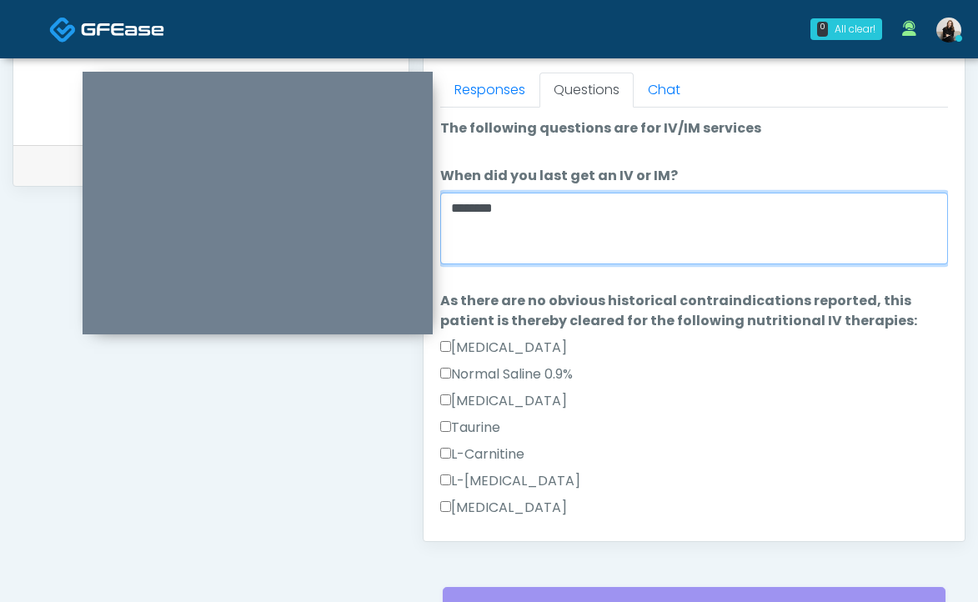
click at [459, 203] on textarea "********" at bounding box center [694, 229] width 508 height 72
type textarea "********"
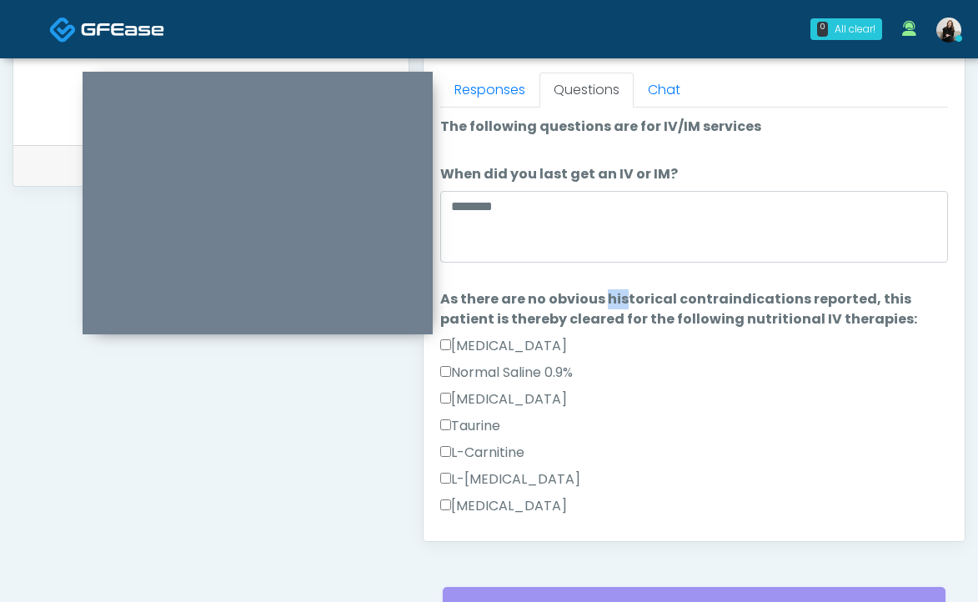
scroll to position [1459, 0]
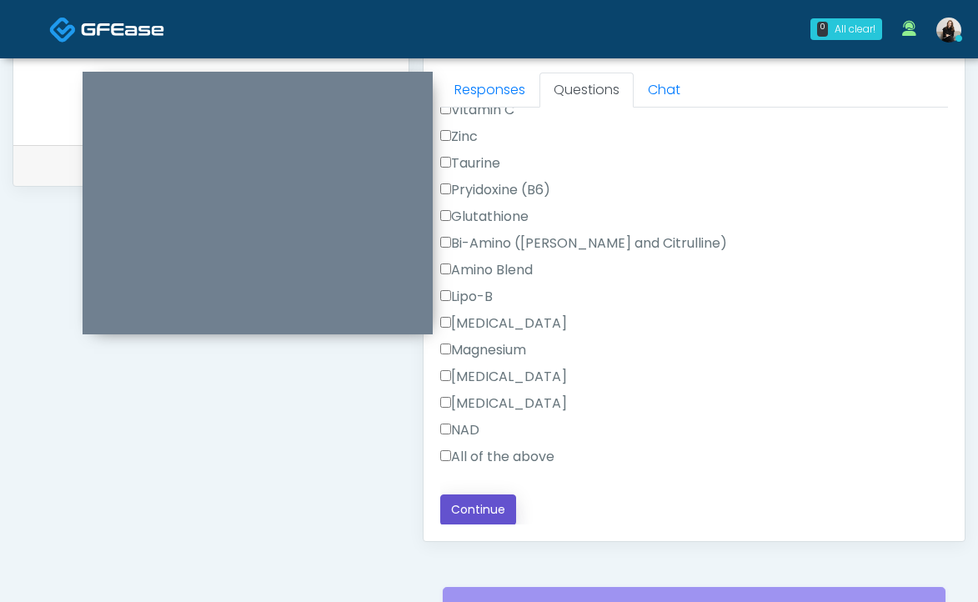
click at [506, 503] on button "Continue" at bounding box center [478, 509] width 76 height 31
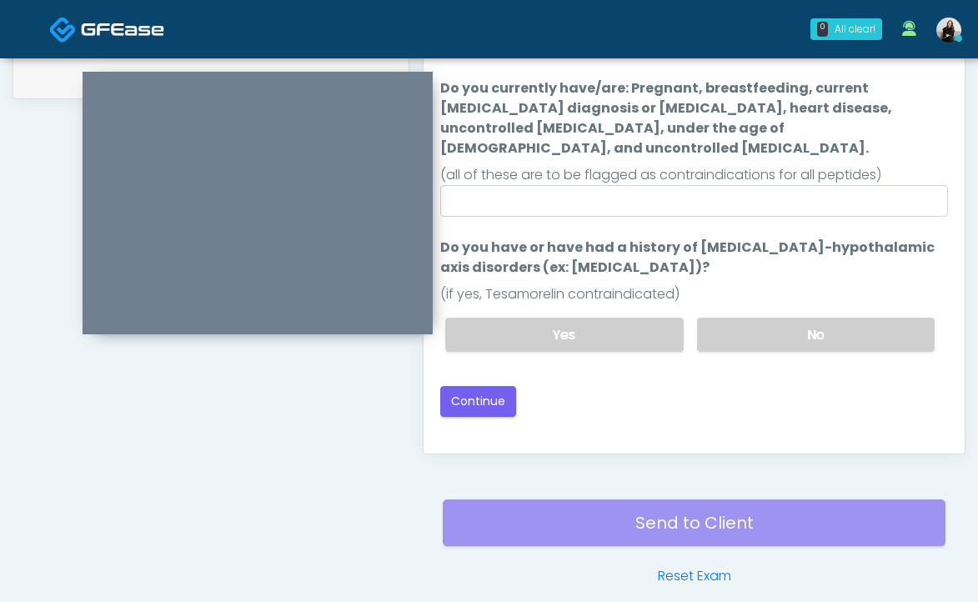
scroll to position [712, 0]
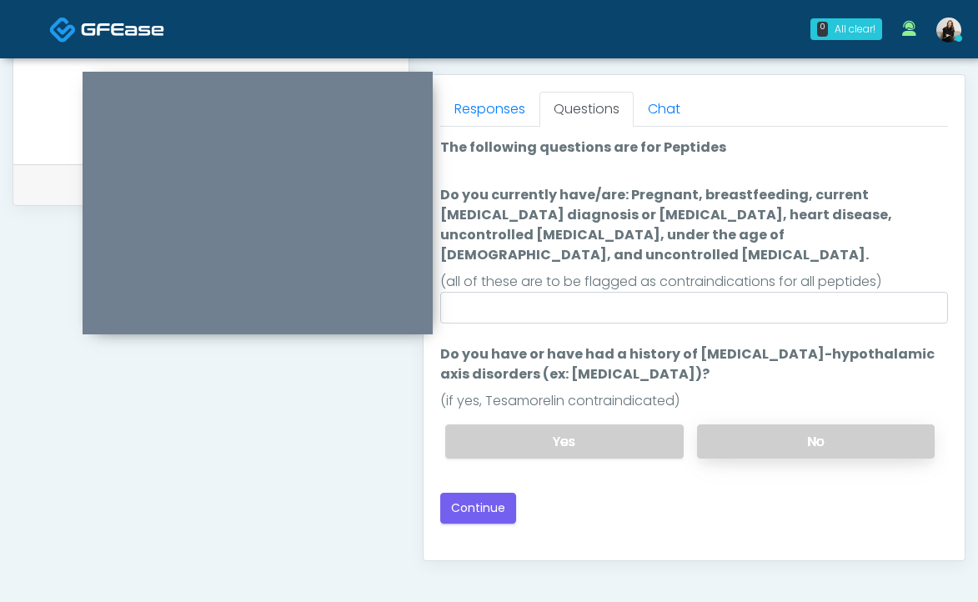
click at [794, 424] on label "No" at bounding box center [816, 441] width 238 height 34
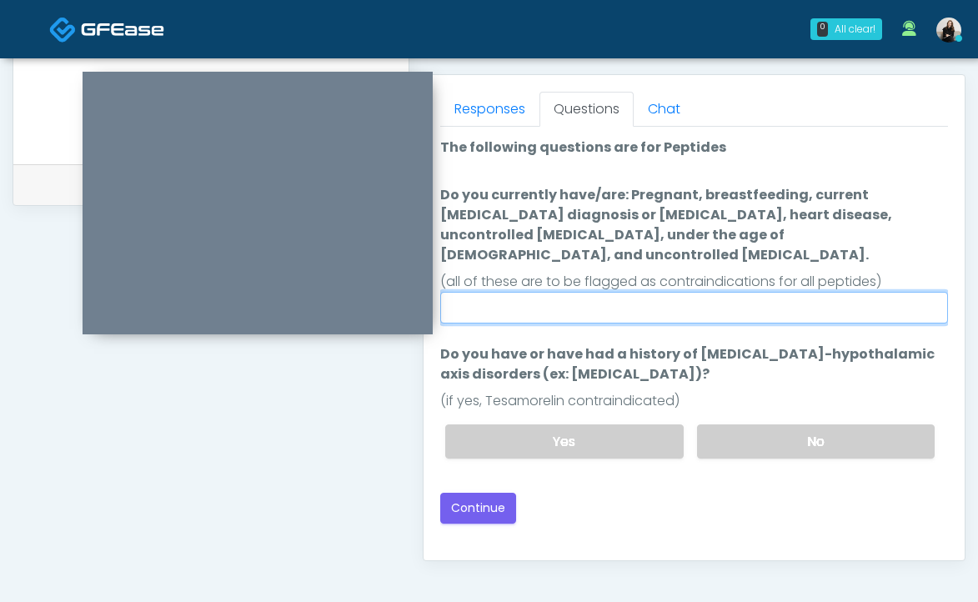
click at [738, 292] on input "Do you currently have/are: Pregnant, breastfeeding, current [MEDICAL_DATA] diag…" at bounding box center [694, 308] width 508 height 32
type input "**"
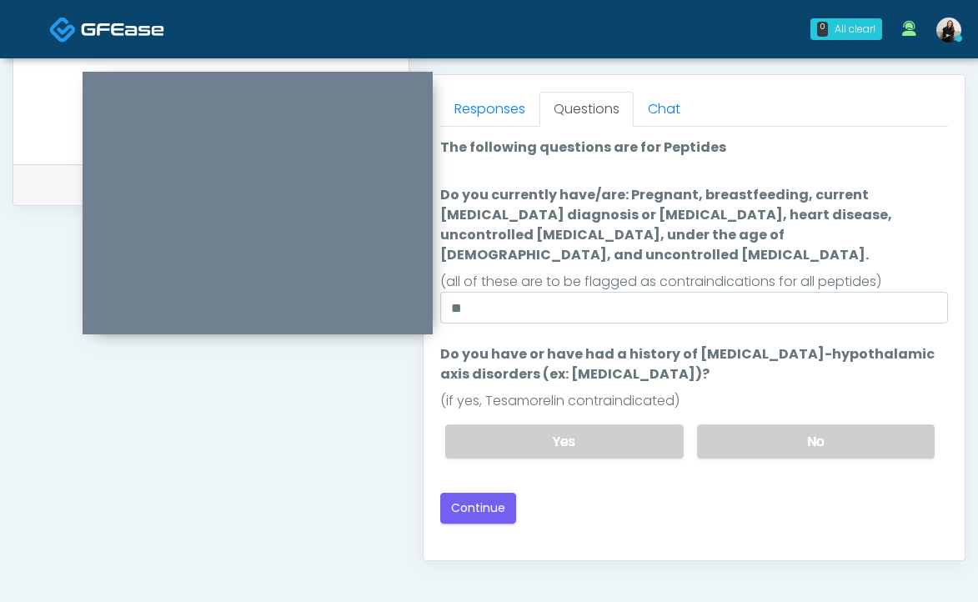
click at [485, 509] on div "Good Faith Exam Script Good Faith Exam Script INTRODUCTION Hello, my name is un…" at bounding box center [694, 335] width 508 height 417
click at [481, 495] on button "Continue" at bounding box center [478, 508] width 76 height 31
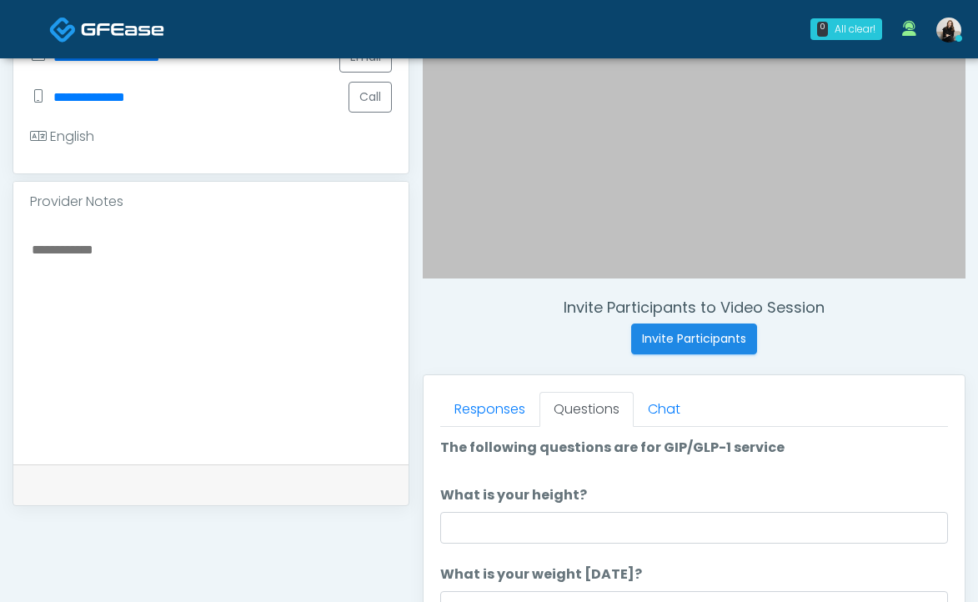
scroll to position [588, 0]
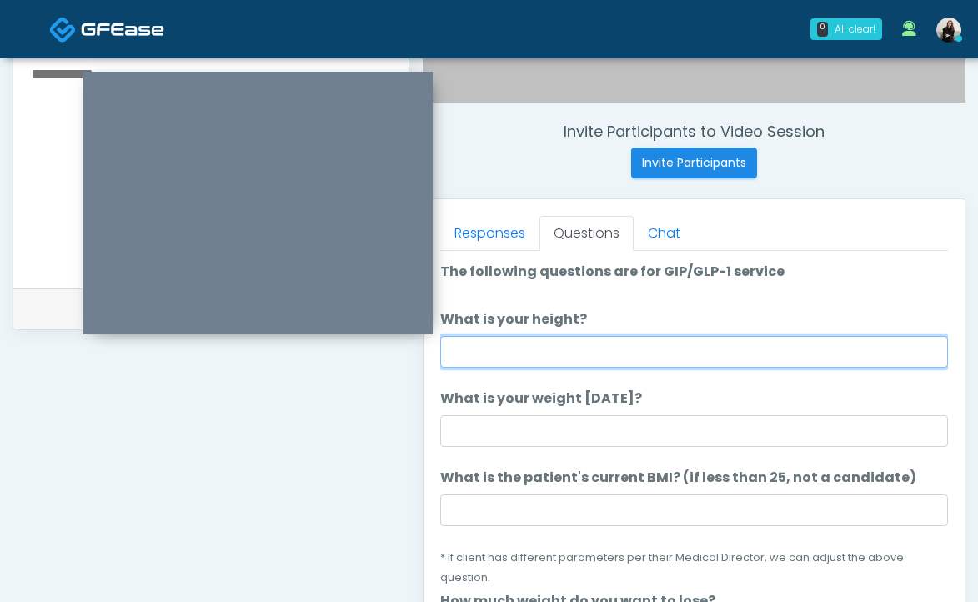
click at [514, 361] on input "What is your height?" at bounding box center [694, 352] width 508 height 32
click at [477, 350] on input "******" at bounding box center [694, 352] width 508 height 32
type input "*******"
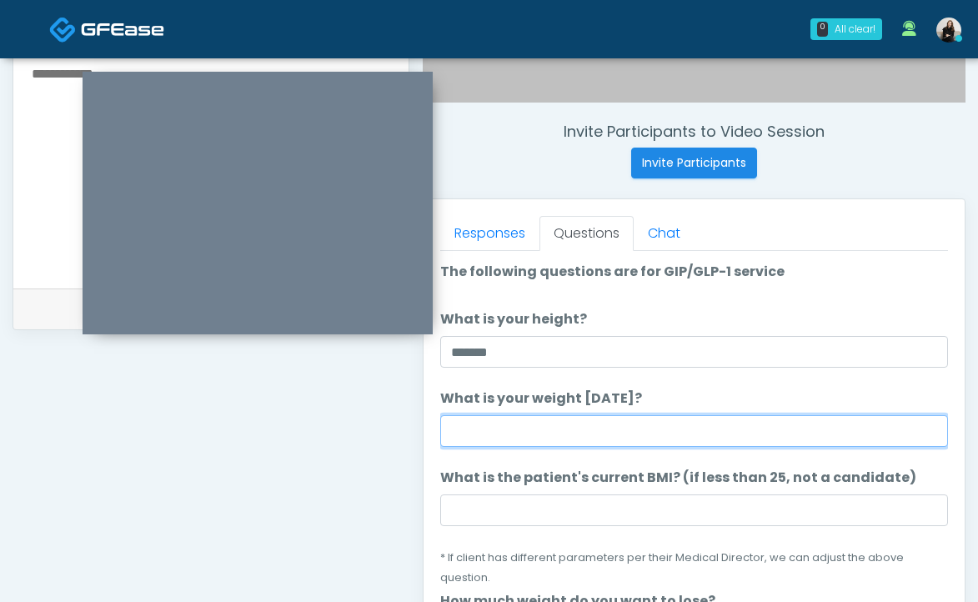
click at [519, 427] on input "What is your weight today?" at bounding box center [694, 431] width 508 height 32
type input "***"
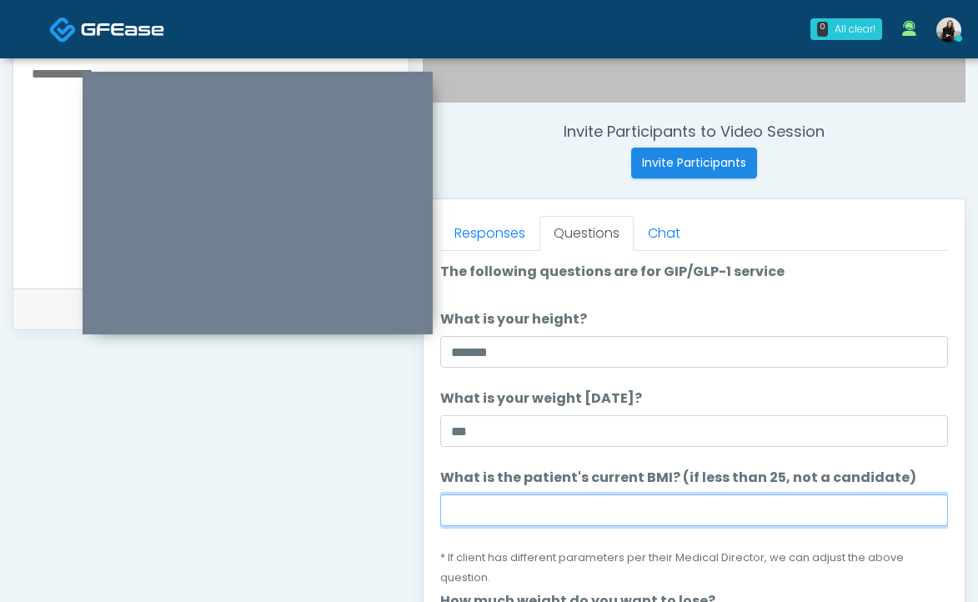
click at [609, 507] on input "What is the patient's current BMI? (if less than 25, not a candidate)" at bounding box center [694, 510] width 508 height 32
paste input "****"
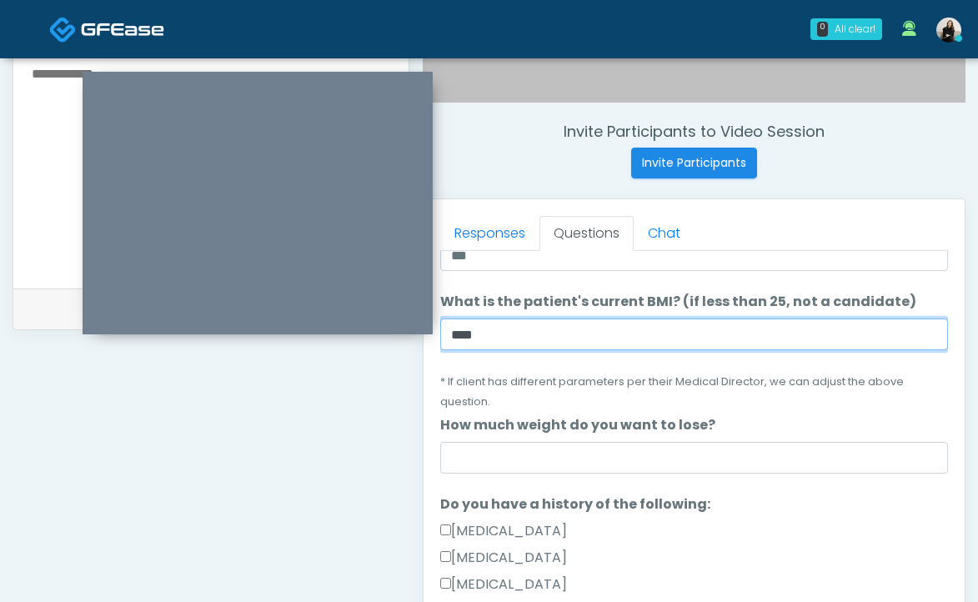
scroll to position [183, 0]
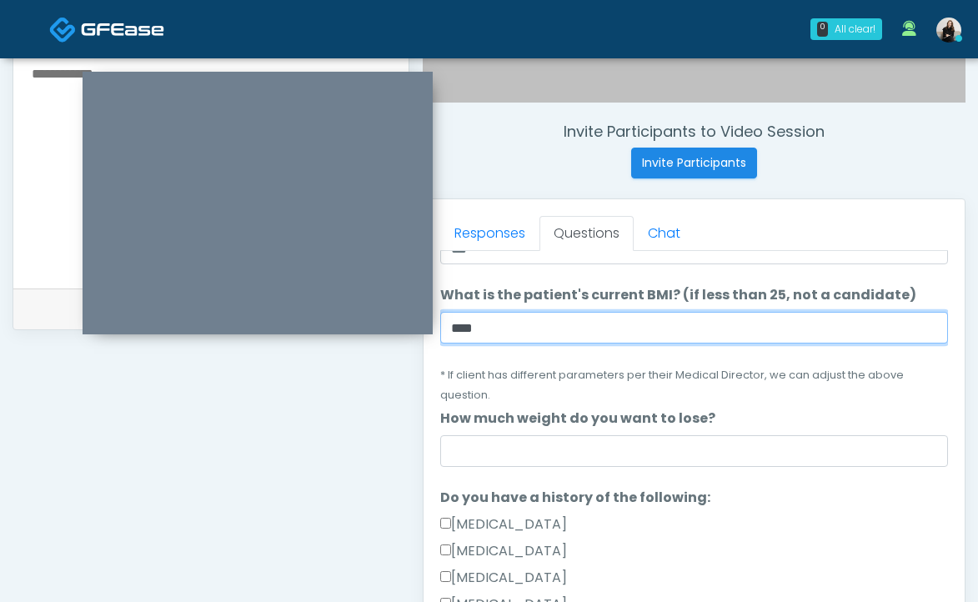
type input "****"
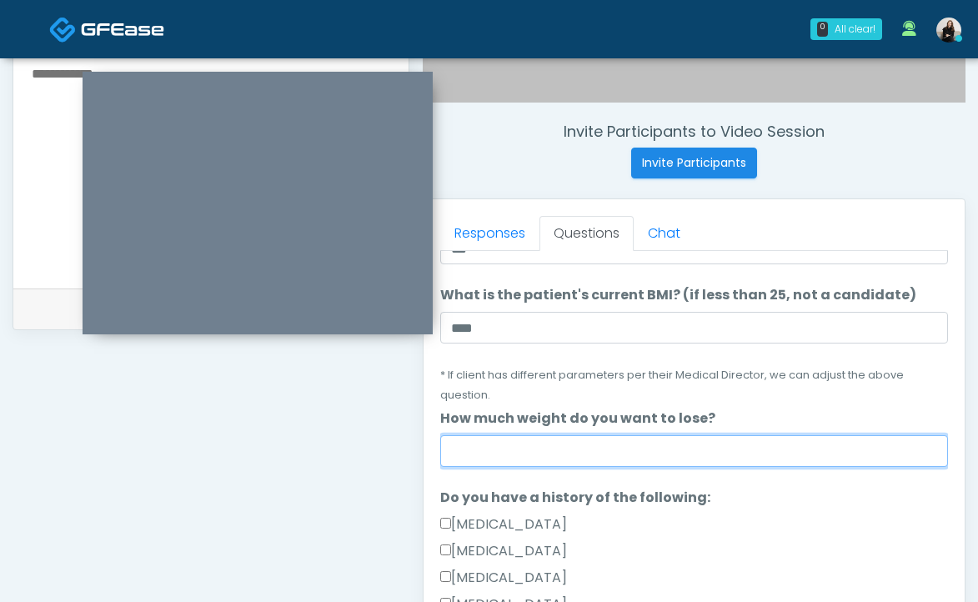
click at [596, 459] on input "How much weight do you want to lose?" at bounding box center [694, 451] width 508 height 32
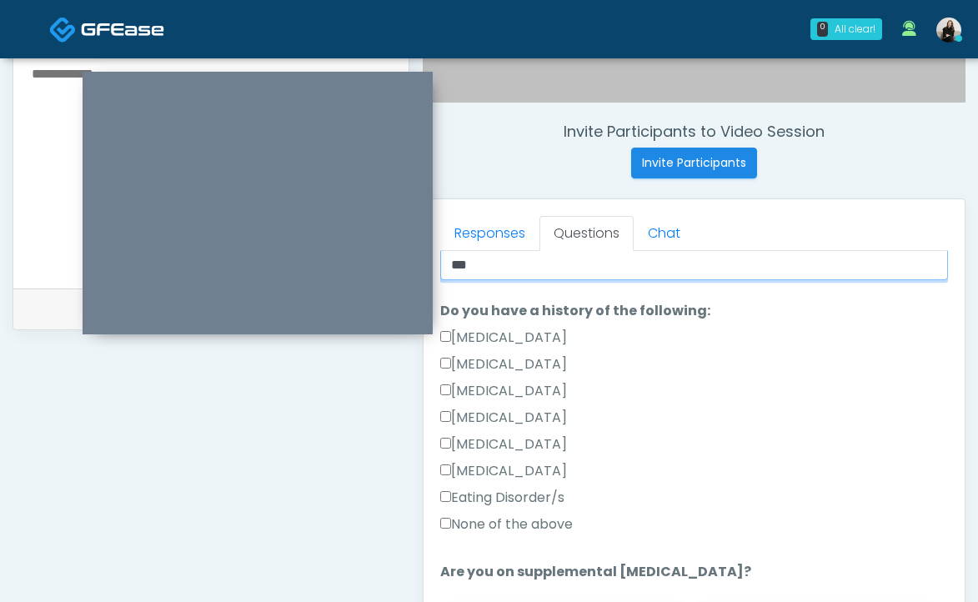
scroll to position [424, 0]
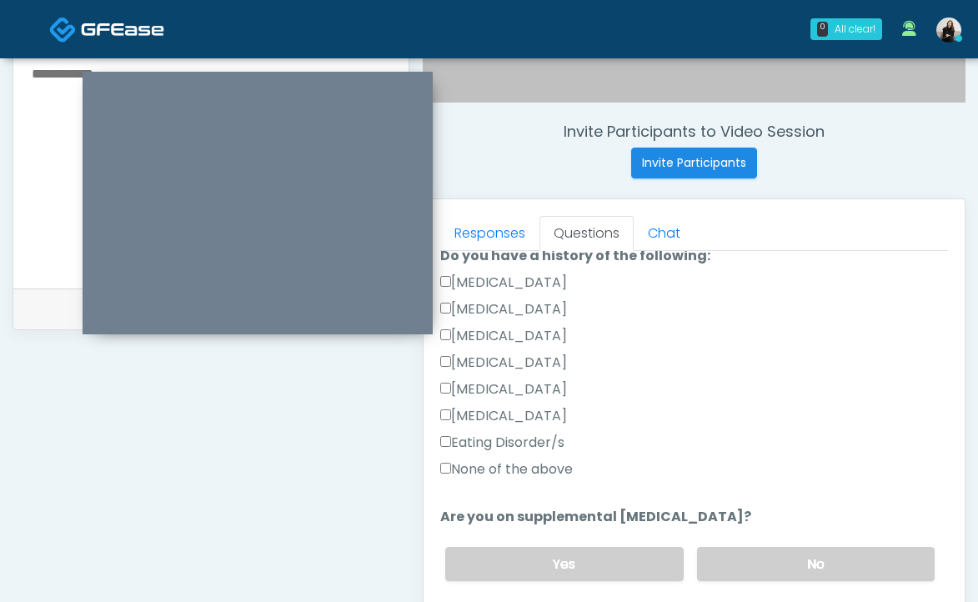
type input "***"
click at [546, 474] on label "None of the above" at bounding box center [506, 469] width 133 height 20
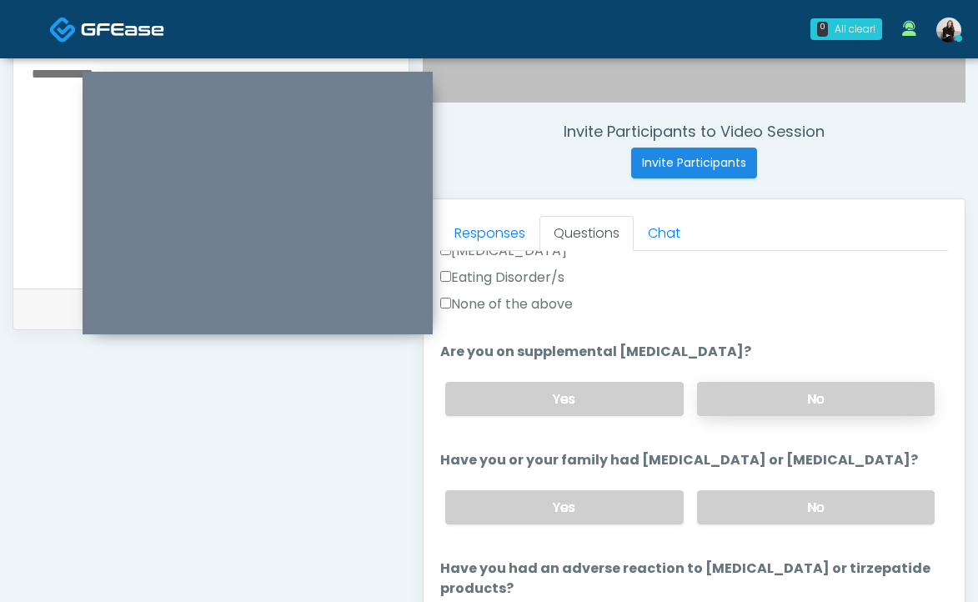
click at [770, 396] on label "No" at bounding box center [816, 399] width 238 height 34
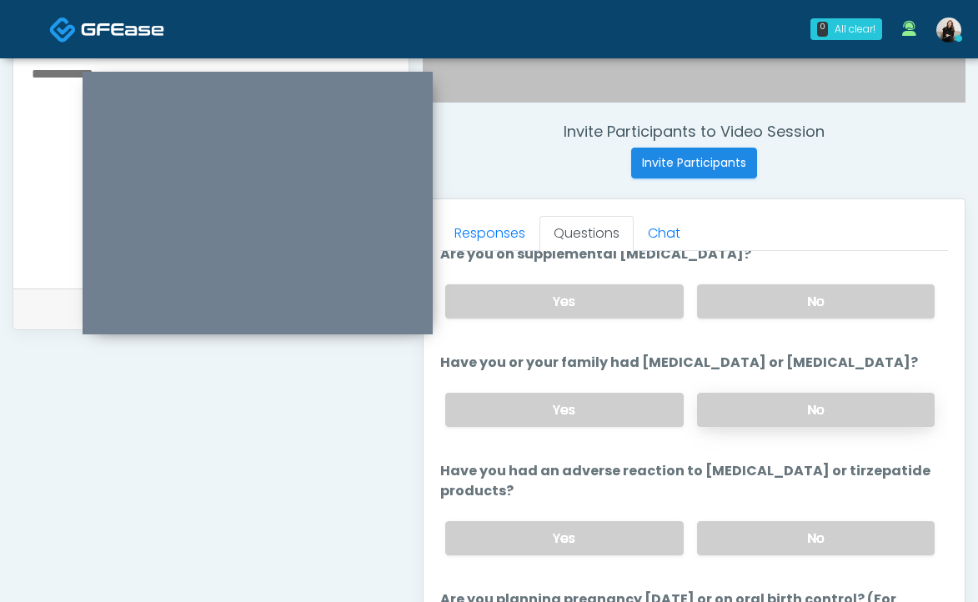
click at [770, 396] on label "No" at bounding box center [816, 410] width 238 height 34
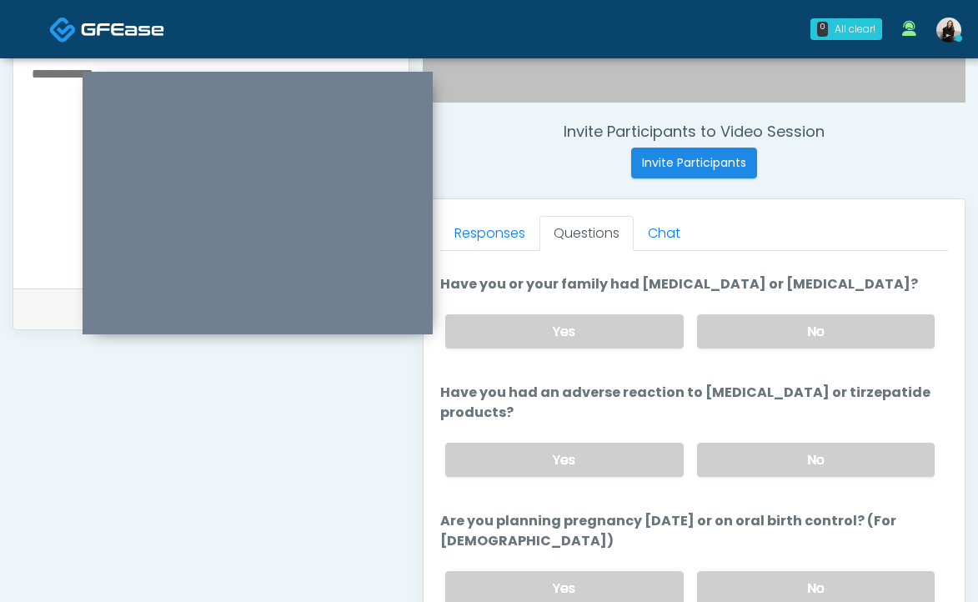
click at [753, 476] on div "Yes No" at bounding box center [690, 459] width 516 height 61
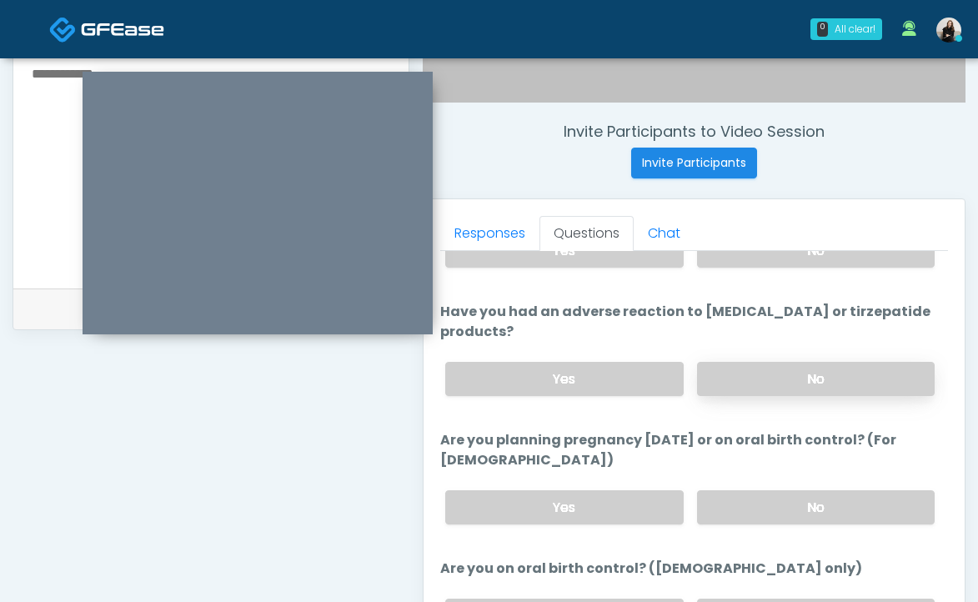
scroll to position [848, 0]
click at [755, 385] on label "No" at bounding box center [816, 377] width 238 height 34
click at [754, 378] on label "No" at bounding box center [816, 377] width 238 height 34
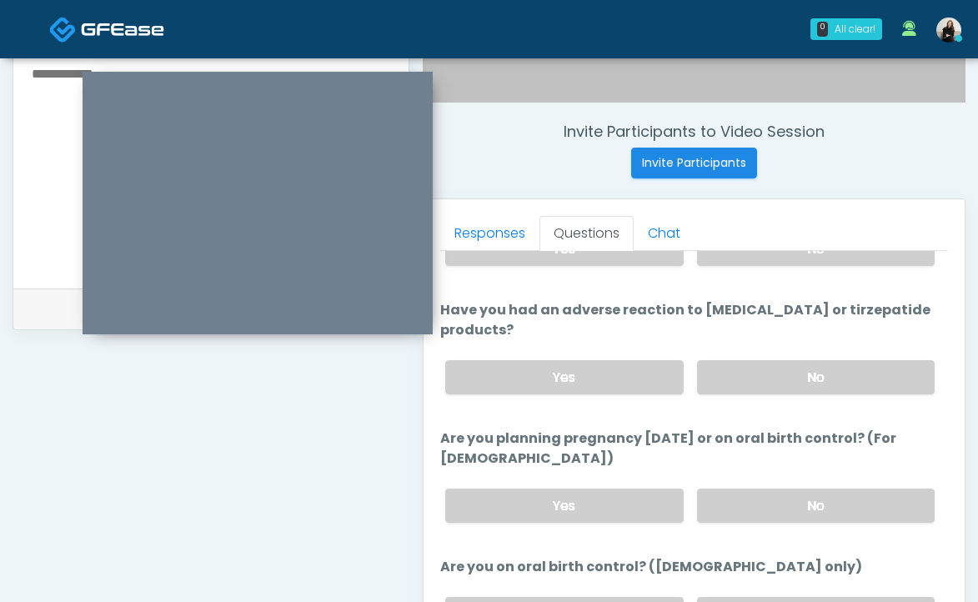
click at [754, 521] on div "Yes No" at bounding box center [690, 505] width 516 height 61
click at [754, 515] on label "No" at bounding box center [816, 506] width 238 height 34
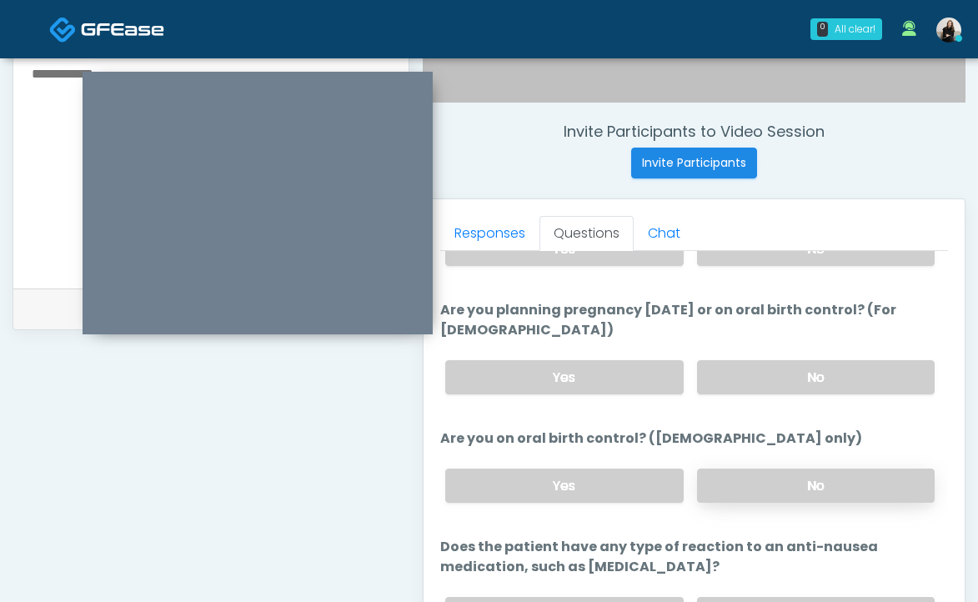
click at [753, 487] on label "No" at bounding box center [816, 486] width 238 height 34
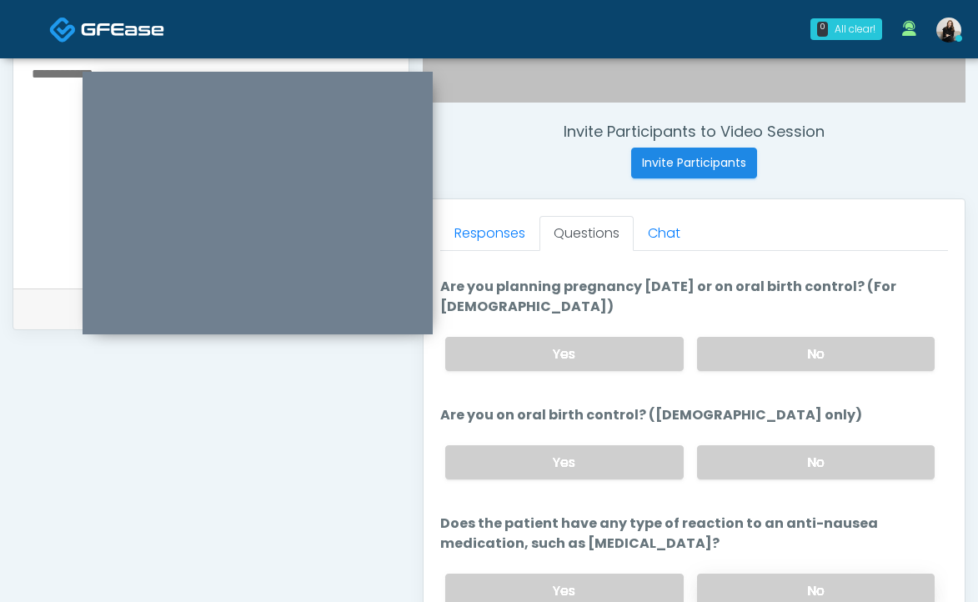
click at [735, 578] on label "No" at bounding box center [816, 591] width 238 height 34
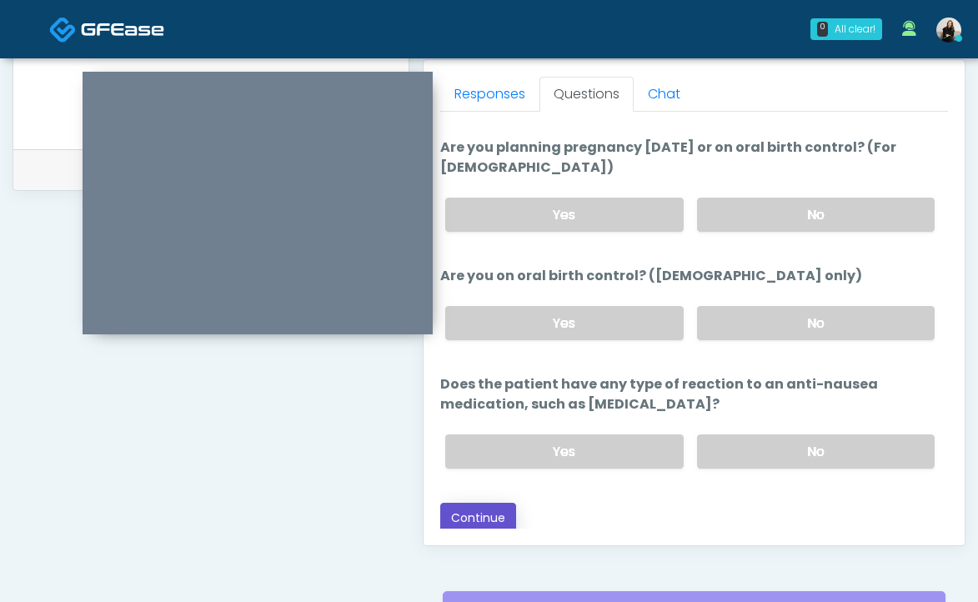
click at [478, 524] on button "Continue" at bounding box center [478, 518] width 76 height 31
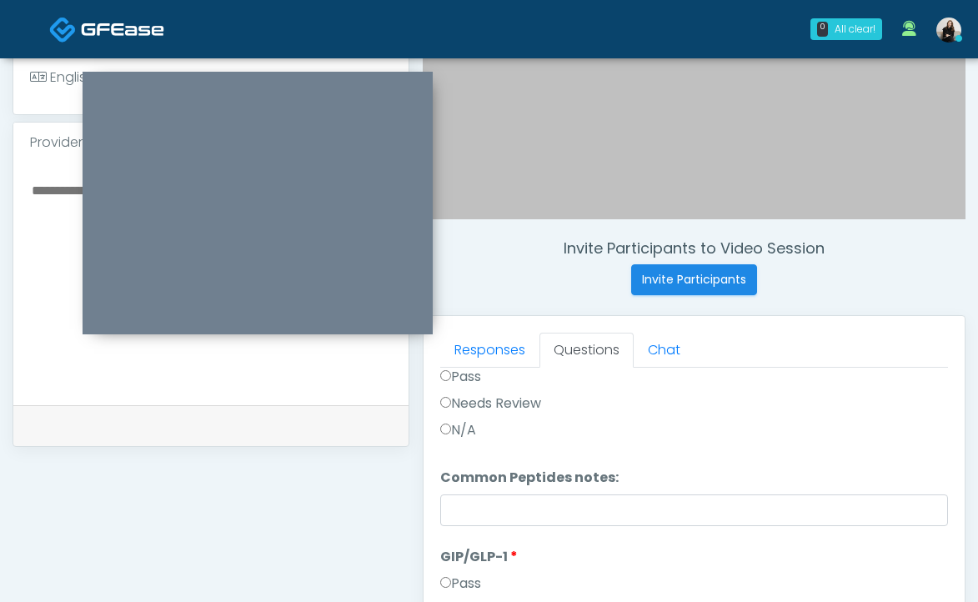
scroll to position [0, 0]
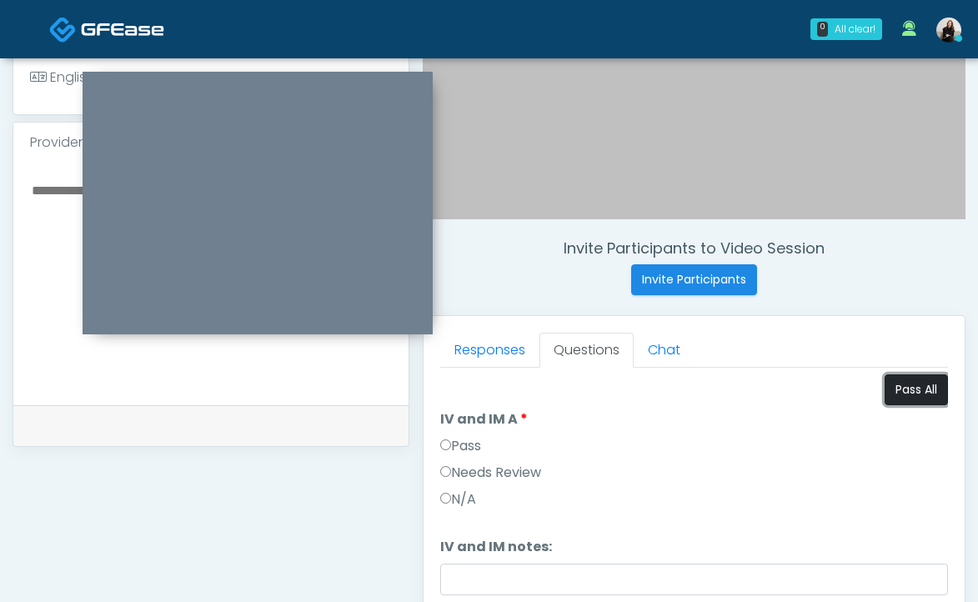
click at [896, 401] on button "Pass All" at bounding box center [916, 389] width 63 height 31
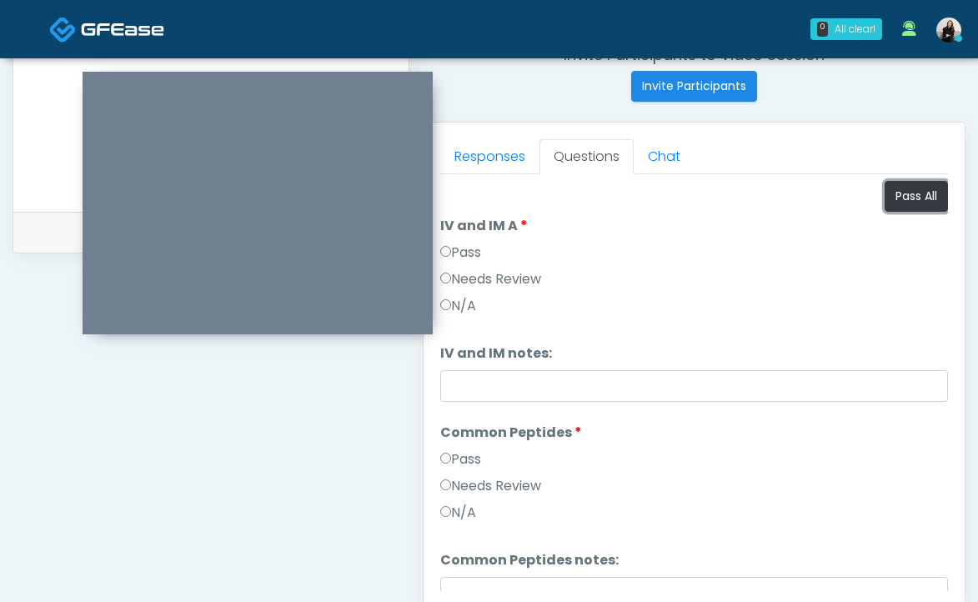
scroll to position [276, 0]
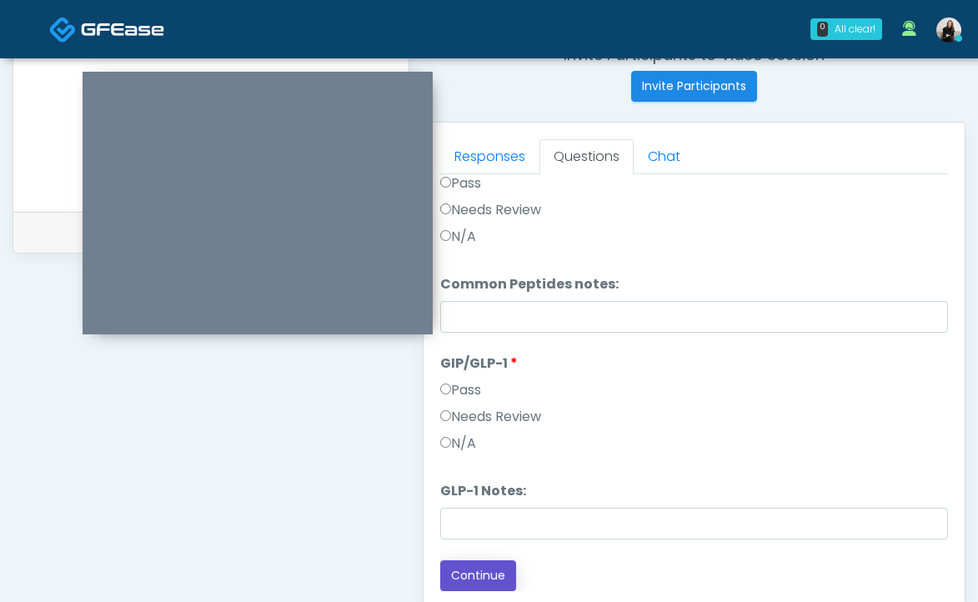
click at [470, 570] on button "Continue" at bounding box center [478, 575] width 76 height 31
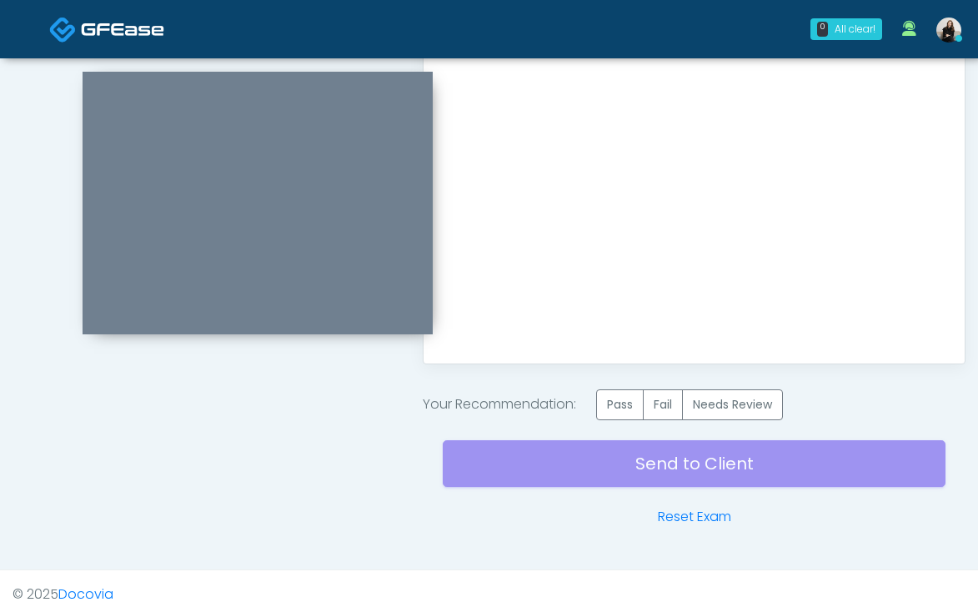
scroll to position [926, 0]
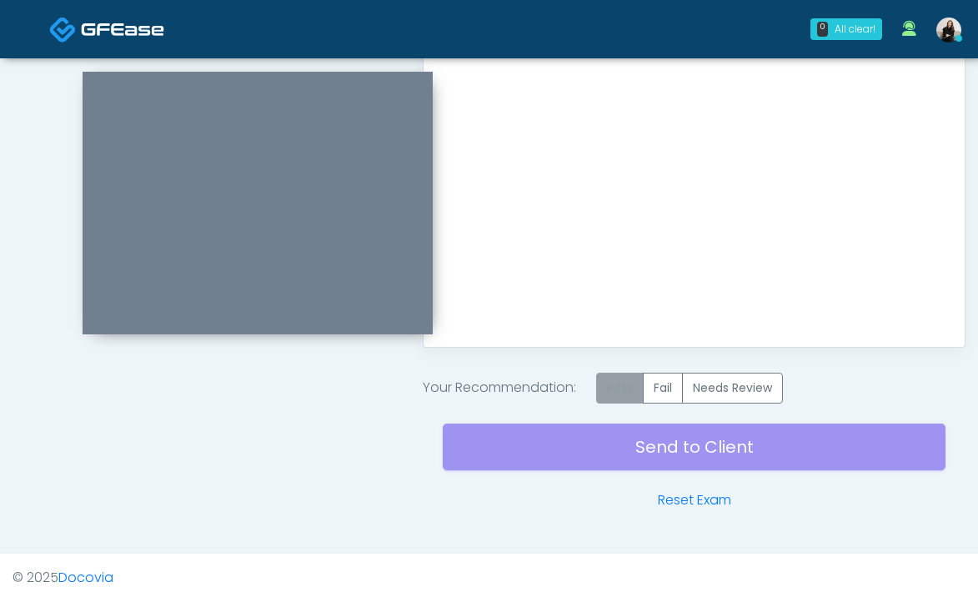
click at [619, 375] on label "Pass" at bounding box center [620, 388] width 48 height 31
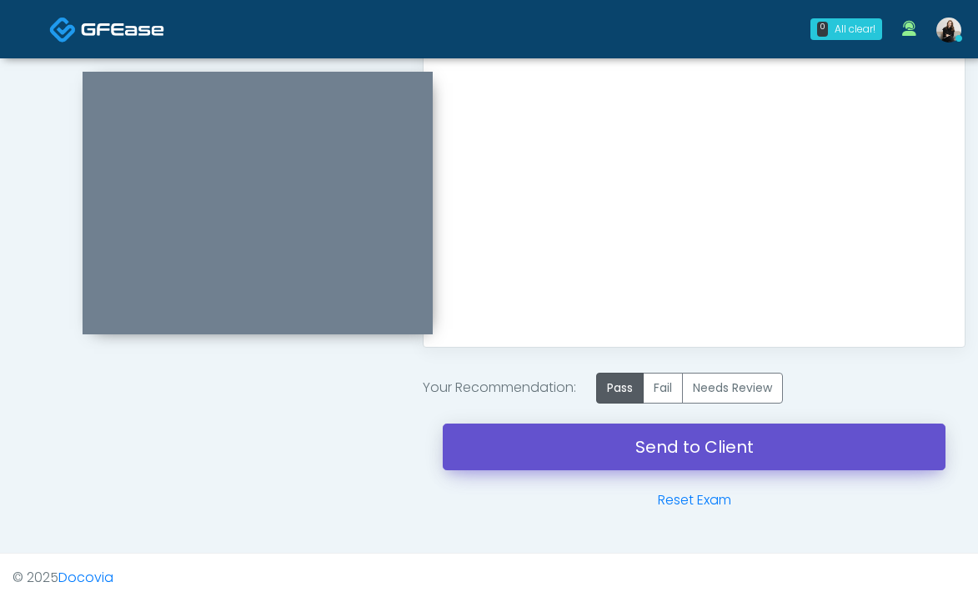
click at [717, 469] on link "Send to Client" at bounding box center [694, 447] width 503 height 47
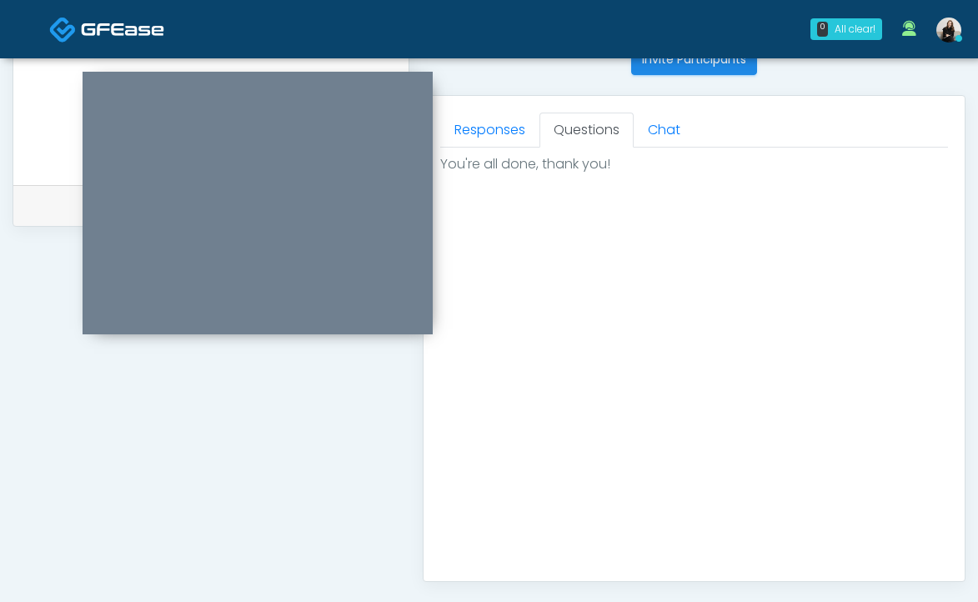
scroll to position [261, 0]
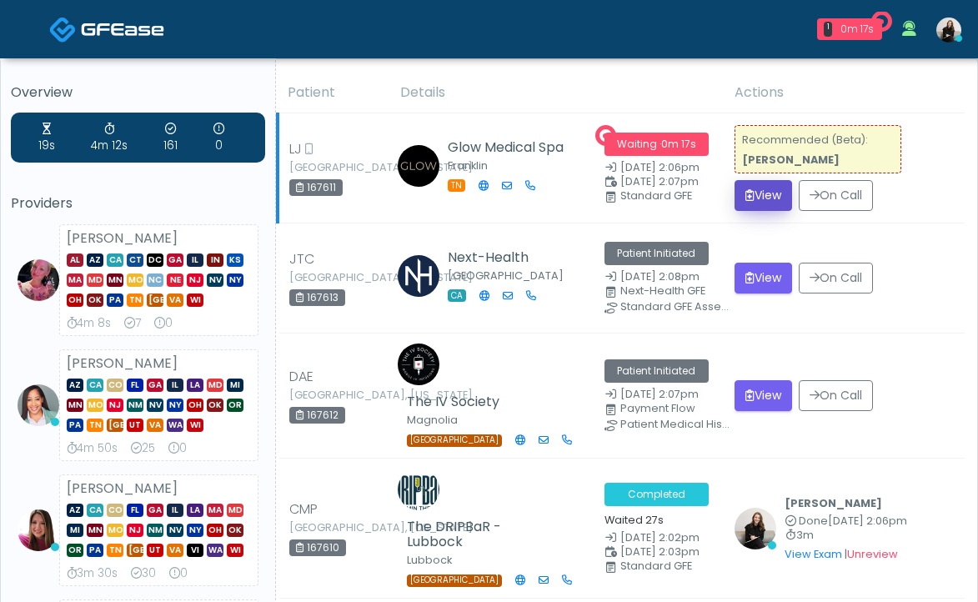
click at [775, 204] on button "View" at bounding box center [764, 195] width 58 height 31
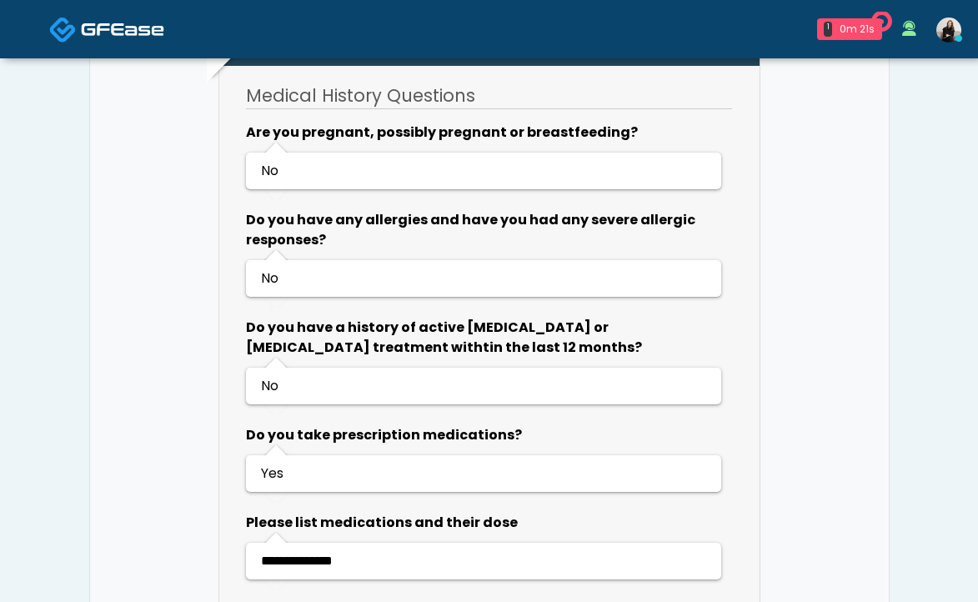
scroll to position [1072, 0]
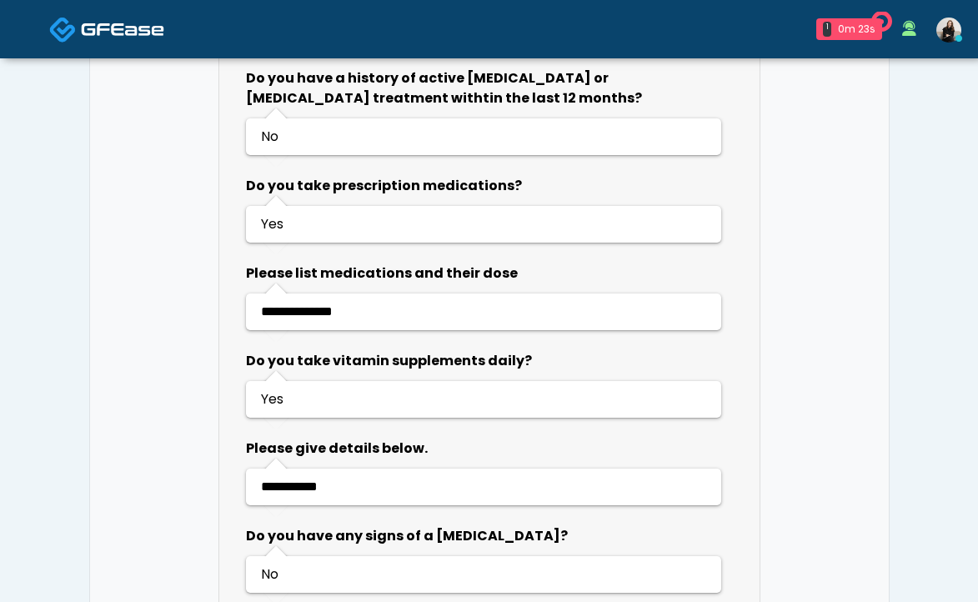
click at [134, 35] on img at bounding box center [122, 29] width 83 height 17
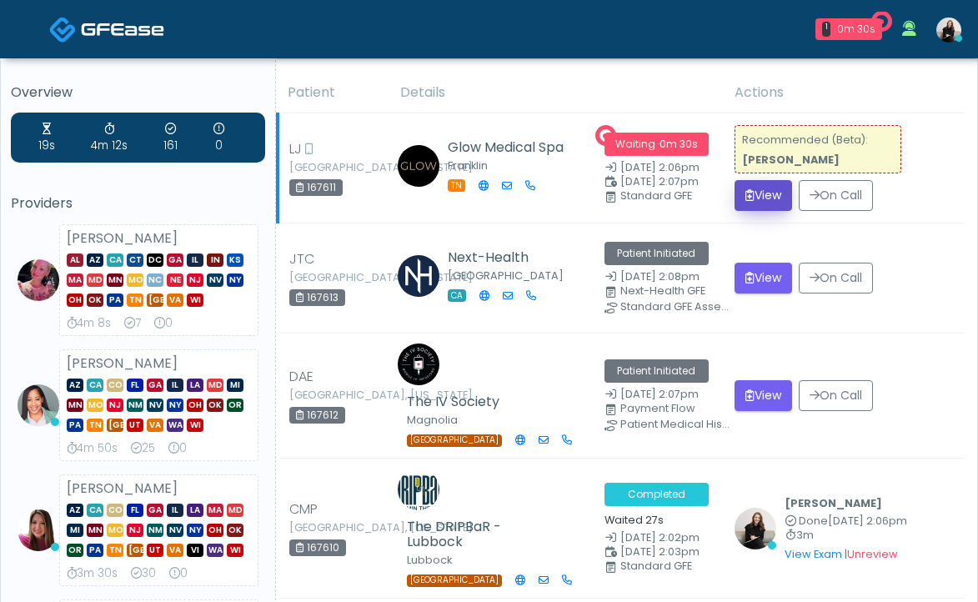
click at [765, 193] on button "View" at bounding box center [764, 195] width 58 height 31
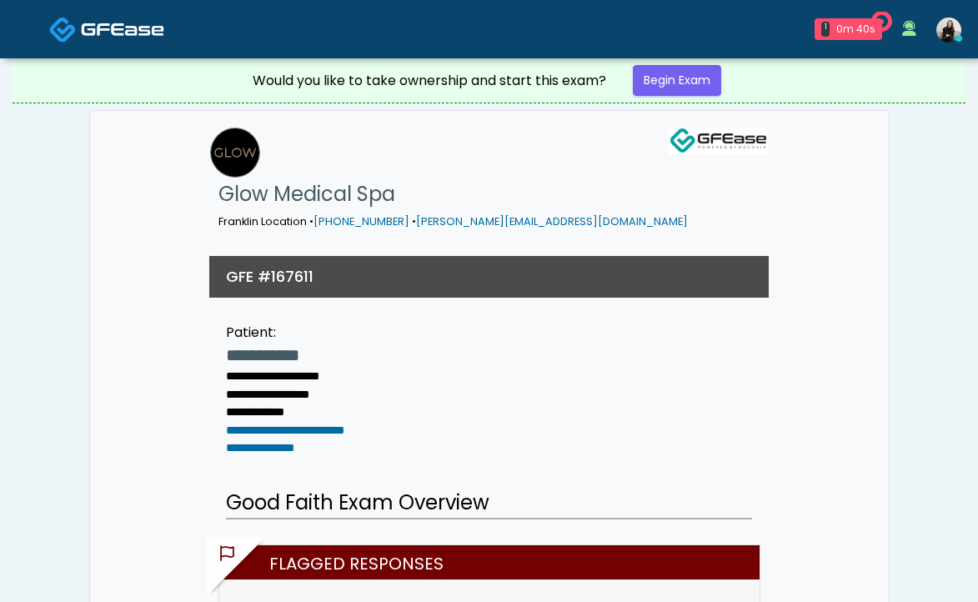
click at [94, 16] on link at bounding box center [106, 29] width 115 height 54
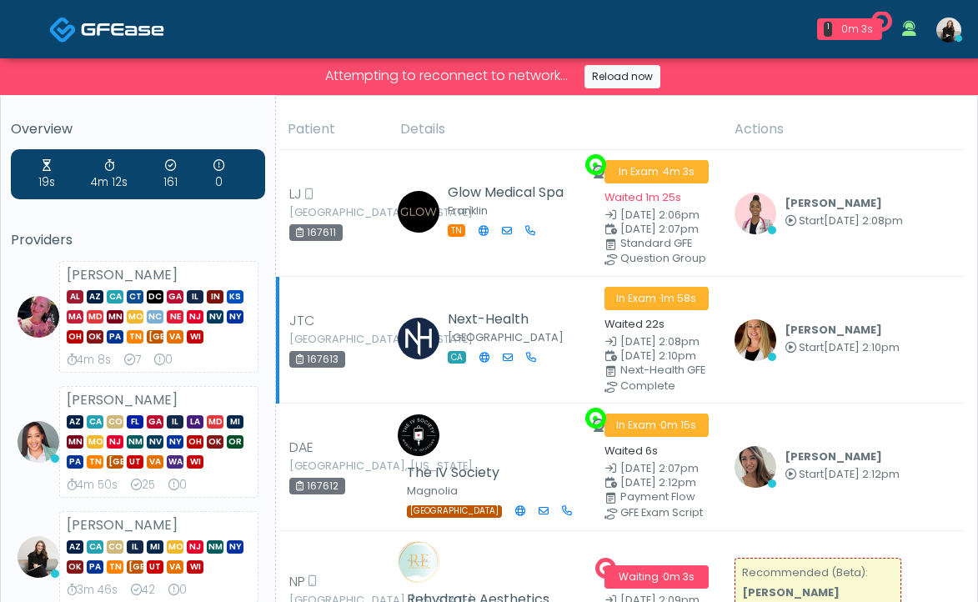
scroll to position [276, 0]
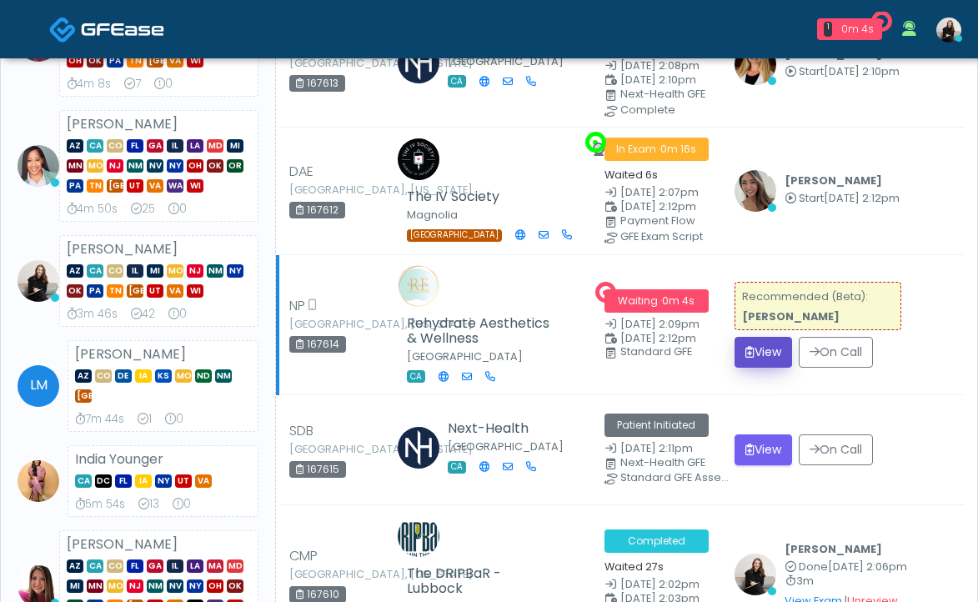
click at [769, 349] on button "View" at bounding box center [764, 352] width 58 height 31
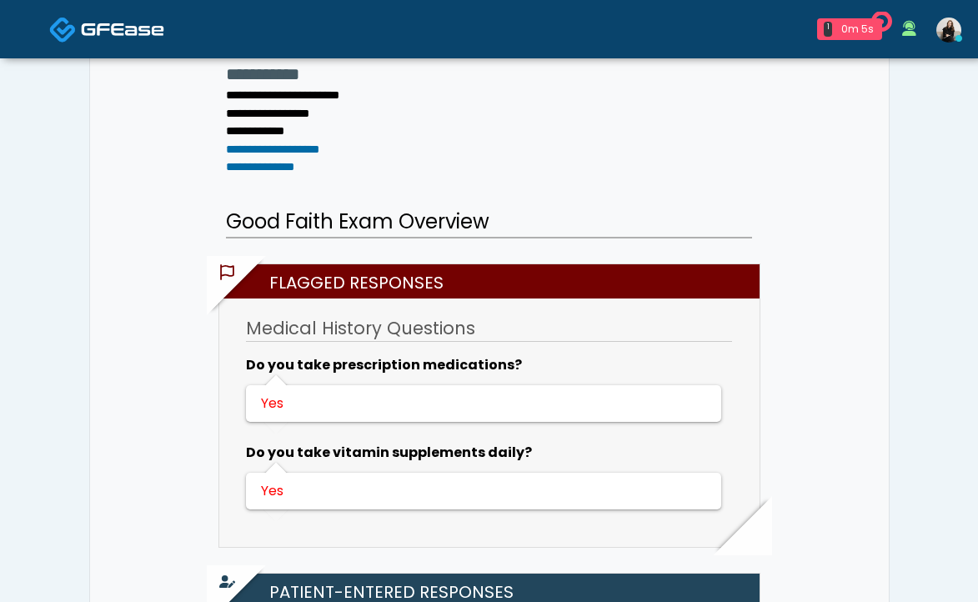
scroll to position [310, 0]
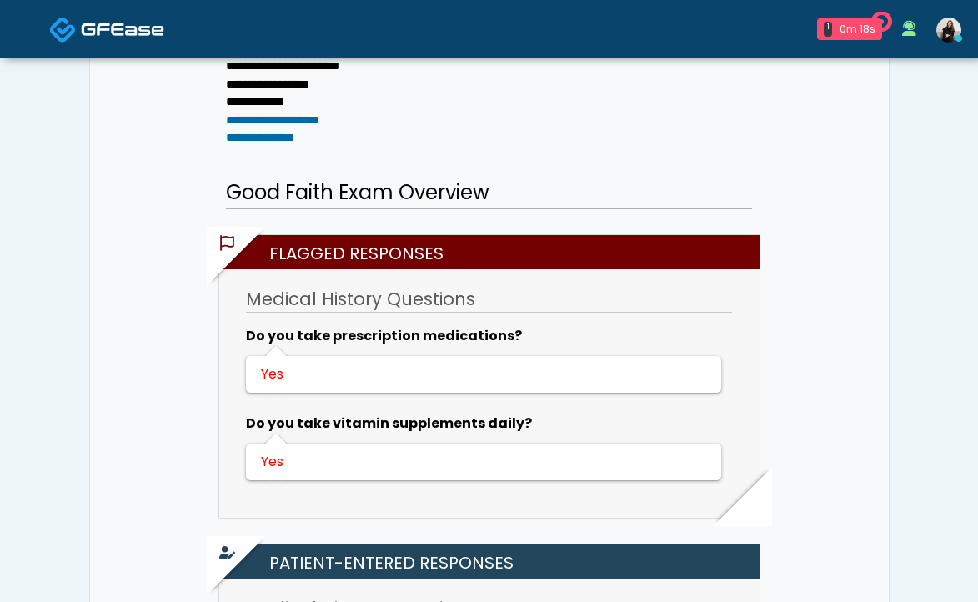
click at [98, 49] on link at bounding box center [106, 29] width 115 height 54
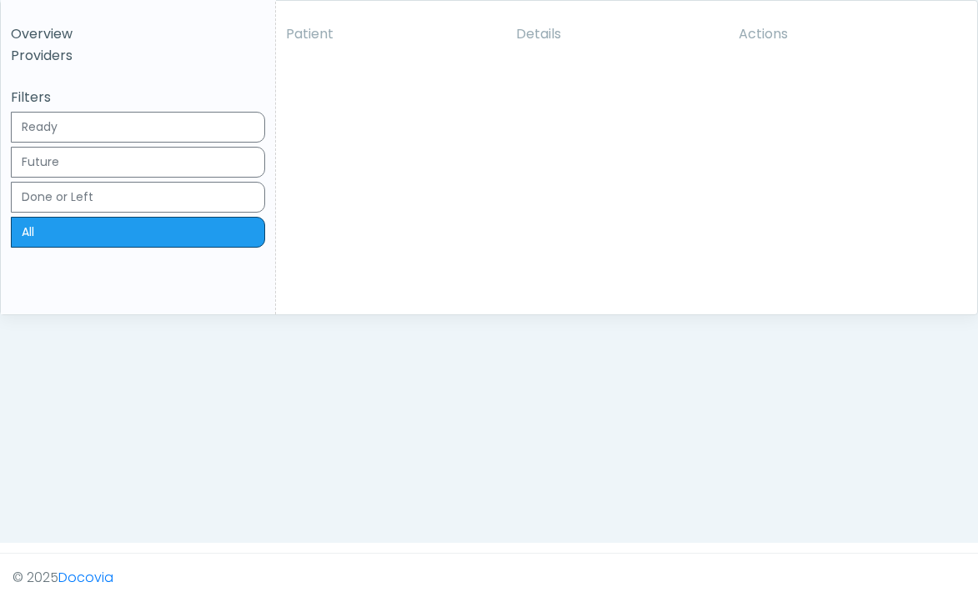
scroll to position [14, 0]
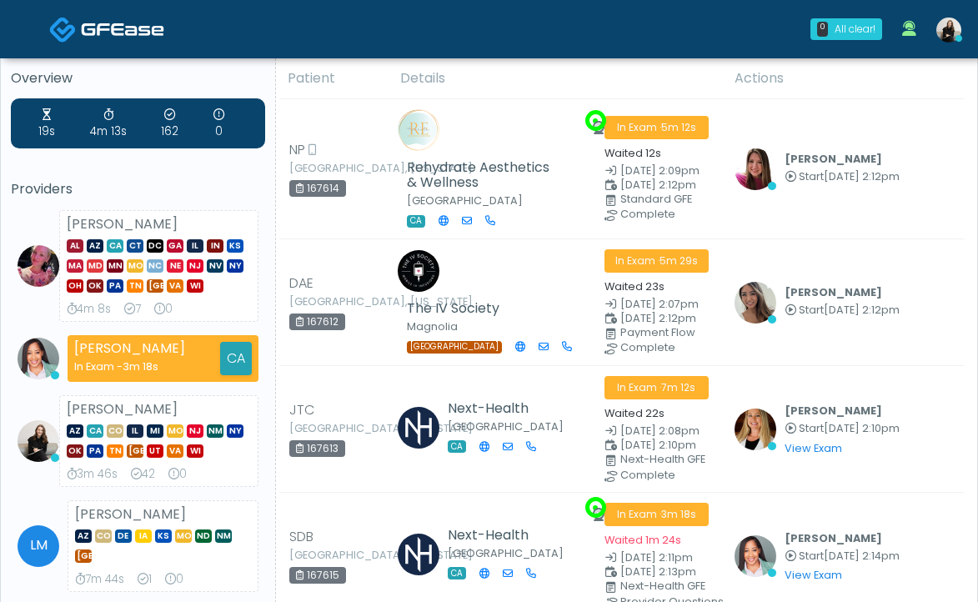
scroll to position [14, 0]
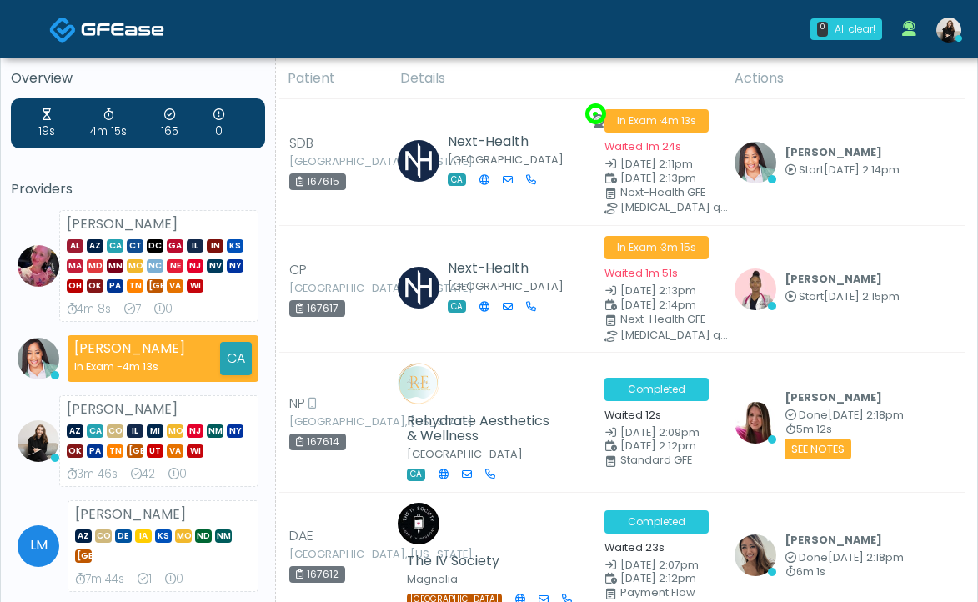
click at [83, 30] on img at bounding box center [122, 29] width 83 height 17
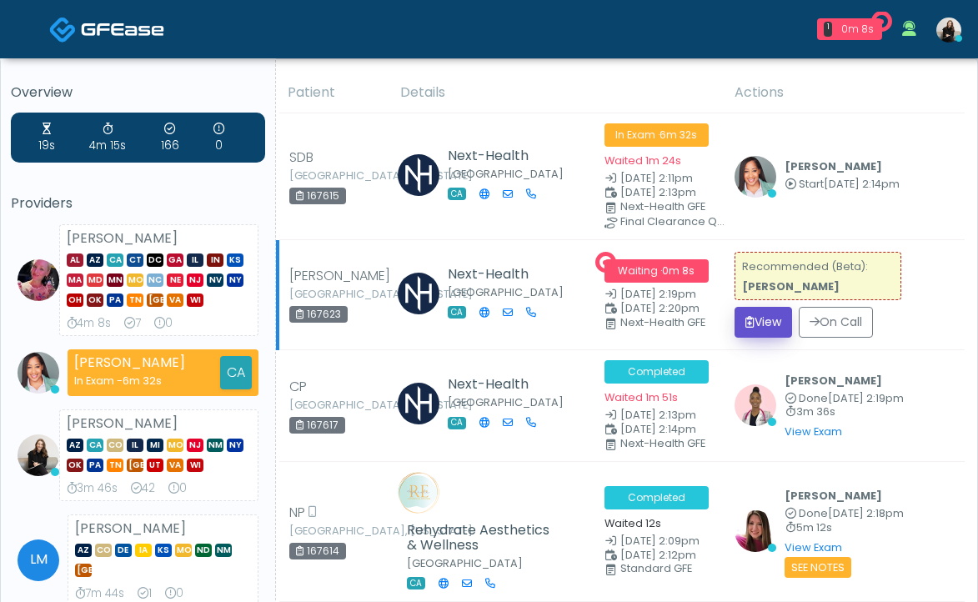
click at [766, 327] on button "View" at bounding box center [764, 322] width 58 height 31
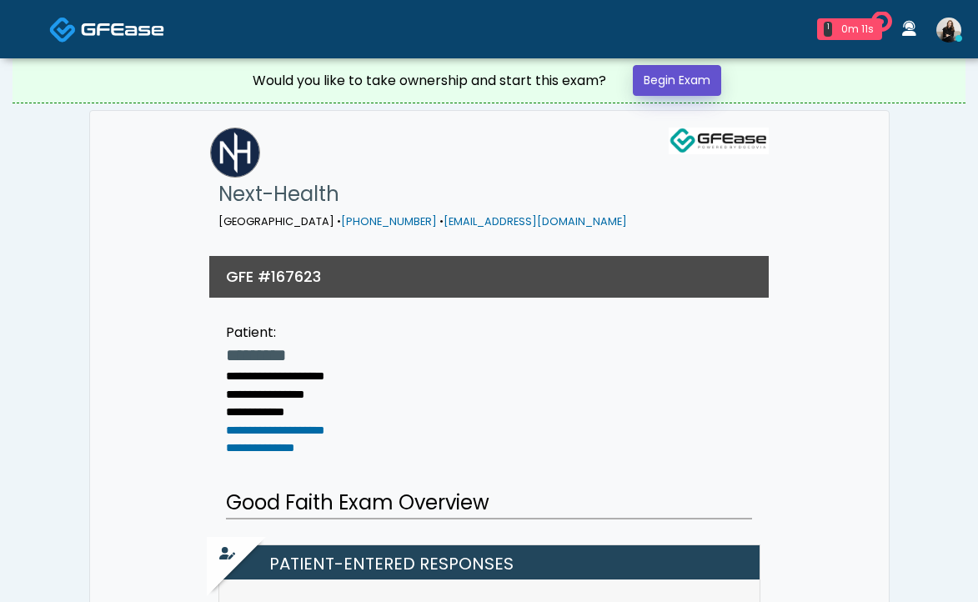
click at [672, 70] on link "Begin Exam" at bounding box center [677, 80] width 88 height 31
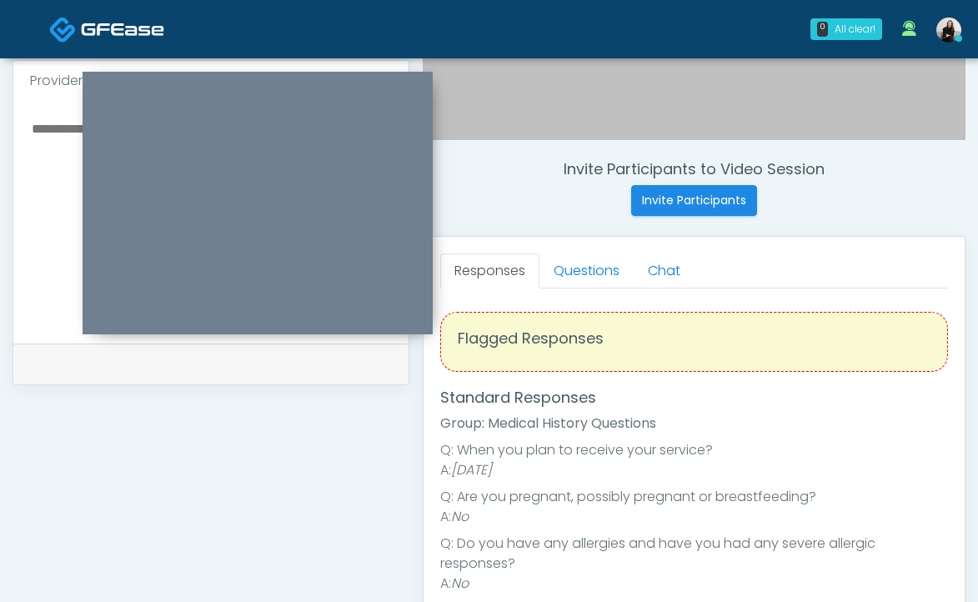
scroll to position [532, 0]
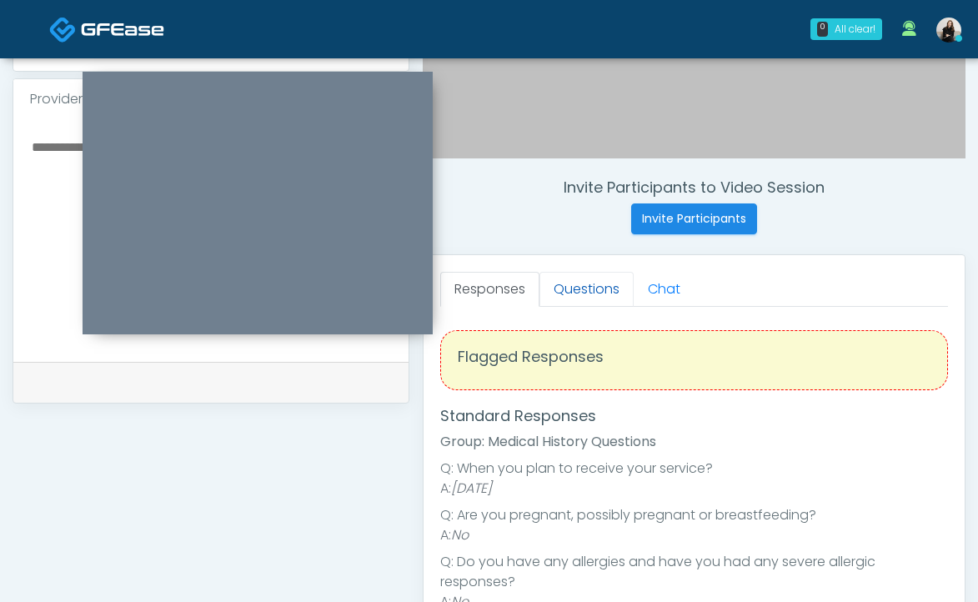
click at [582, 283] on link "Questions" at bounding box center [586, 289] width 94 height 35
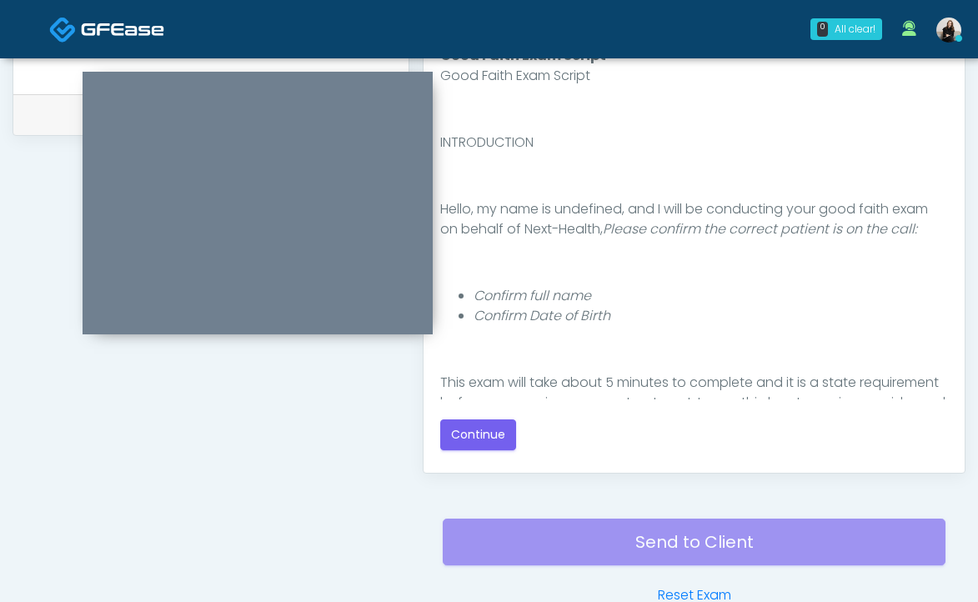
scroll to position [818, 0]
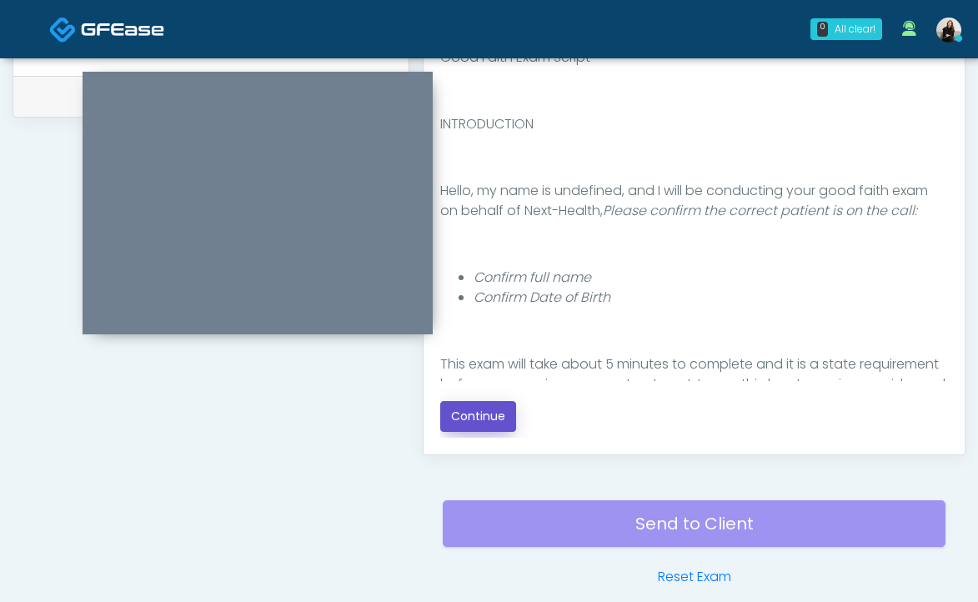
click at [481, 415] on button "Continue" at bounding box center [478, 416] width 76 height 31
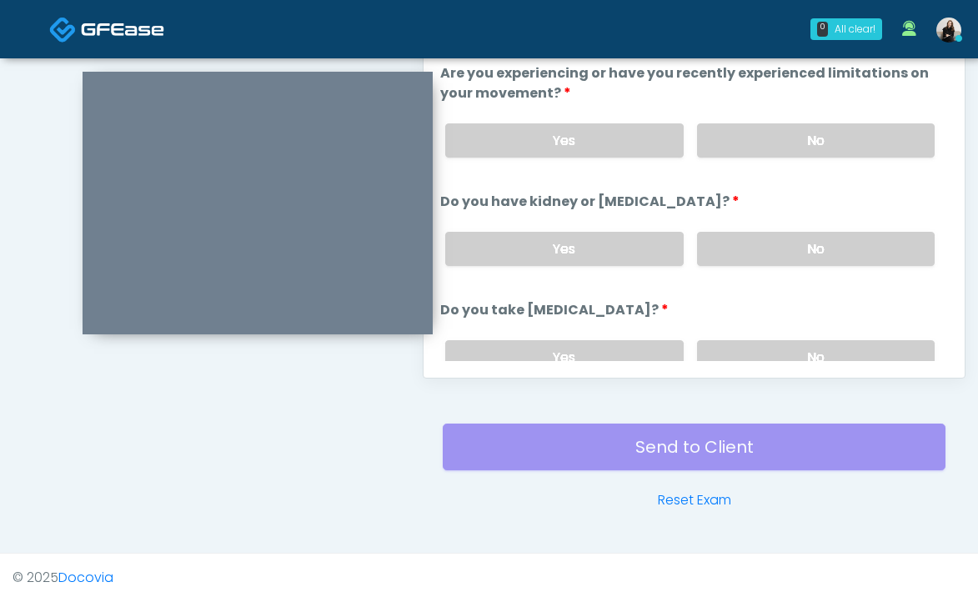
scroll to position [690, 0]
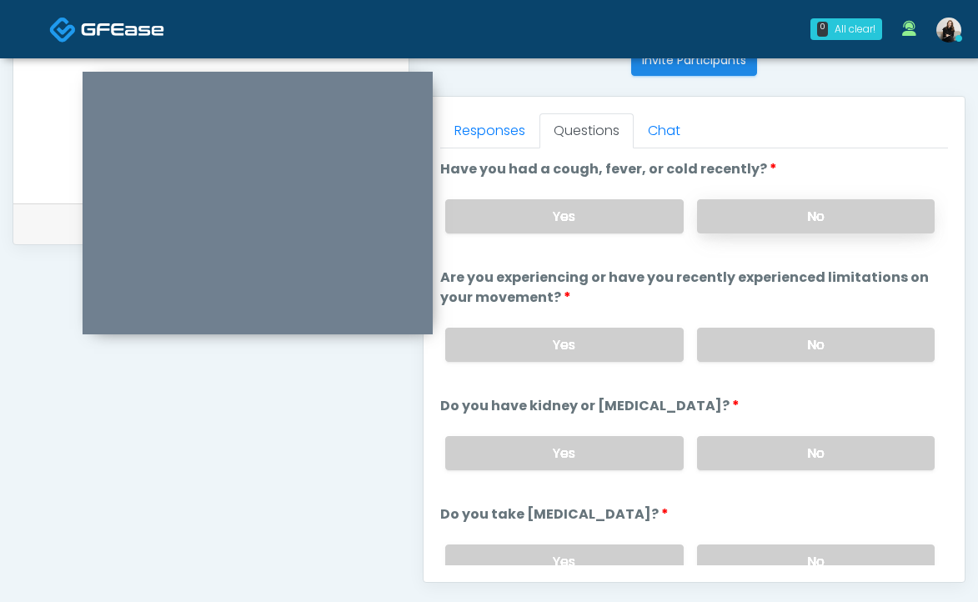
click at [720, 217] on label "No" at bounding box center [816, 216] width 238 height 34
click at [727, 325] on div "Yes No" at bounding box center [690, 344] width 516 height 61
click at [724, 342] on label "No" at bounding box center [816, 345] width 238 height 34
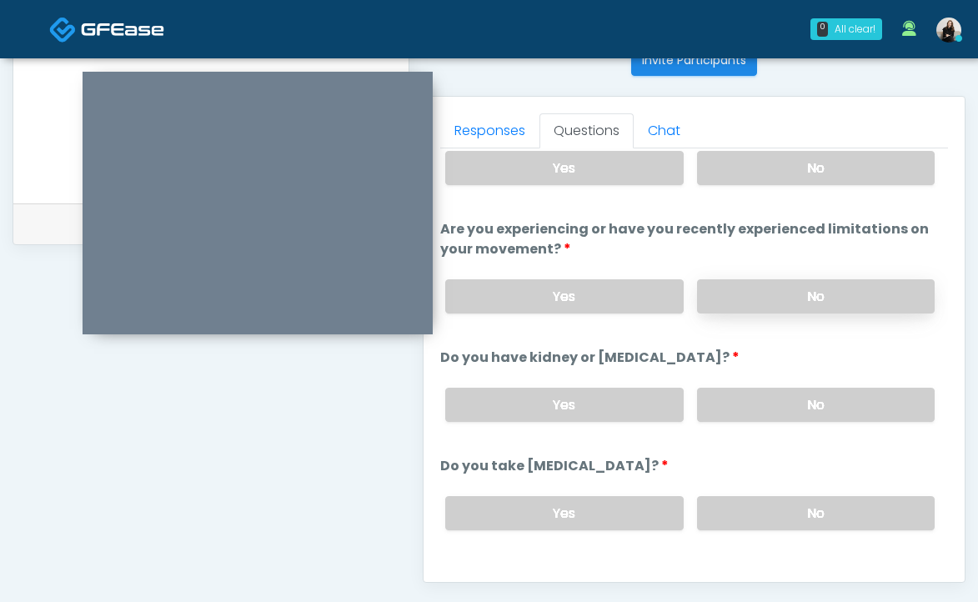
scroll to position [59, 0]
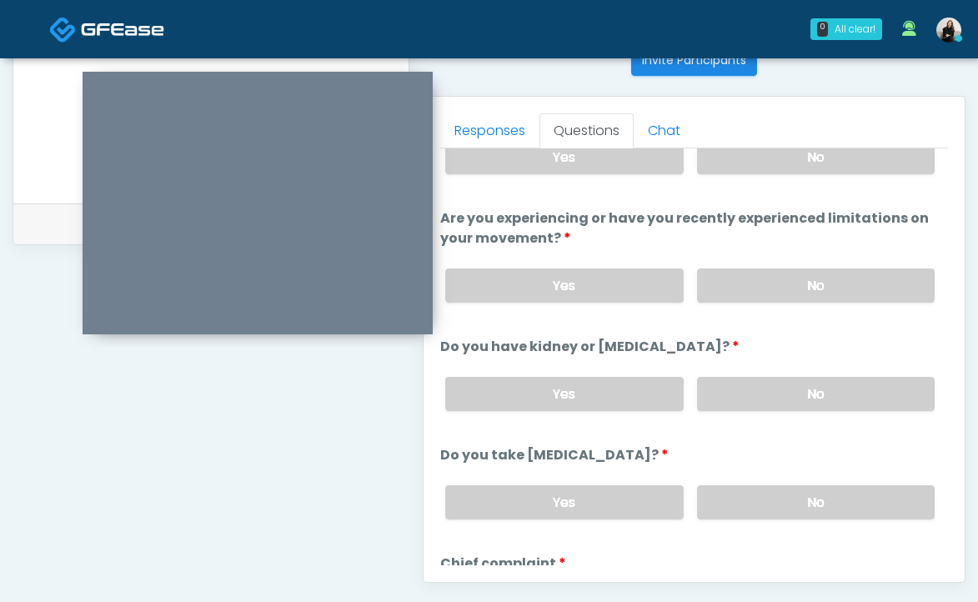
click at [710, 371] on div "Yes No" at bounding box center [690, 394] width 516 height 61
click at [710, 395] on label "No" at bounding box center [816, 394] width 238 height 34
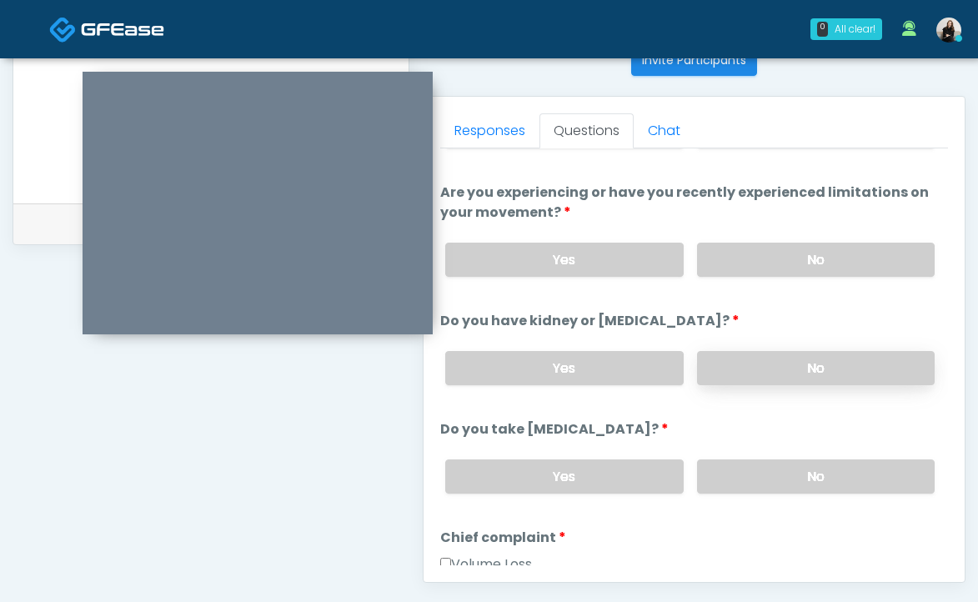
scroll to position [88, 0]
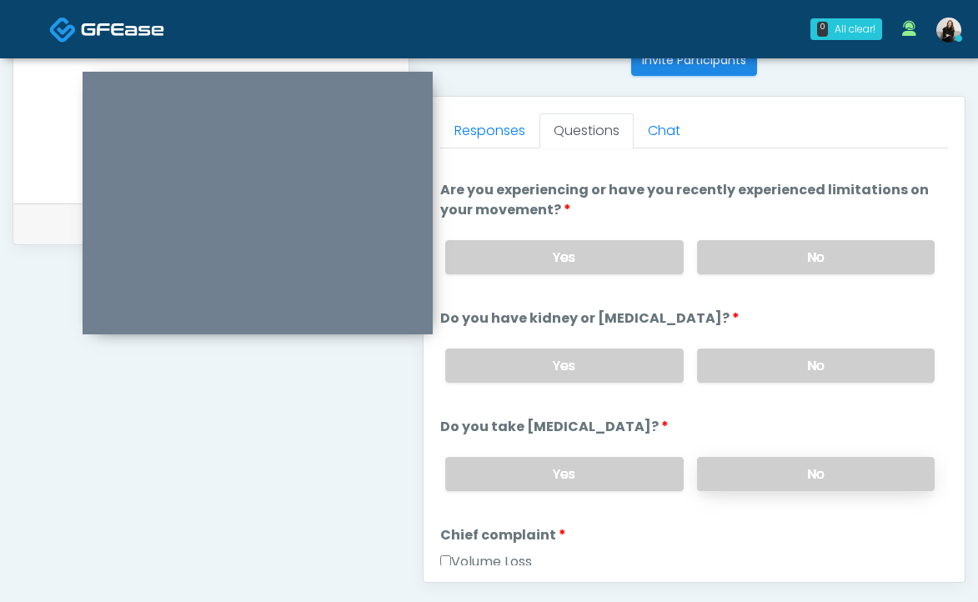
click at [718, 461] on label "No" at bounding box center [816, 474] width 238 height 34
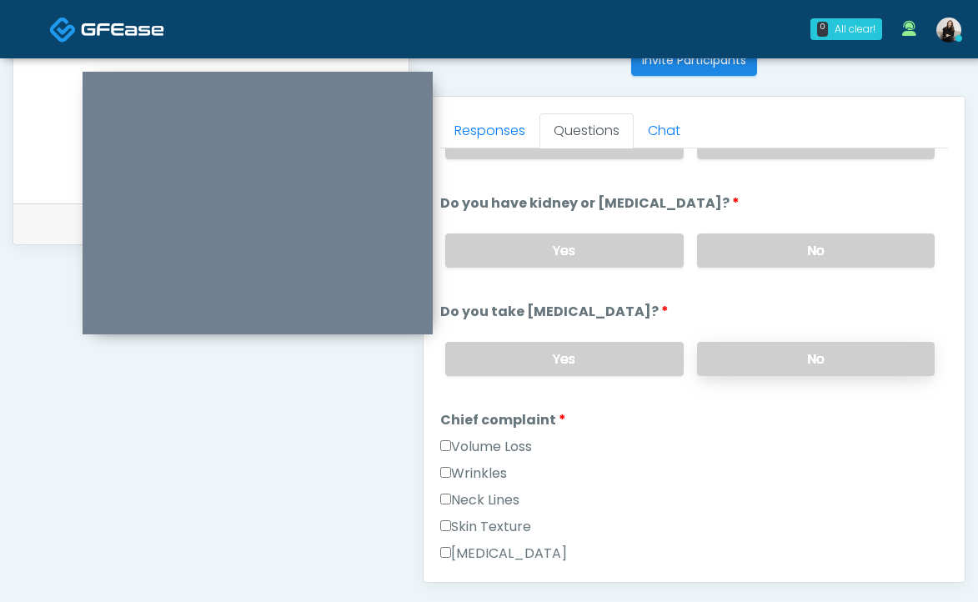
scroll to position [241, 0]
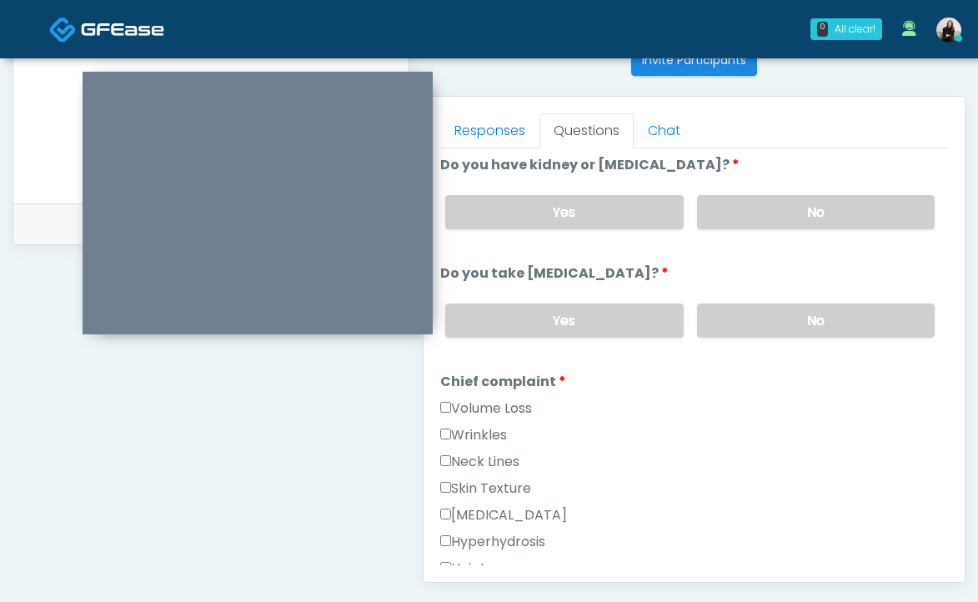
click at [474, 442] on div "Wrinkles" at bounding box center [694, 438] width 508 height 27
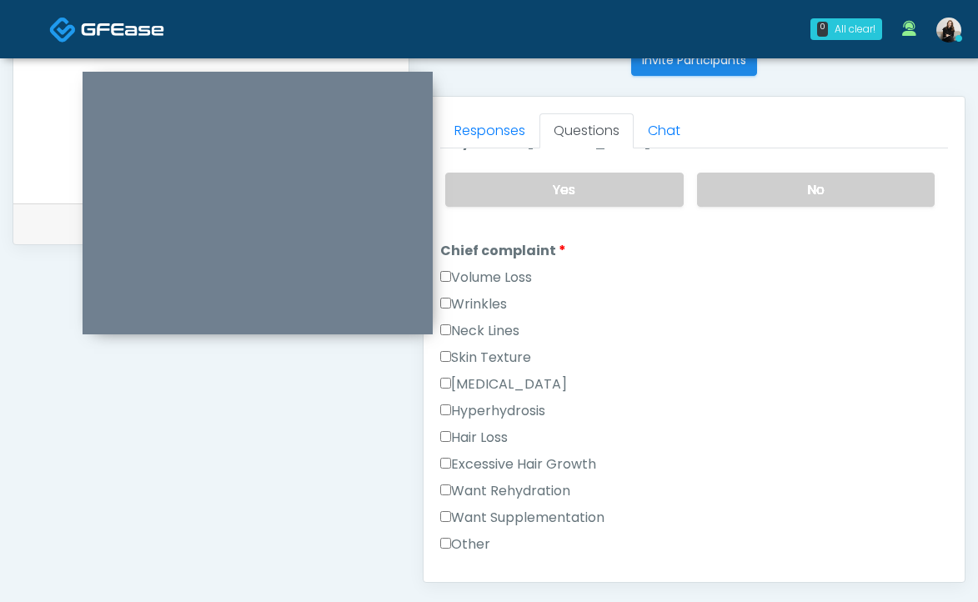
scroll to position [479, 0]
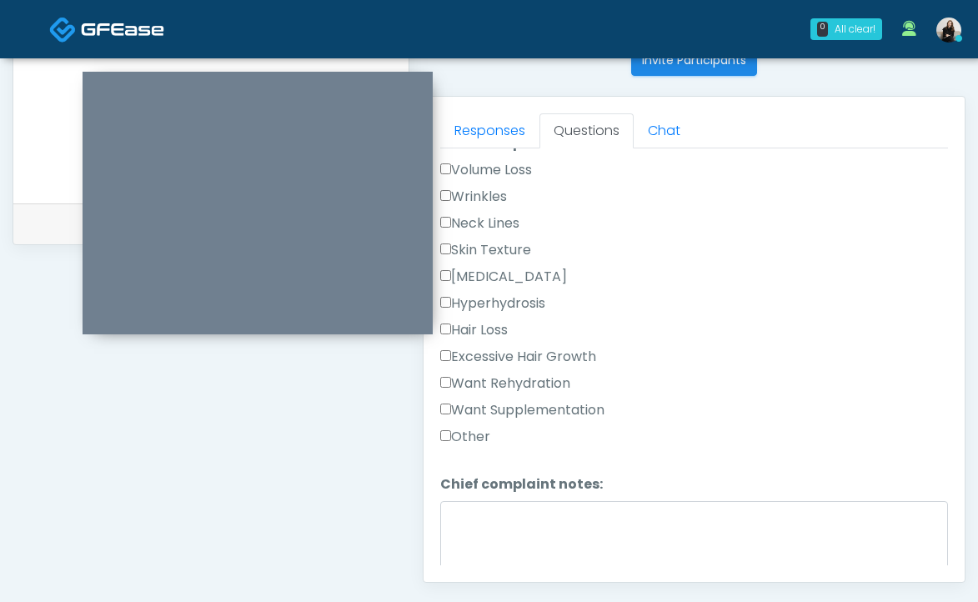
click at [490, 384] on label "Want Rehydration" at bounding box center [505, 384] width 130 height 20
click at [491, 408] on label "Want Supplementation" at bounding box center [522, 410] width 164 height 20
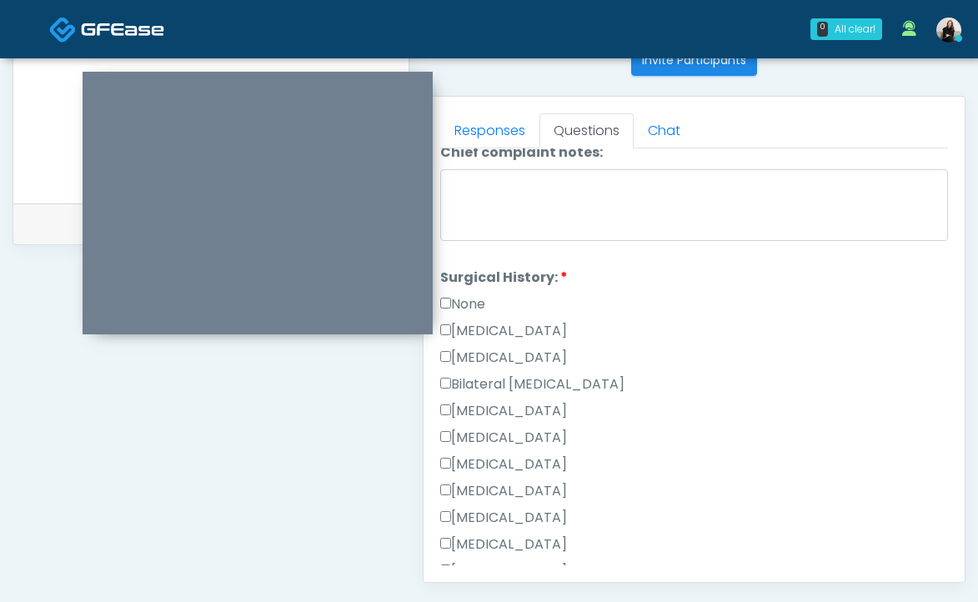
click at [455, 301] on label "None" at bounding box center [462, 304] width 45 height 20
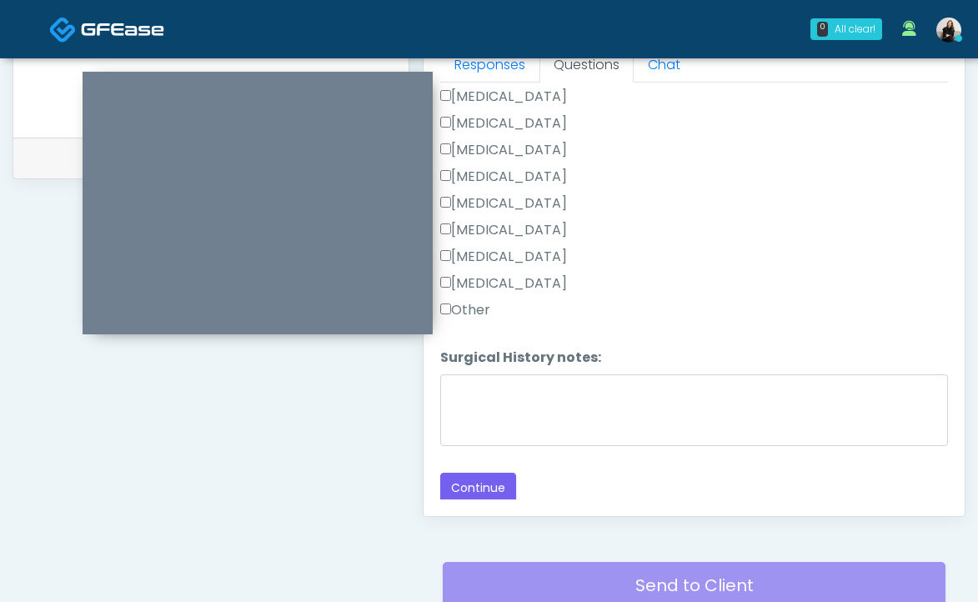
scroll to position [820, 0]
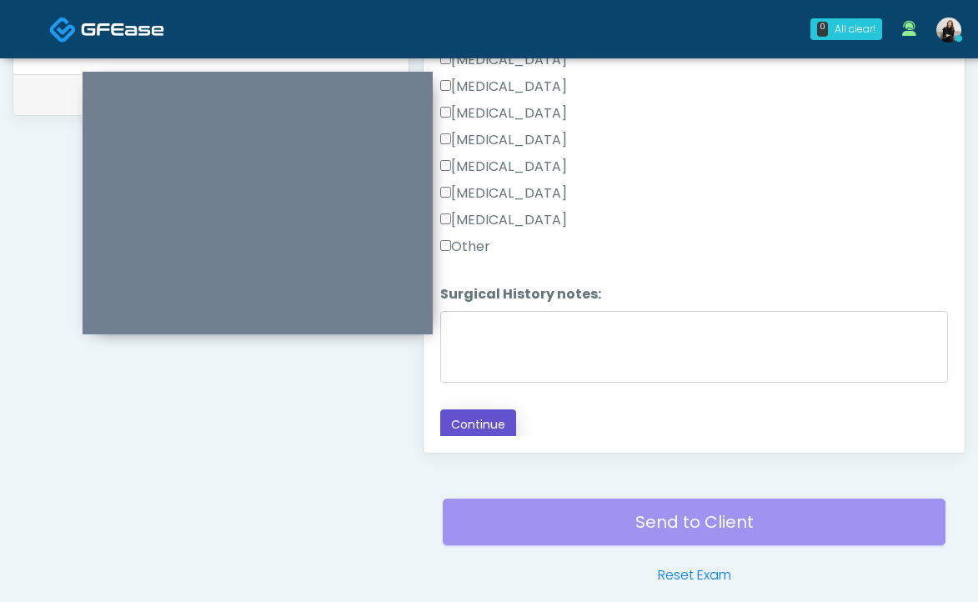
click at [486, 420] on button "Continue" at bounding box center [478, 424] width 76 height 31
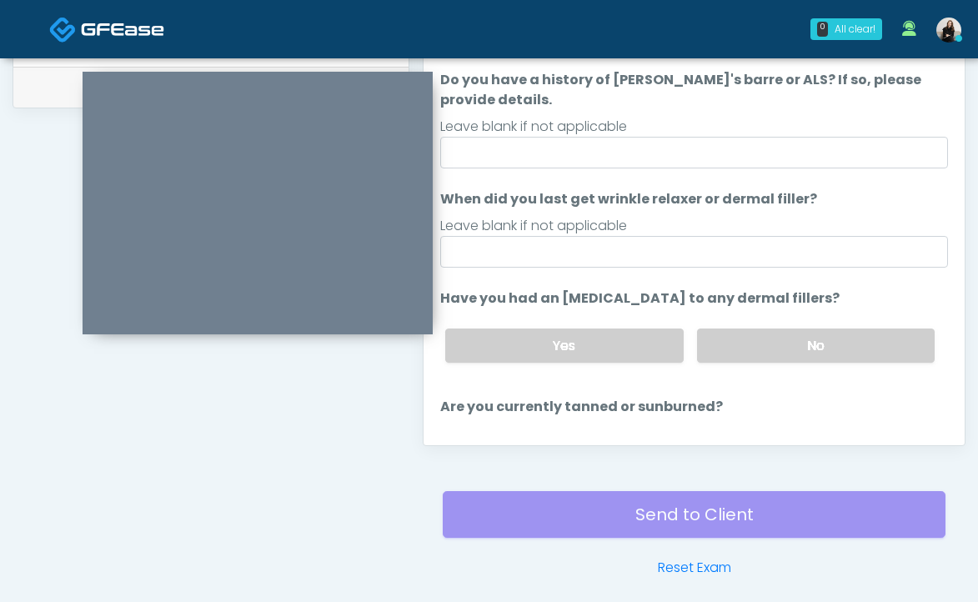
scroll to position [720, 0]
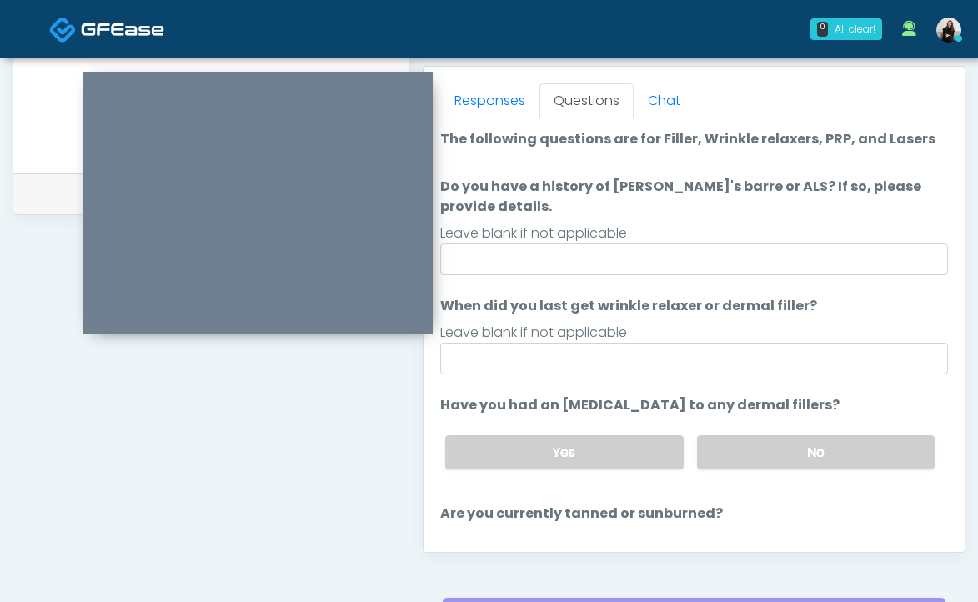
click at [524, 241] on div "Leave blank if not applicable" at bounding box center [694, 233] width 508 height 20
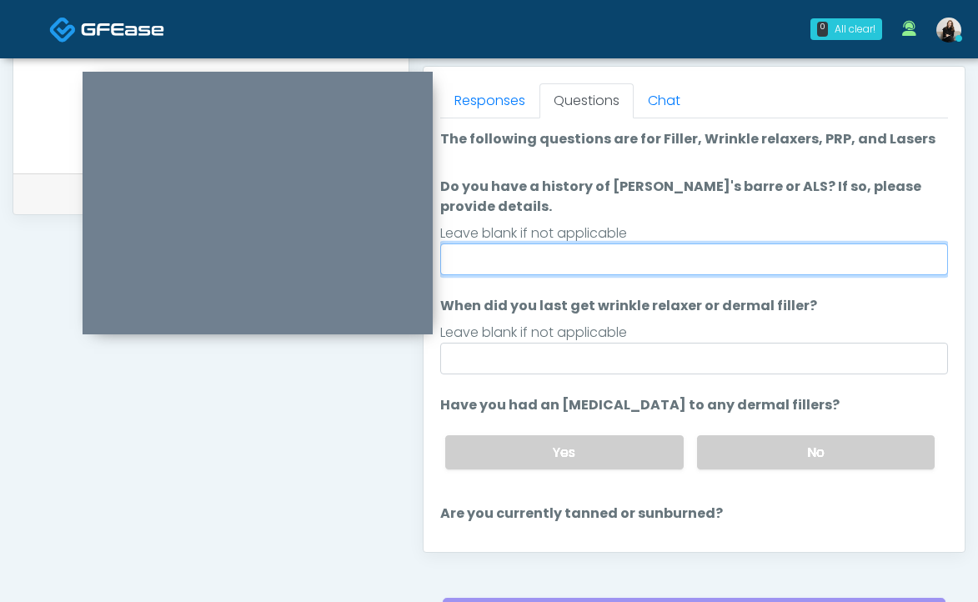
click at [524, 250] on input "Do you have a history of Guillain's barre or ALS? If so, please provide details." at bounding box center [694, 259] width 508 height 32
type input "**"
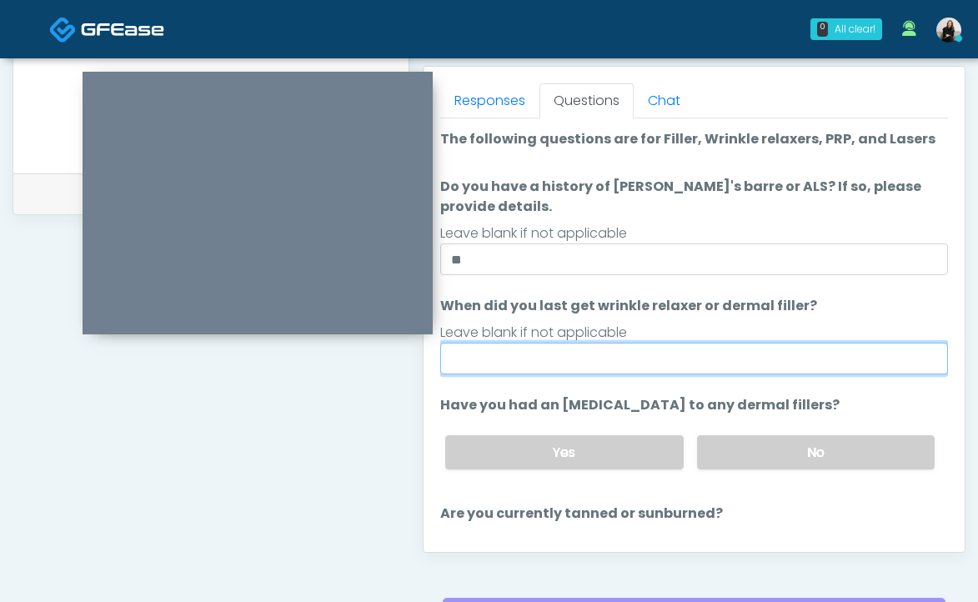
click at [565, 365] on input "When did you last get wrinkle relaxer or dermal filler?" at bounding box center [694, 359] width 508 height 32
type input "*********"
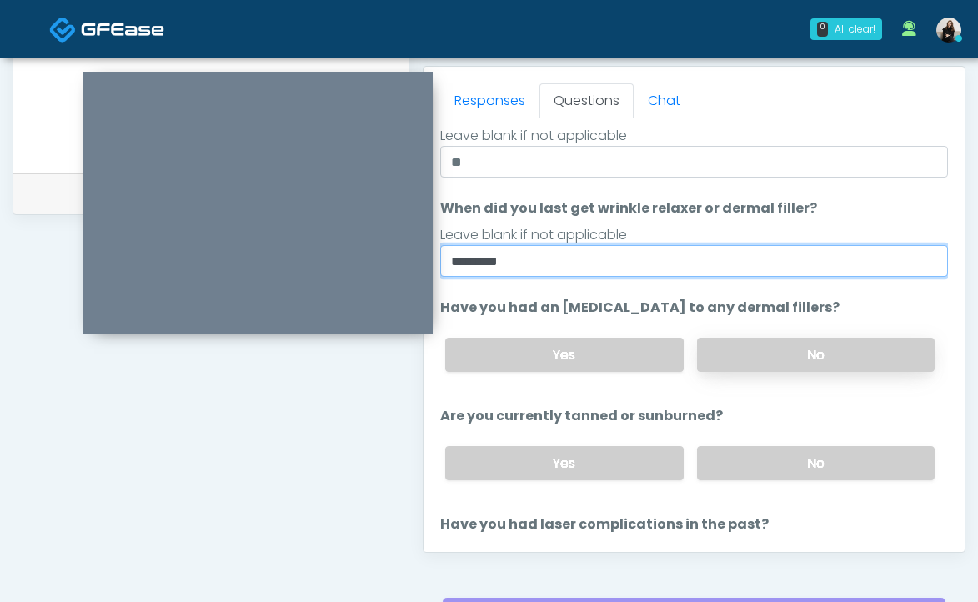
scroll to position [115, 0]
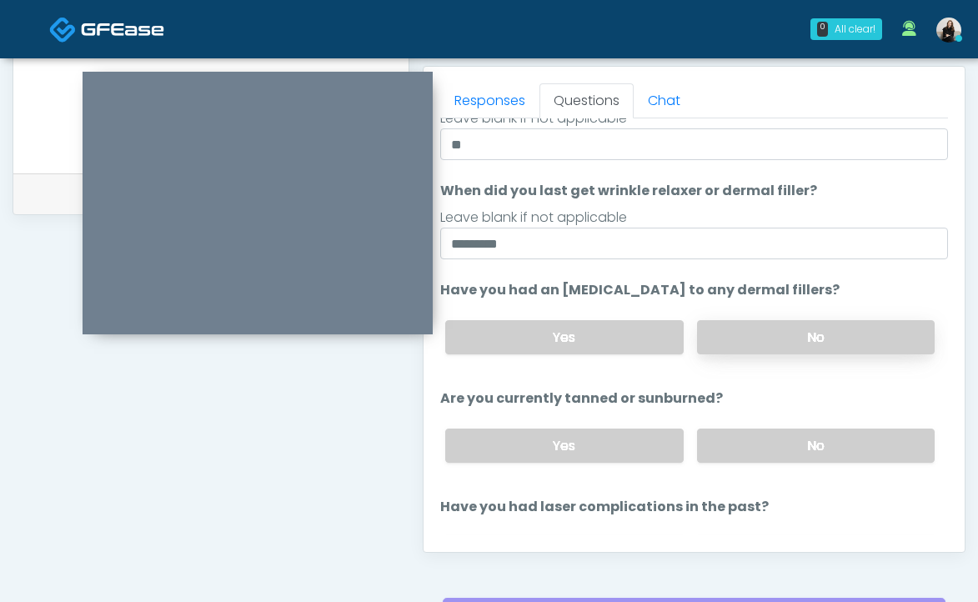
click at [750, 339] on label "No" at bounding box center [816, 337] width 238 height 34
click at [735, 449] on label "No" at bounding box center [816, 446] width 238 height 34
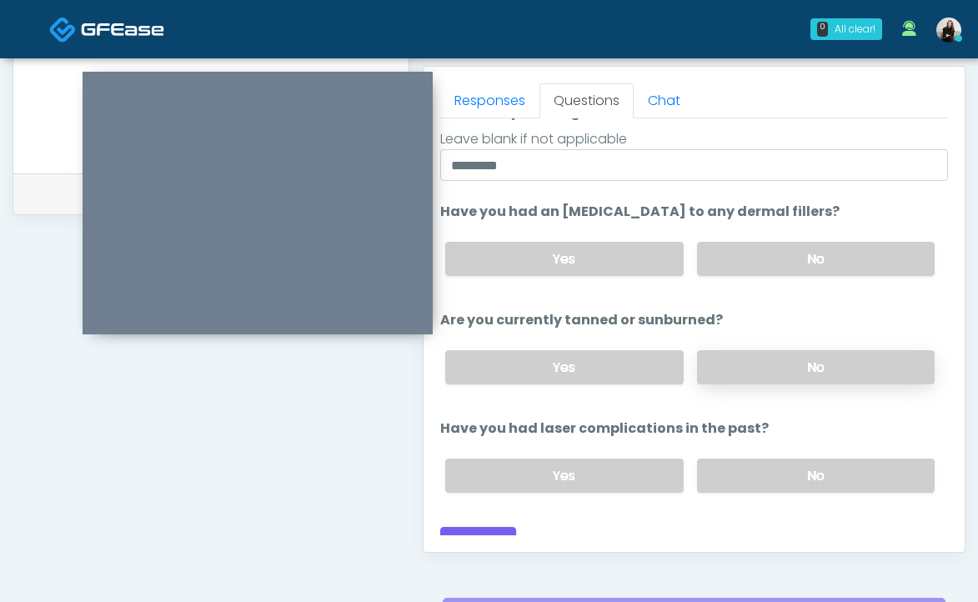
scroll to position [213, 0]
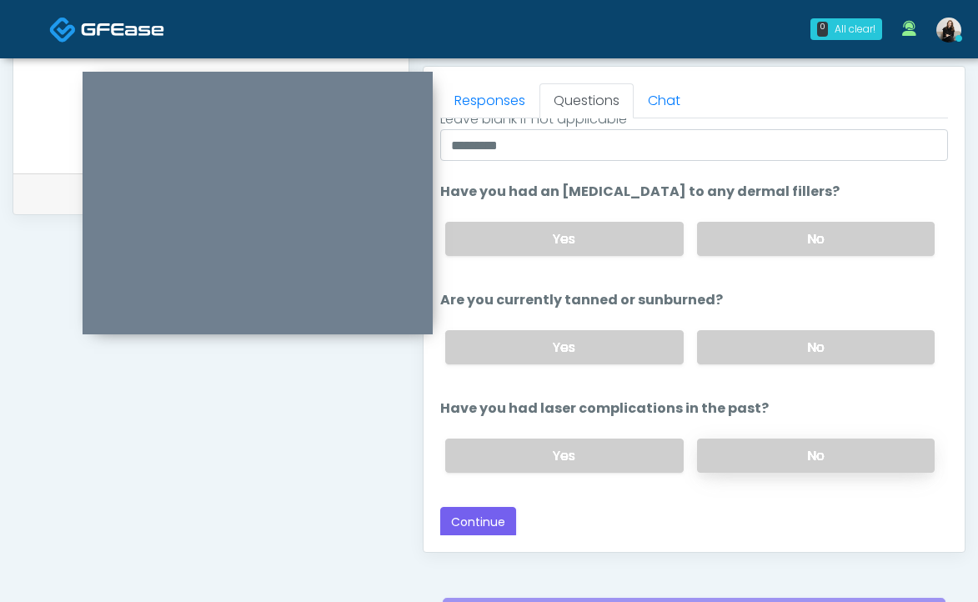
click at [735, 439] on label "No" at bounding box center [816, 456] width 238 height 34
click at [466, 523] on button "Continue" at bounding box center [478, 522] width 76 height 31
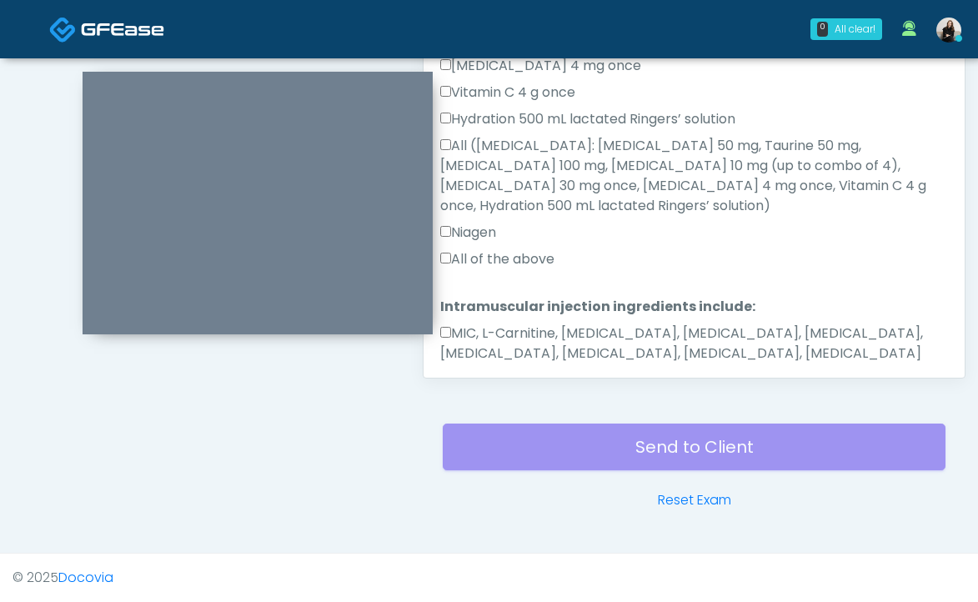
click at [511, 324] on label "MIC, L-Carnitine, Methylcobalamin, Glycine, B-Complex, Lycine, Biotin, Vitamin …" at bounding box center [694, 344] width 508 height 40
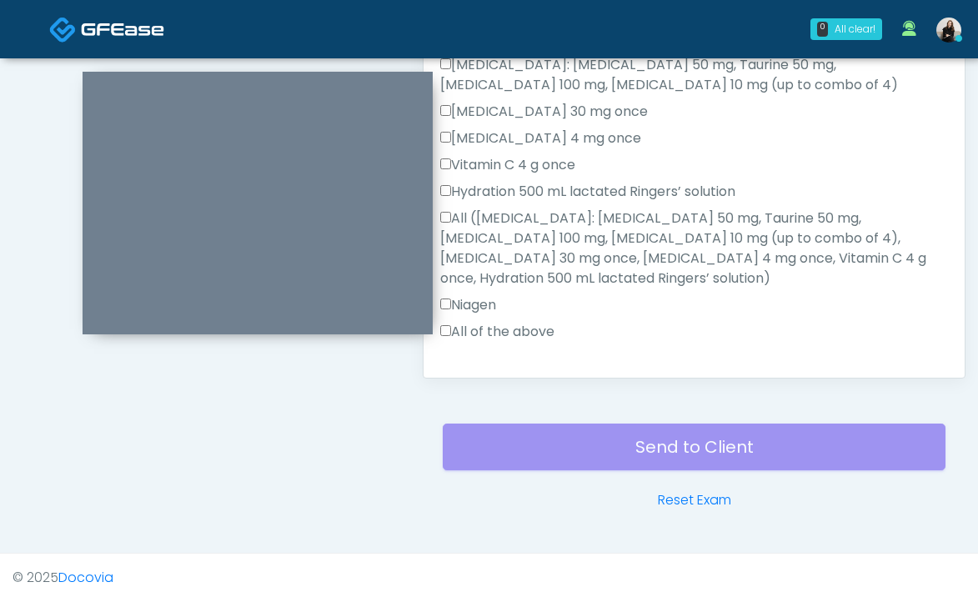
click at [508, 322] on label "All of the above" at bounding box center [497, 332] width 114 height 20
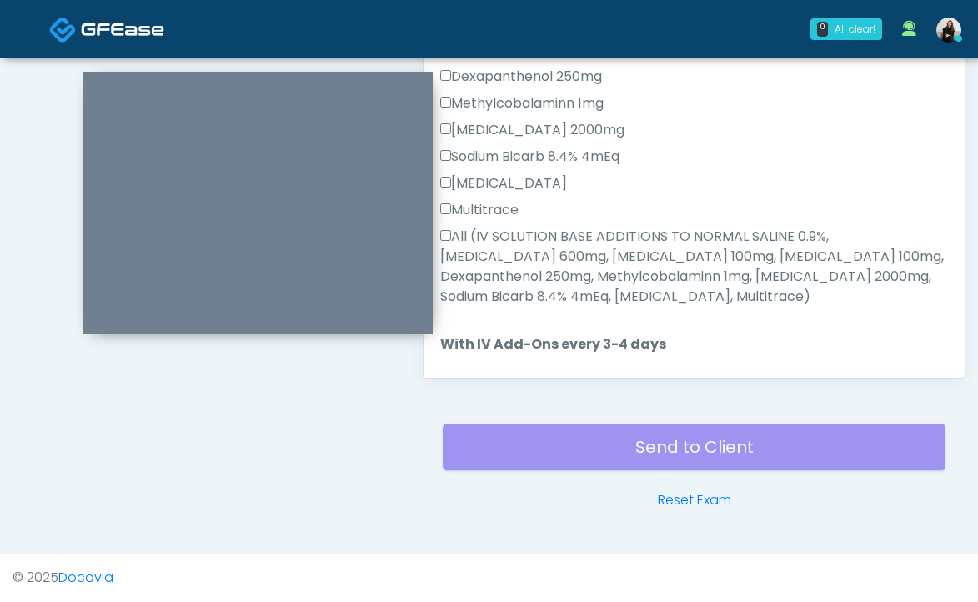
click at [504, 251] on label "All (IV SOLUTION BASE ADDITIONS TO NORMAL SALINE 0.9%, Magnesium Chloride 600mg…" at bounding box center [694, 267] width 508 height 80
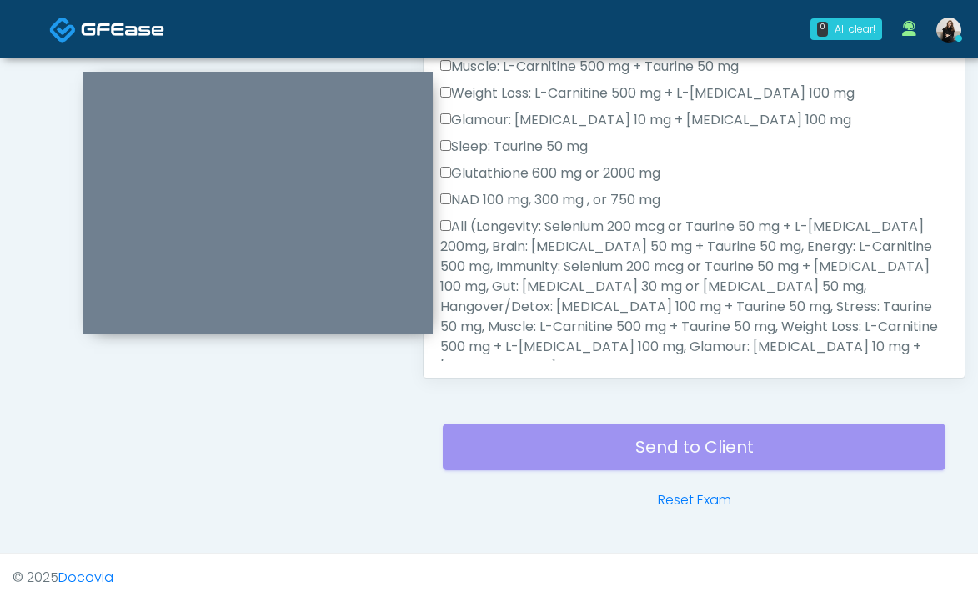
click at [504, 251] on label "All (Longevity: Selenium 200 mcg or Taurine 50 mg + L-Arginine 200mg, Brain: Gl…" at bounding box center [694, 307] width 508 height 180
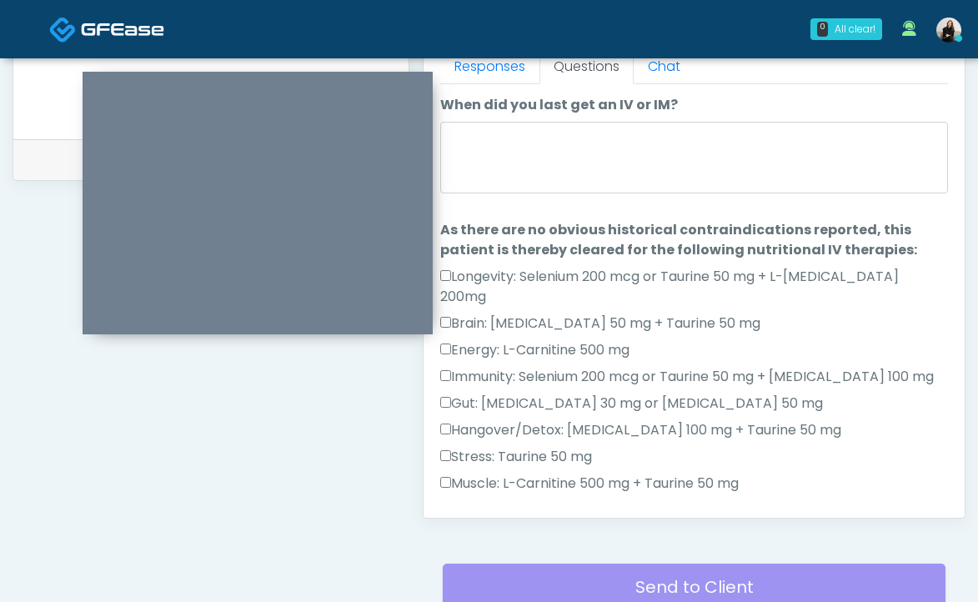
scroll to position [702, 0]
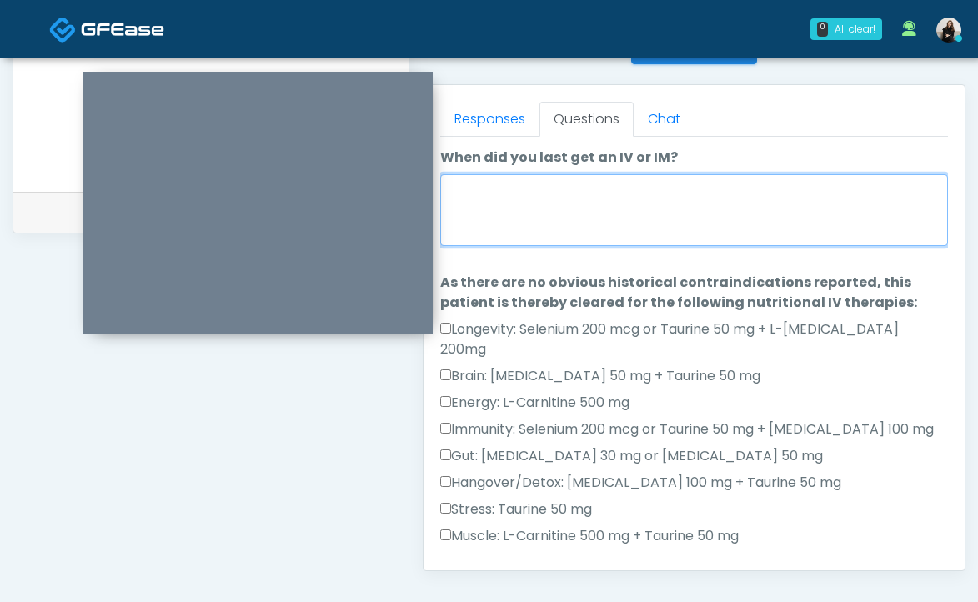
click at [497, 233] on textarea "When did you last get an IV or IM?" at bounding box center [694, 210] width 508 height 72
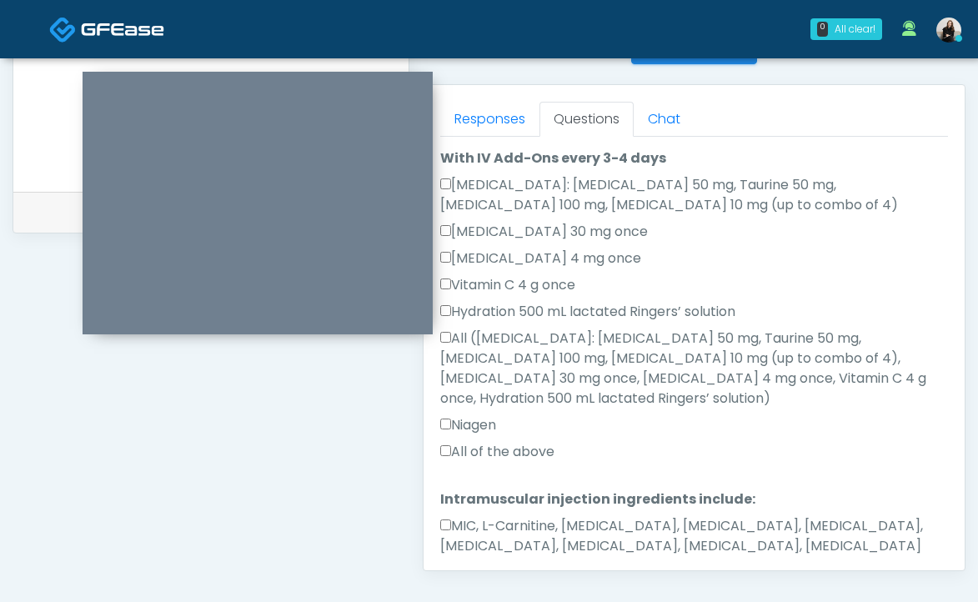
type textarea "**********"
click at [469, 584] on button "Continue" at bounding box center [478, 599] width 76 height 31
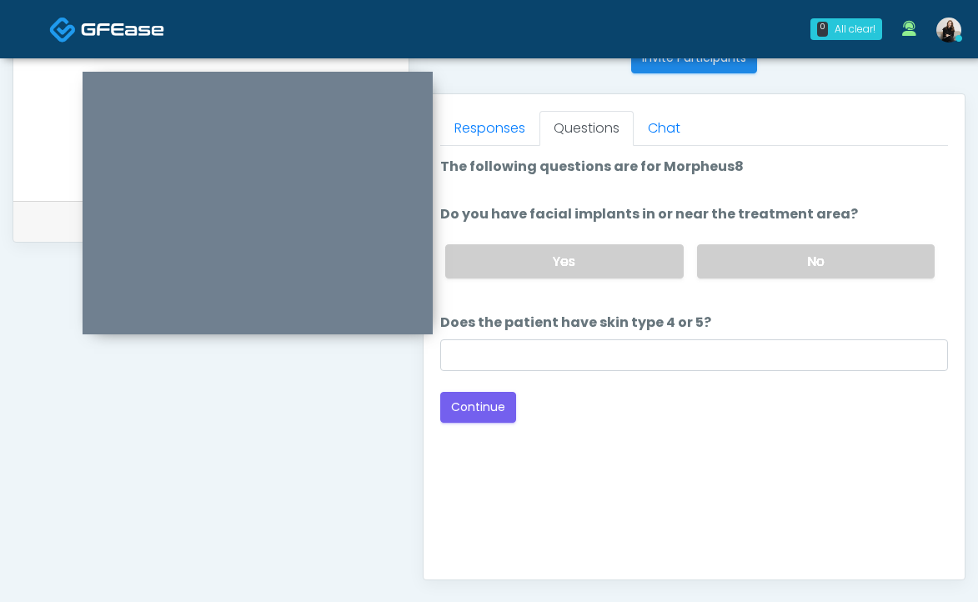
scroll to position [689, 0]
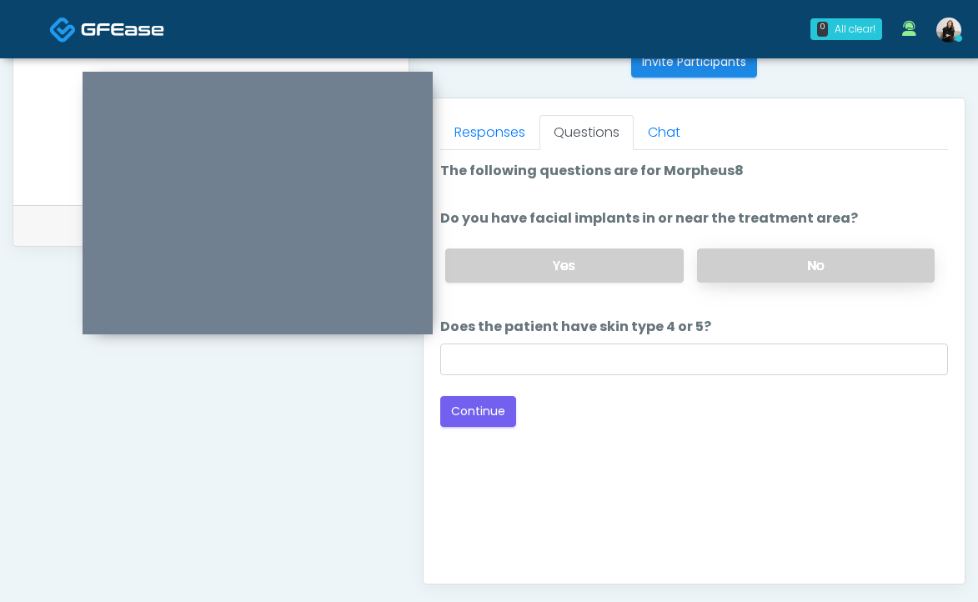
click at [745, 266] on label "No" at bounding box center [816, 265] width 238 height 34
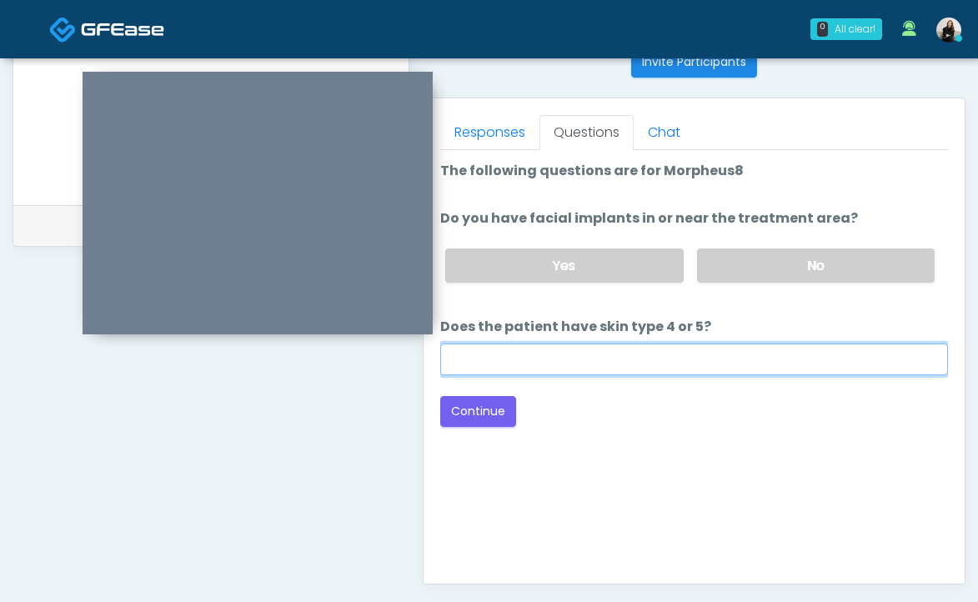
click at [661, 365] on input "Does the patient have skin type 4 or 5?" at bounding box center [694, 360] width 508 height 32
type input "**"
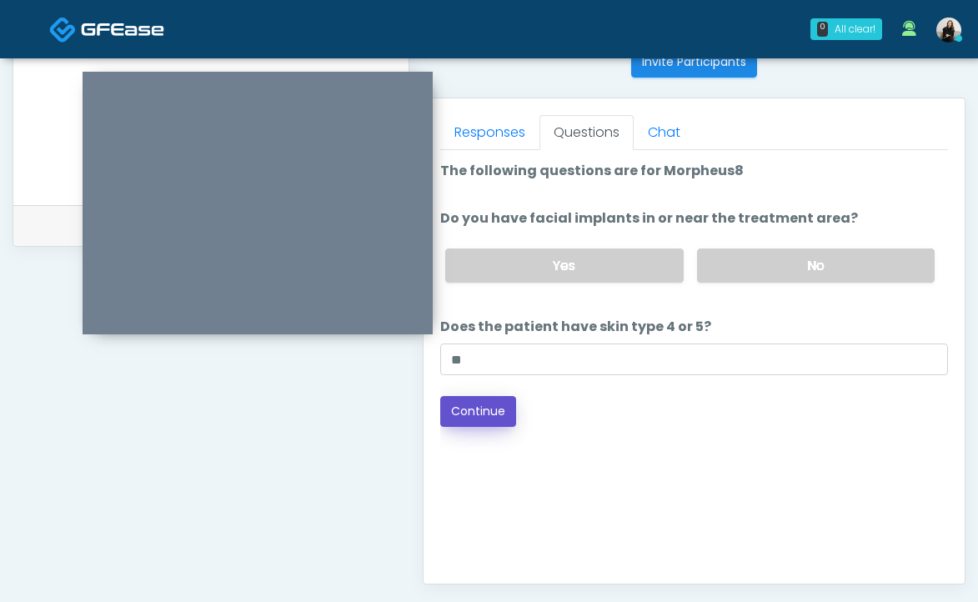
click at [496, 401] on button "Continue" at bounding box center [478, 411] width 76 height 31
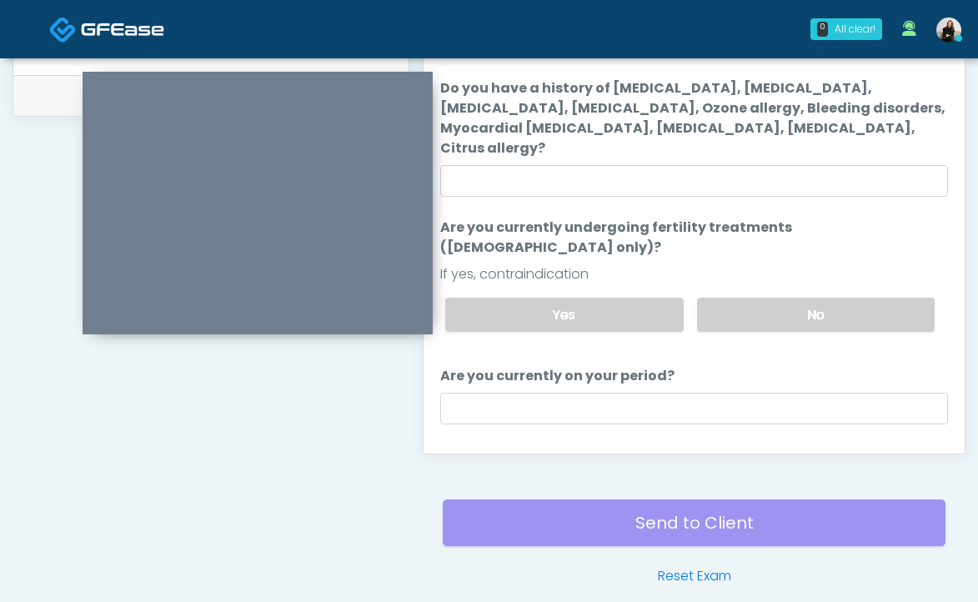
scroll to position [748, 0]
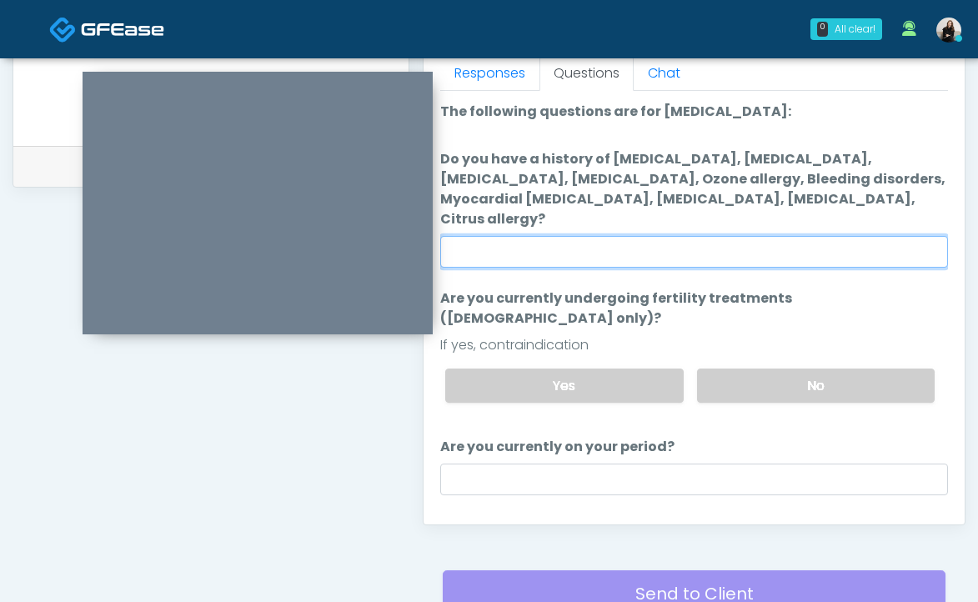
click at [675, 236] on input "Do you have a history of Hyperthyroidism, Hypotension, Hypocalcemia, Hypoglycem…" at bounding box center [694, 252] width 508 height 32
type input "**"
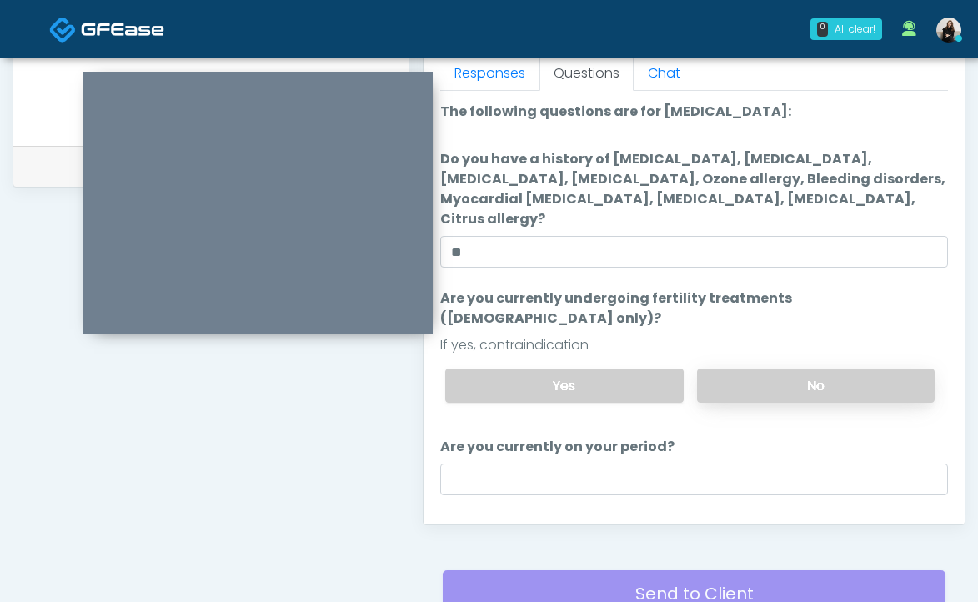
click at [716, 369] on label "No" at bounding box center [816, 386] width 238 height 34
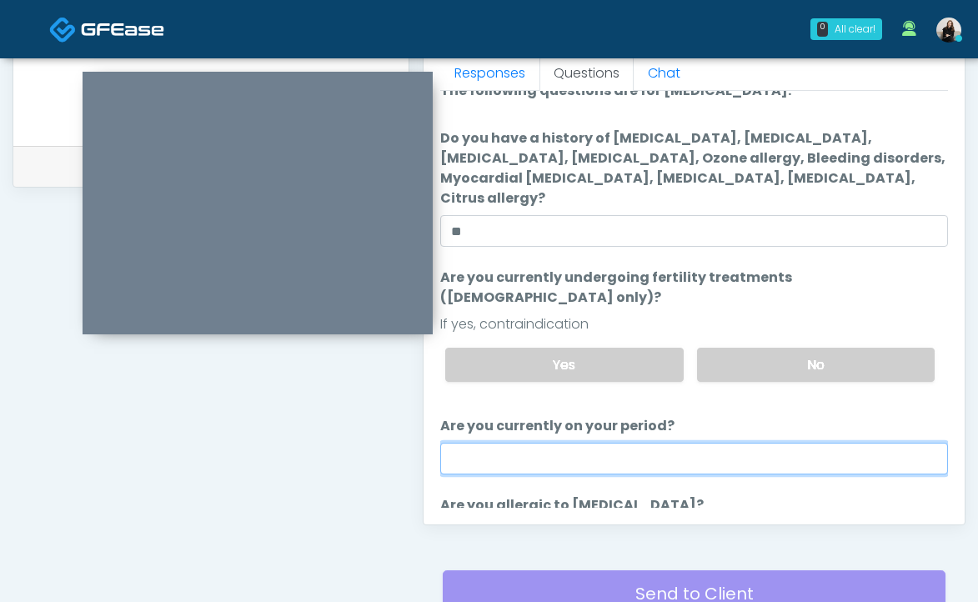
click at [675, 443] on input "Are you currently on your period?" at bounding box center [694, 459] width 508 height 32
type input "**"
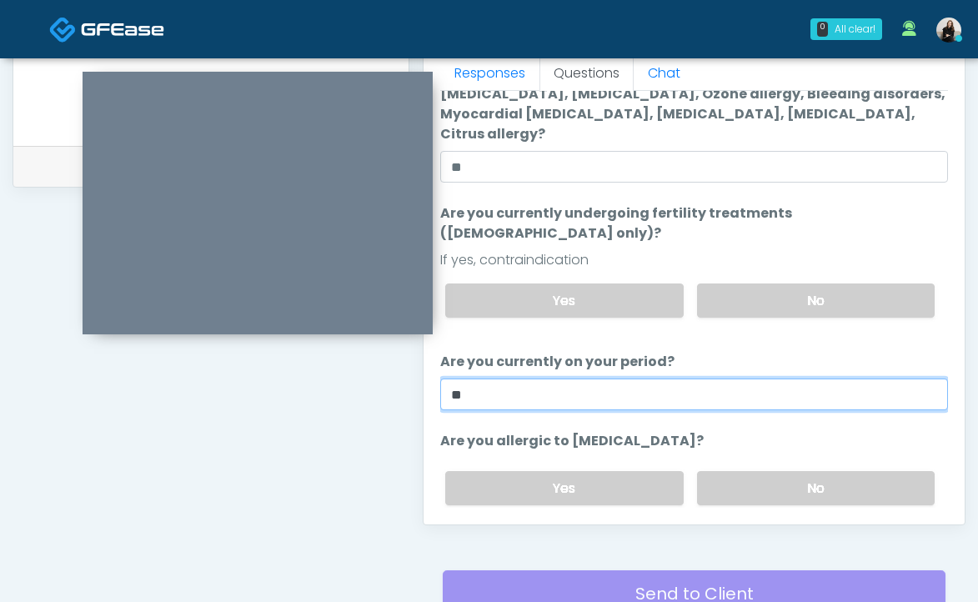
scroll to position [106, 0]
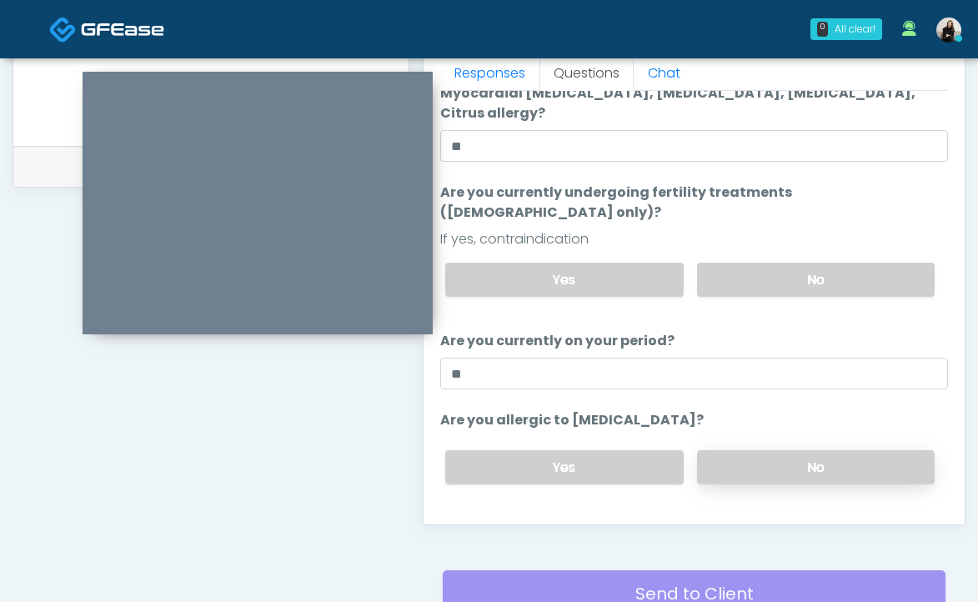
click at [721, 450] on label "No" at bounding box center [816, 467] width 238 height 34
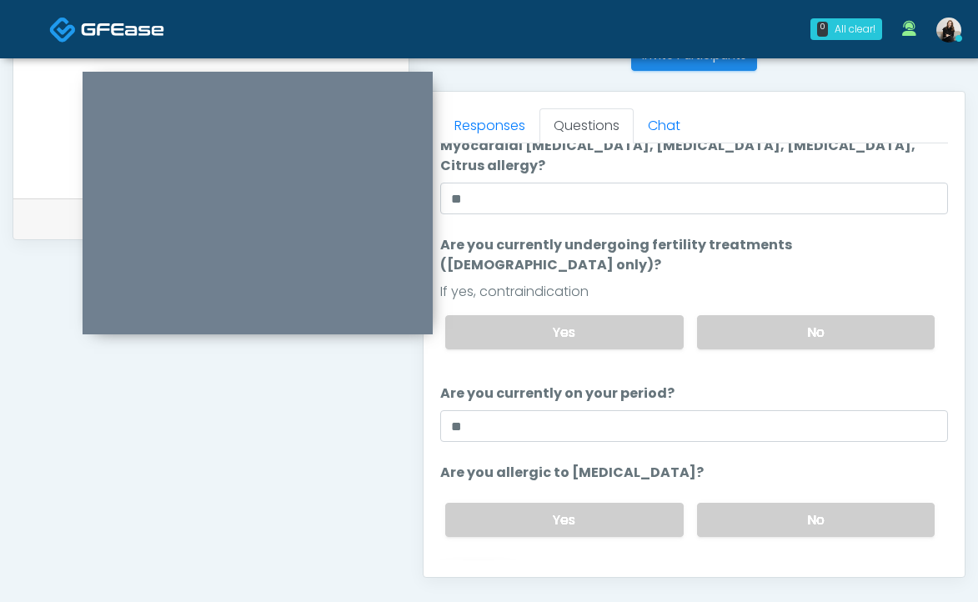
click at [492, 571] on button "Continue" at bounding box center [478, 586] width 76 height 31
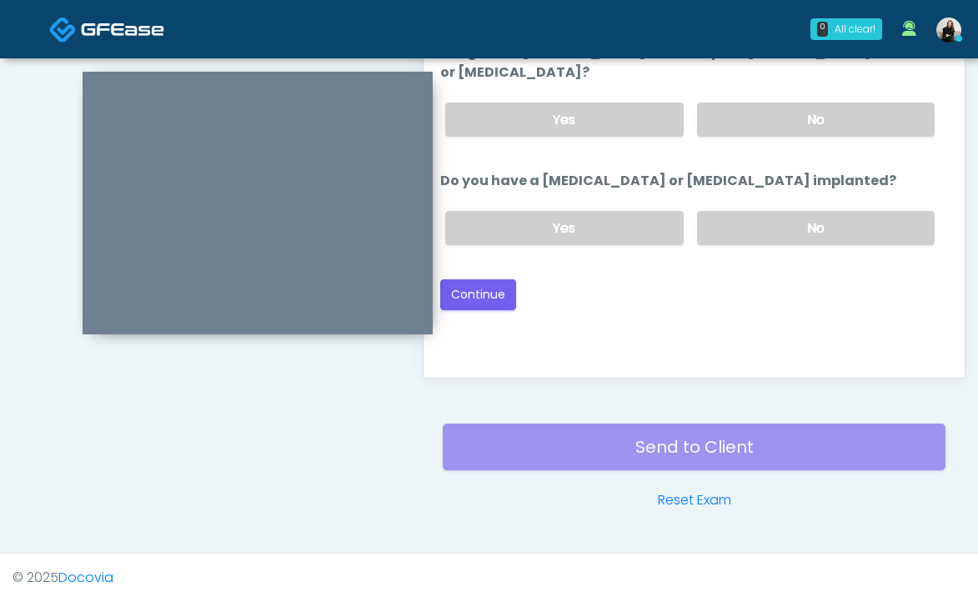
scroll to position [718, 0]
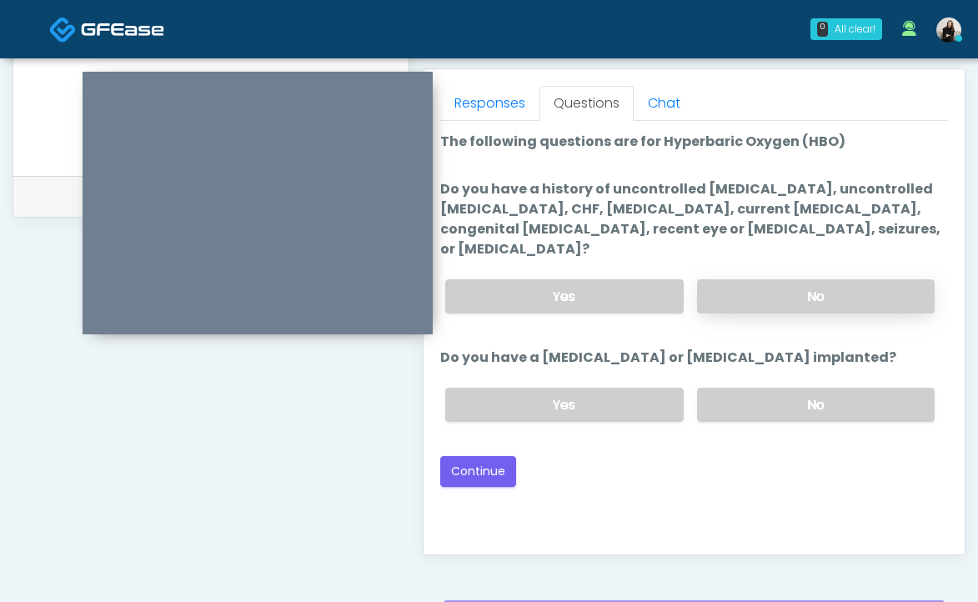
click at [731, 279] on label "No" at bounding box center [816, 296] width 238 height 34
click at [737, 389] on label "No" at bounding box center [816, 405] width 238 height 34
click at [484, 456] on button "Continue" at bounding box center [478, 471] width 76 height 31
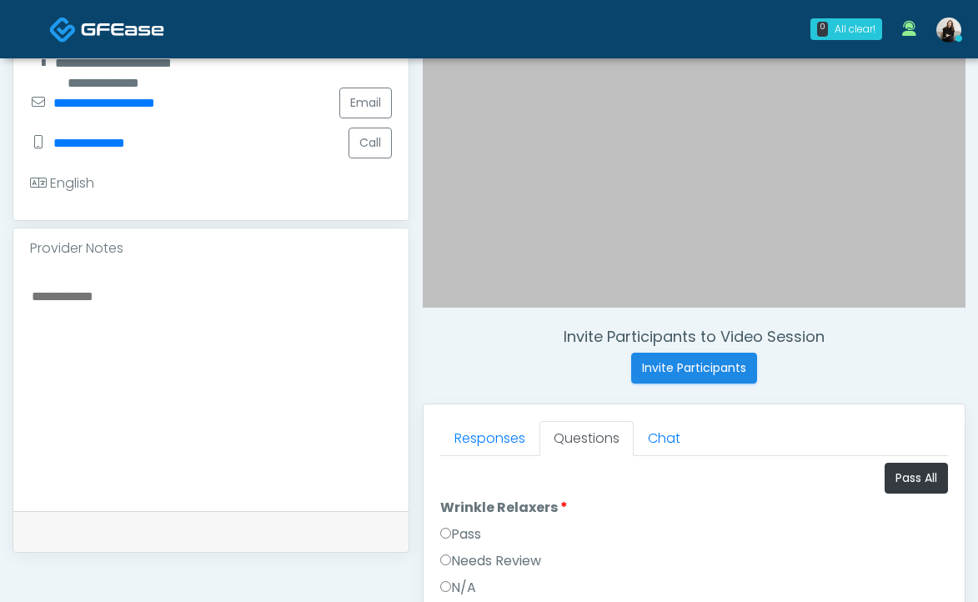
scroll to position [551, 0]
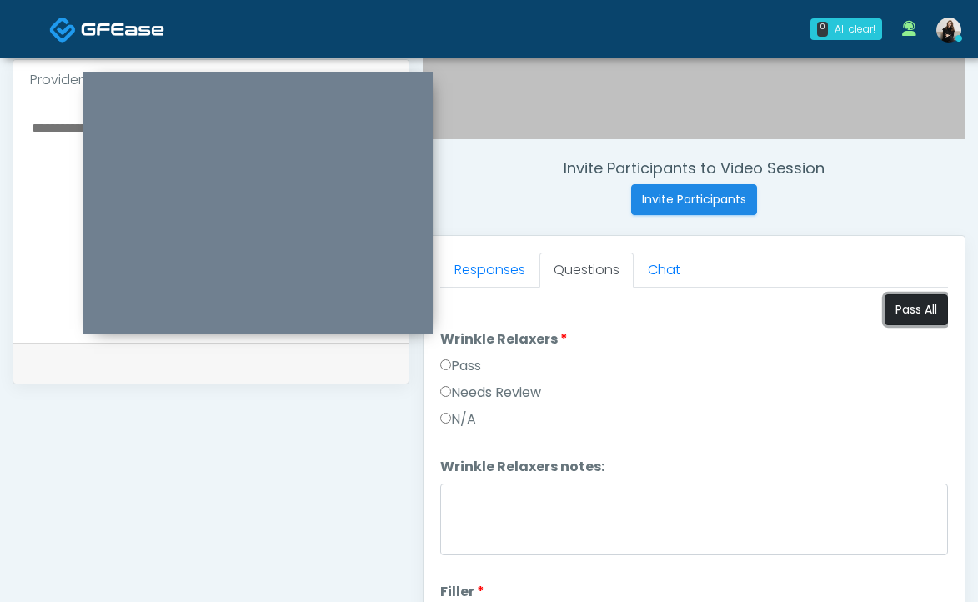
click at [922, 317] on button "Pass All" at bounding box center [916, 309] width 63 height 31
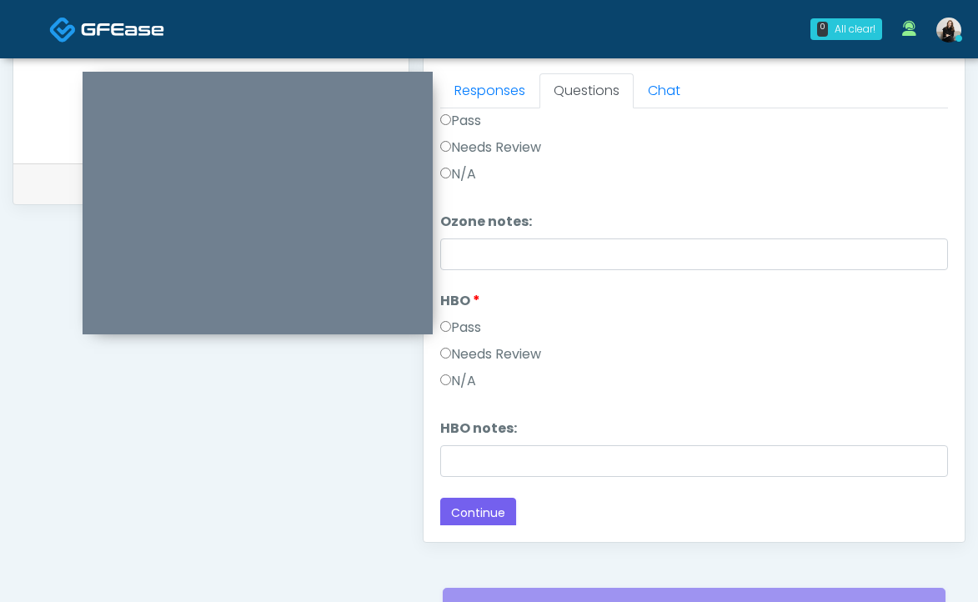
scroll to position [882, 0]
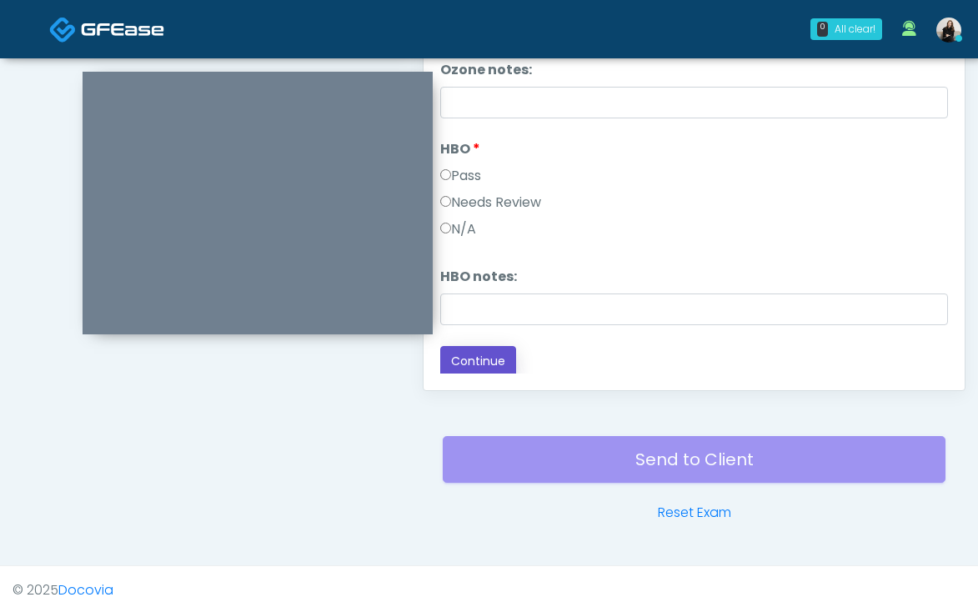
click at [506, 366] on button "Continue" at bounding box center [478, 361] width 76 height 31
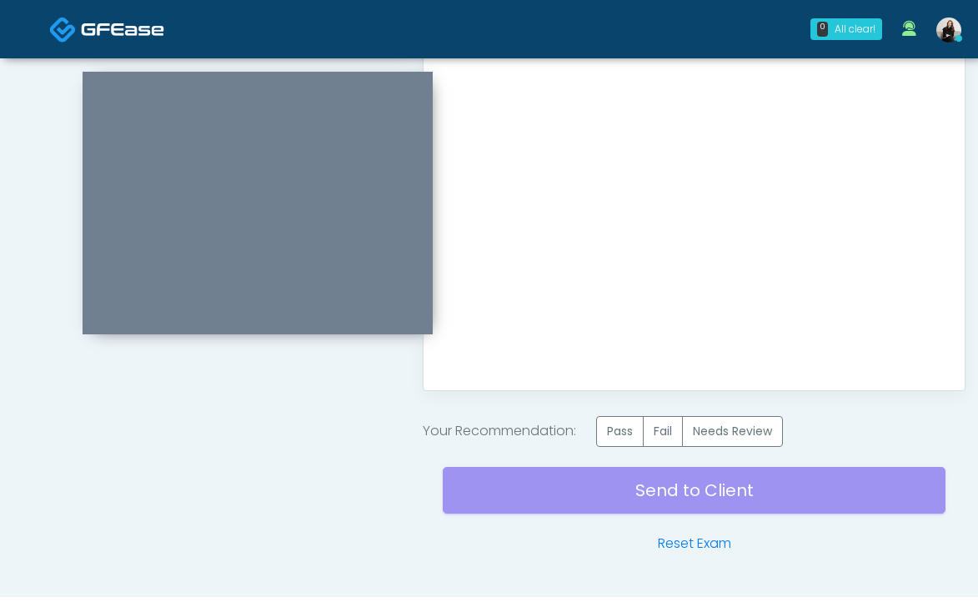
scroll to position [0, 0]
click at [632, 431] on label "Pass" at bounding box center [620, 431] width 48 height 31
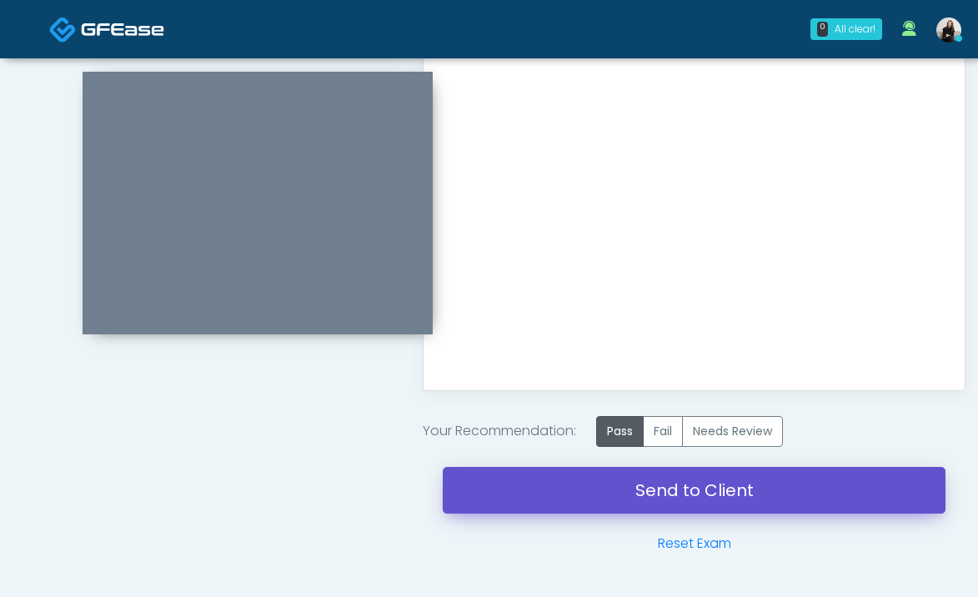
click at [632, 497] on link "Send to Client" at bounding box center [694, 490] width 503 height 47
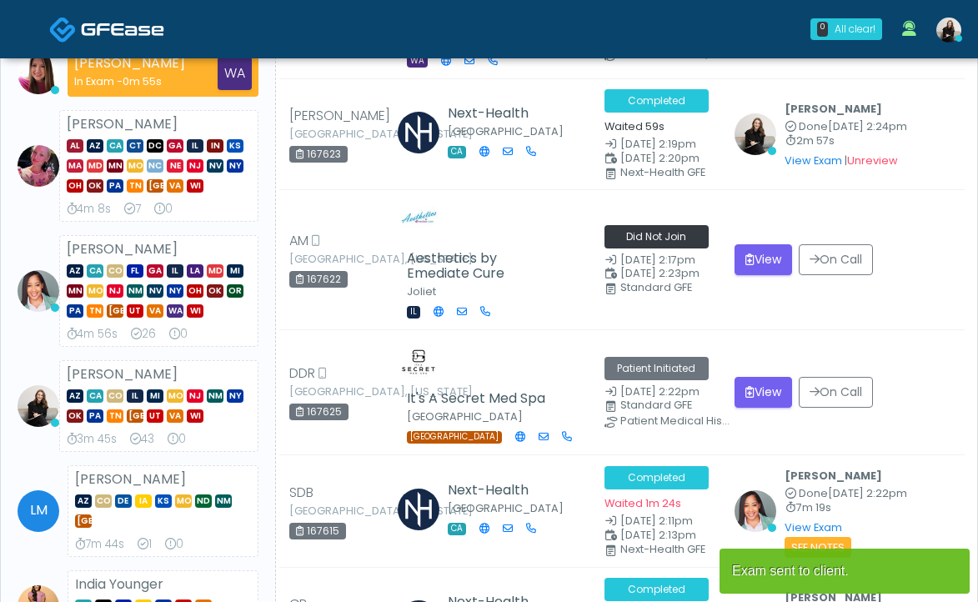
scroll to position [188, 0]
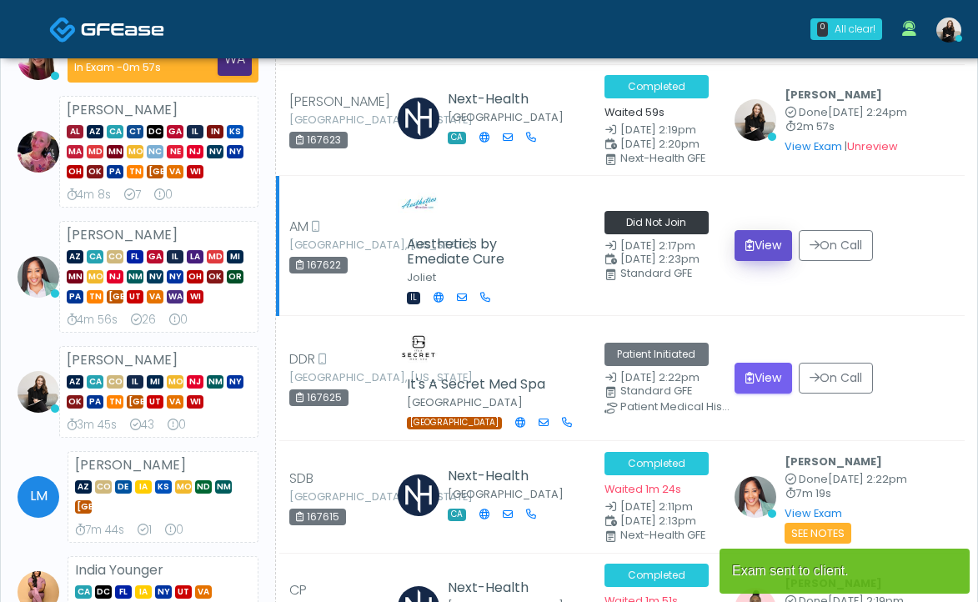
click at [752, 236] on button "View" at bounding box center [764, 245] width 58 height 31
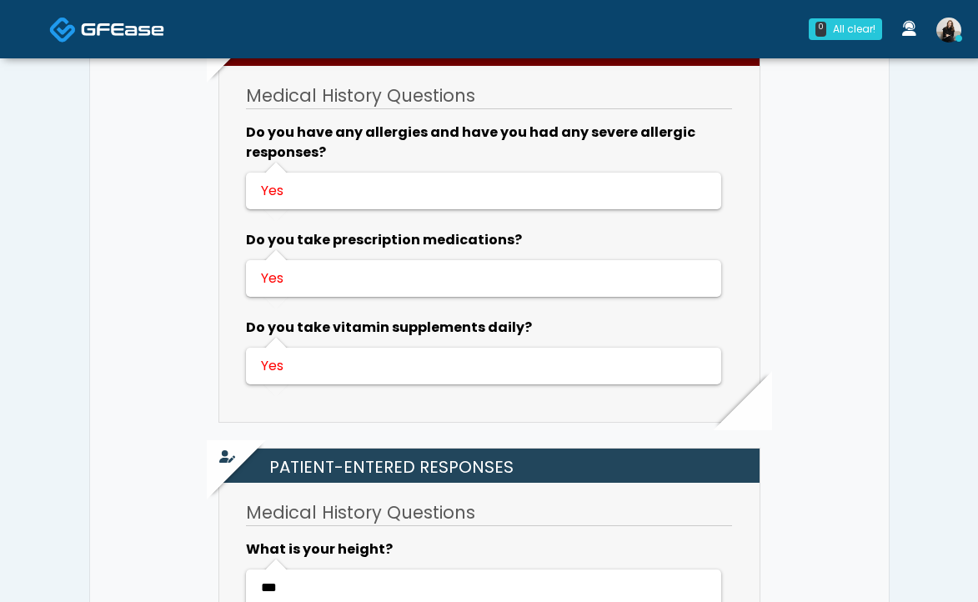
scroll to position [529, 0]
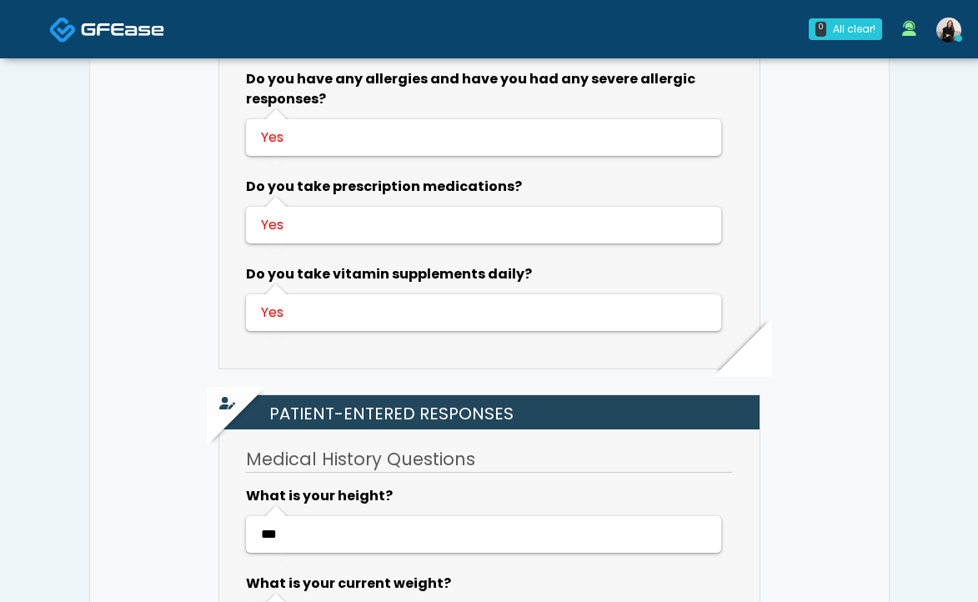
click at [112, 20] on span at bounding box center [122, 28] width 83 height 23
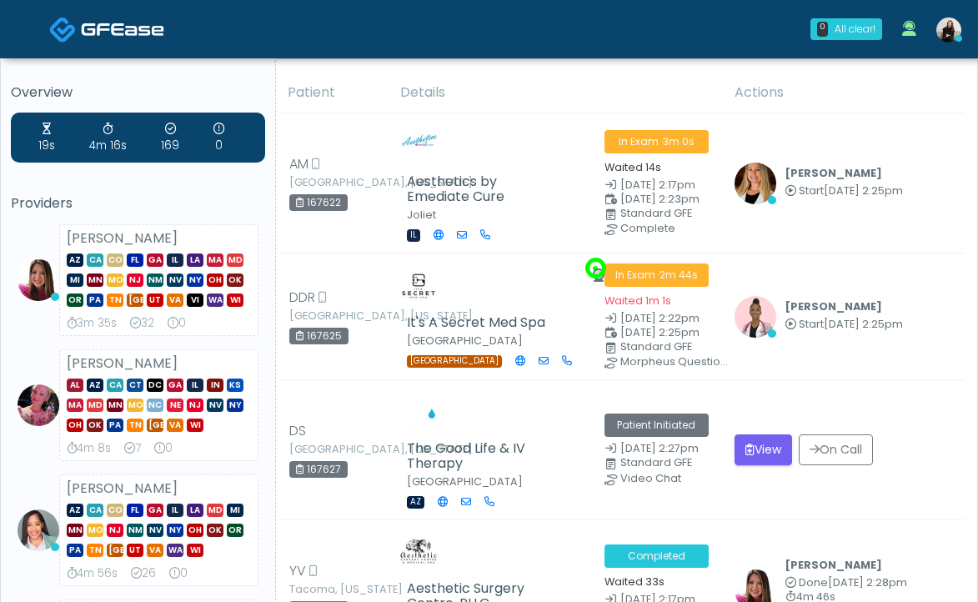
click at [153, 43] on link at bounding box center [106, 29] width 115 height 54
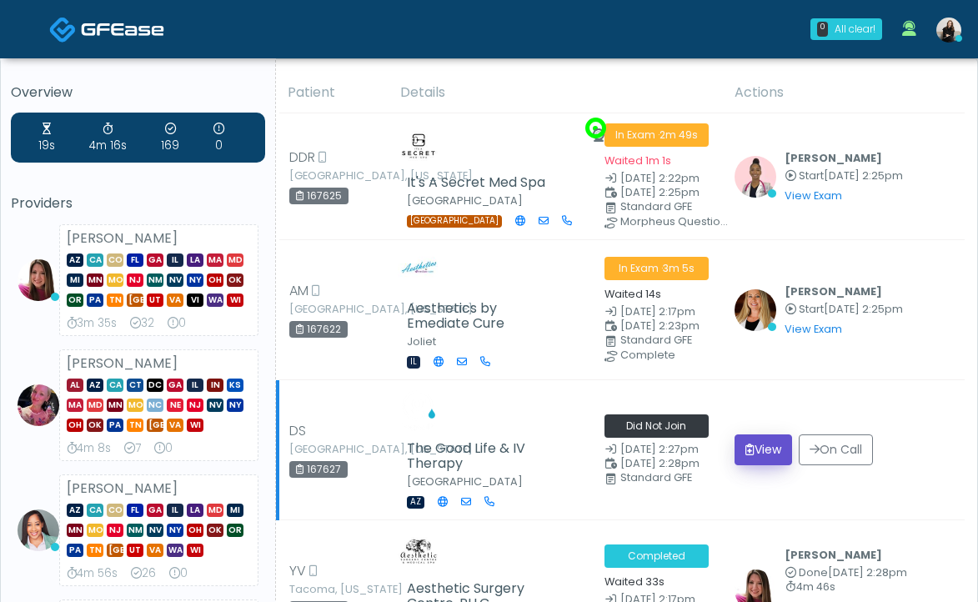
click at [760, 439] on button "View" at bounding box center [764, 449] width 58 height 31
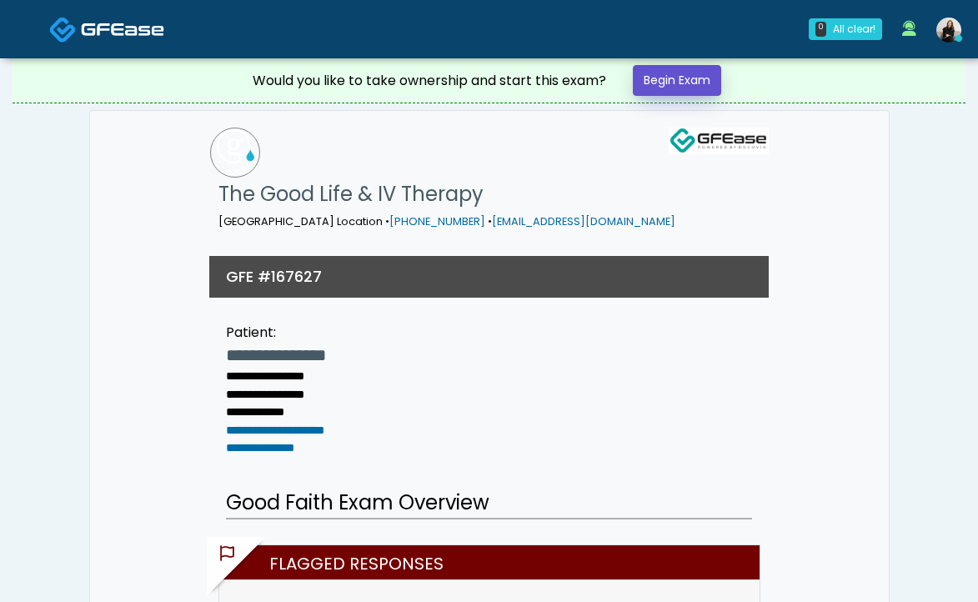
click at [673, 79] on link "Begin Exam" at bounding box center [677, 80] width 88 height 31
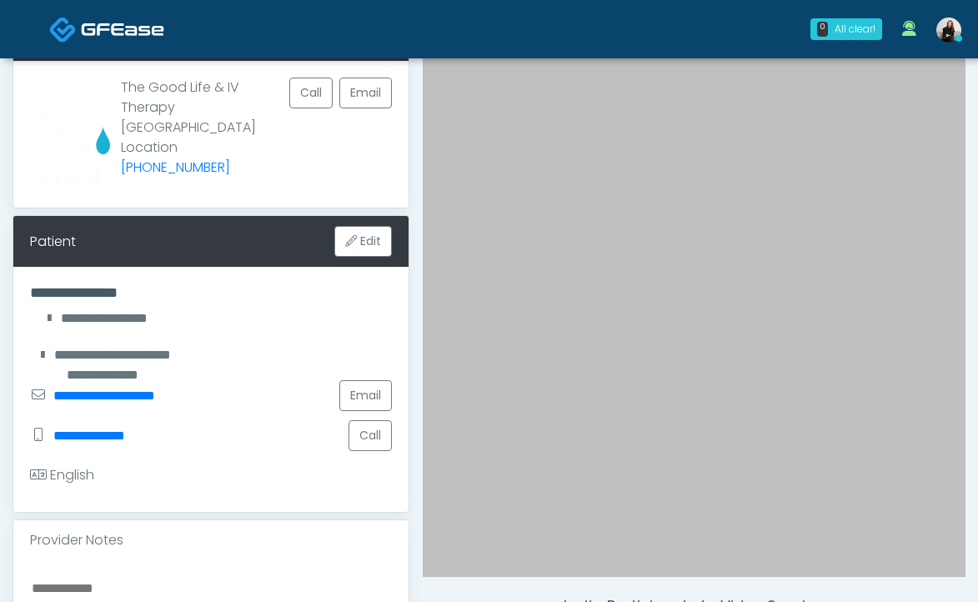
scroll to position [209, 0]
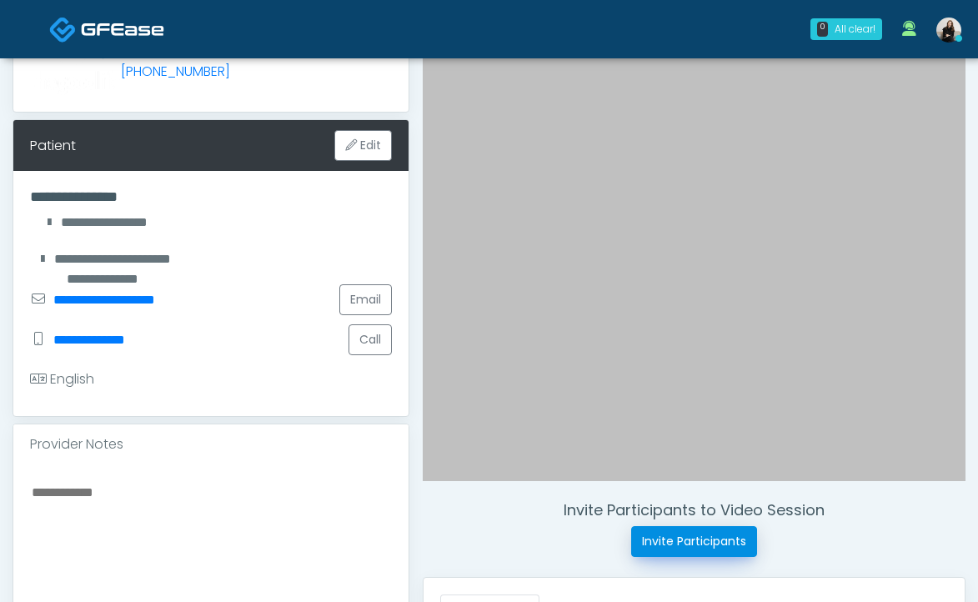
click at [728, 537] on button "Invite Participants" at bounding box center [694, 541] width 126 height 31
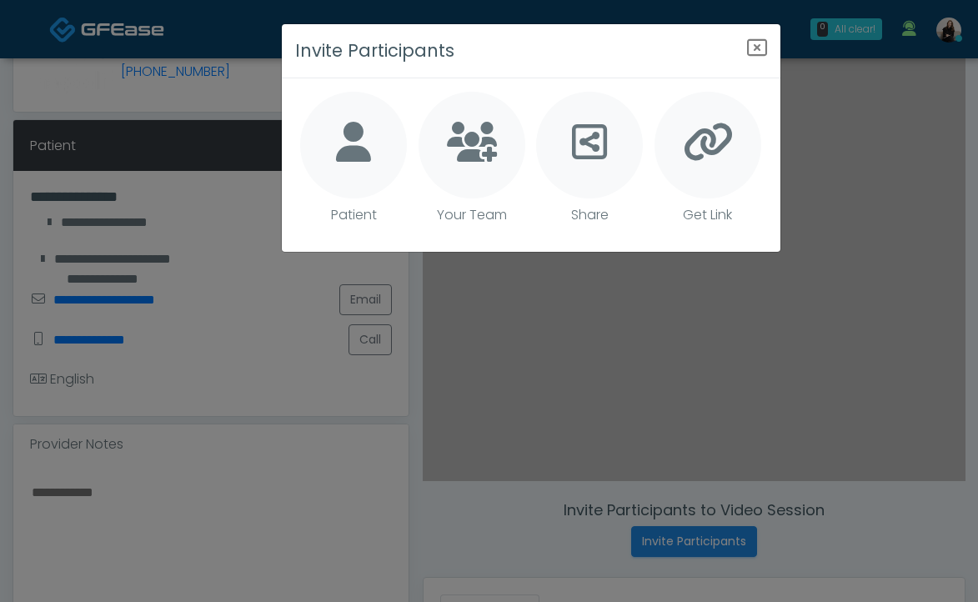
click at [369, 141] on icon at bounding box center [353, 142] width 35 height 40
type textarea "**********"
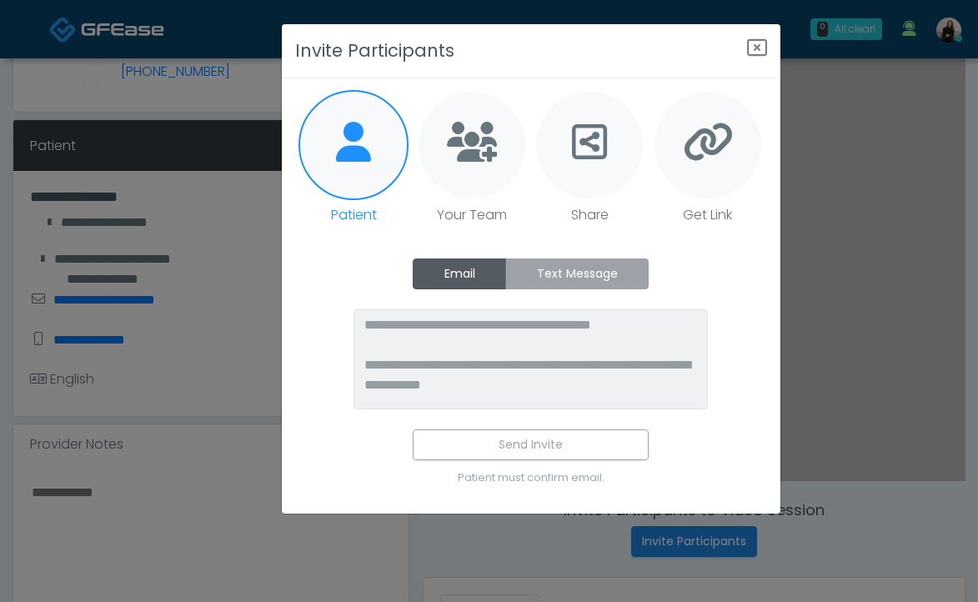
click at [530, 276] on label "Text Message" at bounding box center [576, 273] width 143 height 31
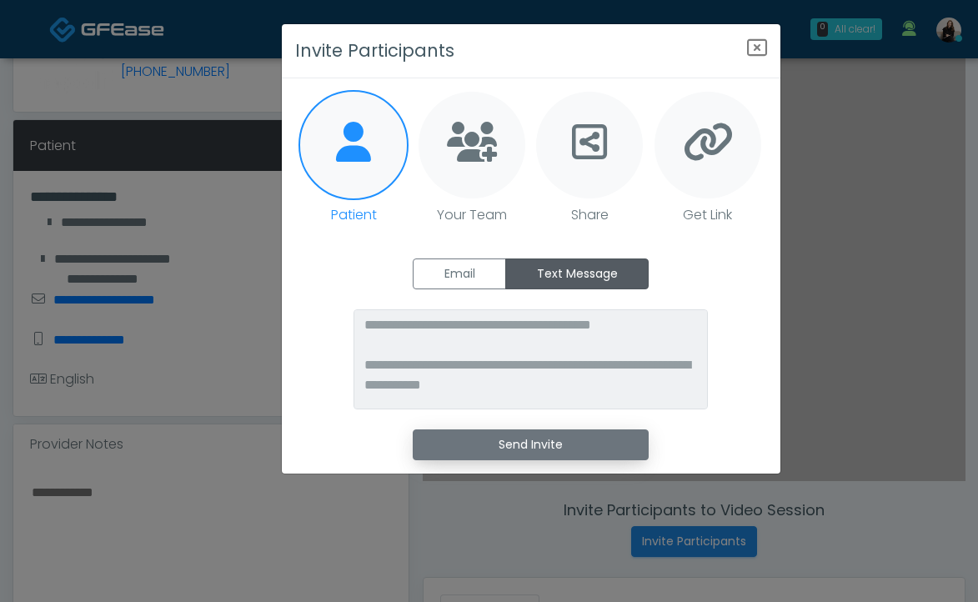
click at [527, 434] on button "Send Invite" at bounding box center [531, 444] width 236 height 31
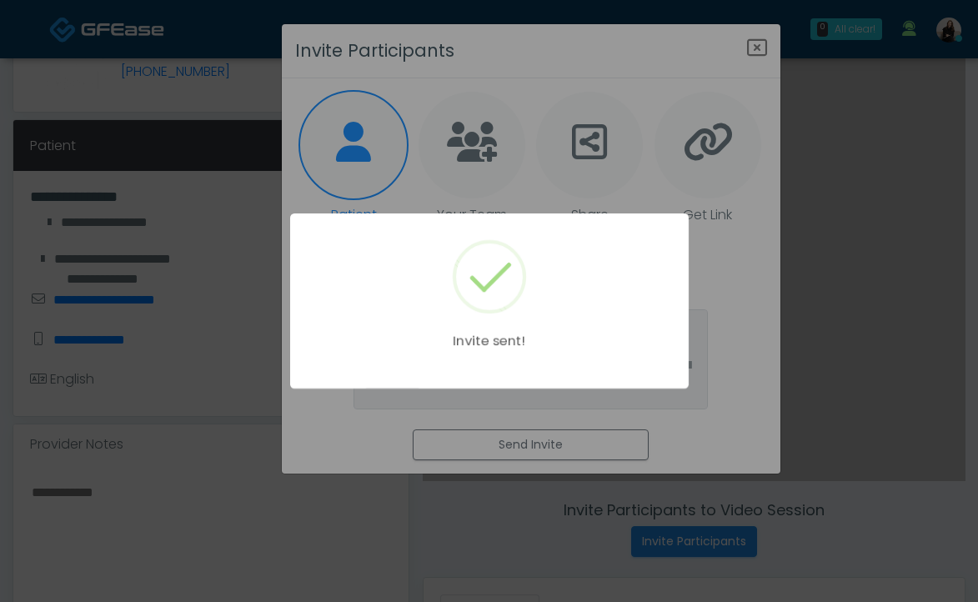
click at [708, 88] on div "Invite sent!" at bounding box center [489, 301] width 978 height 602
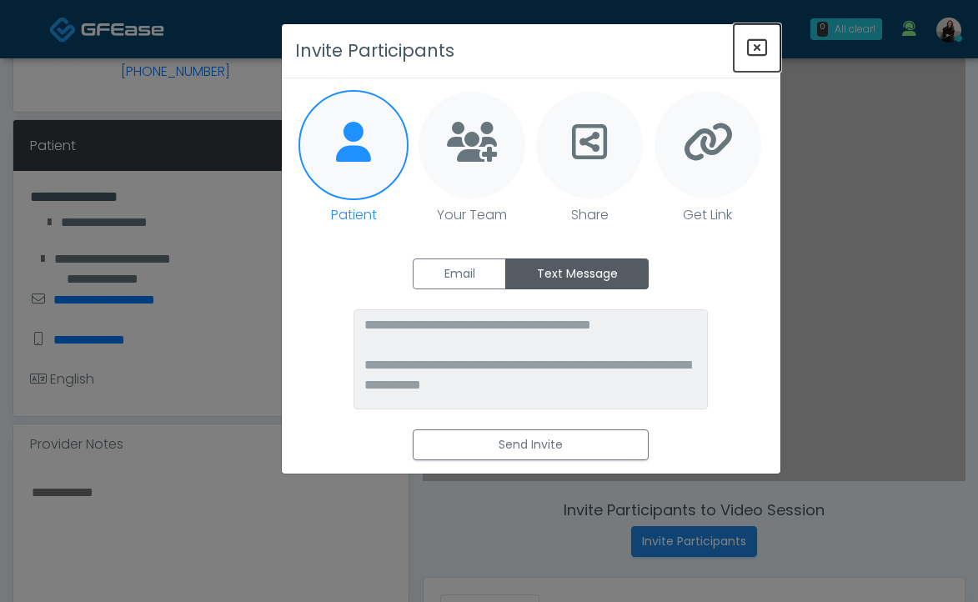
click at [750, 48] on icon "Close" at bounding box center [757, 48] width 20 height 20
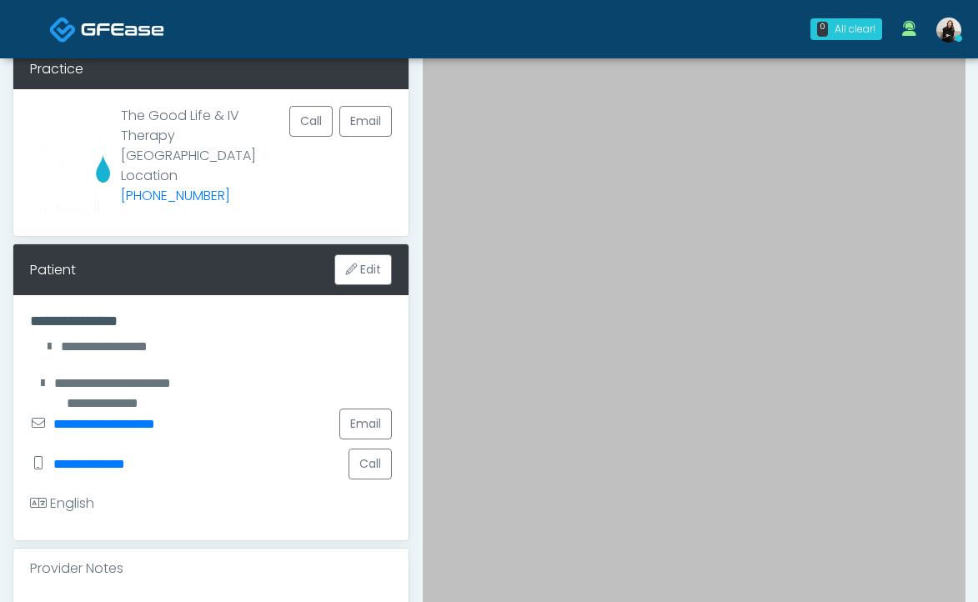
scroll to position [0, 0]
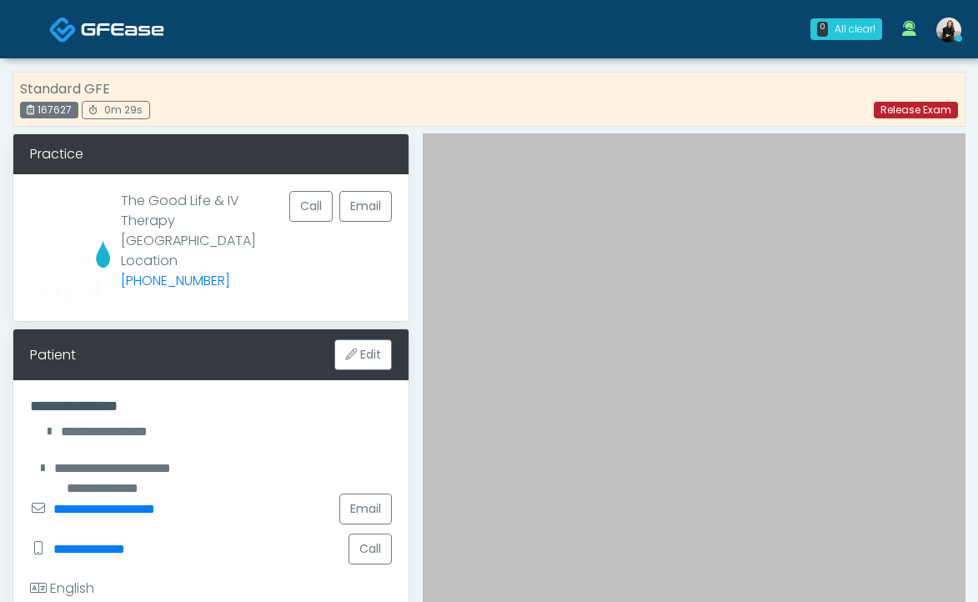
click at [917, 107] on link "Release Exam" at bounding box center [916, 110] width 84 height 17
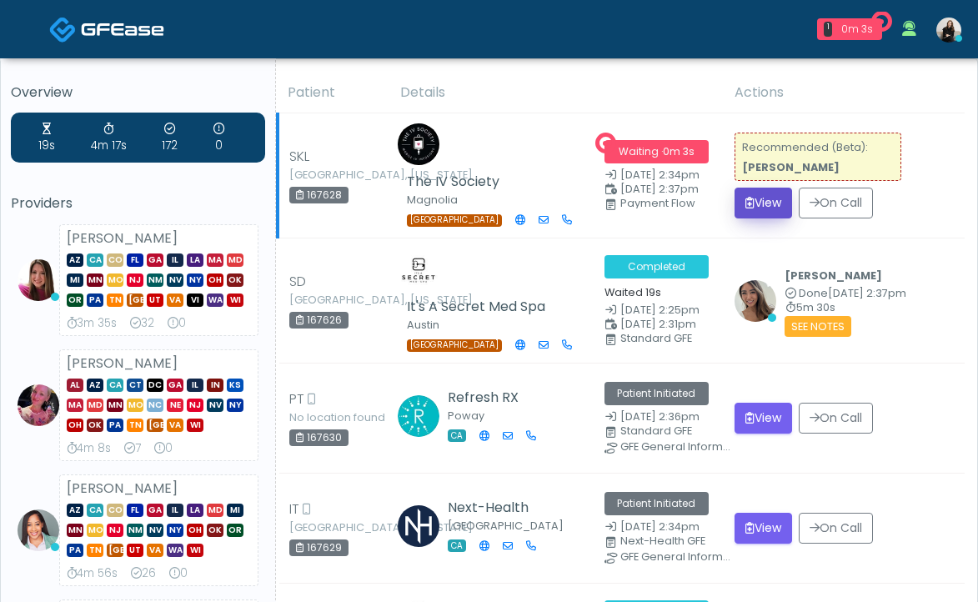
click at [754, 197] on icon "submit" at bounding box center [749, 203] width 9 height 12
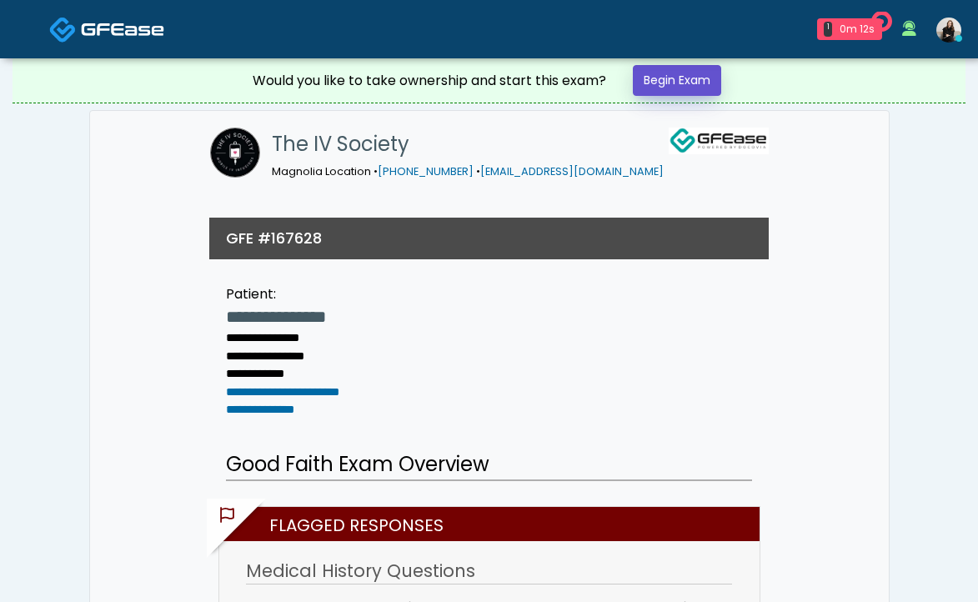
click at [706, 73] on link "Begin Exam" at bounding box center [677, 80] width 88 height 31
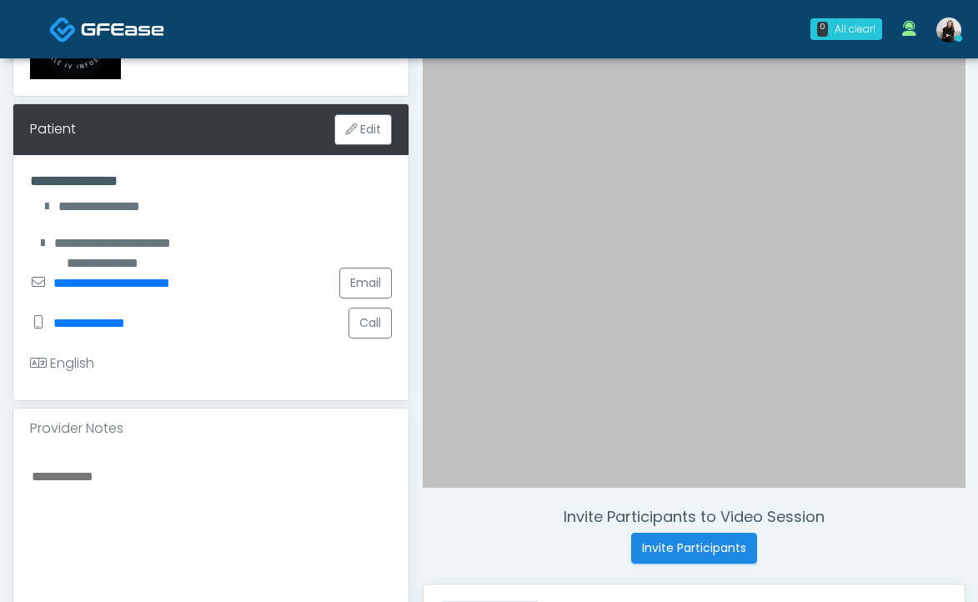
scroll to position [507, 0]
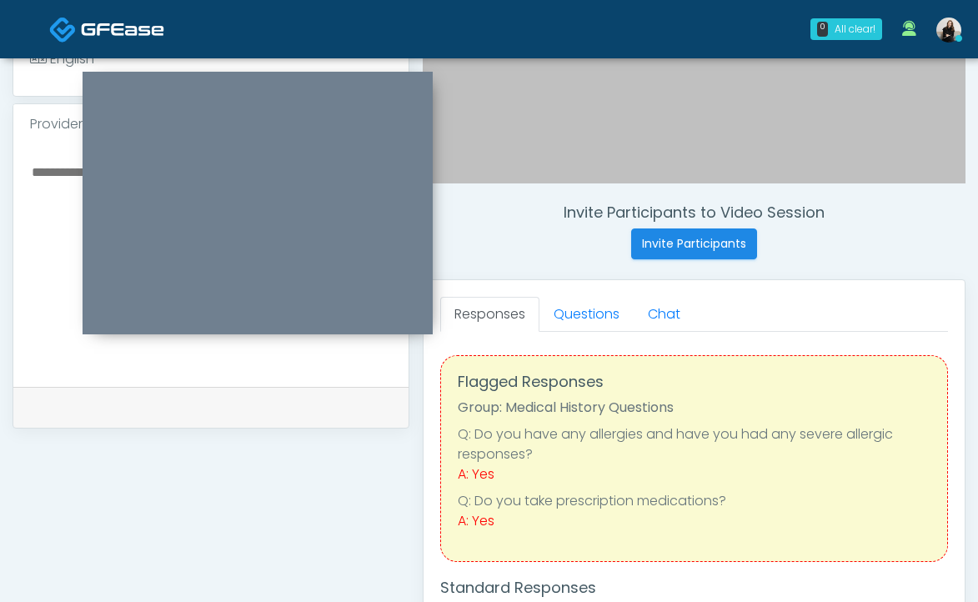
click at [251, 389] on div "Just saved" at bounding box center [210, 407] width 395 height 41
click at [243, 369] on form at bounding box center [211, 265] width 362 height 209
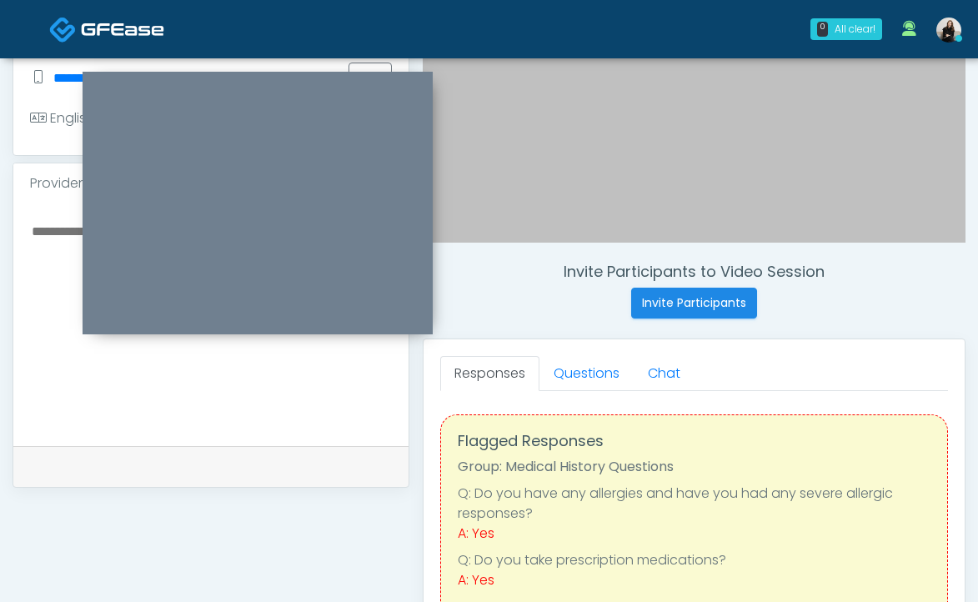
scroll to position [258, 0]
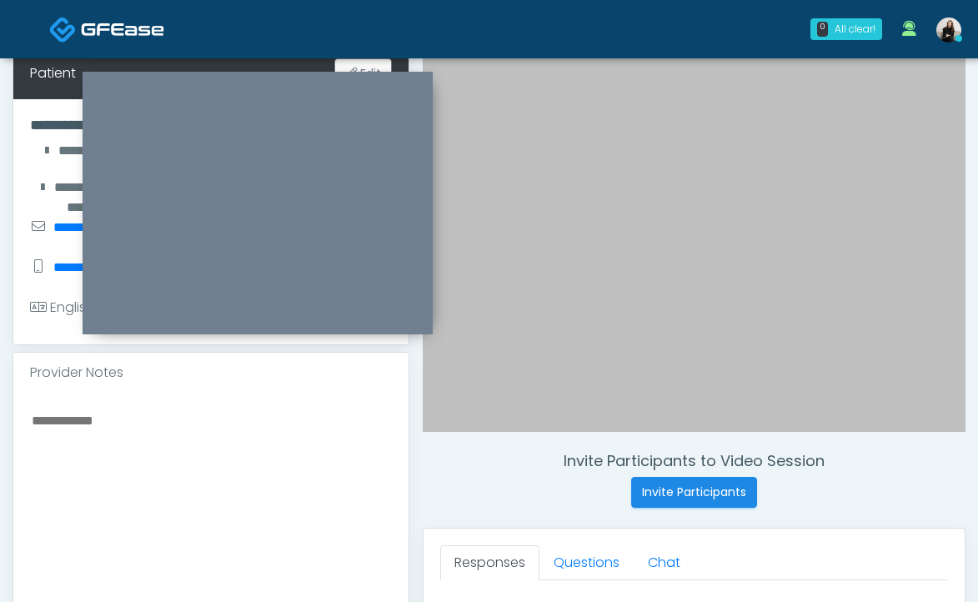
click at [159, 439] on textarea at bounding box center [211, 510] width 362 height 203
paste textarea "**********"
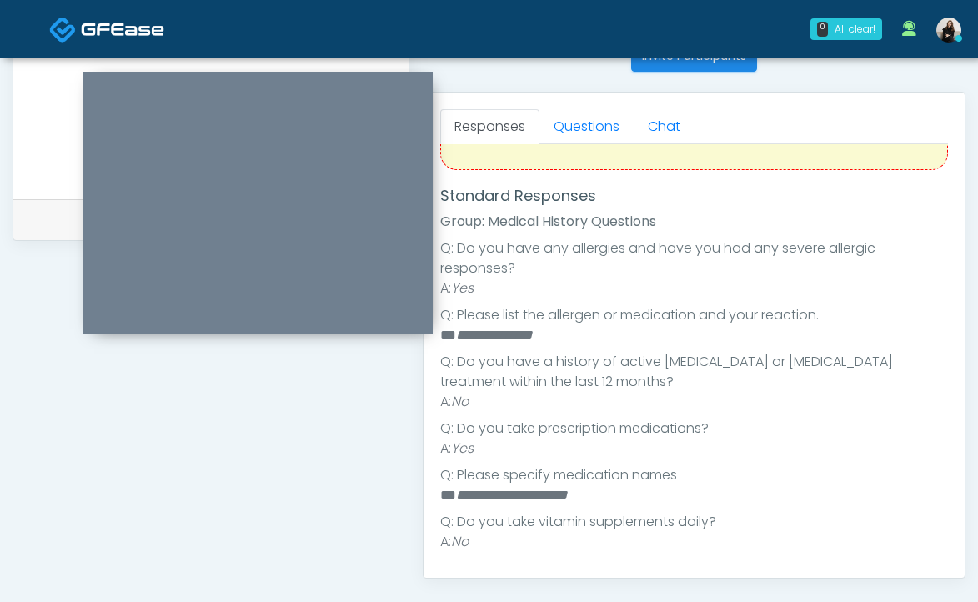
scroll to position [264, 0]
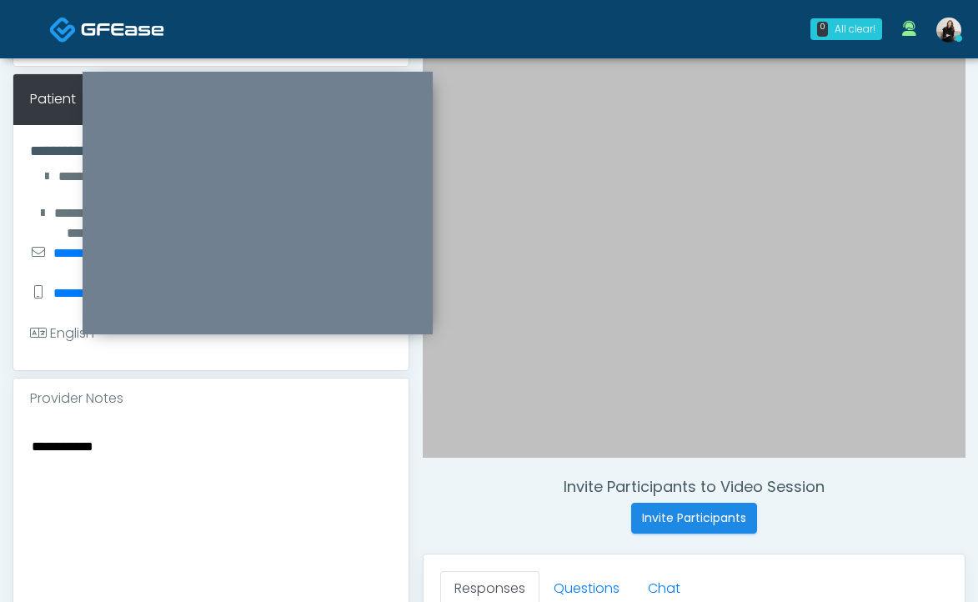
click at [324, 505] on textarea "**********" at bounding box center [211, 536] width 362 height 203
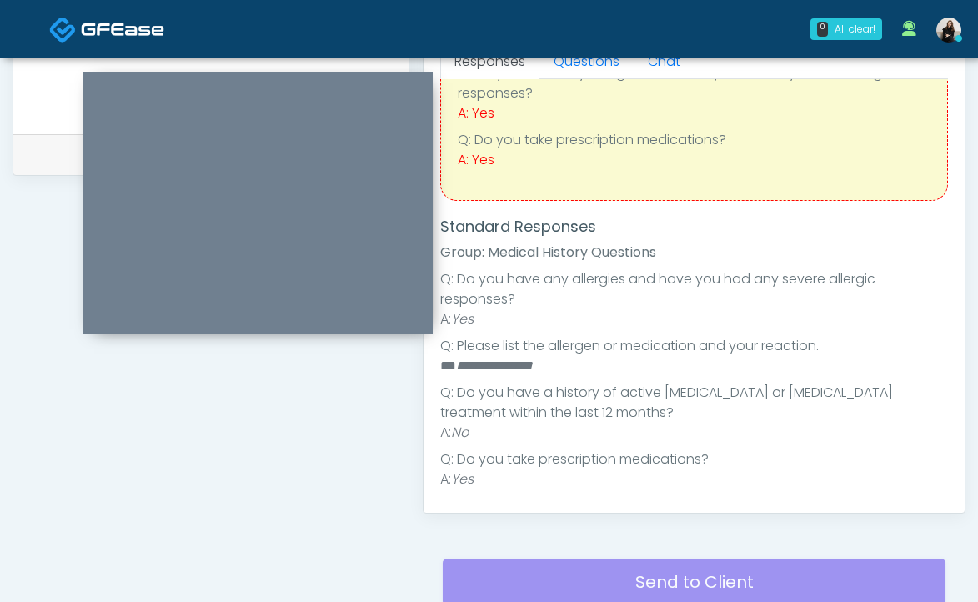
scroll to position [0, 0]
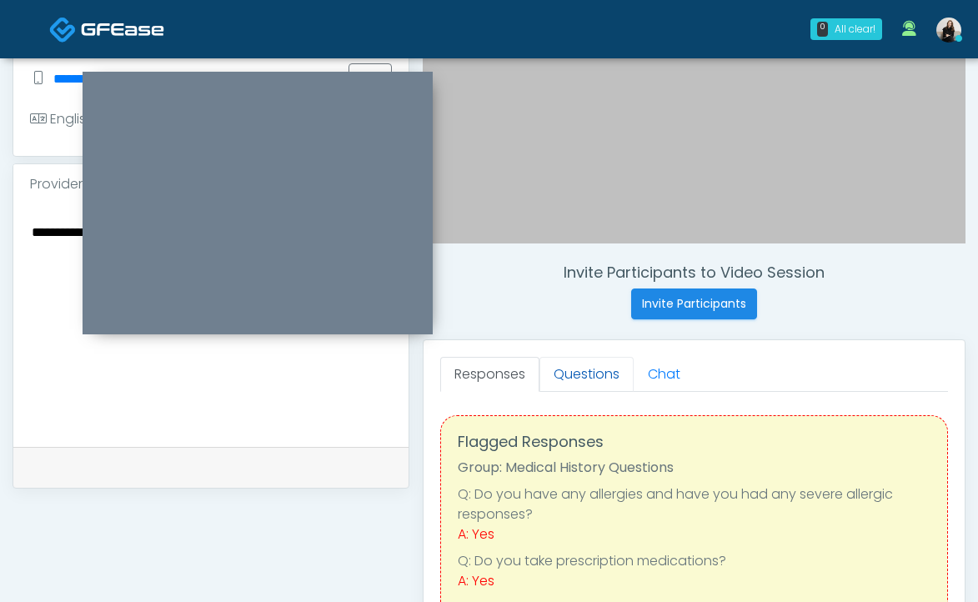
click at [571, 386] on link "Questions" at bounding box center [586, 374] width 94 height 35
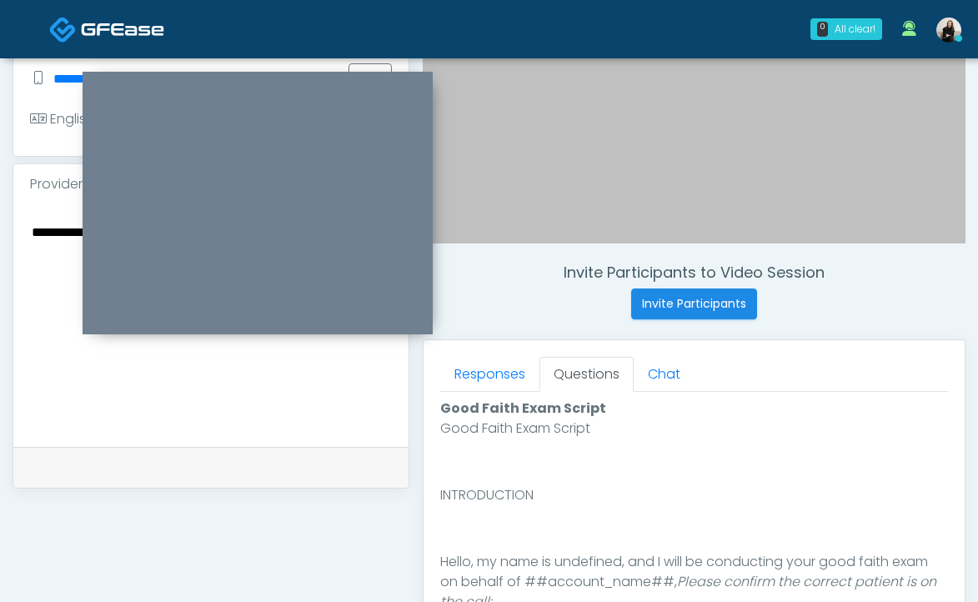
scroll to position [755, 0]
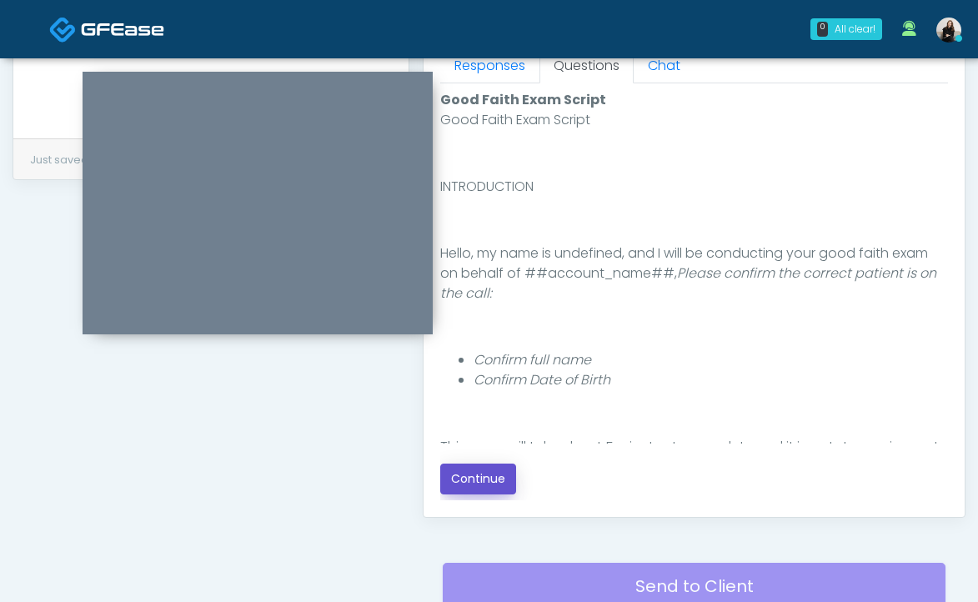
click at [476, 484] on button "Continue" at bounding box center [478, 479] width 76 height 31
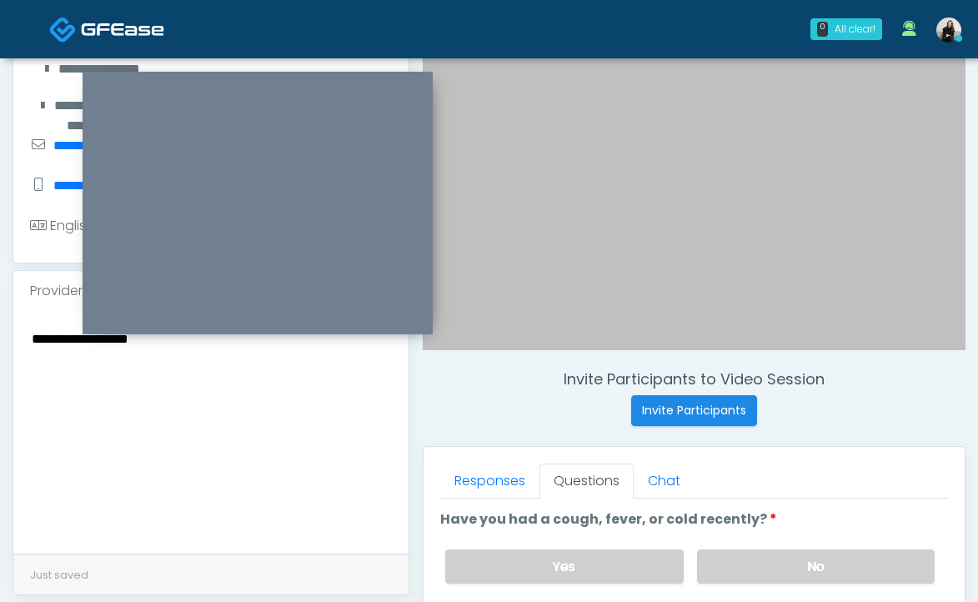
scroll to position [293, 0]
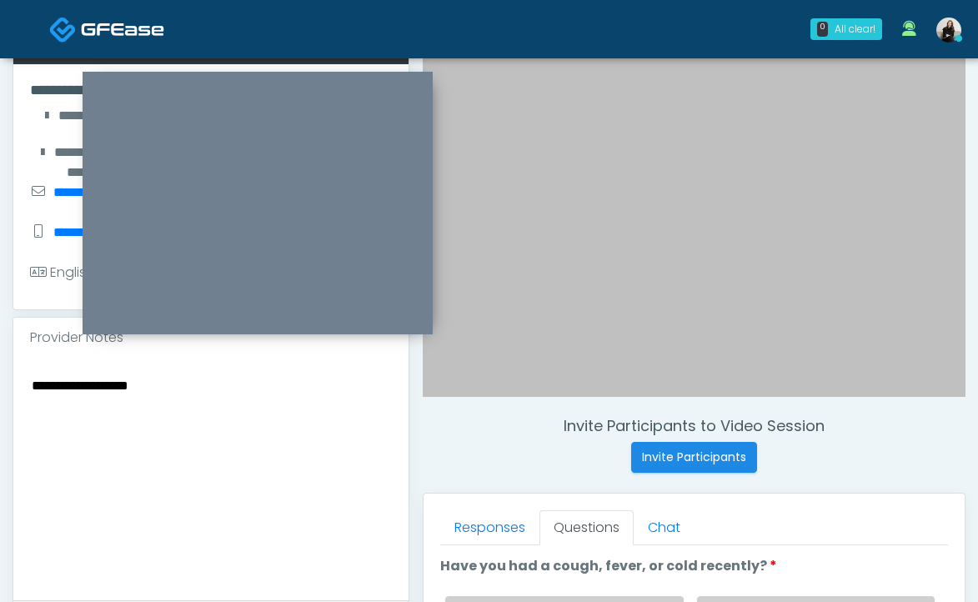
click at [344, 474] on textarea "**********" at bounding box center [211, 475] width 362 height 203
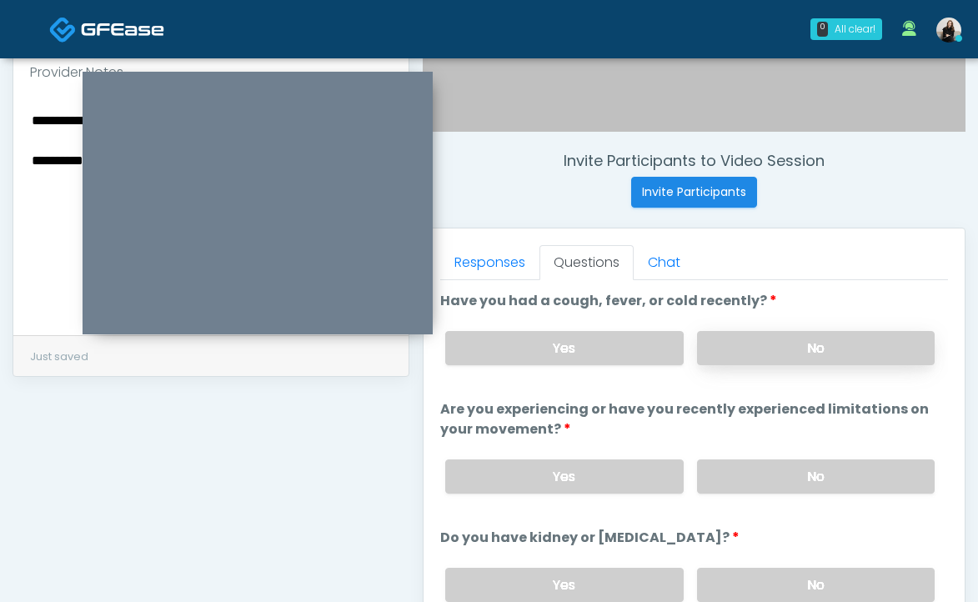
type textarea "**********"
click at [795, 354] on label "No" at bounding box center [816, 348] width 238 height 34
click at [783, 474] on label "No" at bounding box center [816, 476] width 238 height 34
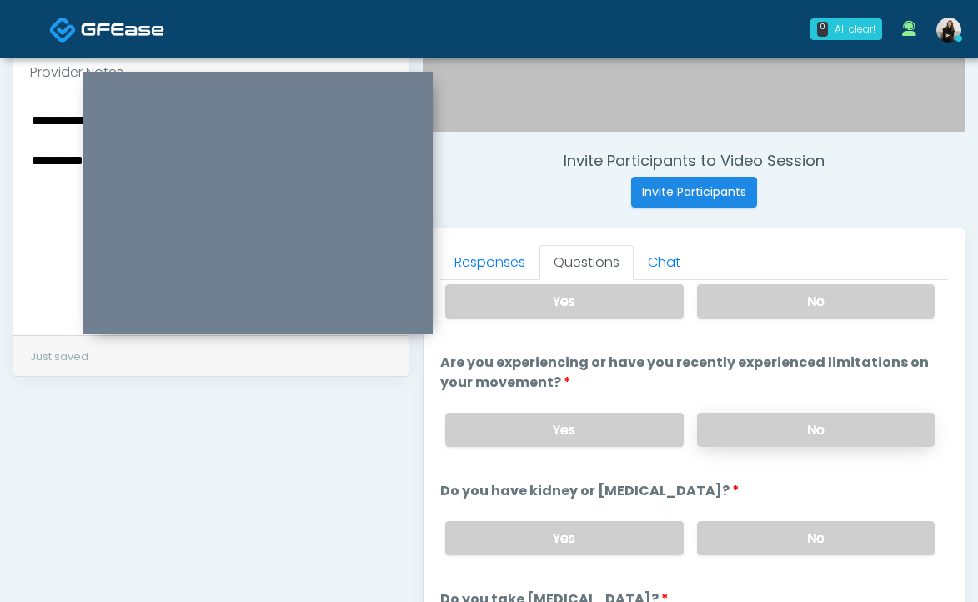
scroll to position [134, 0]
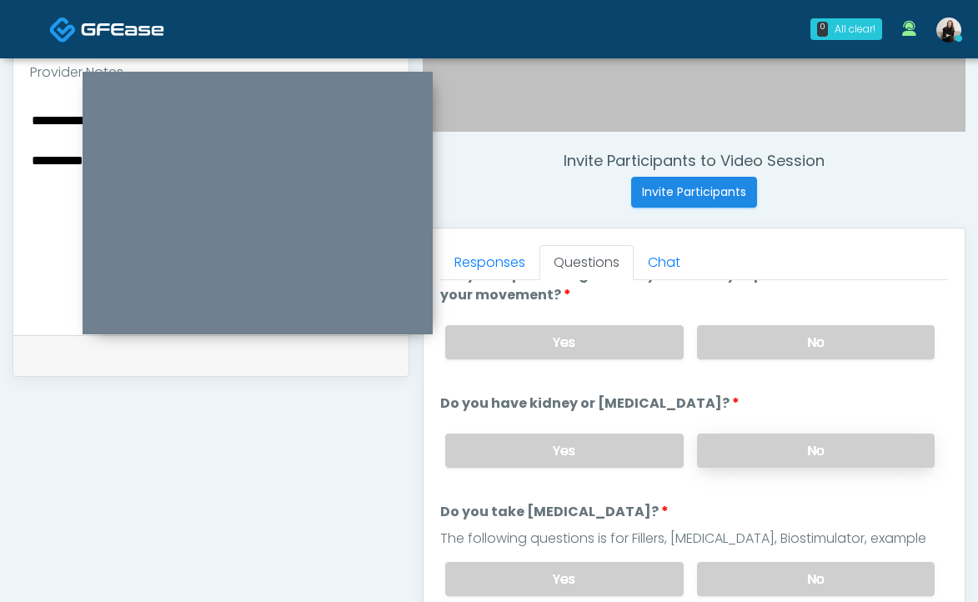
click at [785, 462] on label "No" at bounding box center [816, 451] width 238 height 34
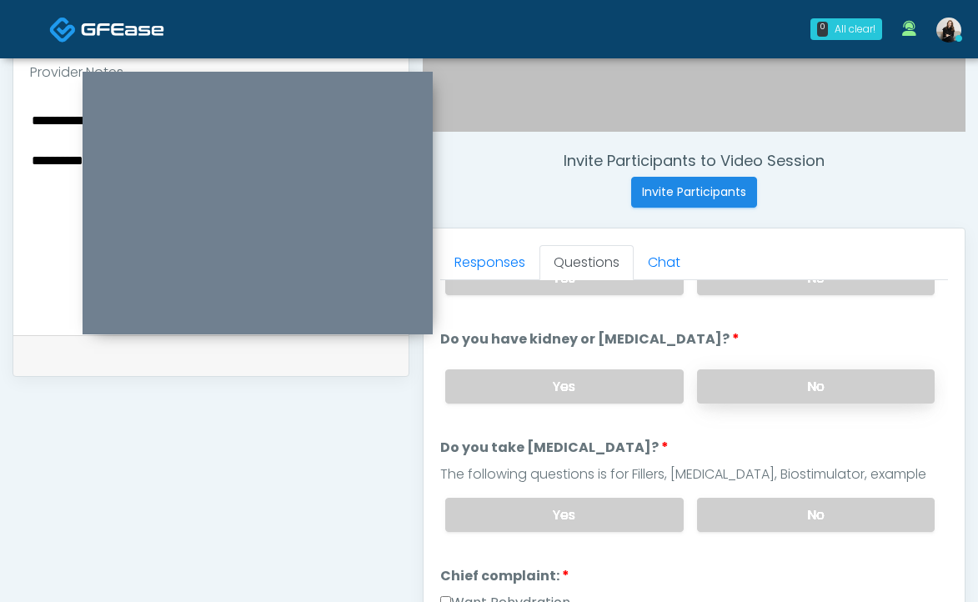
scroll to position [243, 0]
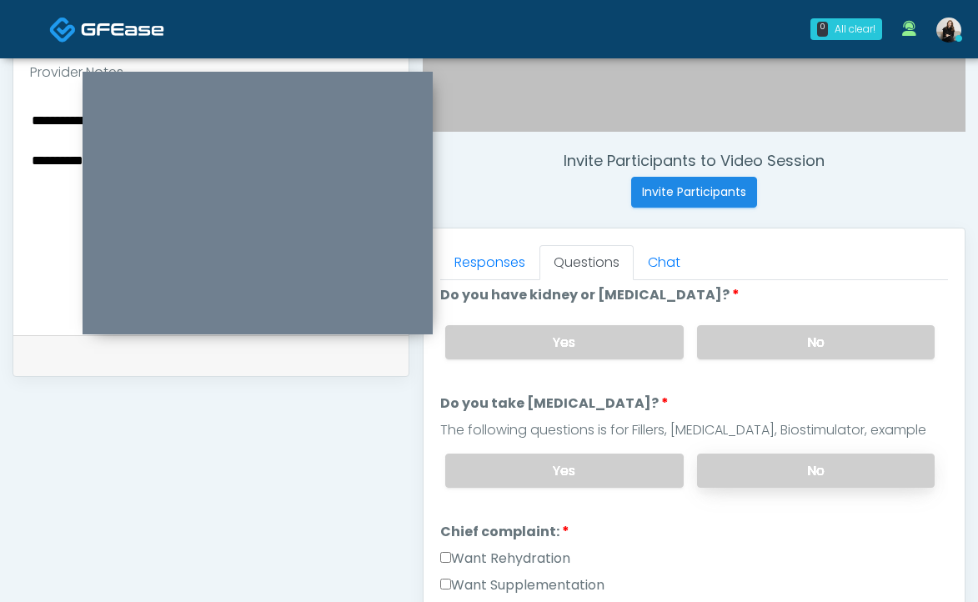
click at [780, 478] on label "No" at bounding box center [816, 471] width 238 height 34
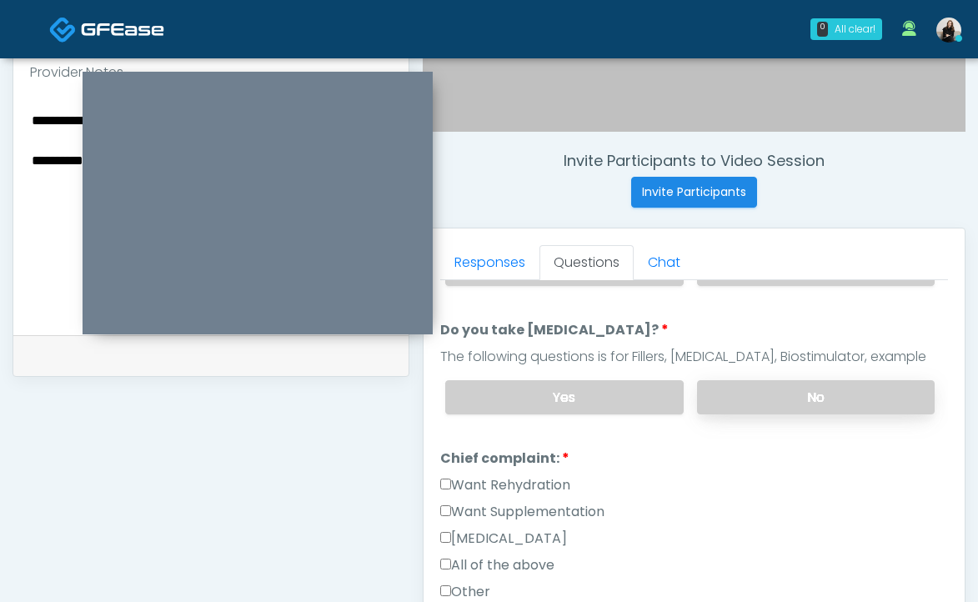
scroll to position [320, 0]
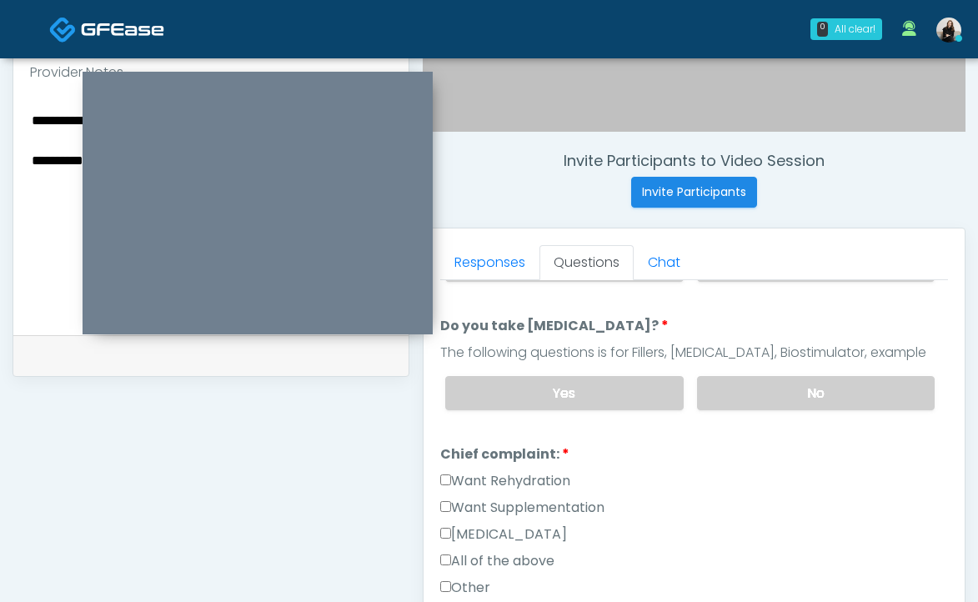
click at [550, 484] on label "Want Rehydration" at bounding box center [505, 481] width 130 height 20
click at [550, 500] on label "Want Supplementation" at bounding box center [522, 508] width 164 height 20
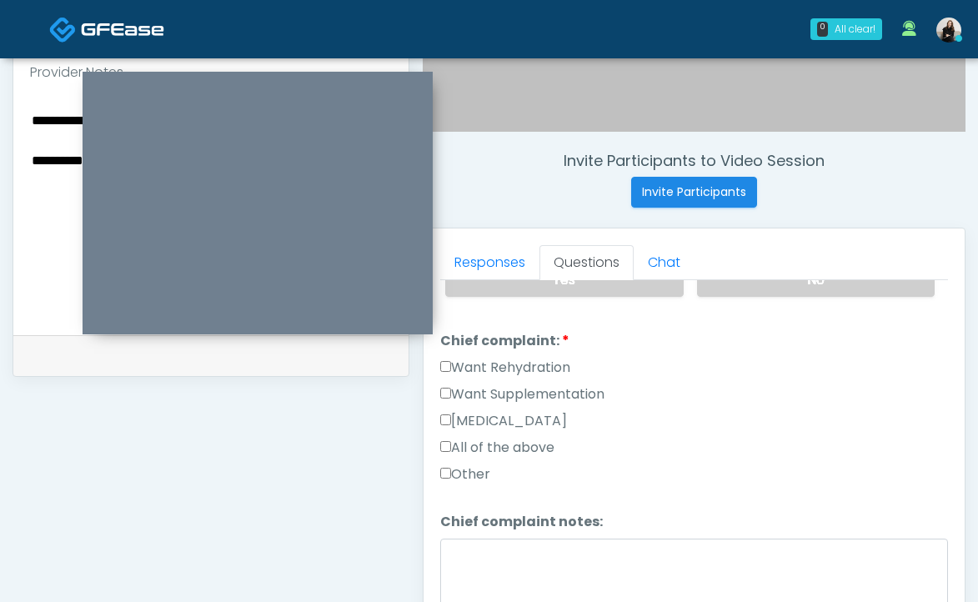
scroll to position [771, 0]
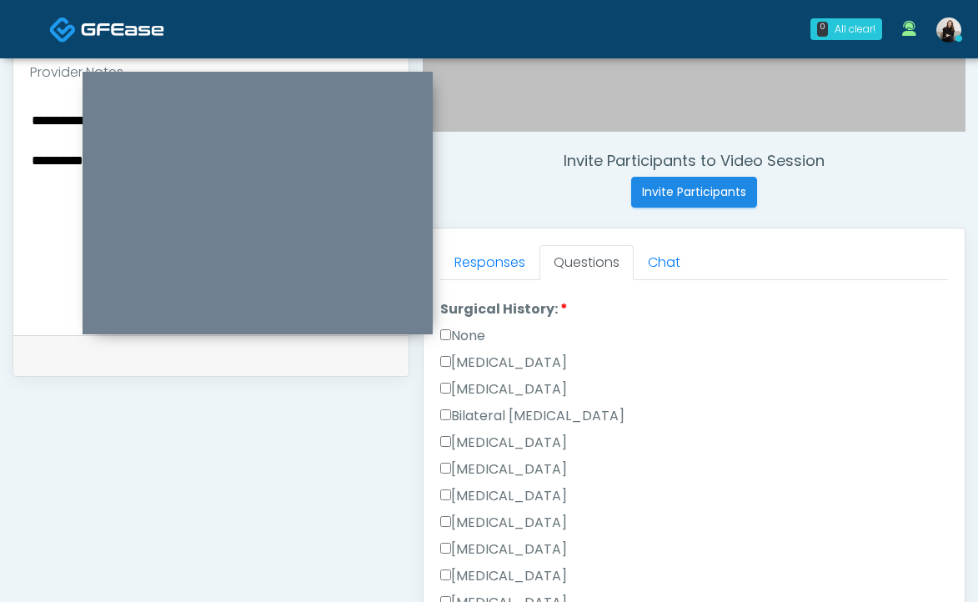
click at [457, 337] on label "None" at bounding box center [462, 336] width 45 height 20
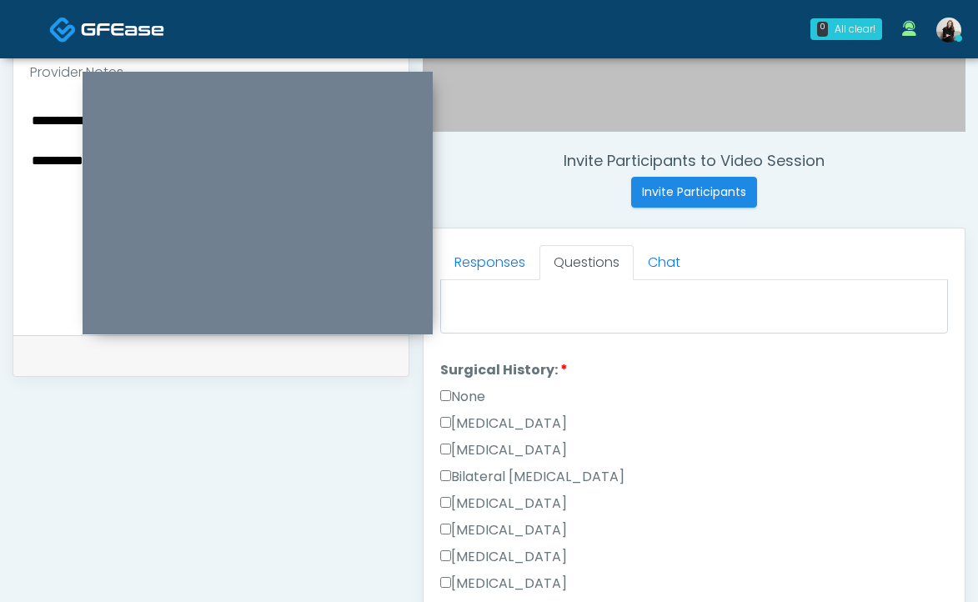
scroll to position [706, 0]
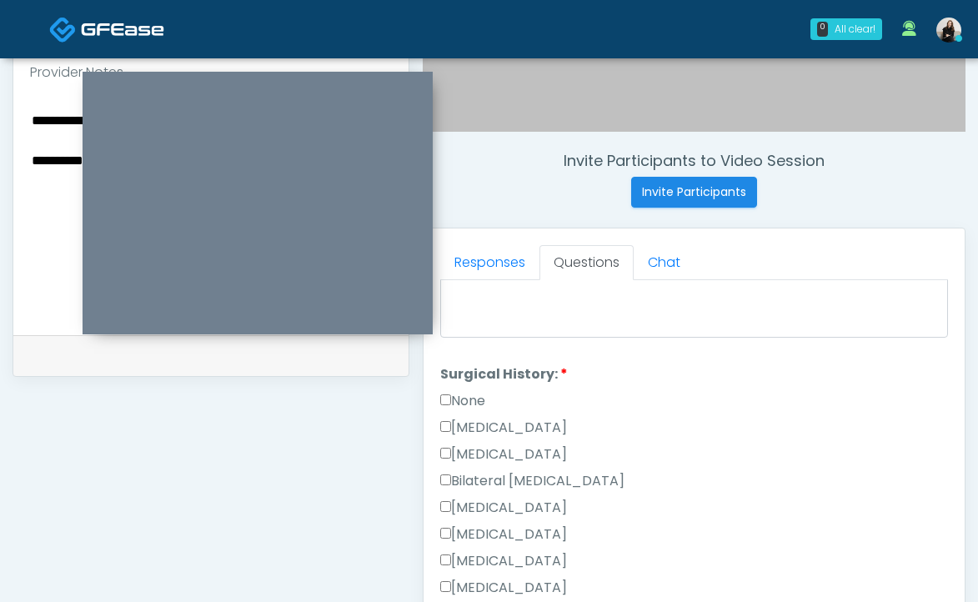
click at [467, 399] on label "None" at bounding box center [462, 401] width 45 height 20
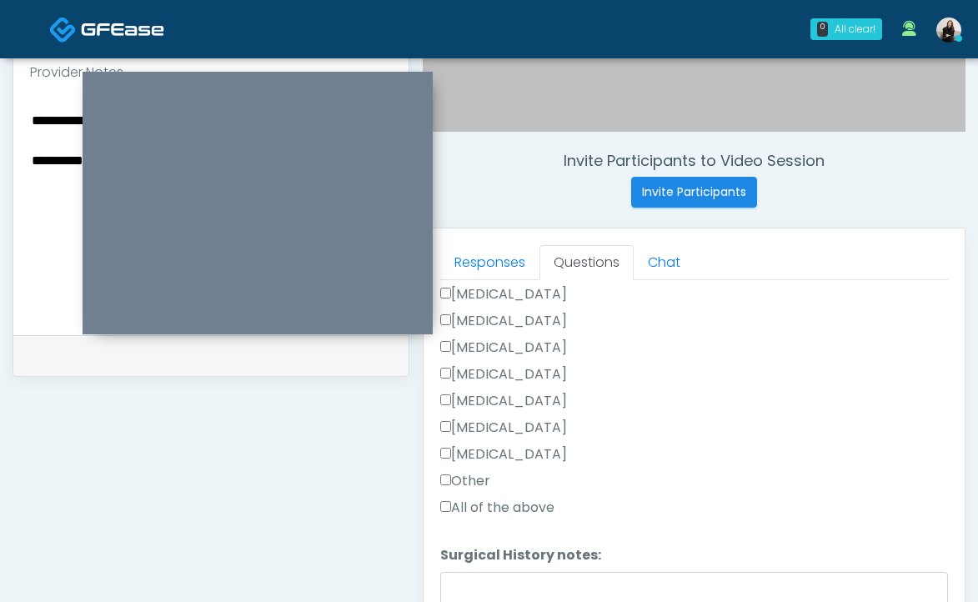
click at [460, 487] on label "Other" at bounding box center [465, 481] width 50 height 20
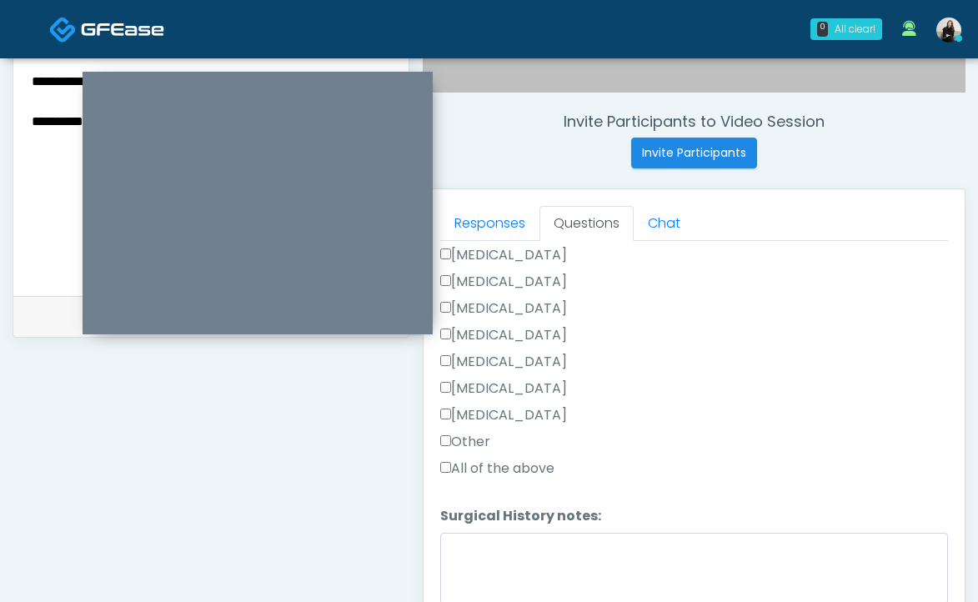
scroll to position [644, 0]
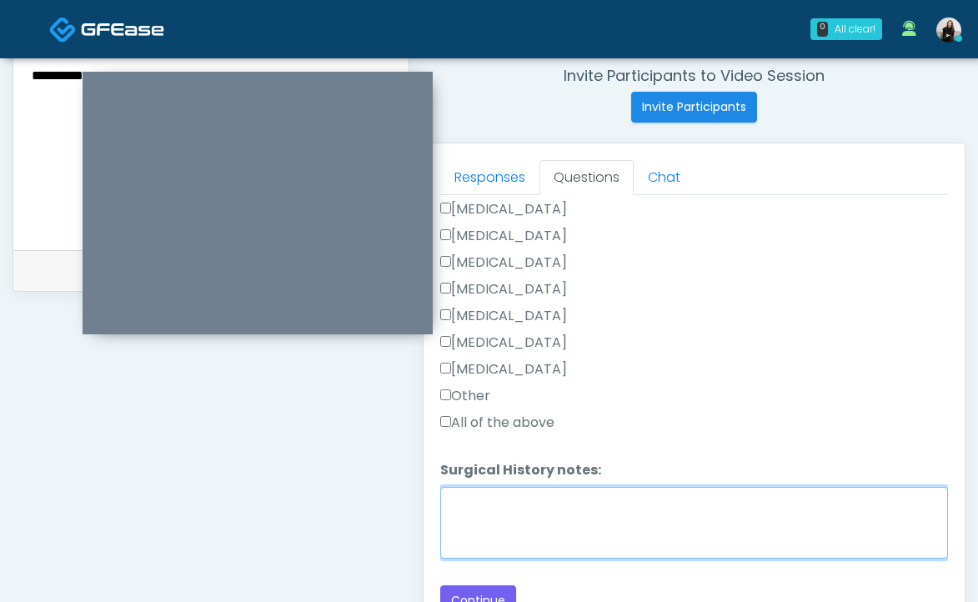
click at [469, 502] on textarea "Surgical History notes:" at bounding box center [694, 523] width 508 height 72
click at [550, 497] on textarea "**********" at bounding box center [694, 523] width 508 height 72
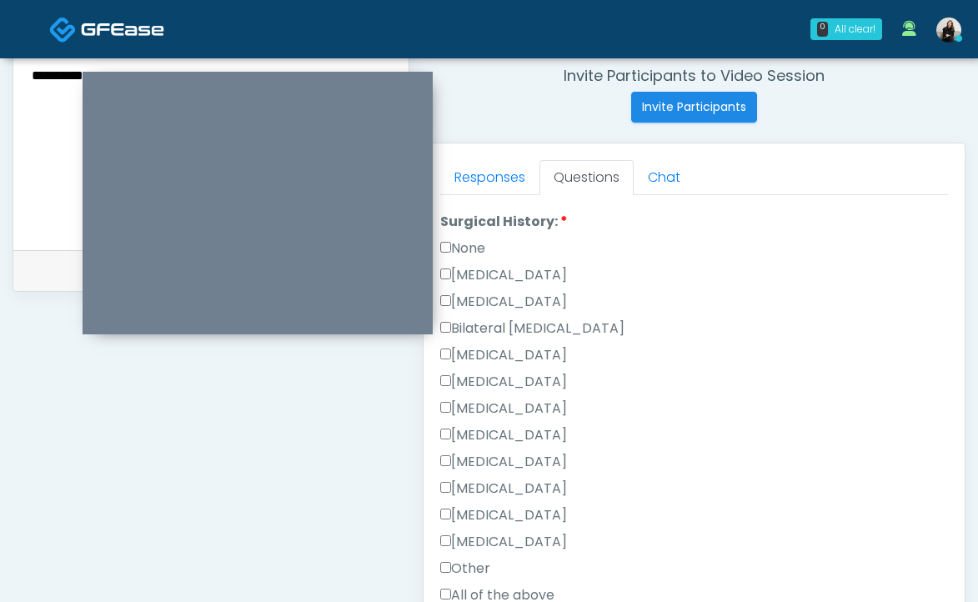
scroll to position [735, 0]
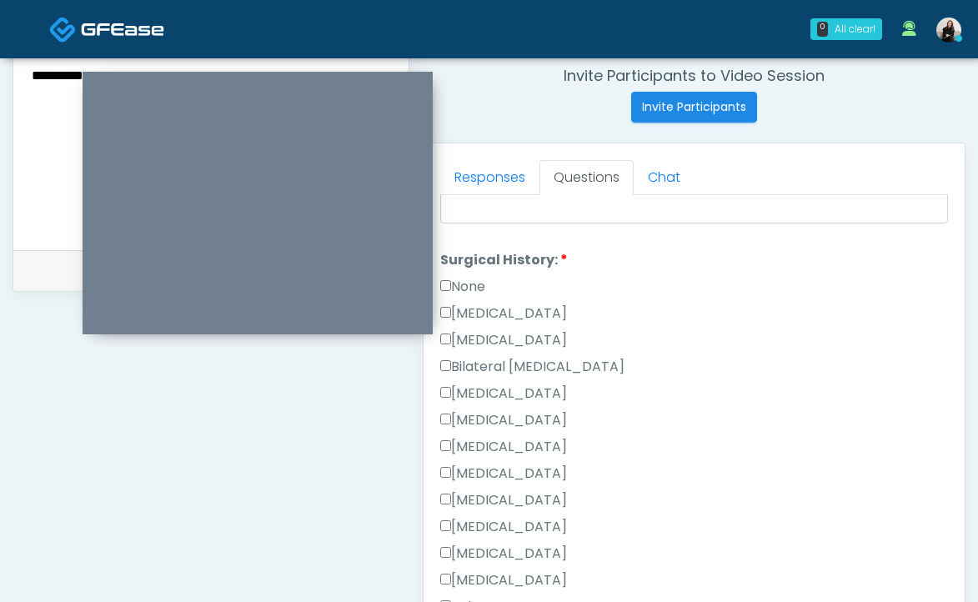
click at [482, 303] on label "[MEDICAL_DATA]" at bounding box center [503, 313] width 127 height 20
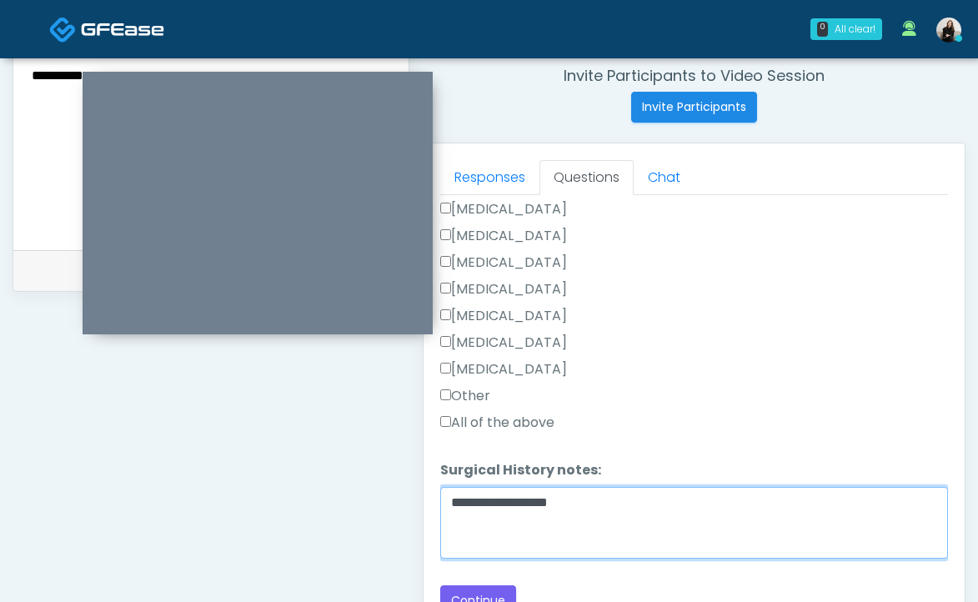
click at [549, 501] on textarea "**********" at bounding box center [694, 523] width 508 height 72
type textarea "**********"
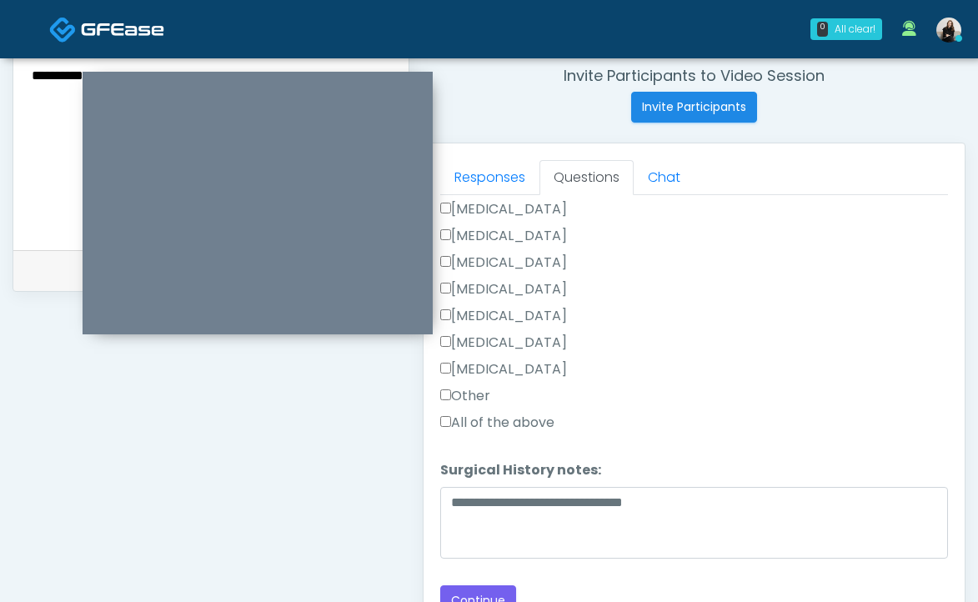
click at [479, 593] on button "Continue" at bounding box center [478, 600] width 76 height 31
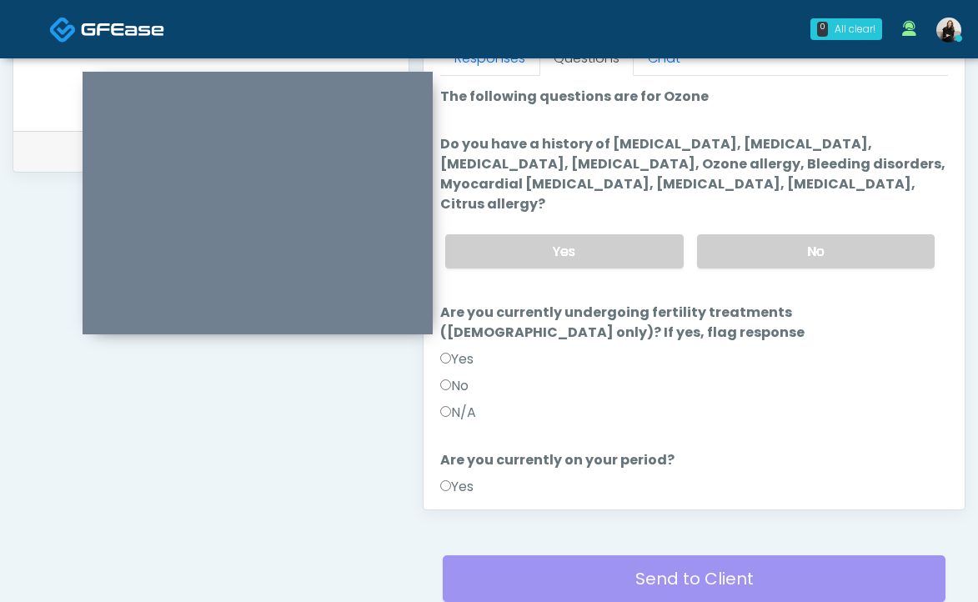
scroll to position [649, 0]
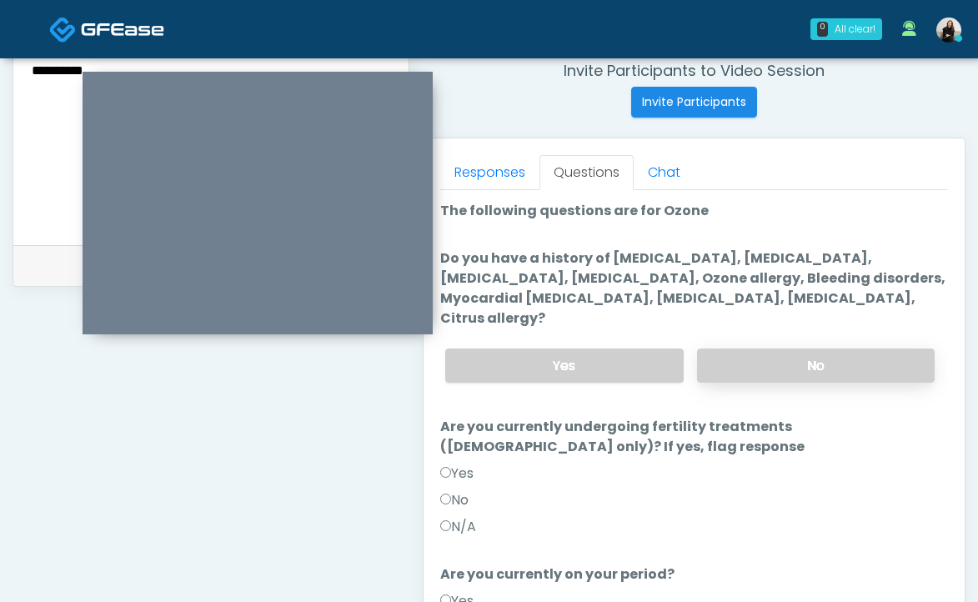
click at [802, 349] on label "No" at bounding box center [816, 366] width 238 height 34
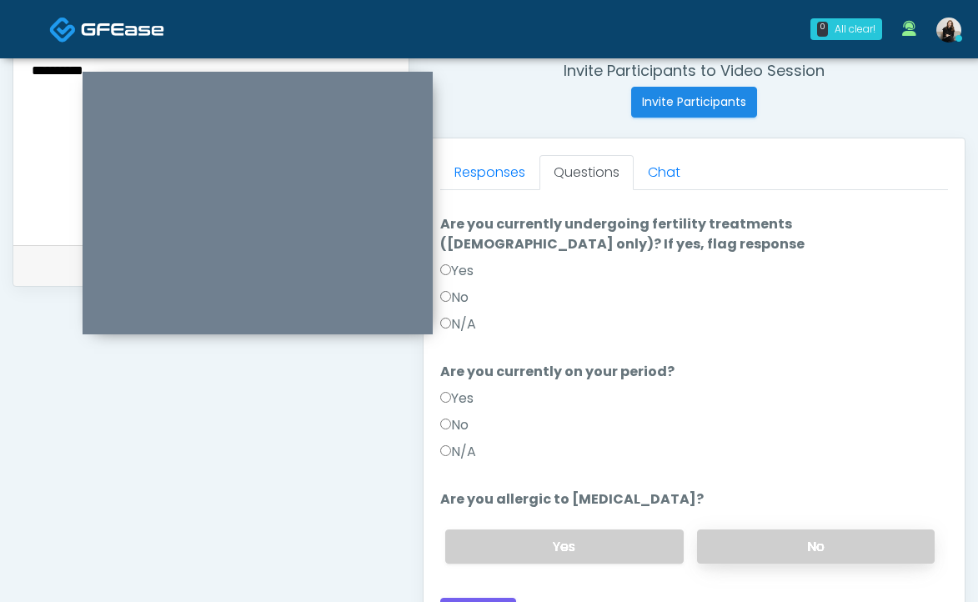
click at [764, 529] on label "No" at bounding box center [816, 546] width 238 height 34
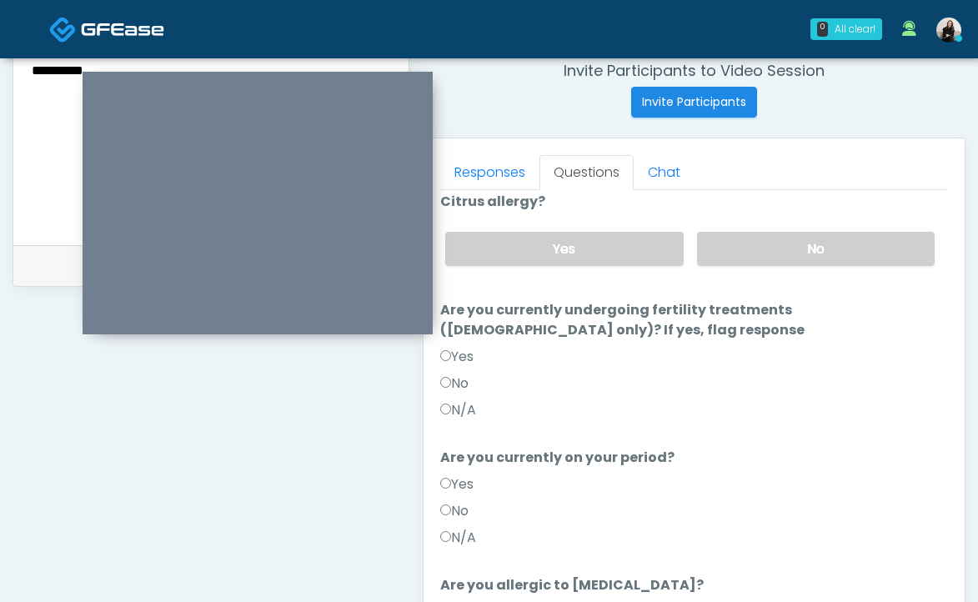
click at [458, 374] on label "No" at bounding box center [454, 384] width 28 height 20
click at [453, 501] on label "No" at bounding box center [454, 511] width 28 height 20
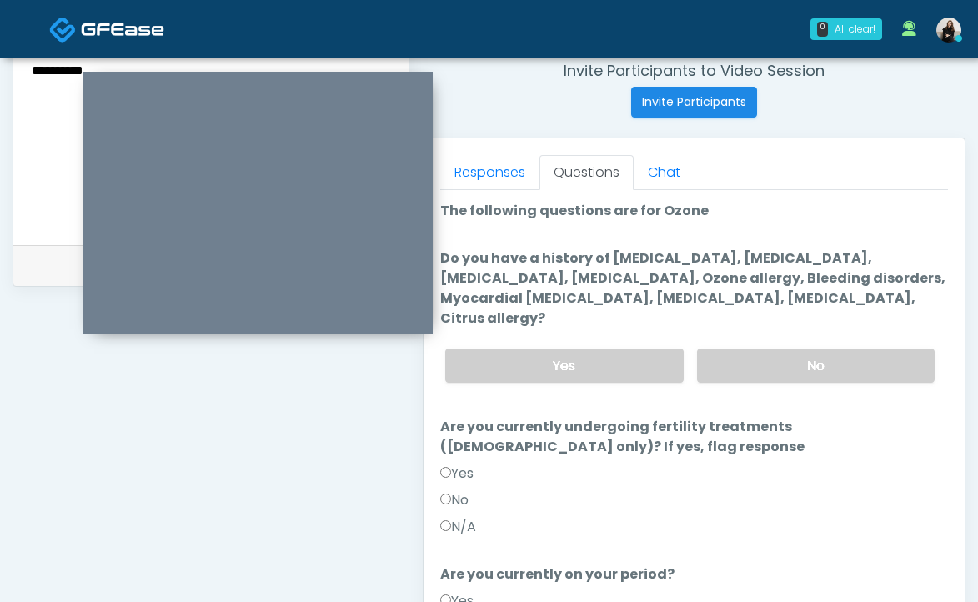
scroll to position [203, 0]
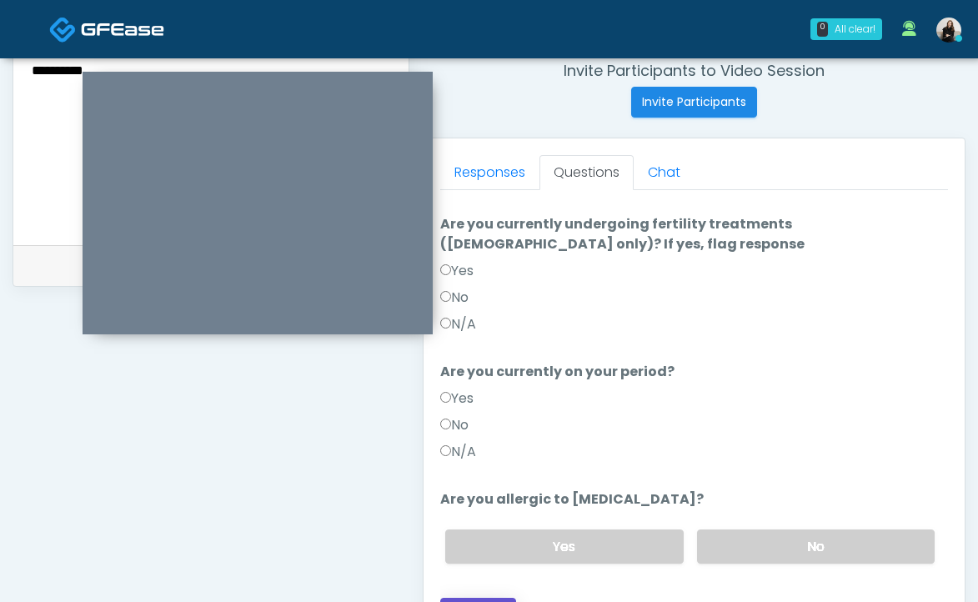
click at [484, 598] on button "Continue" at bounding box center [478, 613] width 76 height 31
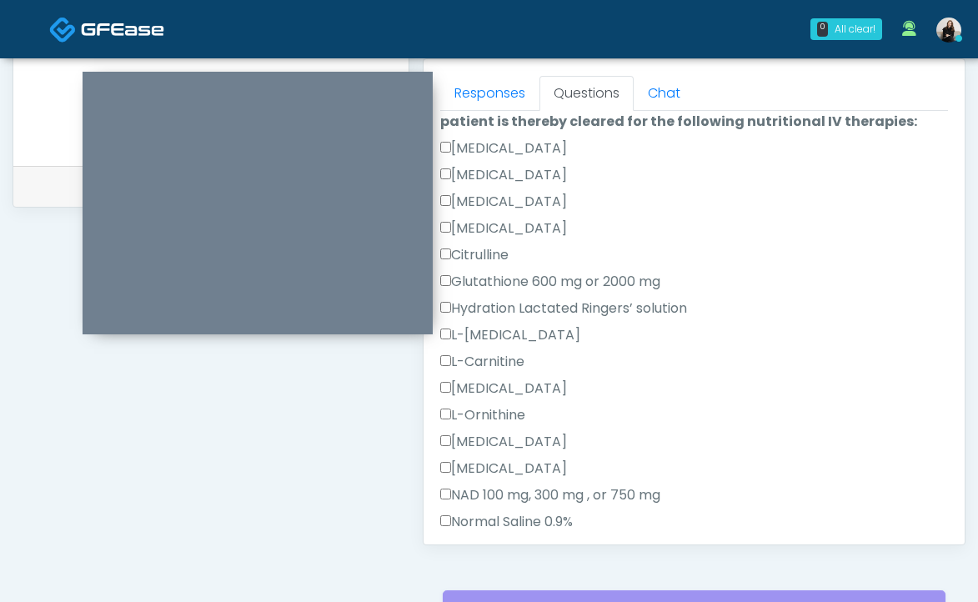
scroll to position [1059, 0]
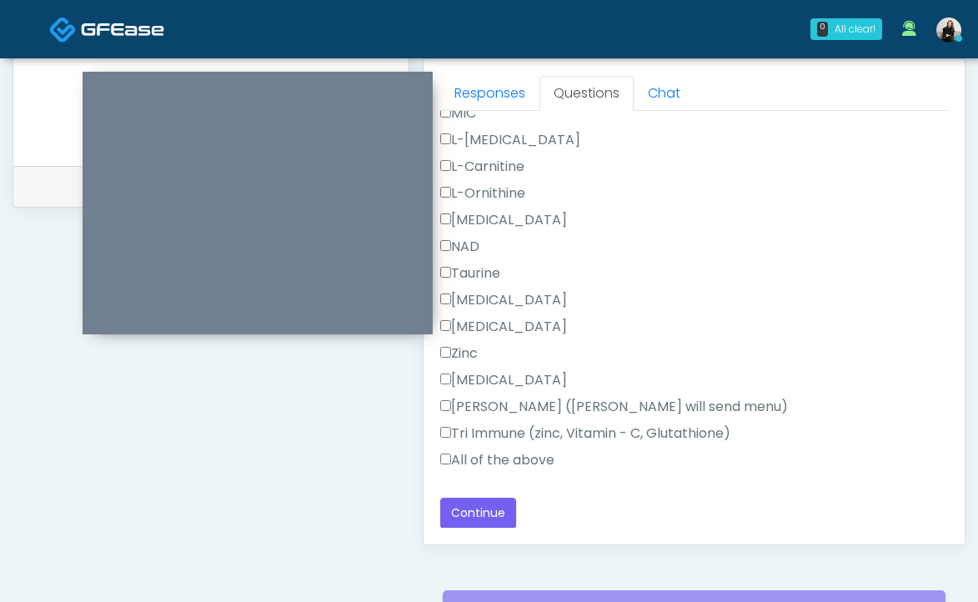
click at [461, 454] on label "All of the above" at bounding box center [497, 460] width 114 height 20
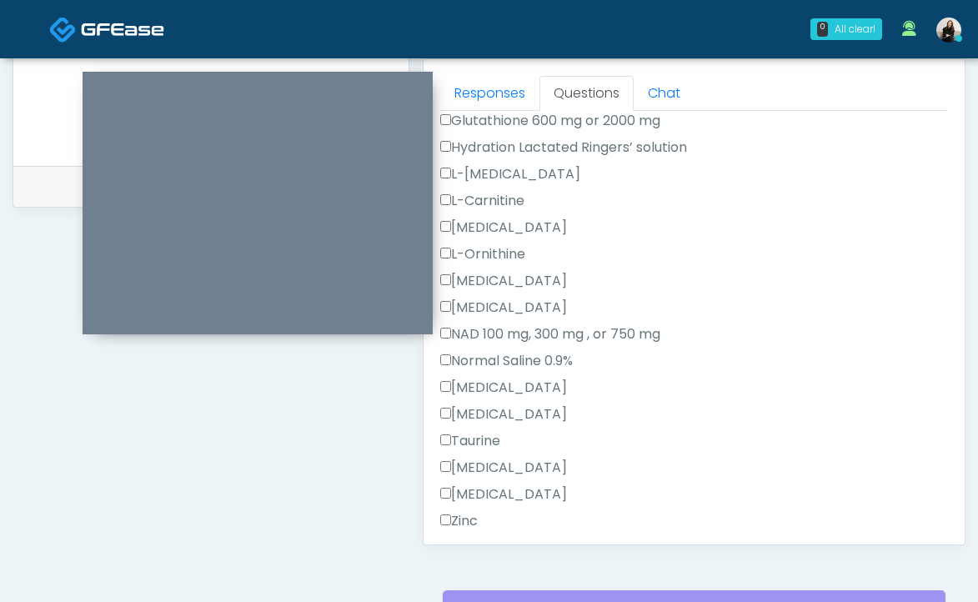
scroll to position [495, 0]
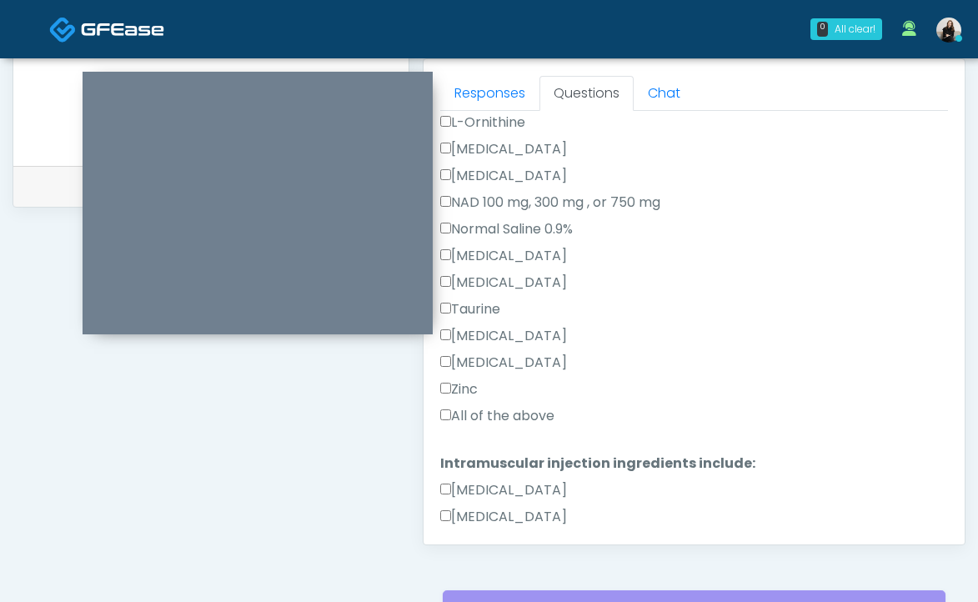
click at [462, 414] on label "All of the above" at bounding box center [497, 416] width 114 height 20
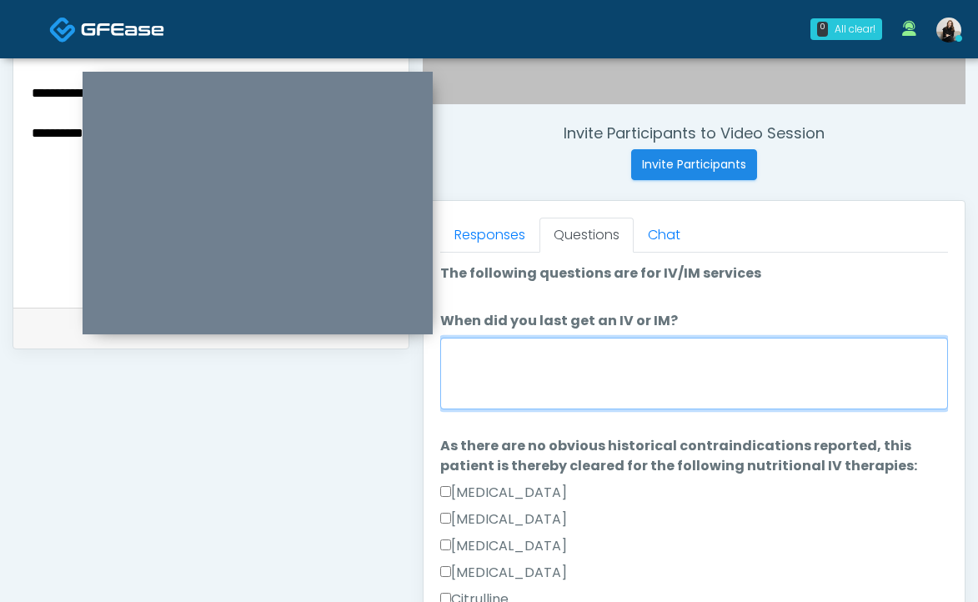
click at [479, 397] on textarea "When did you last get an IV or IM?" at bounding box center [694, 374] width 508 height 72
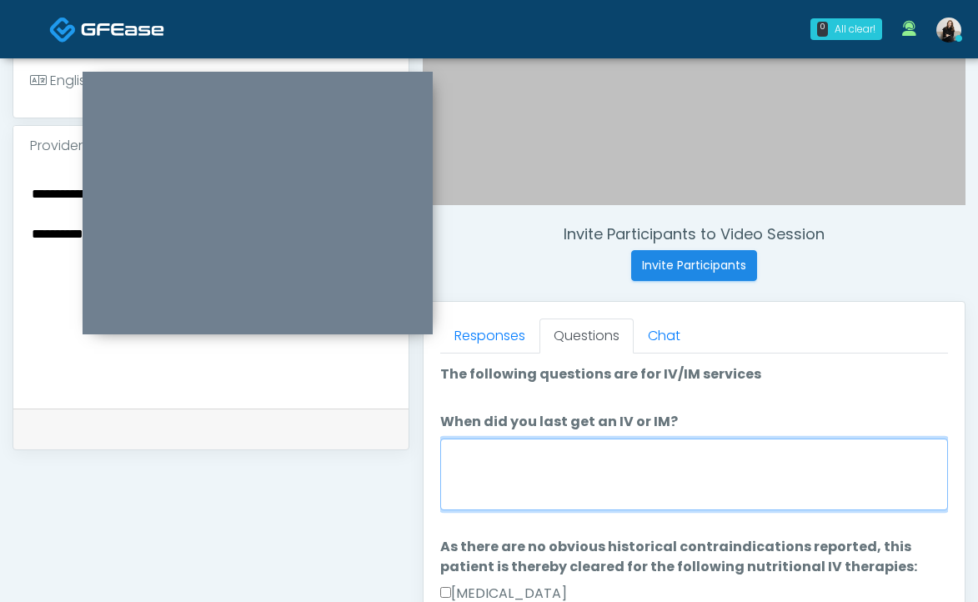
scroll to position [409, 0]
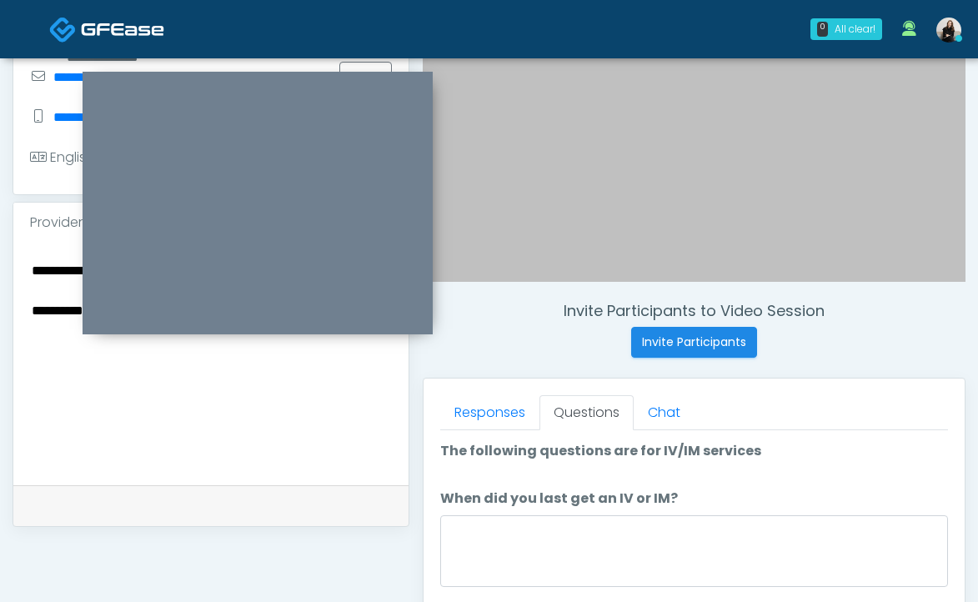
click at [344, 419] on textarea "**********" at bounding box center [211, 360] width 362 height 203
type textarea "**********"
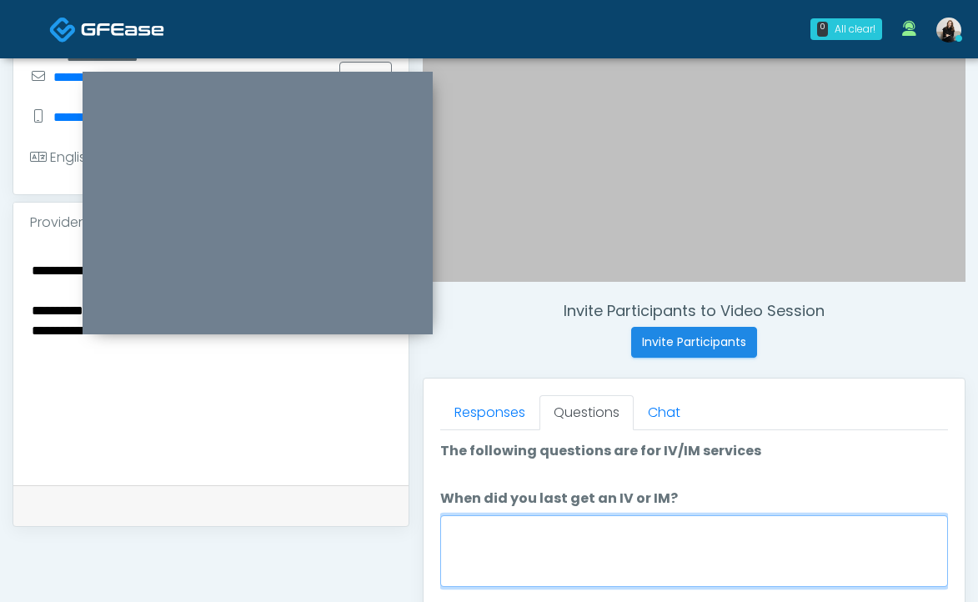
click at [570, 524] on textarea "When did you last get an IV or IM?" at bounding box center [694, 551] width 508 height 72
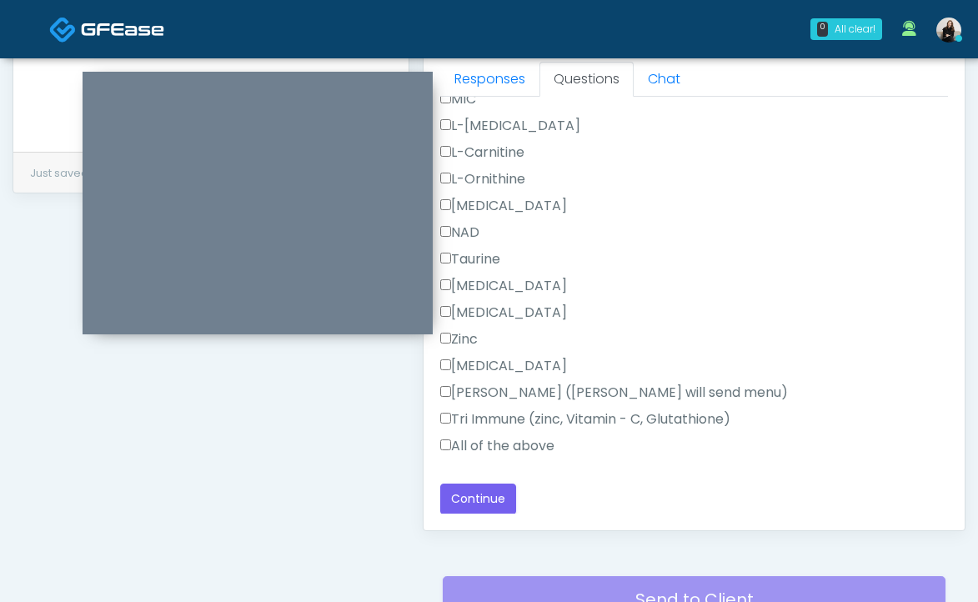
scroll to position [805, 0]
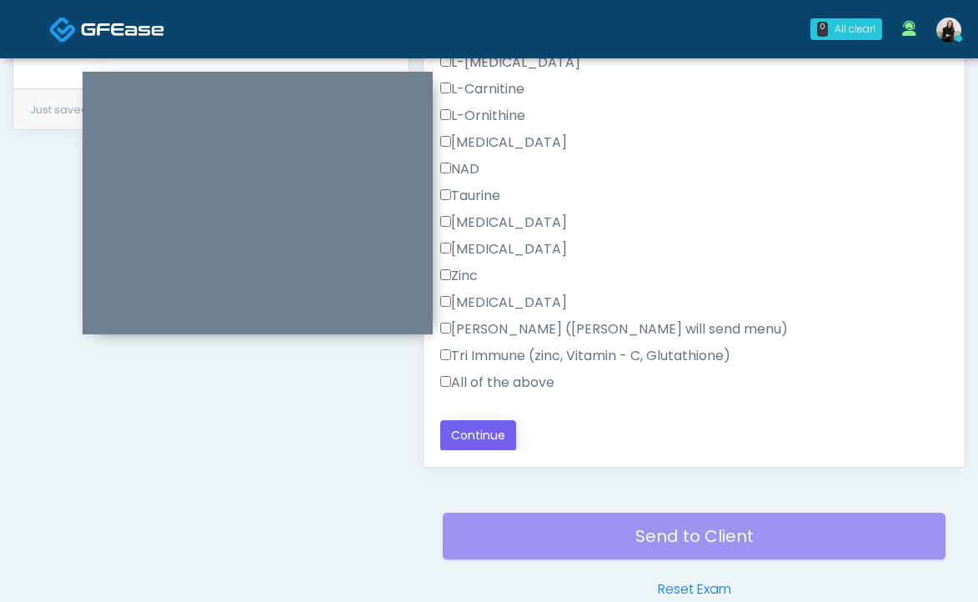
type textarea "**********"
click at [503, 429] on button "Continue" at bounding box center [478, 435] width 76 height 31
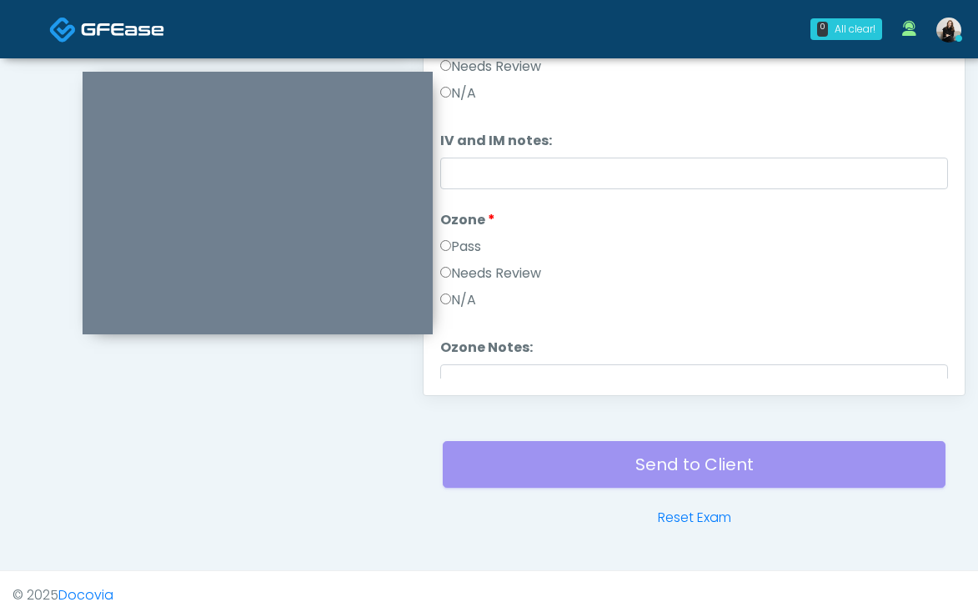
scroll to position [69, 0]
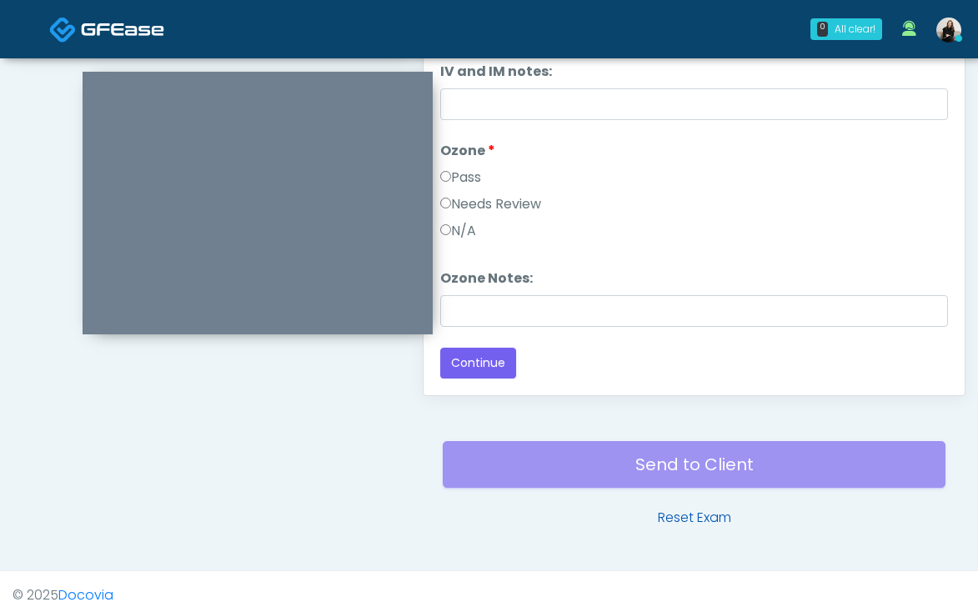
click at [660, 509] on link "Reset Exam" at bounding box center [694, 518] width 73 height 20
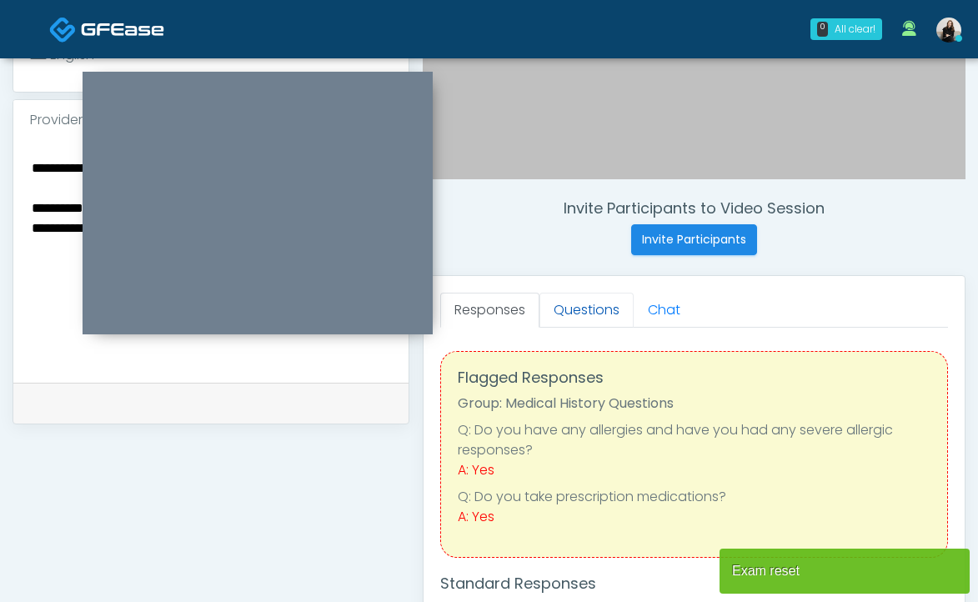
click at [579, 319] on link "Questions" at bounding box center [586, 310] width 94 height 35
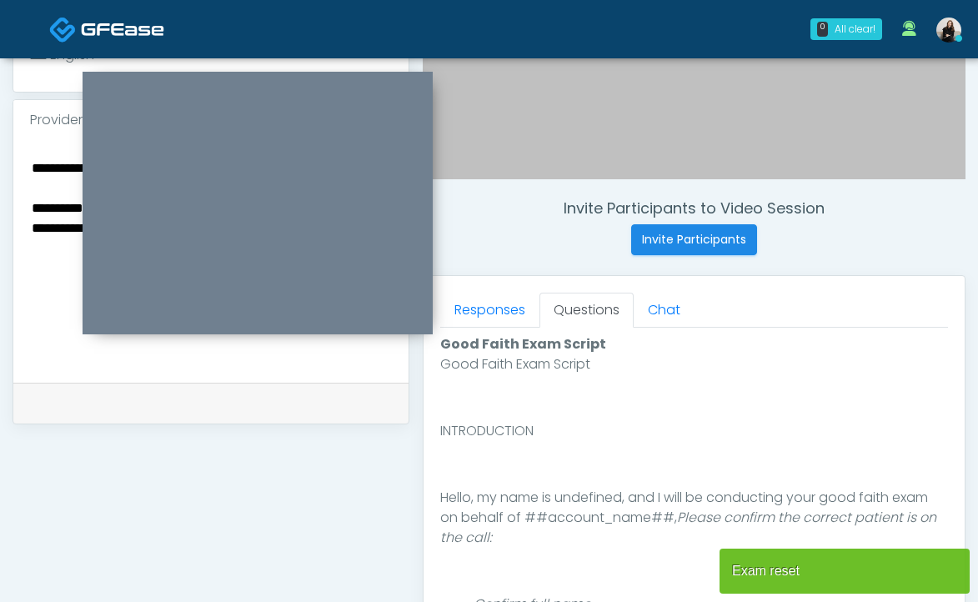
scroll to position [895, 0]
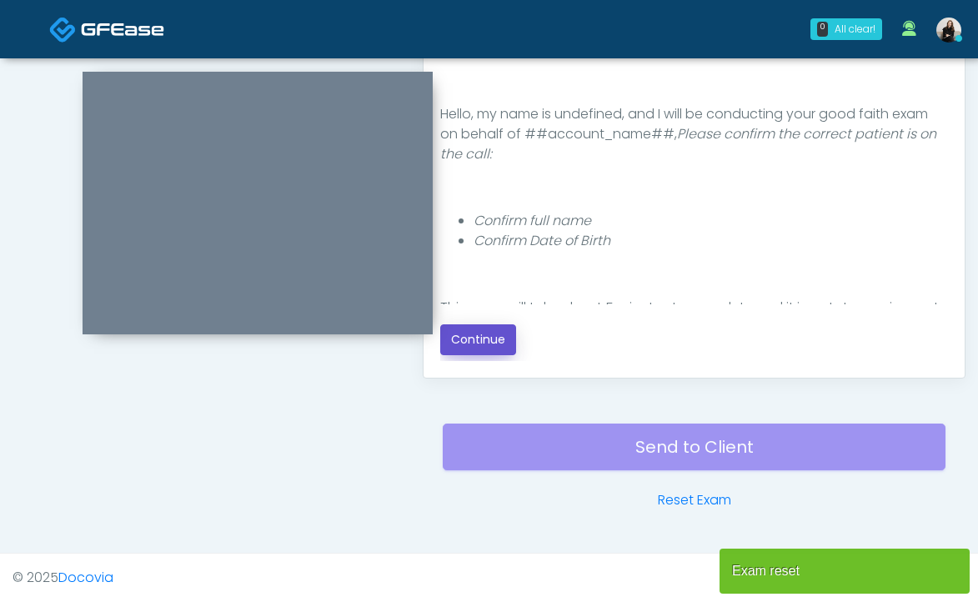
click at [476, 344] on button "Continue" at bounding box center [478, 339] width 76 height 31
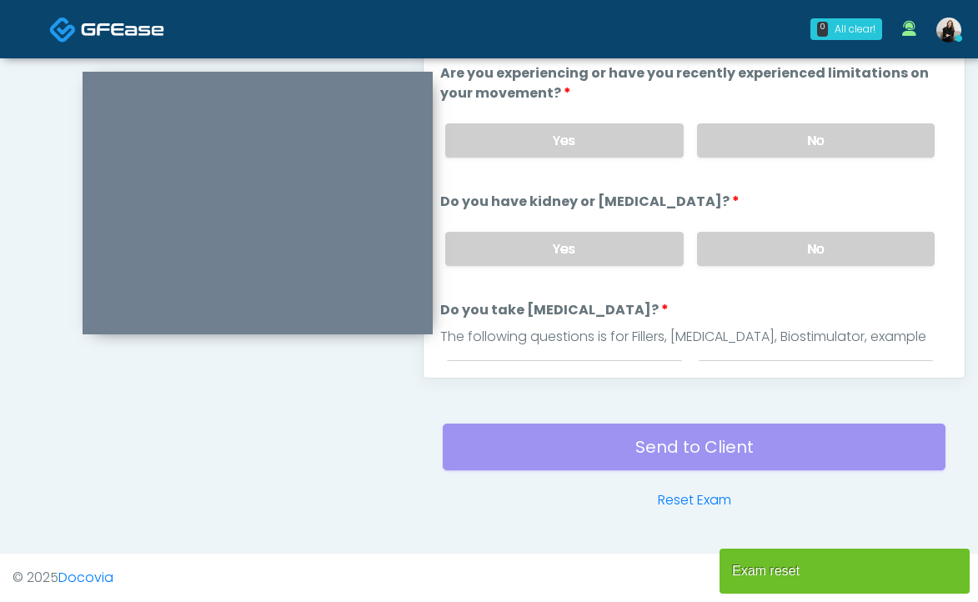
scroll to position [666, 0]
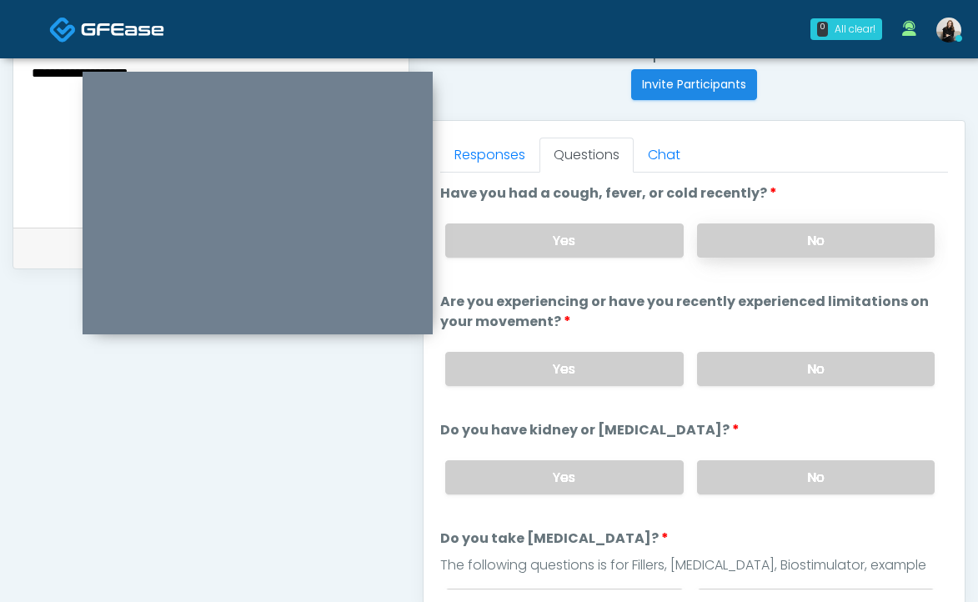
click at [741, 232] on label "No" at bounding box center [816, 240] width 238 height 34
click at [750, 376] on label "No" at bounding box center [816, 369] width 238 height 34
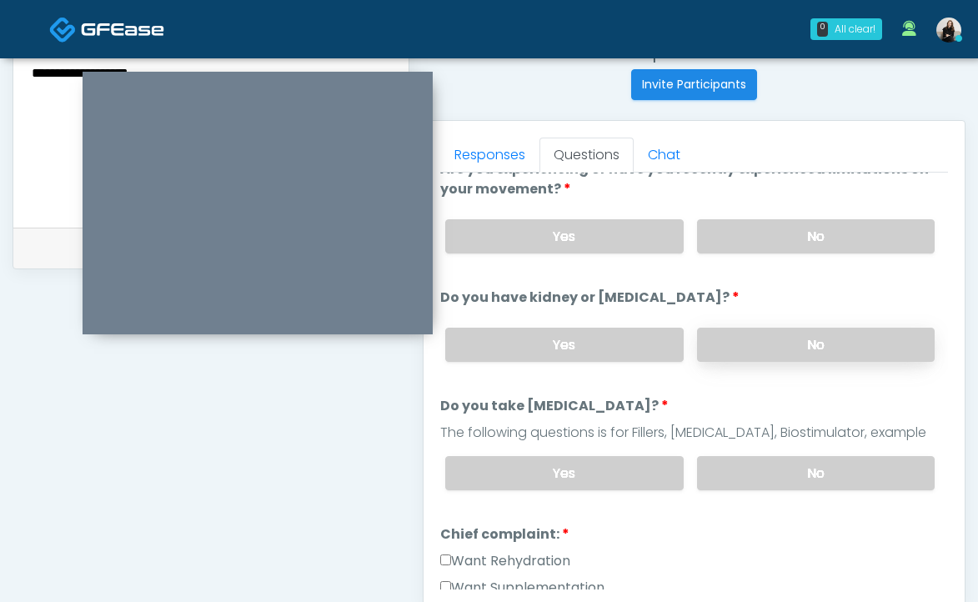
click at [745, 350] on label "No" at bounding box center [816, 345] width 238 height 34
click at [718, 456] on label "No" at bounding box center [816, 473] width 238 height 34
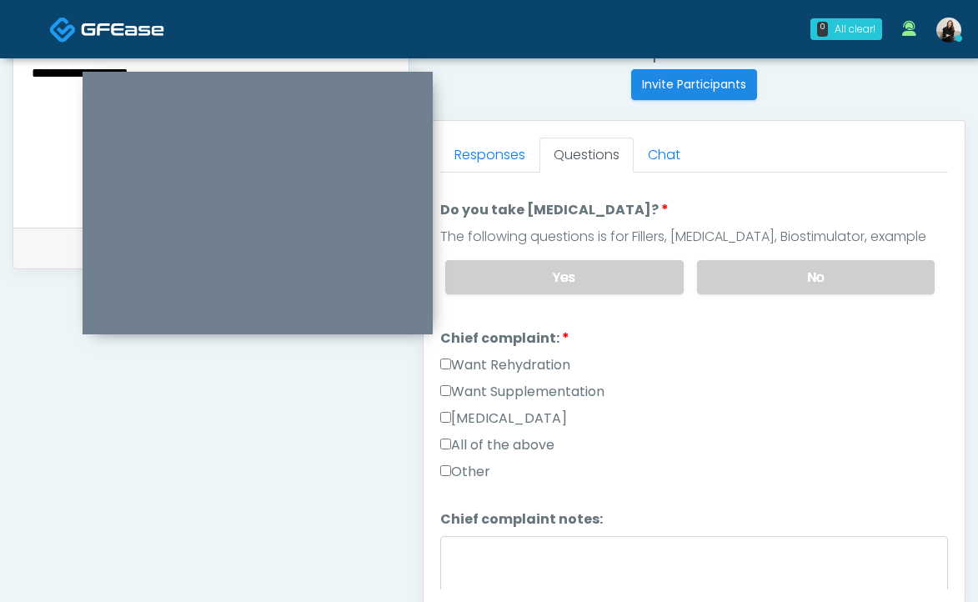
click at [538, 355] on label "Want Rehydration" at bounding box center [505, 365] width 130 height 20
click at [538, 393] on label "Want Supplementation" at bounding box center [522, 392] width 164 height 20
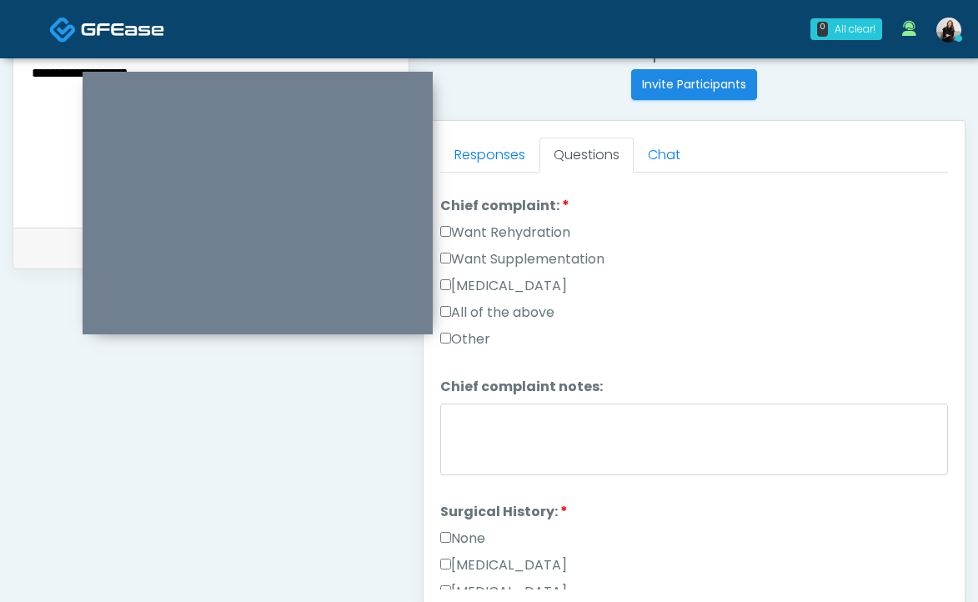
scroll to position [563, 0]
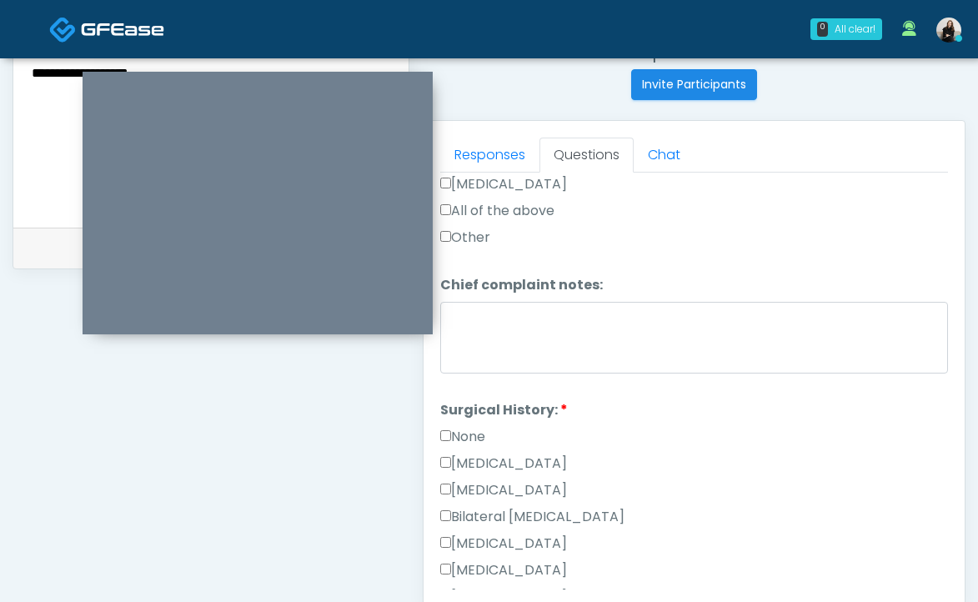
click at [483, 436] on label "None" at bounding box center [462, 437] width 45 height 20
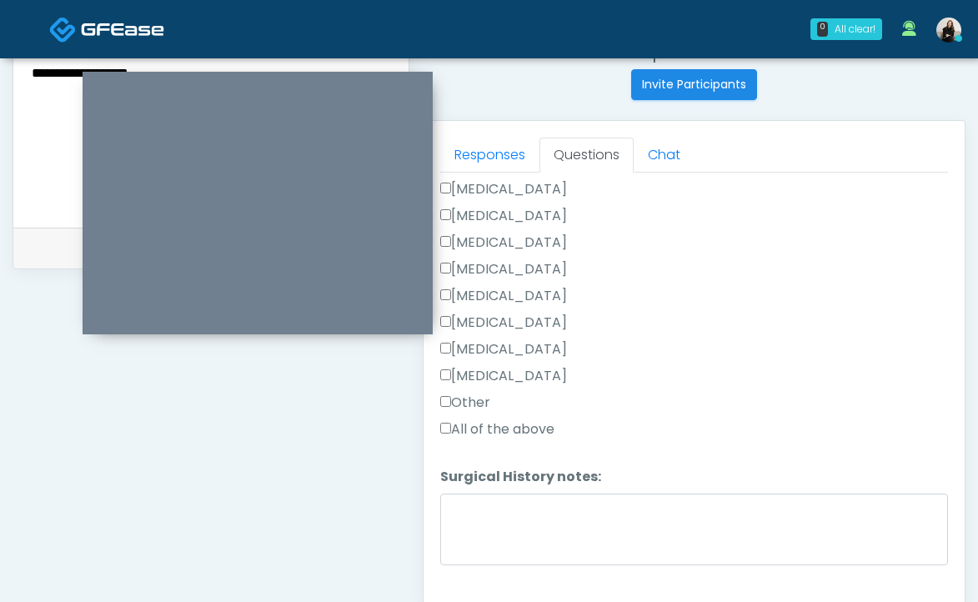
scroll to position [946, 0]
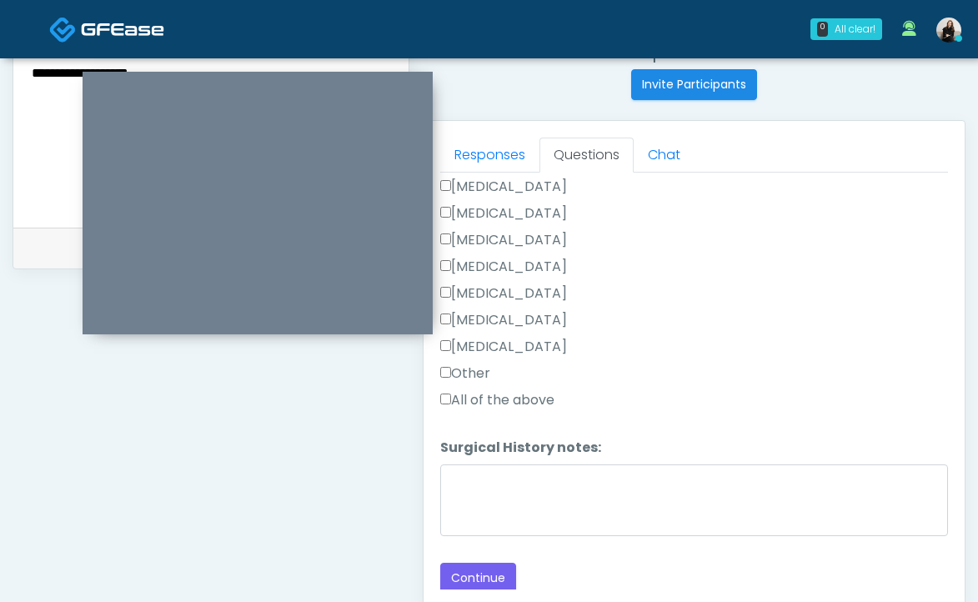
click at [483, 394] on label "All of the above" at bounding box center [497, 400] width 114 height 20
click at [474, 369] on label "Other" at bounding box center [465, 374] width 50 height 20
click at [474, 390] on label "All of the above" at bounding box center [497, 400] width 114 height 20
click at [474, 394] on label "All of the above" at bounding box center [497, 400] width 114 height 20
click at [471, 365] on label "Other" at bounding box center [465, 374] width 50 height 20
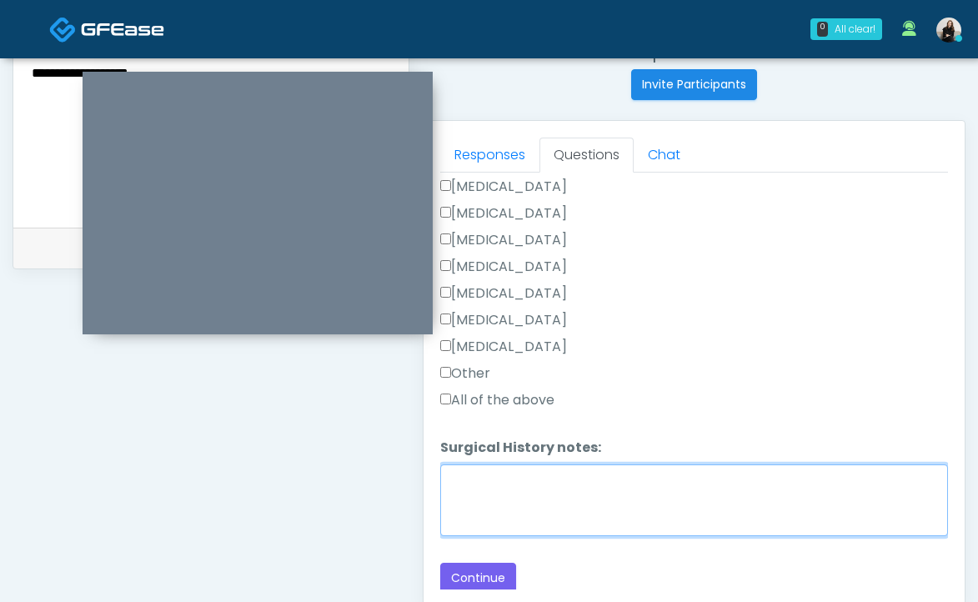
click at [480, 497] on textarea "Surgical History notes:" at bounding box center [694, 500] width 508 height 72
type textarea "**********"
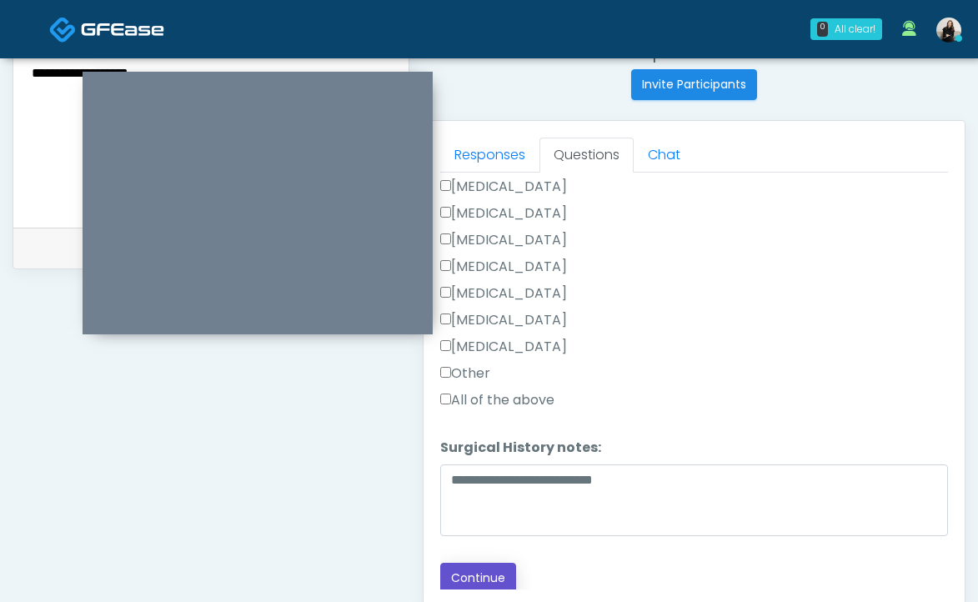
click at [462, 576] on button "Continue" at bounding box center [478, 578] width 76 height 31
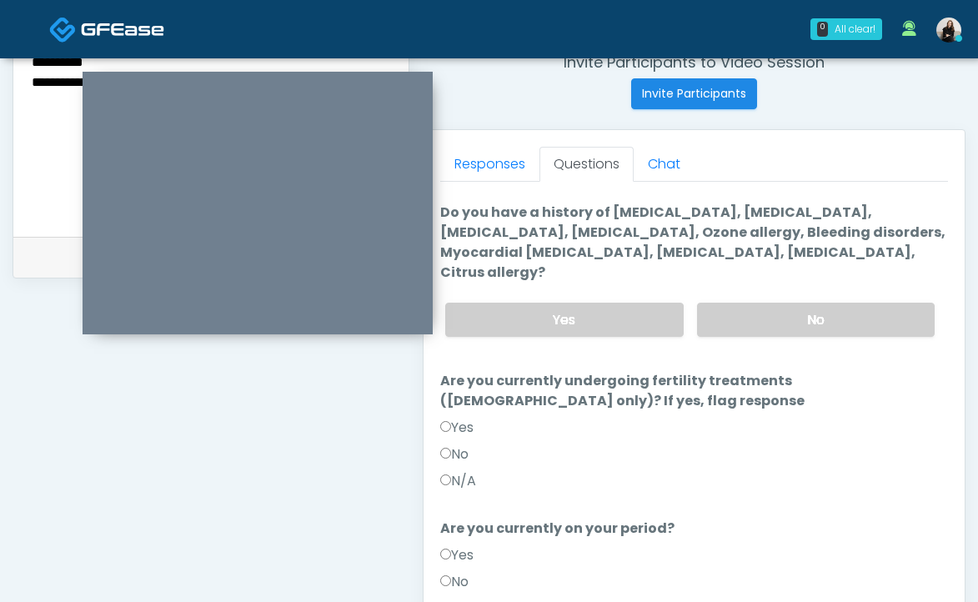
scroll to position [0, 0]
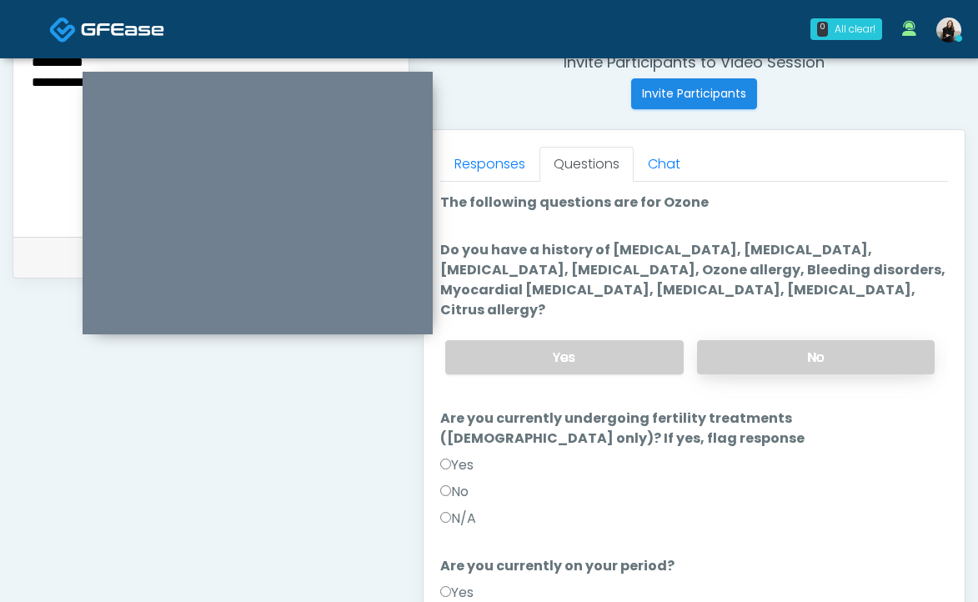
click at [789, 340] on label "No" at bounding box center [816, 357] width 238 height 34
click at [454, 482] on label "No" at bounding box center [454, 492] width 28 height 20
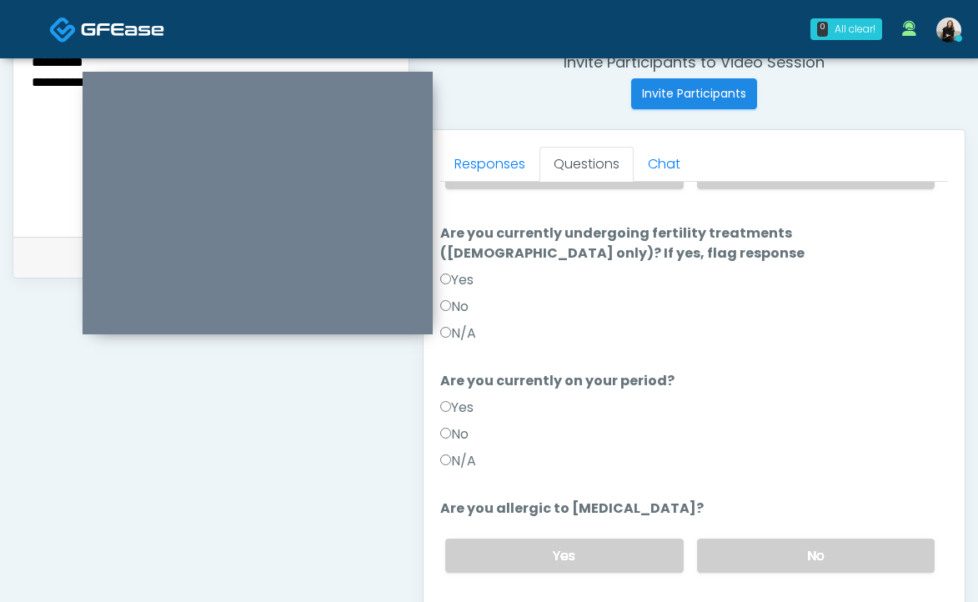
click at [458, 398] on label "Yes" at bounding box center [456, 408] width 33 height 20
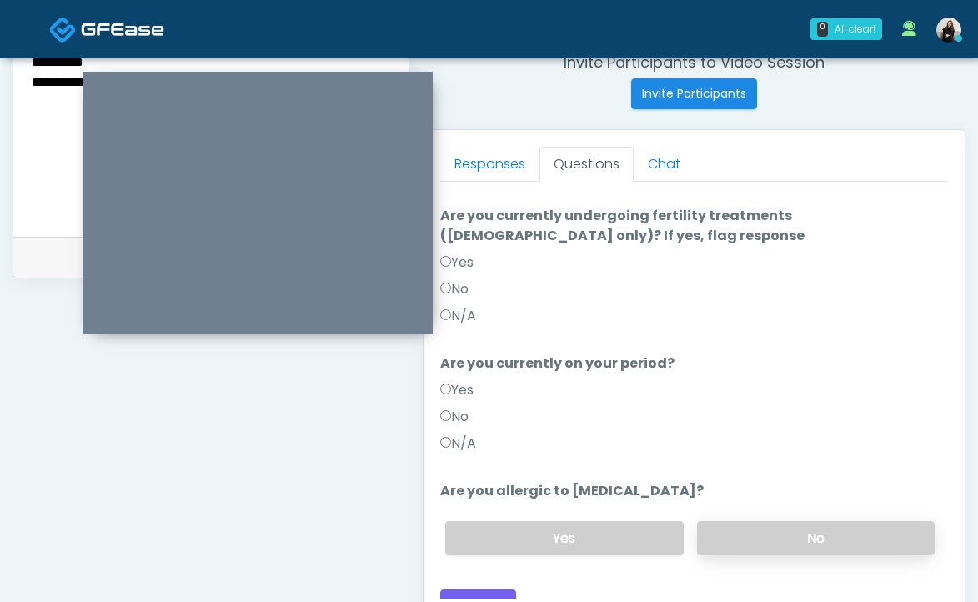
click at [731, 521] on label "No" at bounding box center [816, 538] width 238 height 34
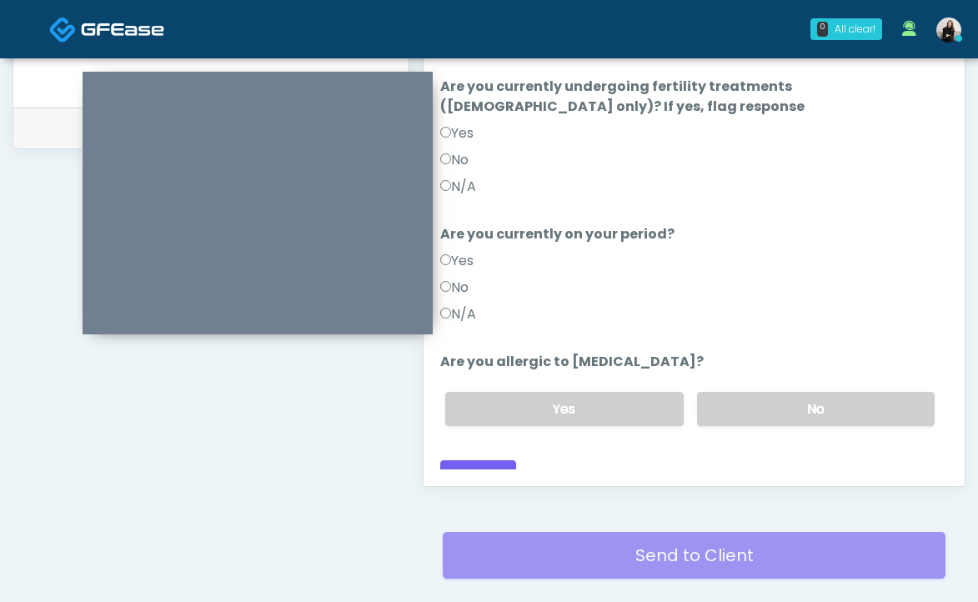
scroll to position [804, 0]
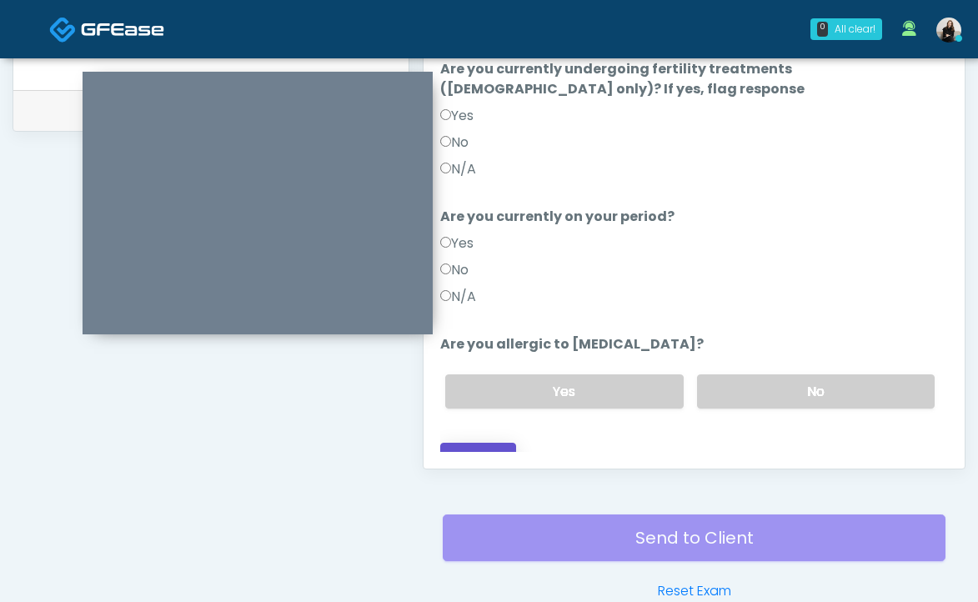
click at [494, 443] on button "Continue" at bounding box center [478, 458] width 76 height 31
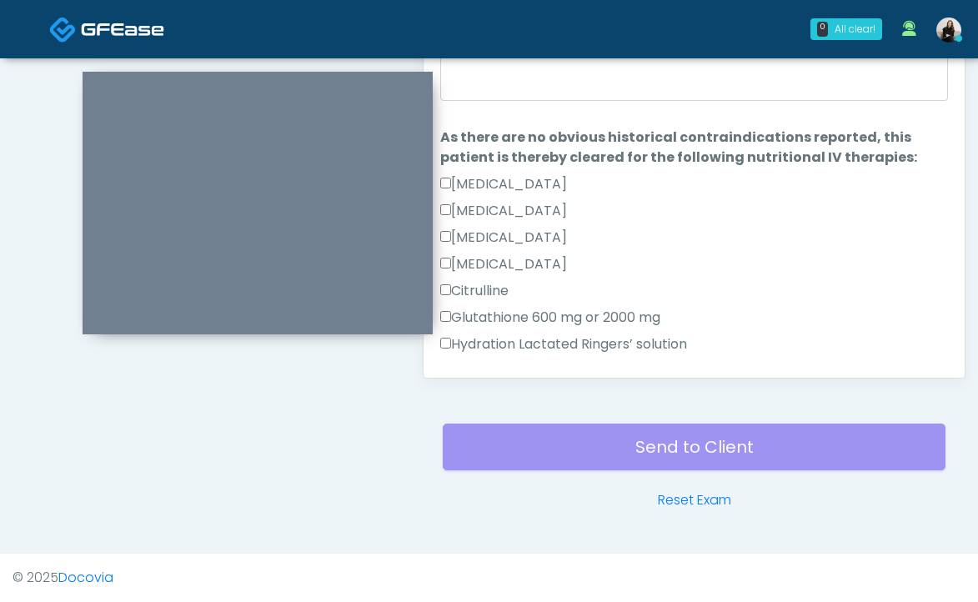
scroll to position [704, 0]
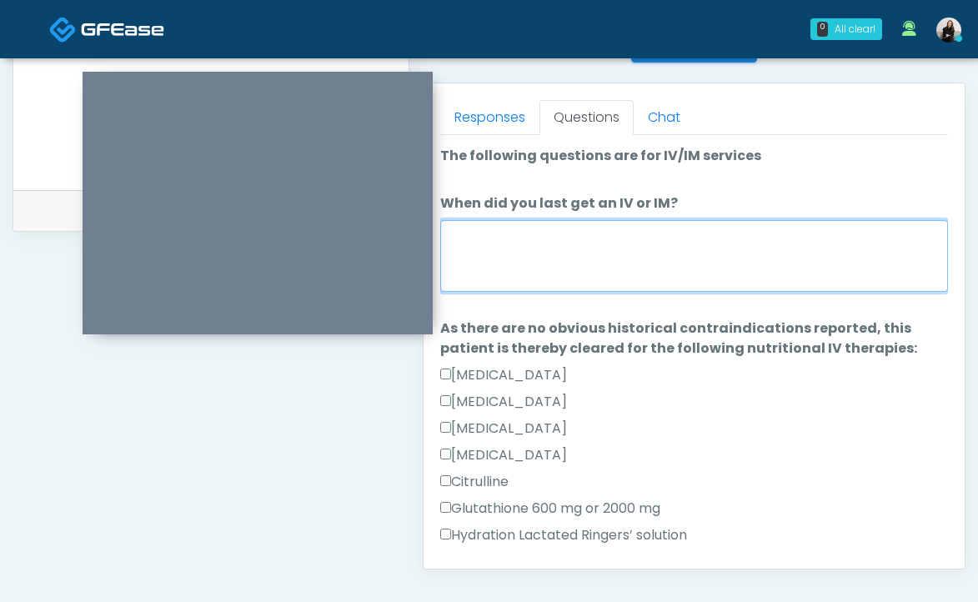
click at [620, 258] on textarea "When did you last get an IV or IM?" at bounding box center [694, 256] width 508 height 72
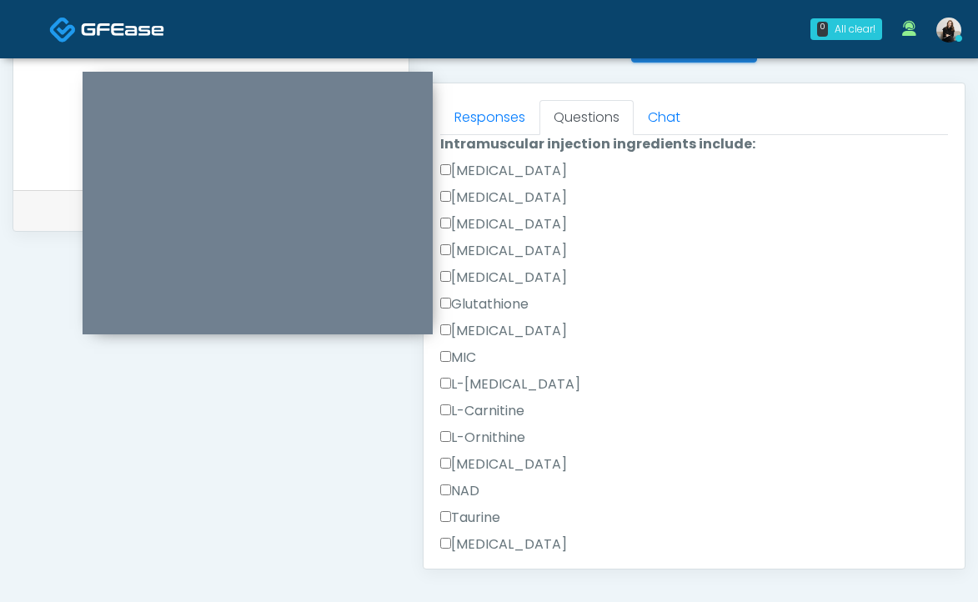
scroll to position [1059, 0]
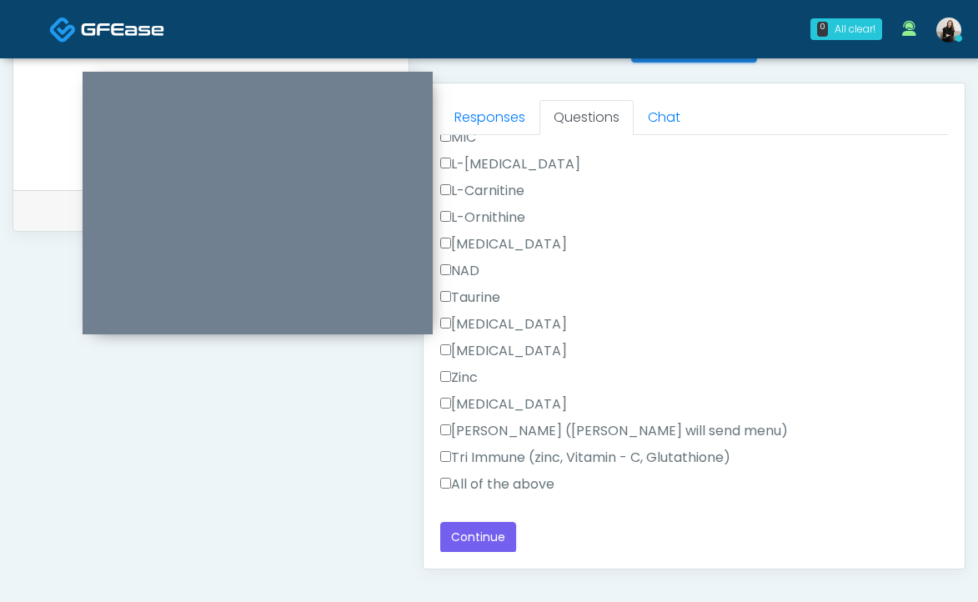
click at [510, 469] on div "Tri Immune (zinc, Vitamin - C, Glutathione)" at bounding box center [694, 461] width 508 height 27
click at [510, 480] on label "All of the above" at bounding box center [497, 484] width 114 height 20
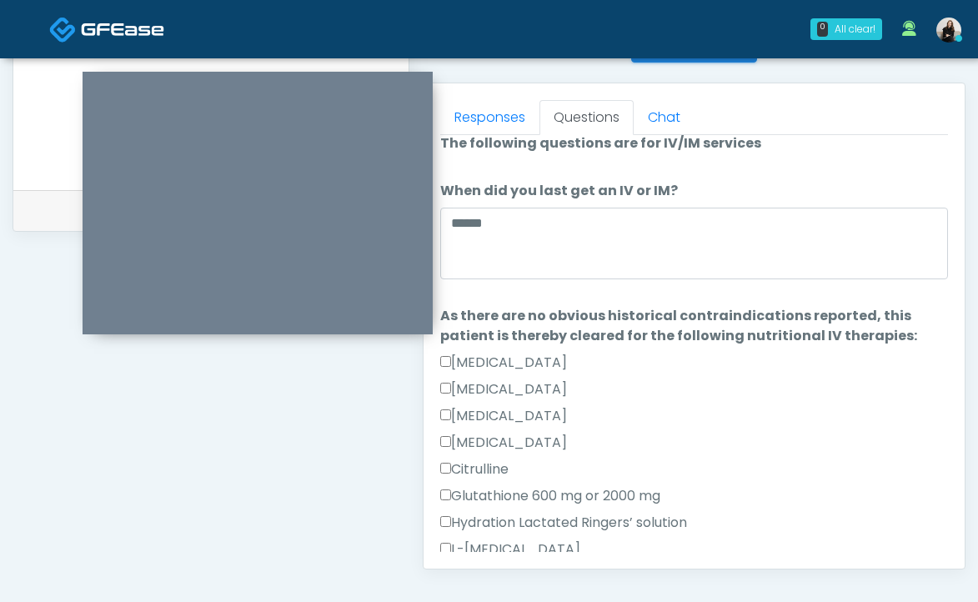
scroll to position [0, 0]
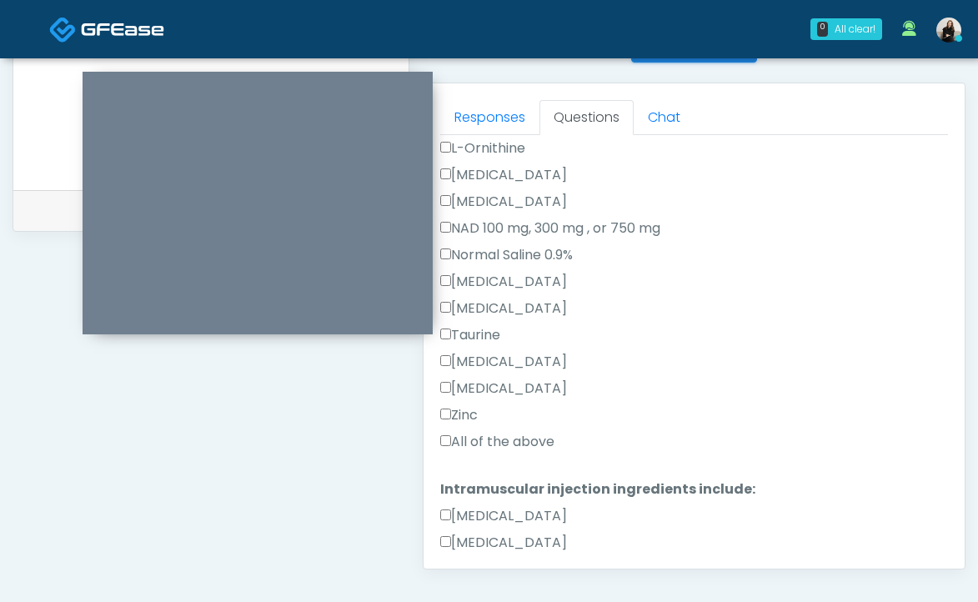
click at [502, 440] on label "All of the above" at bounding box center [497, 442] width 114 height 20
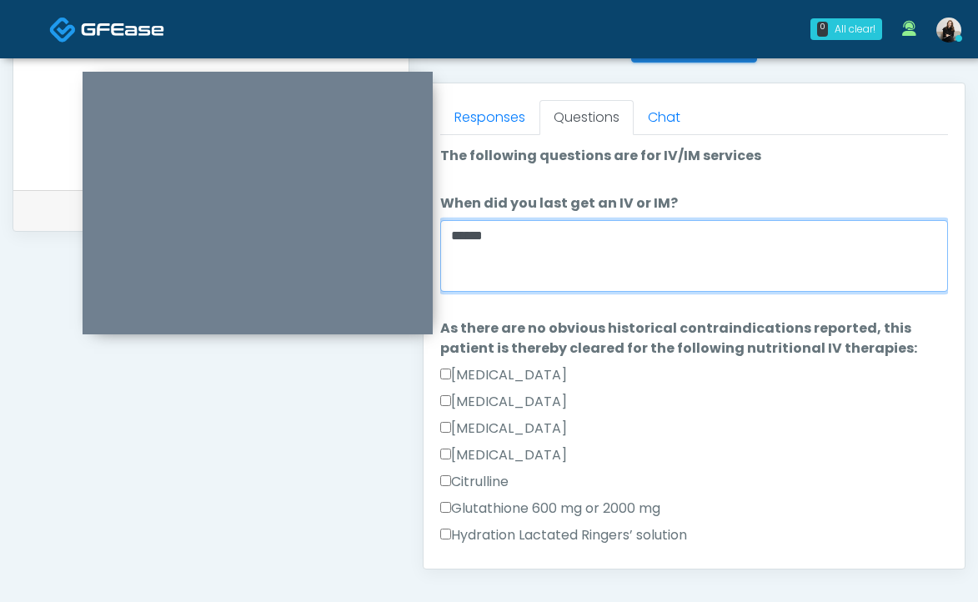
drag, startPoint x: 489, startPoint y: 240, endPoint x: 420, endPoint y: 239, distance: 69.2
click at [409, 143] on div "Invite Participants to Video Session Invite Participants Responses Questions Ch…" at bounding box center [687, 66] width 556 height 1272
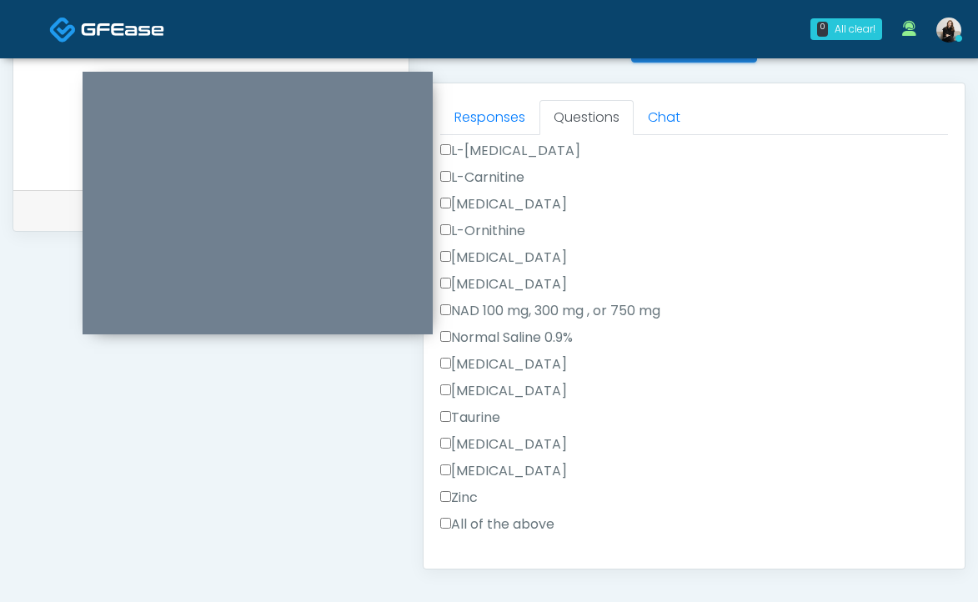
scroll to position [1059, 0]
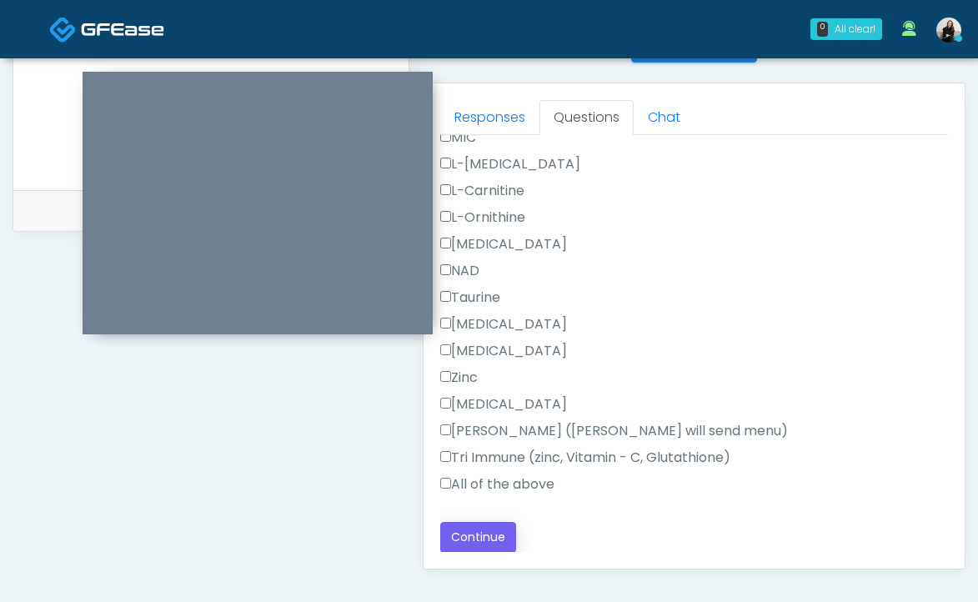
type textarea "**********"
click at [473, 547] on button "Continue" at bounding box center [478, 537] width 76 height 31
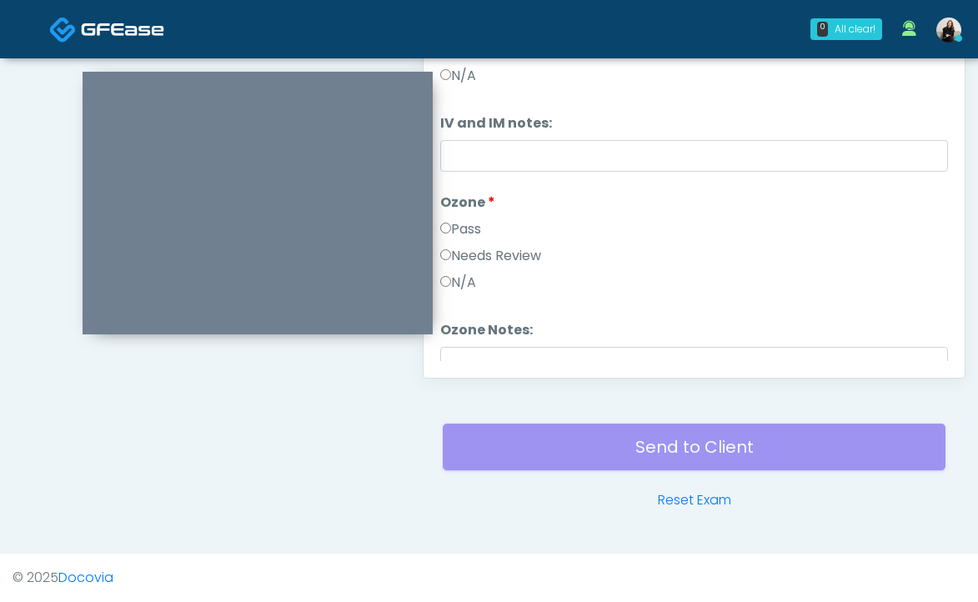
scroll to position [683, 0]
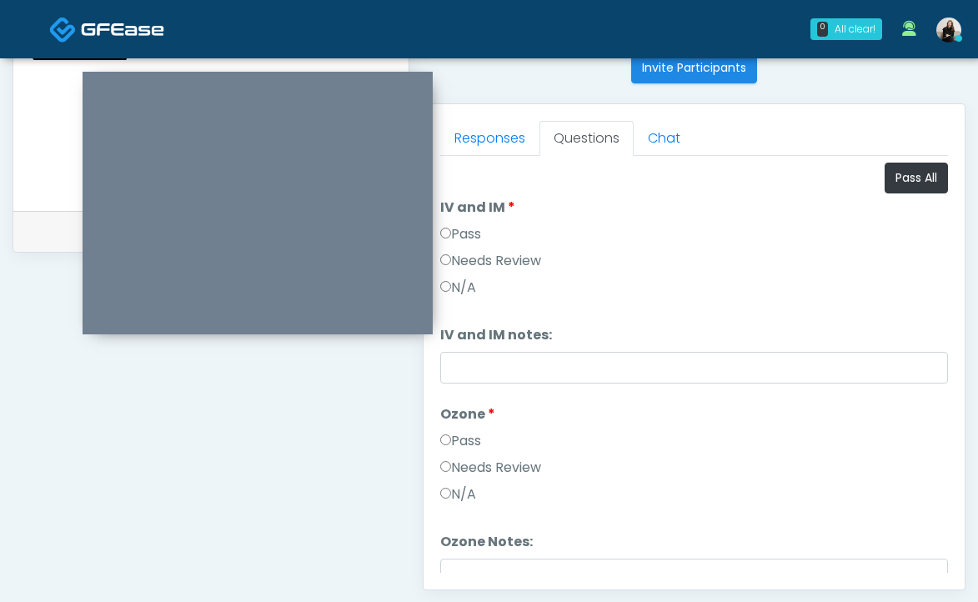
click at [476, 231] on label "Pass" at bounding box center [460, 234] width 41 height 20
click at [463, 444] on label "Pass" at bounding box center [460, 441] width 41 height 20
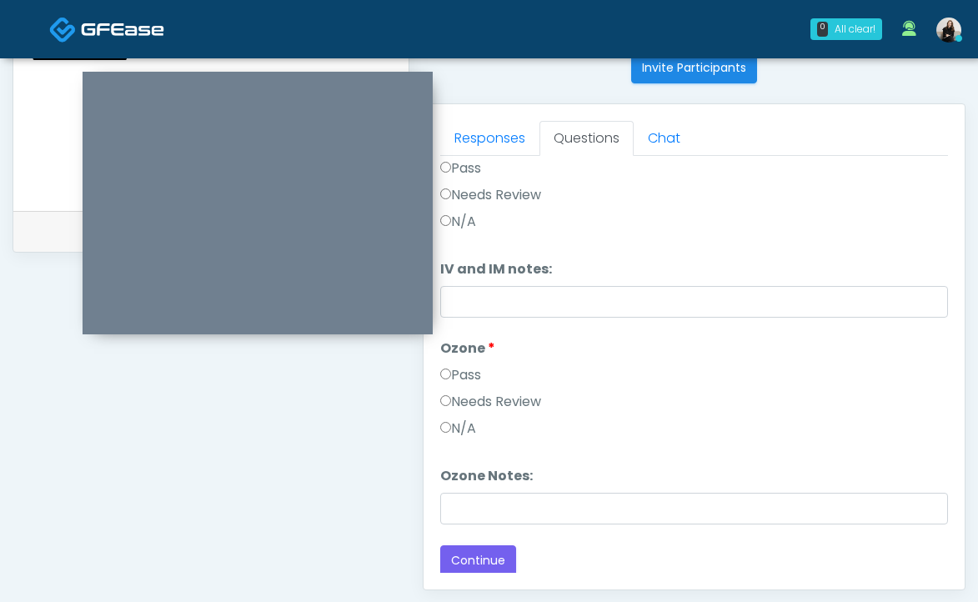
scroll to position [69, 0]
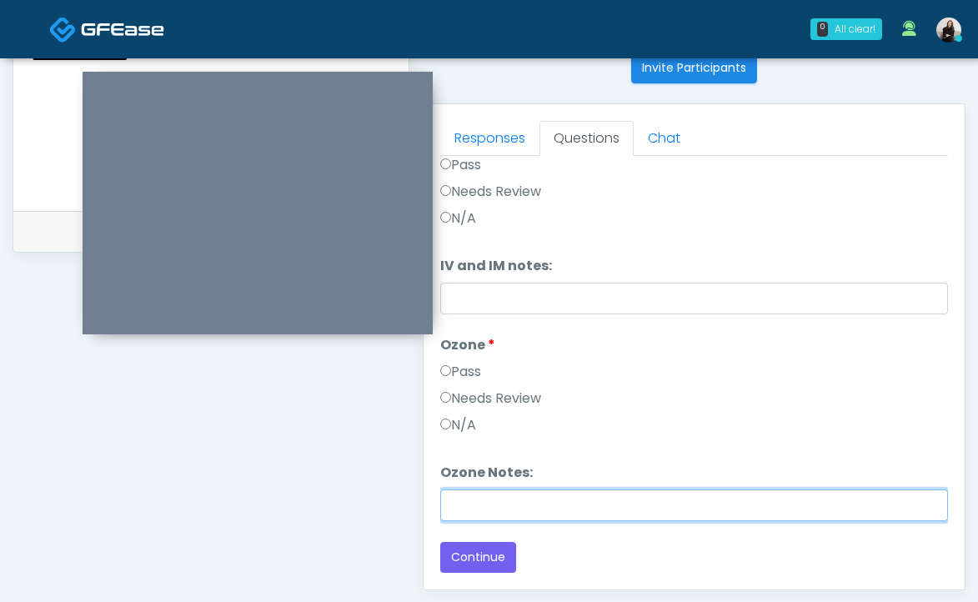
click at [459, 504] on input "Ozone Notes:" at bounding box center [694, 505] width 508 height 32
click at [495, 498] on input "**********" at bounding box center [694, 505] width 508 height 32
click at [495, 509] on input "**********" at bounding box center [694, 505] width 508 height 32
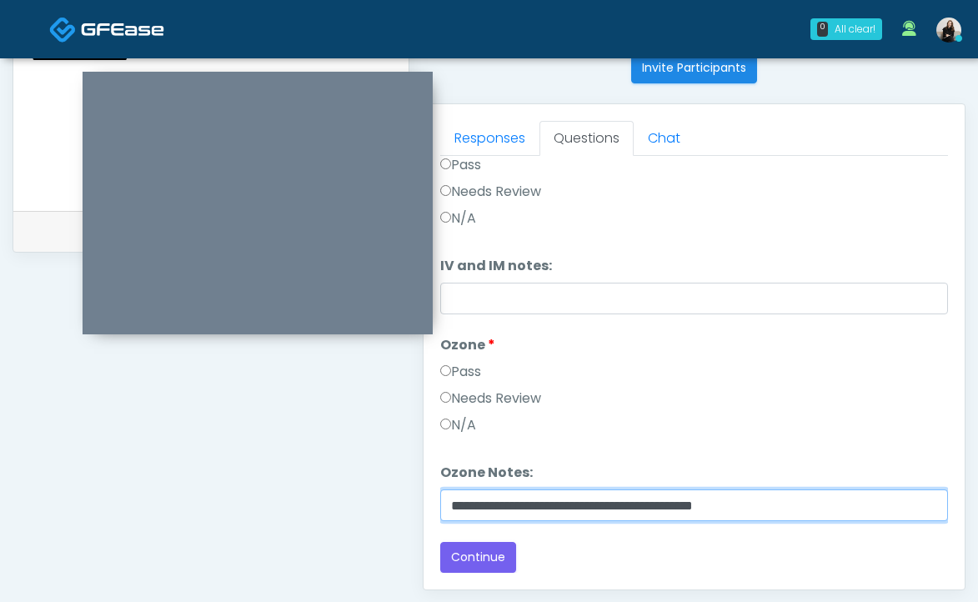
type input "**********"
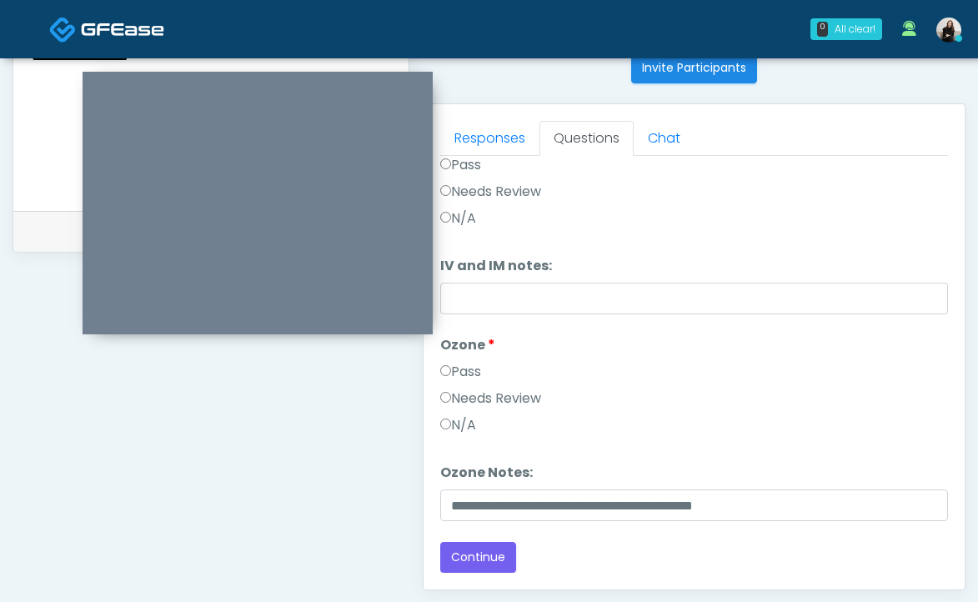
click at [379, 497] on div "**********" at bounding box center [211, 87] width 397 height 1272
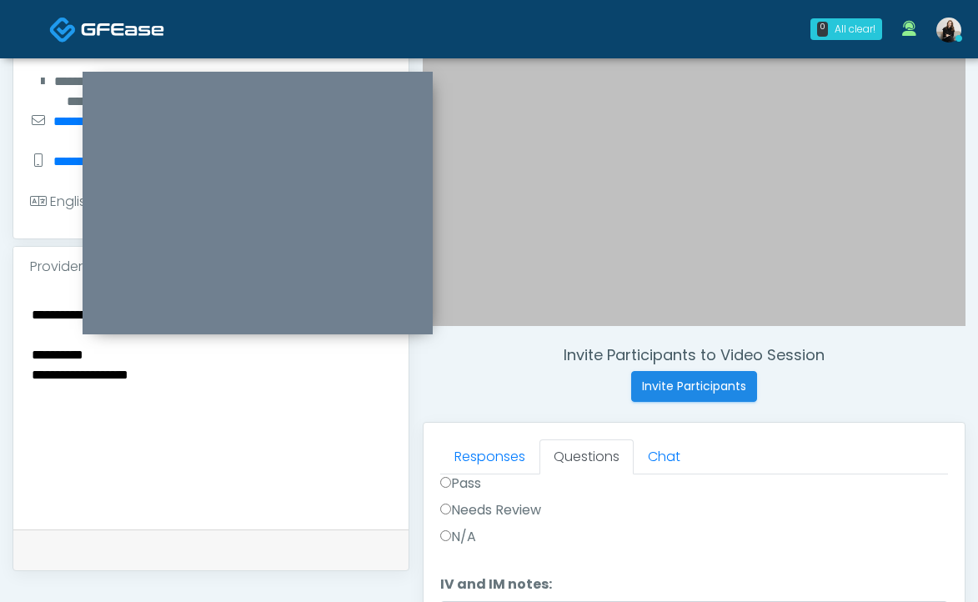
scroll to position [310, 0]
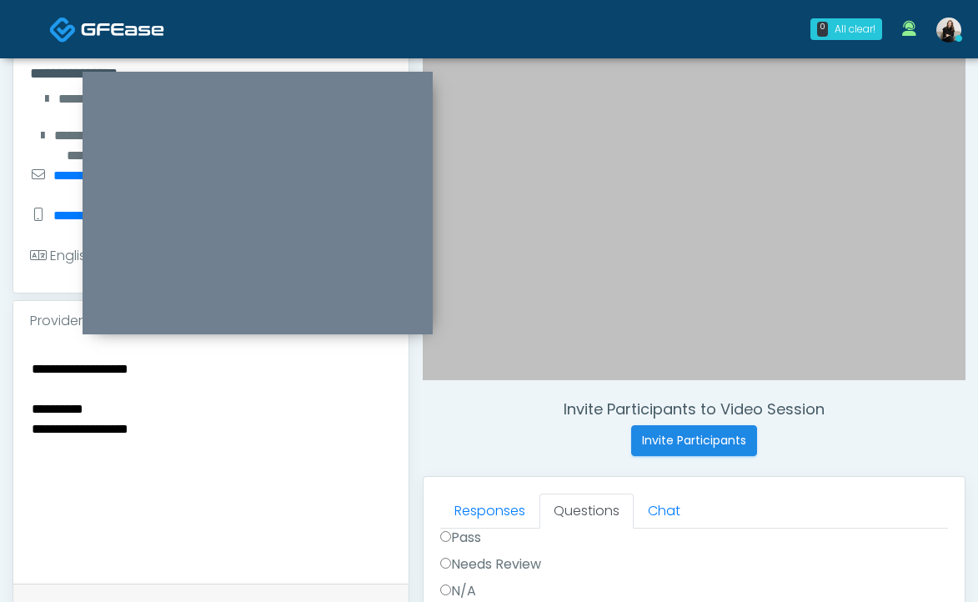
click at [309, 478] on textarea "**********" at bounding box center [211, 459] width 362 height 203
paste textarea "**********"
click at [36, 469] on textarea "**********" at bounding box center [211, 459] width 362 height 203
drag, startPoint x: 186, startPoint y: 429, endPoint x: 22, endPoint y: 381, distance: 171.2
click at [22, 381] on div "**********" at bounding box center [210, 462] width 395 height 243
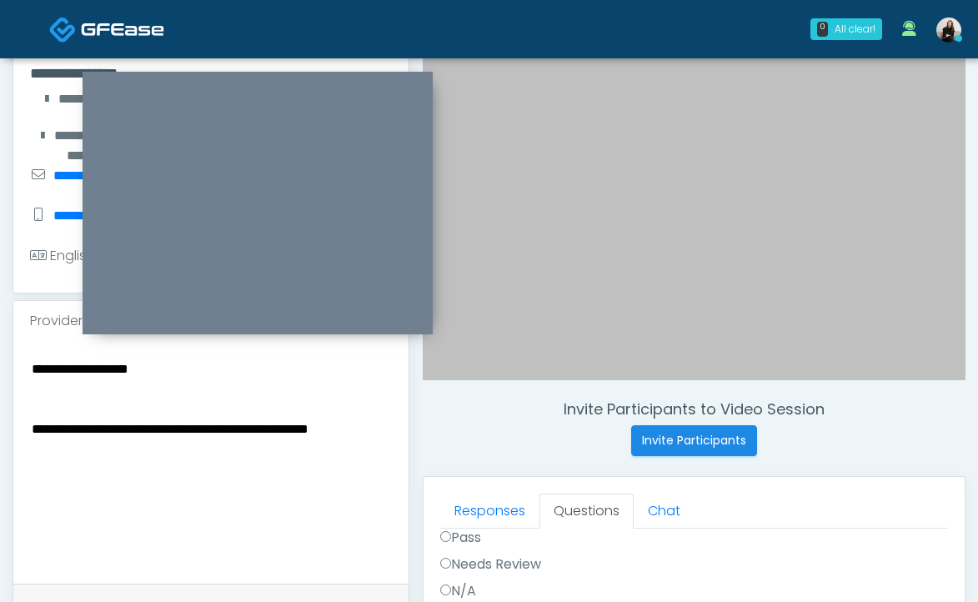
click at [116, 372] on textarea "**********" at bounding box center [211, 459] width 362 height 203
drag, startPoint x: 200, startPoint y: 369, endPoint x: -20, endPoint y: 360, distance: 220.3
click at [0, 360] on html "0 All clear! All clear! Lindsey Morgan AL AZ CA CT DC GA IL IN KS MA MD MN MO N…" at bounding box center [489, 438] width 978 height 1497
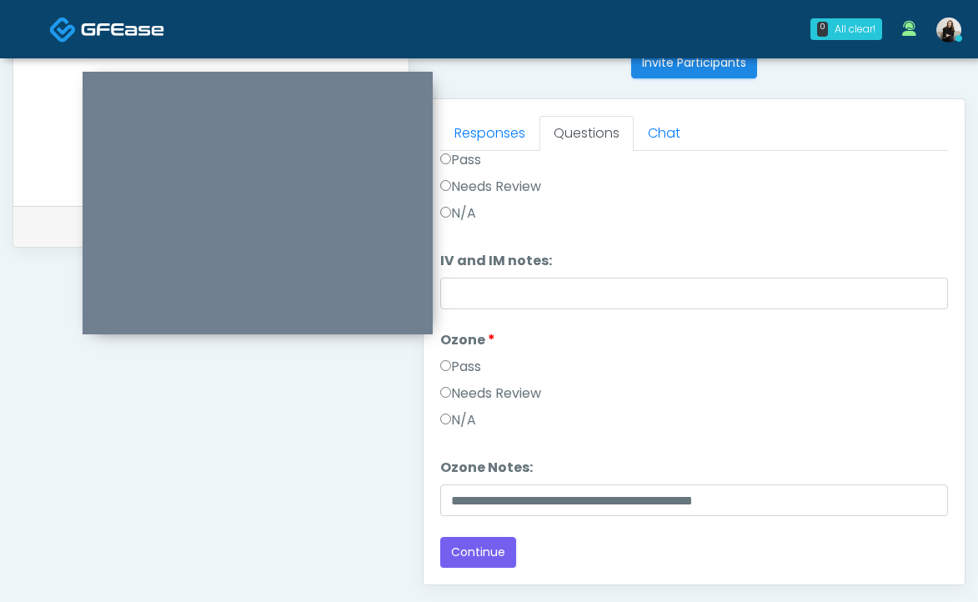
scroll to position [895, 0]
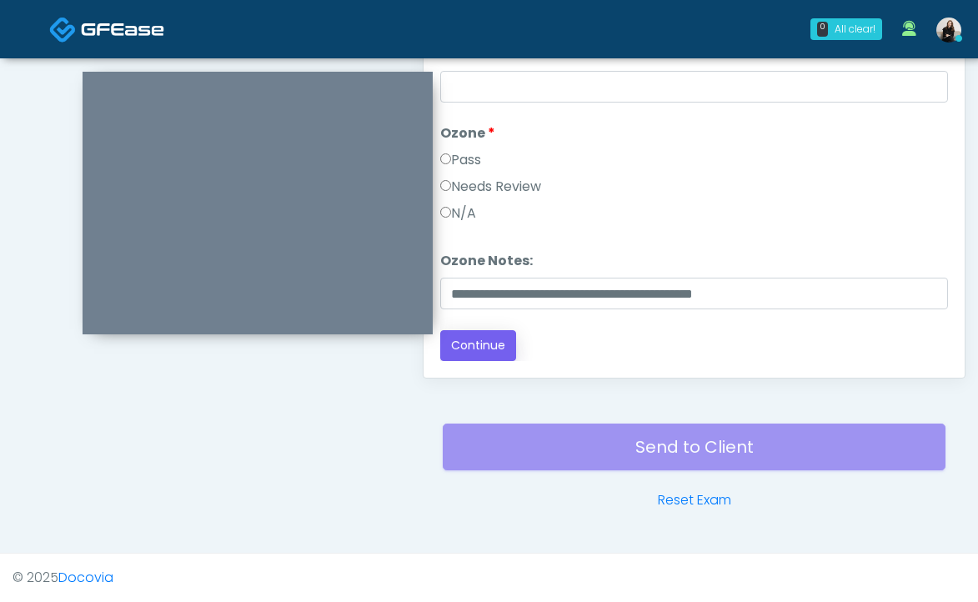
type textarea "**********"
click at [481, 356] on button "Continue" at bounding box center [478, 345] width 76 height 31
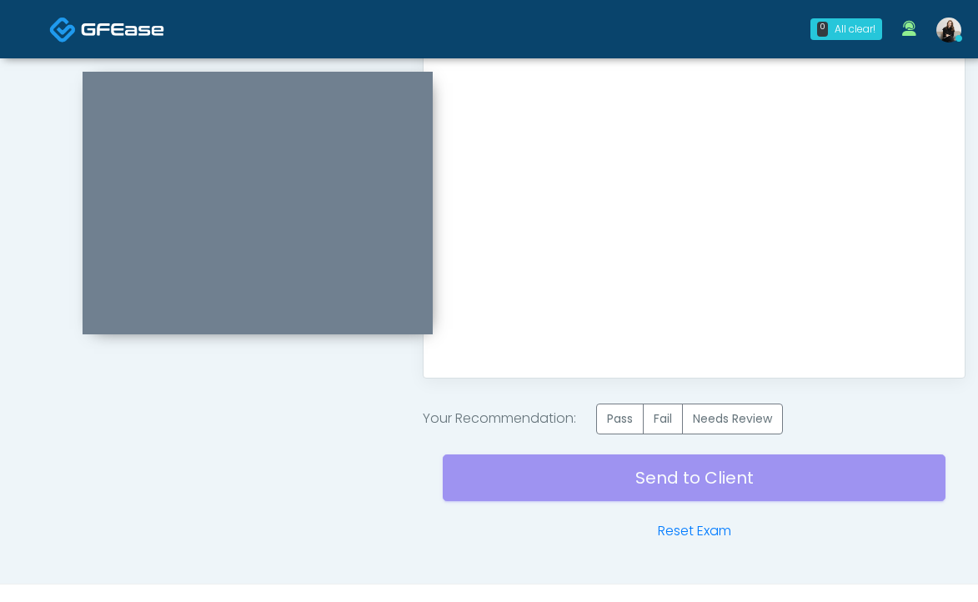
scroll to position [0, 0]
click at [631, 418] on label "Pass" at bounding box center [620, 419] width 48 height 31
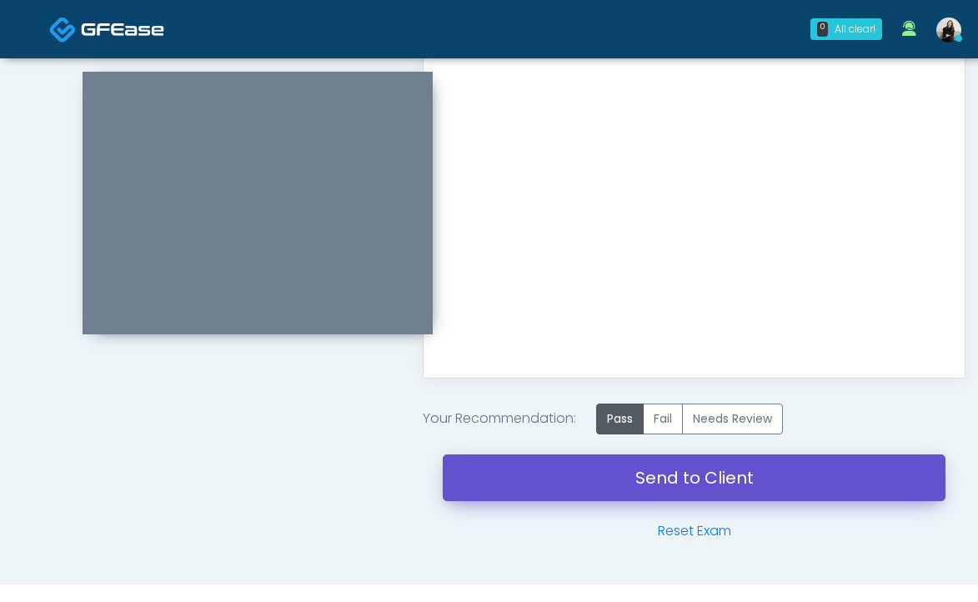
click at [625, 486] on link "Send to Client" at bounding box center [694, 477] width 503 height 47
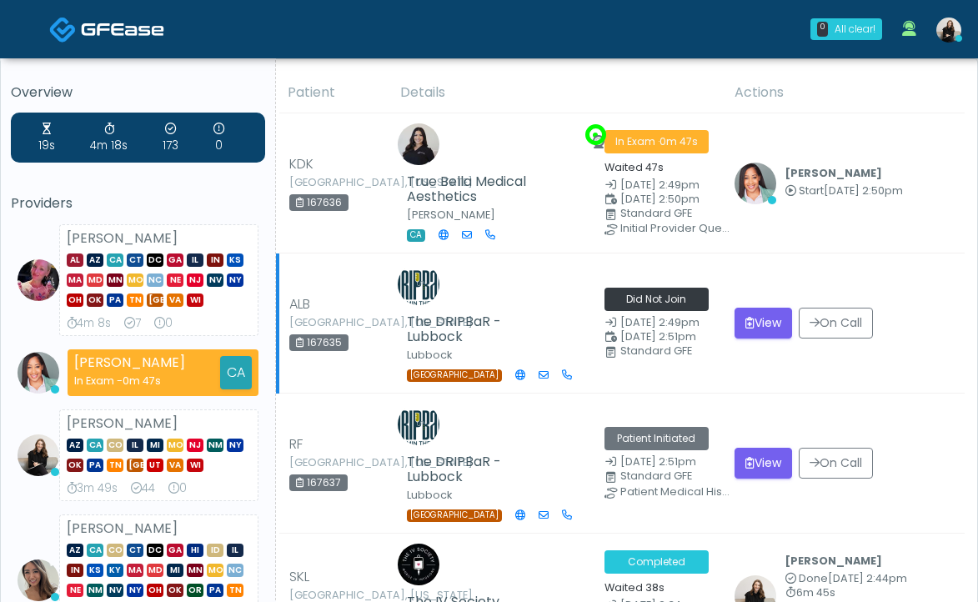
click at [776, 306] on td "View On Call" at bounding box center [845, 323] width 240 height 140
click at [772, 320] on button "View" at bounding box center [764, 323] width 58 height 31
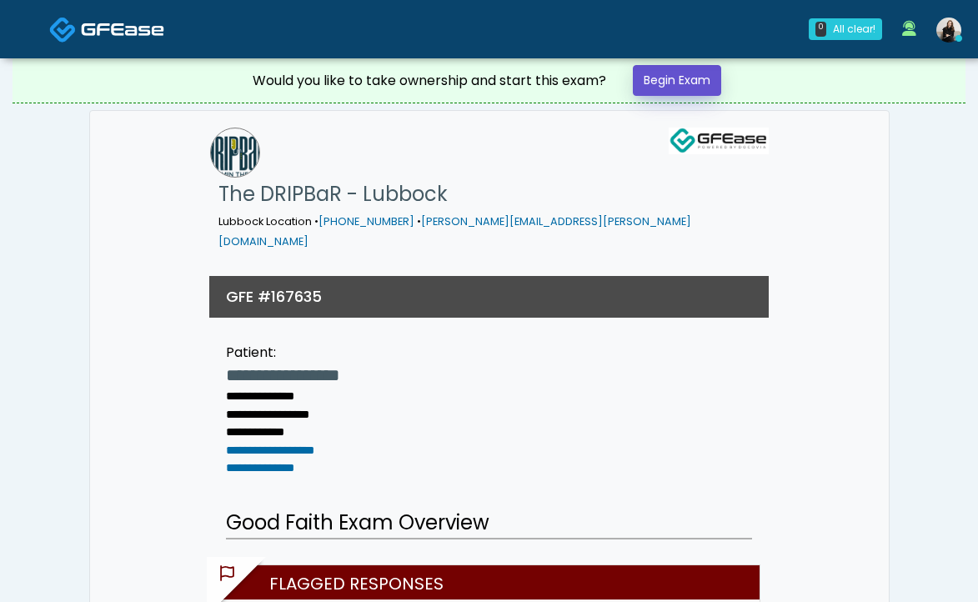
click at [670, 79] on link "Begin Exam" at bounding box center [677, 80] width 88 height 31
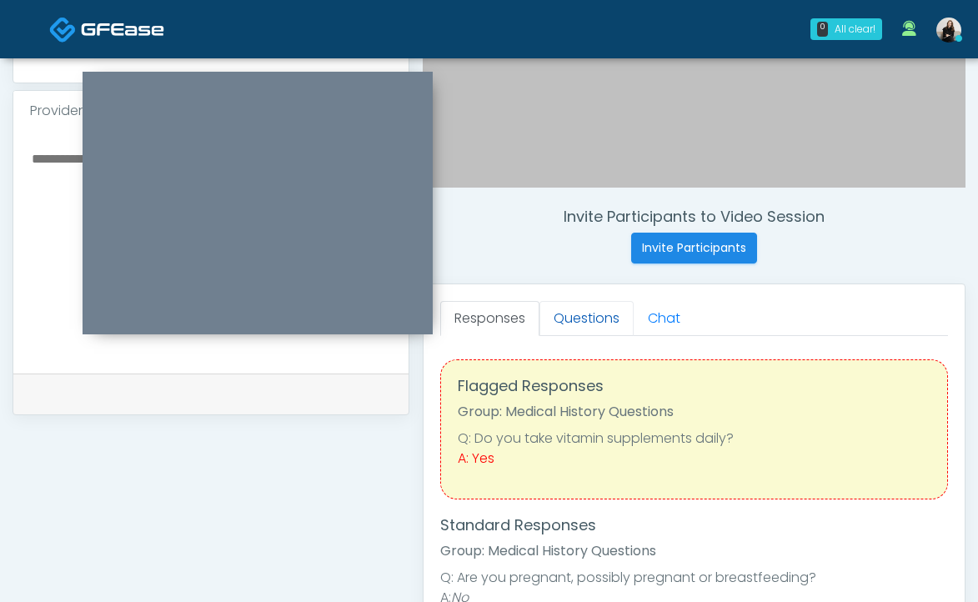
click at [590, 327] on link "Questions" at bounding box center [586, 318] width 94 height 35
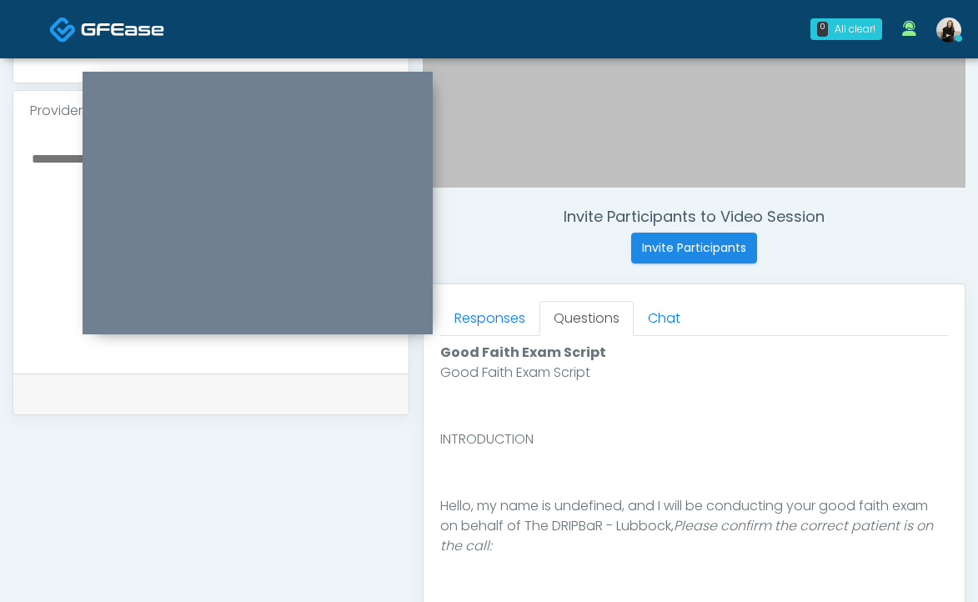
scroll to position [791, 0]
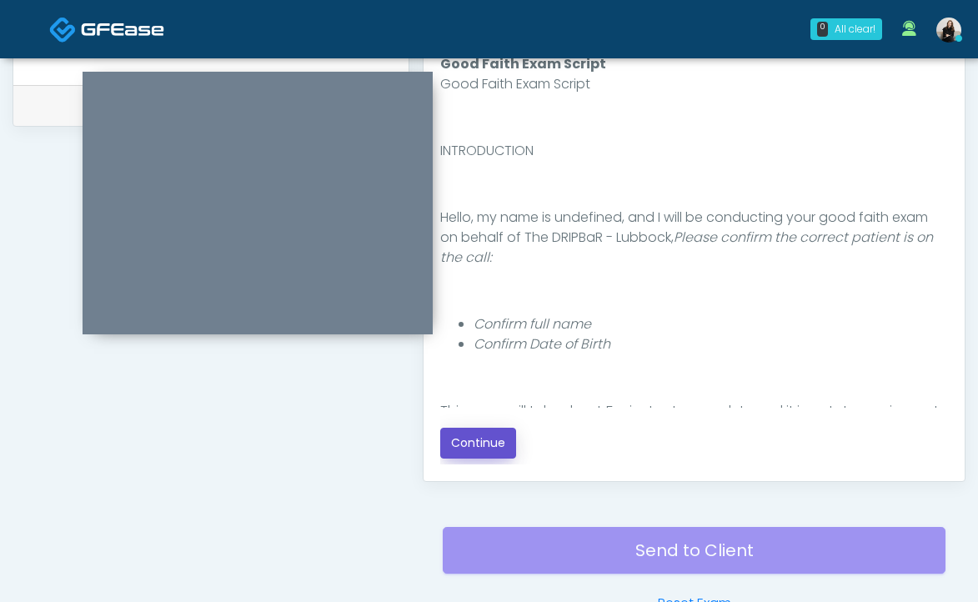
click at [454, 430] on button "Continue" at bounding box center [478, 443] width 76 height 31
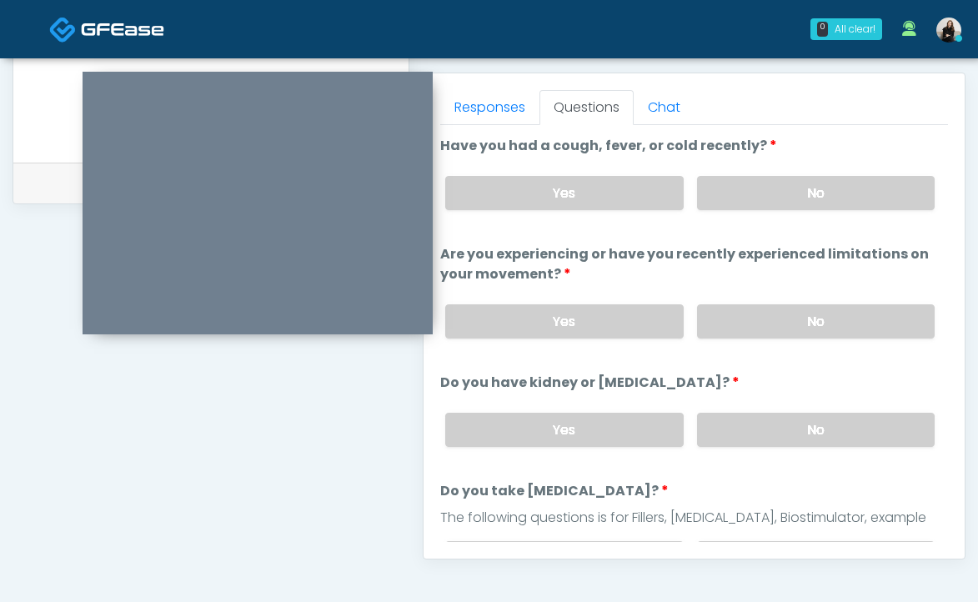
scroll to position [689, 0]
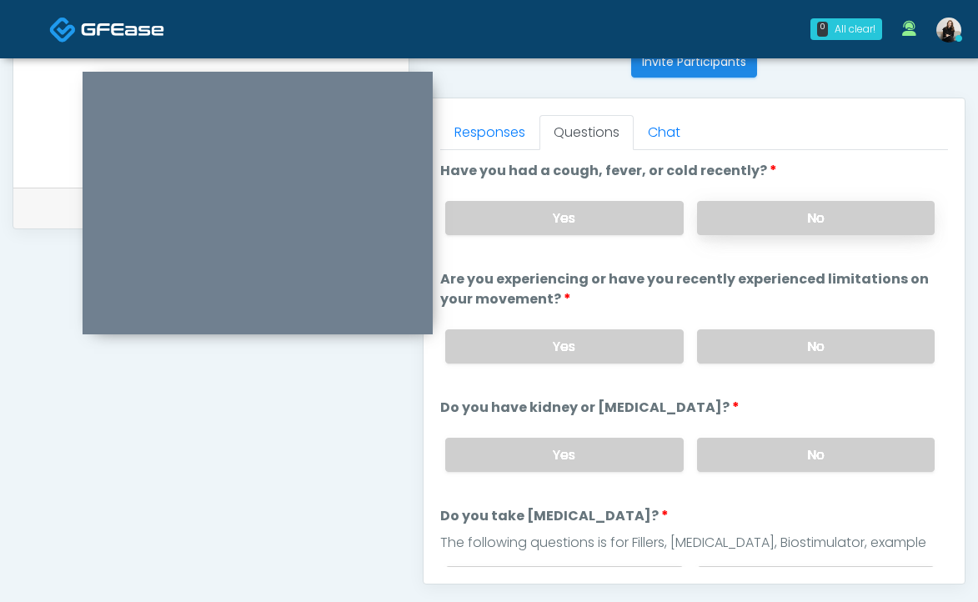
click at [775, 203] on label "No" at bounding box center [816, 218] width 238 height 34
click at [761, 347] on label "No" at bounding box center [816, 346] width 238 height 34
click at [748, 461] on label "No" at bounding box center [816, 455] width 238 height 34
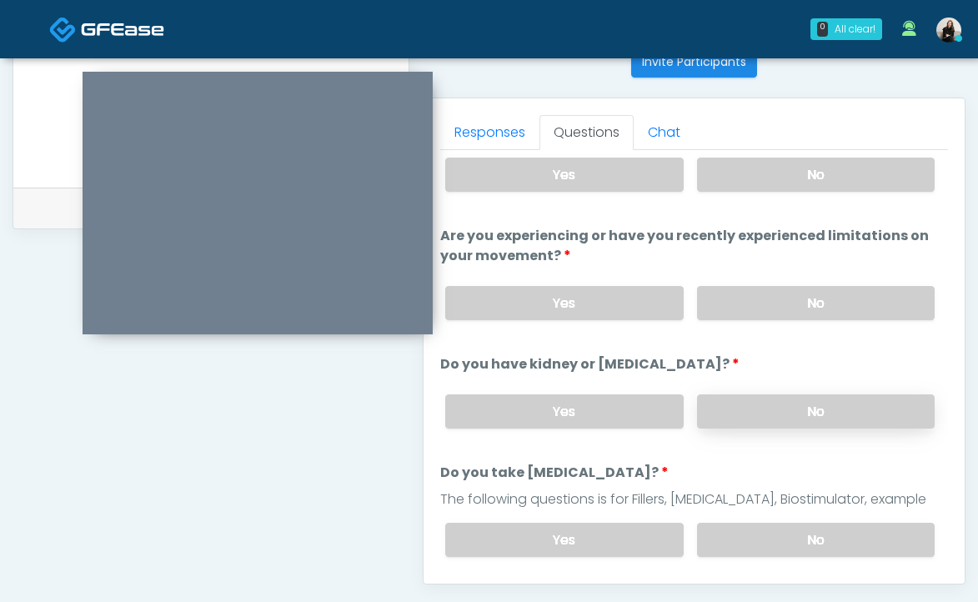
scroll to position [78, 0]
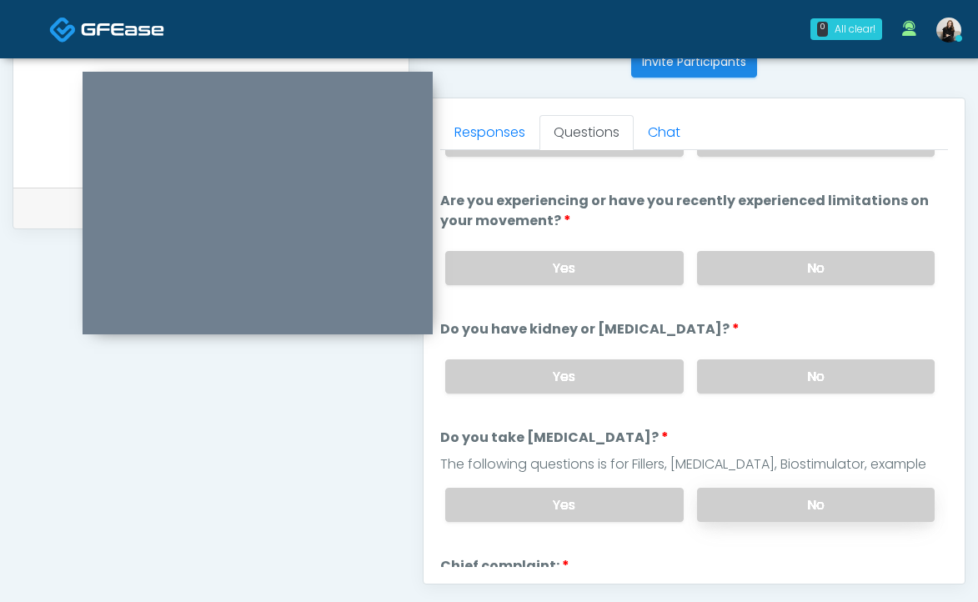
click at [747, 489] on label "No" at bounding box center [816, 505] width 238 height 34
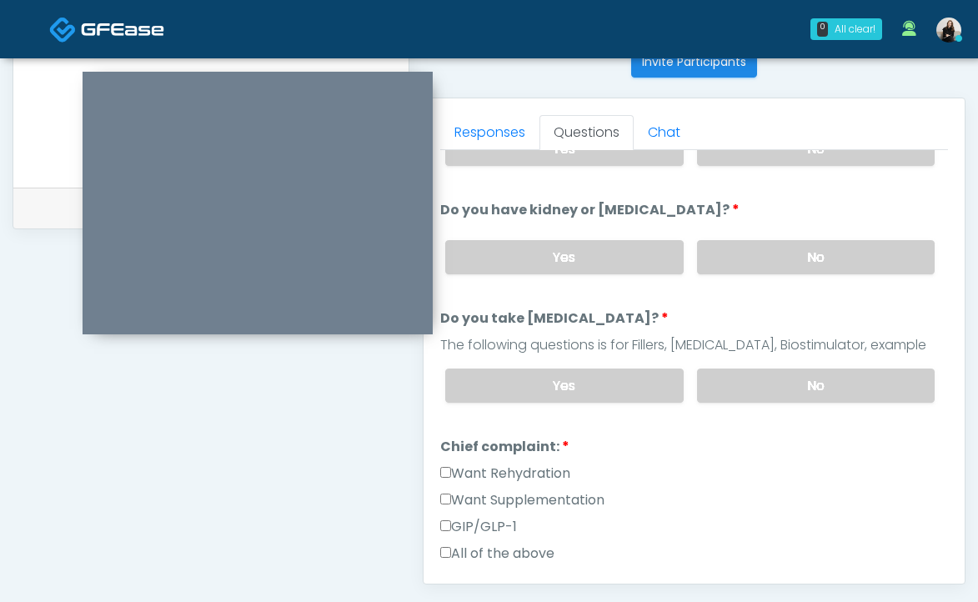
scroll to position [198, 0]
click at [564, 468] on label "Want Rehydration" at bounding box center [505, 473] width 130 height 20
click at [566, 489] on label "Want Supplementation" at bounding box center [522, 499] width 164 height 20
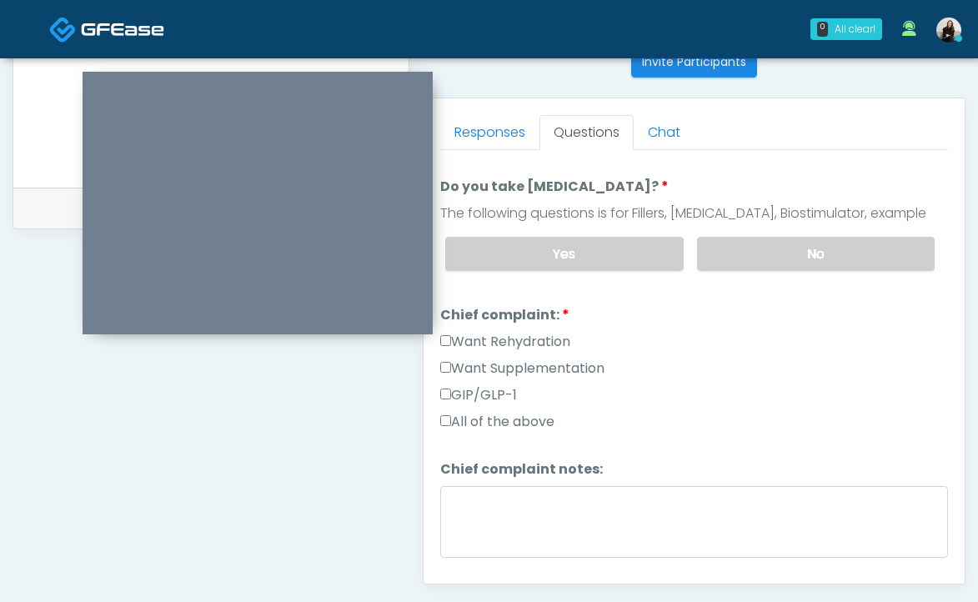
scroll to position [439, 0]
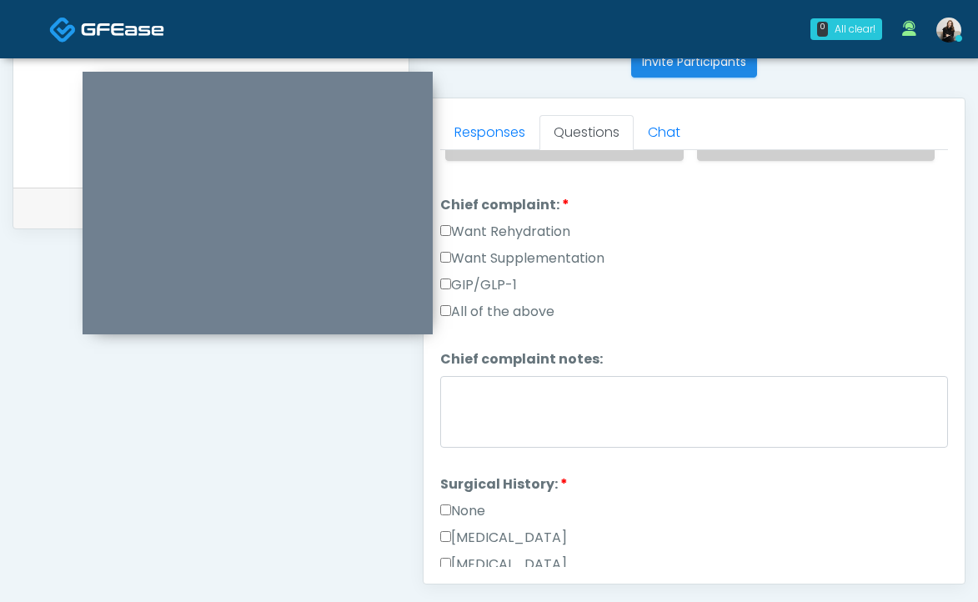
click at [508, 250] on label "Want Supplementation" at bounding box center [522, 258] width 164 height 20
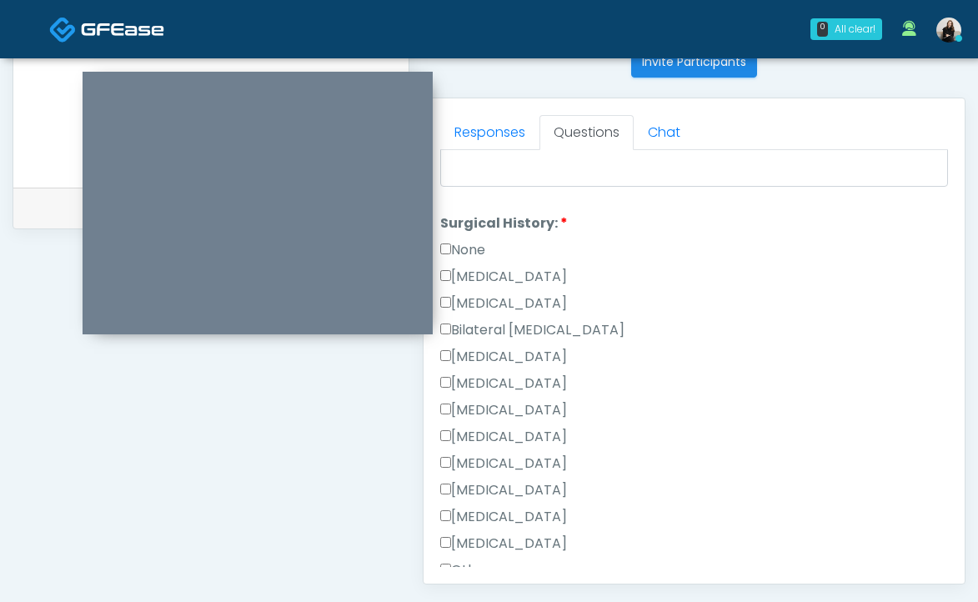
scroll to position [731, 0]
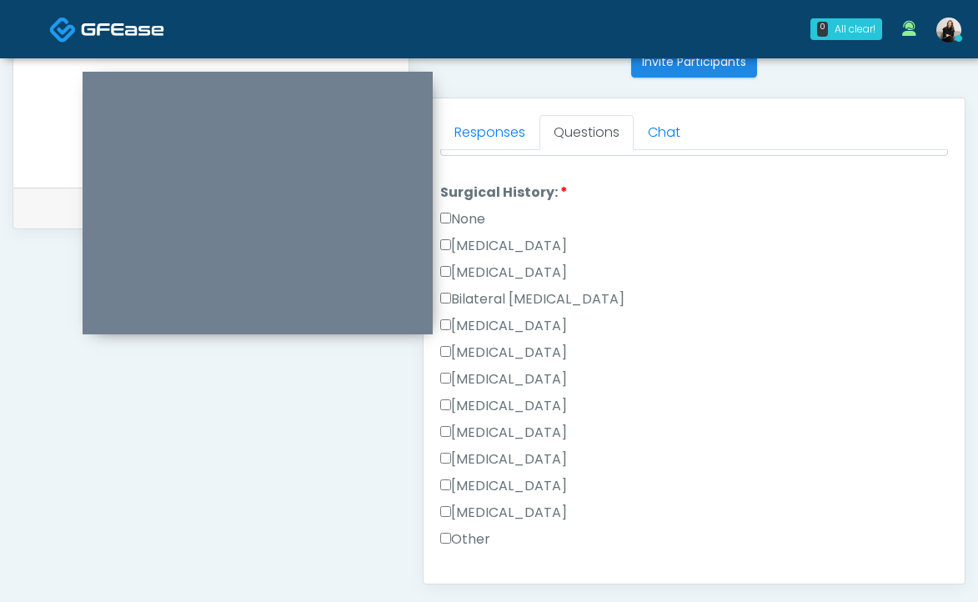
click at [474, 316] on label "Breast Augmentation" at bounding box center [503, 326] width 127 height 20
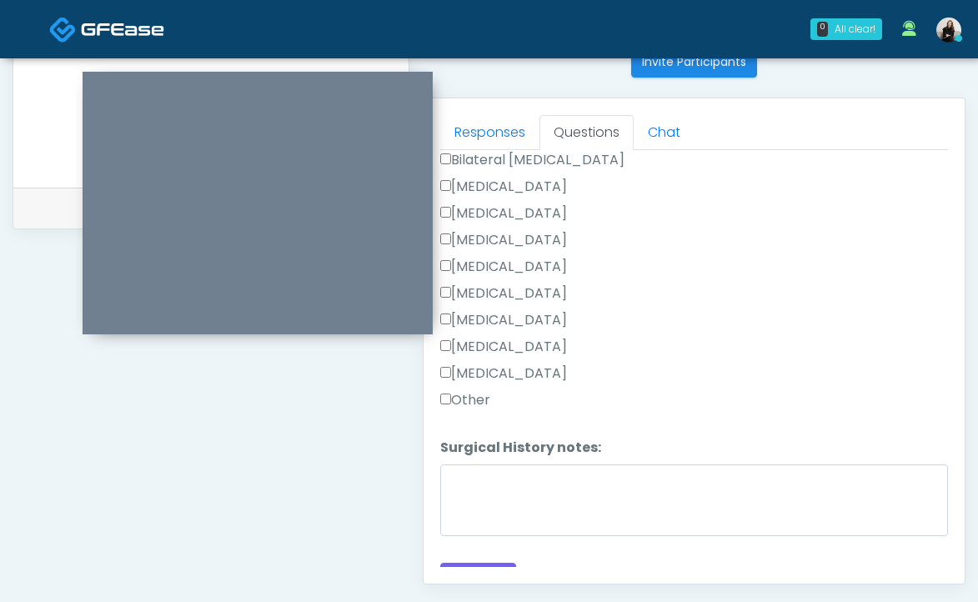
scroll to position [893, 0]
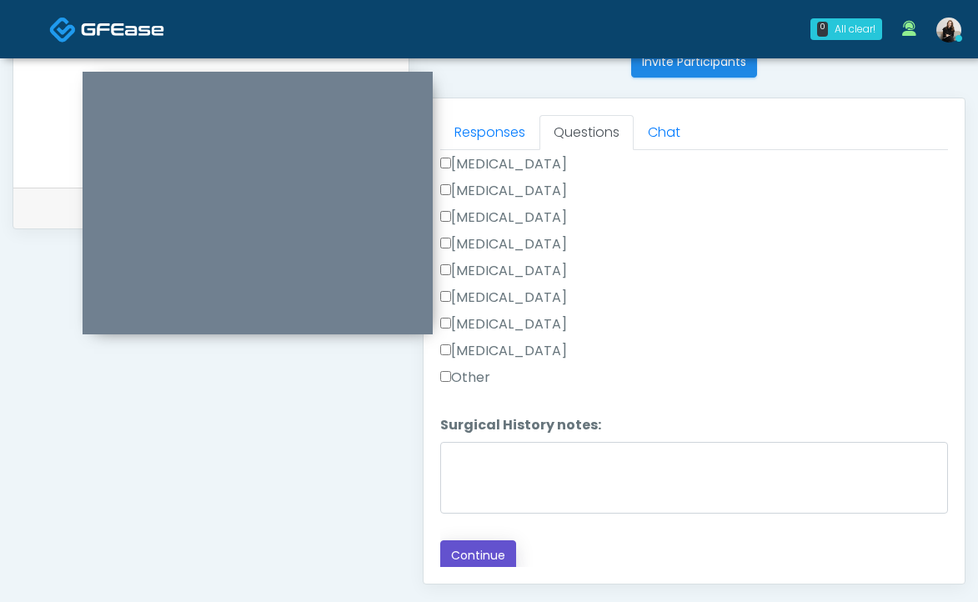
click at [464, 546] on button "Continue" at bounding box center [478, 555] width 76 height 31
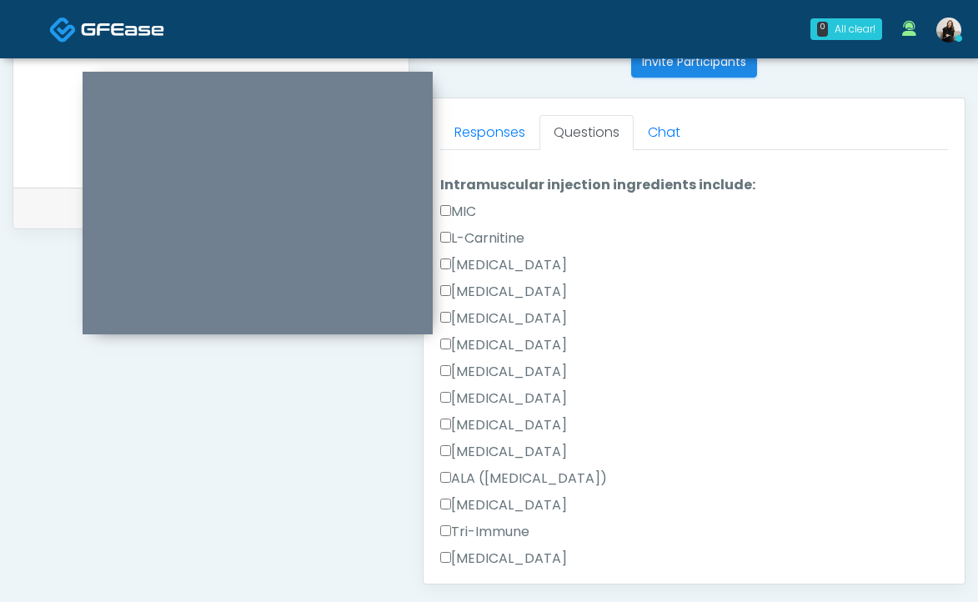
scroll to position [895, 0]
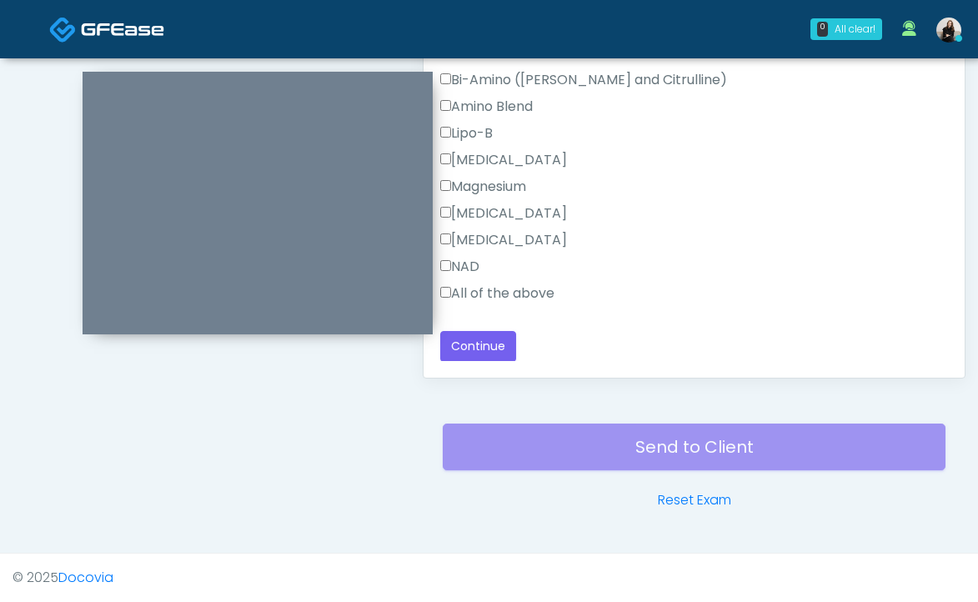
click at [528, 289] on label "All of the above" at bounding box center [497, 293] width 114 height 20
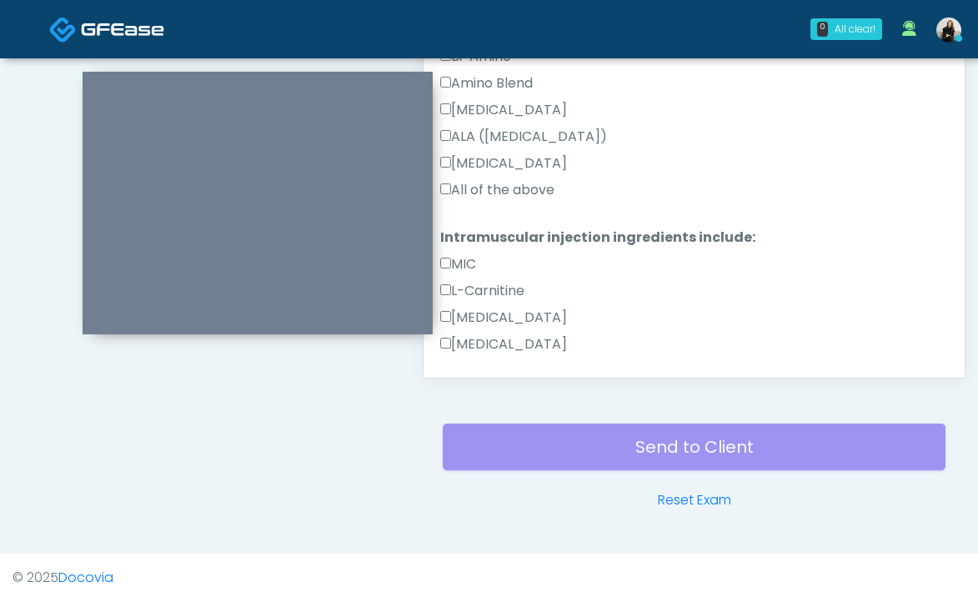
scroll to position [571, 0]
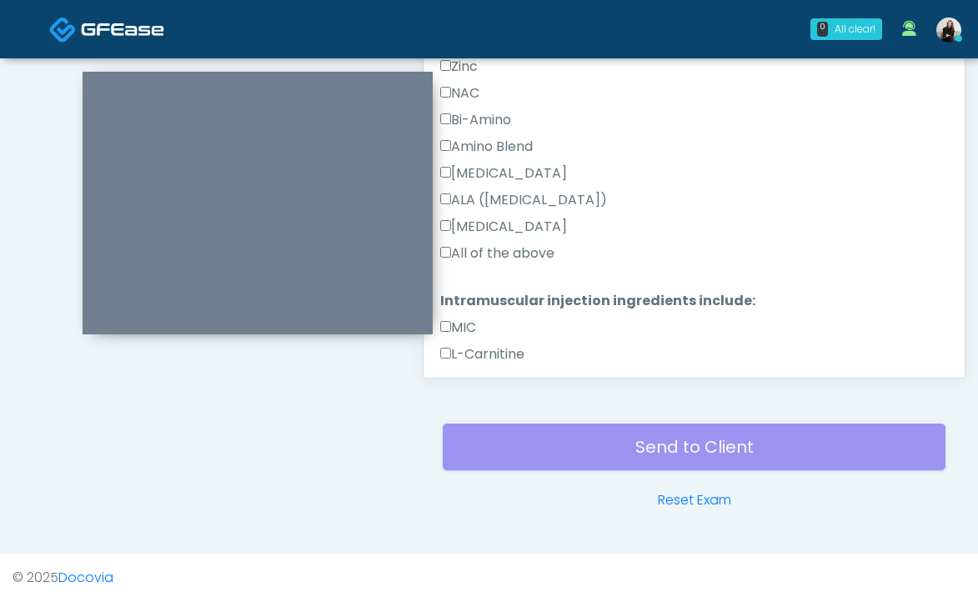
click at [514, 246] on label "All of the above" at bounding box center [497, 253] width 114 height 20
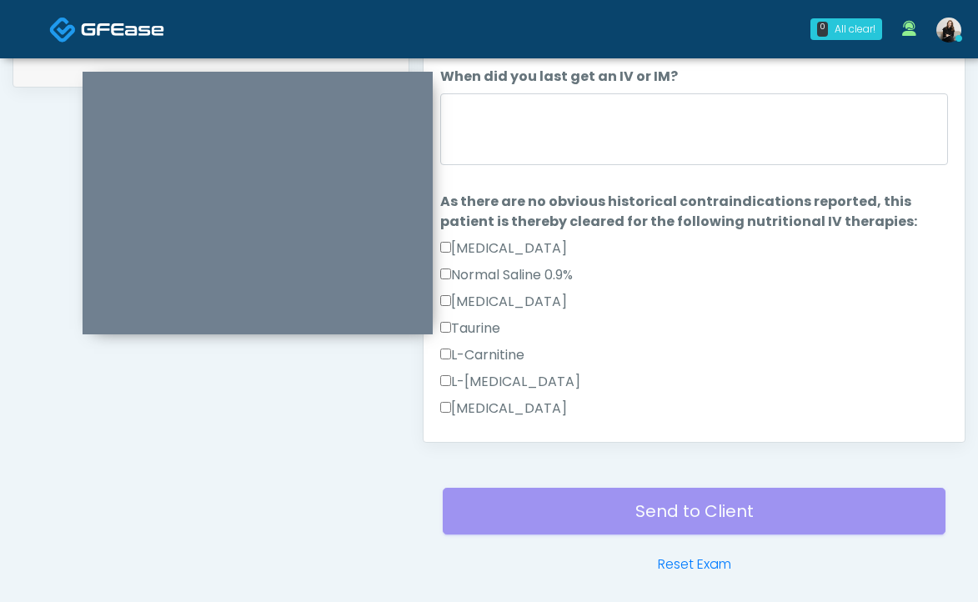
scroll to position [675, 0]
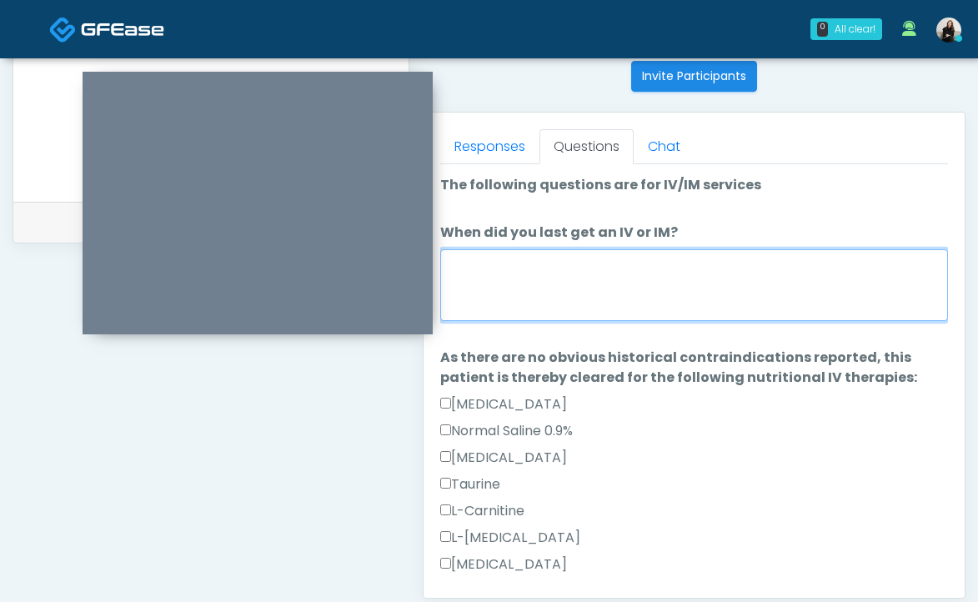
click at [505, 268] on textarea "When did you last get an IV or IM?" at bounding box center [694, 285] width 508 height 72
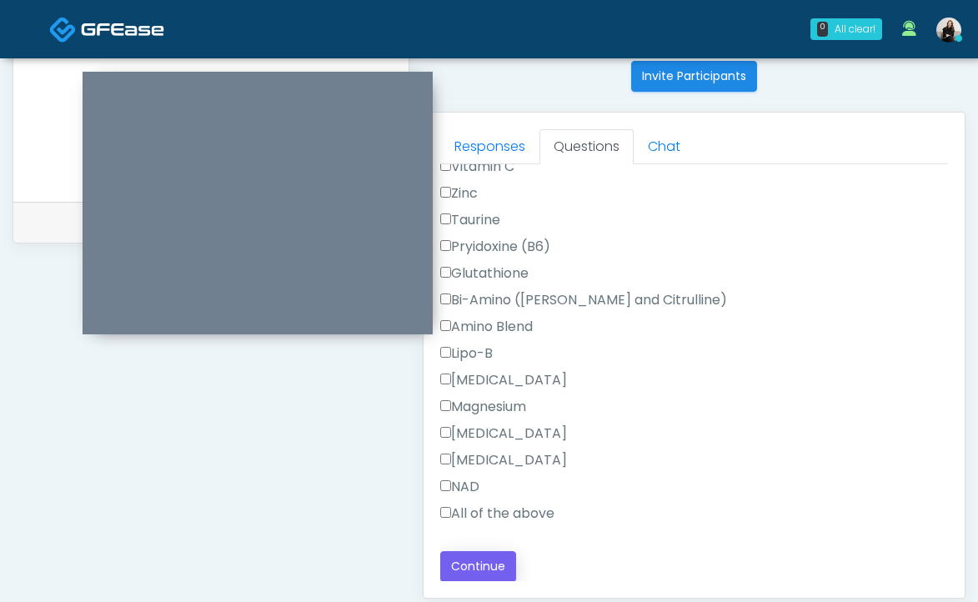
type textarea "**********"
click at [479, 562] on button "Continue" at bounding box center [478, 566] width 76 height 31
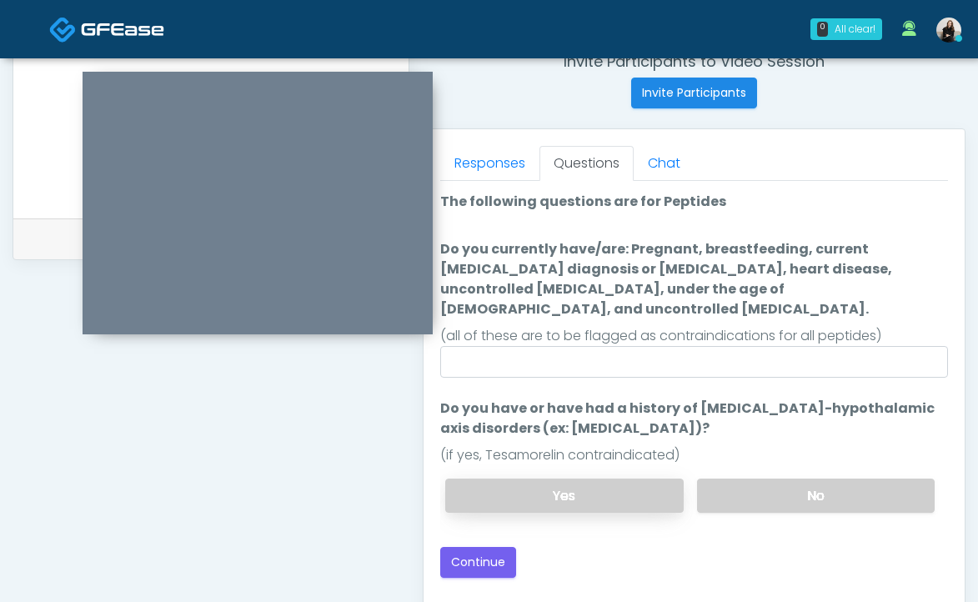
scroll to position [662, 0]
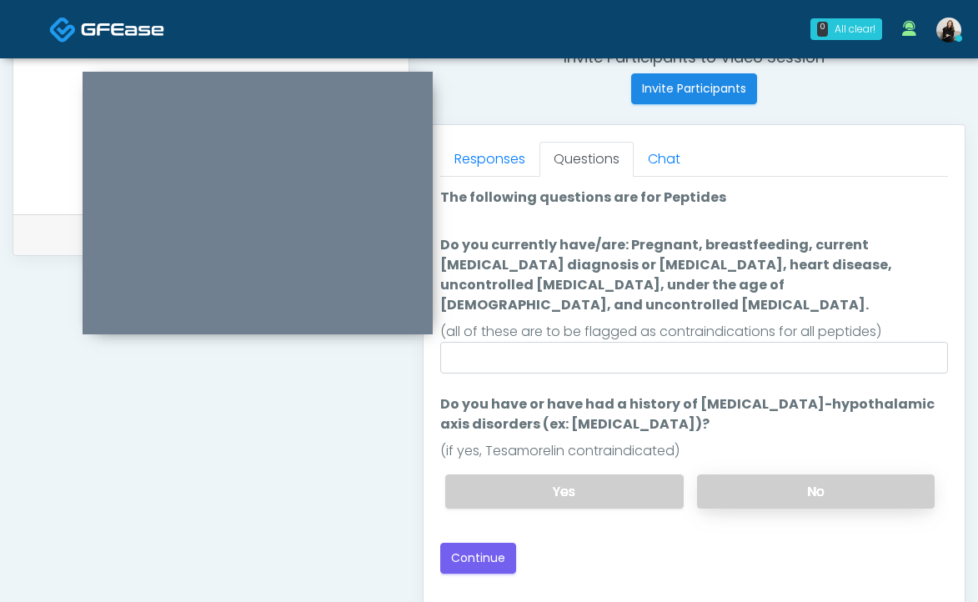
click at [769, 474] on label "No" at bounding box center [816, 491] width 238 height 34
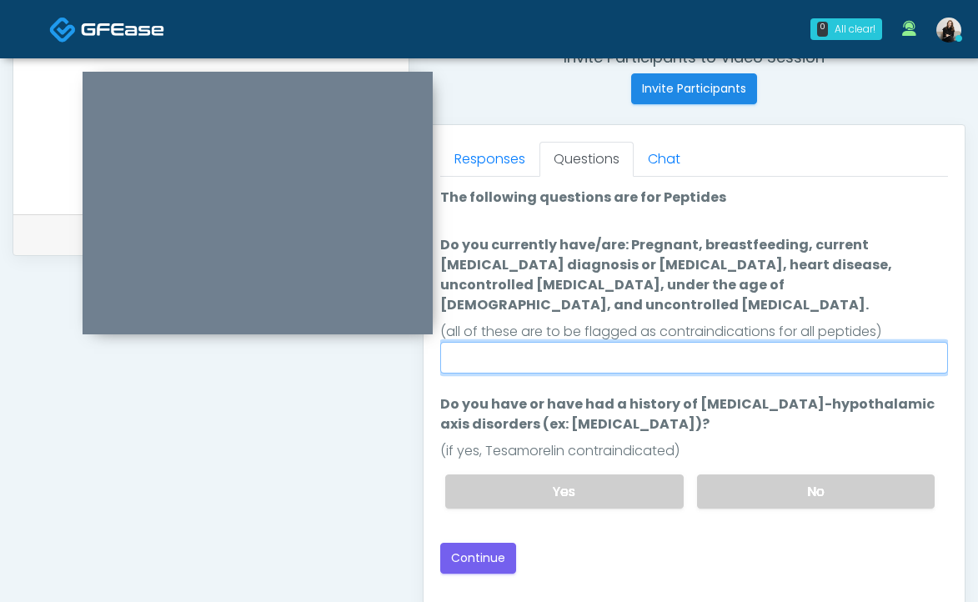
click at [712, 342] on input "Do you currently have/are: Pregnant, breastfeeding, current cancer diagnosis or…" at bounding box center [694, 358] width 508 height 32
type input "**"
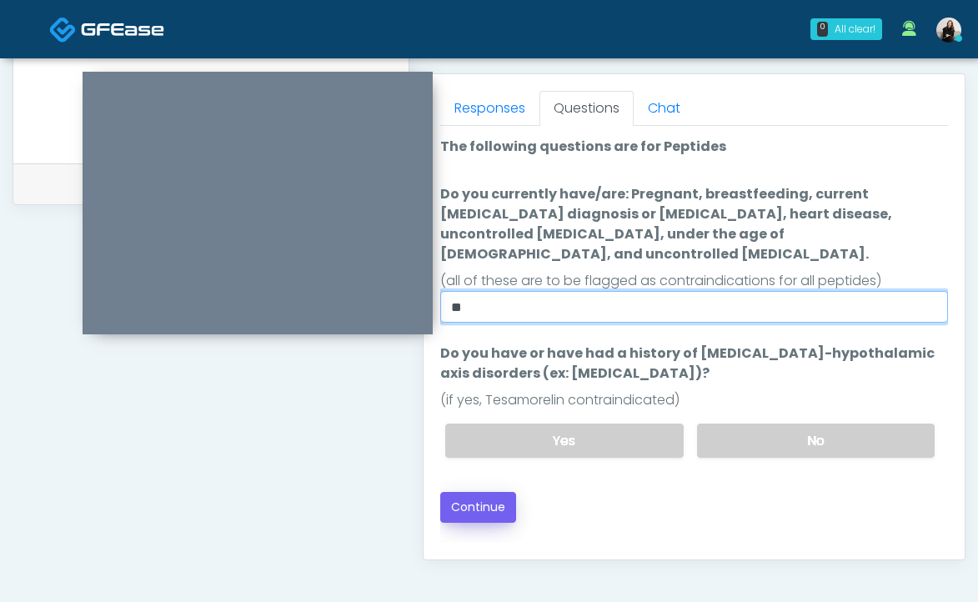
scroll to position [730, 0]
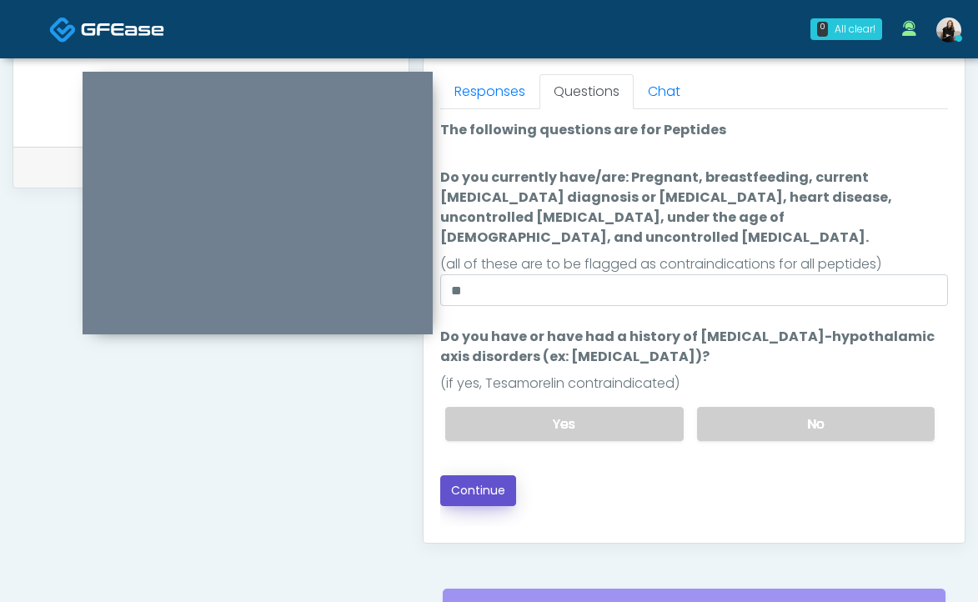
click at [502, 477] on button "Continue" at bounding box center [478, 490] width 76 height 31
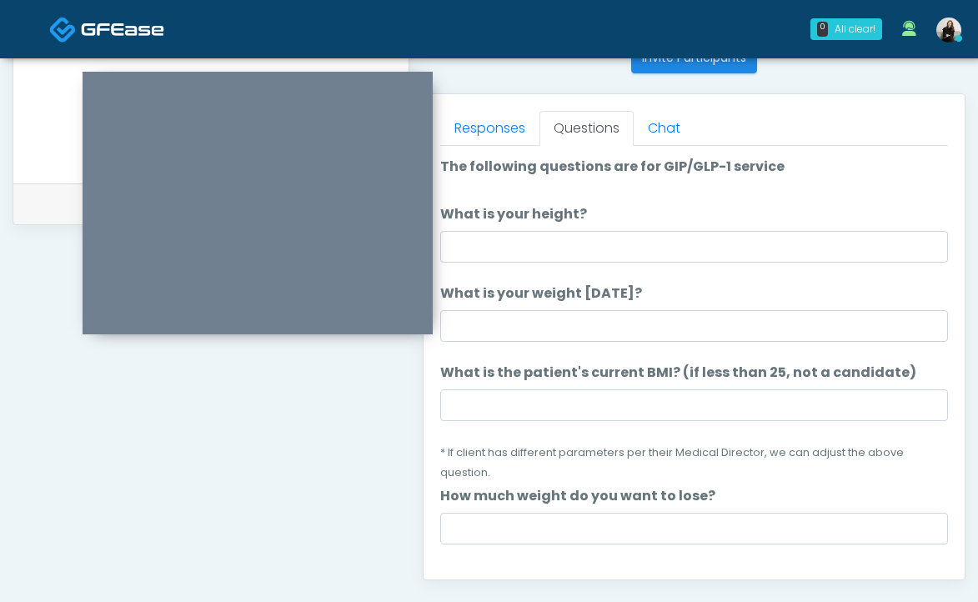
scroll to position [665, 0]
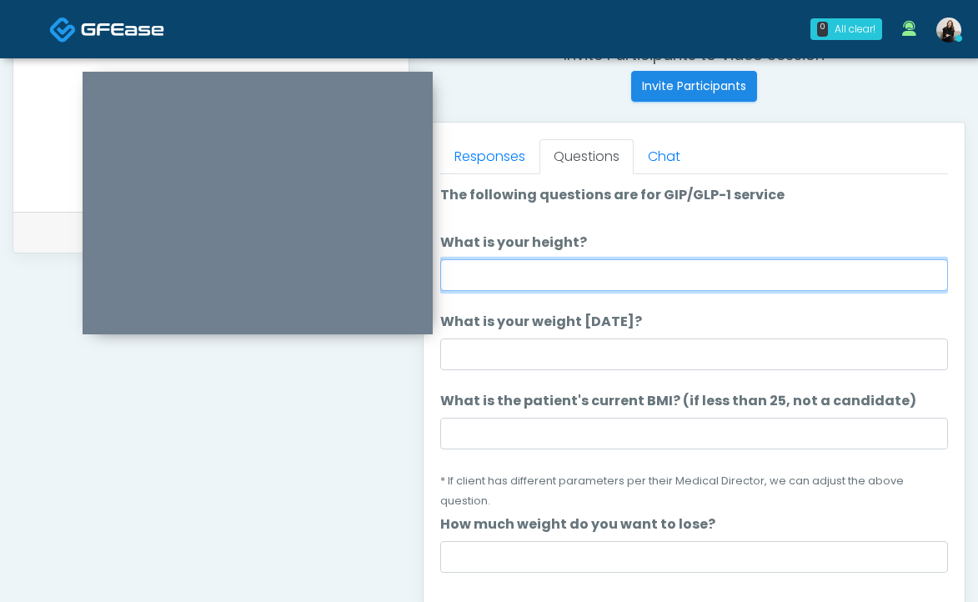
click at [610, 275] on input "What is your height?" at bounding box center [694, 275] width 508 height 32
click at [474, 274] on input "******" at bounding box center [694, 275] width 508 height 32
type input "******"
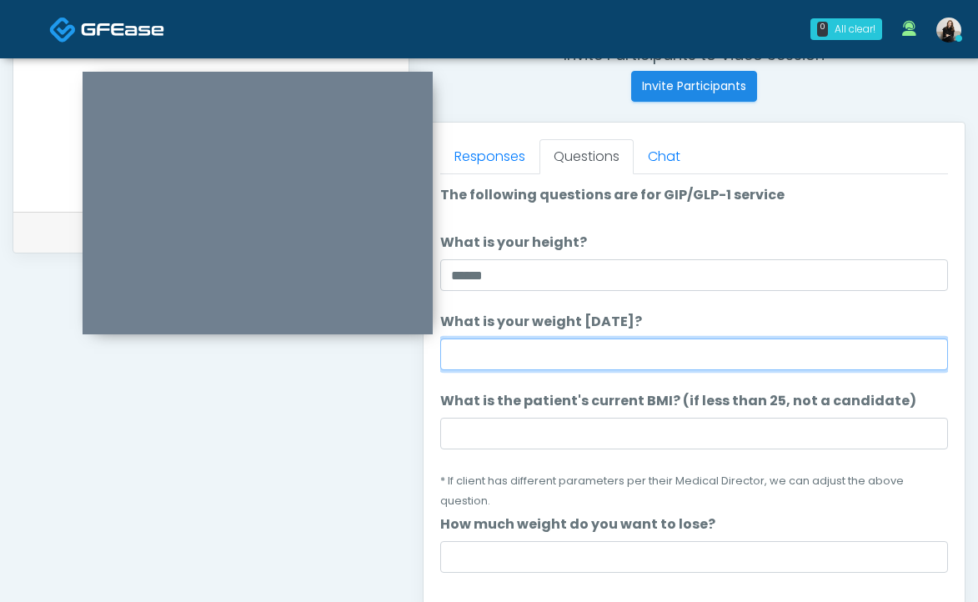
click at [481, 359] on input "What is your weight today?" at bounding box center [694, 355] width 508 height 32
type input "***"
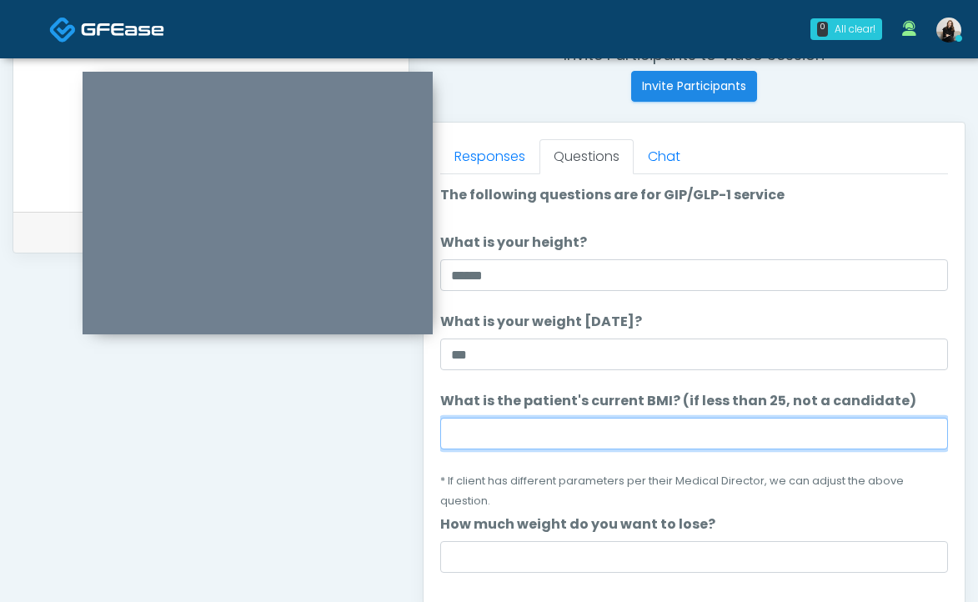
click at [482, 433] on input "What is the patient's current BMI? (if less than 25, not a candidate)" at bounding box center [694, 434] width 508 height 32
paste input "****"
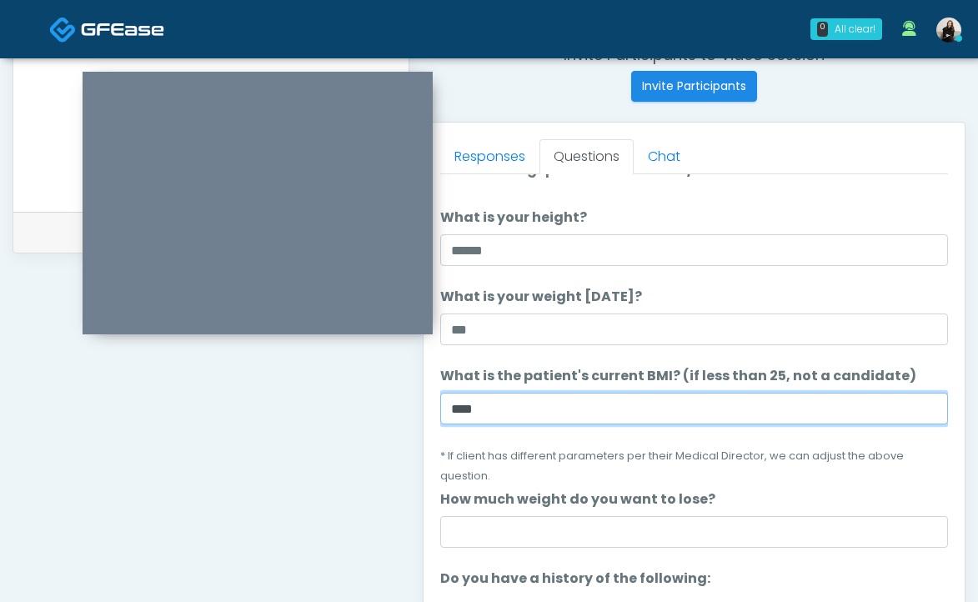
scroll to position [33, 0]
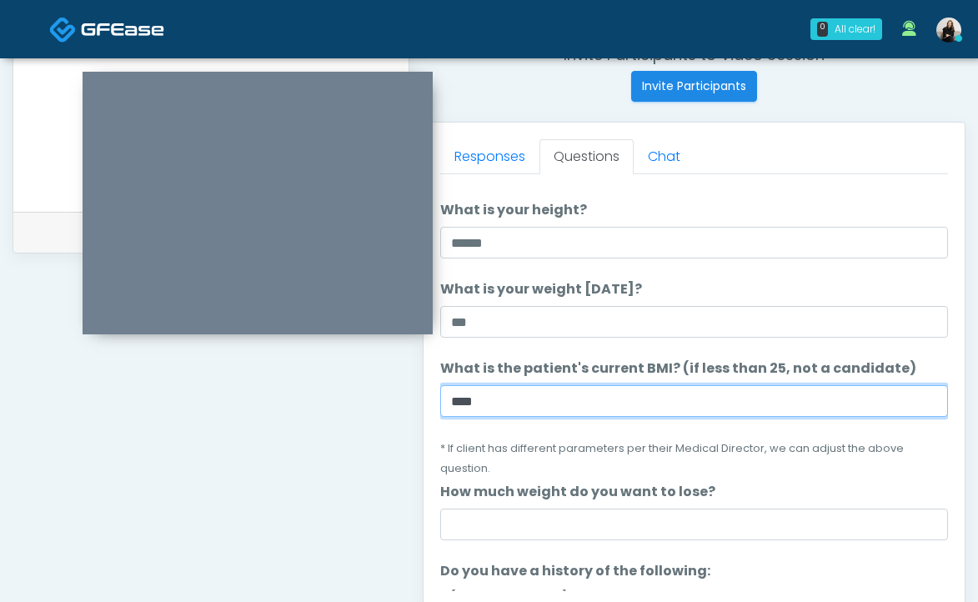
type input "****"
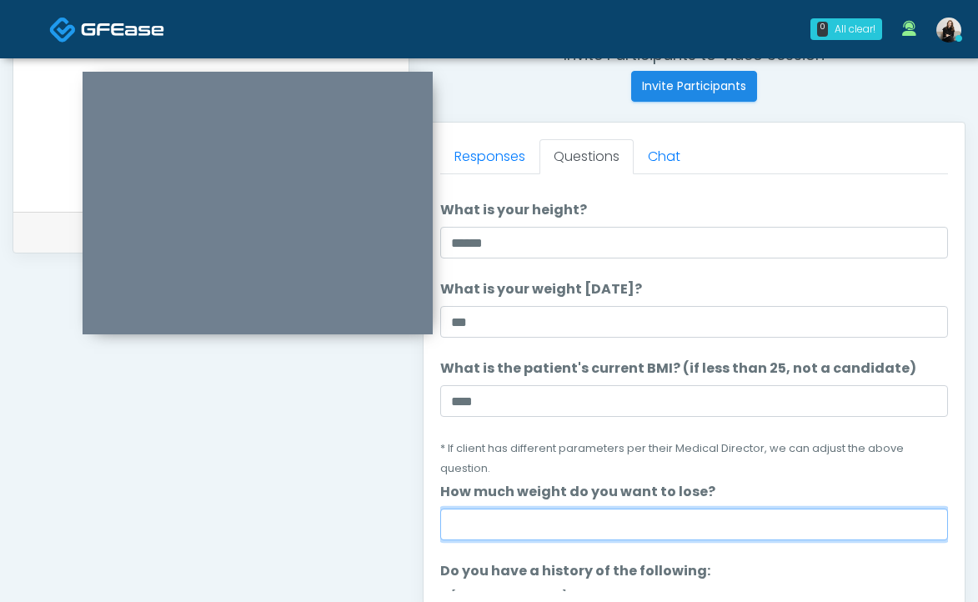
click at [494, 517] on input "How much weight do you want to lose?" at bounding box center [694, 525] width 508 height 32
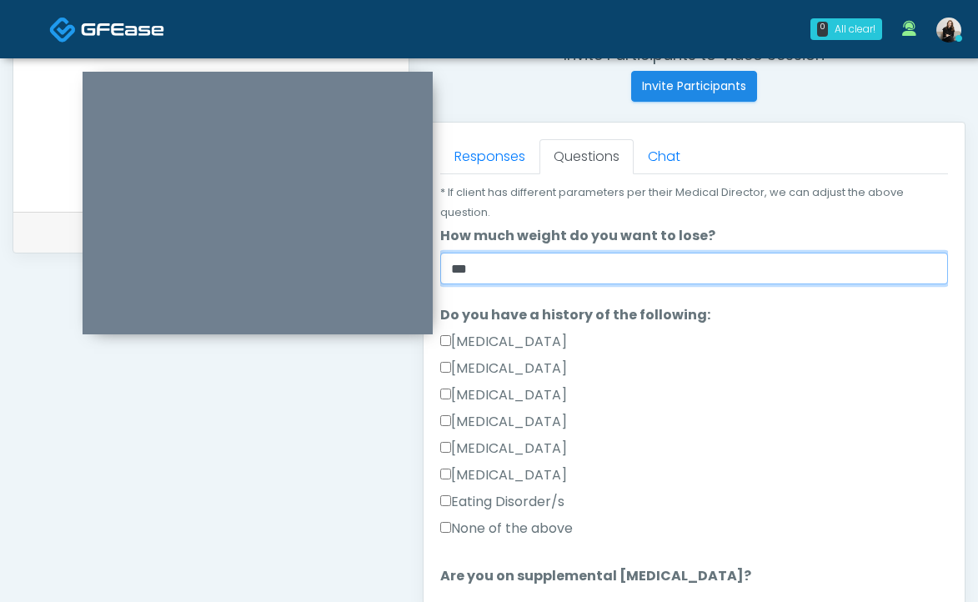
type input "***"
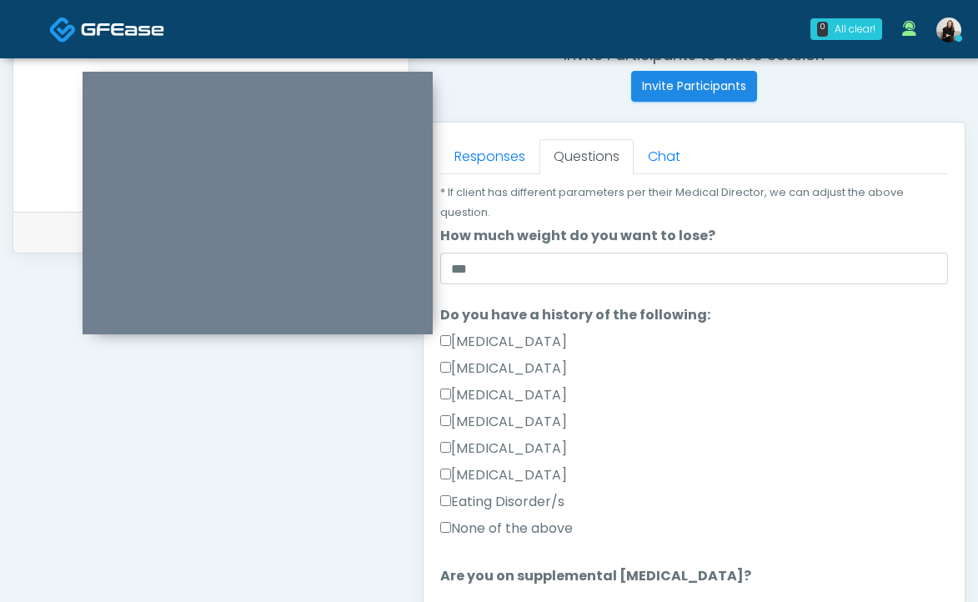
click at [551, 529] on label "None of the above" at bounding box center [506, 529] width 133 height 20
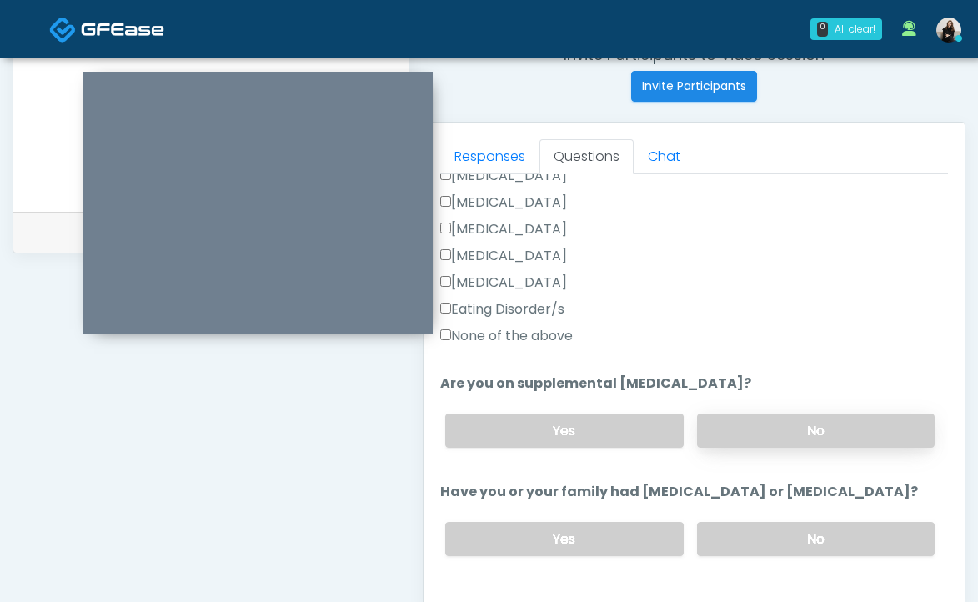
click at [770, 425] on label "No" at bounding box center [816, 431] width 238 height 34
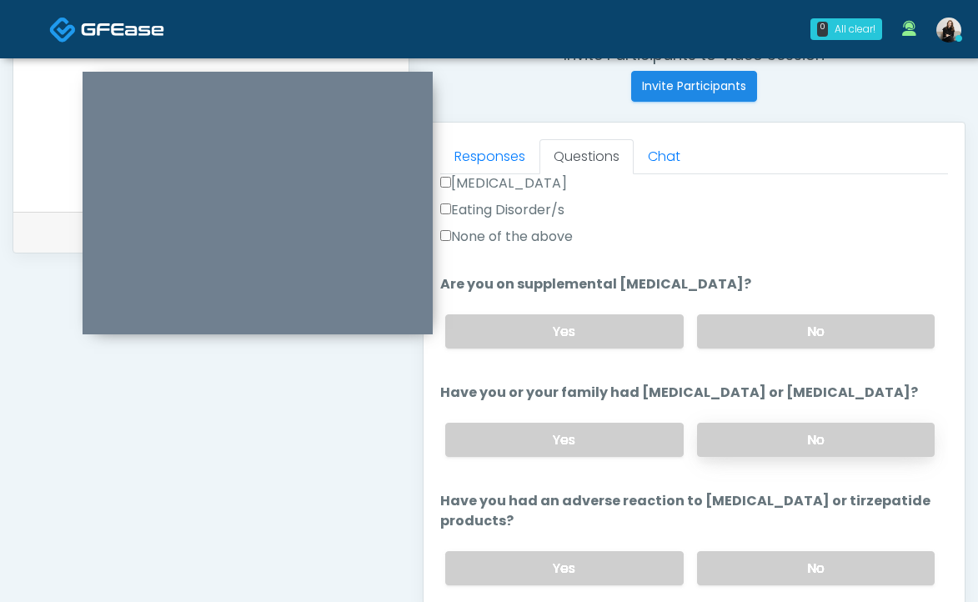
click at [770, 424] on label "No" at bounding box center [816, 440] width 238 height 34
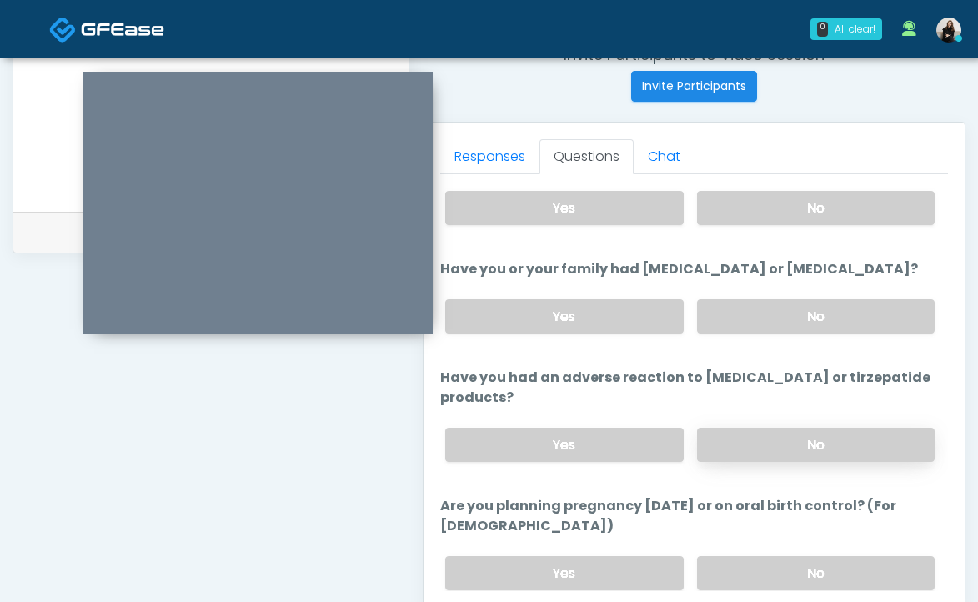
click at [759, 459] on label "No" at bounding box center [816, 445] width 238 height 34
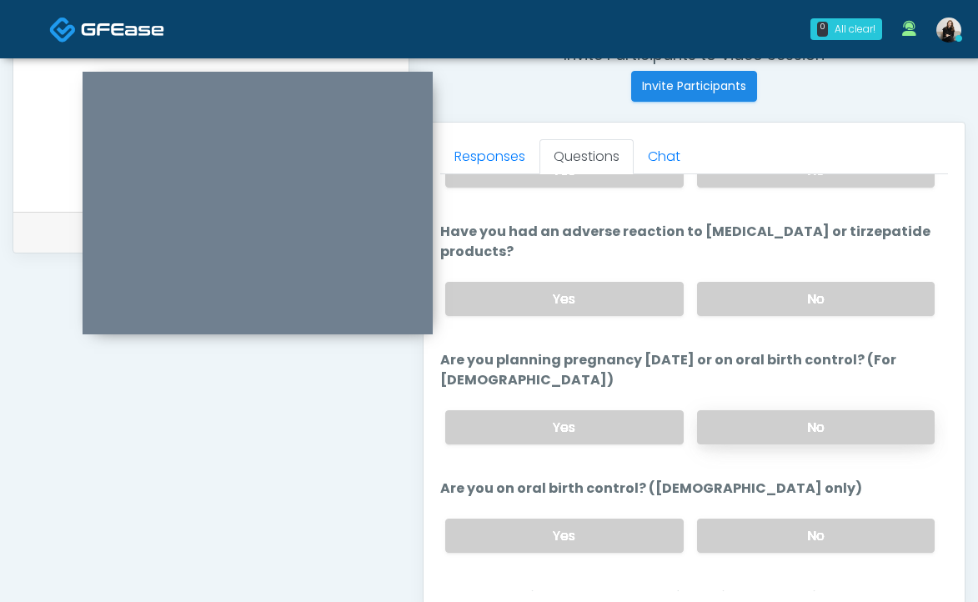
click at [756, 421] on label "No" at bounding box center [816, 427] width 238 height 34
click at [751, 506] on div "Yes No" at bounding box center [690, 535] width 516 height 61
click at [751, 519] on label "No" at bounding box center [816, 536] width 238 height 34
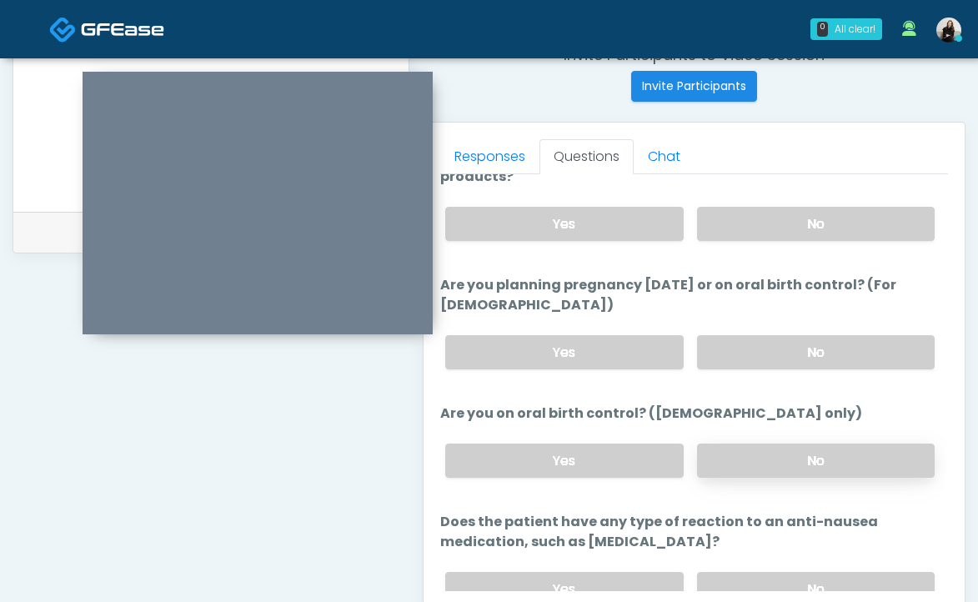
scroll to position [984, 0]
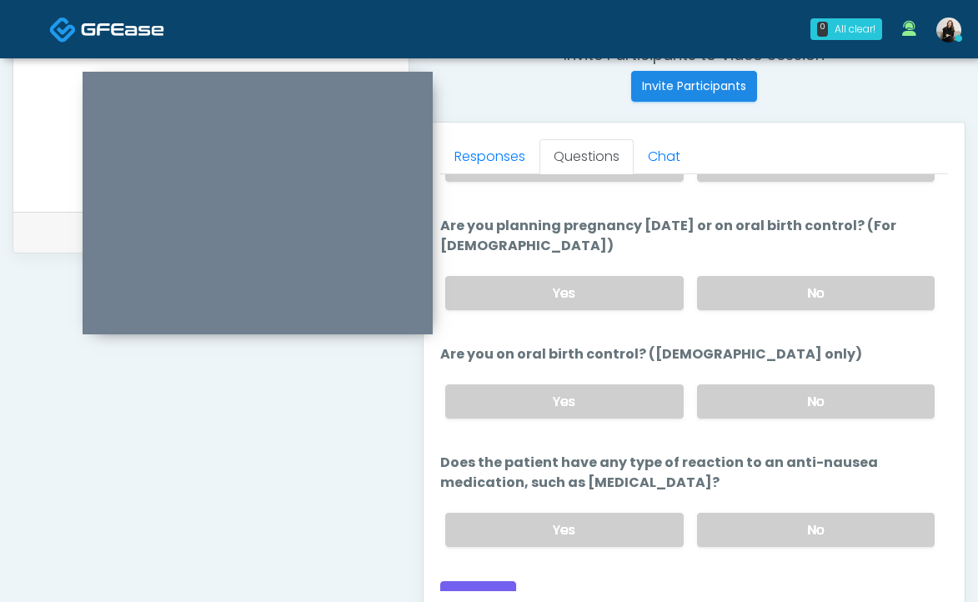
click at [752, 506] on div "Yes No" at bounding box center [690, 529] width 516 height 61
click at [746, 524] on label "No" at bounding box center [816, 530] width 238 height 34
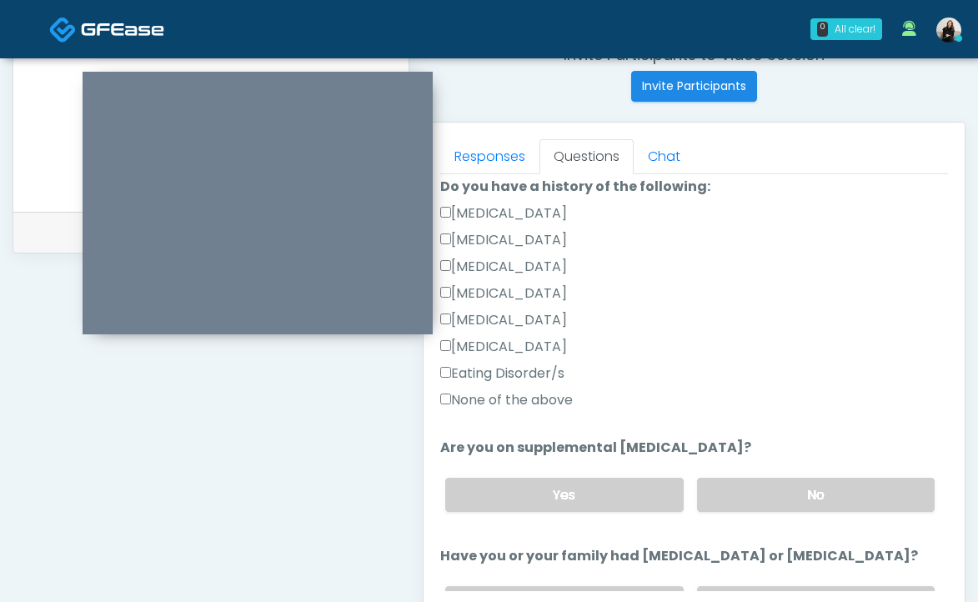
scroll to position [1000, 0]
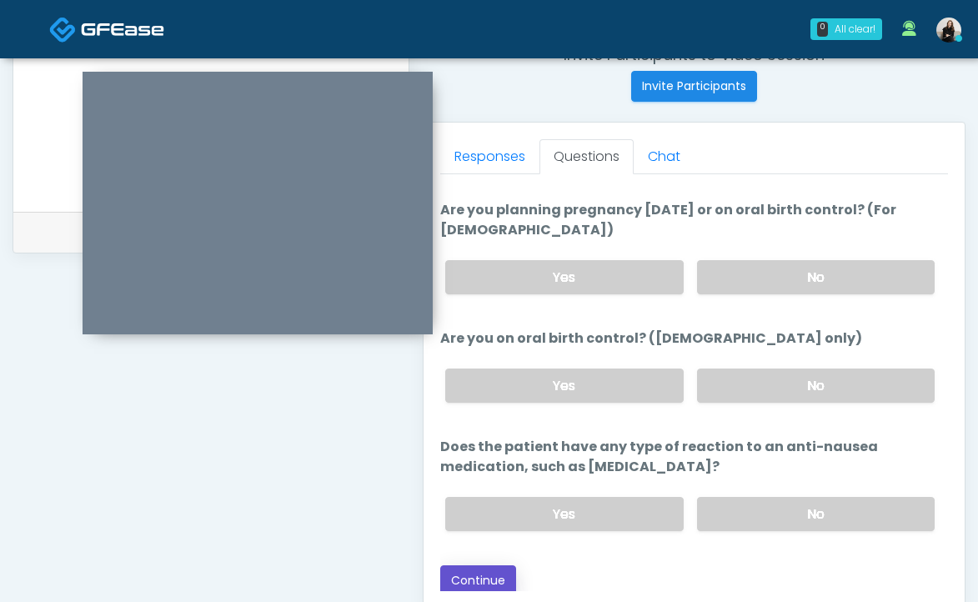
click at [489, 567] on button "Continue" at bounding box center [478, 580] width 76 height 31
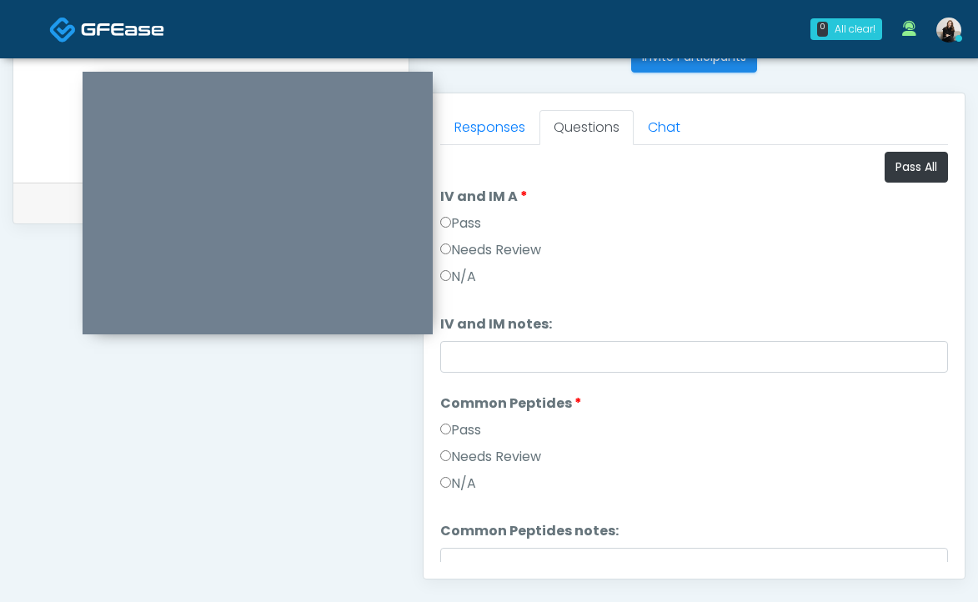
scroll to position [676, 0]
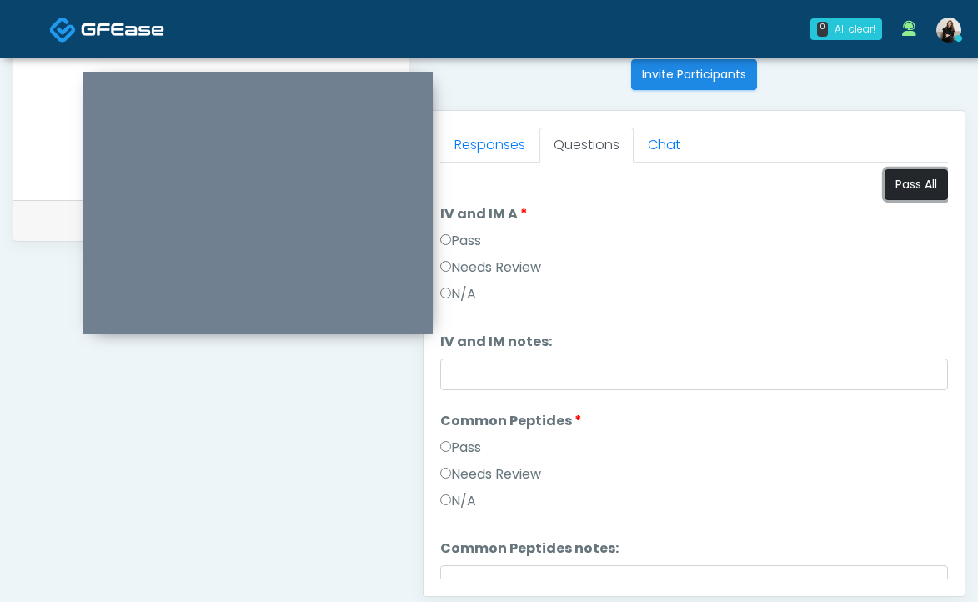
click at [895, 196] on button "Pass All" at bounding box center [916, 184] width 63 height 31
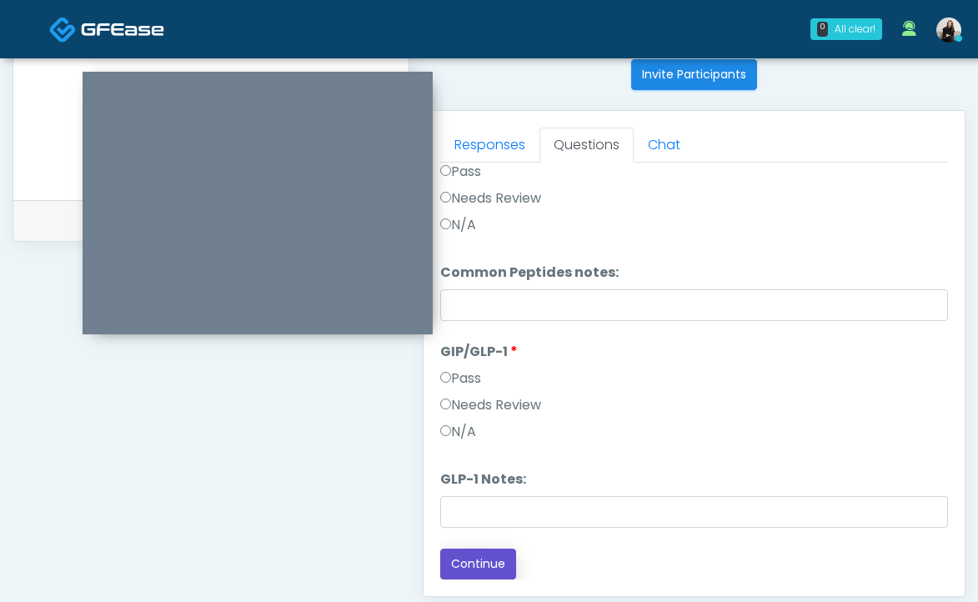
click at [501, 579] on button "Continue" at bounding box center [478, 564] width 76 height 31
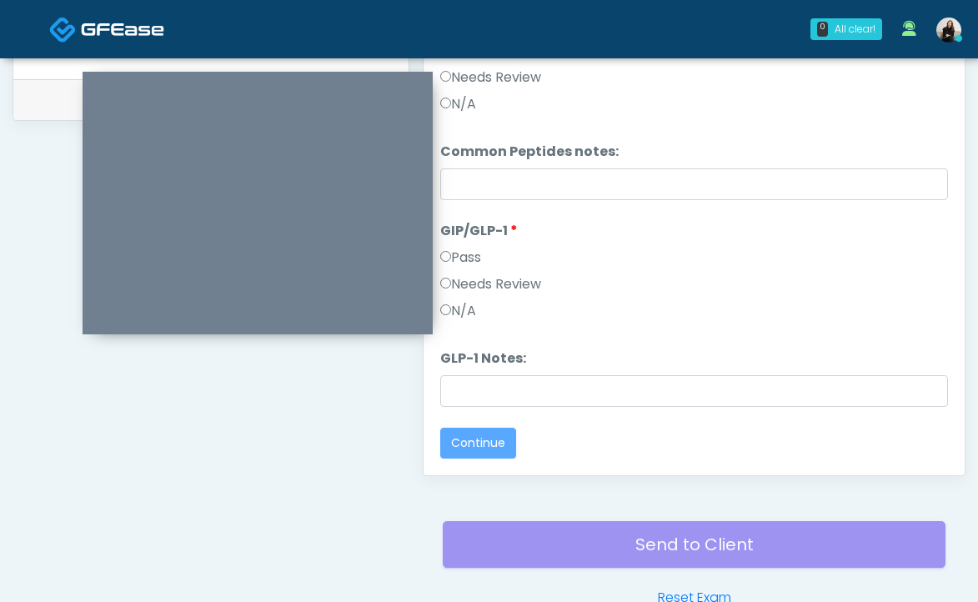
scroll to position [0, 0]
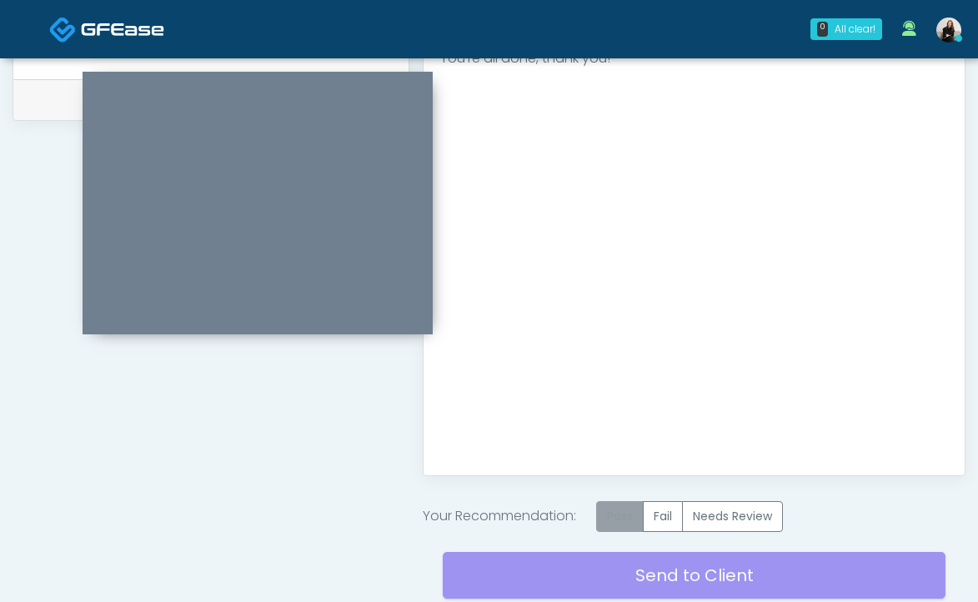
click at [622, 521] on label "Pass" at bounding box center [620, 516] width 48 height 31
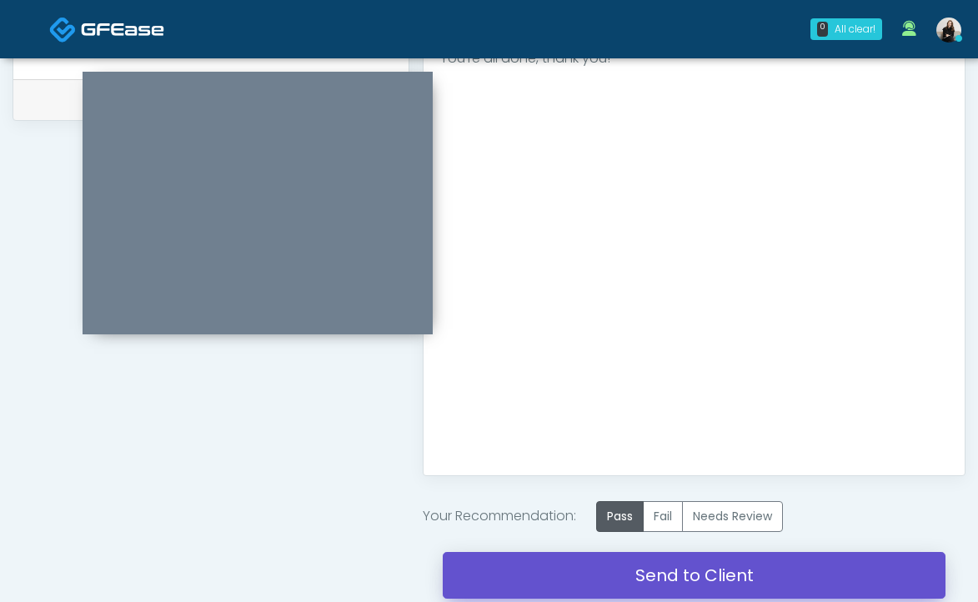
click at [622, 580] on link "Send to Client" at bounding box center [694, 575] width 503 height 47
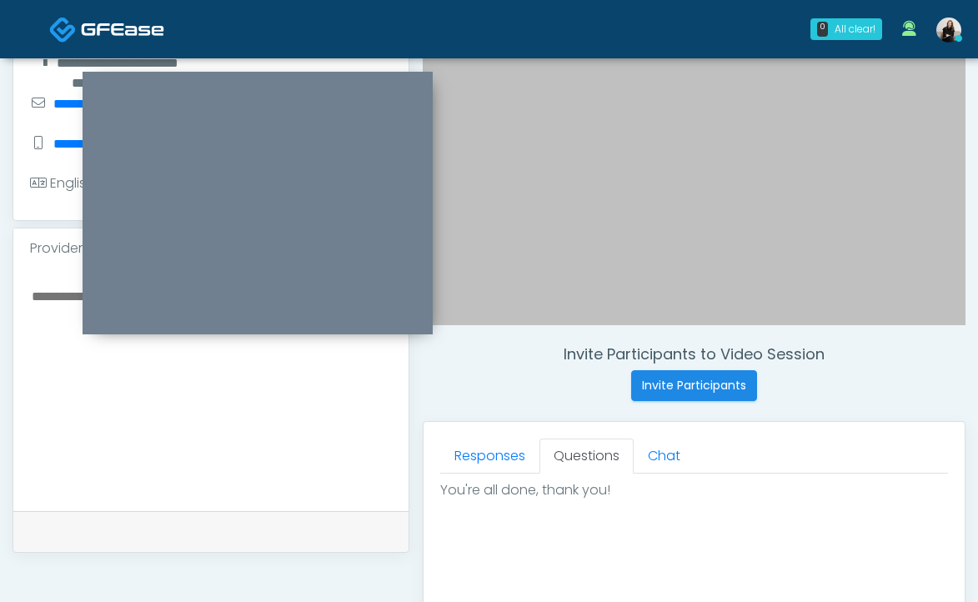
scroll to position [322, 0]
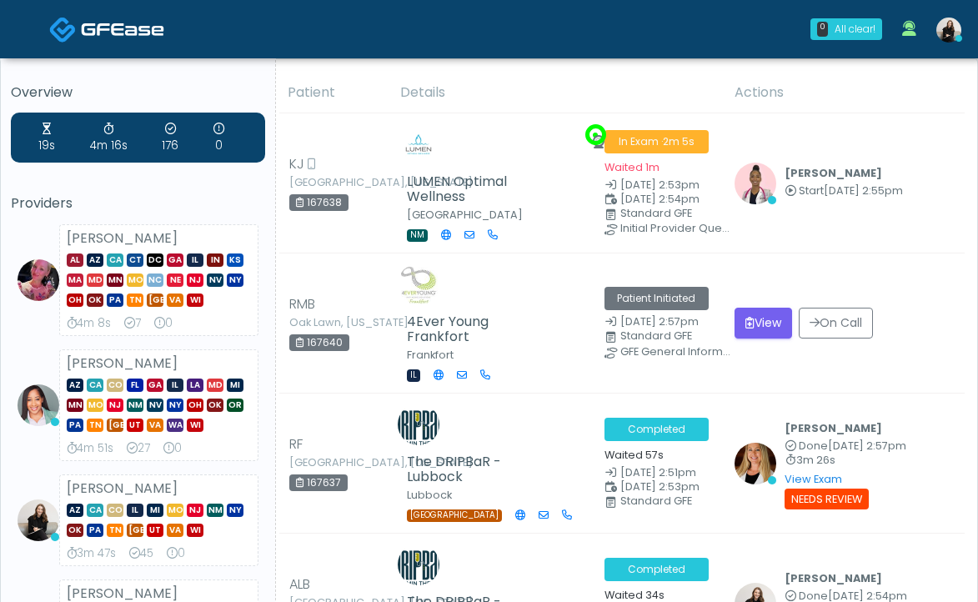
click at [950, 28] on img at bounding box center [948, 30] width 25 height 25
click at [956, 41] on link at bounding box center [948, 29] width 45 height 55
click at [950, 19] on img at bounding box center [948, 30] width 25 height 25
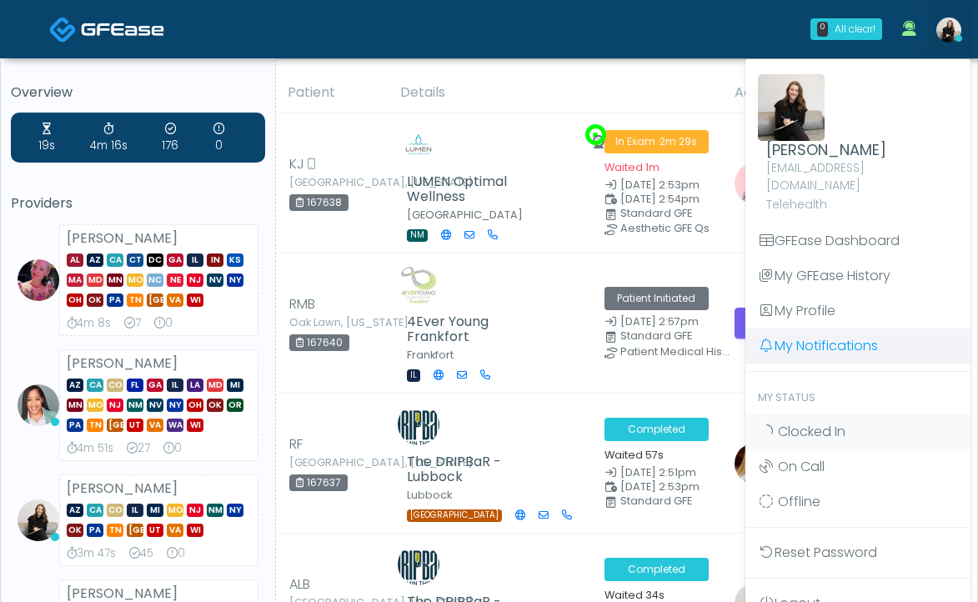
click at [846, 329] on link "My Notifications" at bounding box center [857, 346] width 225 height 35
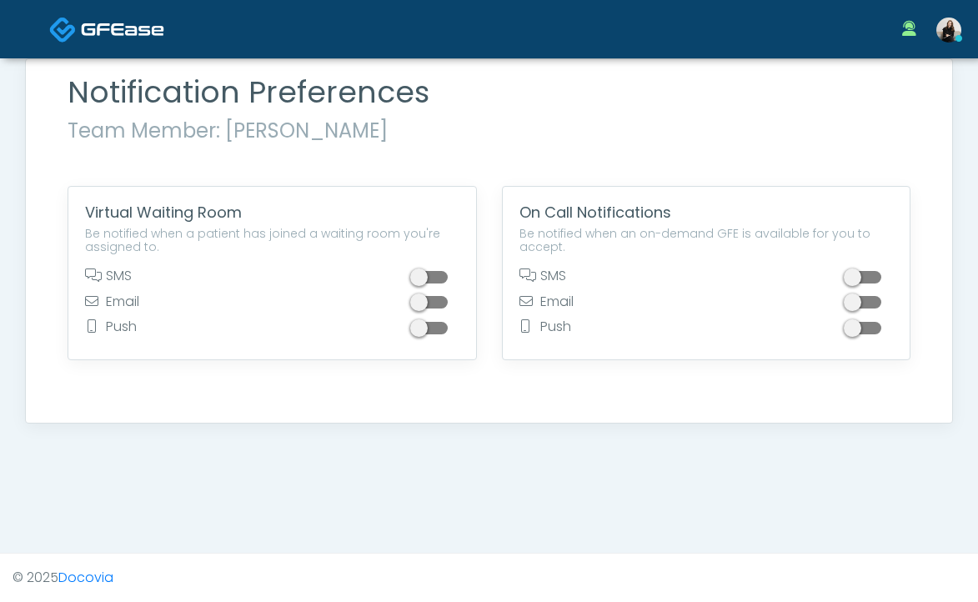
click at [439, 329] on span at bounding box center [430, 328] width 33 height 13
click at [69, 44] on link at bounding box center [106, 29] width 115 height 54
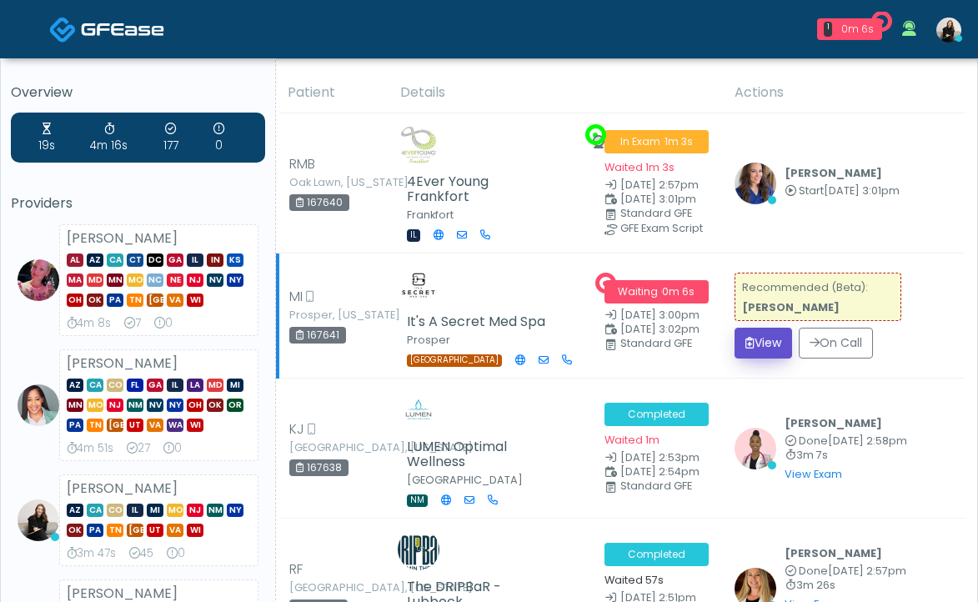
click at [751, 337] on icon "submit" at bounding box center [749, 343] width 9 height 12
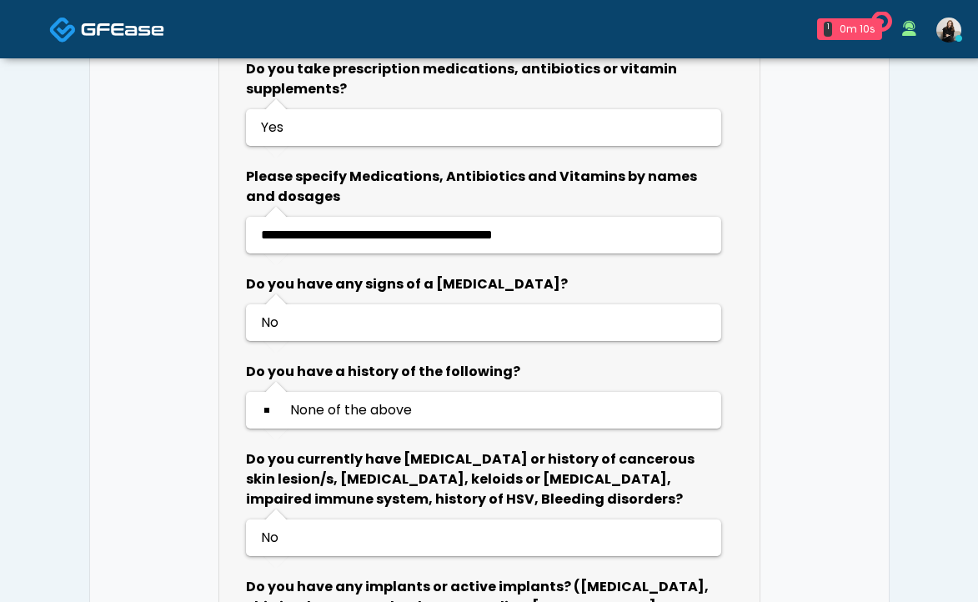
scroll to position [1129, 0]
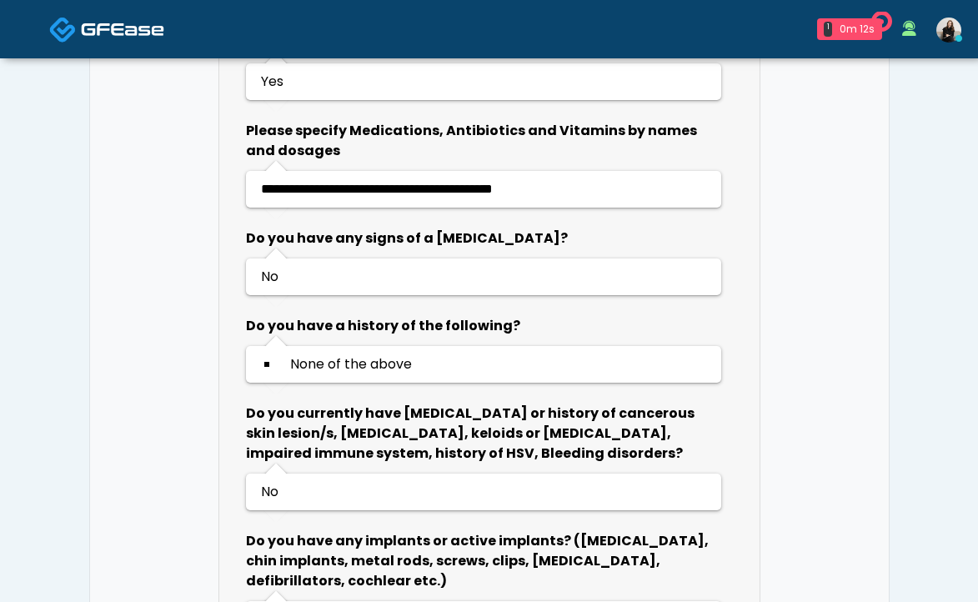
click at [113, 33] on img at bounding box center [122, 29] width 83 height 17
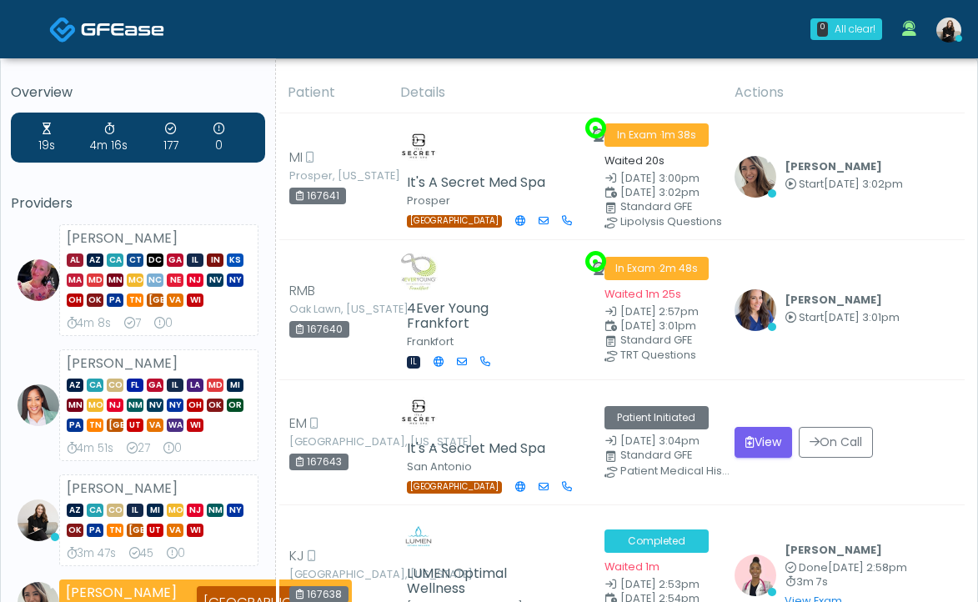
click at [109, 24] on img at bounding box center [122, 29] width 83 height 17
click at [131, 30] on img at bounding box center [122, 29] width 83 height 17
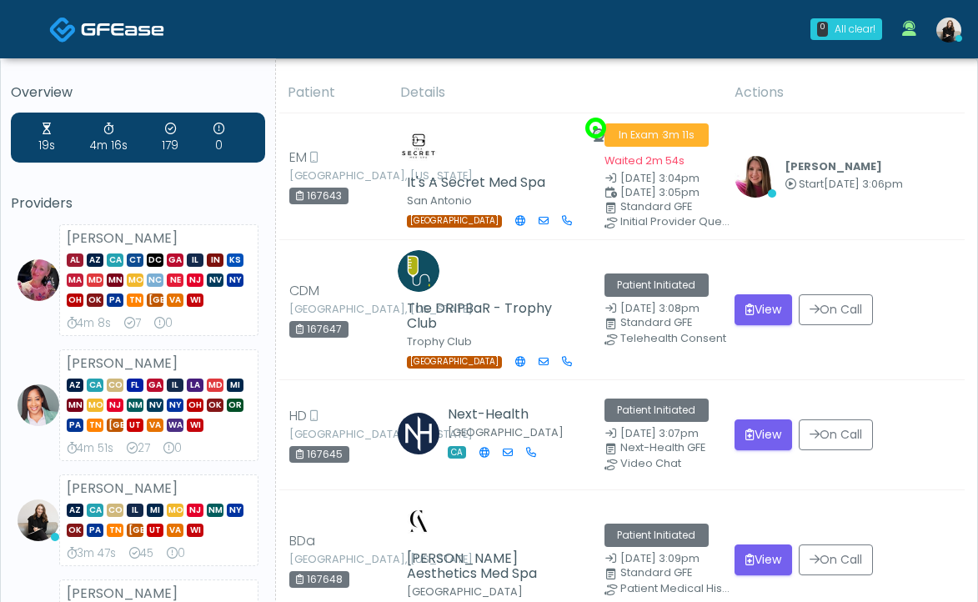
click img
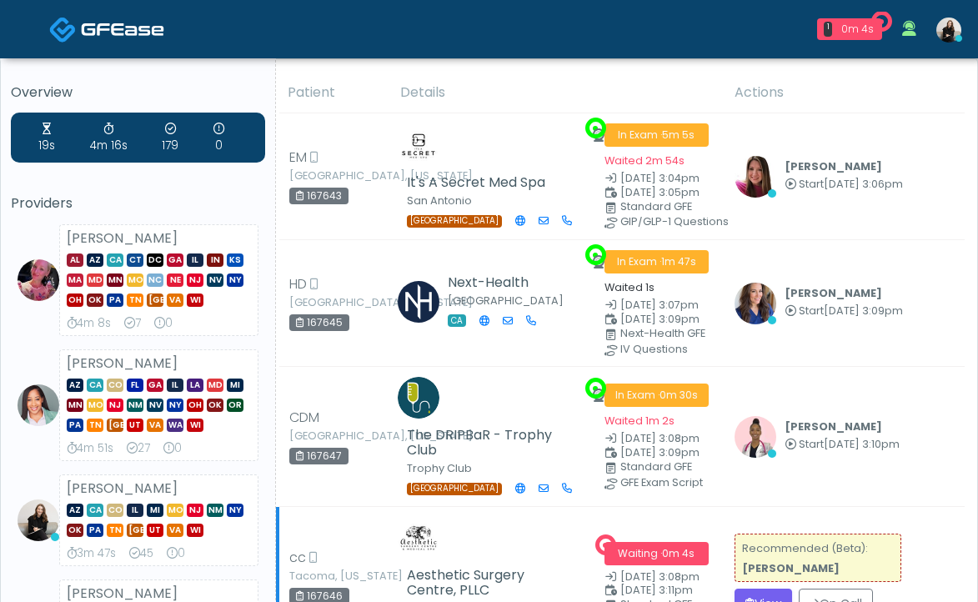
scroll to position [135, 0]
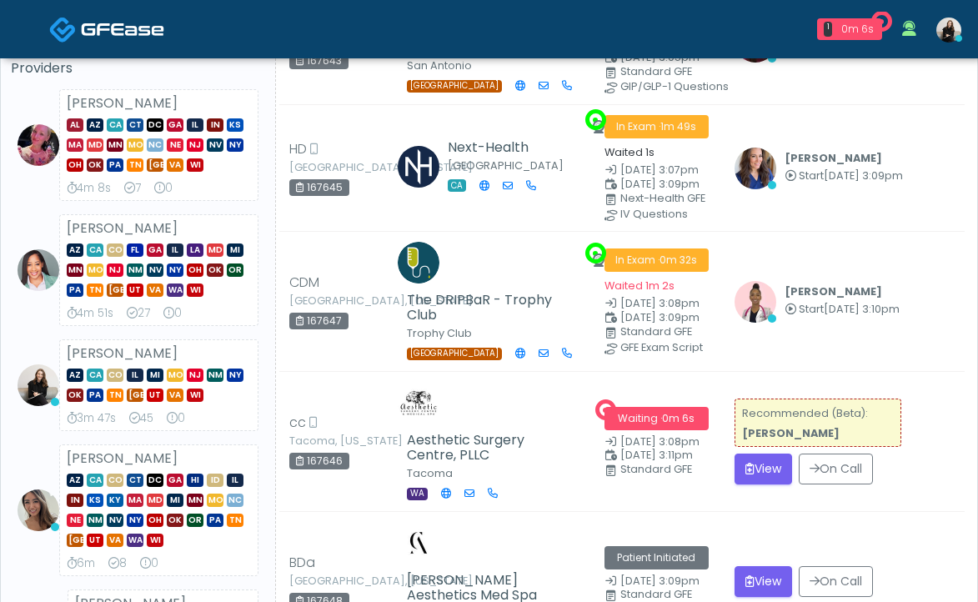
click at [120, 25] on img at bounding box center [122, 29] width 83 height 17
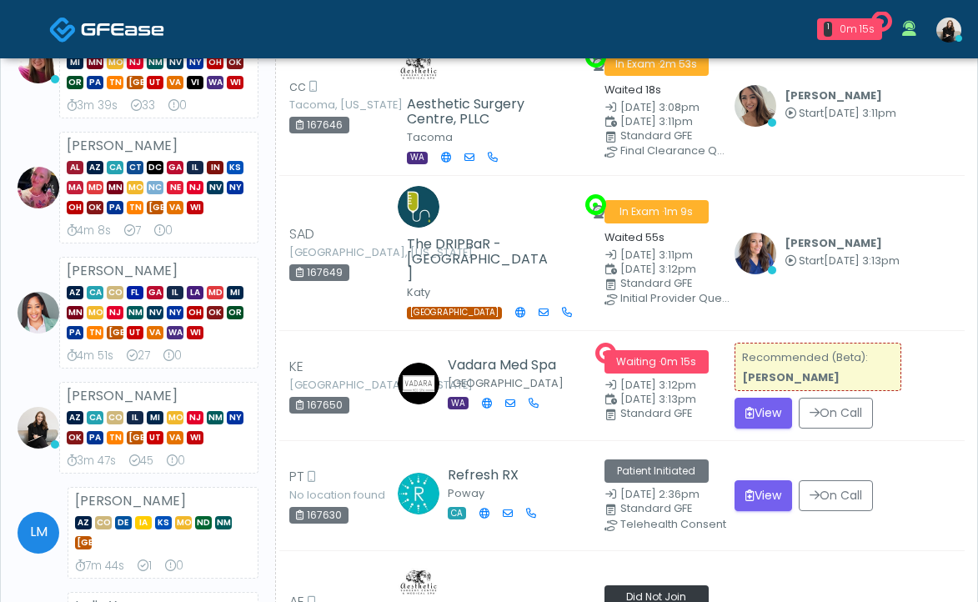
scroll to position [473, 0]
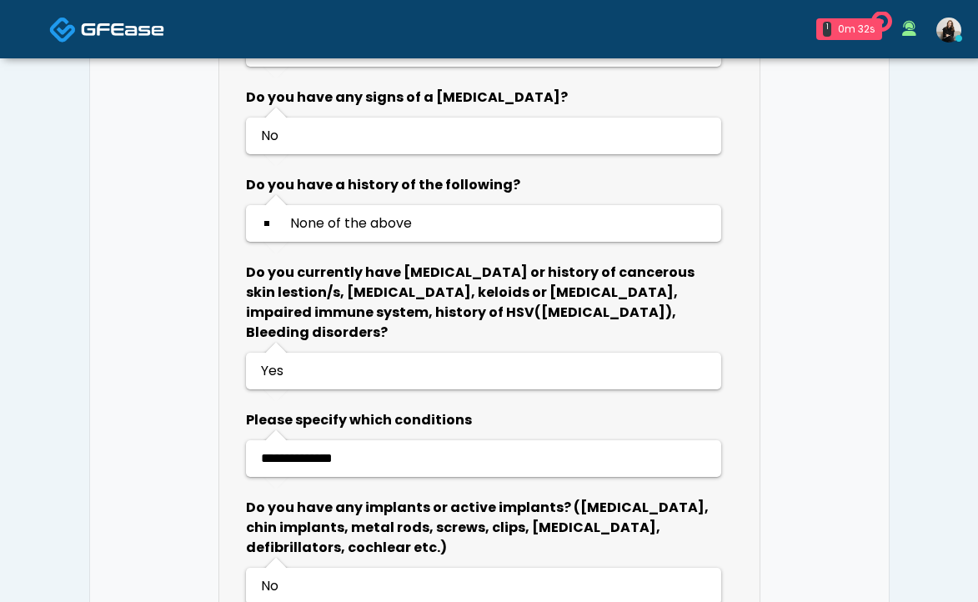
scroll to position [1187, 0]
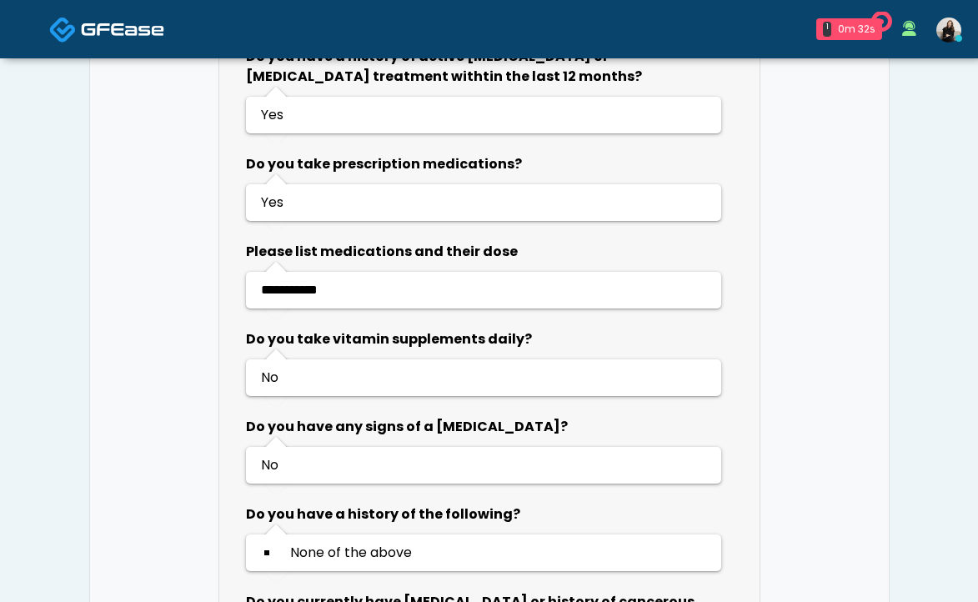
click at [318, 283] on span "**********" at bounding box center [289, 289] width 57 height 13
copy span "*******"
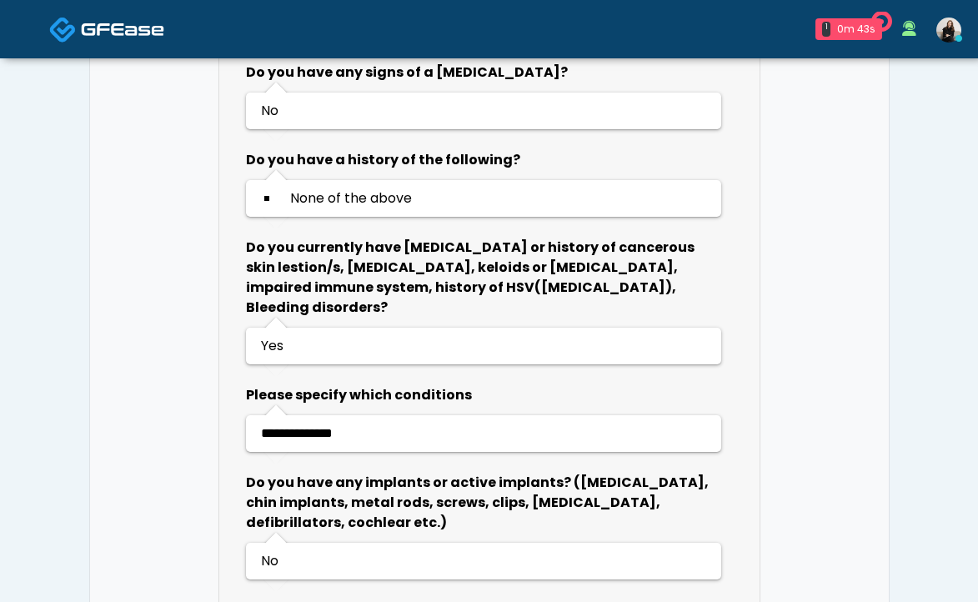
scroll to position [1768, 0]
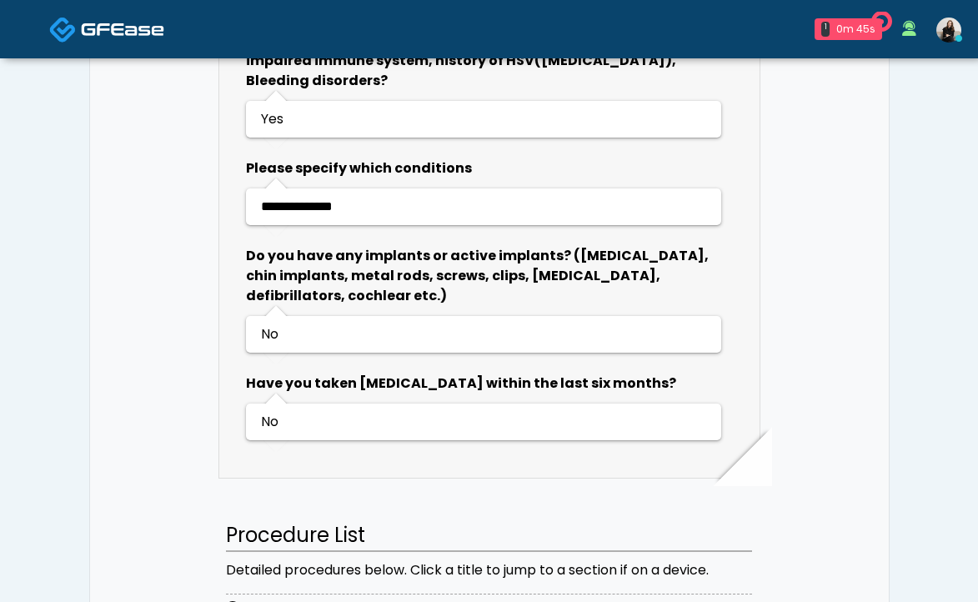
click at [162, 43] on link at bounding box center [106, 29] width 115 height 54
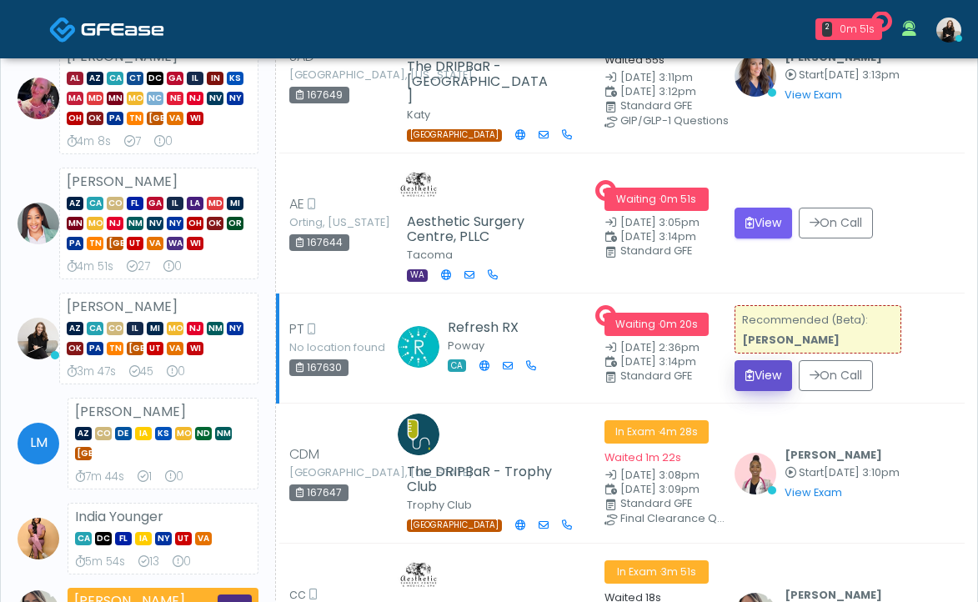
click at [783, 368] on button "View" at bounding box center [764, 375] width 58 height 31
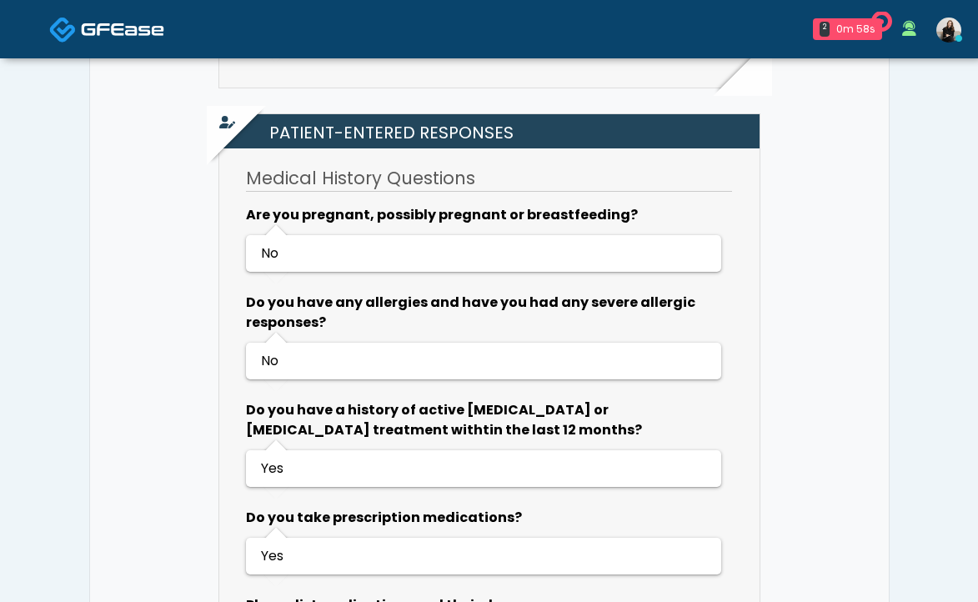
scroll to position [624, 0]
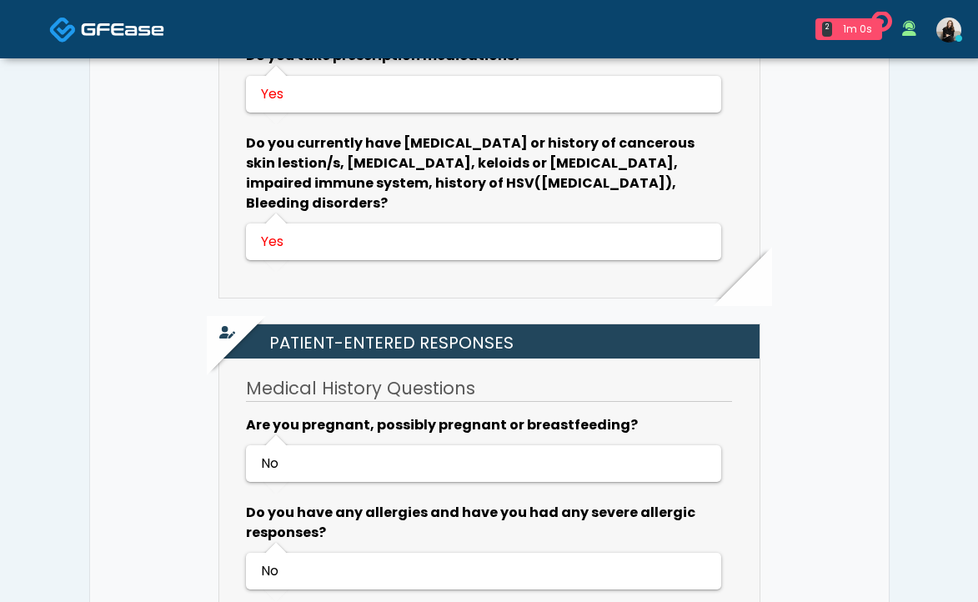
click at [90, 35] on img at bounding box center [122, 29] width 83 height 17
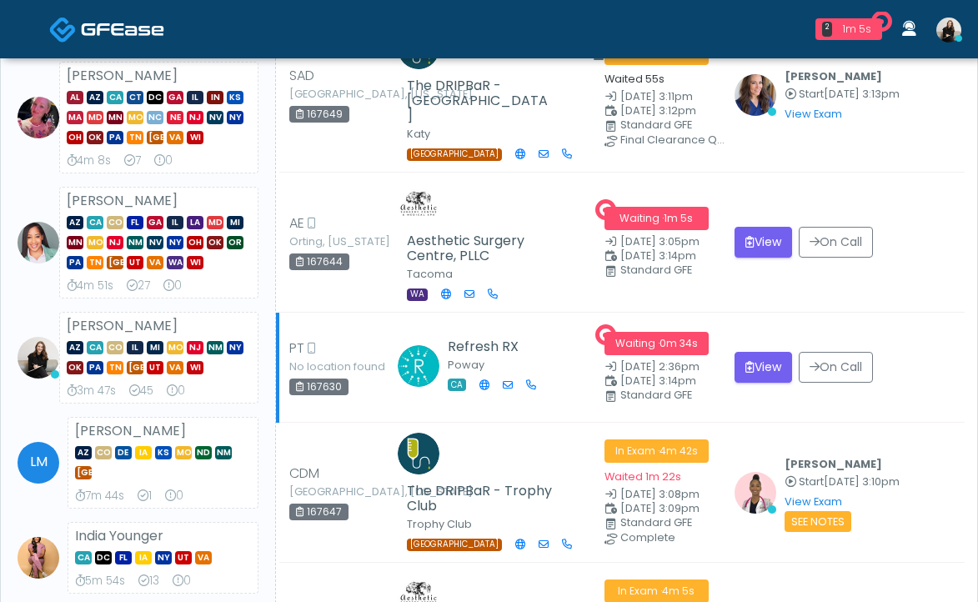
scroll to position [223, 0]
click at [752, 361] on icon "submit" at bounding box center [749, 367] width 9 height 12
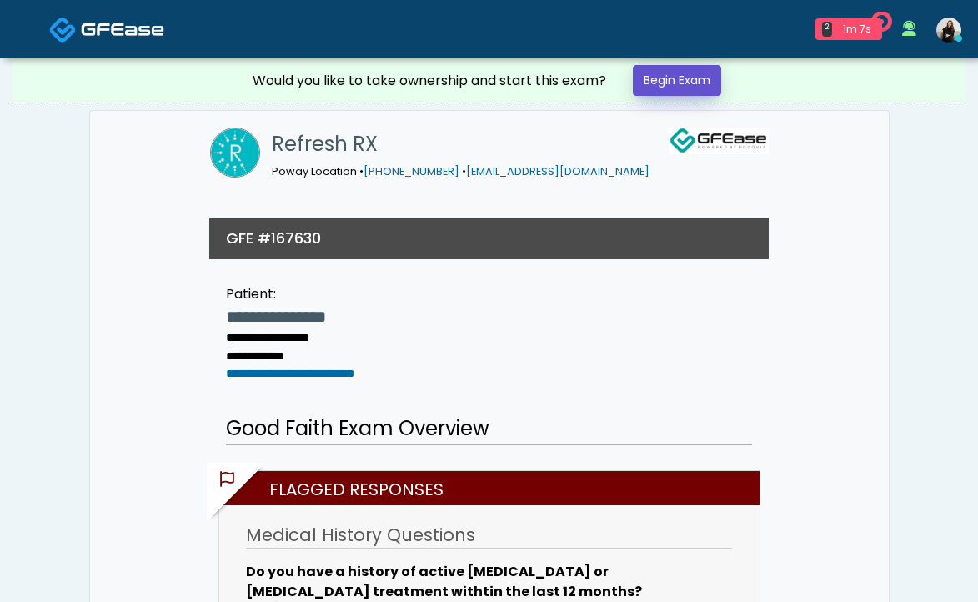
click at [660, 83] on link "Begin Exam" at bounding box center [677, 80] width 88 height 31
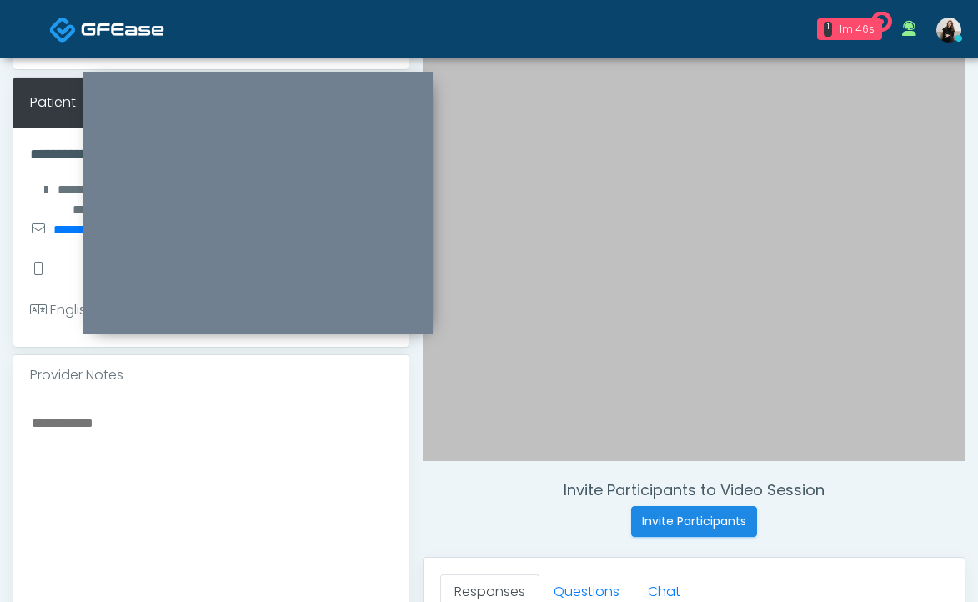
scroll to position [204, 0]
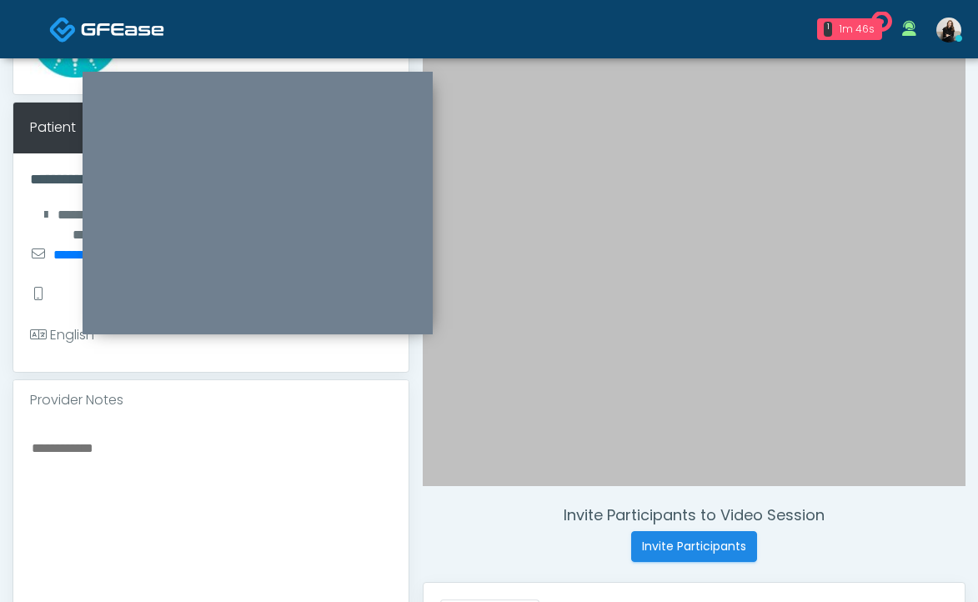
click at [222, 506] on textarea at bounding box center [211, 538] width 362 height 203
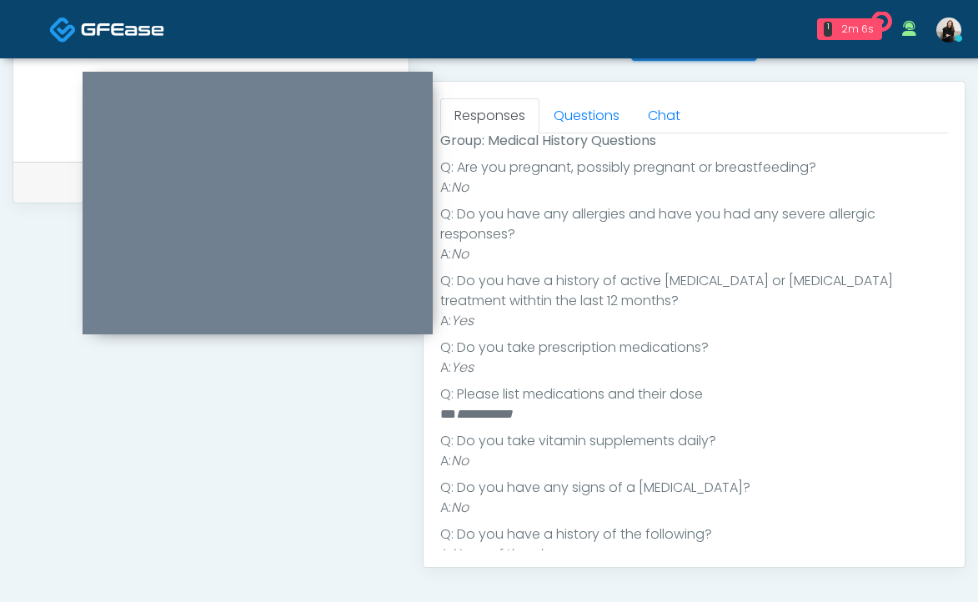
scroll to position [608, 0]
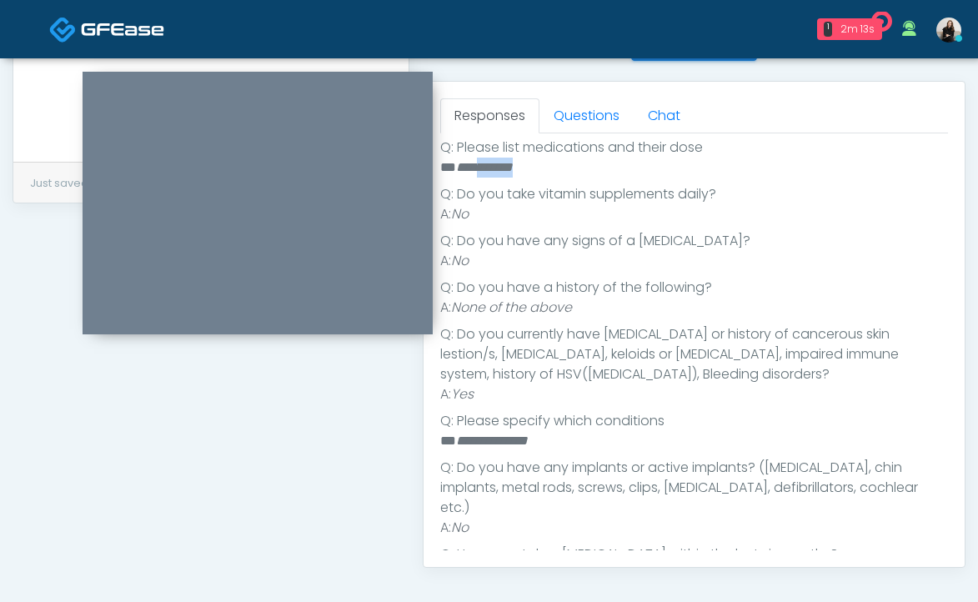
drag, startPoint x: 480, startPoint y: 166, endPoint x: 602, endPoint y: 171, distance: 121.8
click at [602, 171] on li "**********" at bounding box center [694, 168] width 508 height 20
copy em "*******"
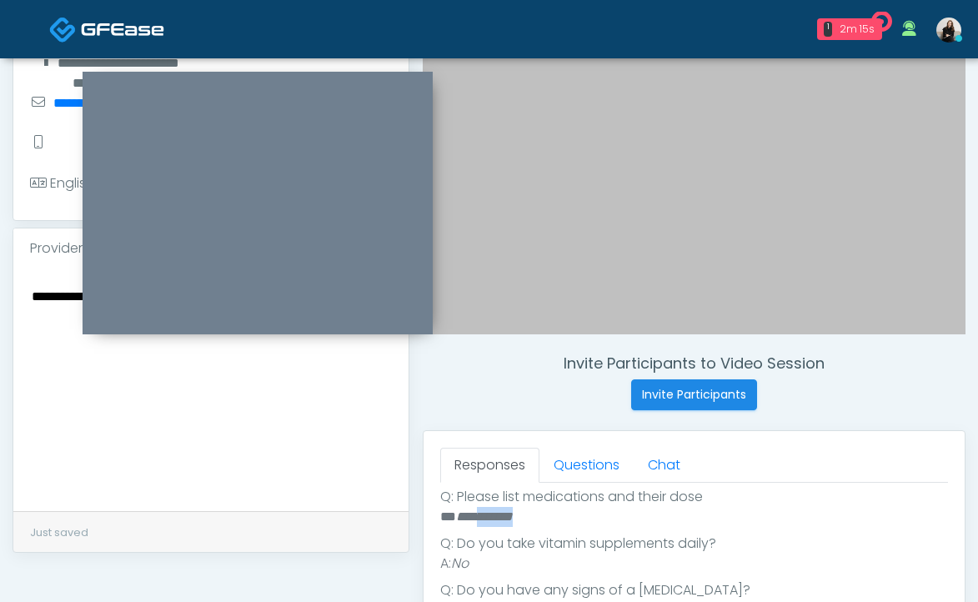
scroll to position [278, 0]
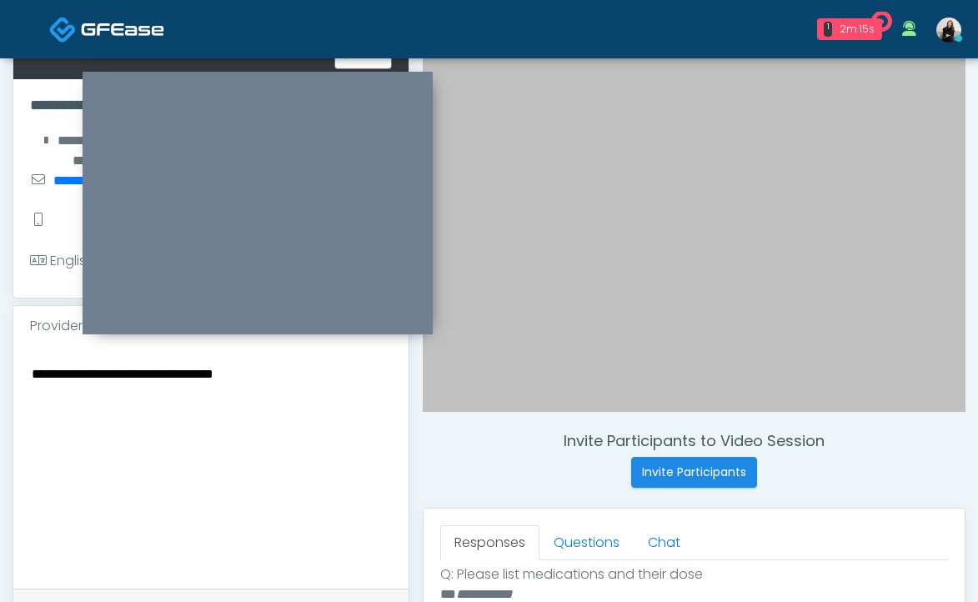
click at [309, 431] on textarea "**********" at bounding box center [211, 464] width 362 height 203
paste textarea "*******"
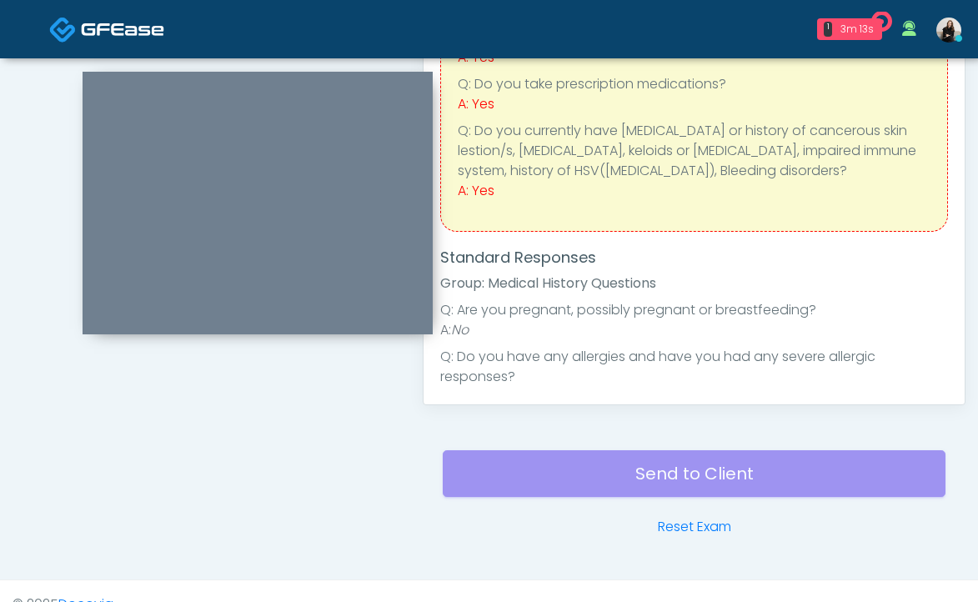
scroll to position [0, 0]
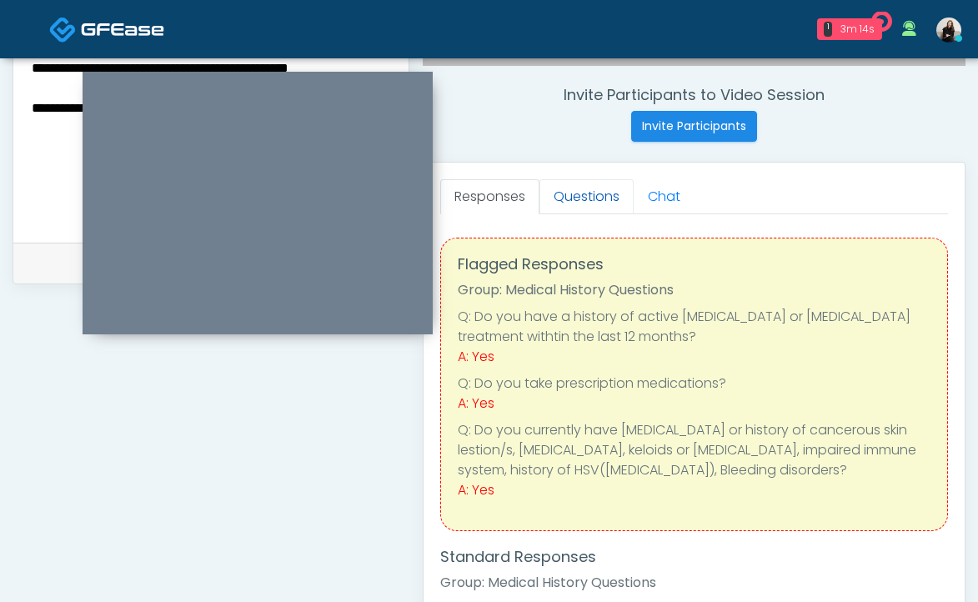
type textarea "**********"
click at [580, 209] on link "Questions" at bounding box center [586, 196] width 94 height 35
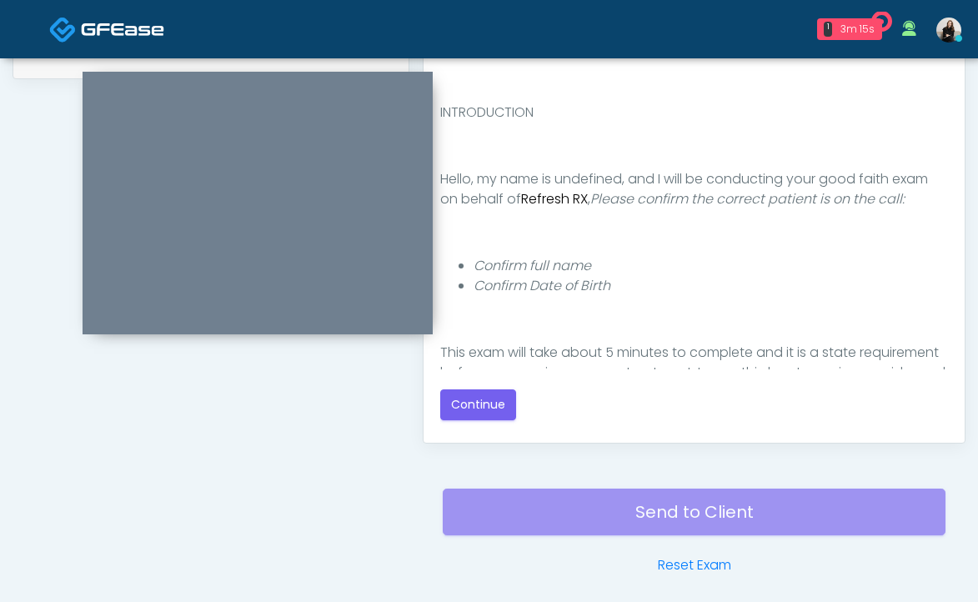
scroll to position [895, 0]
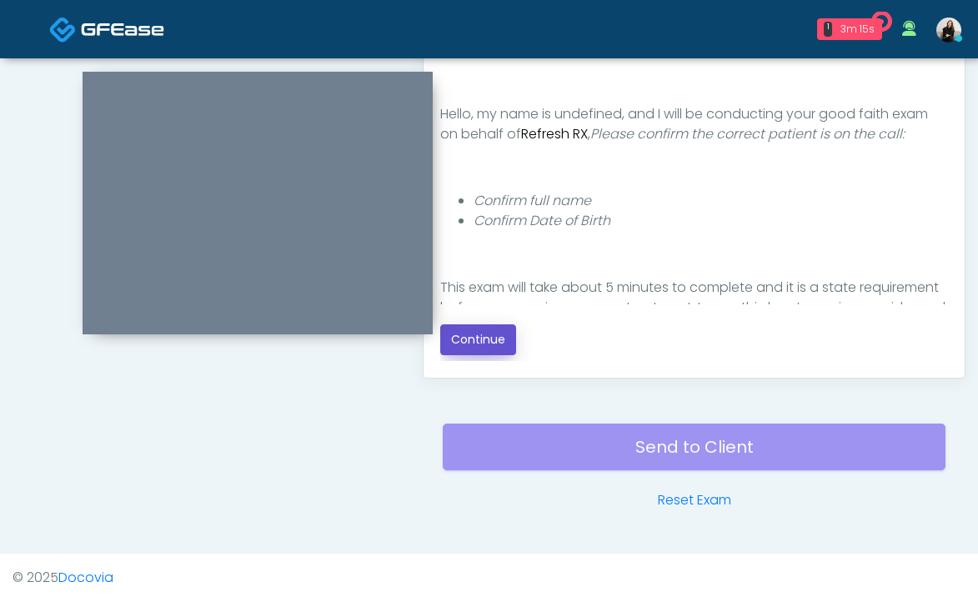
click at [494, 329] on button "Continue" at bounding box center [478, 339] width 76 height 31
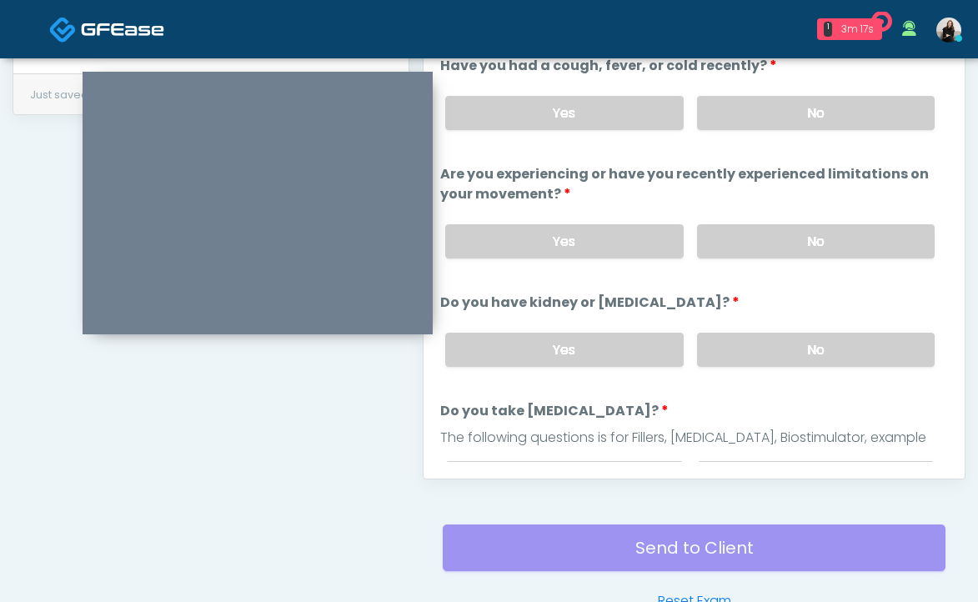
scroll to position [685, 0]
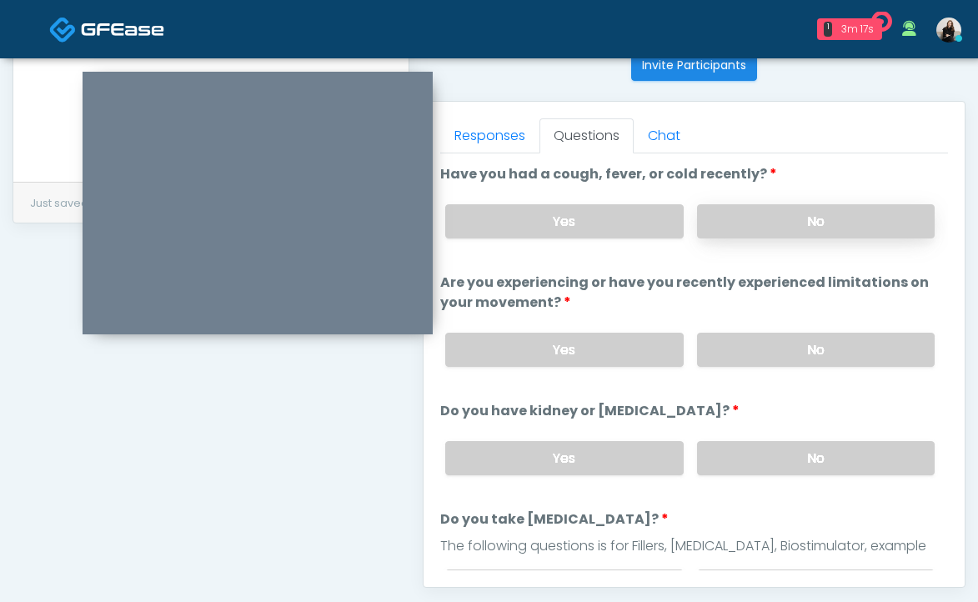
click at [783, 226] on label "No" at bounding box center [816, 221] width 238 height 34
click at [771, 374] on div "Yes No" at bounding box center [690, 349] width 516 height 61
click at [771, 357] on label "No" at bounding box center [816, 350] width 238 height 34
click at [771, 441] on label "No" at bounding box center [816, 458] width 238 height 34
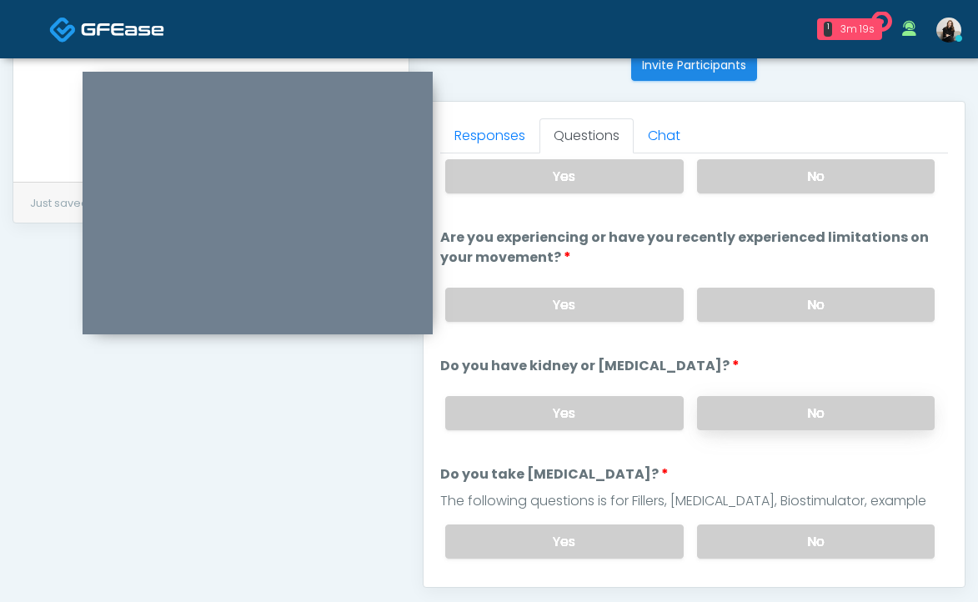
scroll to position [94, 0]
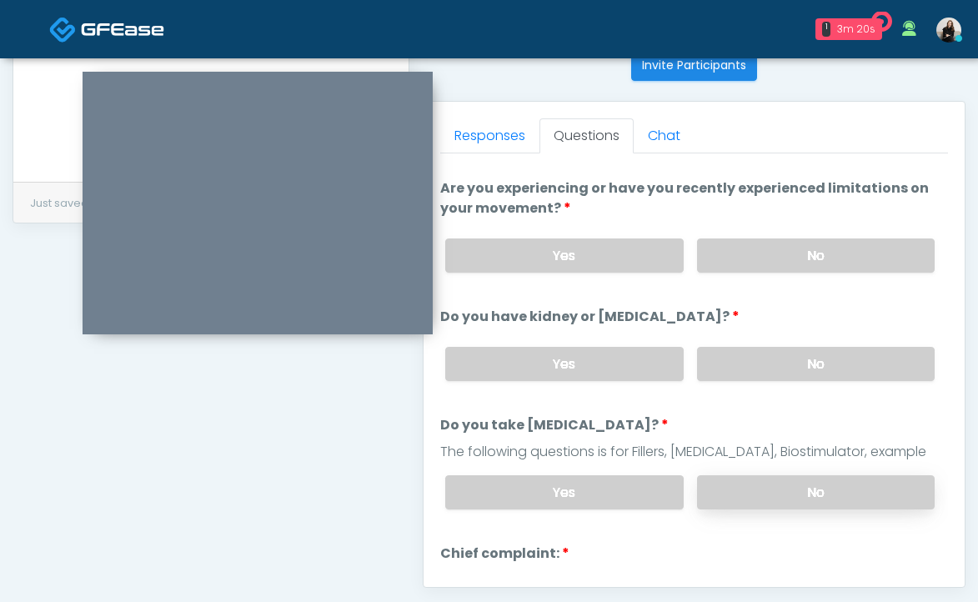
click at [769, 486] on label "No" at bounding box center [816, 492] width 238 height 34
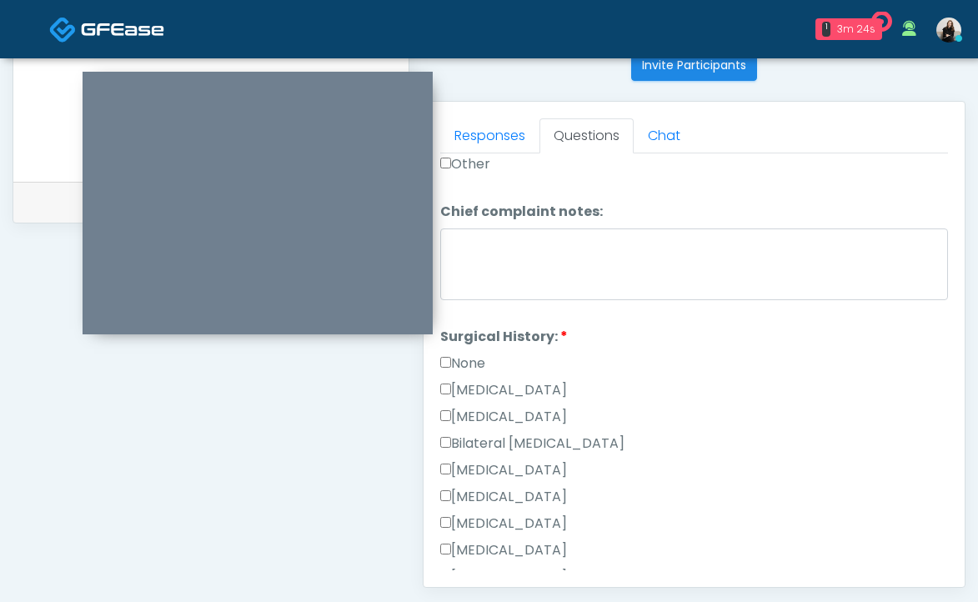
scroll to position [1029, 0]
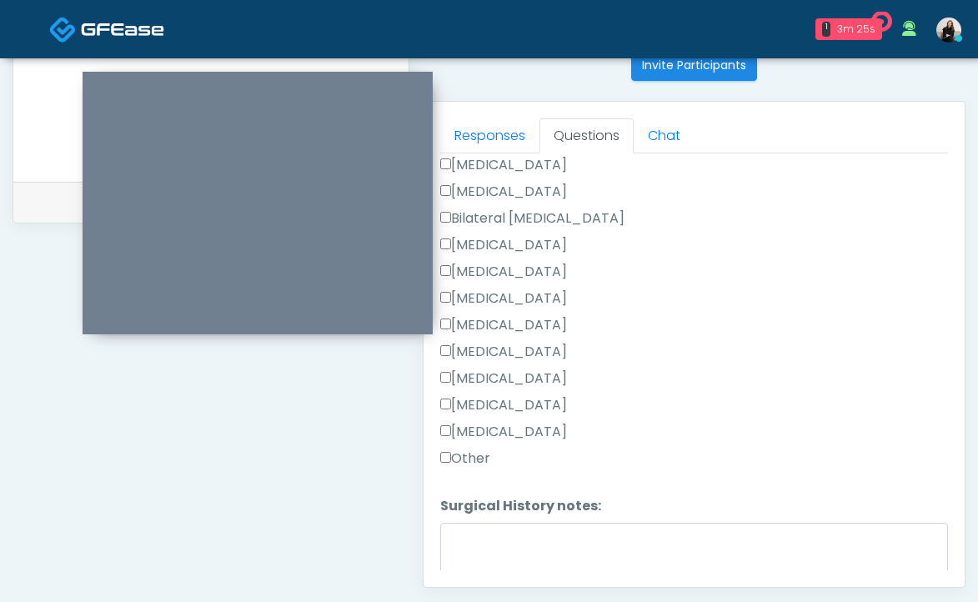
click at [465, 459] on label "Other" at bounding box center [465, 459] width 50 height 20
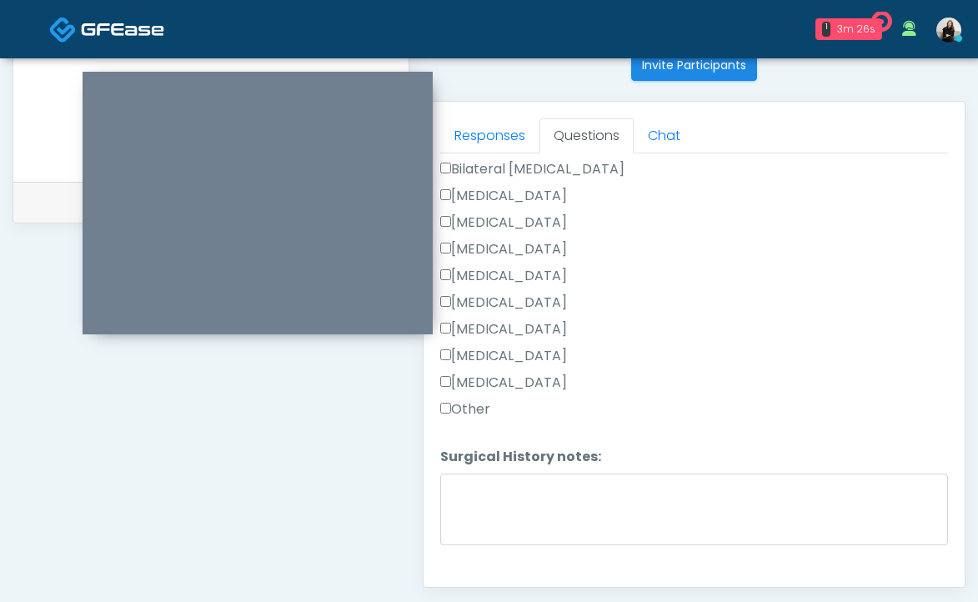
scroll to position [1081, 0]
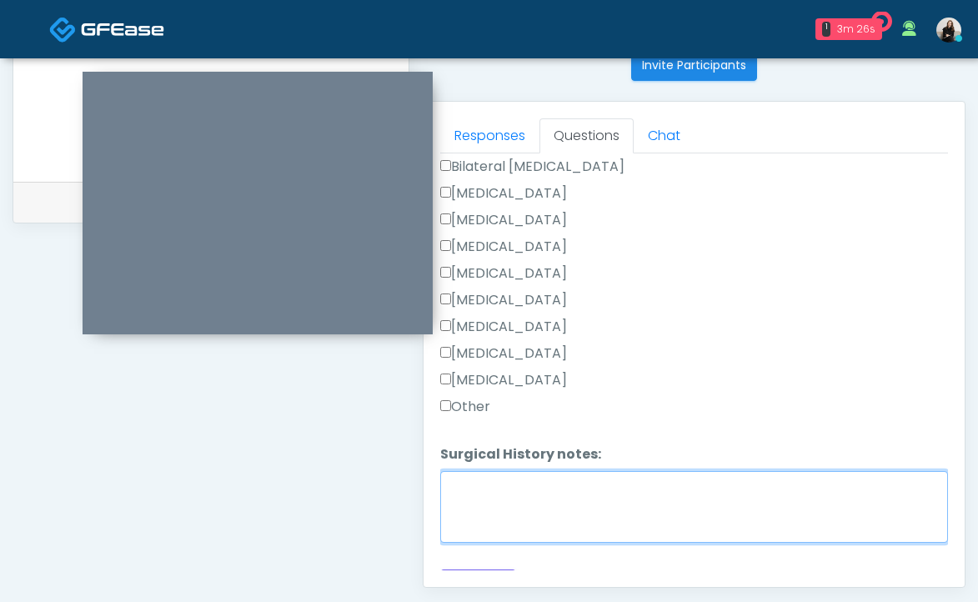
click at [469, 509] on textarea "Surgical History notes:" at bounding box center [694, 507] width 508 height 72
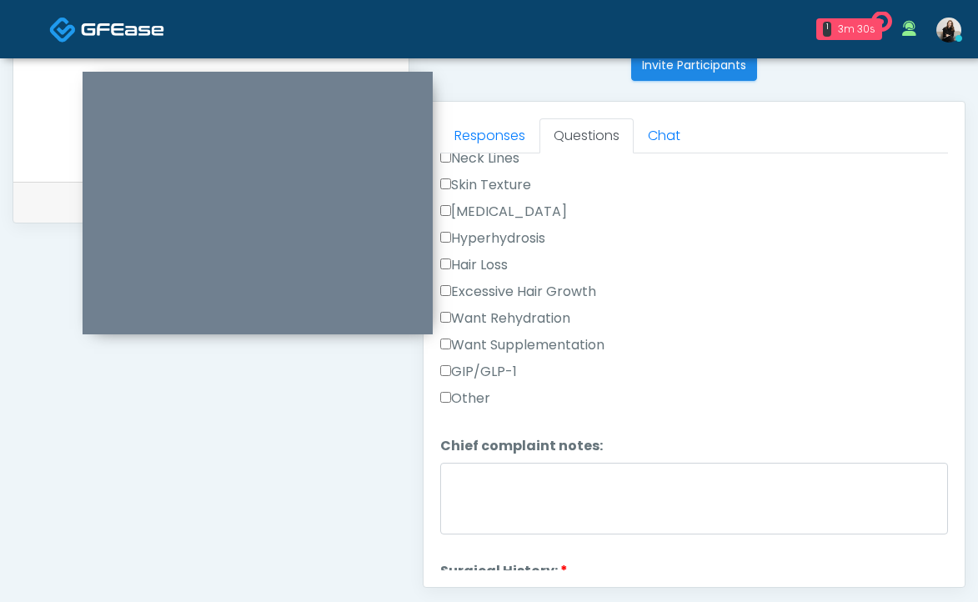
scroll to position [938, 0]
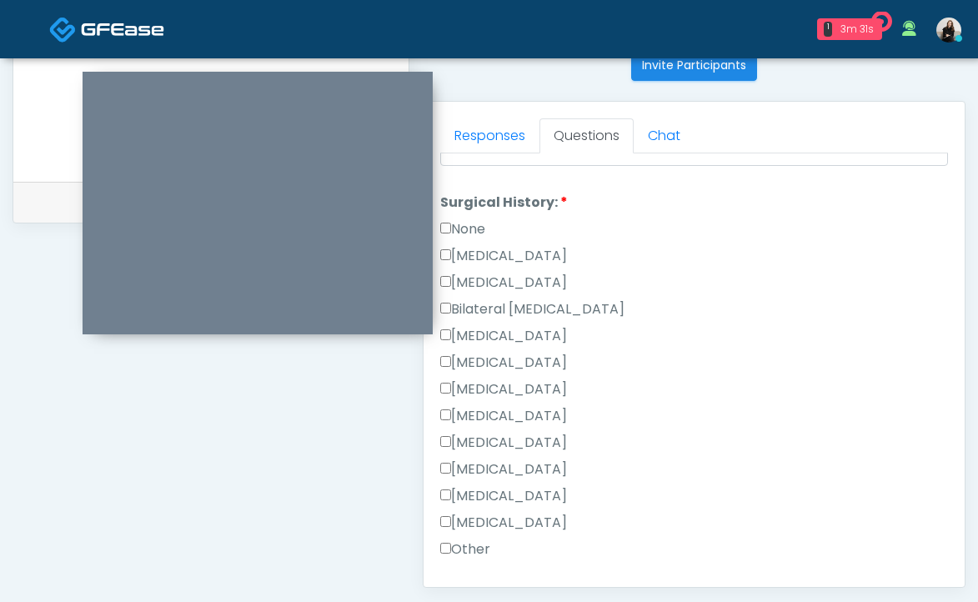
click at [479, 274] on label "[MEDICAL_DATA]" at bounding box center [503, 283] width 127 height 20
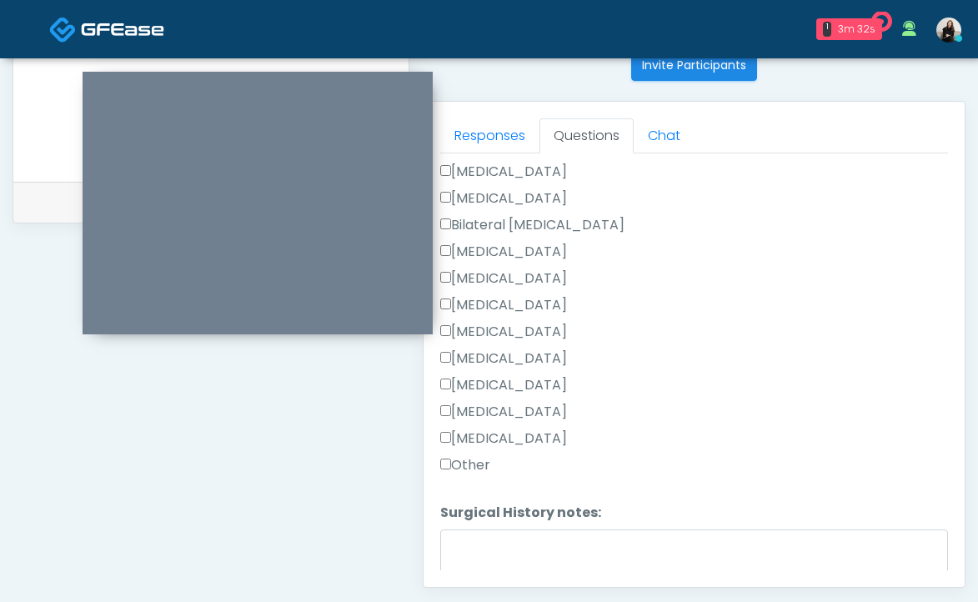
scroll to position [1101, 0]
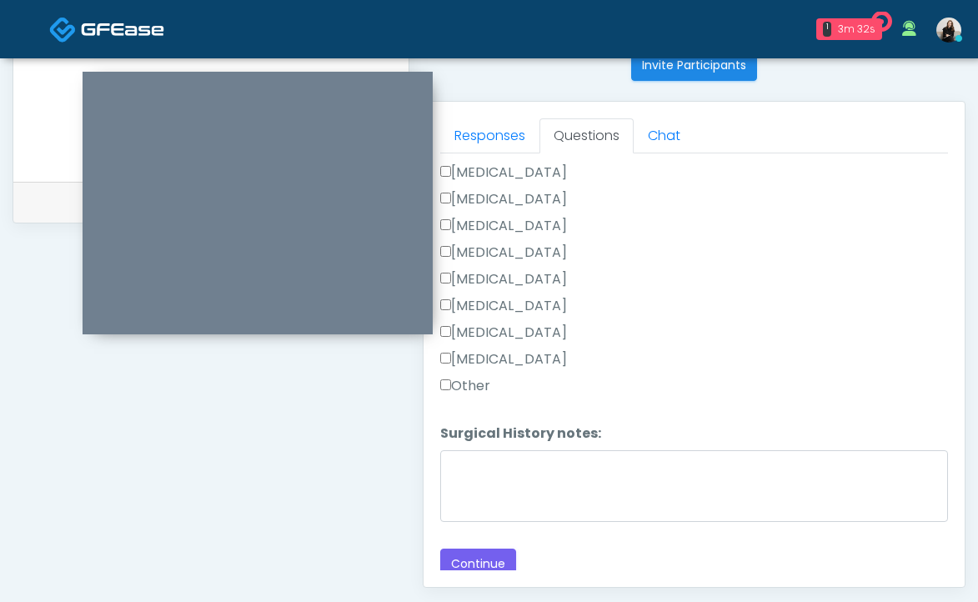
click at [465, 378] on label "Other" at bounding box center [465, 386] width 50 height 20
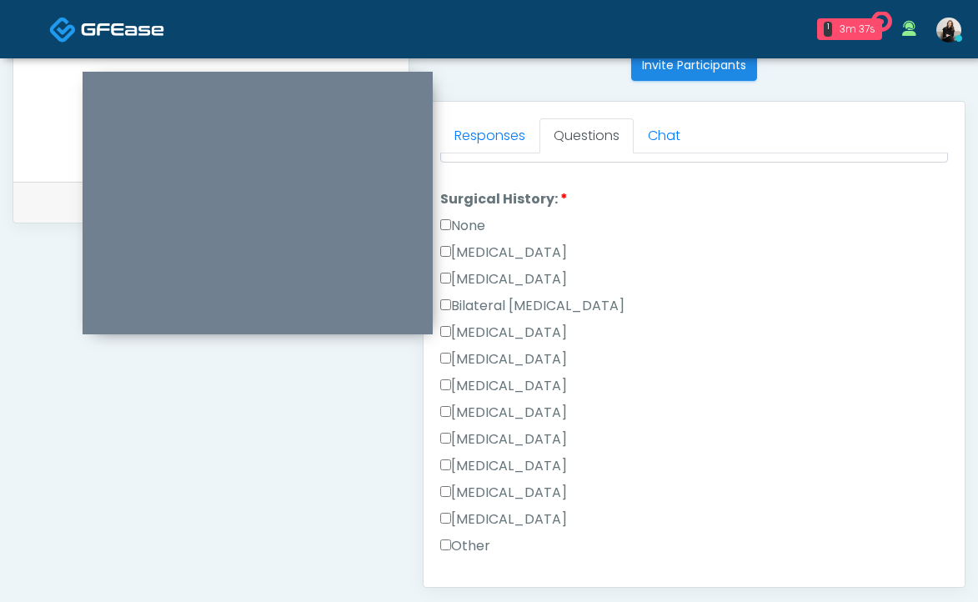
scroll to position [949, 0]
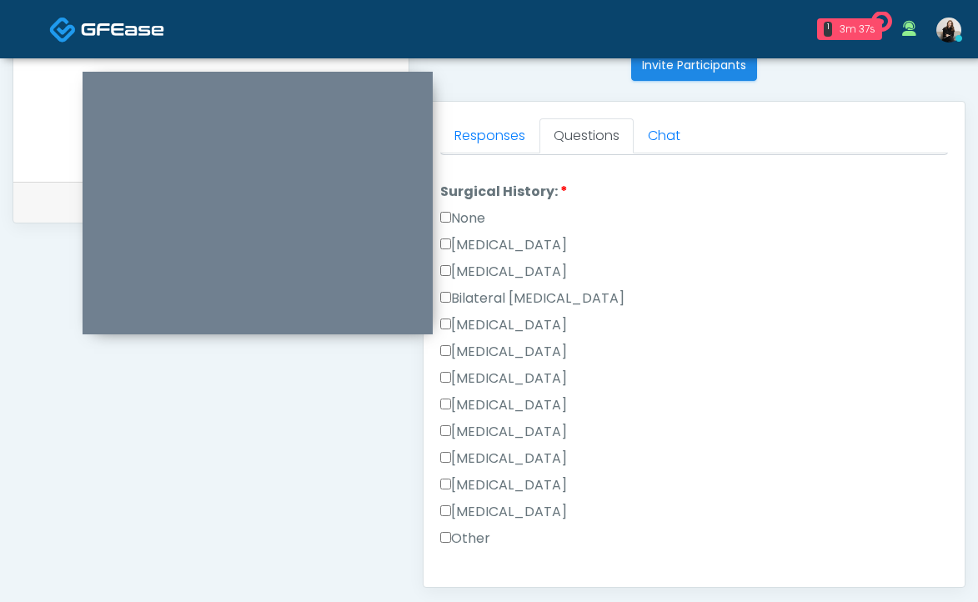
click at [489, 480] on label "Appendectomy" at bounding box center [503, 485] width 127 height 20
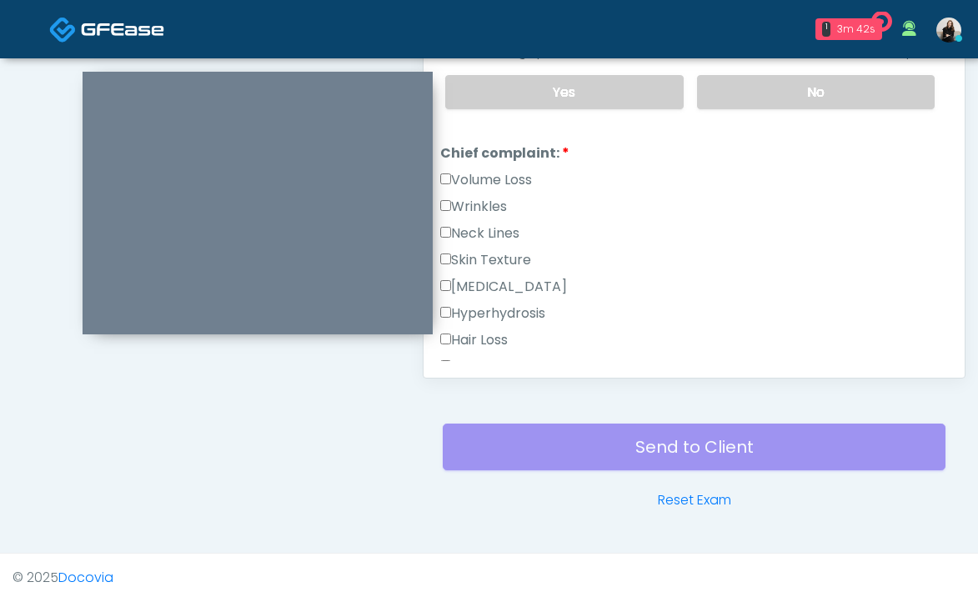
scroll to position [335, 0]
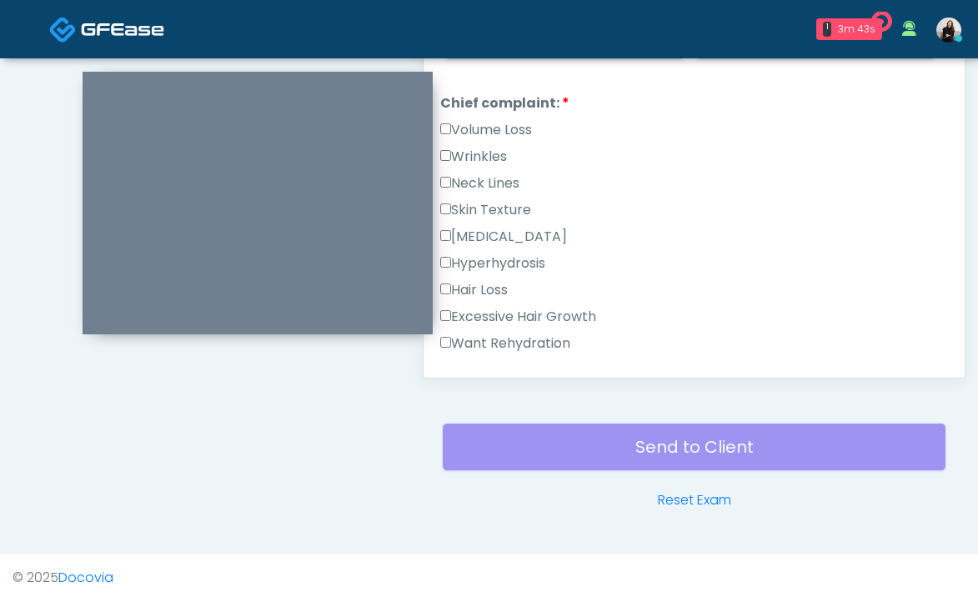
click at [486, 154] on label "Wrinkles" at bounding box center [473, 157] width 67 height 20
click at [489, 129] on label "Volume Loss" at bounding box center [486, 130] width 92 height 20
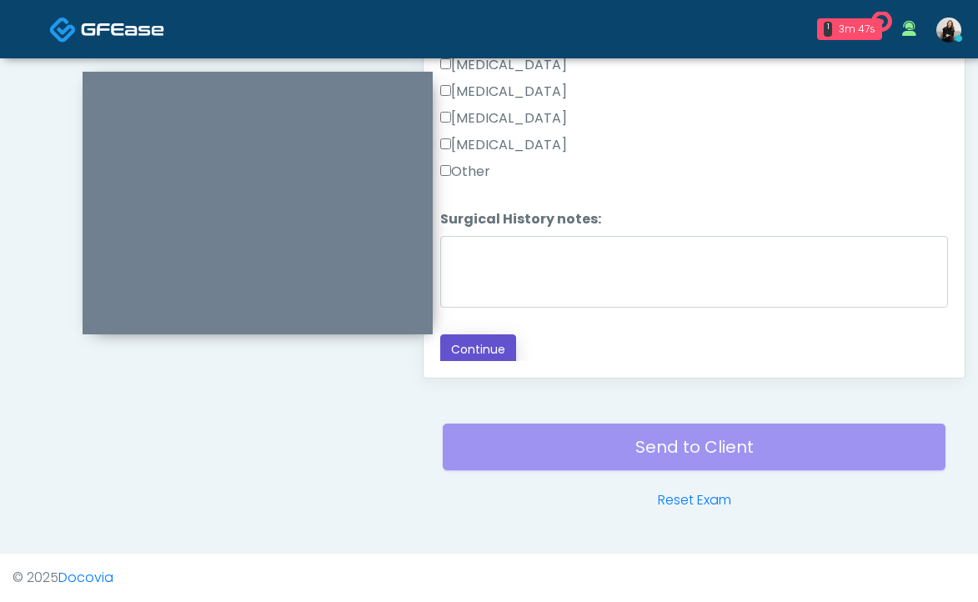
click at [464, 346] on button "Continue" at bounding box center [478, 349] width 76 height 31
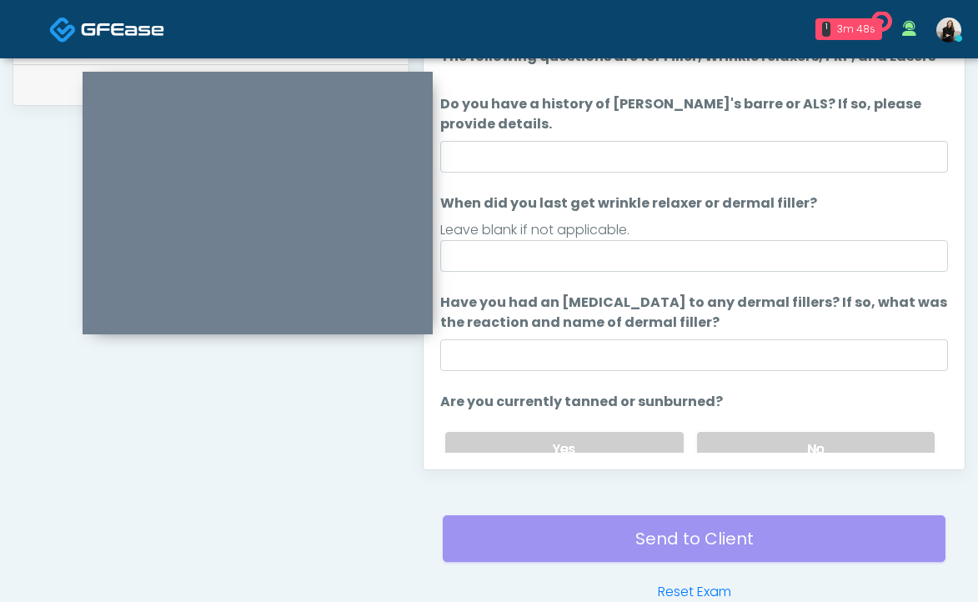
scroll to position [700, 0]
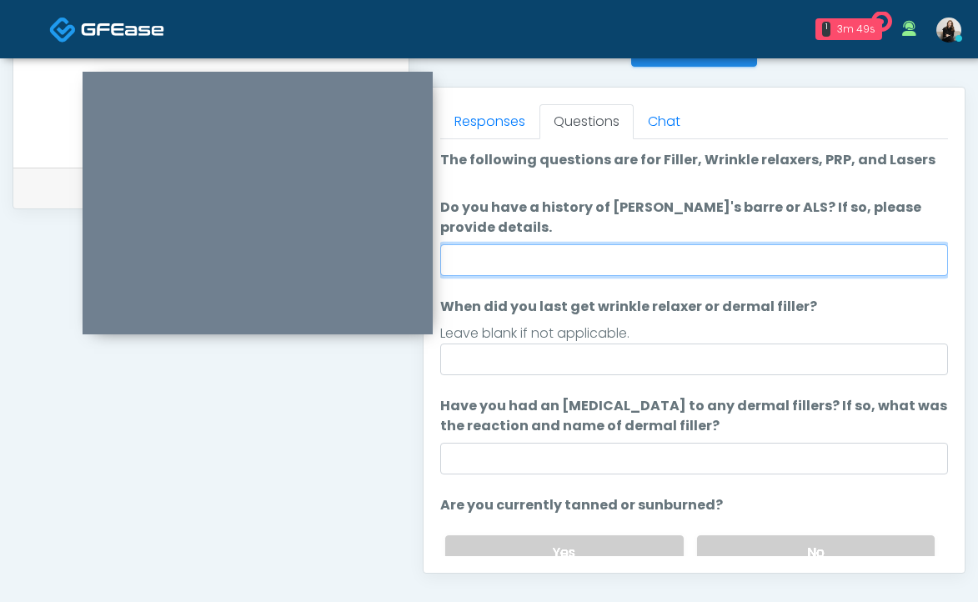
click at [548, 258] on input "Do you have a history of Guillain's barre or ALS? If so, please provide details." at bounding box center [694, 260] width 508 height 32
type input "**"
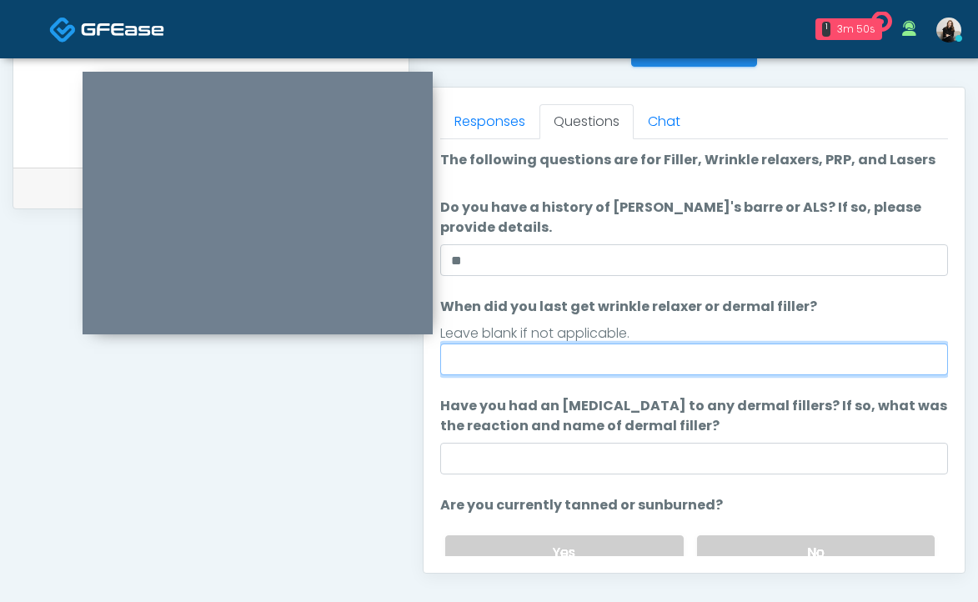
click at [550, 368] on input "When did you last get wrinkle relaxer or dermal filler?" at bounding box center [694, 360] width 508 height 32
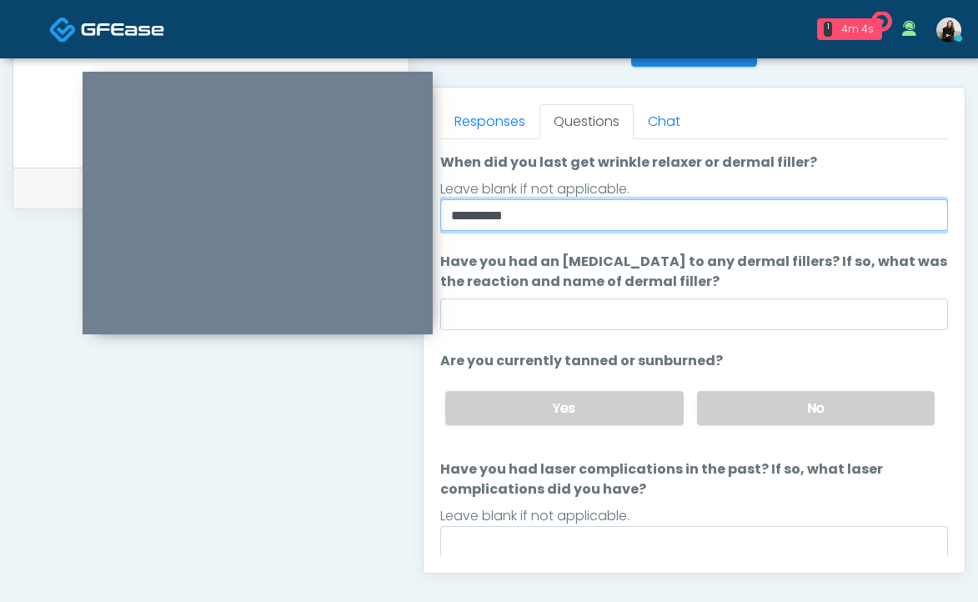
scroll to position [155, 0]
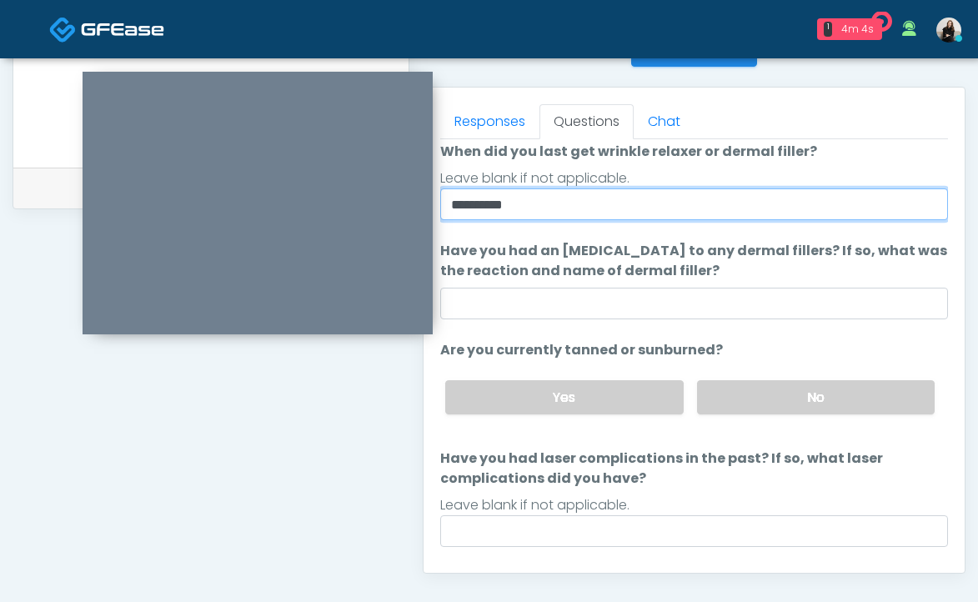
type input "**********"
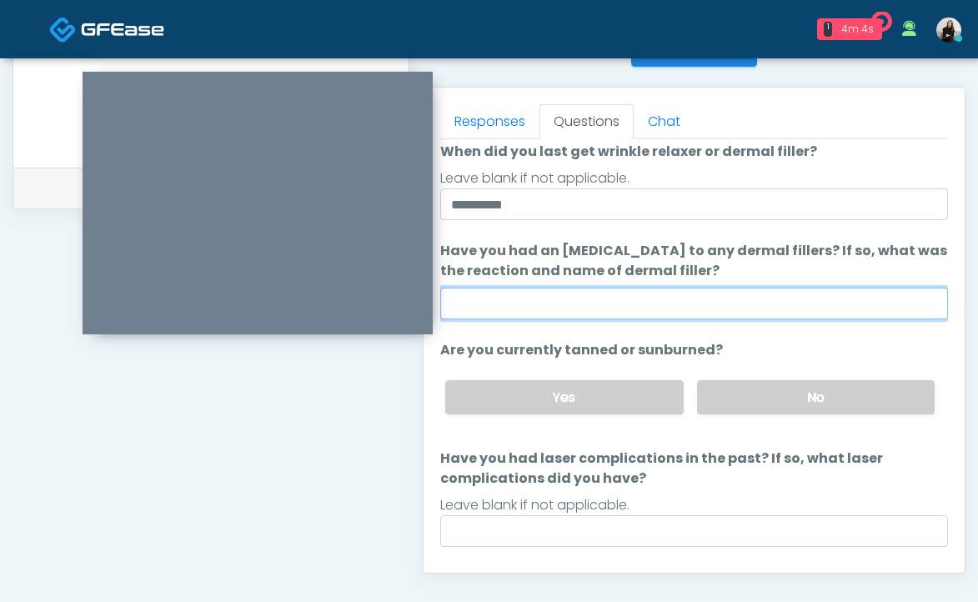
click at [760, 315] on input "Have you had an allergic response to any dermal fillers? If so, what was the re…" at bounding box center [694, 304] width 508 height 32
type input "**"
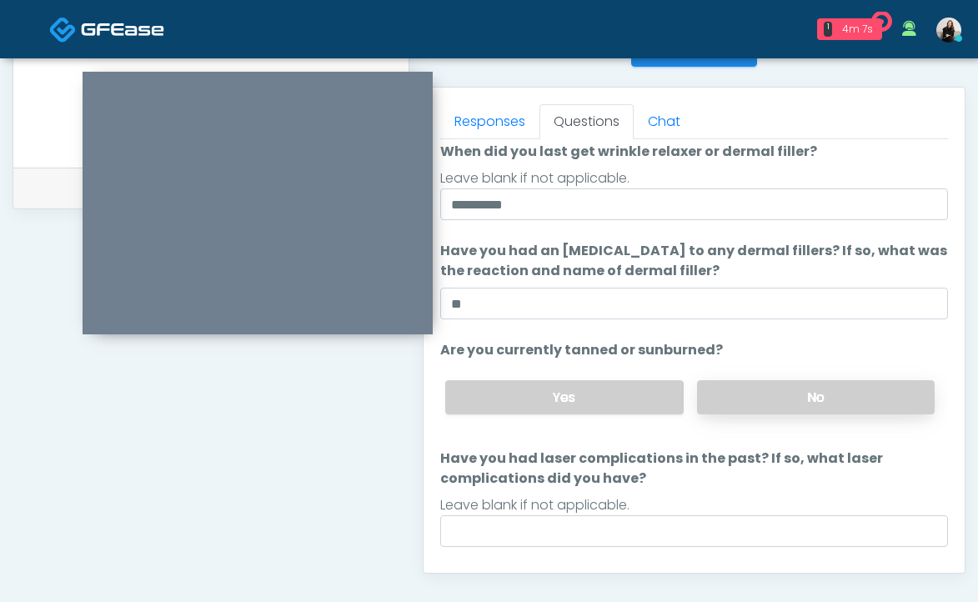
click at [748, 404] on label "No" at bounding box center [816, 397] width 238 height 34
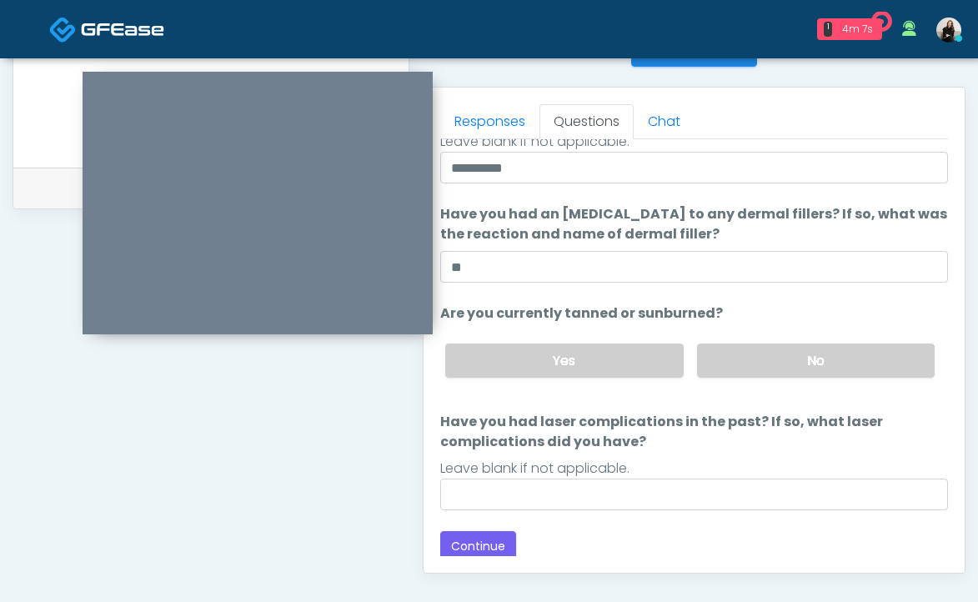
scroll to position [197, 0]
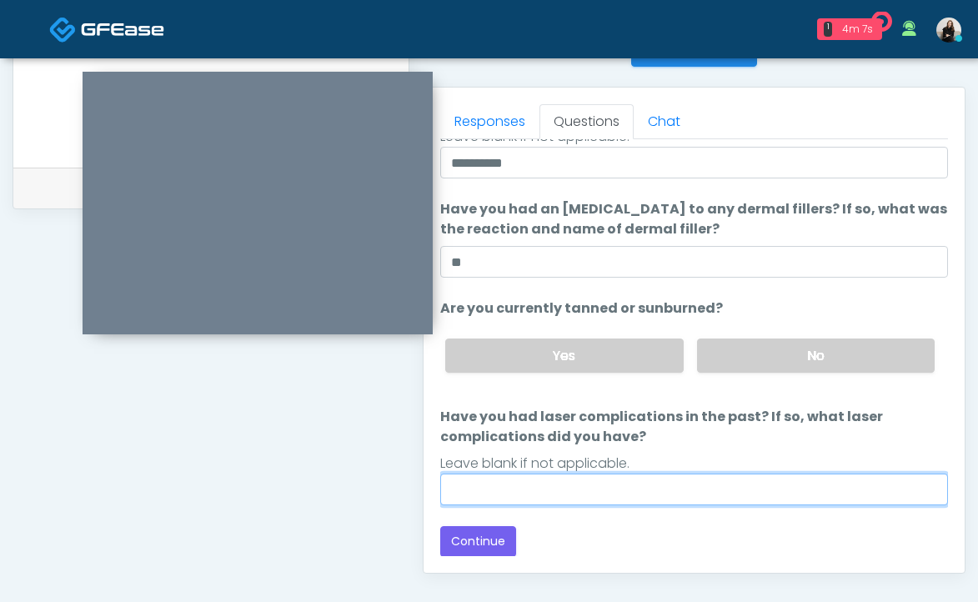
click at [690, 489] on input "Have you had laser complications in the past? If so, what laser complications d…" at bounding box center [694, 490] width 508 height 32
type input "**"
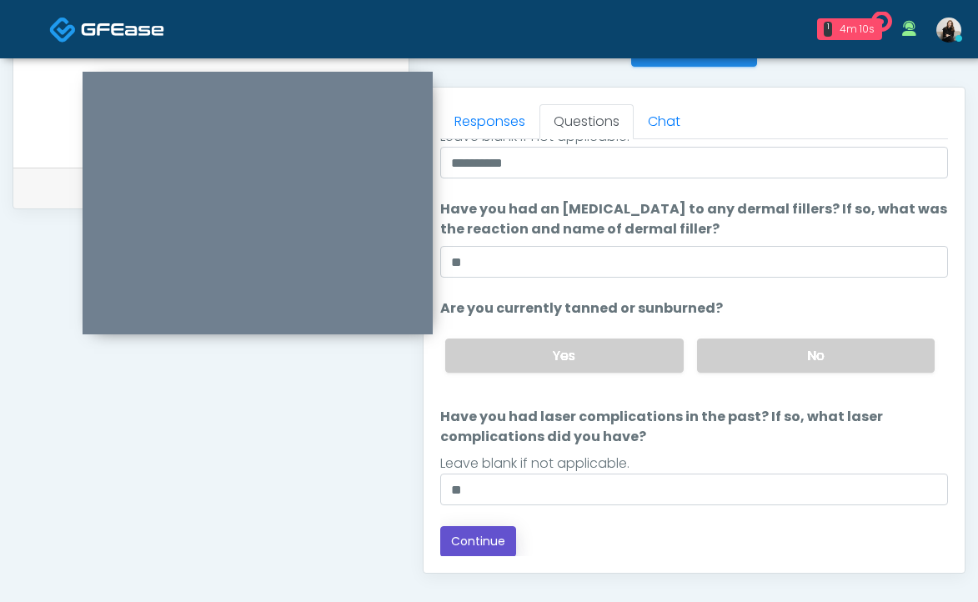
click at [469, 549] on button "Continue" at bounding box center [478, 541] width 76 height 31
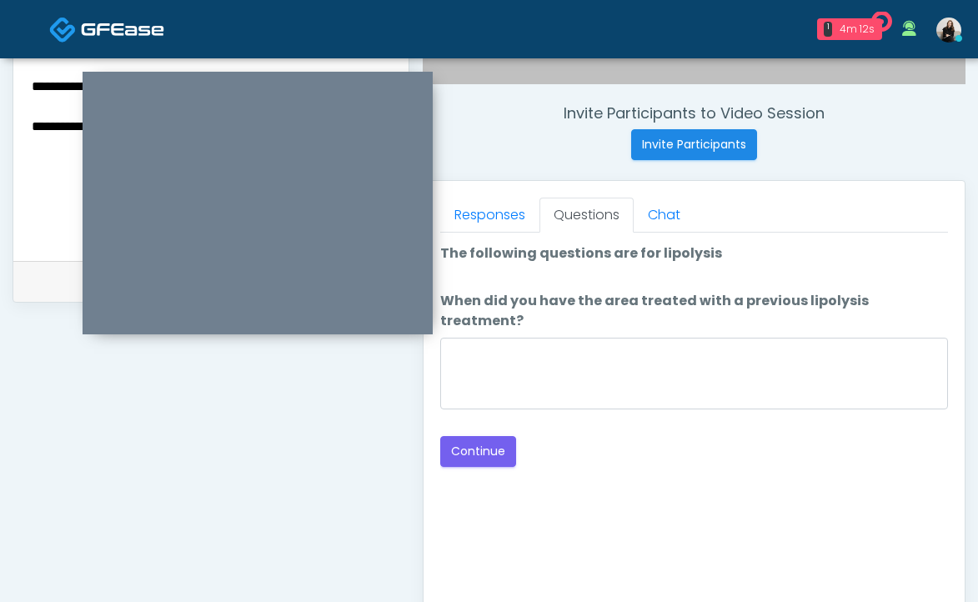
scroll to position [598, 0]
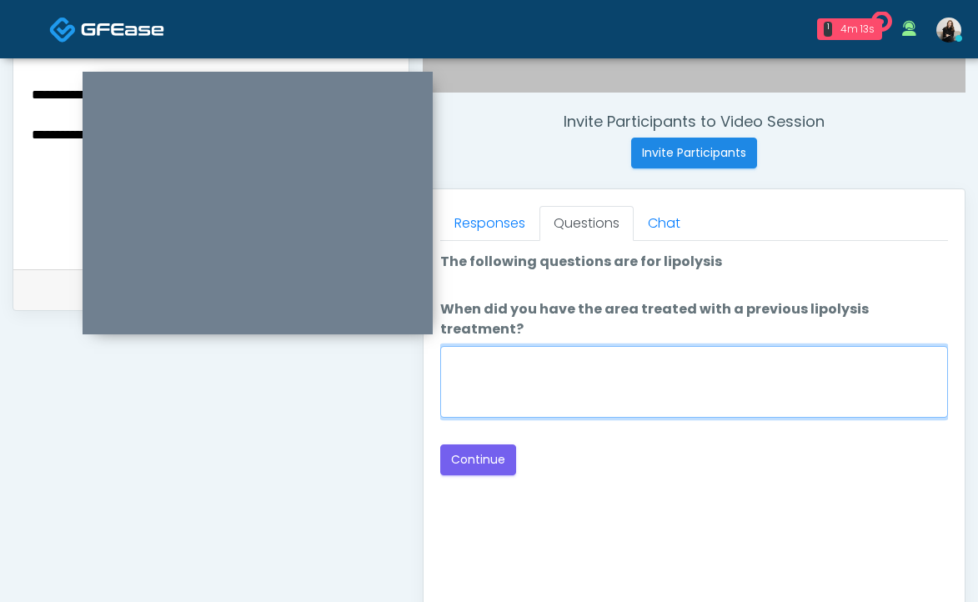
click at [540, 346] on textarea "When did you have the area treated with a previous lipolysis treatment?" at bounding box center [694, 382] width 508 height 72
type textarea "*****"
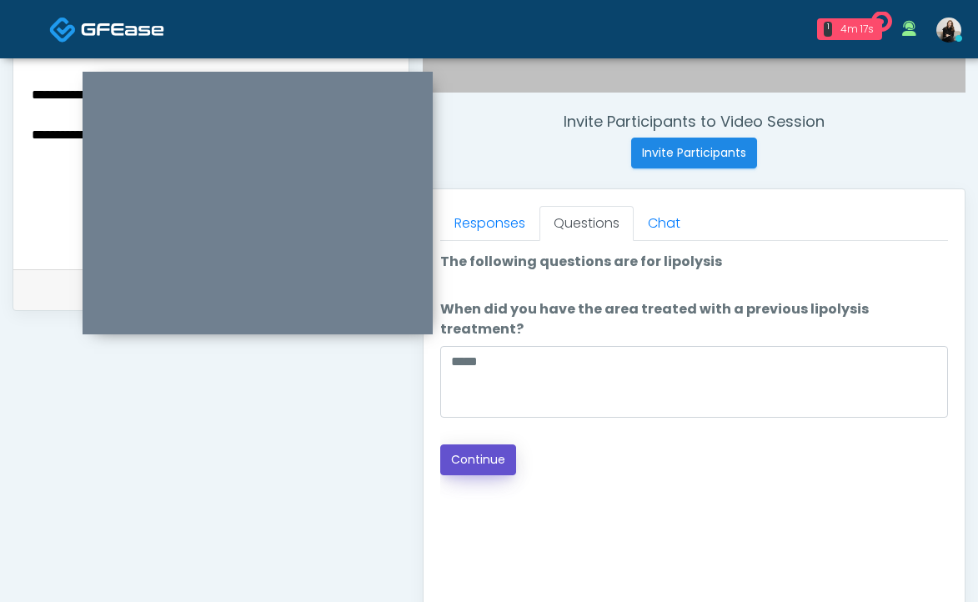
click at [497, 444] on button "Continue" at bounding box center [478, 459] width 76 height 31
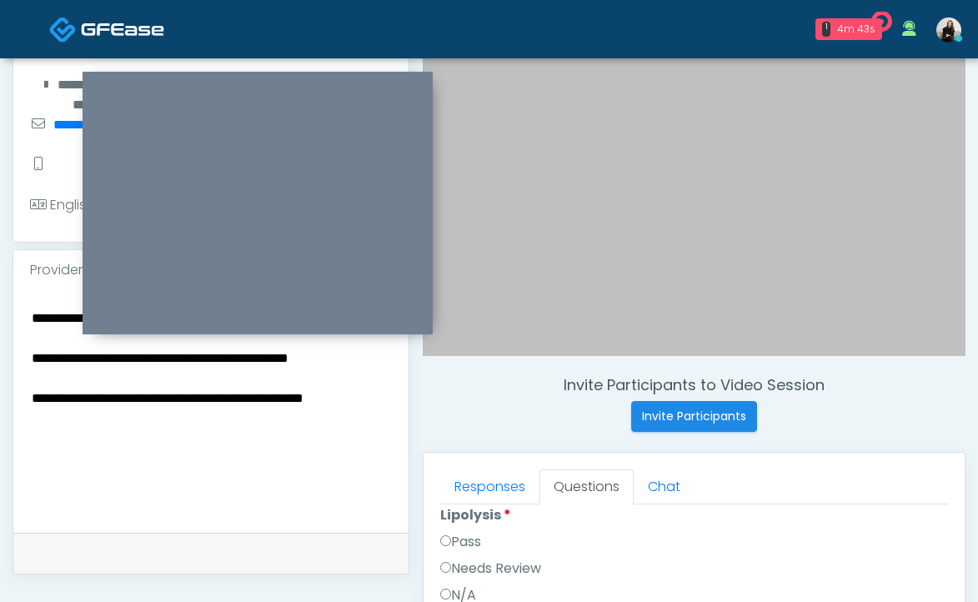
scroll to position [297, 0]
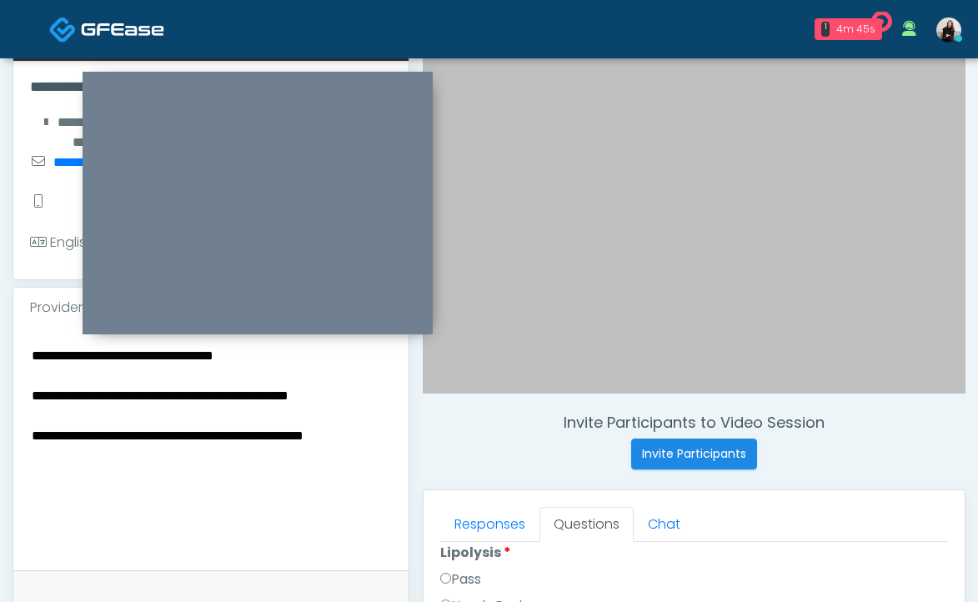
click at [38, 399] on textarea "**********" at bounding box center [211, 445] width 362 height 203
click at [105, 397] on textarea "**********" at bounding box center [211, 445] width 362 height 203
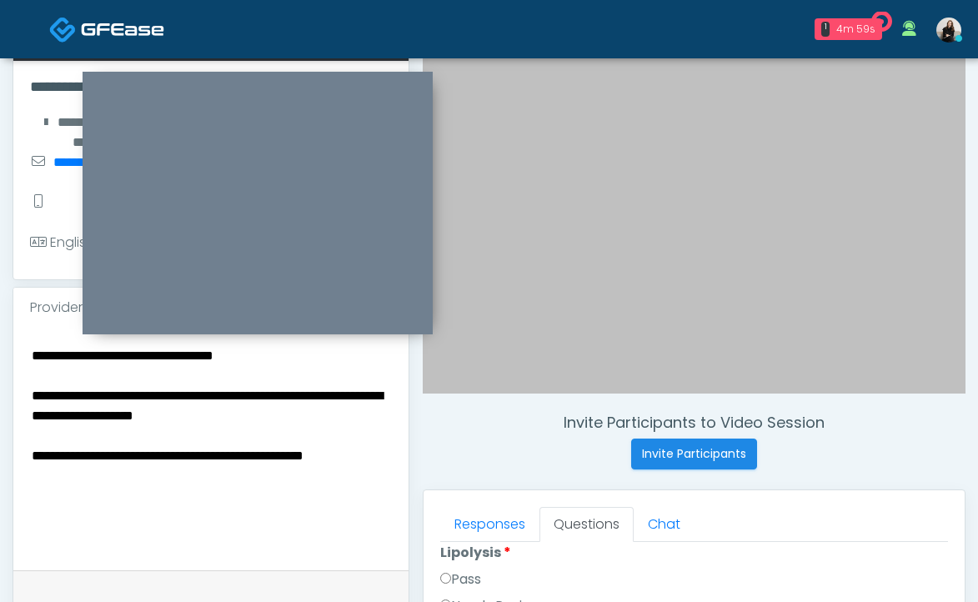
click at [53, 415] on textarea "**********" at bounding box center [211, 445] width 362 height 203
drag, startPoint x: 284, startPoint y: 414, endPoint x: 121, endPoint y: 409, distance: 163.5
click at [121, 409] on textarea "**********" at bounding box center [211, 445] width 362 height 203
click at [290, 404] on textarea "**********" at bounding box center [211, 445] width 362 height 203
click at [298, 412] on textarea "**********" at bounding box center [211, 445] width 362 height 203
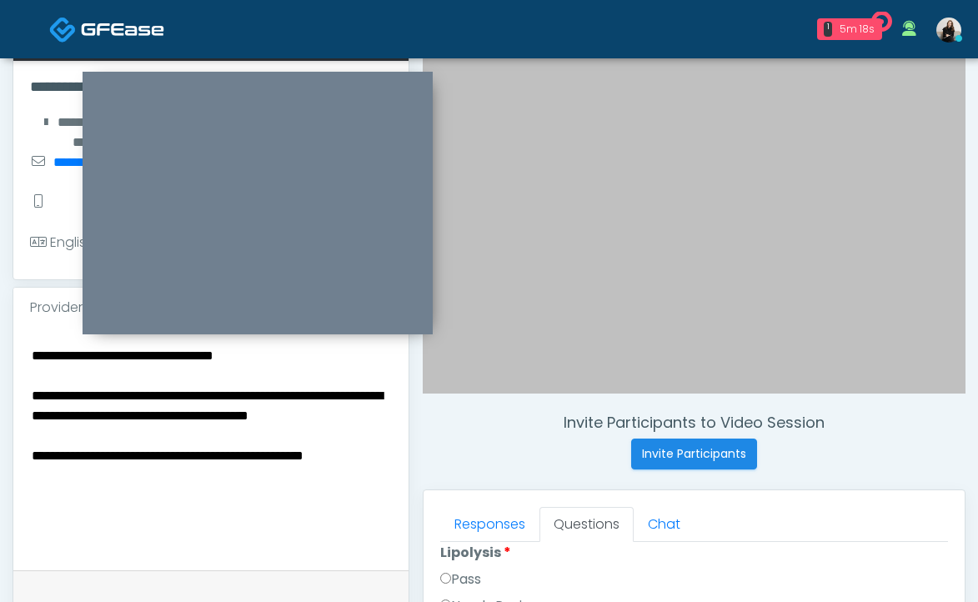
click at [36, 350] on textarea "**********" at bounding box center [211, 445] width 362 height 203
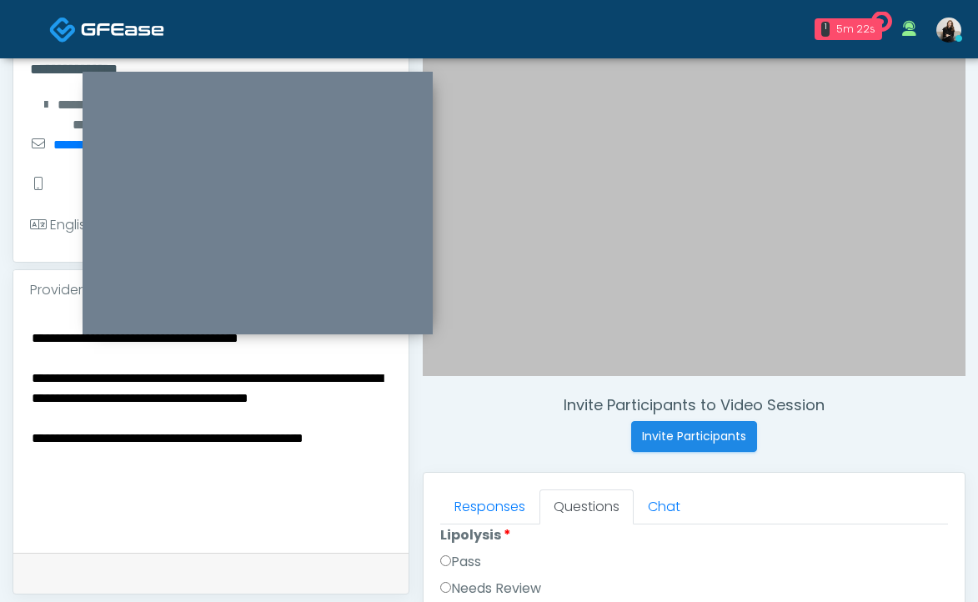
scroll to position [318, 0]
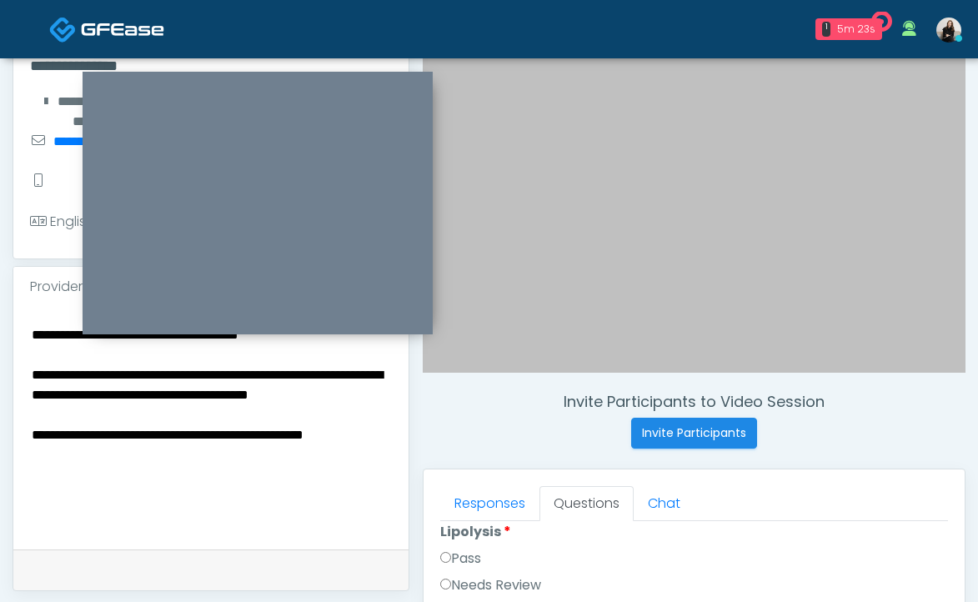
click at [34, 454] on textarea "**********" at bounding box center [211, 425] width 362 height 203
click at [40, 454] on textarea "**********" at bounding box center [211, 425] width 362 height 203
click at [33, 454] on textarea "**********" at bounding box center [211, 425] width 362 height 203
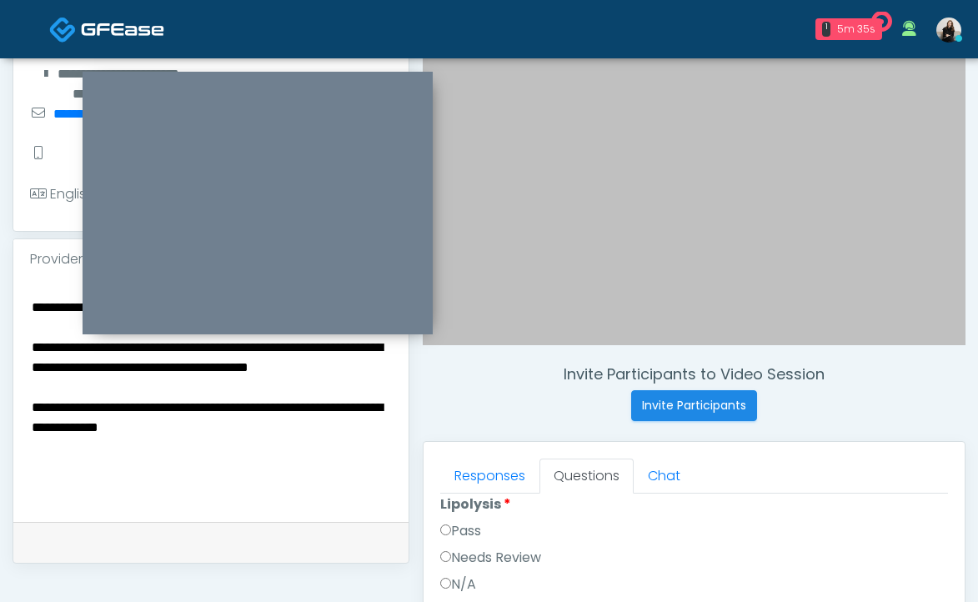
scroll to position [379, 0]
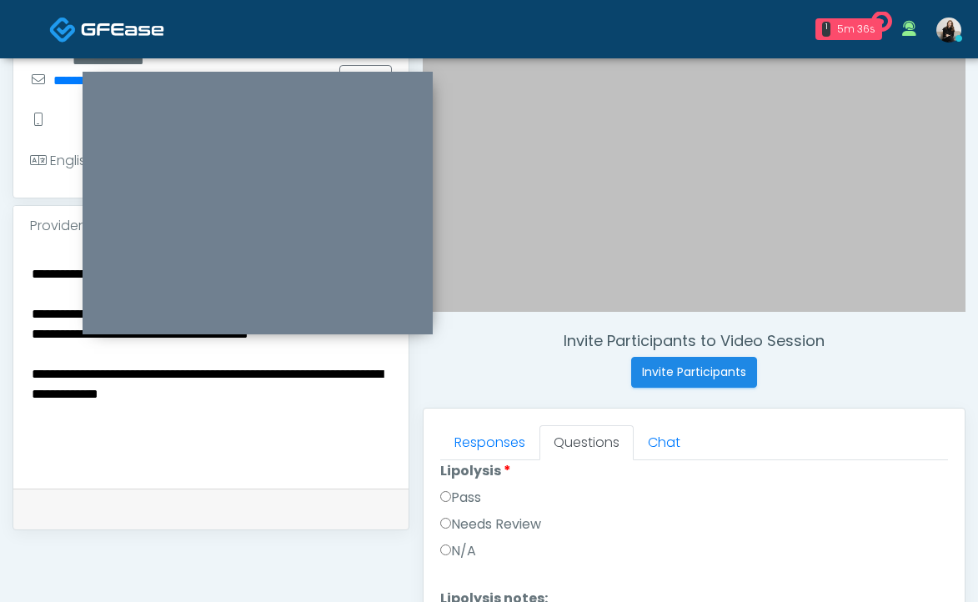
click at [268, 410] on textarea "**********" at bounding box center [211, 364] width 362 height 203
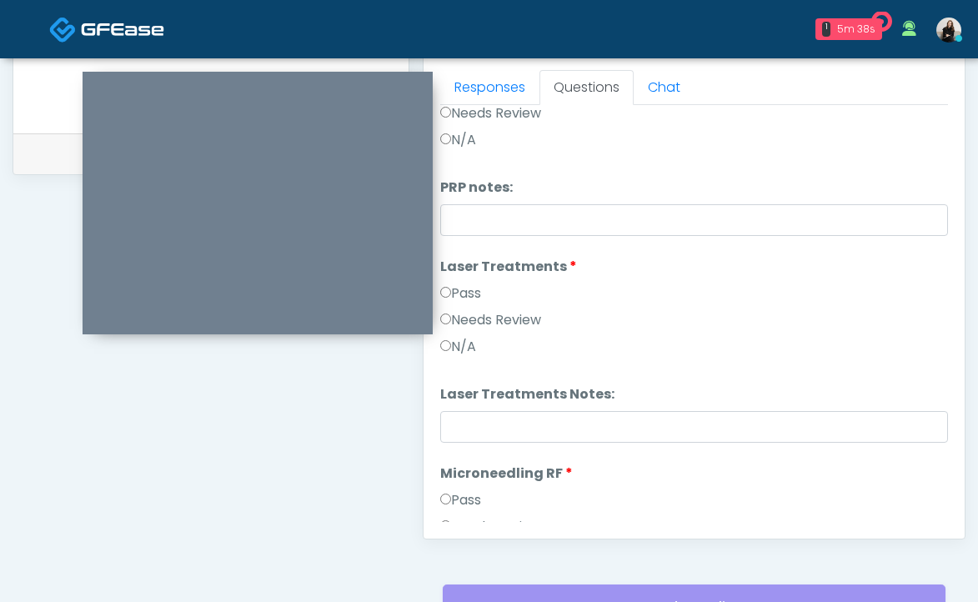
scroll to position [0, 0]
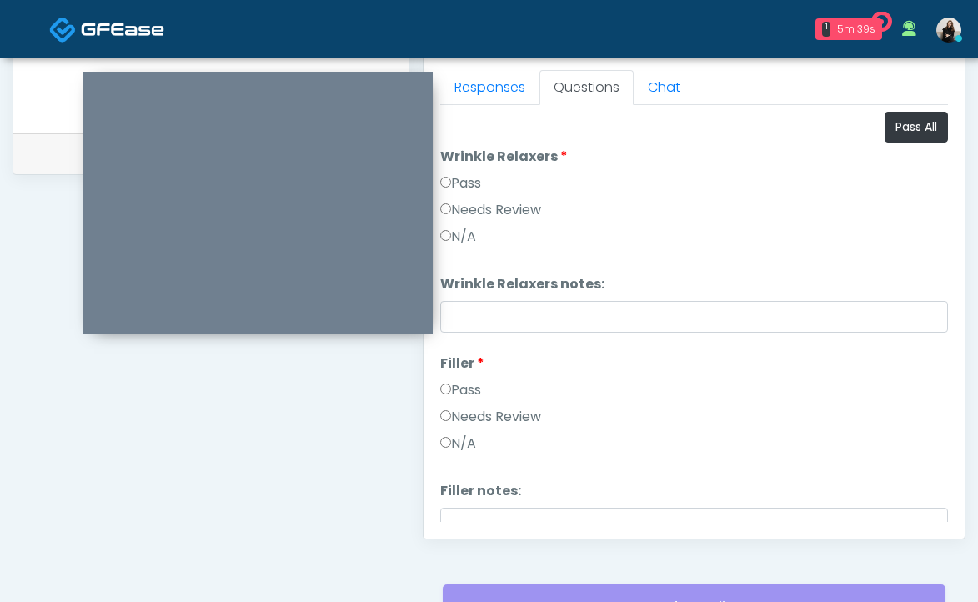
click at [503, 205] on label "Needs Review" at bounding box center [490, 210] width 101 height 20
click at [480, 422] on label "Needs Review" at bounding box center [490, 417] width 101 height 20
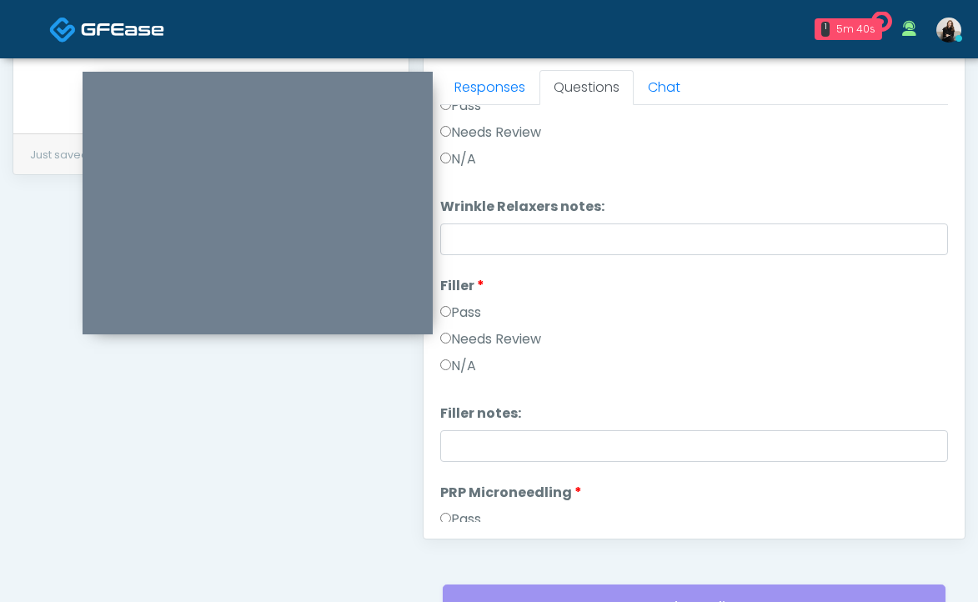
scroll to position [174, 0]
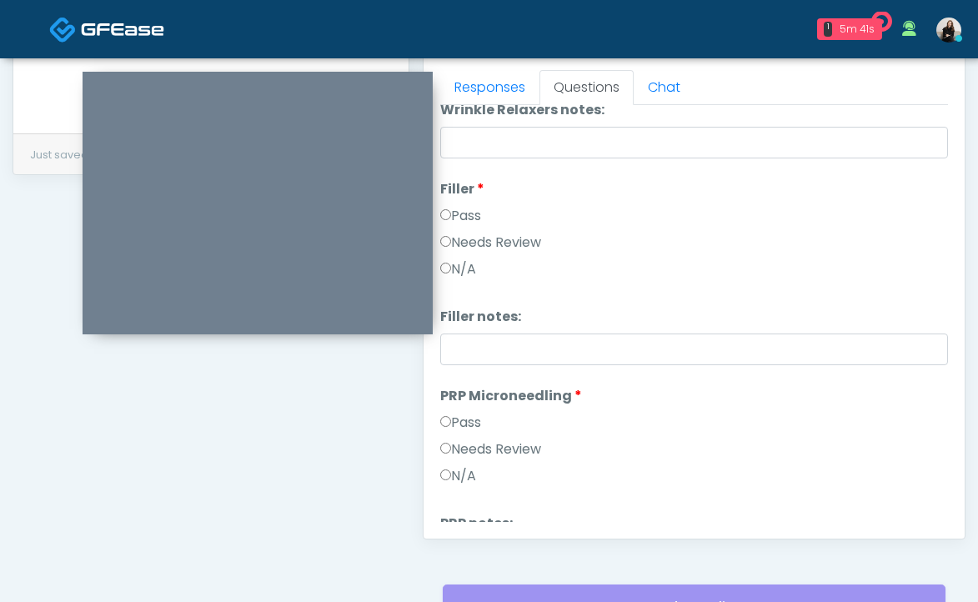
click at [474, 446] on label "Needs Review" at bounding box center [490, 449] width 101 height 20
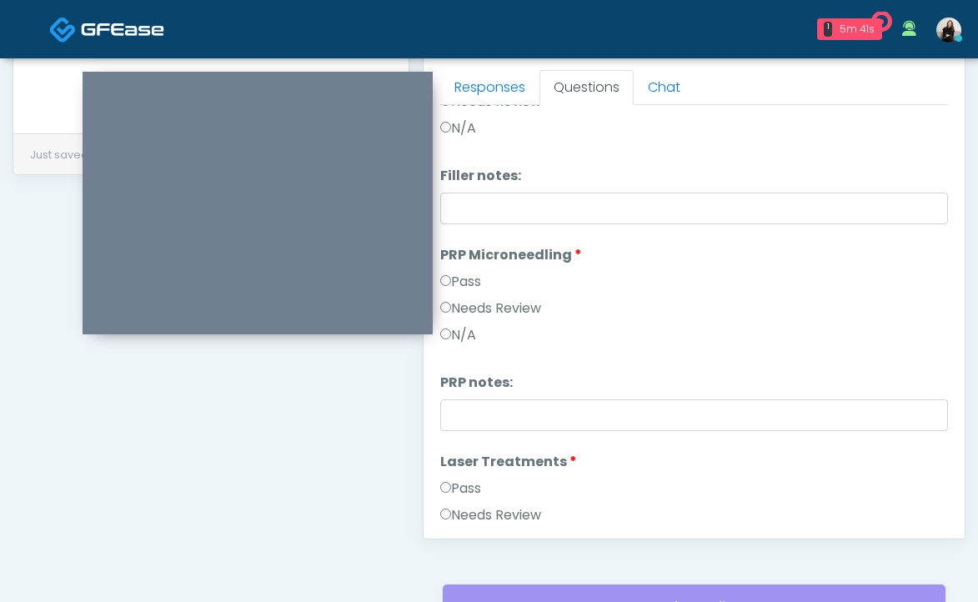
scroll to position [327, 0]
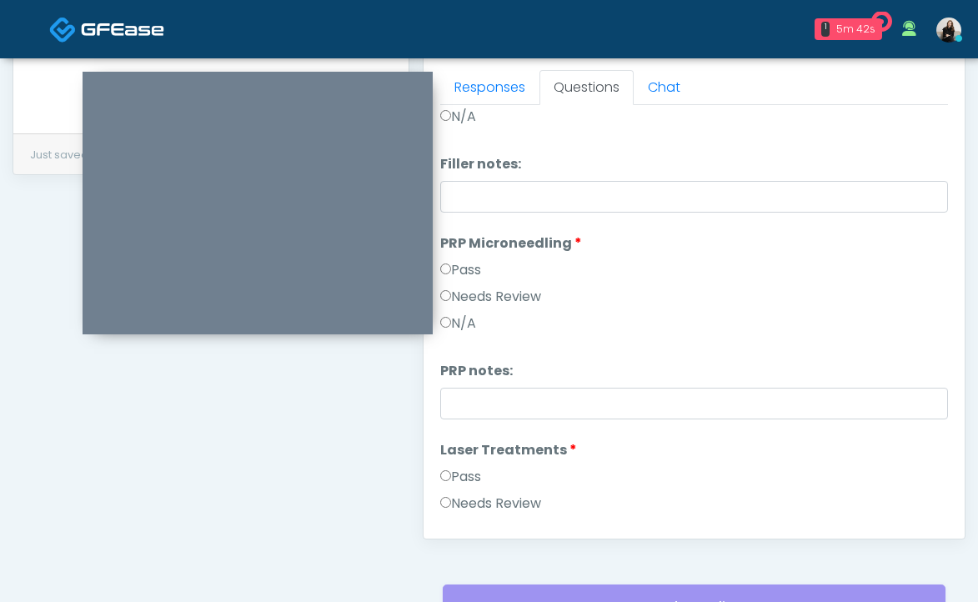
click at [465, 499] on label "Needs Review" at bounding box center [490, 504] width 101 height 20
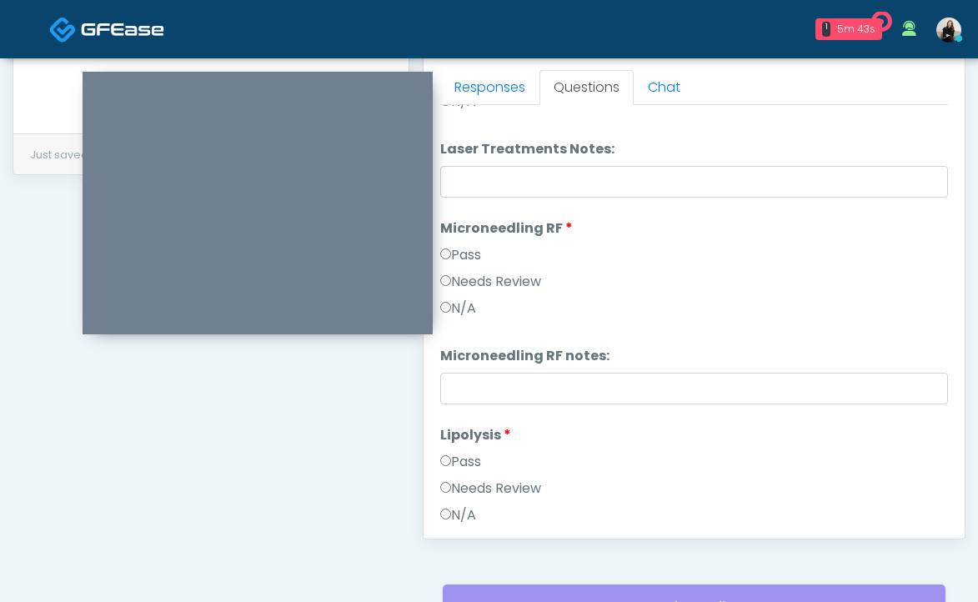
scroll to position [774, 0]
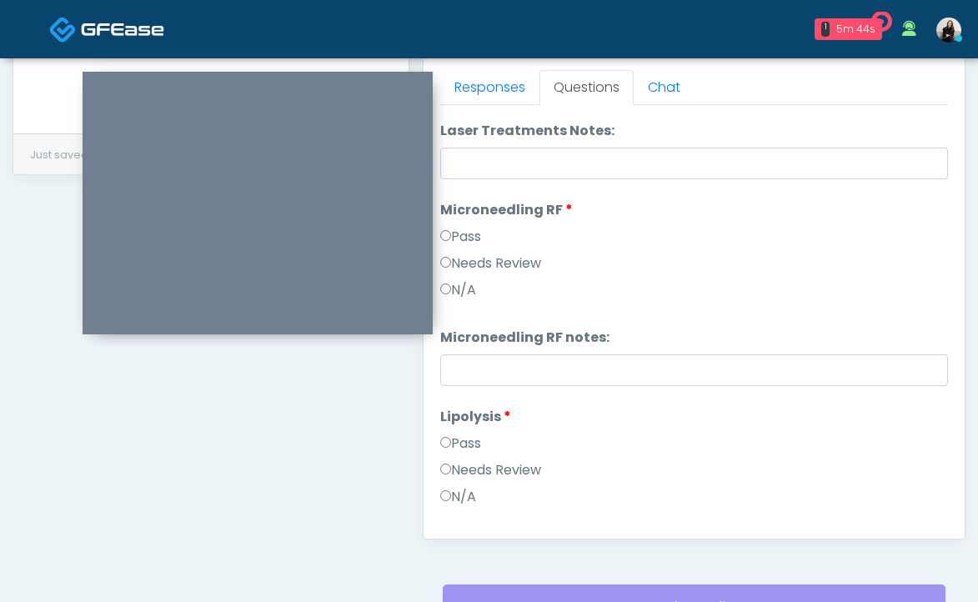
click at [511, 266] on label "Needs Review" at bounding box center [490, 263] width 101 height 20
click at [496, 462] on label "Needs Review" at bounding box center [490, 470] width 101 height 20
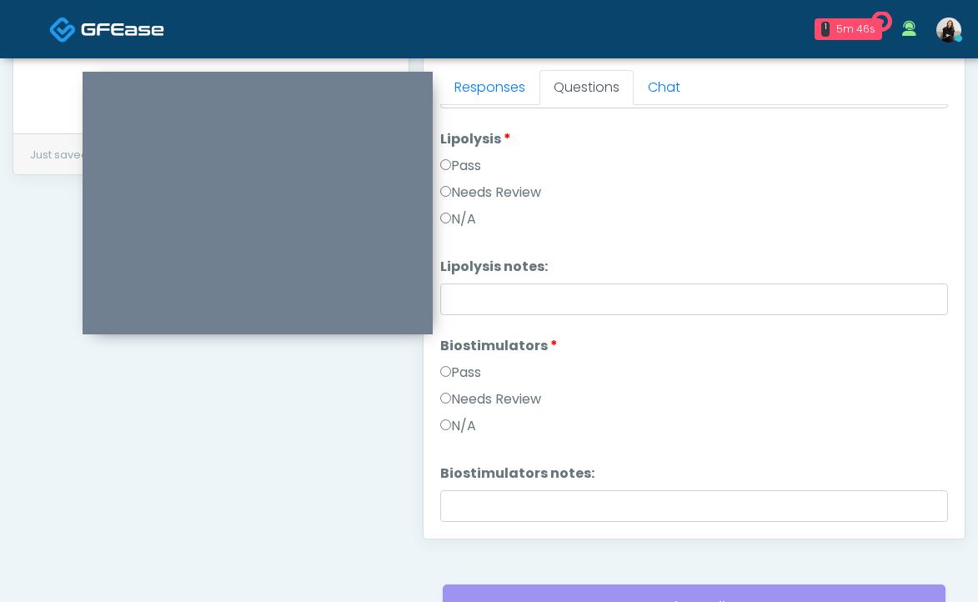
click at [496, 402] on label "Needs Review" at bounding box center [490, 399] width 101 height 20
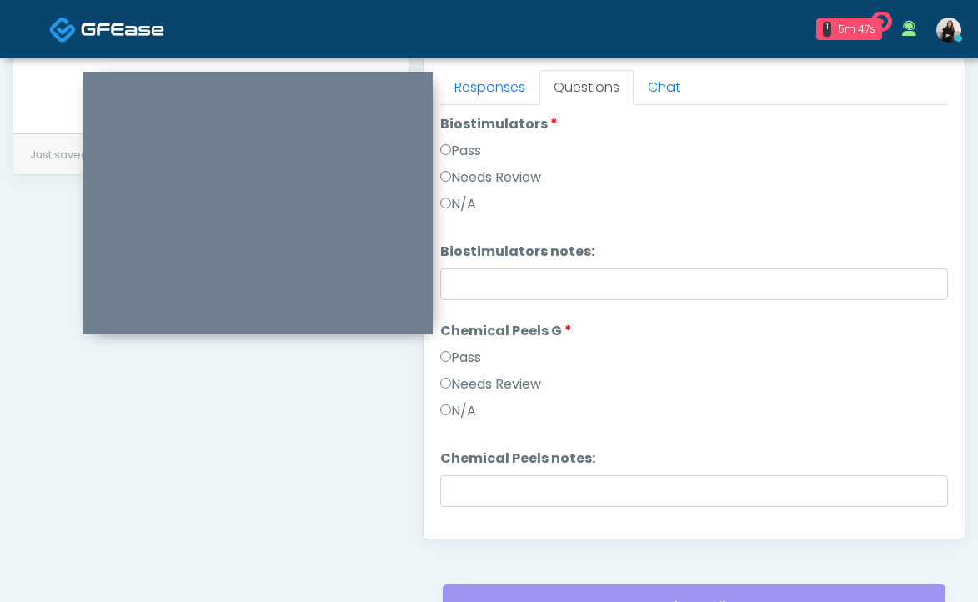
click at [496, 381] on label "Needs Review" at bounding box center [490, 384] width 101 height 20
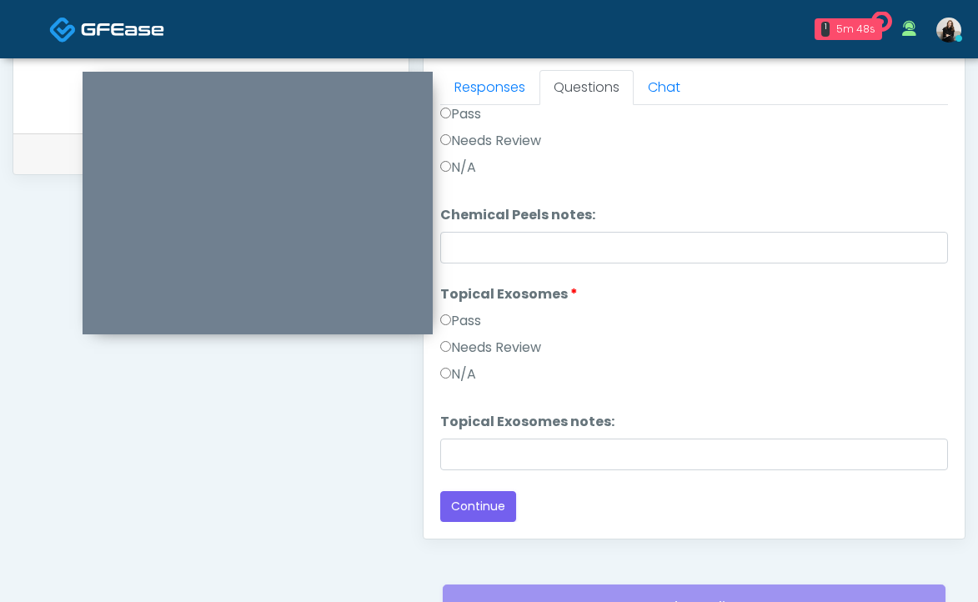
click at [503, 352] on label "Needs Review" at bounding box center [490, 348] width 101 height 20
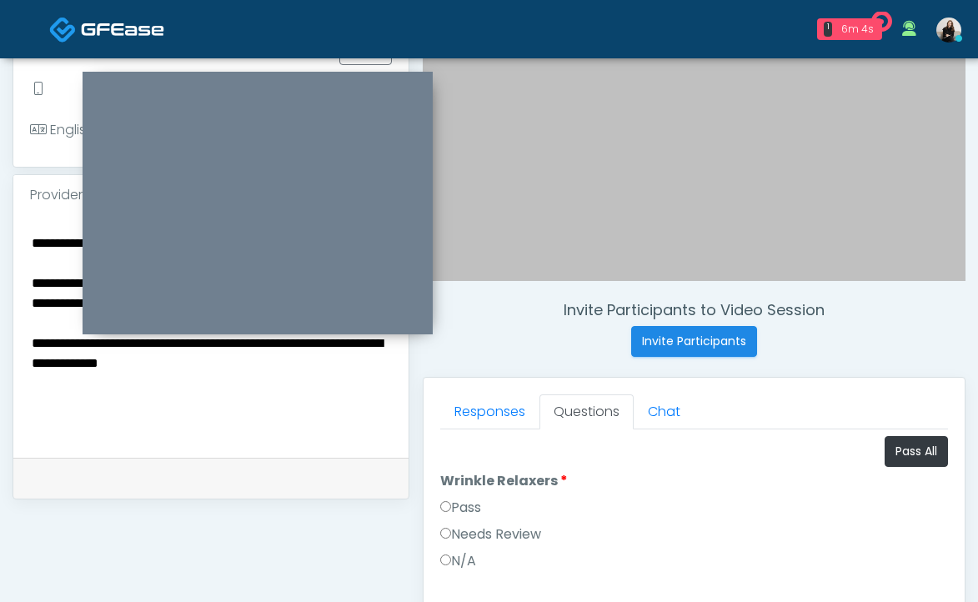
scroll to position [408, 0]
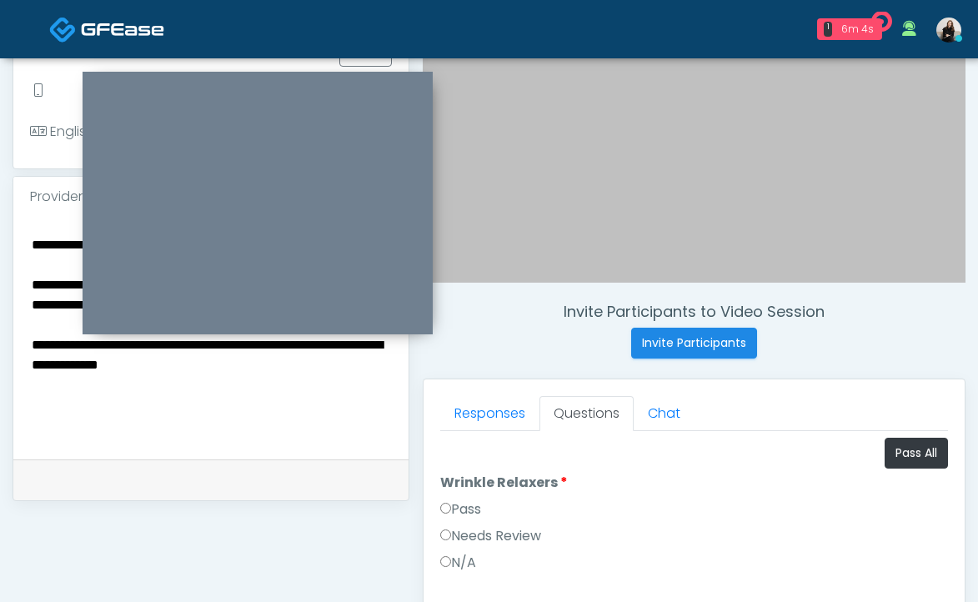
click at [298, 379] on textarea "**********" at bounding box center [211, 334] width 362 height 203
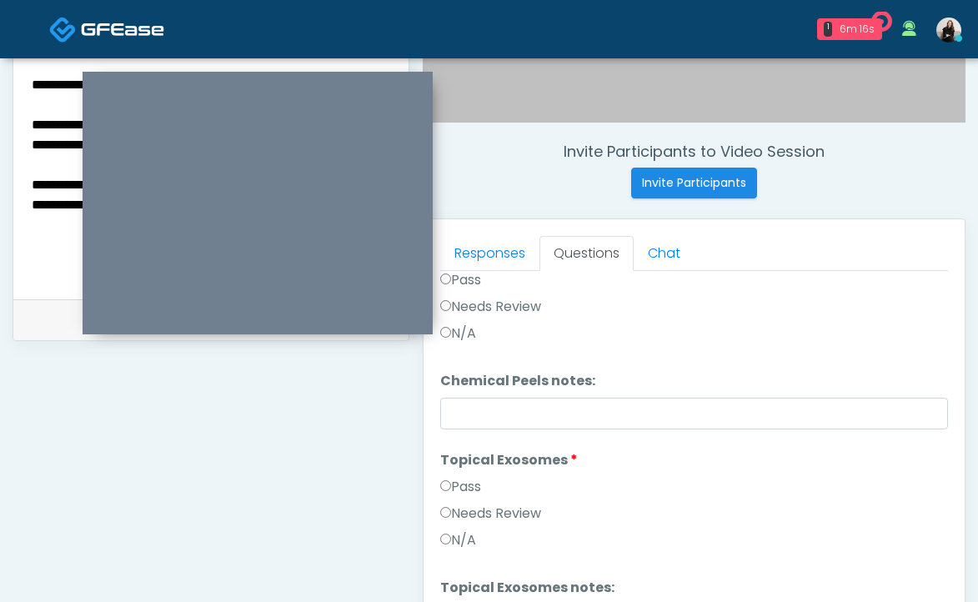
scroll to position [0, 0]
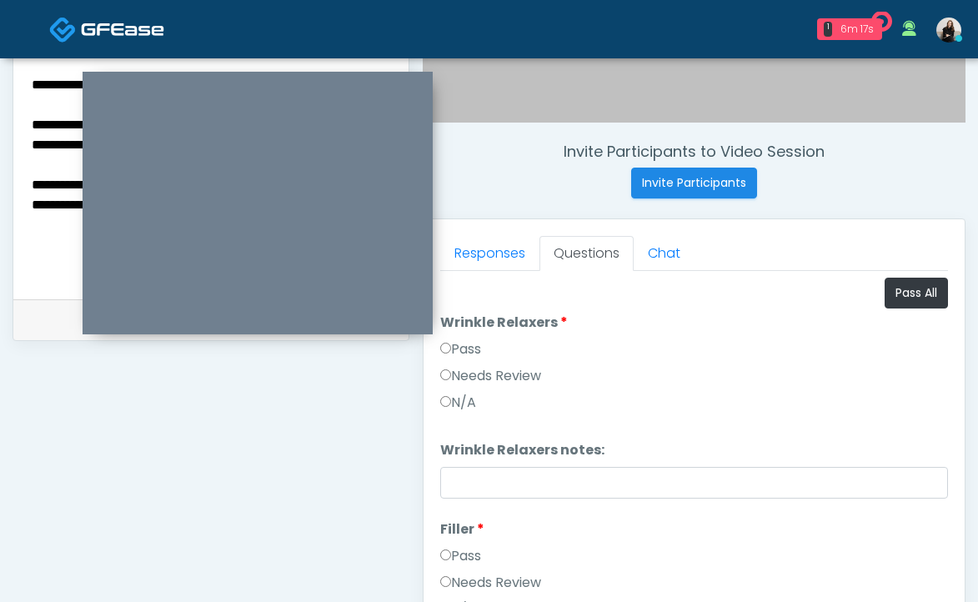
type textarea "**********"
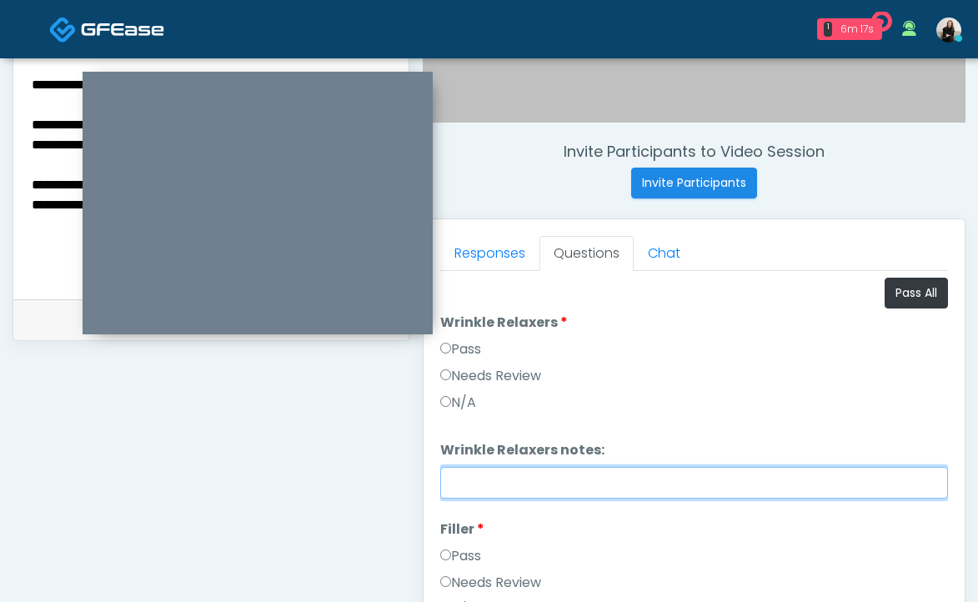
click at [543, 467] on input "Wrinkle Relaxers notes:" at bounding box center [694, 483] width 508 height 32
click at [549, 480] on input "**********" at bounding box center [694, 483] width 508 height 32
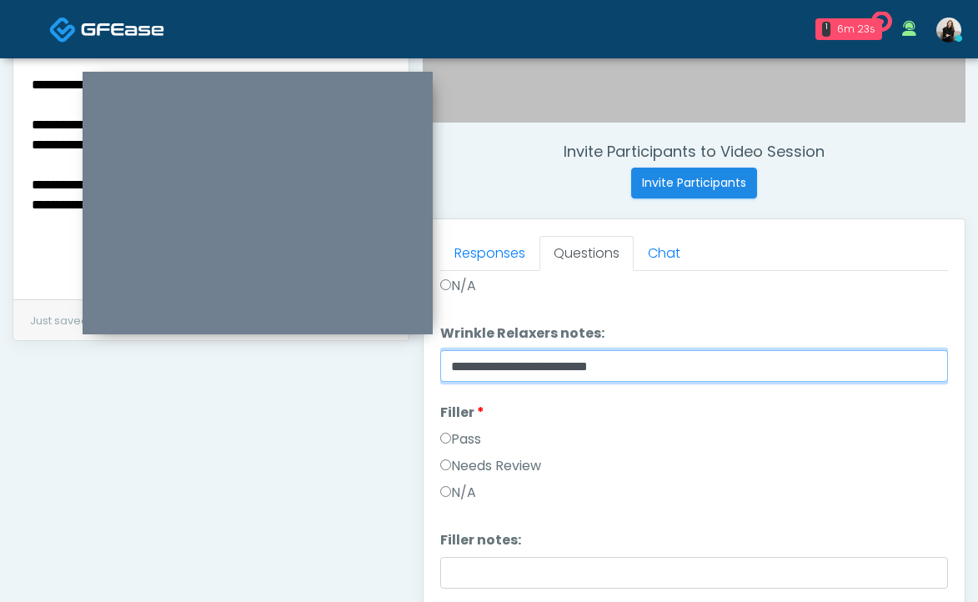
scroll to position [279, 0]
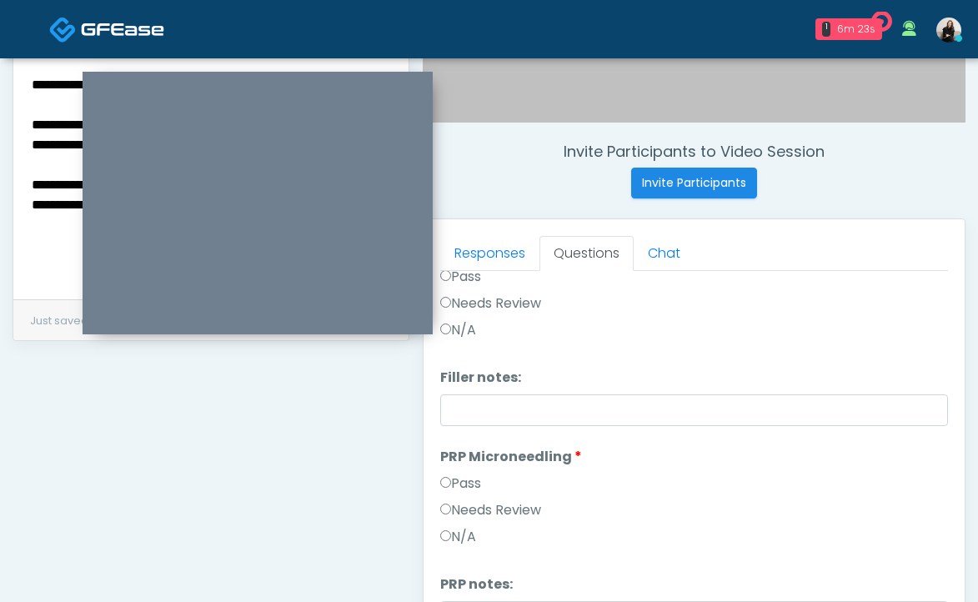
type input "**********"
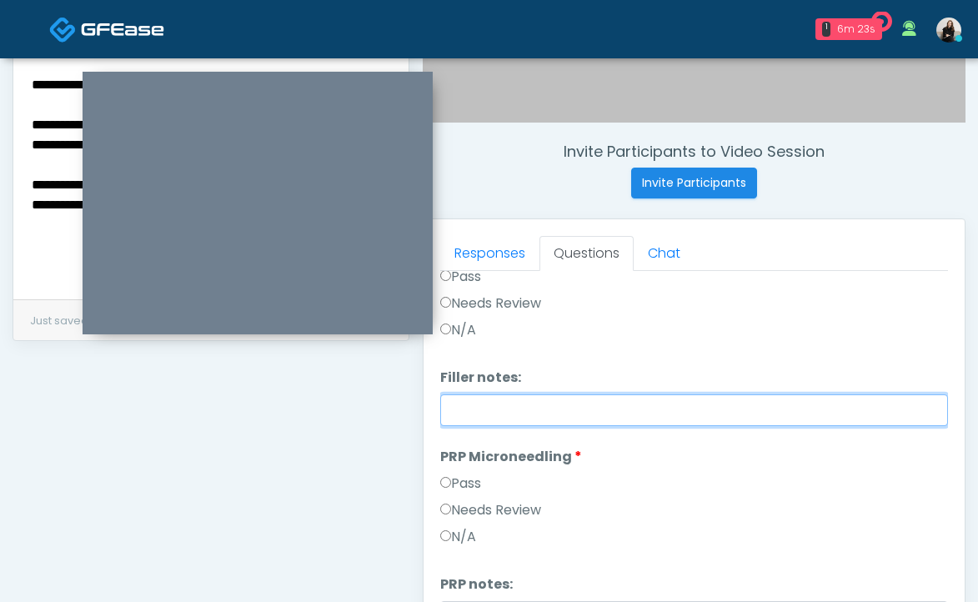
click at [528, 412] on input "Filler notes:" at bounding box center [694, 410] width 508 height 32
paste input "**********"
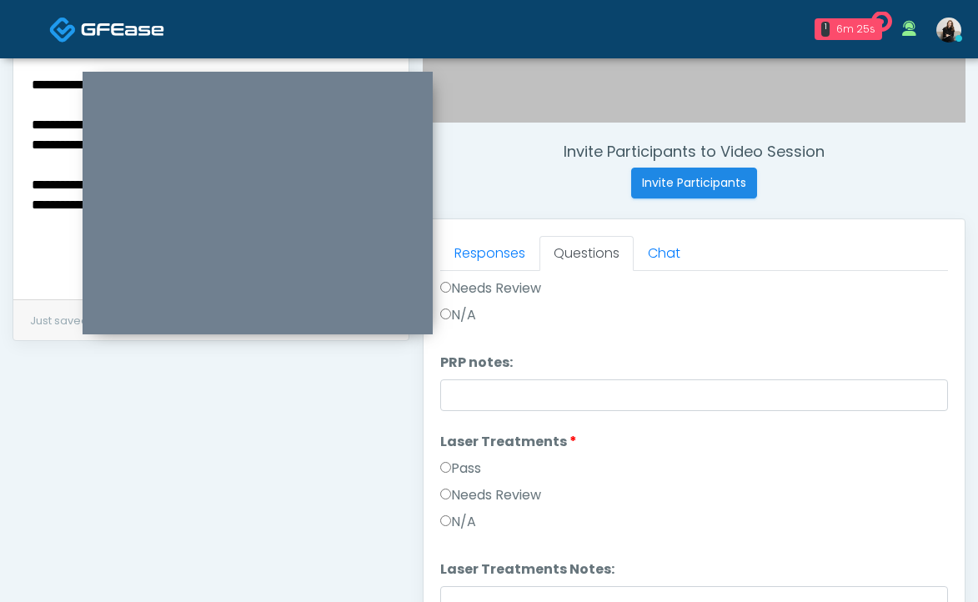
type input "**********"
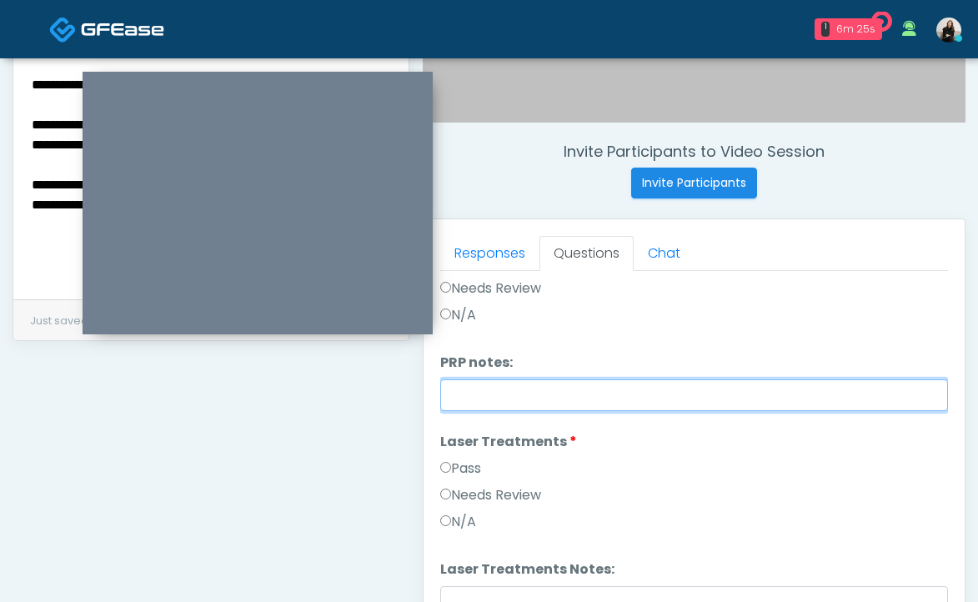
click at [523, 405] on input "PRP notes:" at bounding box center [694, 395] width 508 height 32
paste input "**********"
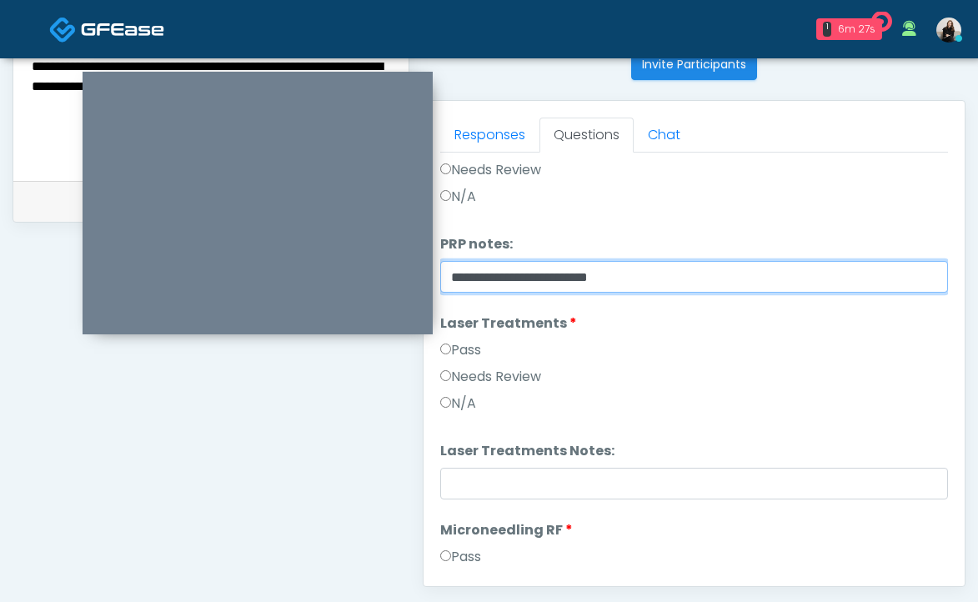
type input "**********"
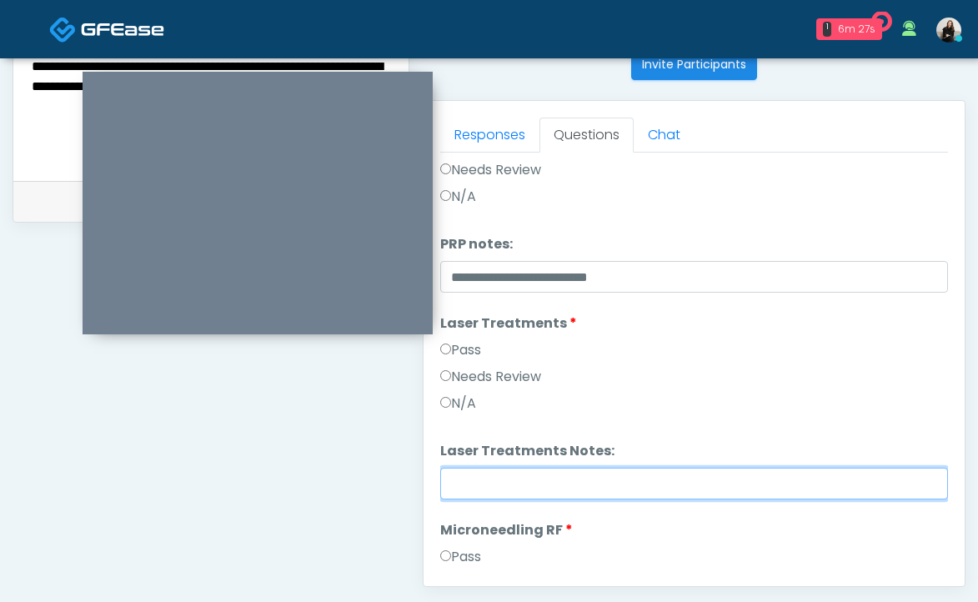
click at [493, 475] on input "Laser Treatments Notes:" at bounding box center [694, 484] width 508 height 32
paste input "**********"
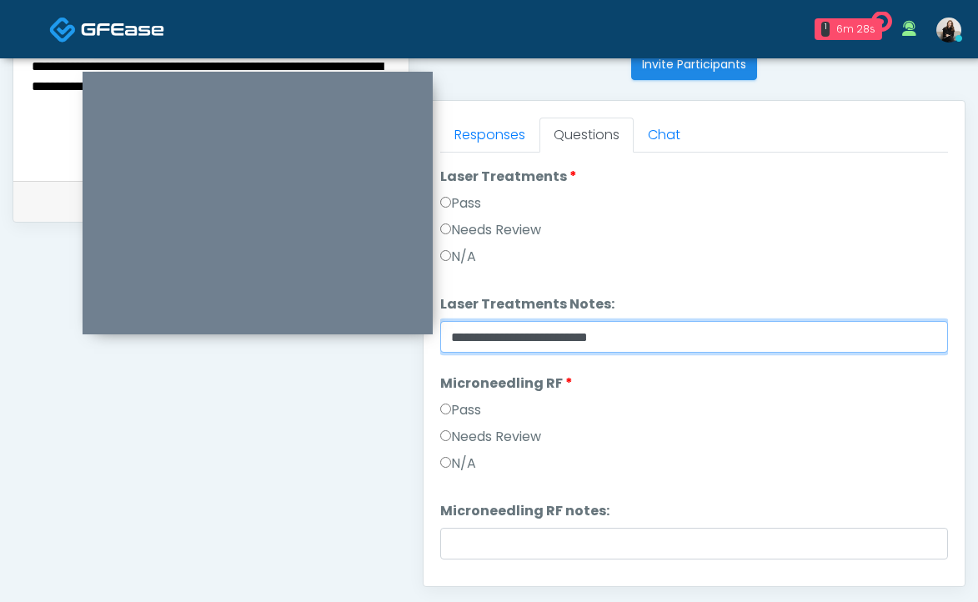
scroll to position [663, 0]
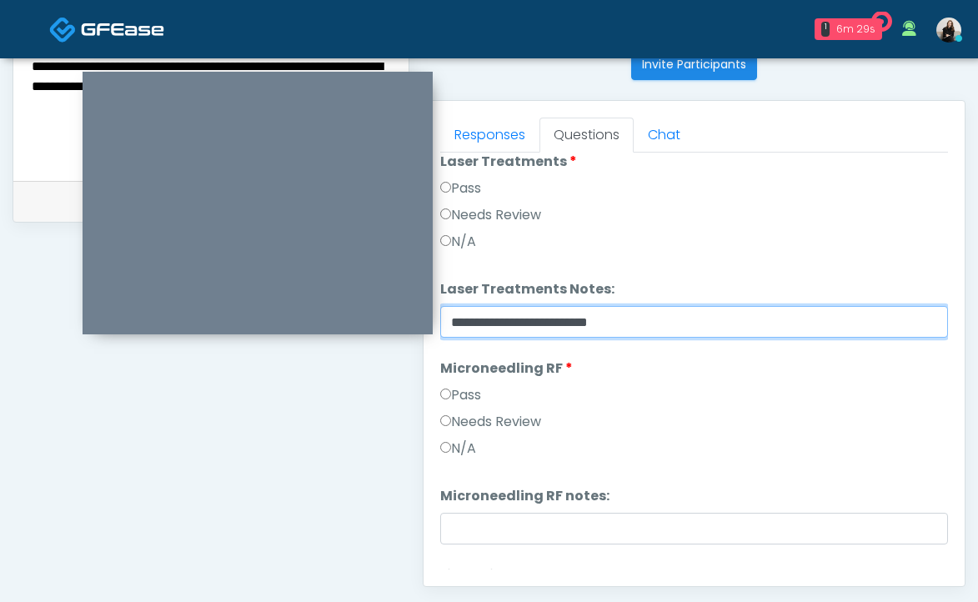
type input "**********"
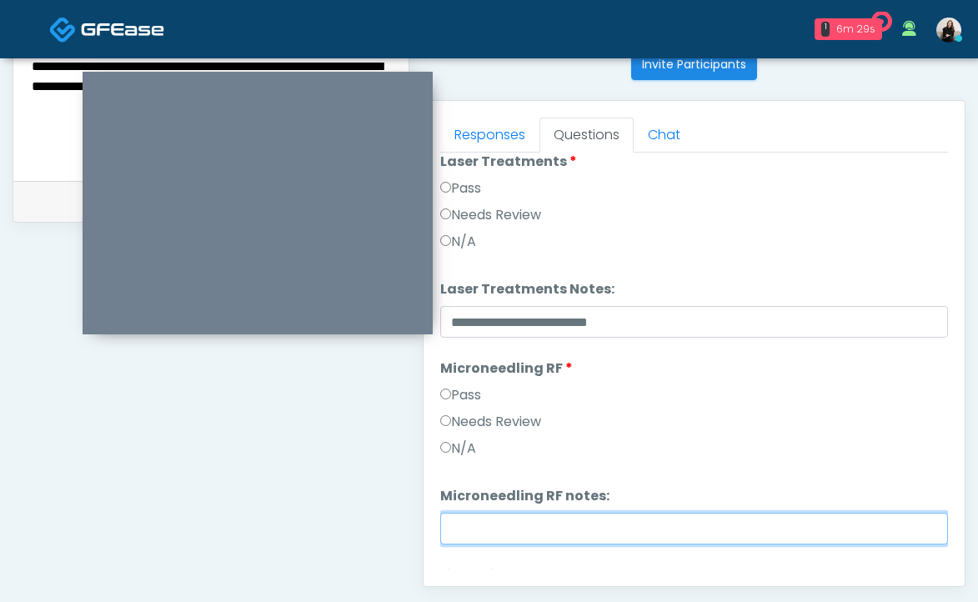
click at [487, 517] on input "Microneedling RF notes:" at bounding box center [694, 529] width 508 height 32
paste input "**********"
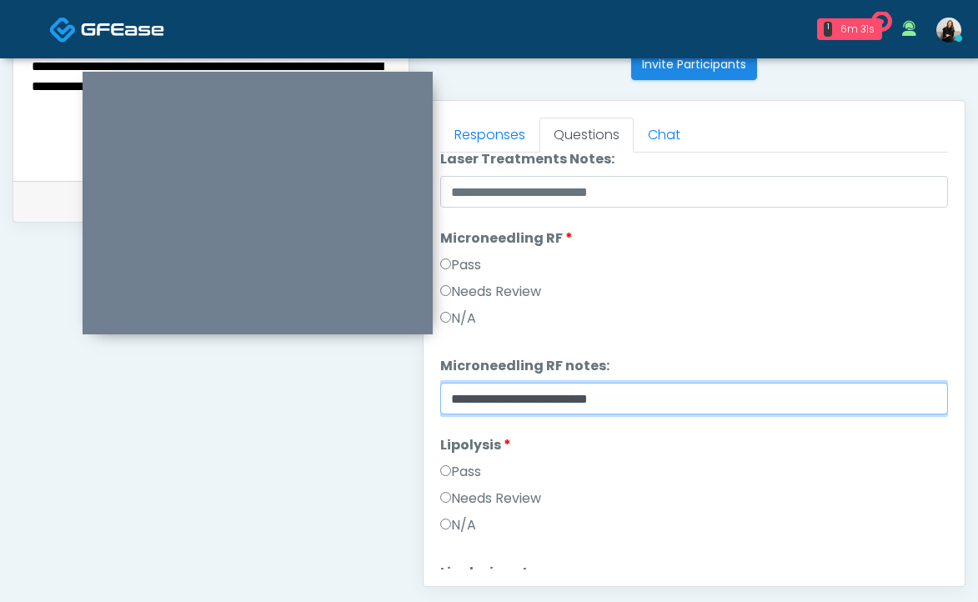
scroll to position [994, 0]
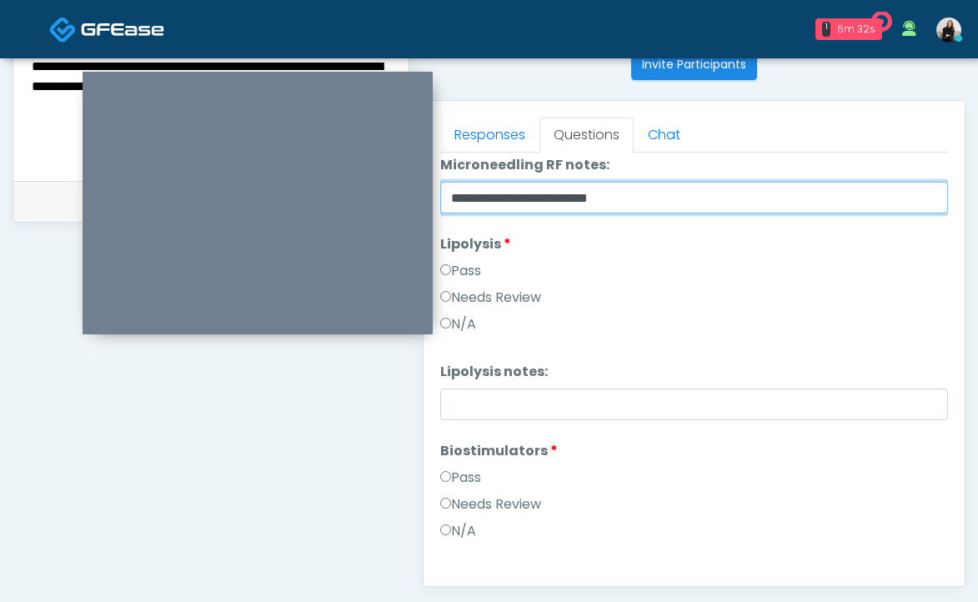
type input "**********"
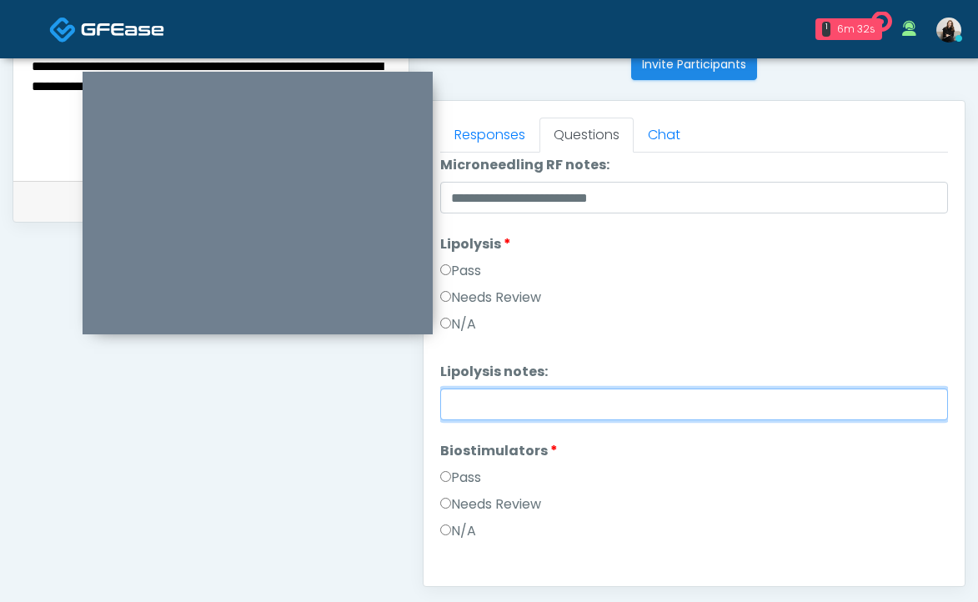
click at [454, 405] on input "Lipolysis notes:" at bounding box center [694, 405] width 508 height 32
paste input "**********"
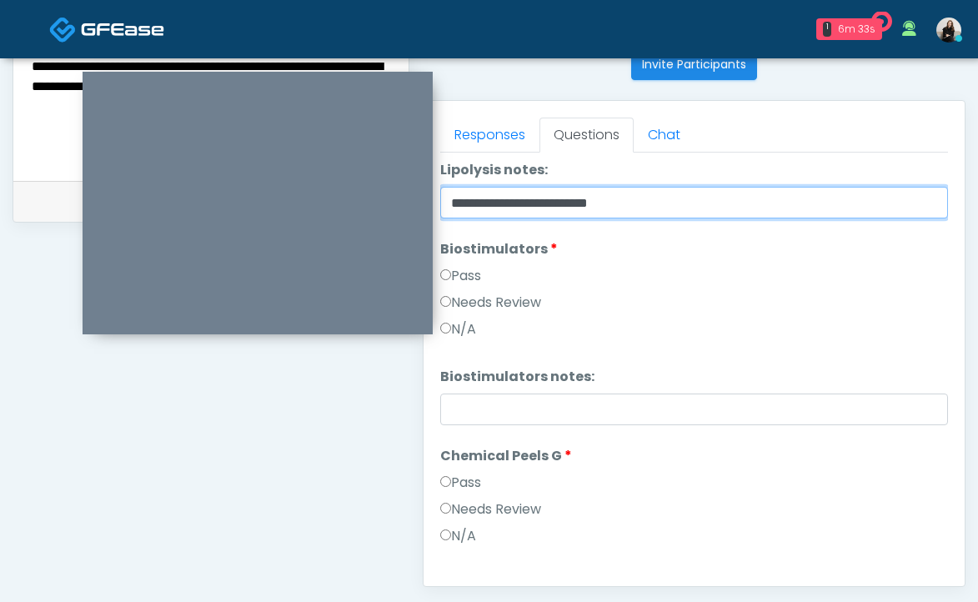
type input "**********"
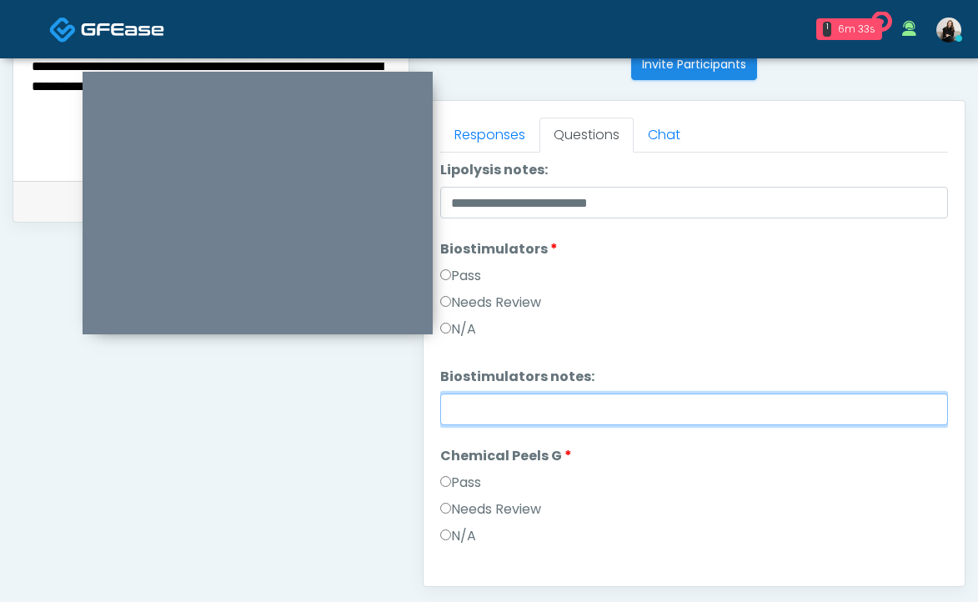
click at [469, 411] on input "Biostimulators notes:" at bounding box center [694, 410] width 508 height 32
paste input "**********"
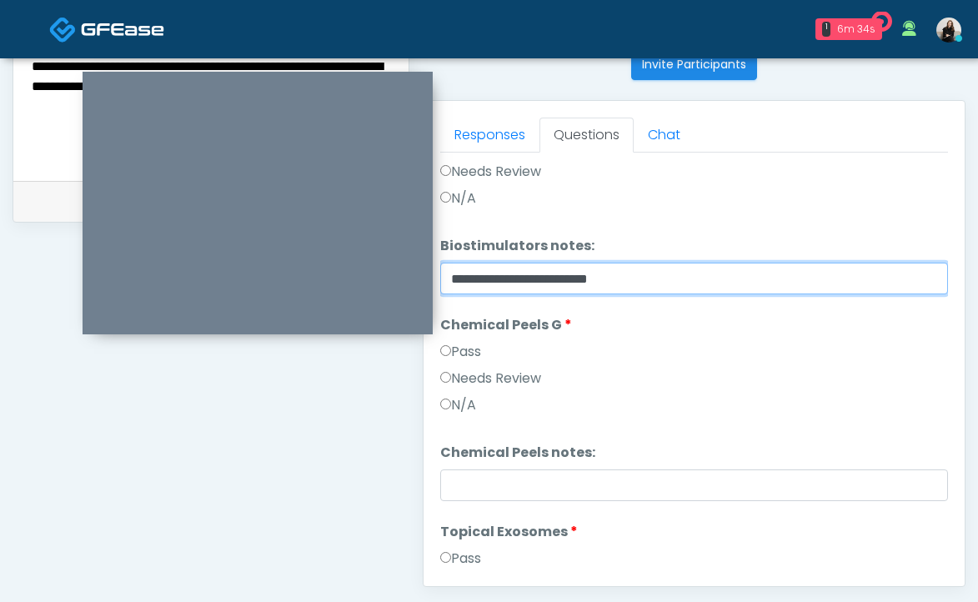
scroll to position [1329, 0]
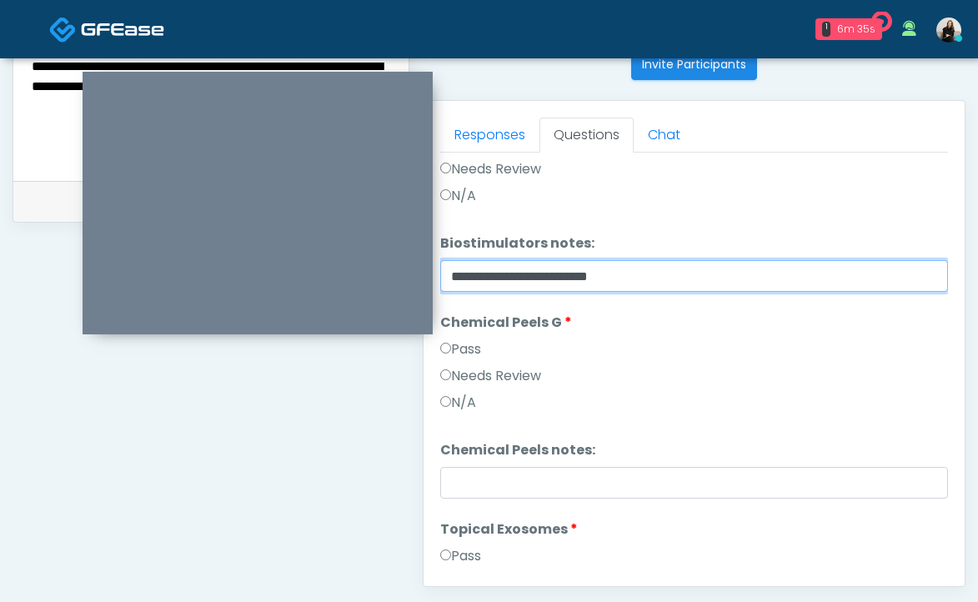
type input "**********"
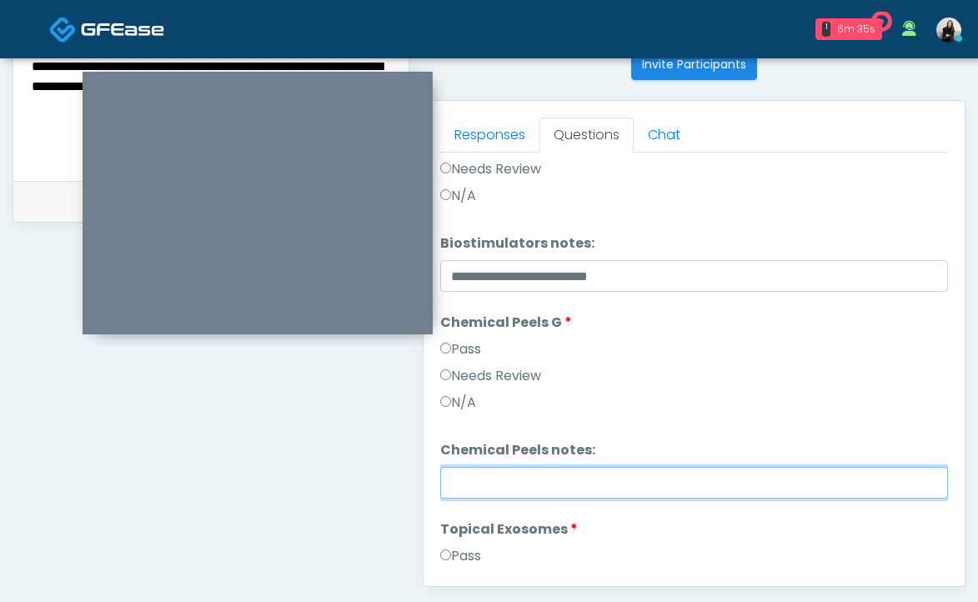
click at [479, 478] on input "Chemical Peels notes:" at bounding box center [694, 483] width 508 height 32
paste input "**********"
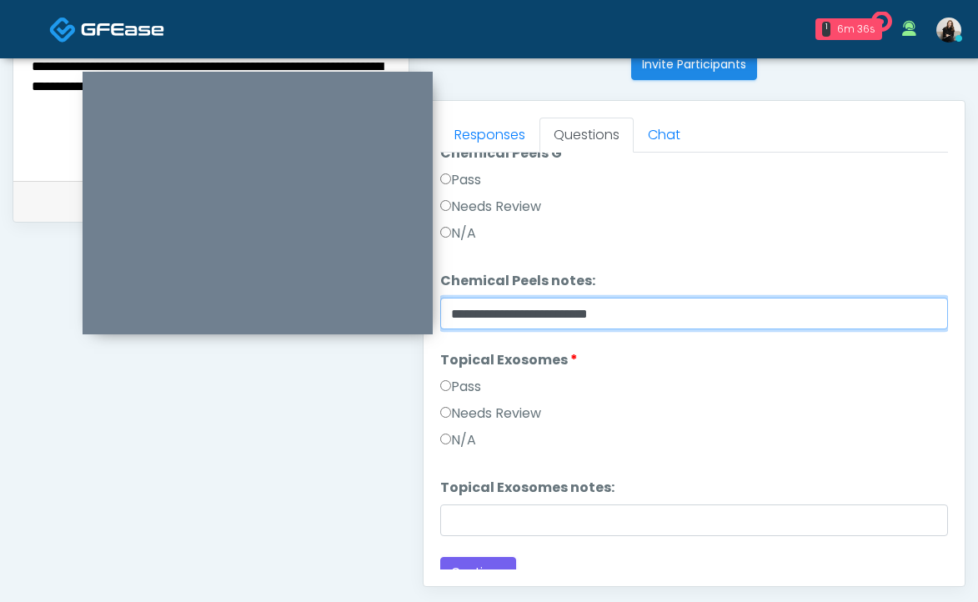
scroll to position [1515, 0]
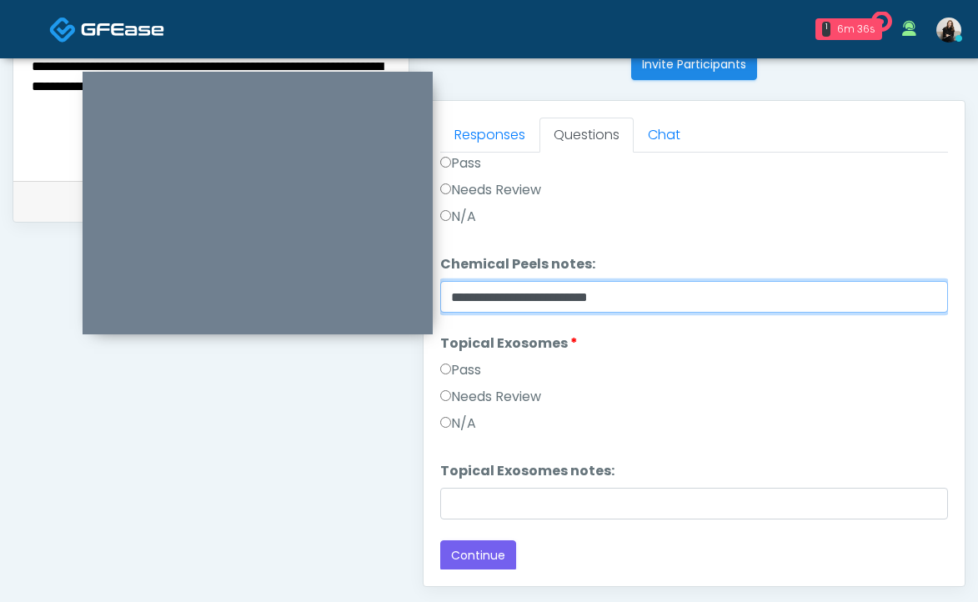
type input "**********"
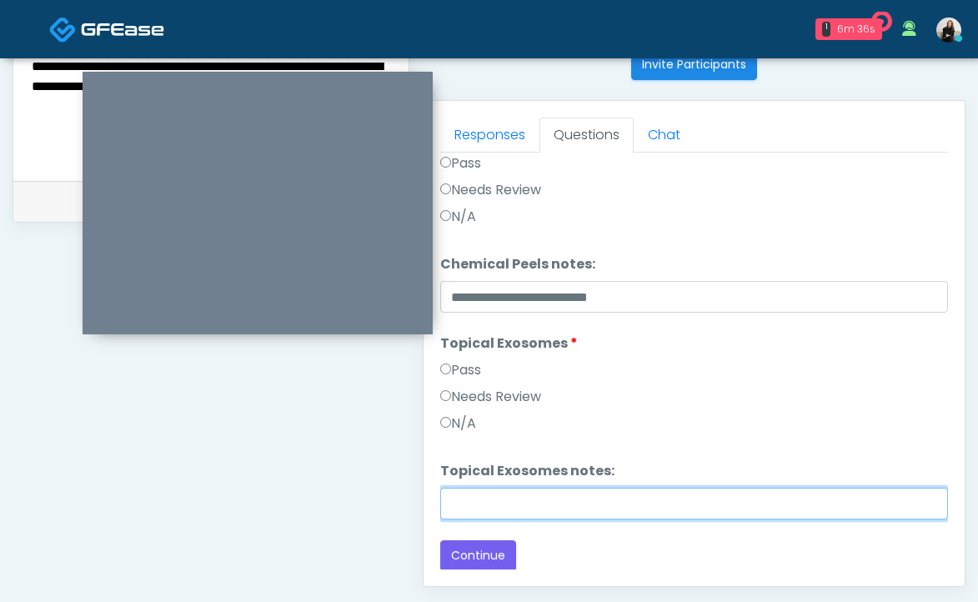
click at [474, 499] on input "Topical Exosomes notes:" at bounding box center [694, 504] width 508 height 32
paste input "**********"
type input "**********"
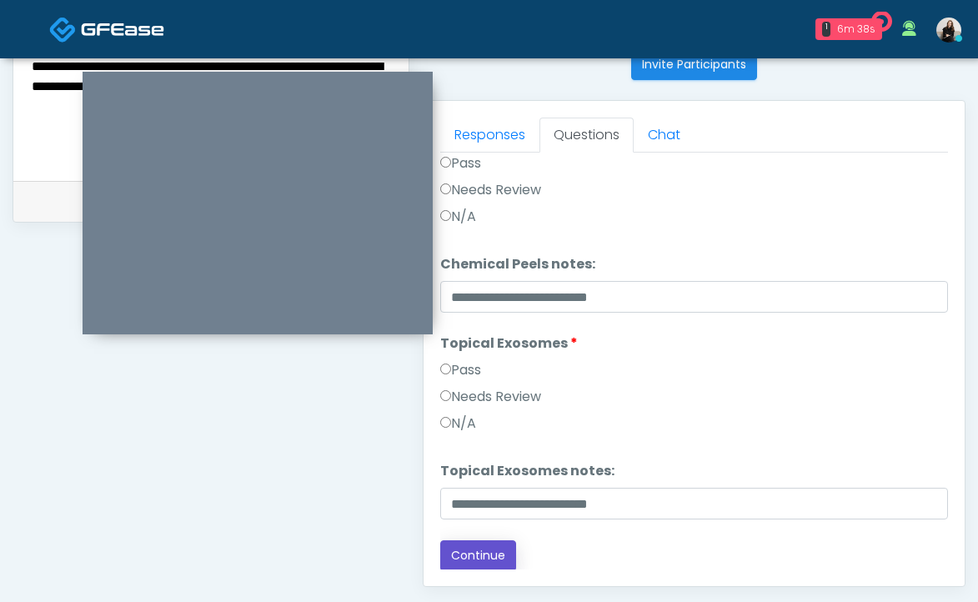
click at [479, 549] on button "Continue" at bounding box center [478, 555] width 76 height 31
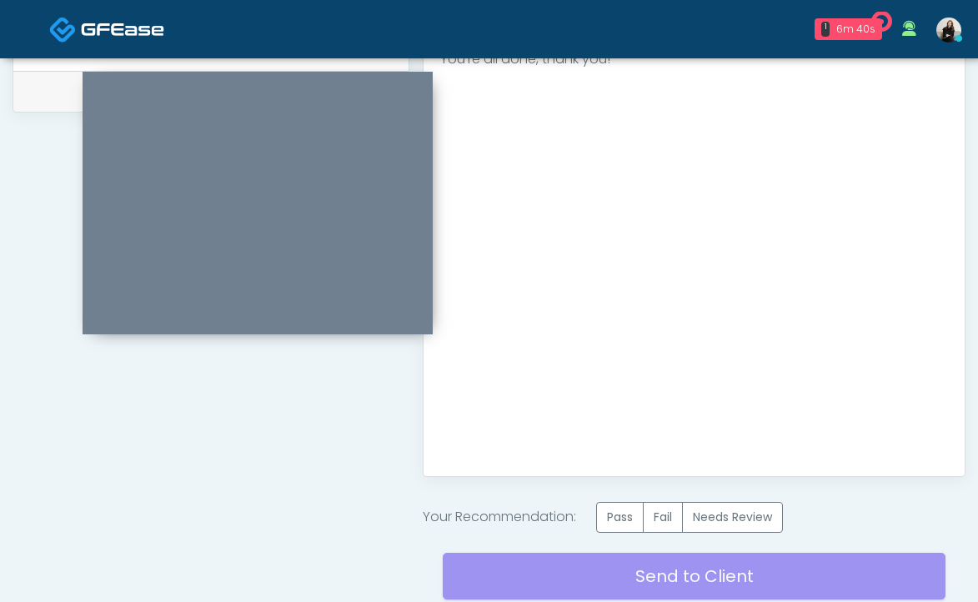
scroll to position [926, 0]
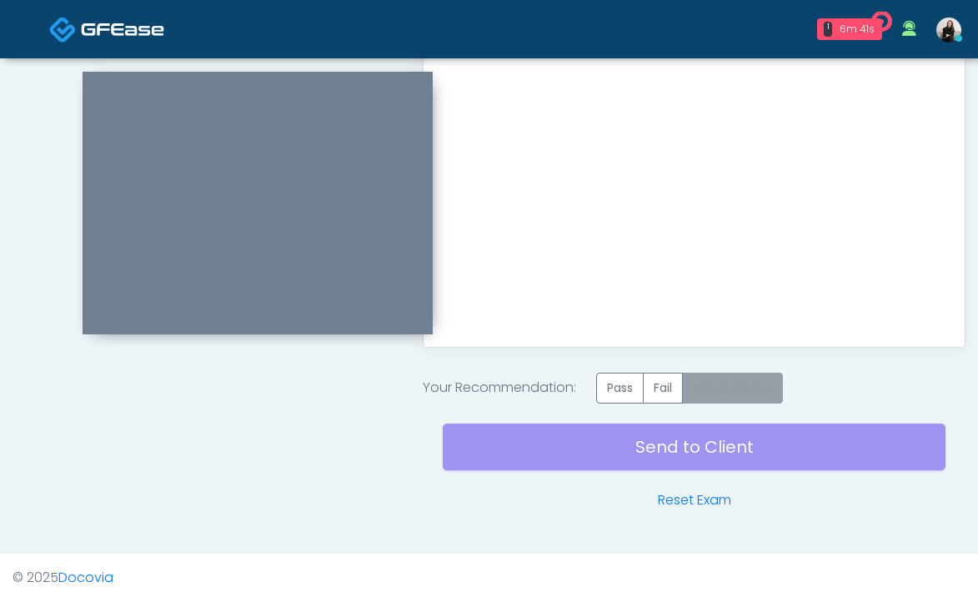
click at [746, 378] on label "Needs Review" at bounding box center [732, 388] width 101 height 31
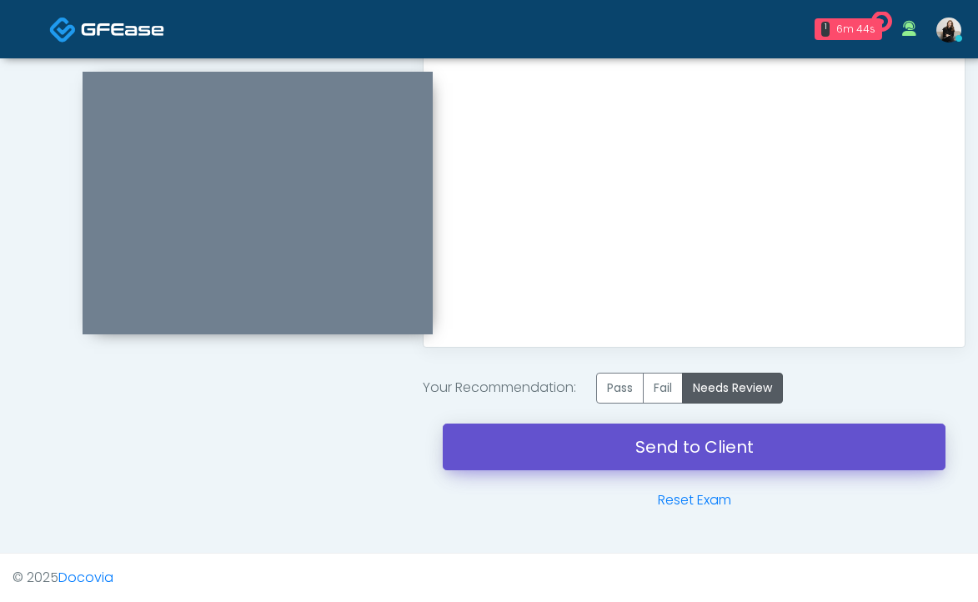
click at [673, 456] on link "Send to Client" at bounding box center [694, 447] width 503 height 47
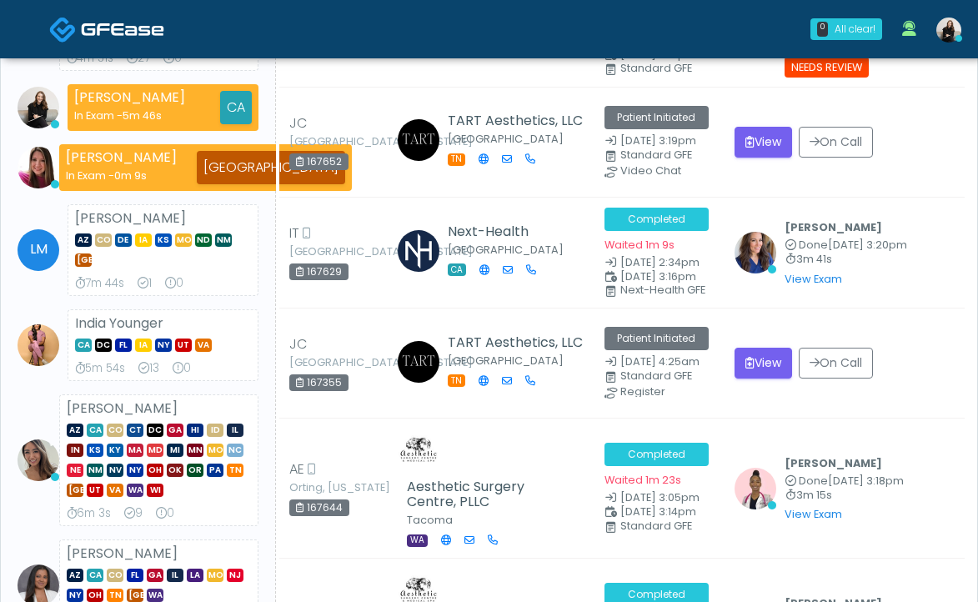
scroll to position [217, 0]
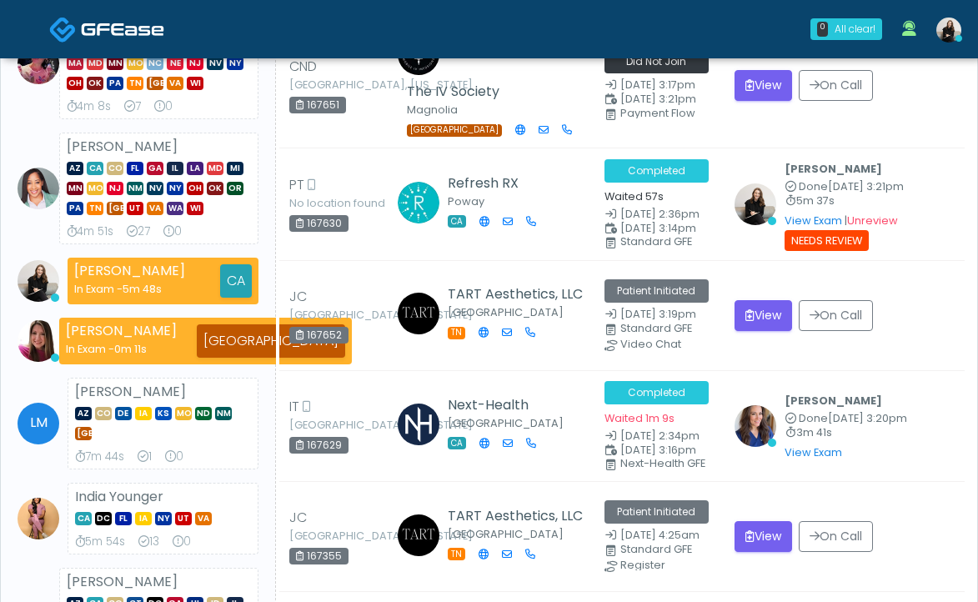
click at [78, 33] on link at bounding box center [106, 29] width 115 height 54
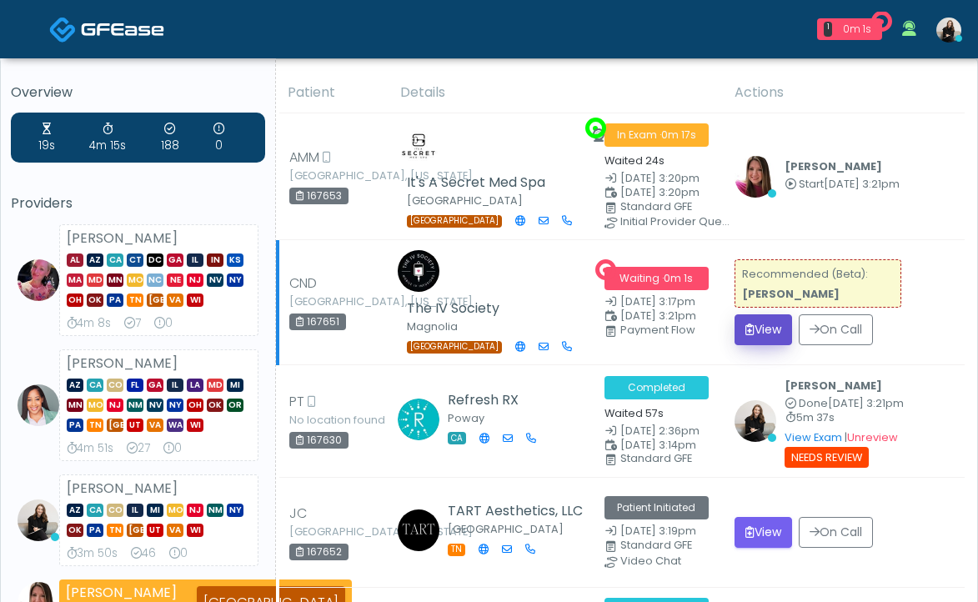
click at [761, 334] on button "View" at bounding box center [764, 329] width 58 height 31
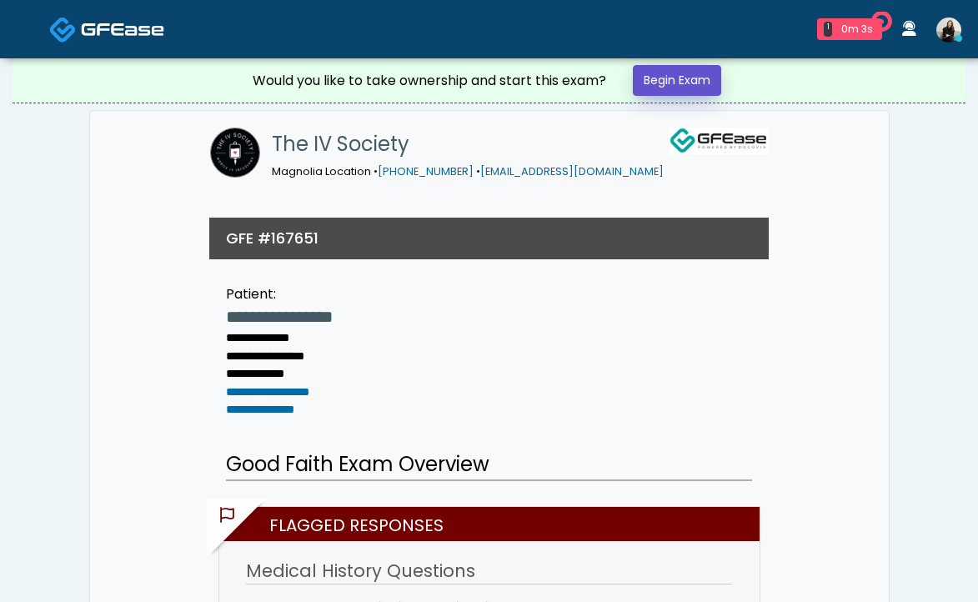
click at [665, 80] on link "Begin Exam" at bounding box center [677, 80] width 88 height 31
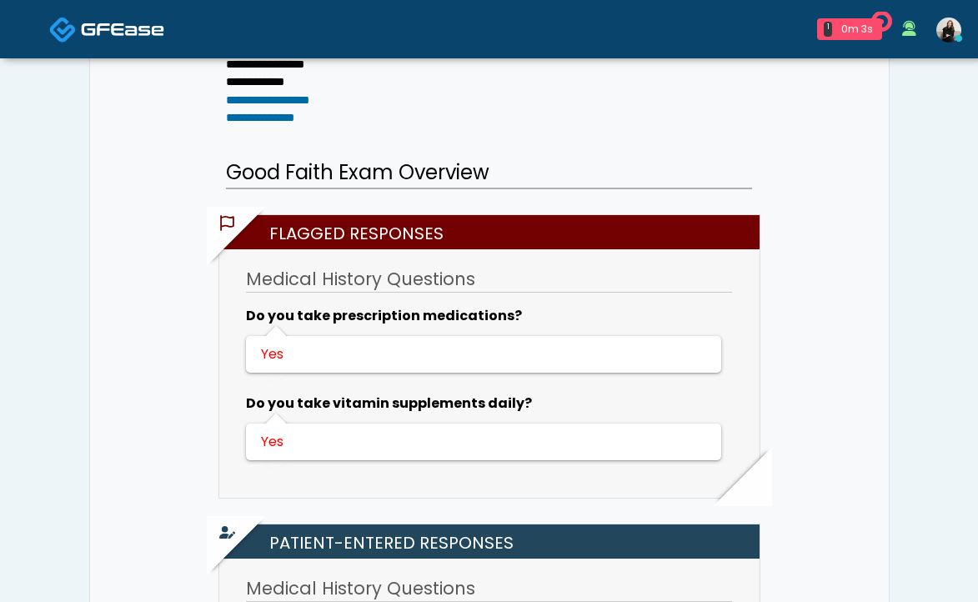
scroll to position [403, 0]
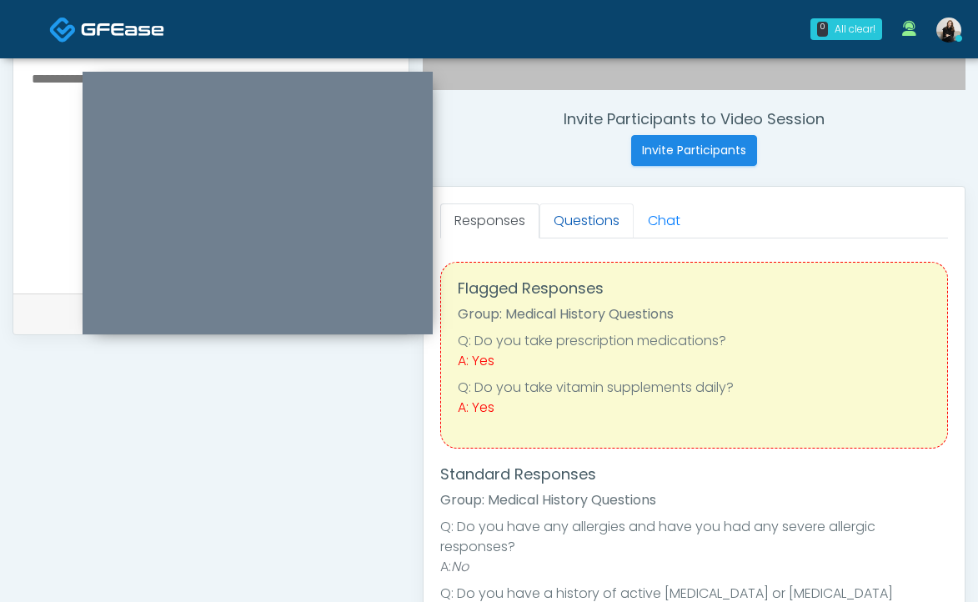
click at [569, 215] on link "Questions" at bounding box center [586, 220] width 94 height 35
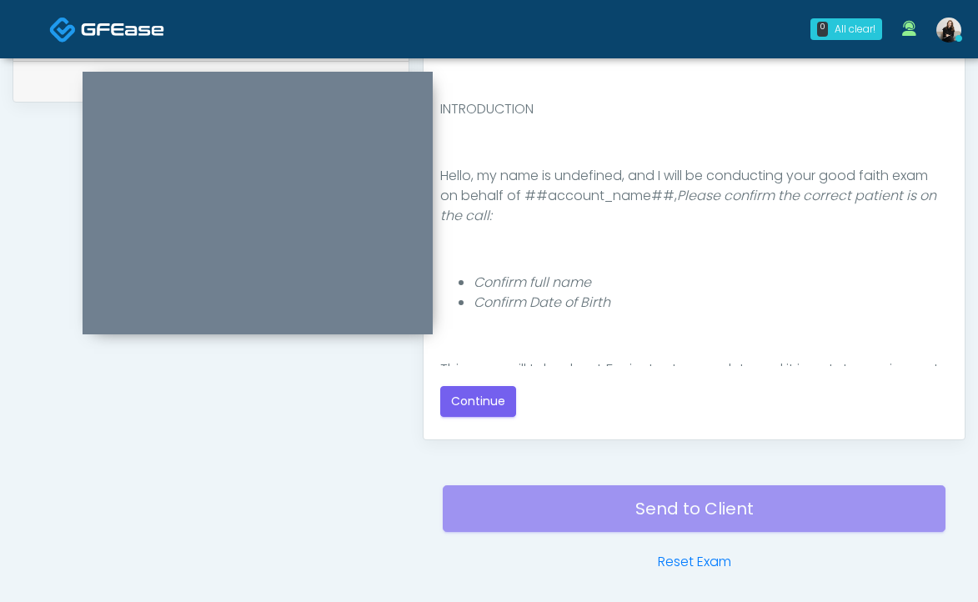
scroll to position [875, 0]
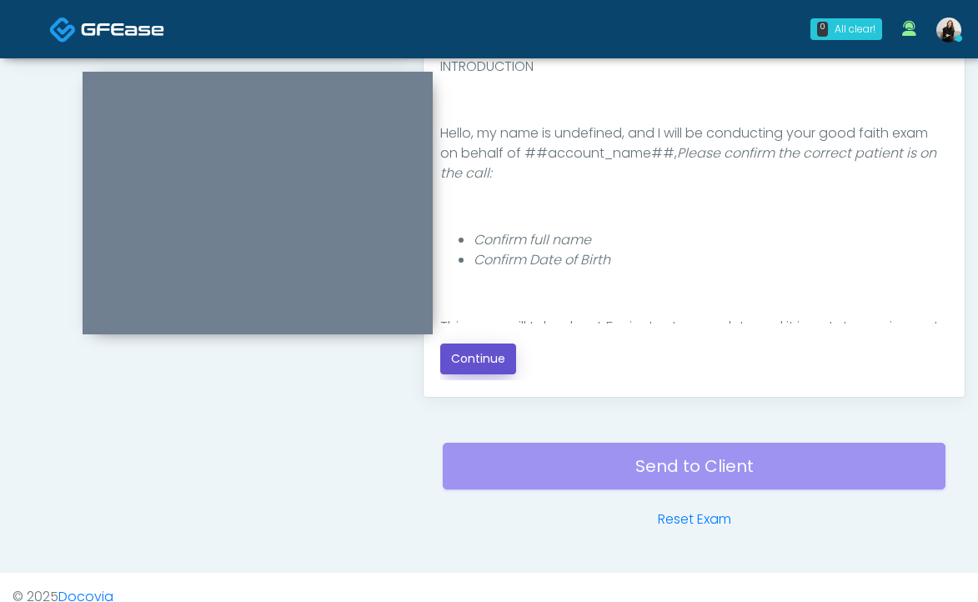
click at [465, 352] on button "Continue" at bounding box center [478, 359] width 76 height 31
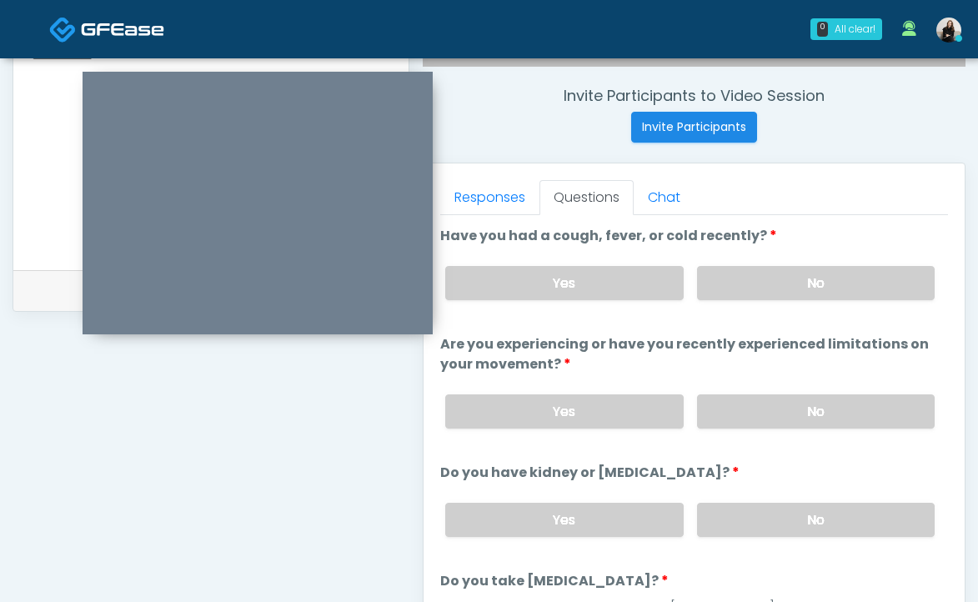
scroll to position [406, 0]
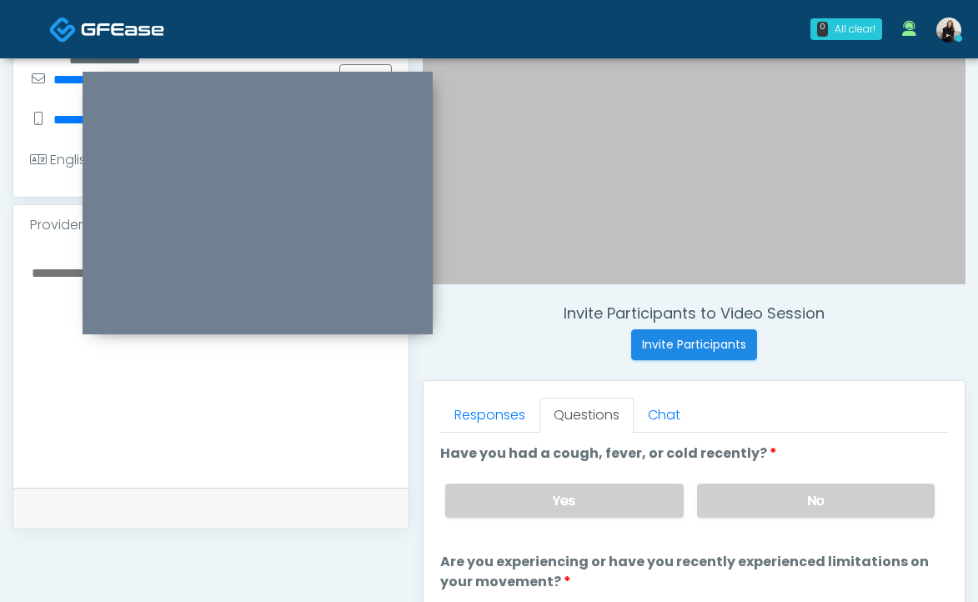
click at [283, 396] on textarea at bounding box center [211, 363] width 362 height 203
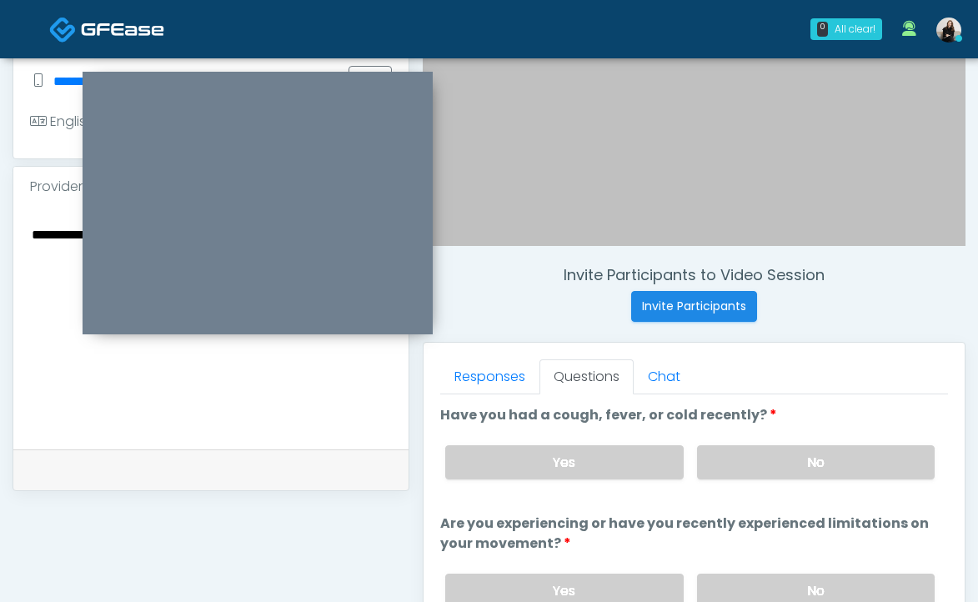
scroll to position [463, 0]
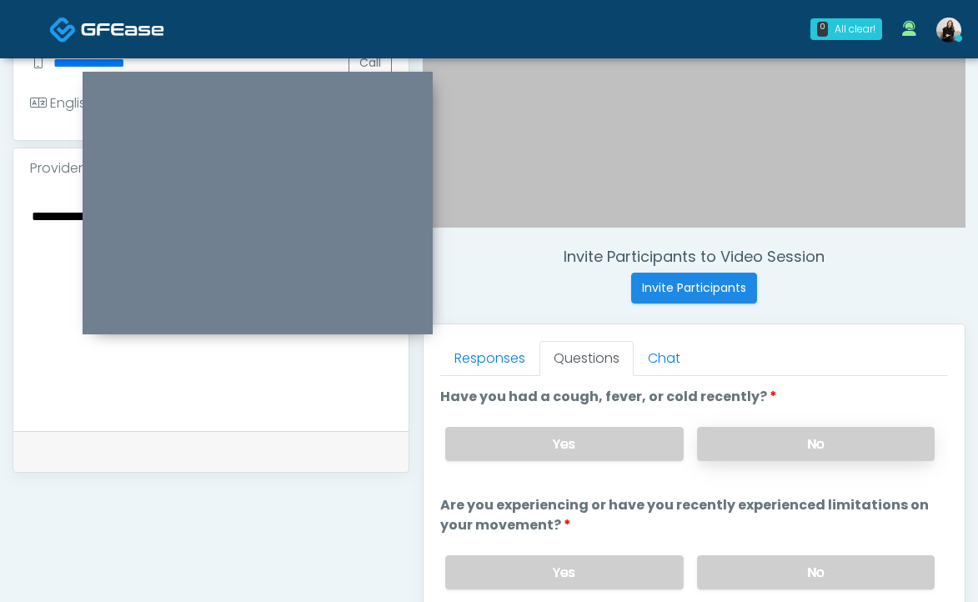
type textarea "**********"
click at [705, 444] on label "No" at bounding box center [816, 444] width 238 height 34
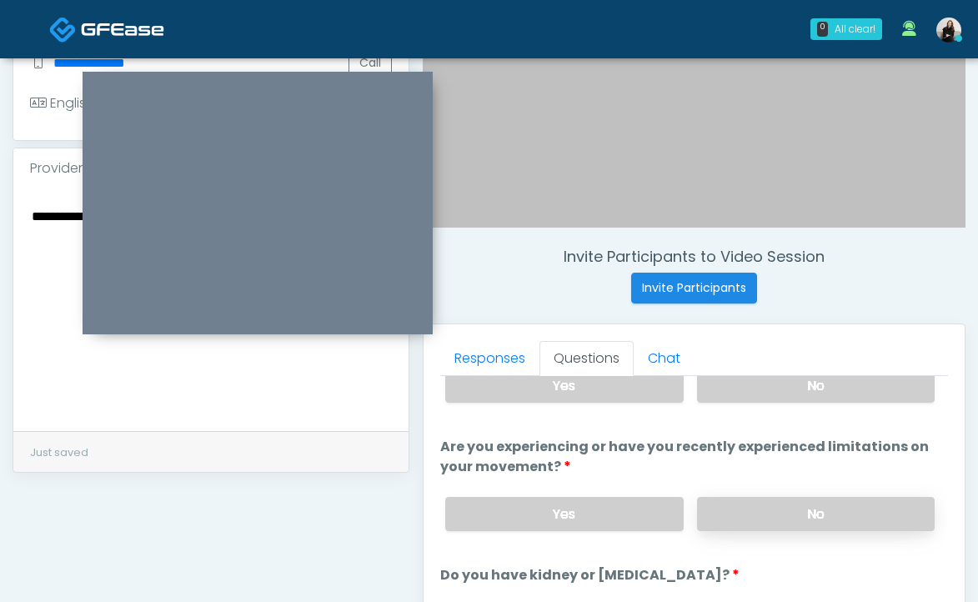
click at [716, 508] on label "No" at bounding box center [816, 514] width 238 height 34
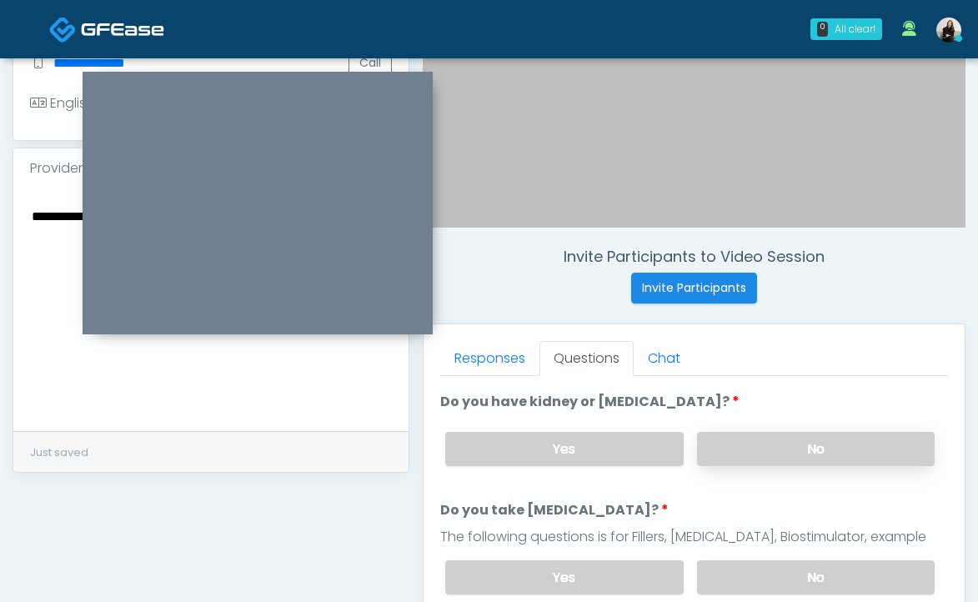
click at [740, 451] on label "No" at bounding box center [816, 449] width 238 height 34
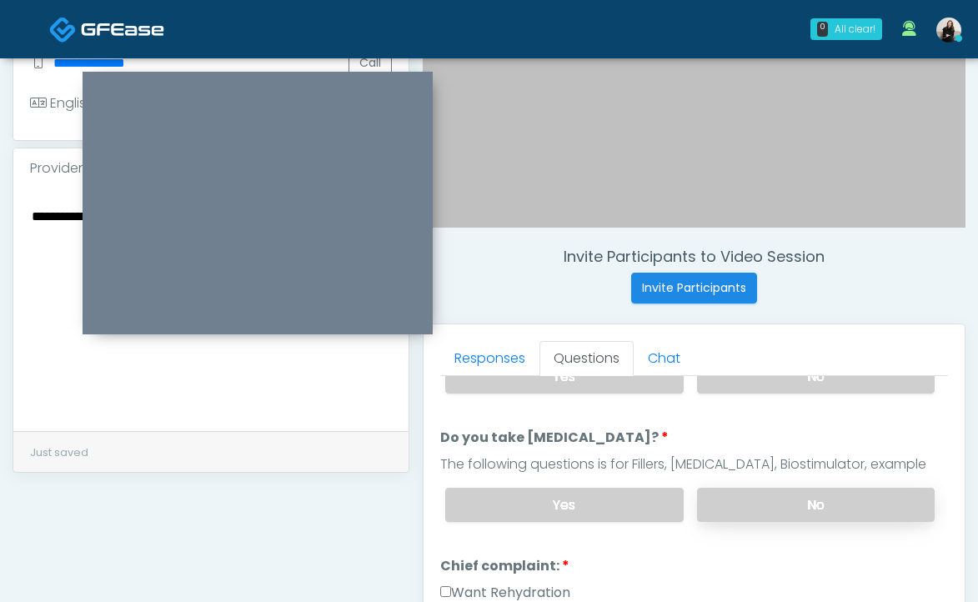
click at [750, 505] on label "No" at bounding box center [816, 505] width 238 height 34
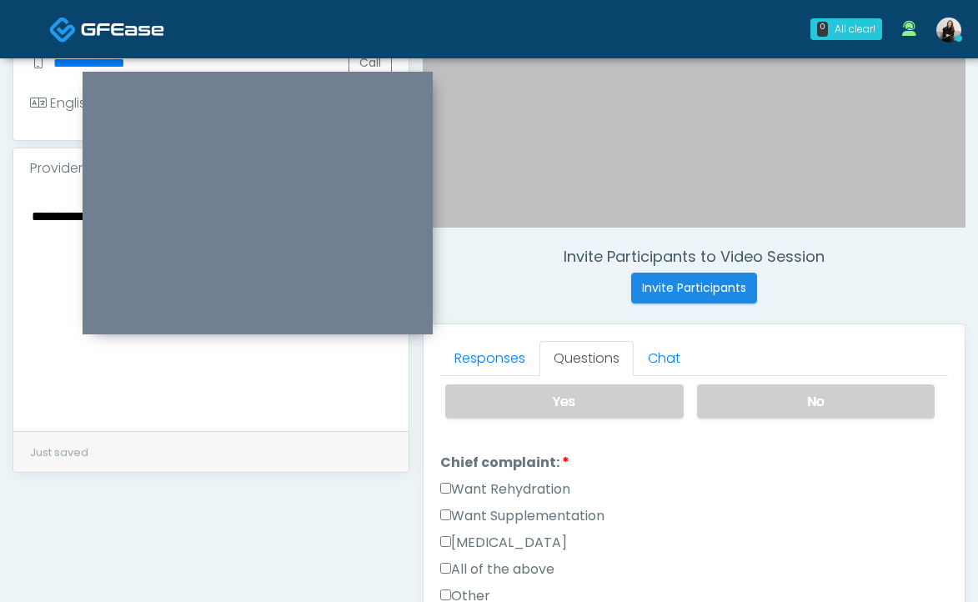
click at [551, 480] on label "Want Rehydration" at bounding box center [505, 489] width 130 height 20
click at [551, 507] on label "Want Supplementation" at bounding box center [522, 516] width 164 height 20
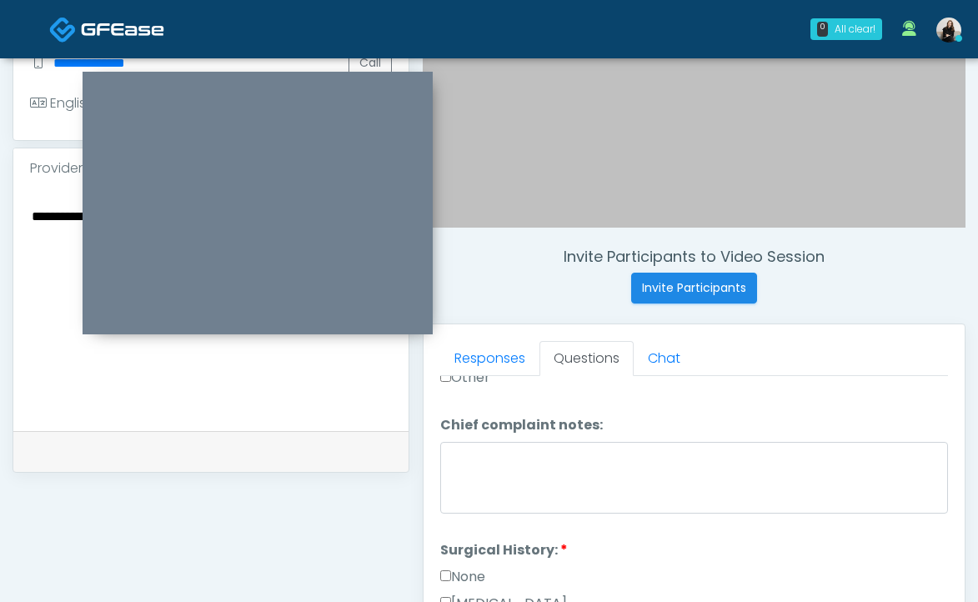
scroll to position [710, 0]
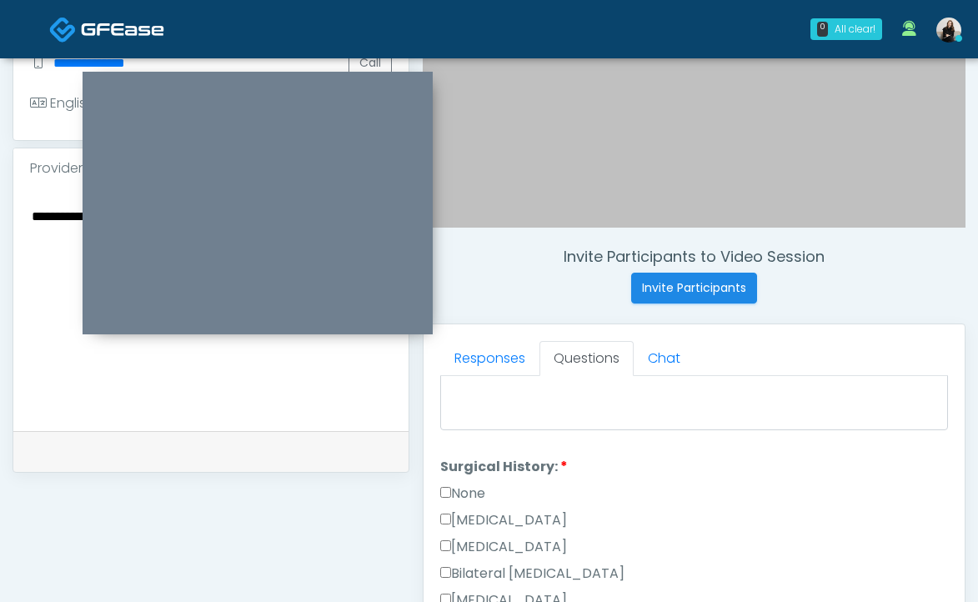
click at [465, 484] on label "None" at bounding box center [462, 494] width 45 height 20
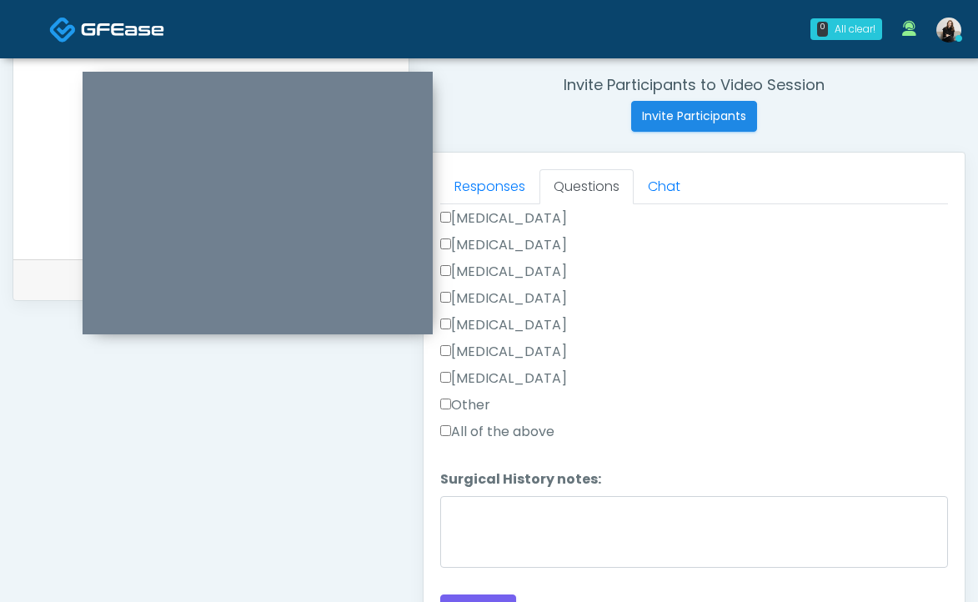
scroll to position [711, 0]
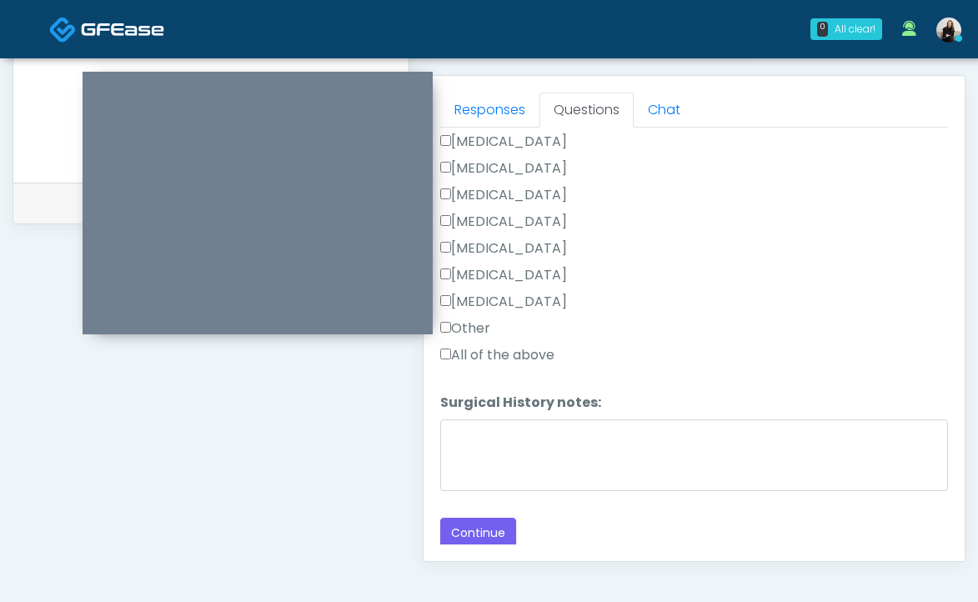
click at [453, 550] on div "Responses Questions Chat Good Faith Exam Script Good Faith Exam Script INTRODUC…" at bounding box center [694, 318] width 541 height 485
click at [453, 537] on button "Continue" at bounding box center [478, 533] width 76 height 31
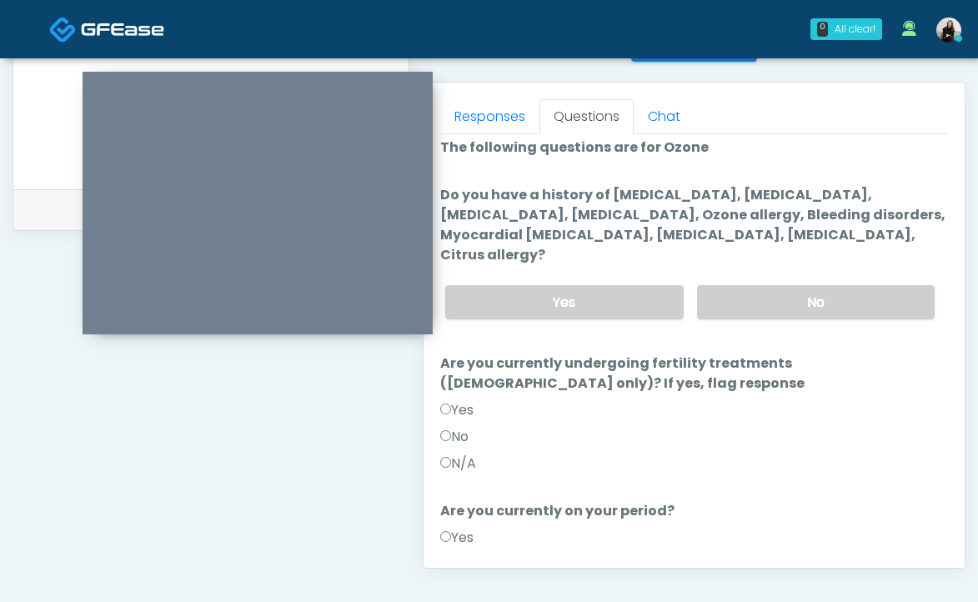
scroll to position [0, 0]
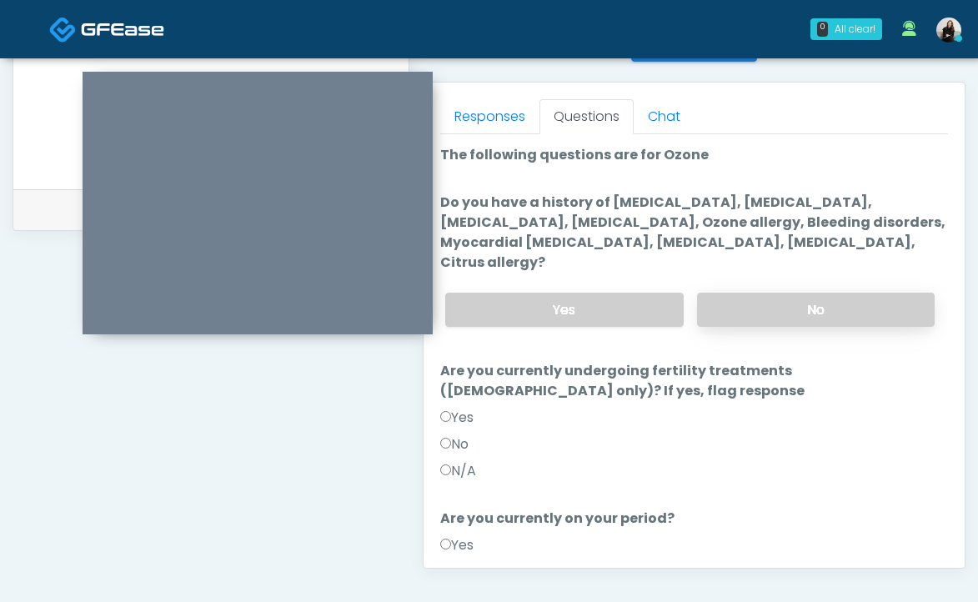
click at [769, 293] on label "No" at bounding box center [816, 310] width 238 height 34
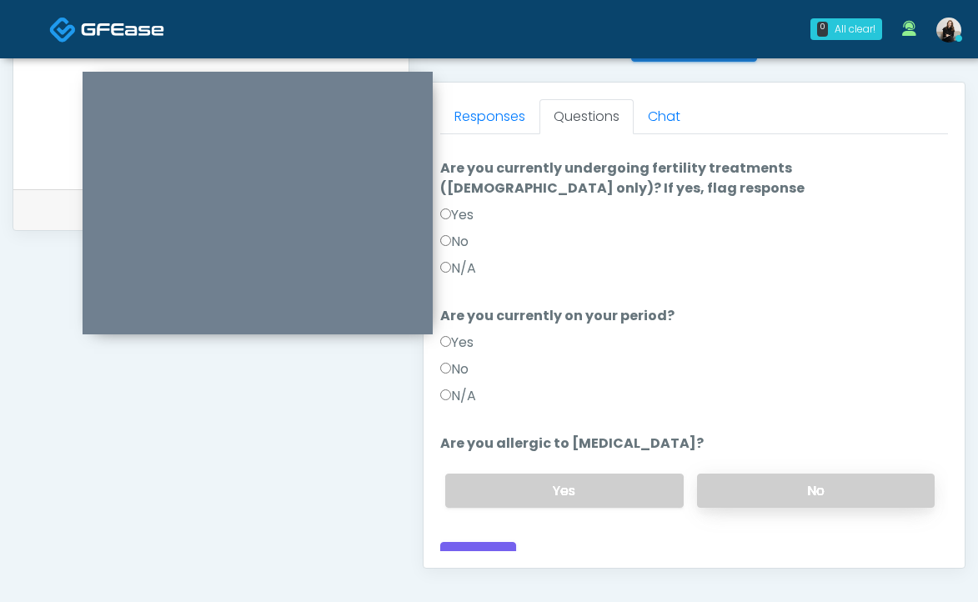
click at [764, 475] on label "No" at bounding box center [816, 491] width 238 height 34
click at [452, 359] on label "No" at bounding box center [454, 369] width 28 height 20
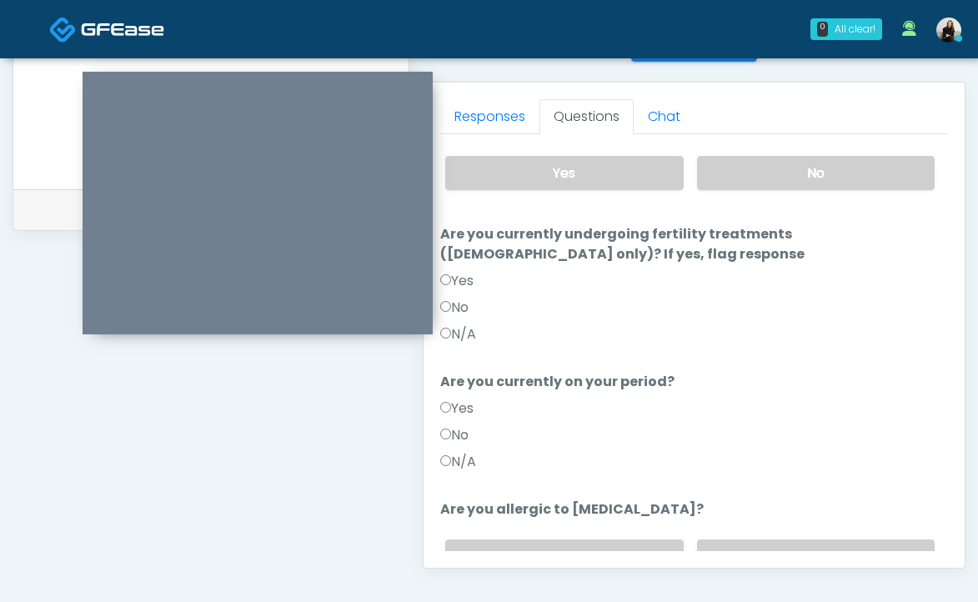
scroll to position [134, 0]
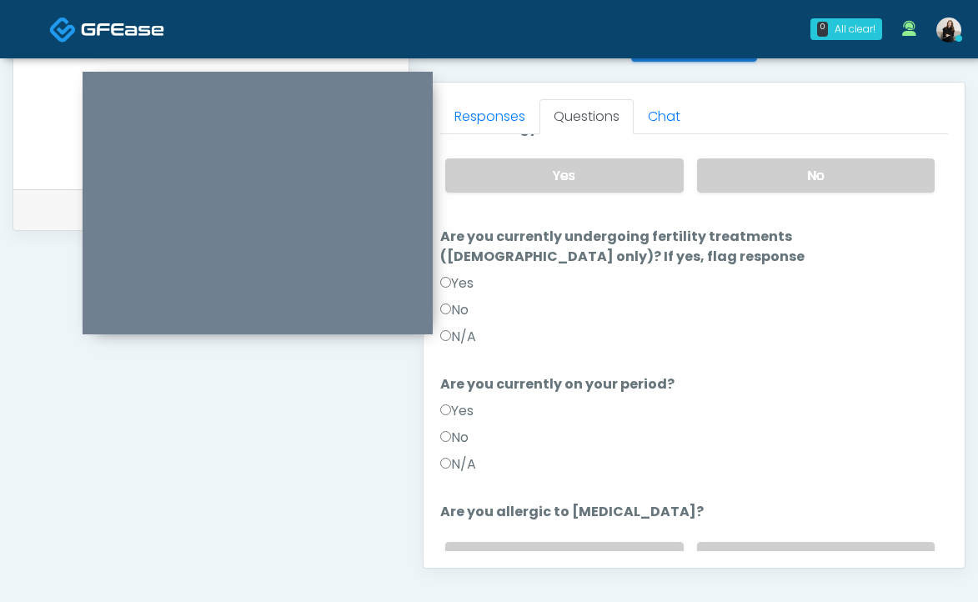
click at [457, 300] on label "No" at bounding box center [454, 310] width 28 height 20
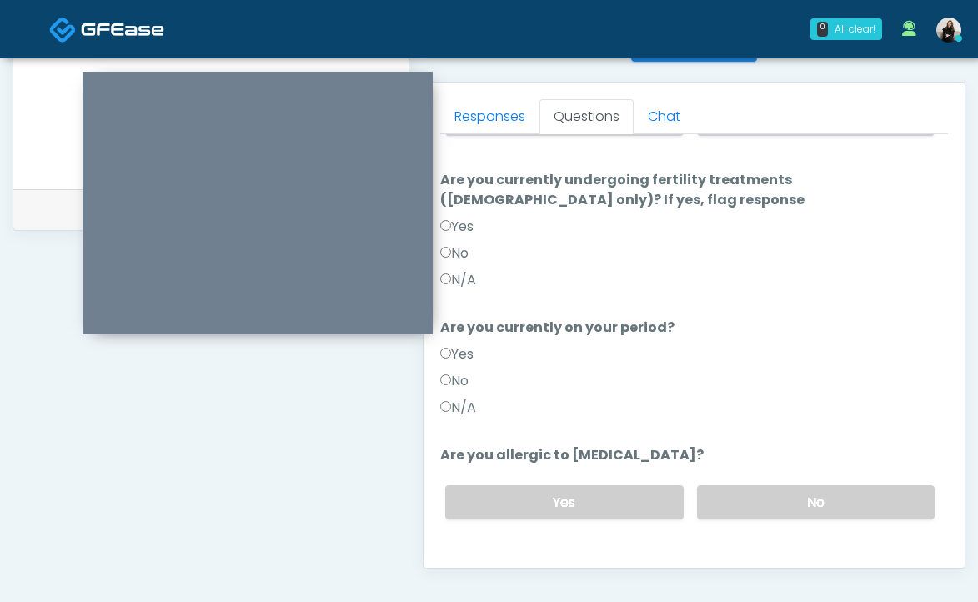
scroll to position [203, 0]
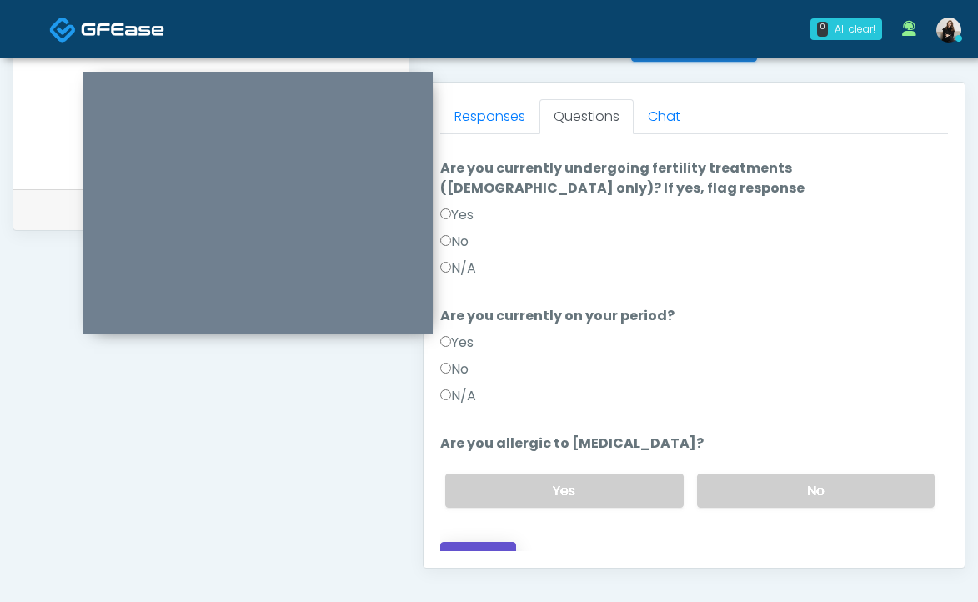
click at [454, 542] on button "Continue" at bounding box center [478, 557] width 76 height 31
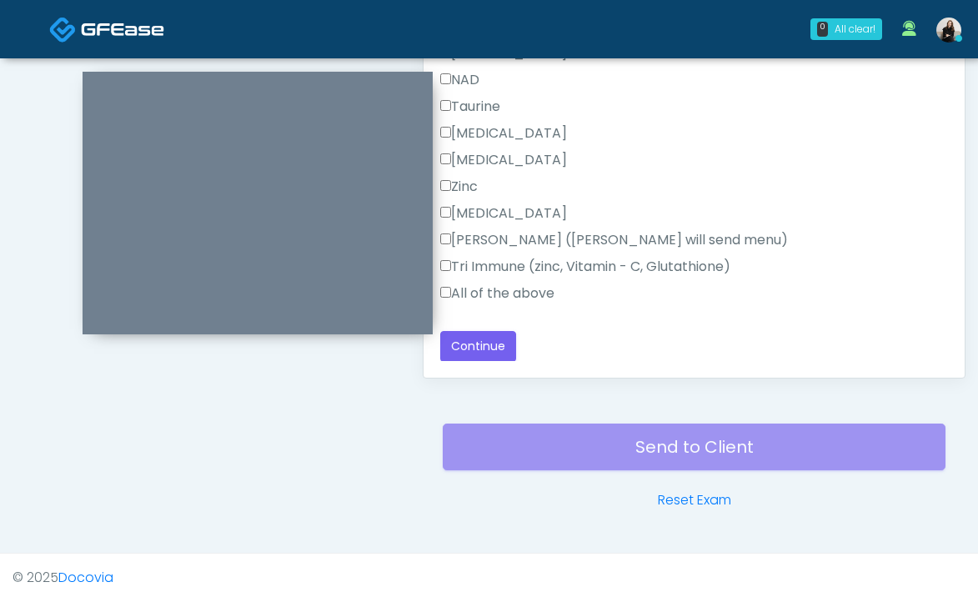
click at [508, 293] on label "All of the above" at bounding box center [497, 293] width 114 height 20
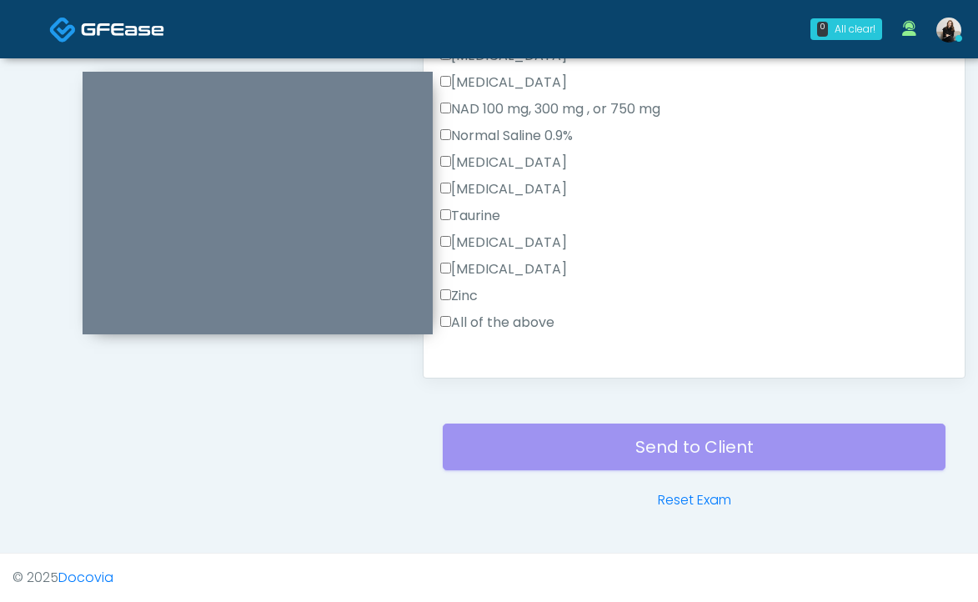
scroll to position [397, 0]
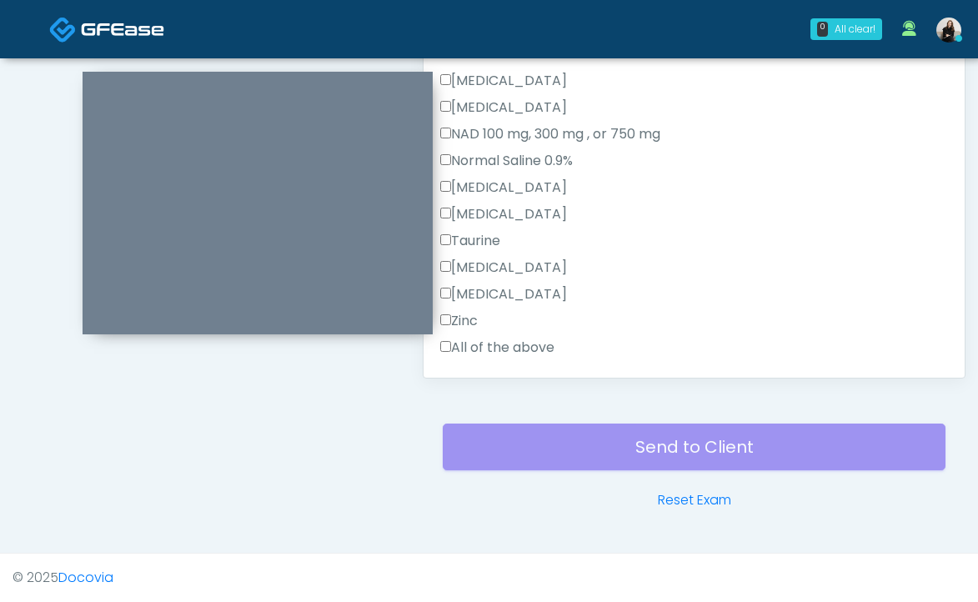
click at [509, 344] on label "All of the above" at bounding box center [497, 348] width 114 height 20
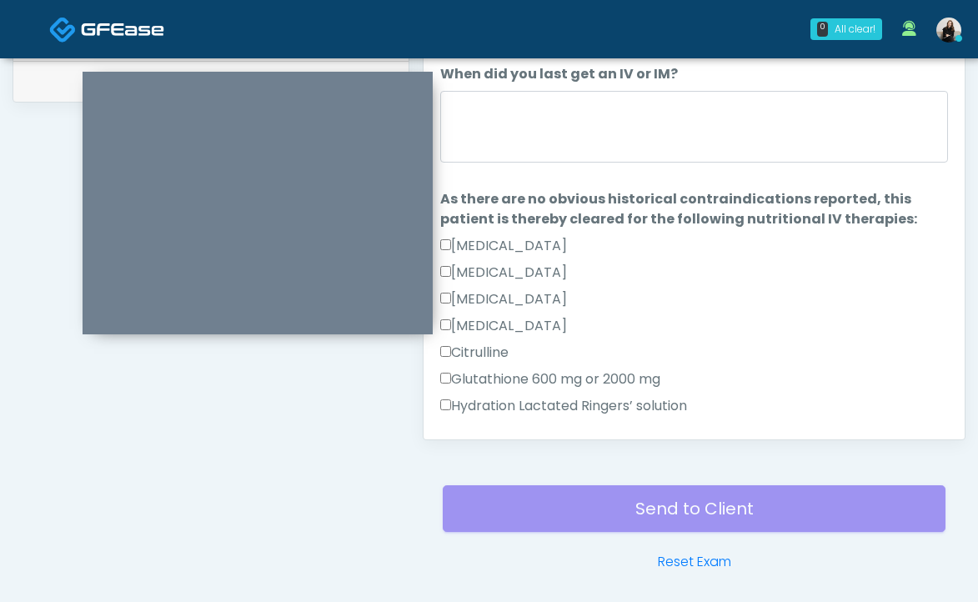
scroll to position [809, 0]
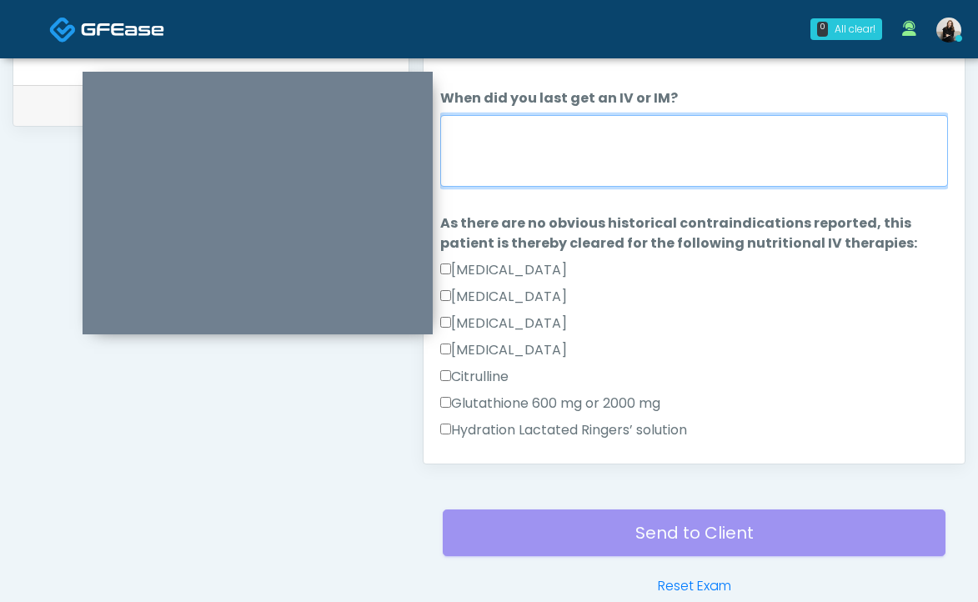
click at [538, 171] on textarea "When did you last get an IV or IM?" at bounding box center [694, 151] width 508 height 72
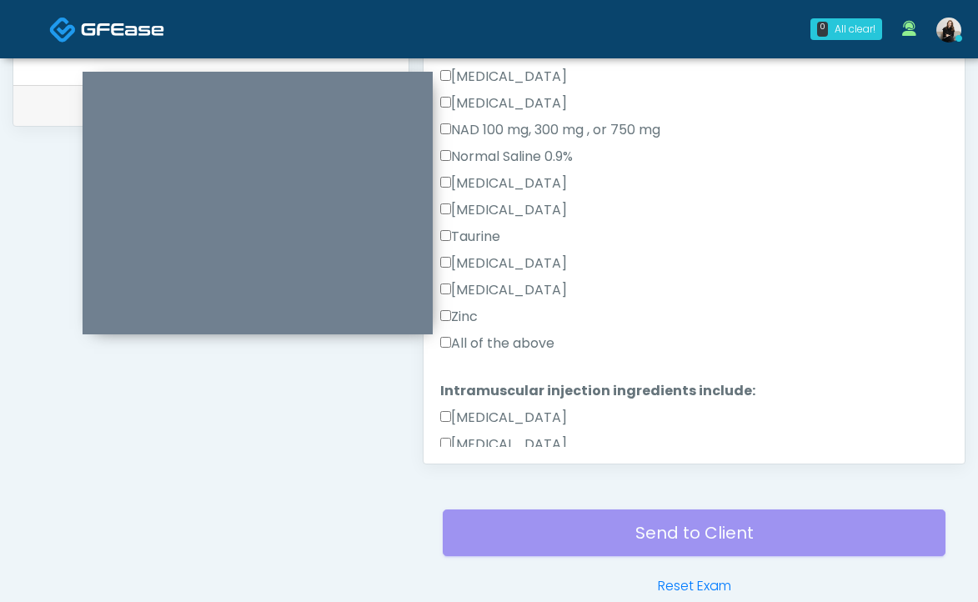
scroll to position [1059, 0]
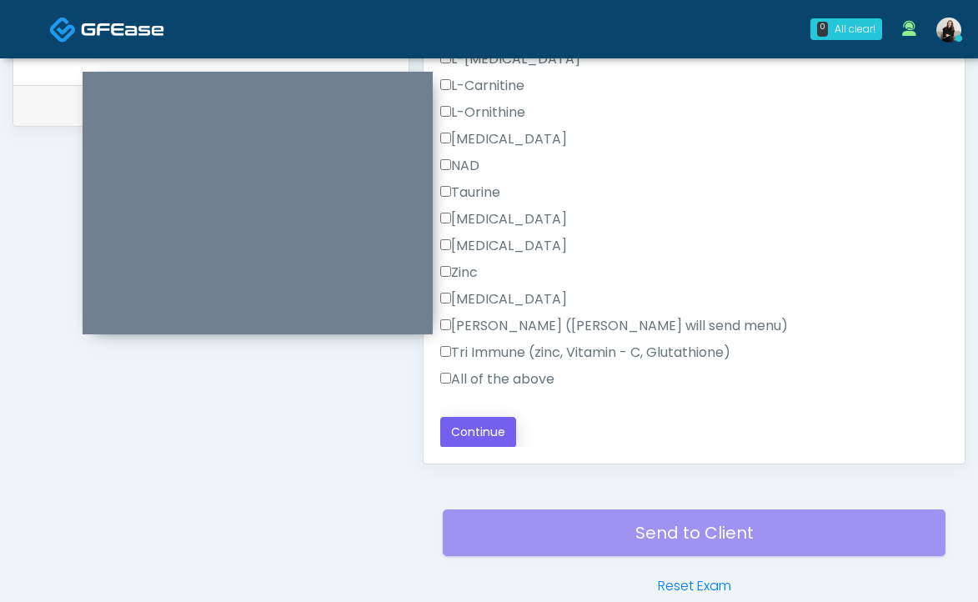
type textarea "**********"
click at [490, 445] on button "Continue" at bounding box center [478, 432] width 76 height 31
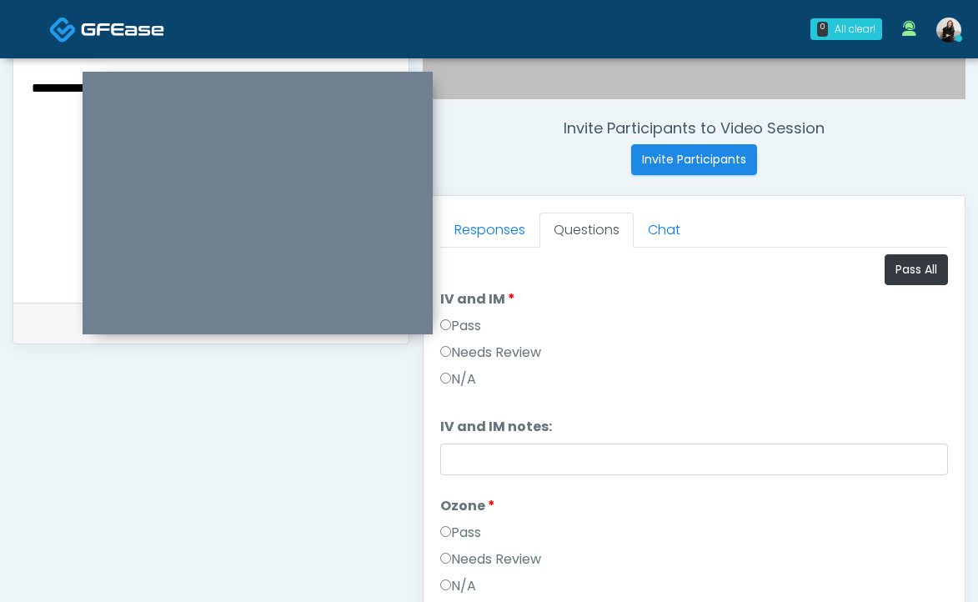
scroll to position [574, 0]
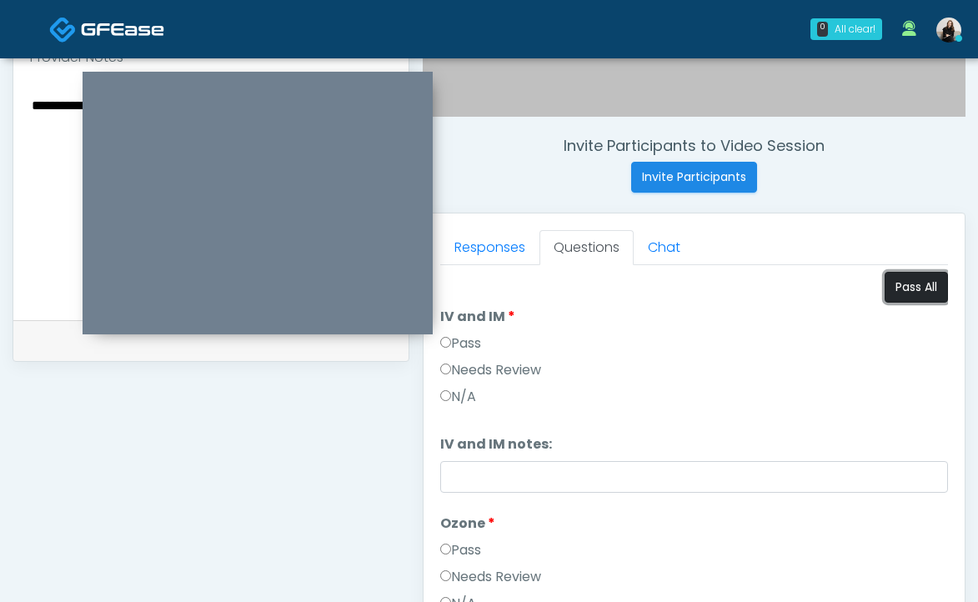
click at [900, 290] on button "Pass All" at bounding box center [916, 287] width 63 height 31
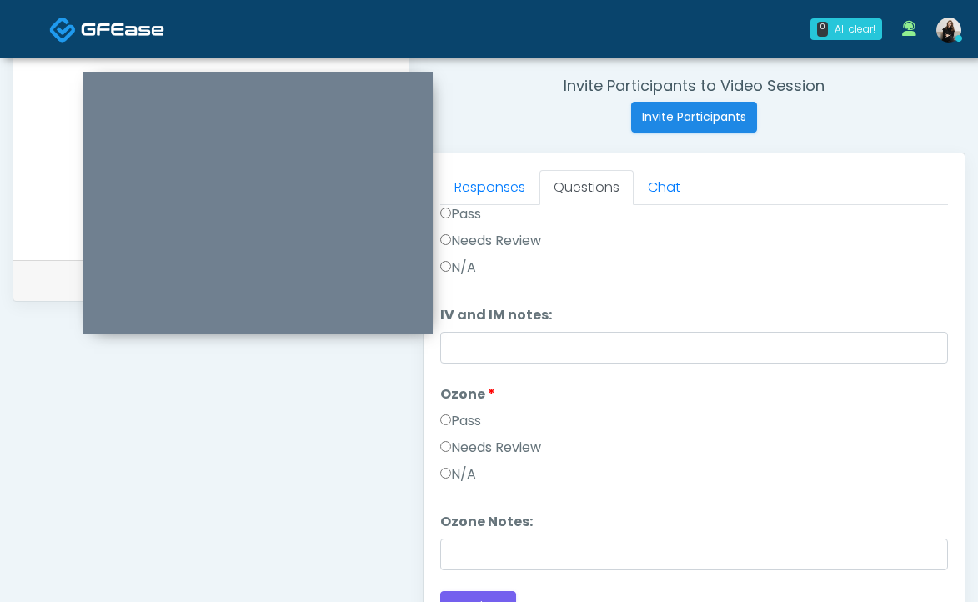
scroll to position [633, 0]
click at [486, 181] on link "Responses" at bounding box center [489, 188] width 99 height 35
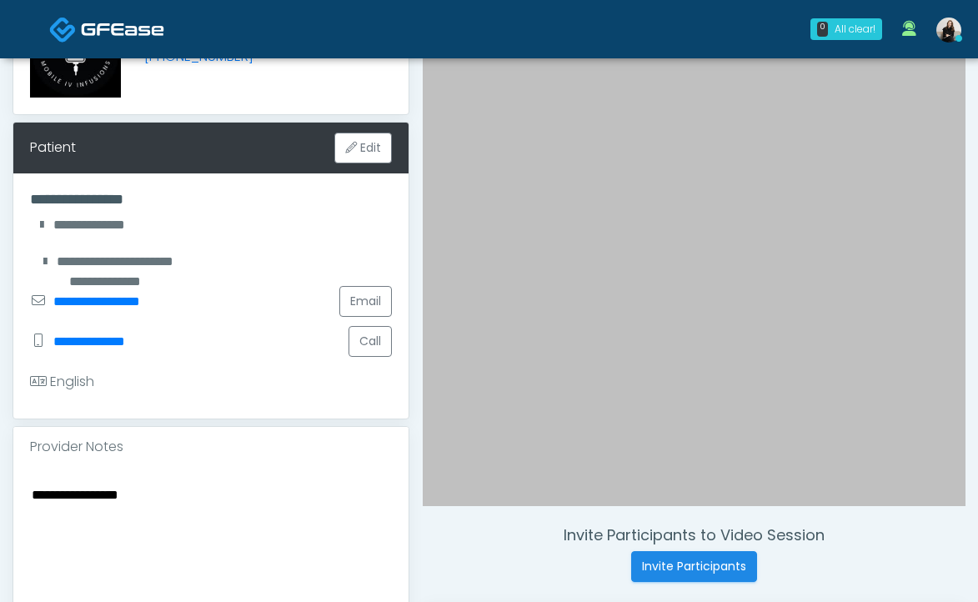
scroll to position [263, 0]
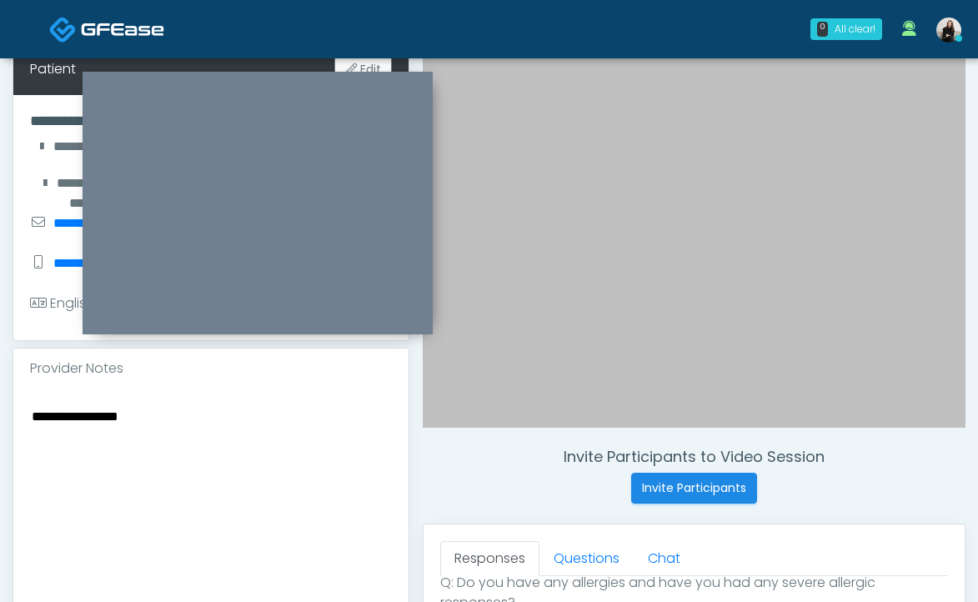
click at [33, 411] on textarea "**********" at bounding box center [211, 506] width 362 height 203
click at [305, 414] on textarea "**********" at bounding box center [211, 506] width 362 height 203
type textarea "**********"
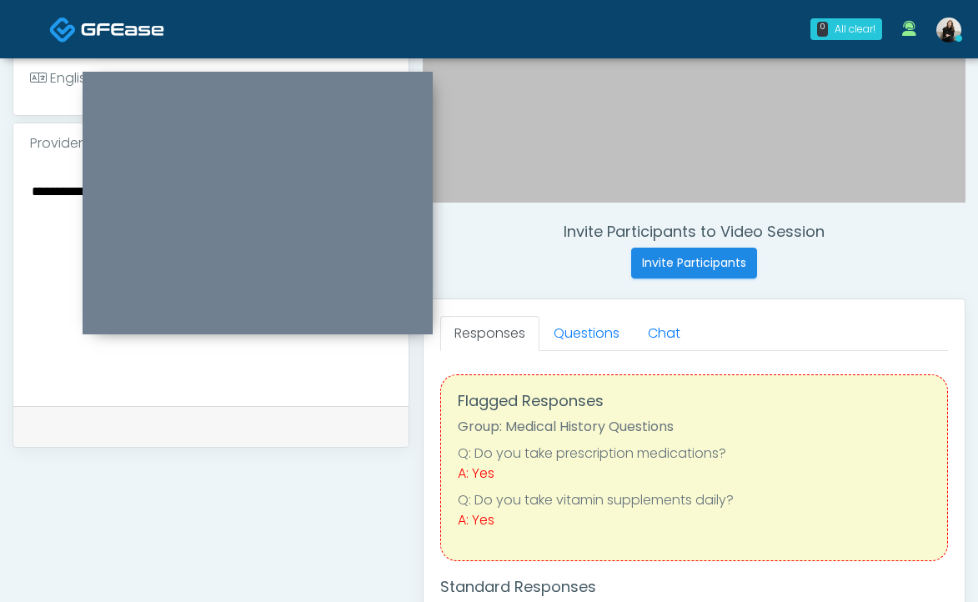
scroll to position [492, 0]
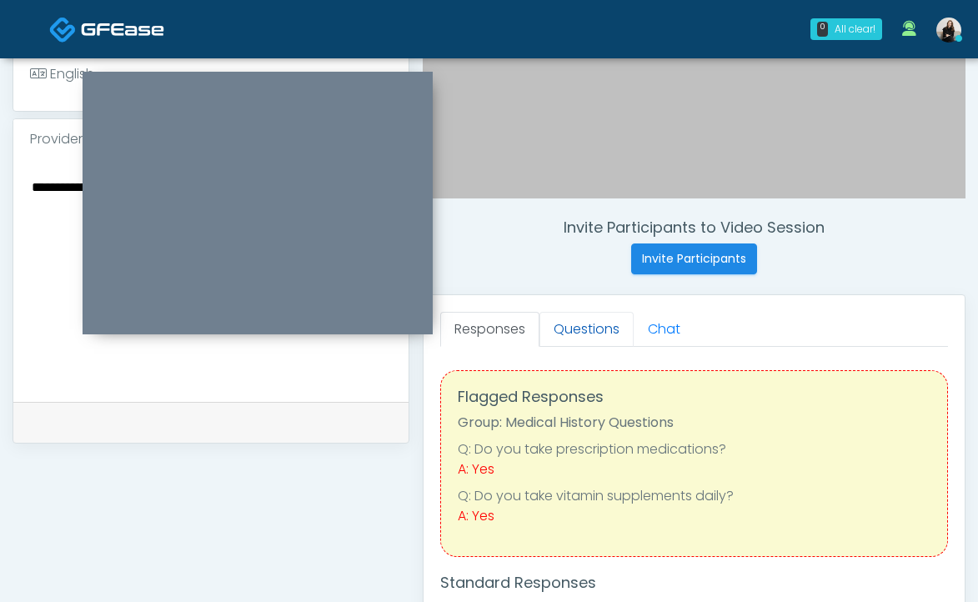
click at [597, 315] on link "Questions" at bounding box center [586, 329] width 94 height 35
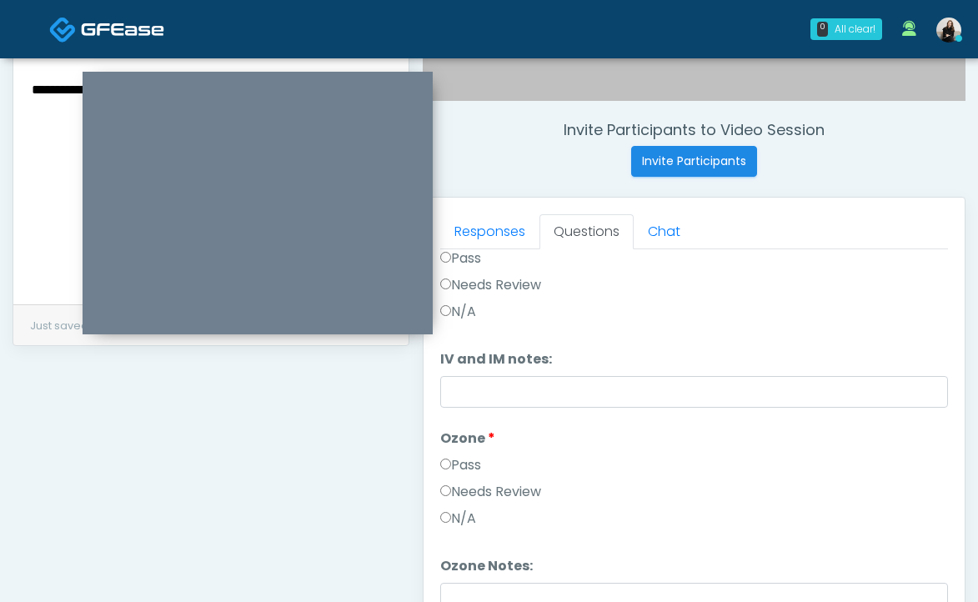
scroll to position [749, 0]
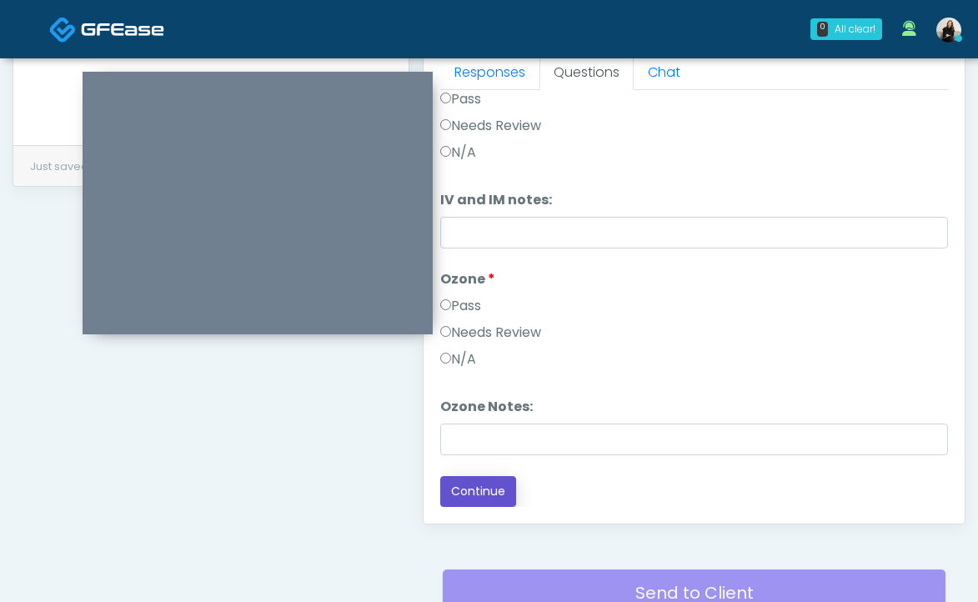
click at [481, 495] on button "Continue" at bounding box center [478, 491] width 76 height 31
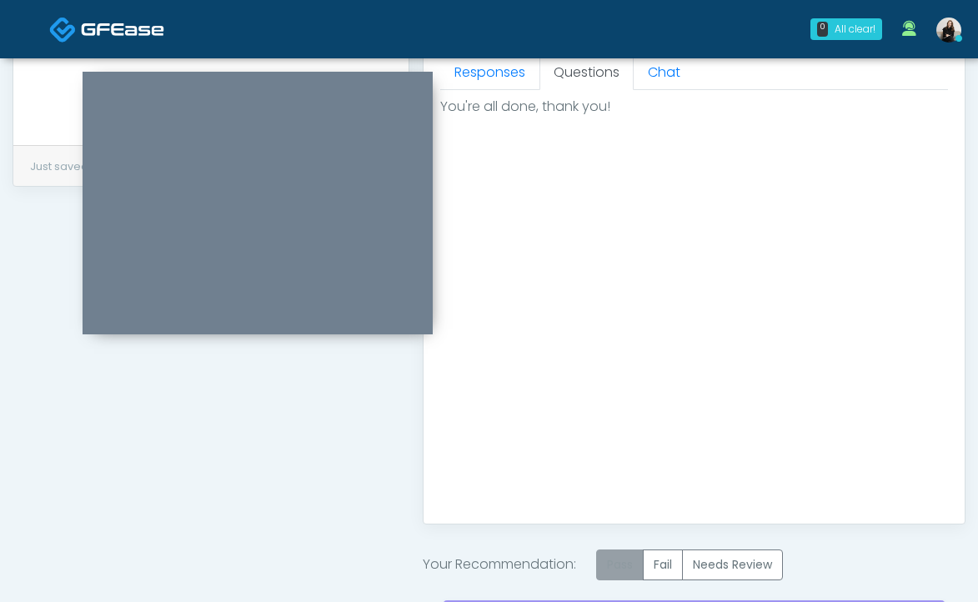
click at [626, 562] on label "Pass" at bounding box center [620, 564] width 48 height 31
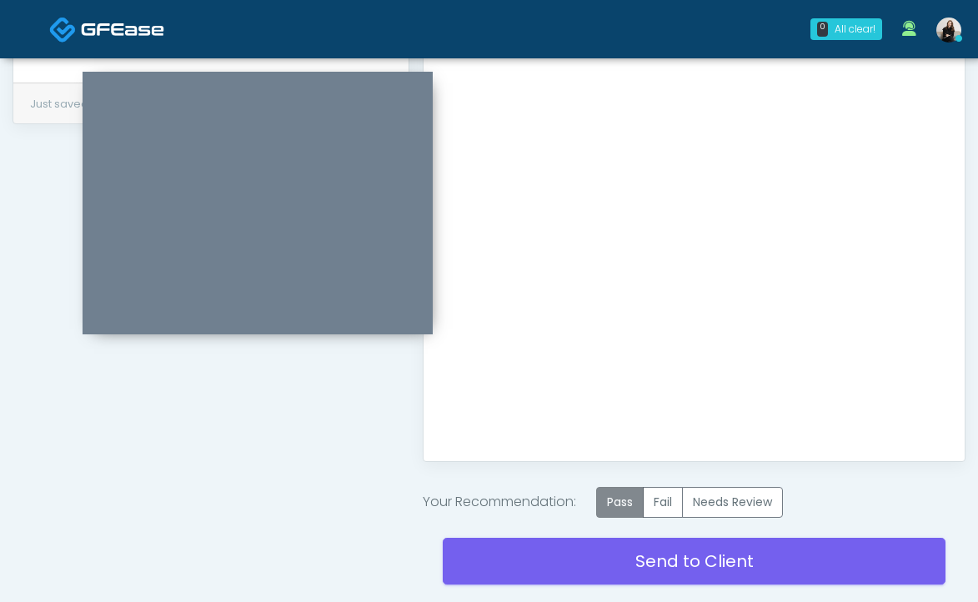
scroll to position [899, 0]
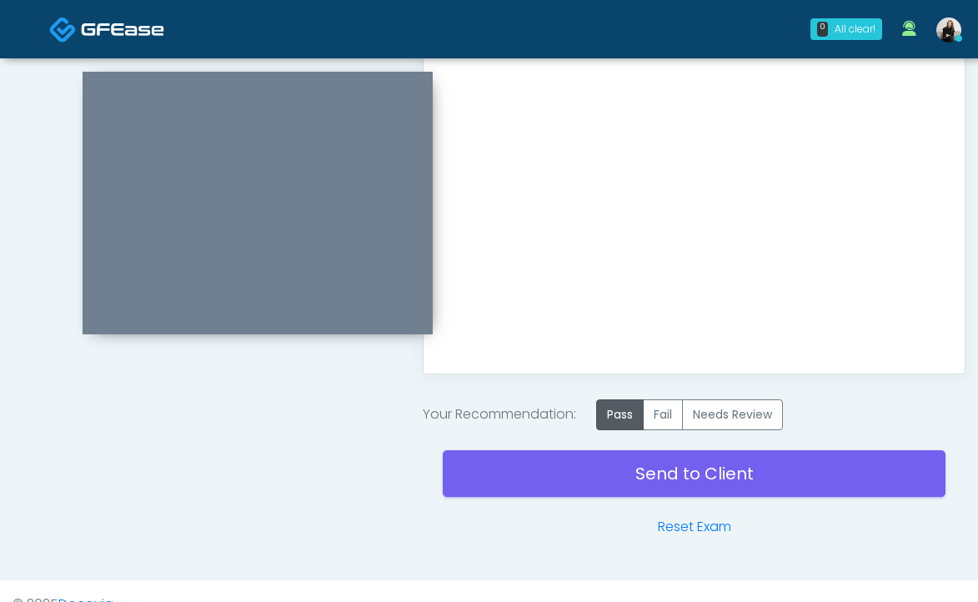
click at [620, 501] on div "Send to Client Reset Exam" at bounding box center [694, 483] width 503 height 107
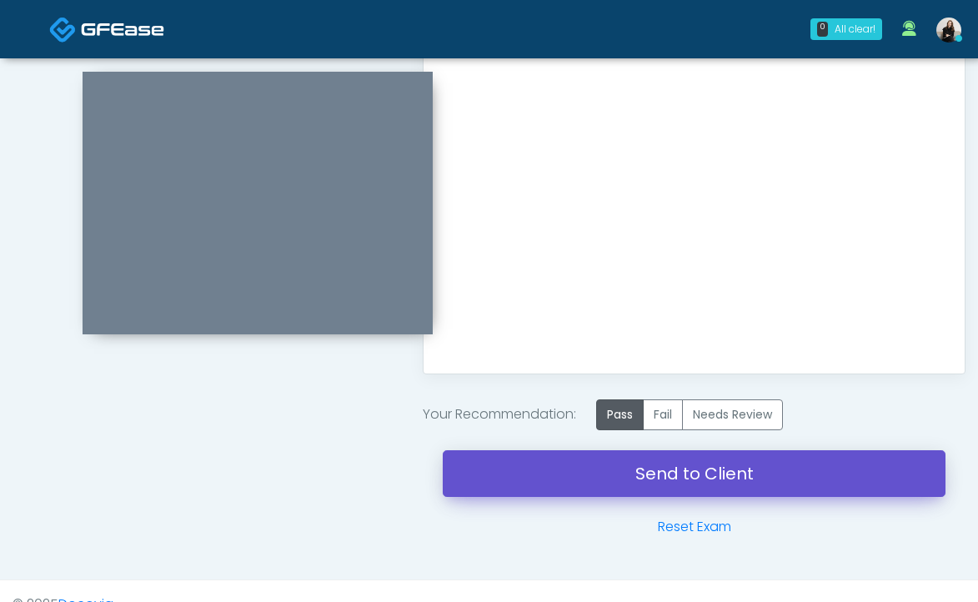
click at [621, 491] on link "Send to Client" at bounding box center [694, 473] width 503 height 47
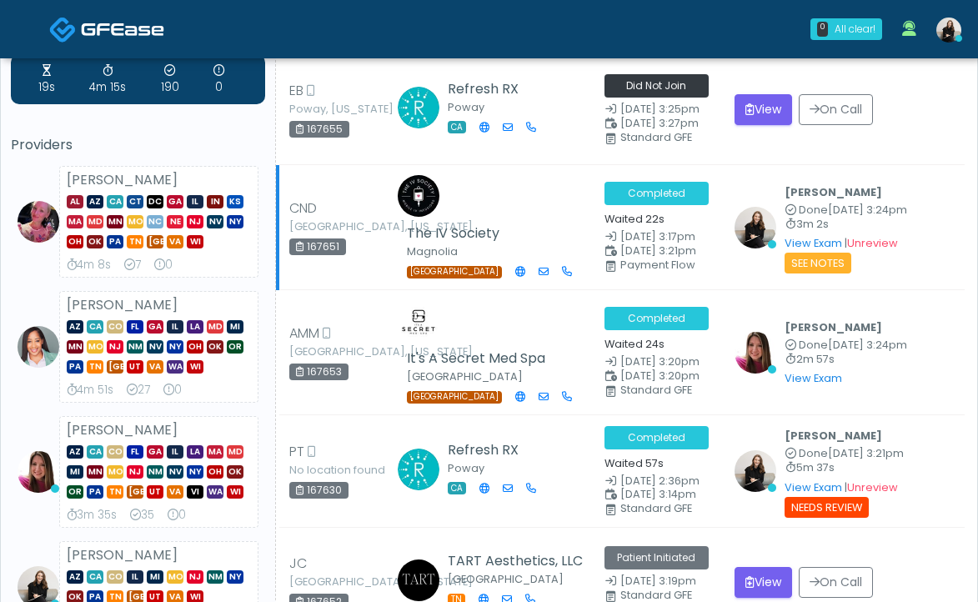
scroll to position [59, 0]
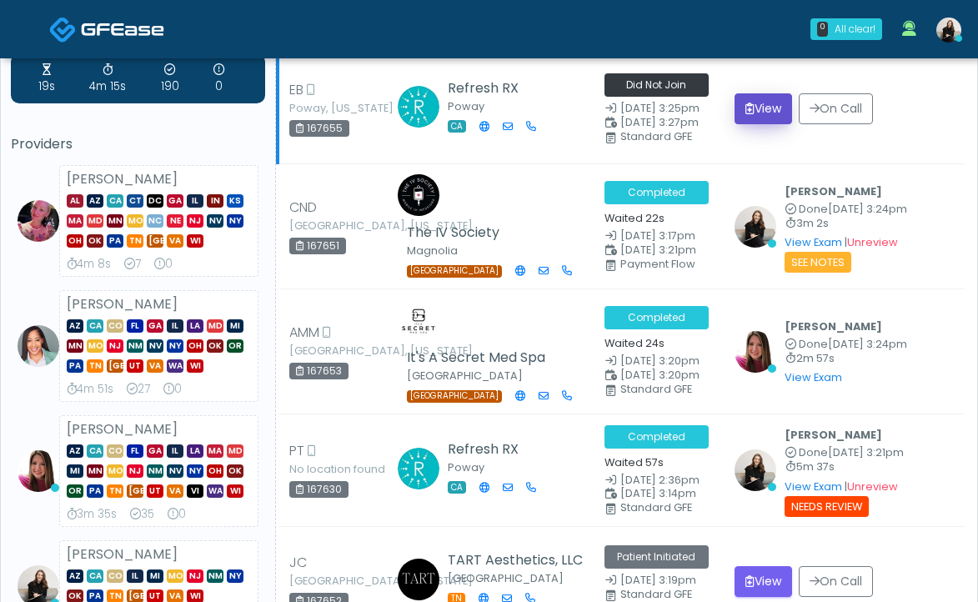
click at [775, 110] on button "View" at bounding box center [764, 108] width 58 height 31
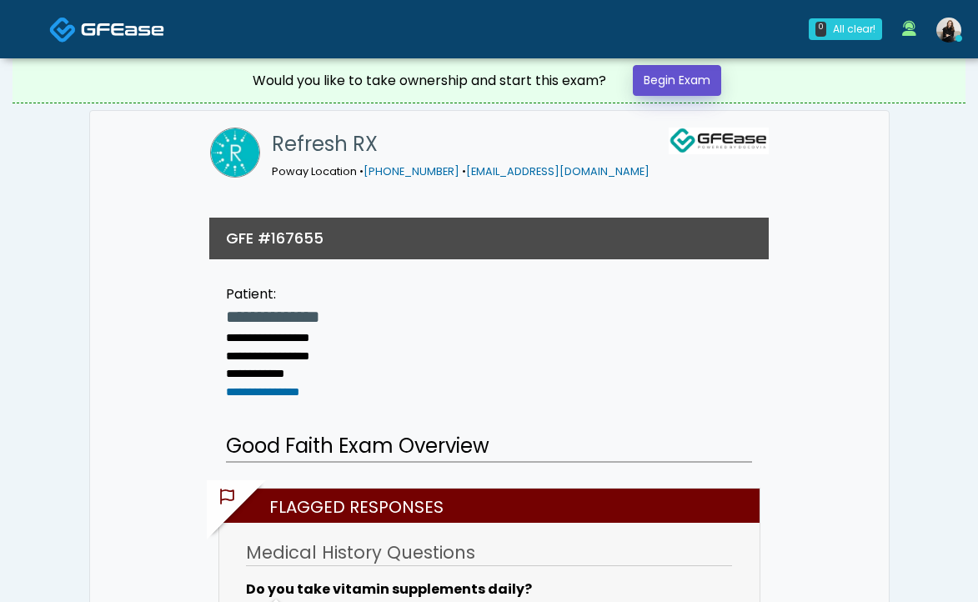
click at [670, 74] on link "Begin Exam" at bounding box center [677, 80] width 88 height 31
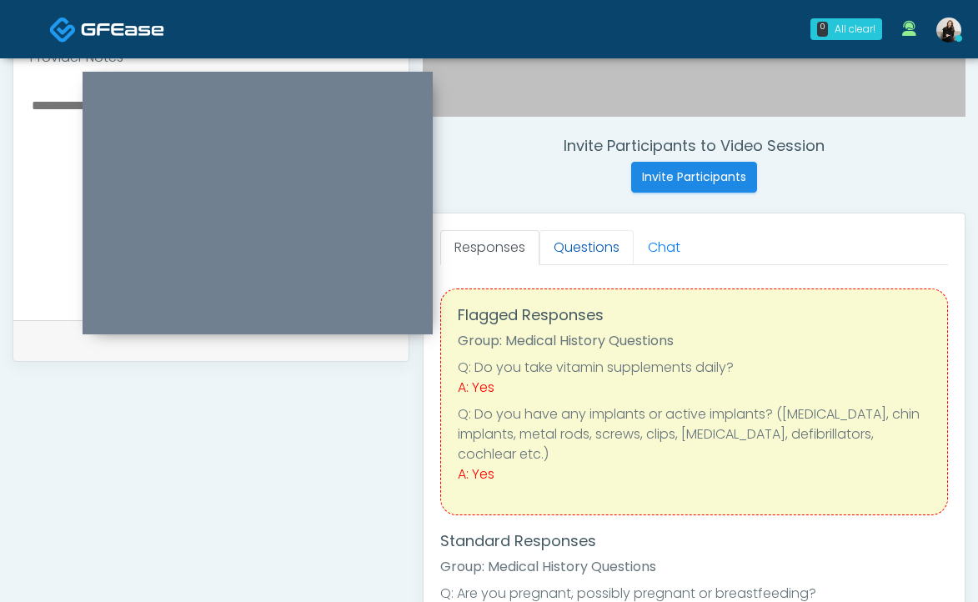
click at [574, 253] on link "Questions" at bounding box center [586, 247] width 94 height 35
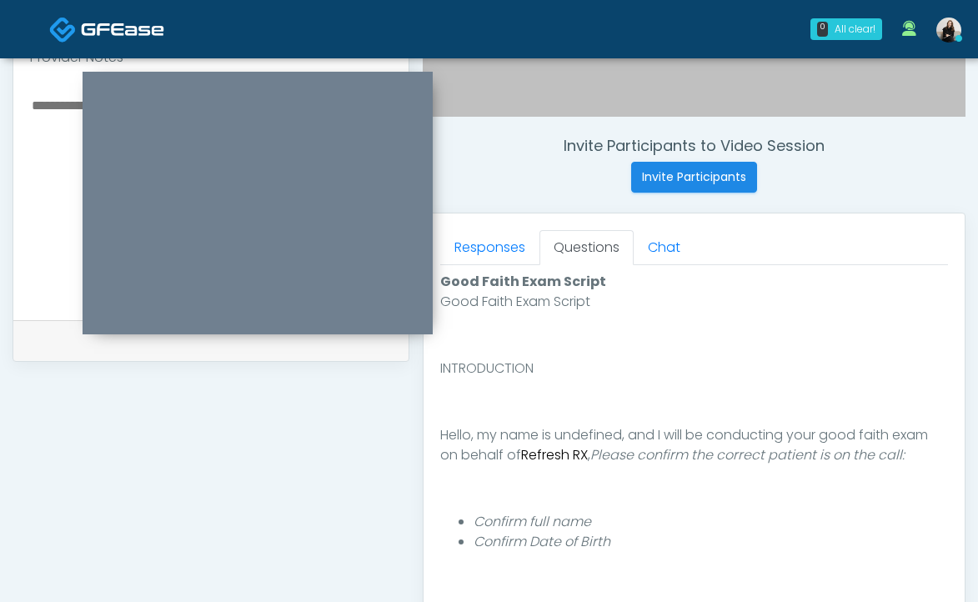
scroll to position [895, 0]
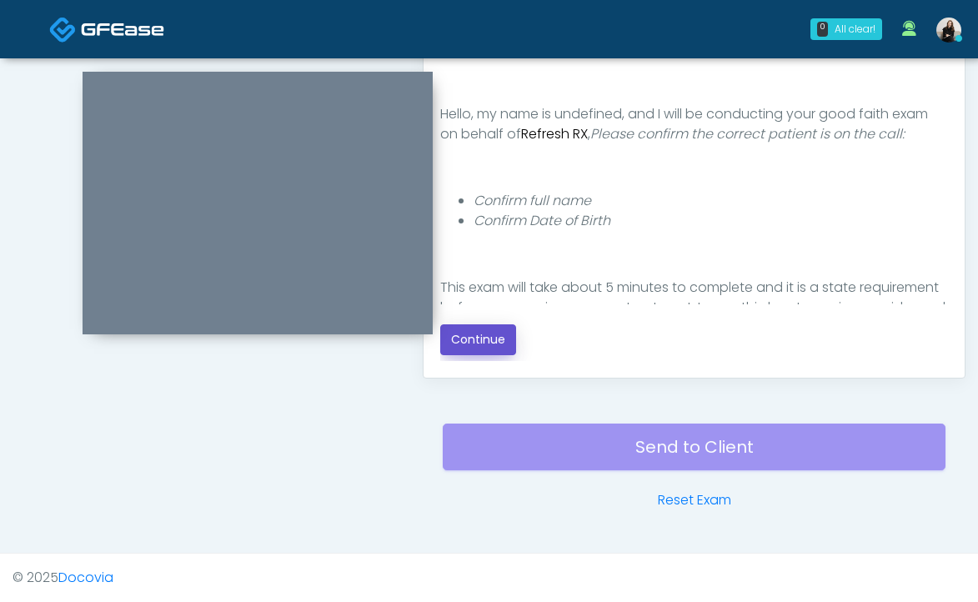
click at [471, 344] on button "Continue" at bounding box center [478, 339] width 76 height 31
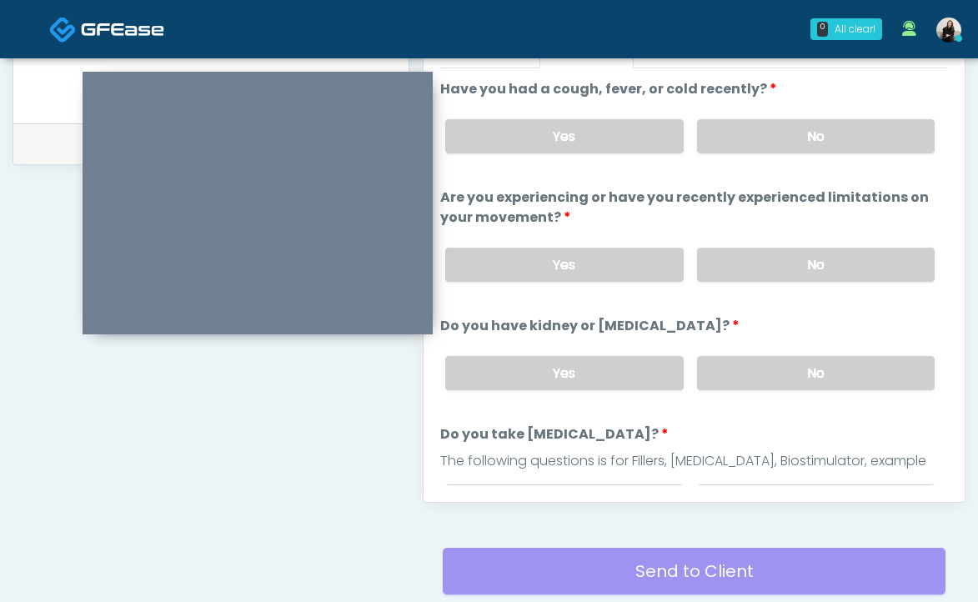
scroll to position [540, 0]
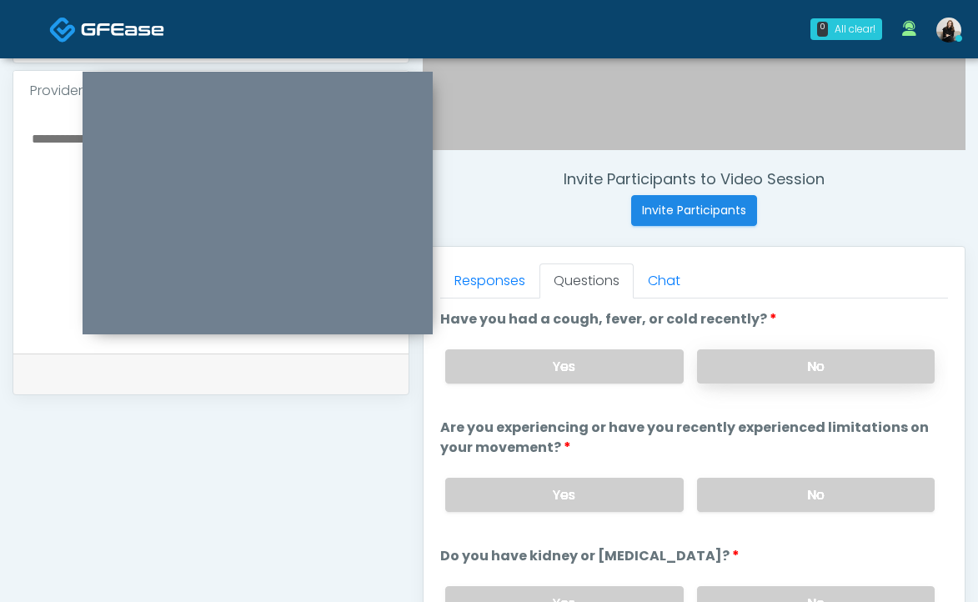
click at [752, 359] on label "No" at bounding box center [816, 366] width 238 height 34
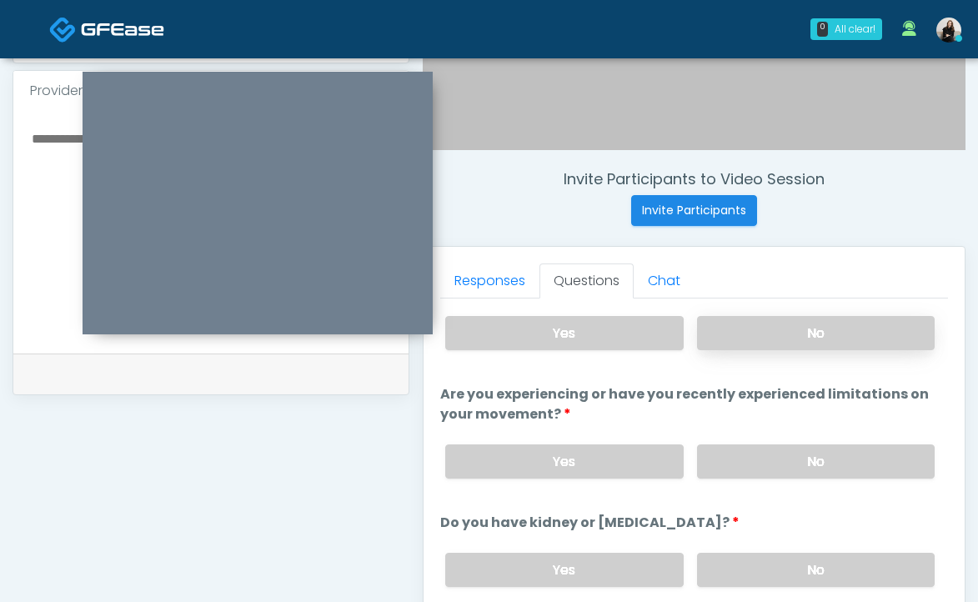
scroll to position [80, 0]
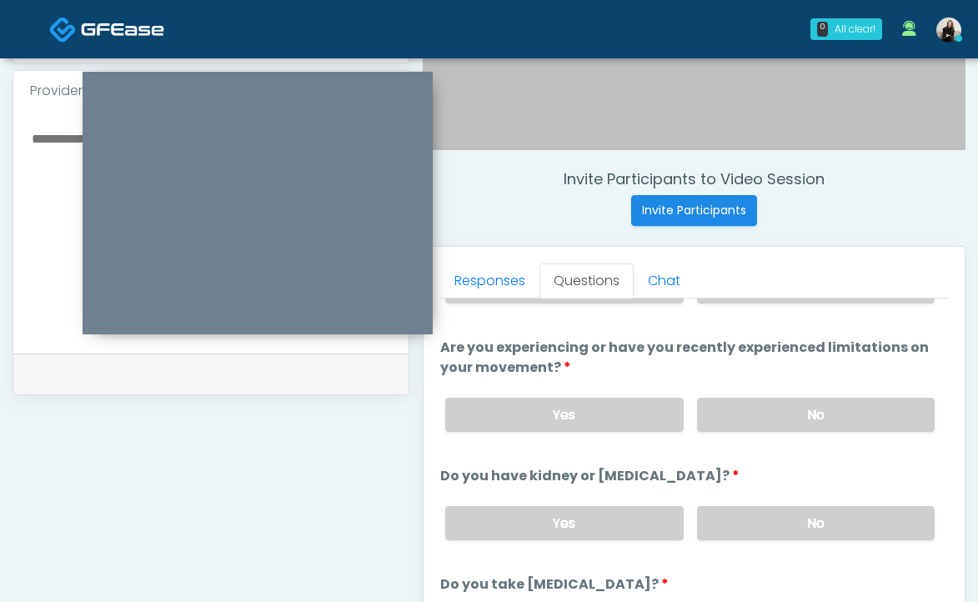
click at [735, 396] on div "Yes No" at bounding box center [690, 414] width 516 height 61
click at [735, 414] on label "No" at bounding box center [816, 415] width 238 height 34
click at [729, 519] on label "No" at bounding box center [816, 523] width 238 height 34
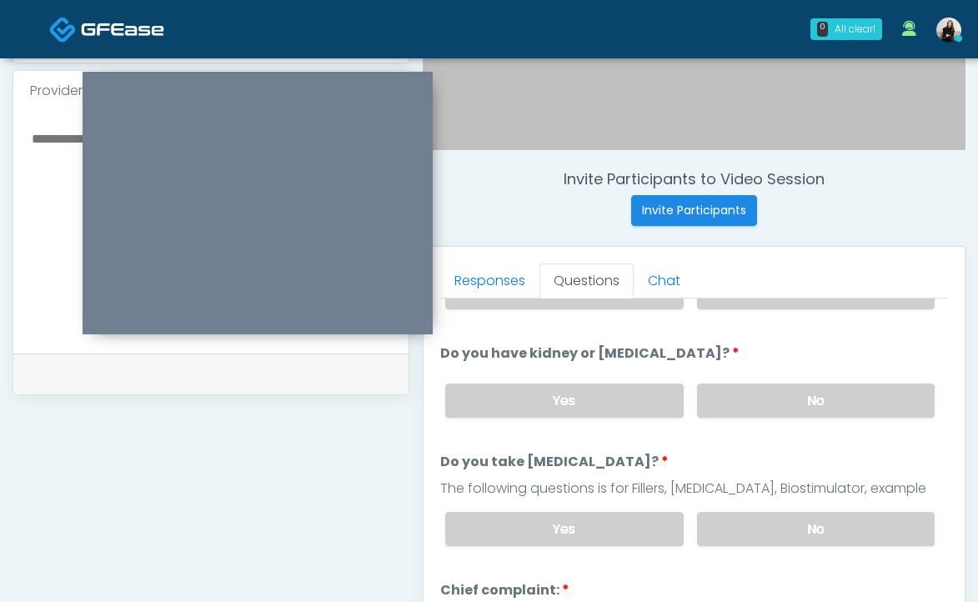
click at [730, 499] on div "Yes No" at bounding box center [690, 529] width 516 height 61
click at [727, 525] on label "No" at bounding box center [816, 529] width 238 height 34
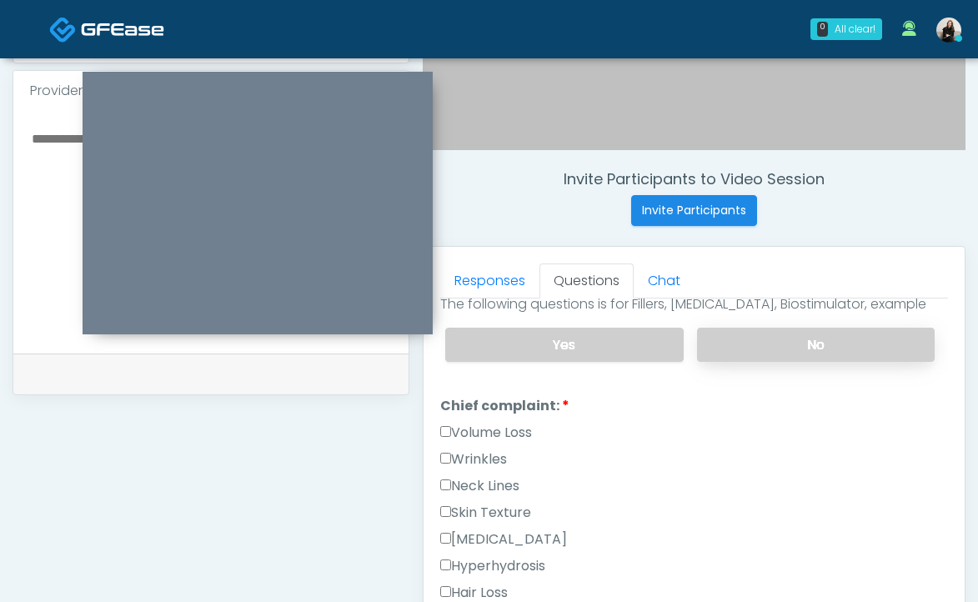
scroll to position [424, 0]
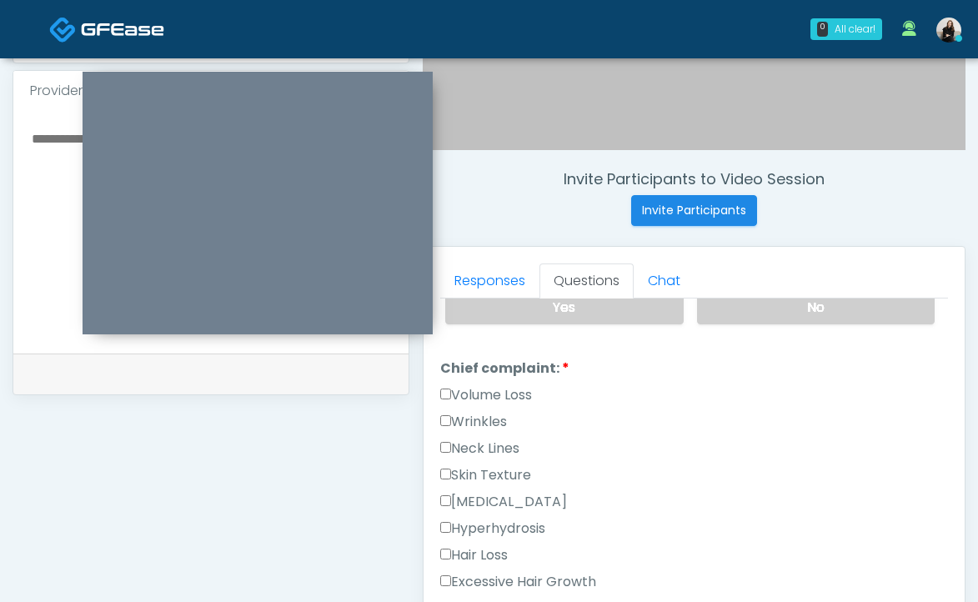
click at [494, 420] on label "Wrinkles" at bounding box center [473, 422] width 67 height 20
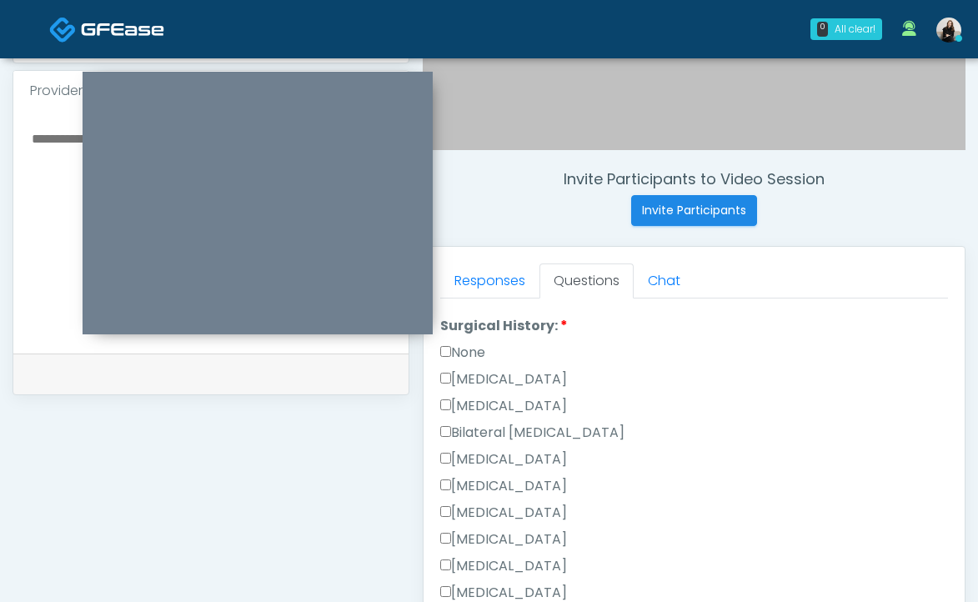
scroll to position [968, 0]
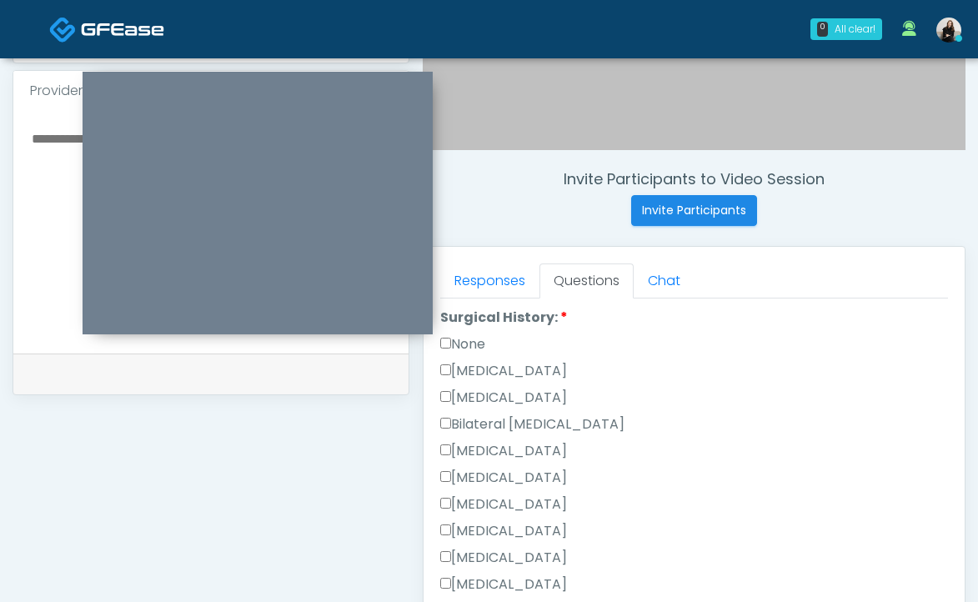
click at [470, 335] on label "None" at bounding box center [462, 344] width 45 height 20
click at [470, 344] on label "None" at bounding box center [462, 344] width 45 height 20
click at [484, 454] on label "Breast Augmentation" at bounding box center [503, 451] width 127 height 20
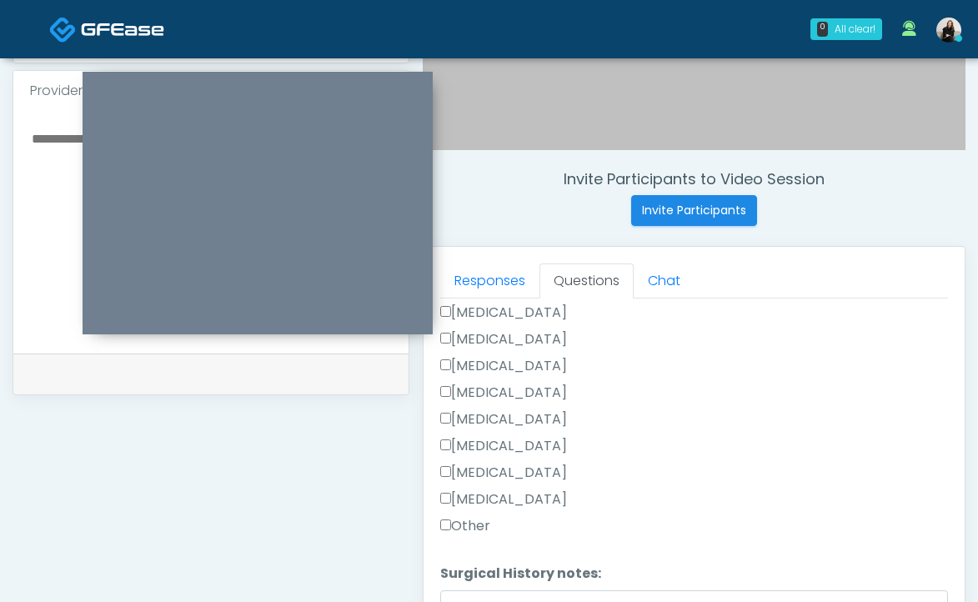
scroll to position [793, 0]
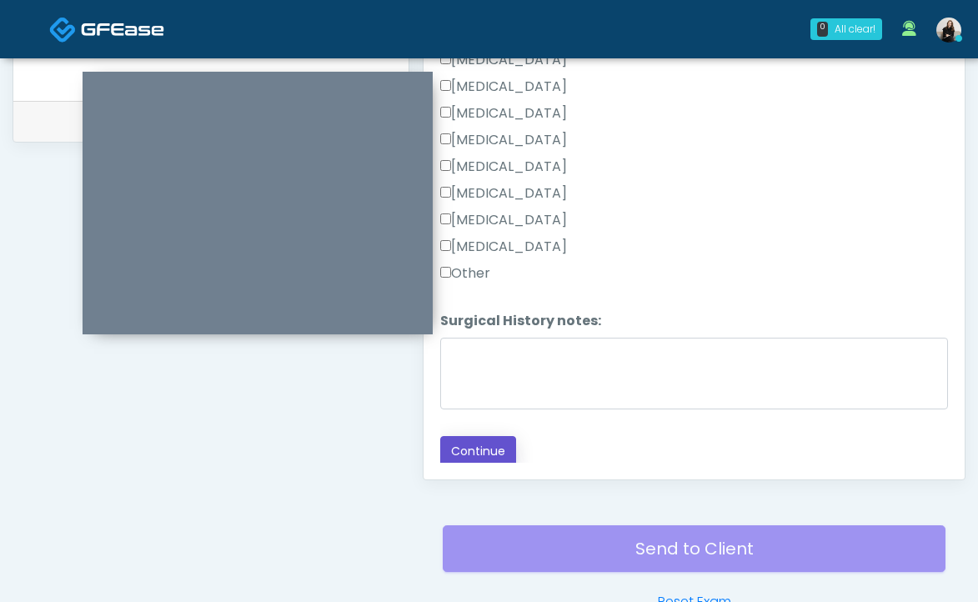
click at [472, 454] on button "Continue" at bounding box center [478, 451] width 76 height 31
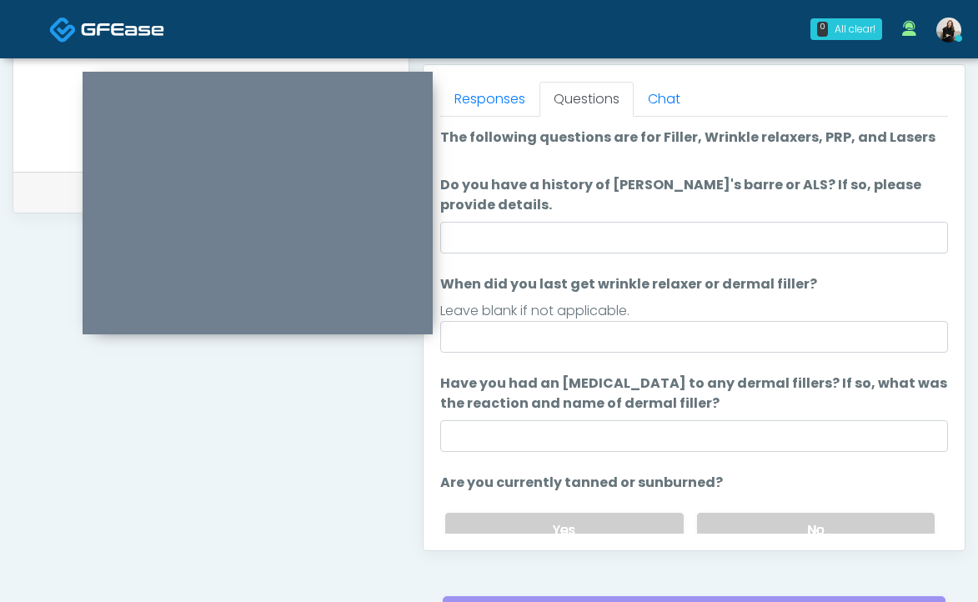
scroll to position [704, 0]
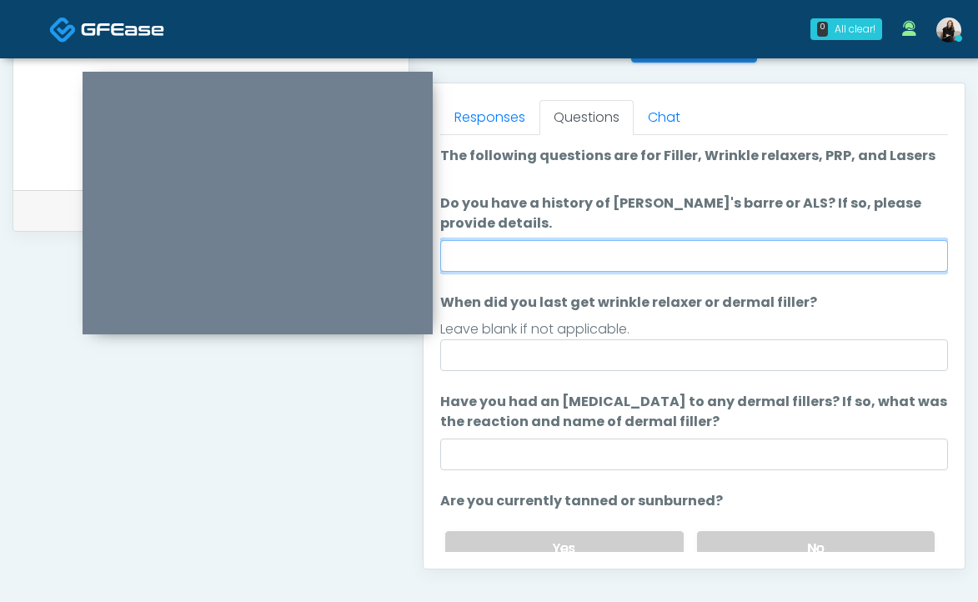
click at [511, 270] on input "Do you have a history of Guillain's barre or ALS? If so, please provide details." at bounding box center [694, 256] width 508 height 32
type input "**"
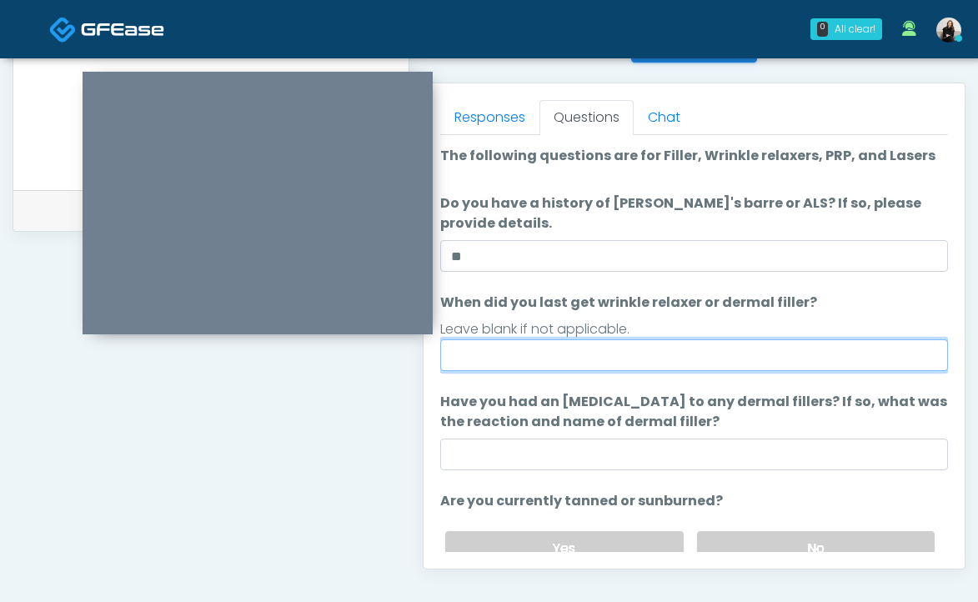
click at [544, 364] on input "When did you last get wrinkle relaxer or dermal filler?" at bounding box center [694, 355] width 508 height 32
type input "*******"
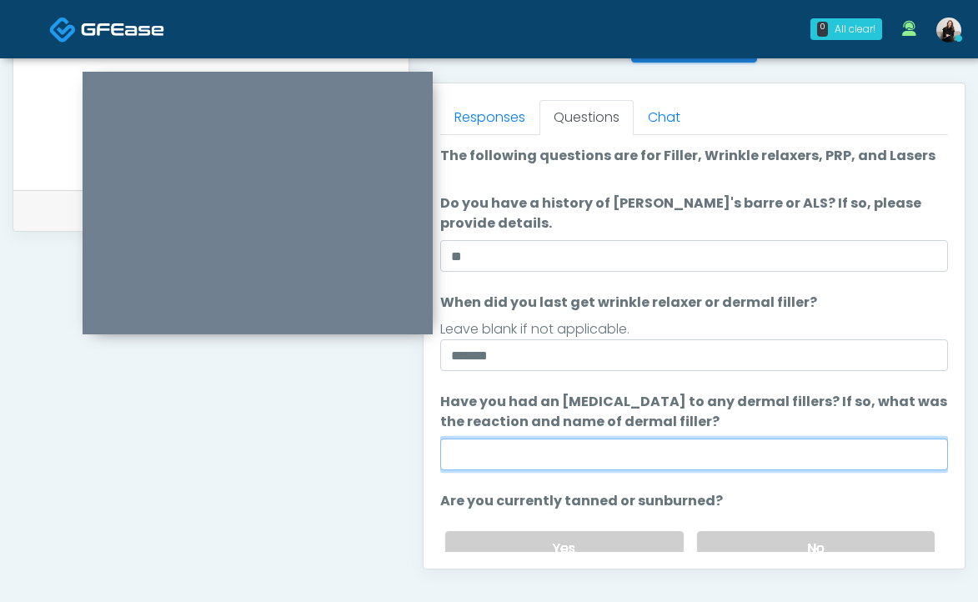
click at [499, 455] on input "Have you had an allergic response to any dermal fillers? If so, what was the re…" at bounding box center [694, 455] width 508 height 32
type input "**"
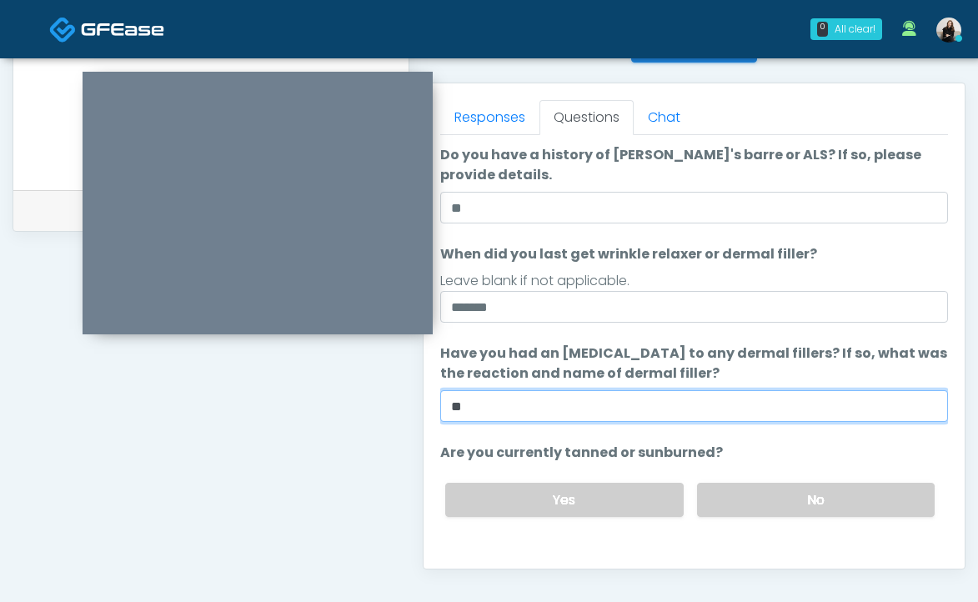
scroll to position [98, 0]
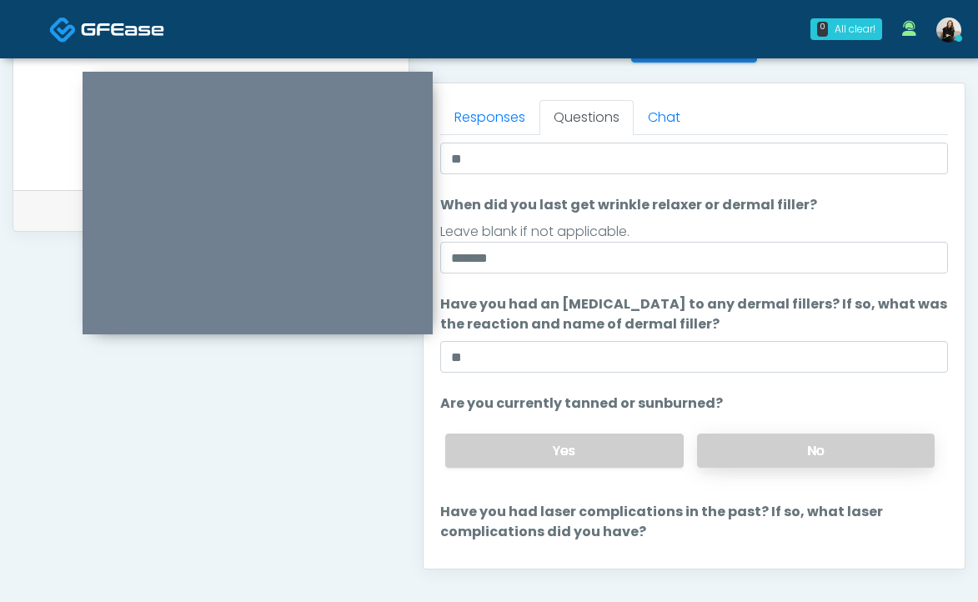
click at [786, 458] on label "No" at bounding box center [816, 451] width 238 height 34
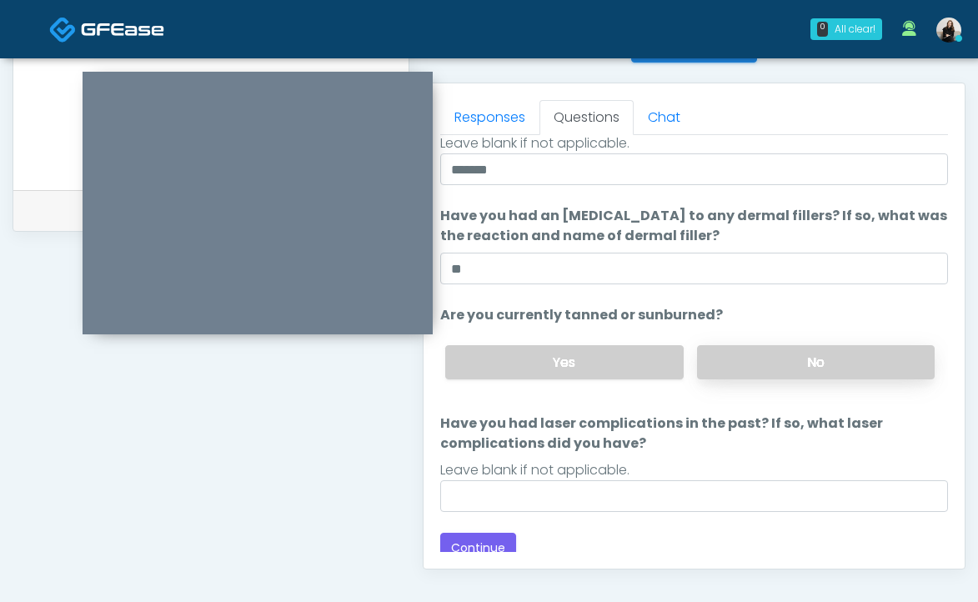
scroll to position [197, 0]
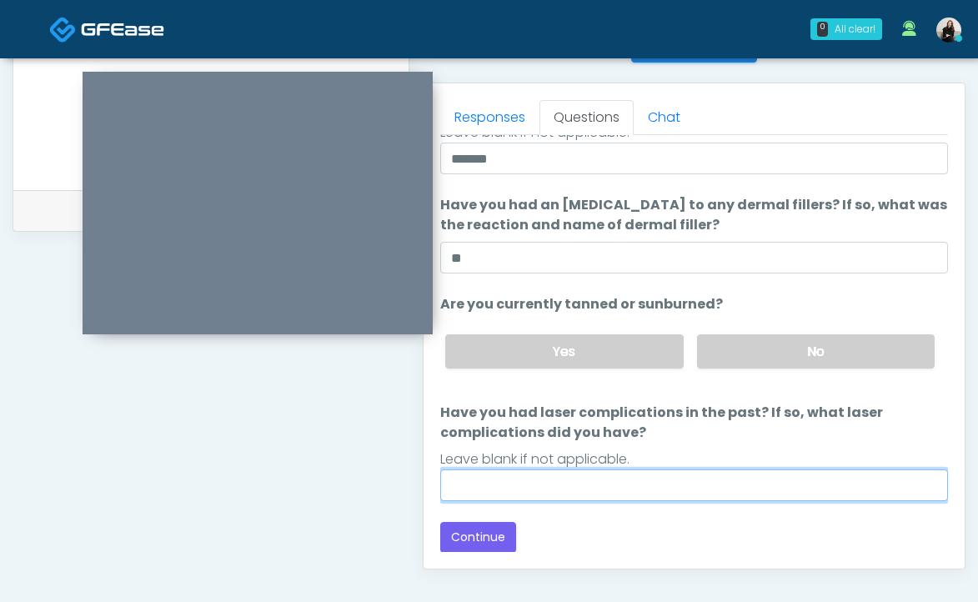
click at [713, 478] on input "Have you had laser complications in the past? If so, what laser complications d…" at bounding box center [694, 485] width 508 height 32
type input "**"
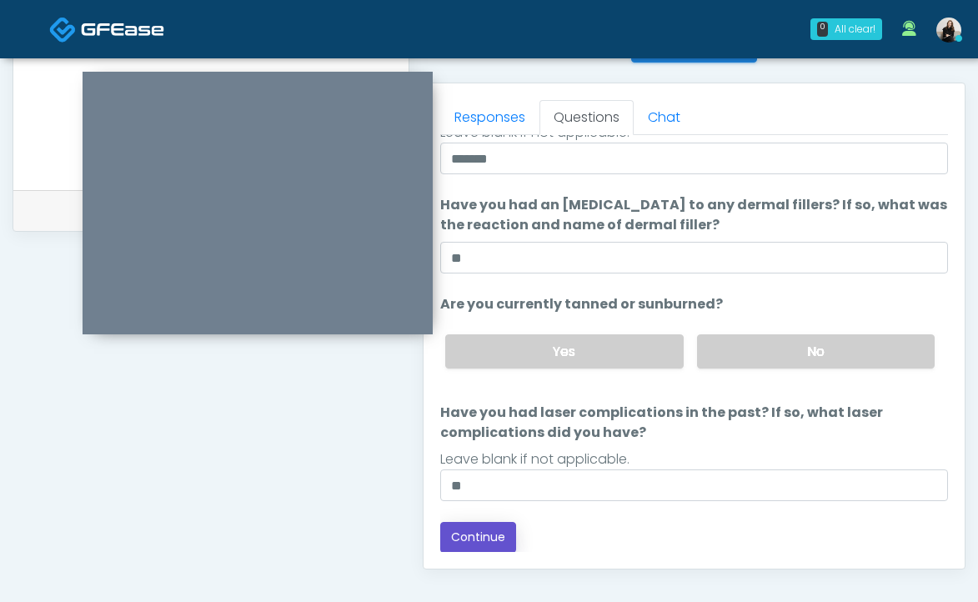
click at [480, 536] on button "Continue" at bounding box center [478, 537] width 76 height 31
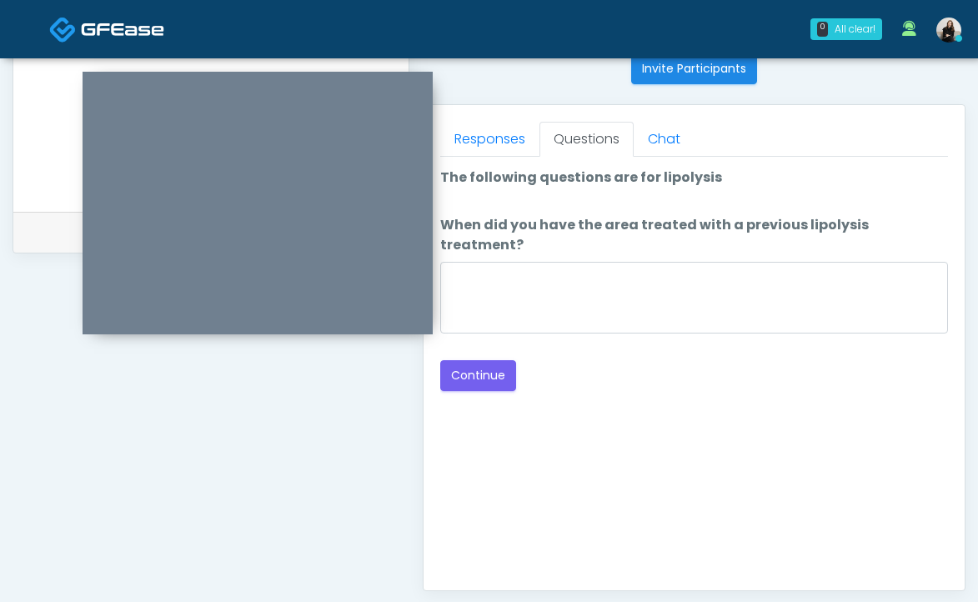
scroll to position [604, 0]
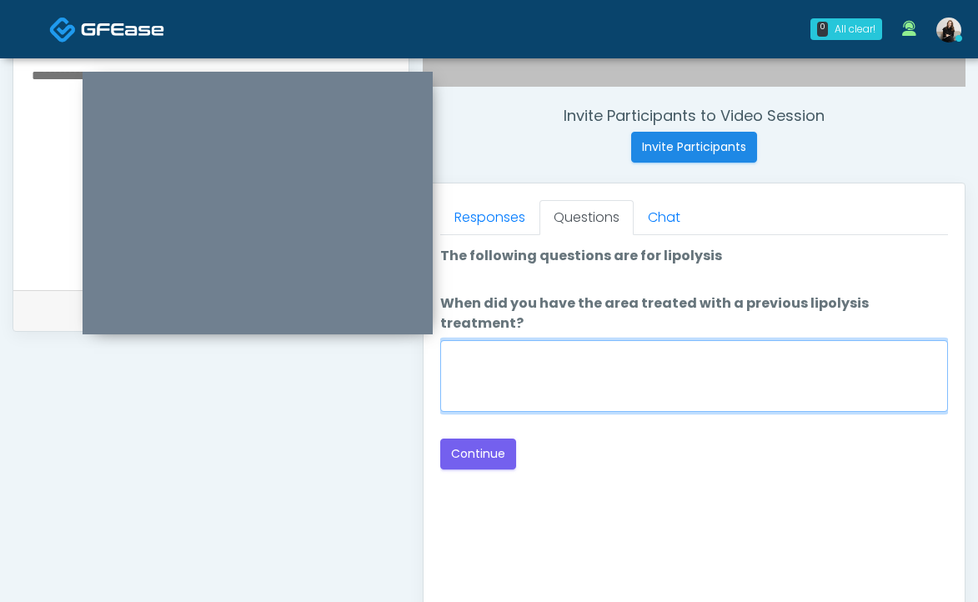
click at [527, 365] on textarea "When did you have the area treated with a previous lipolysis treatment?" at bounding box center [694, 376] width 508 height 72
type textarea "*****"
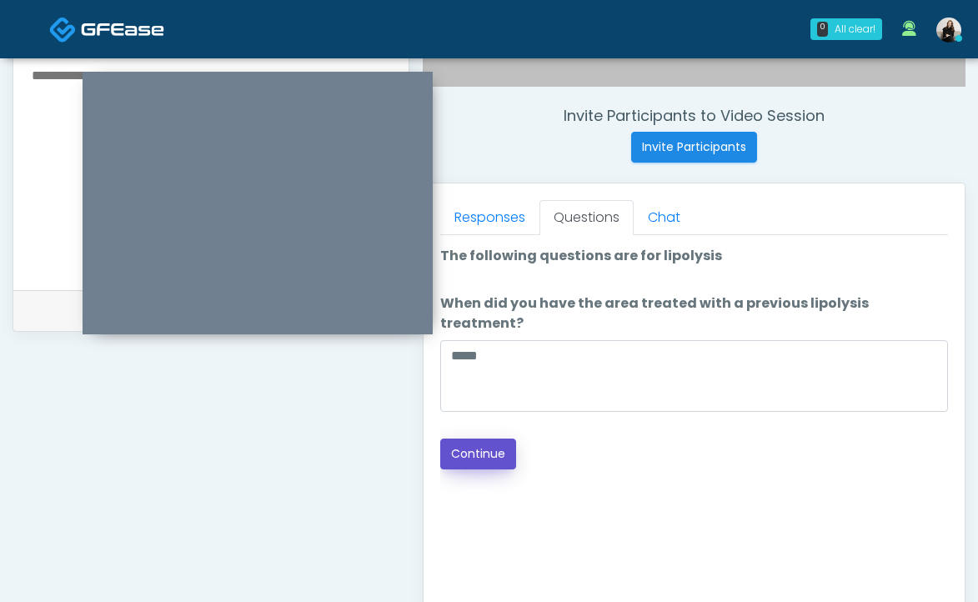
click at [481, 439] on button "Continue" at bounding box center [478, 454] width 76 height 31
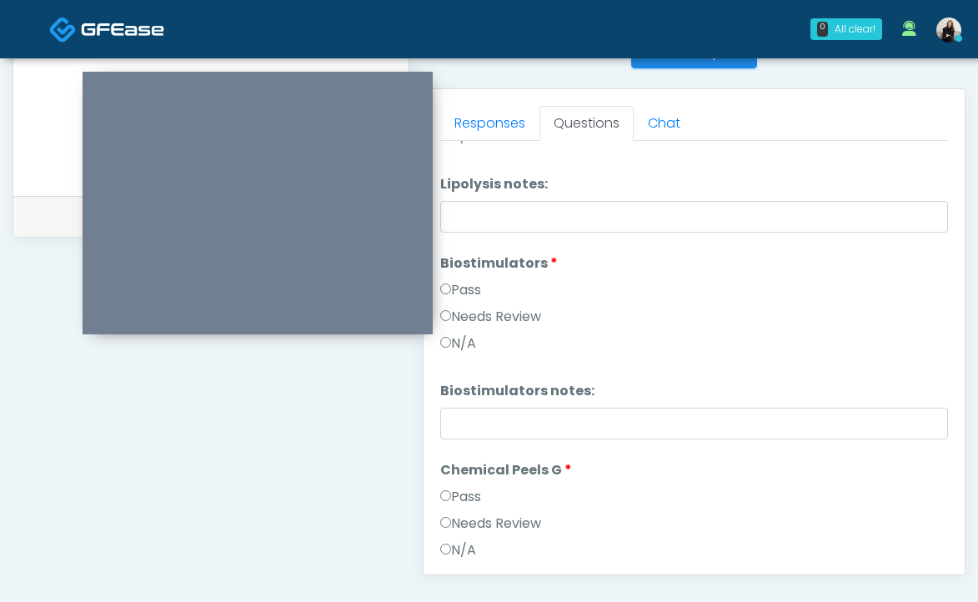
scroll to position [0, 0]
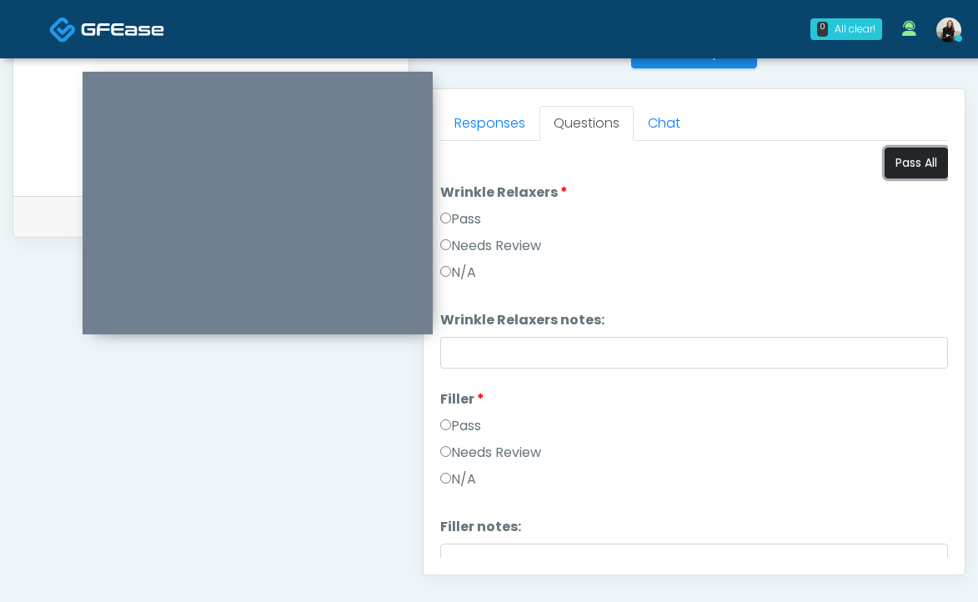
click at [909, 171] on button "Pass All" at bounding box center [916, 163] width 63 height 31
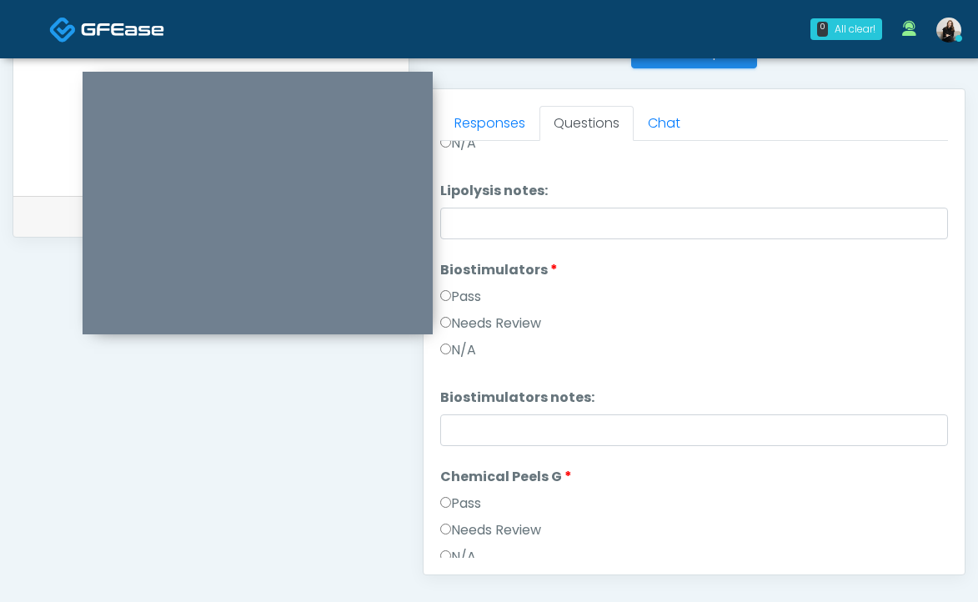
scroll to position [1517, 0]
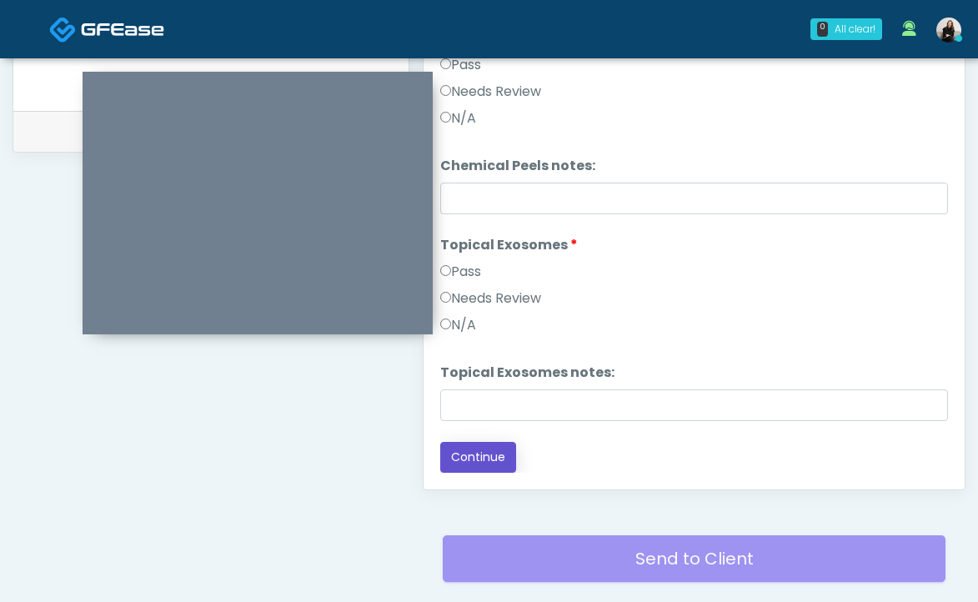
click at [499, 460] on button "Continue" at bounding box center [478, 457] width 76 height 31
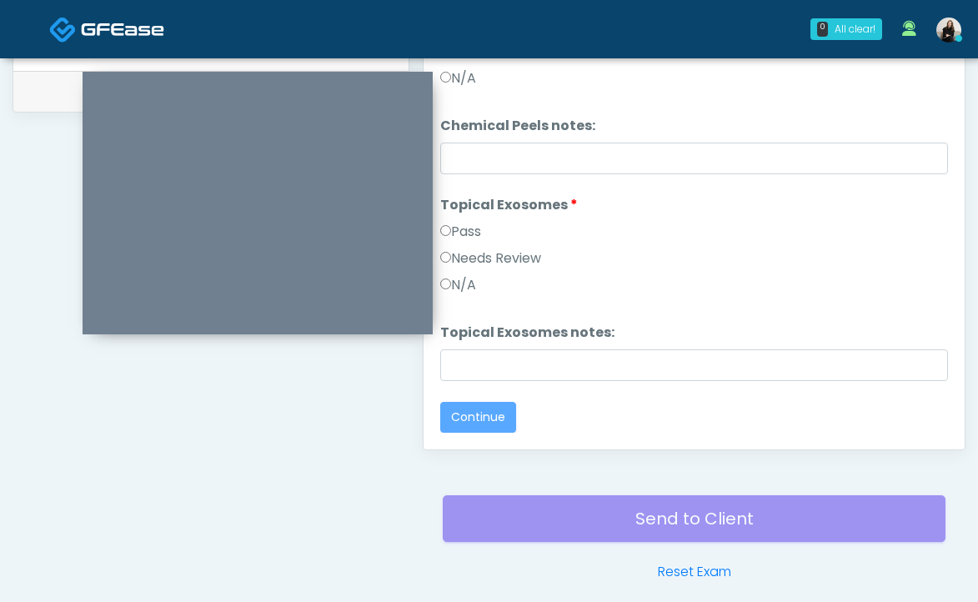
scroll to position [0, 0]
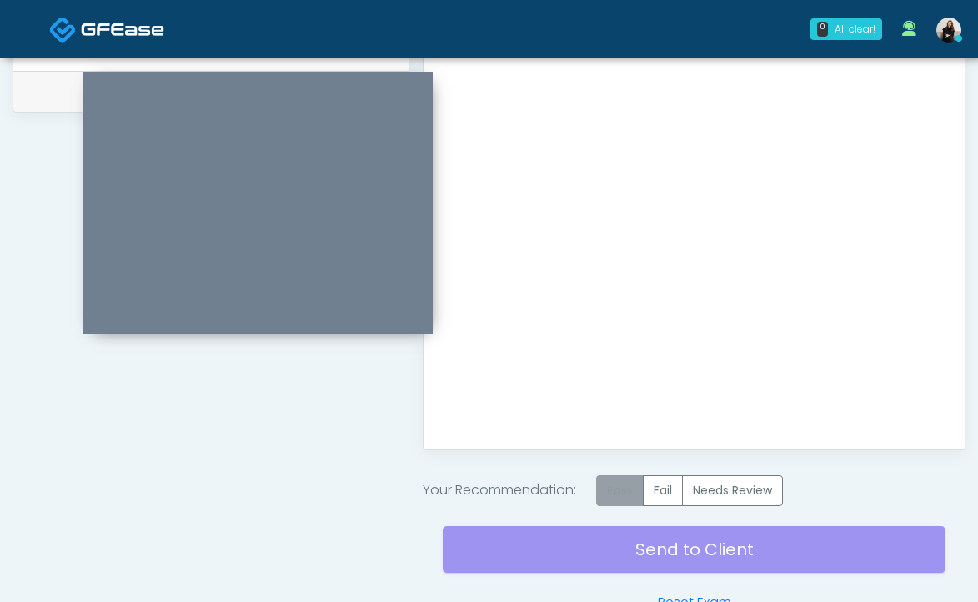
click at [610, 479] on label "Pass" at bounding box center [620, 490] width 48 height 31
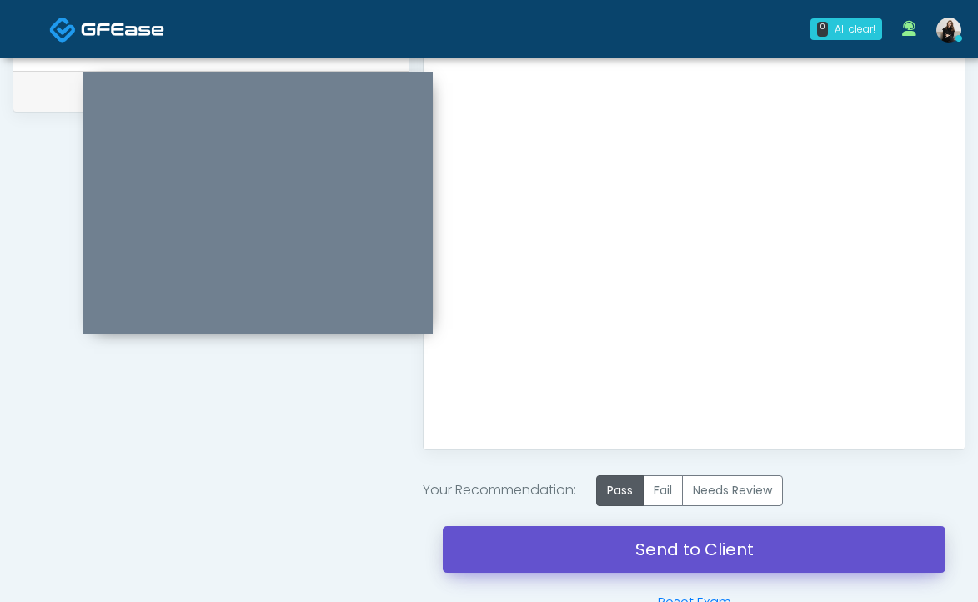
click at [610, 541] on link "Send to Client" at bounding box center [694, 549] width 503 height 47
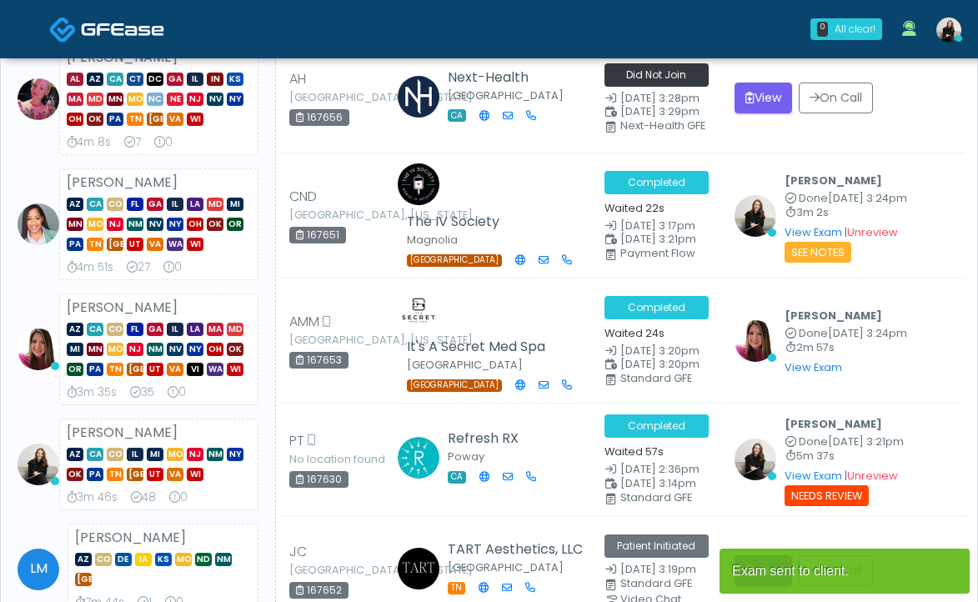
scroll to position [13, 0]
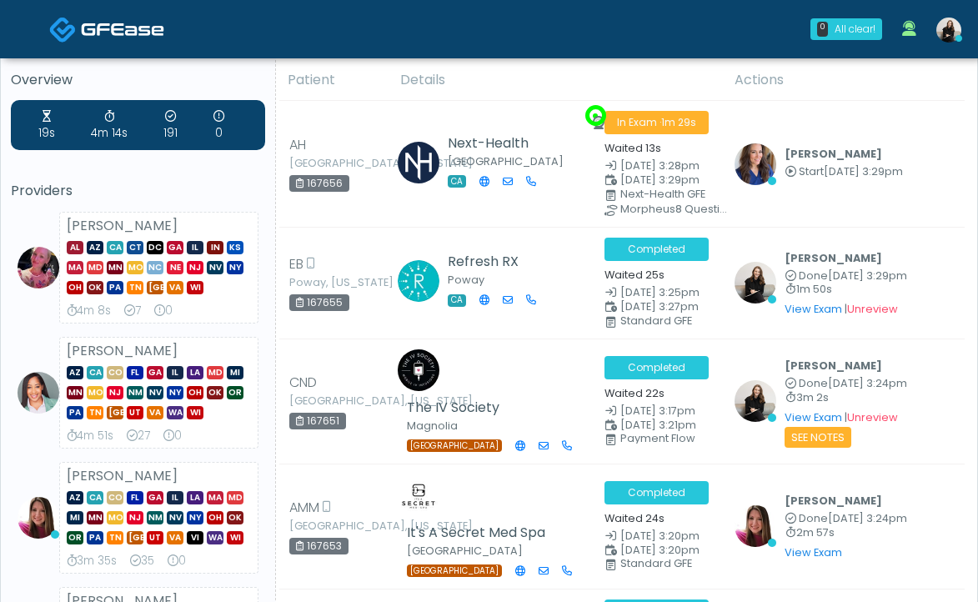
click at [944, 46] on link at bounding box center [948, 29] width 45 height 55
click at [951, 28] on img at bounding box center [948, 30] width 25 height 25
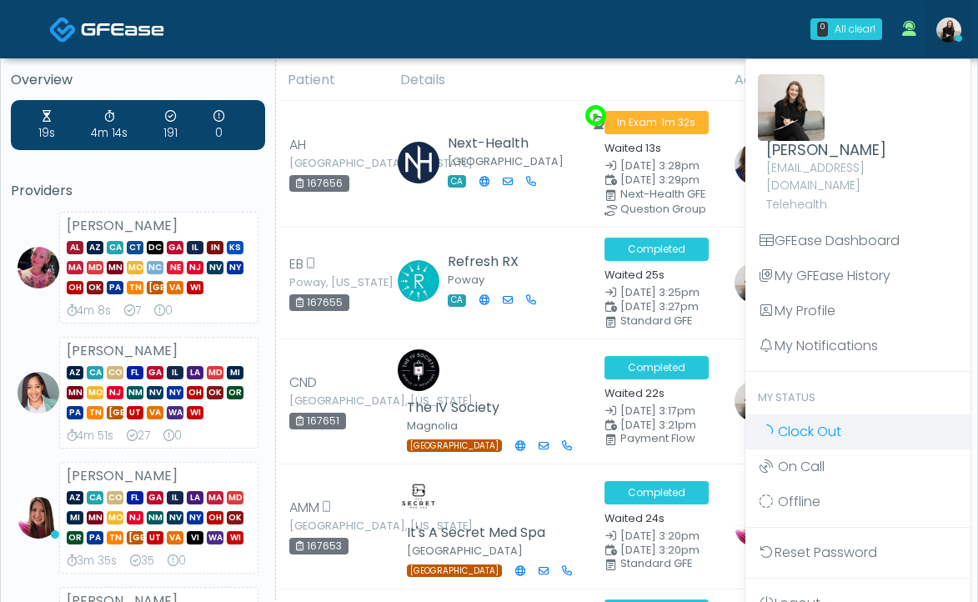
click at [815, 422] on span "Clock Out" at bounding box center [809, 431] width 63 height 19
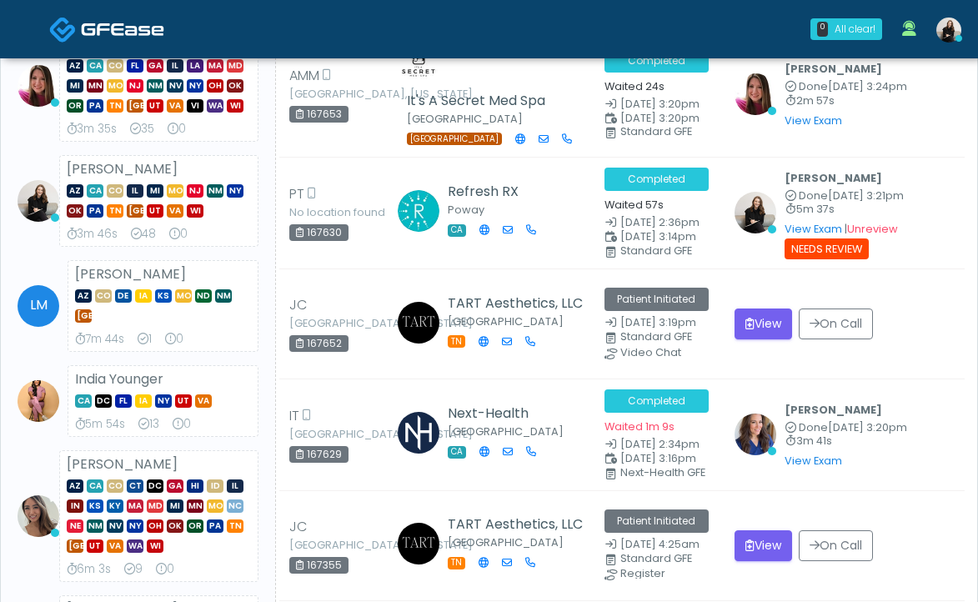
scroll to position [447, 0]
